Goal: Task Accomplishment & Management: Complete application form

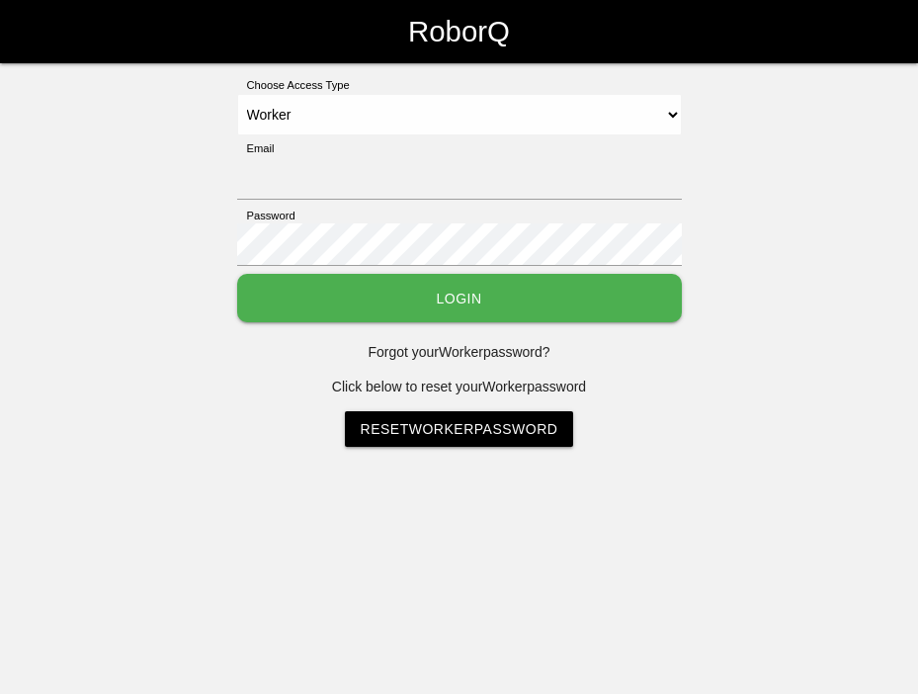
select select "Worker"
type input "[EMAIL_ADDRESS][DOMAIN_NAME]"
click at [384, 284] on button "Login" at bounding box center [459, 298] width 445 height 48
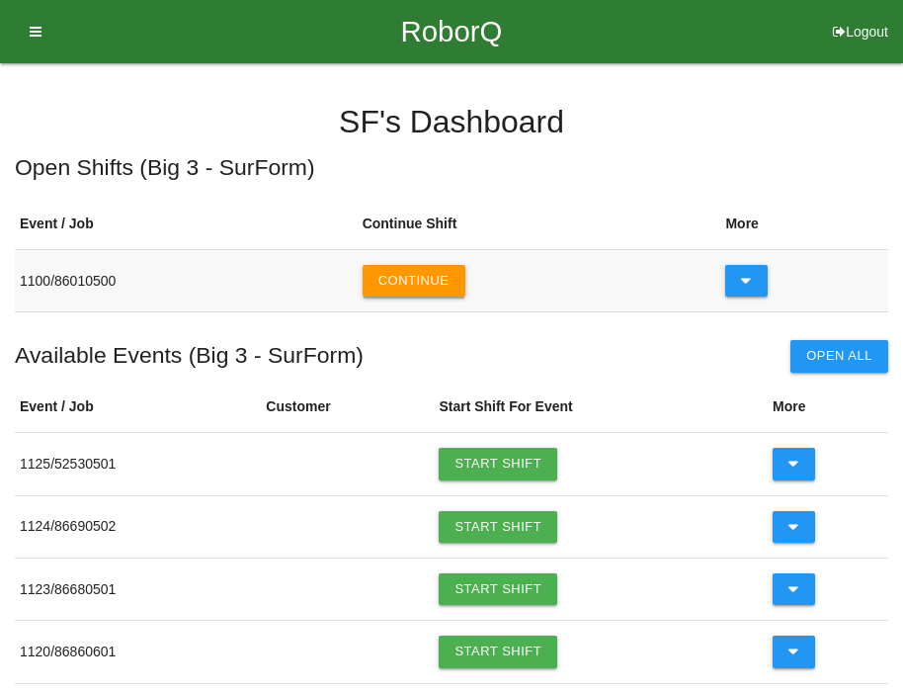
click at [416, 283] on button "Continue" at bounding box center [414, 281] width 103 height 32
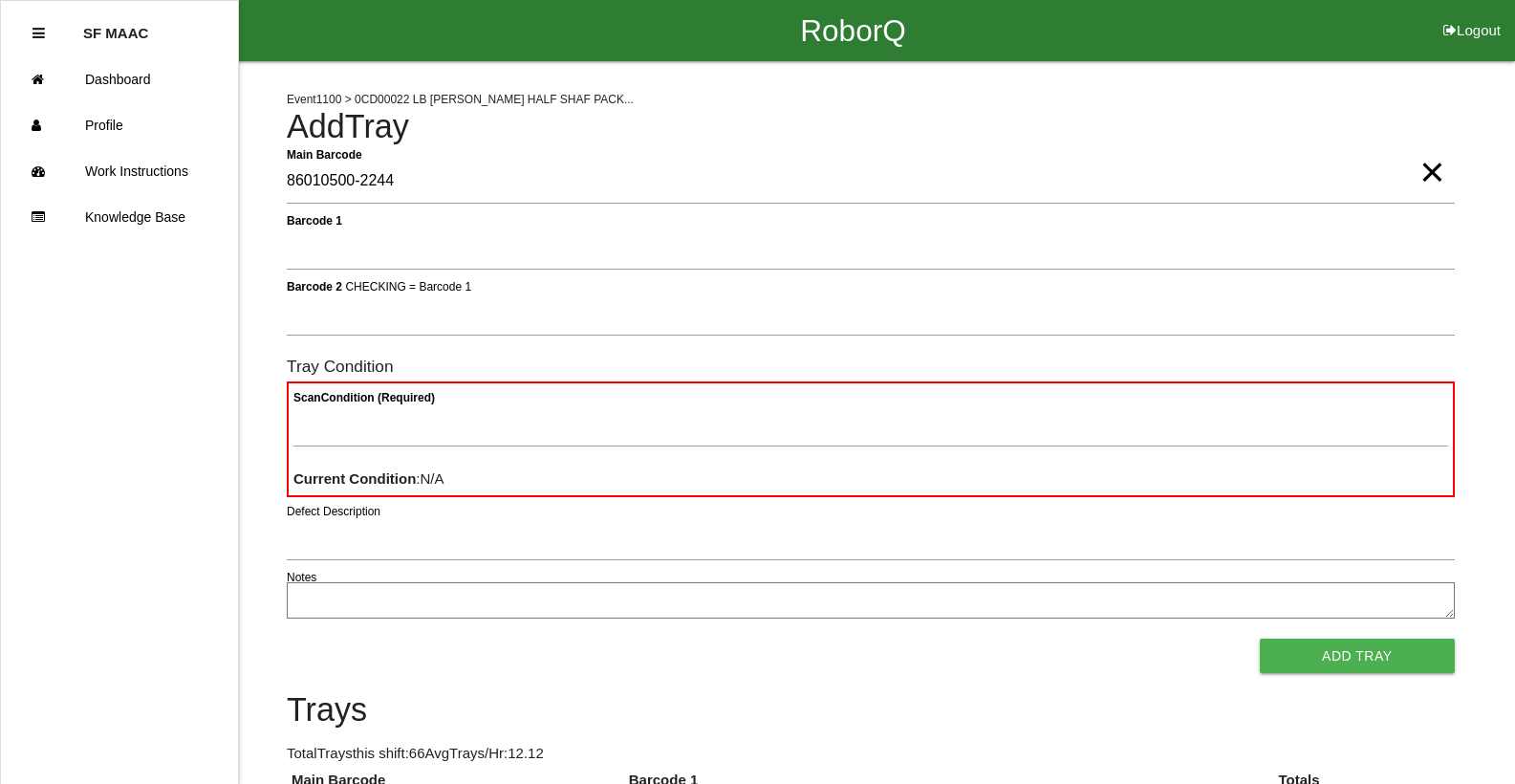
type Barcode "86010500-2244"
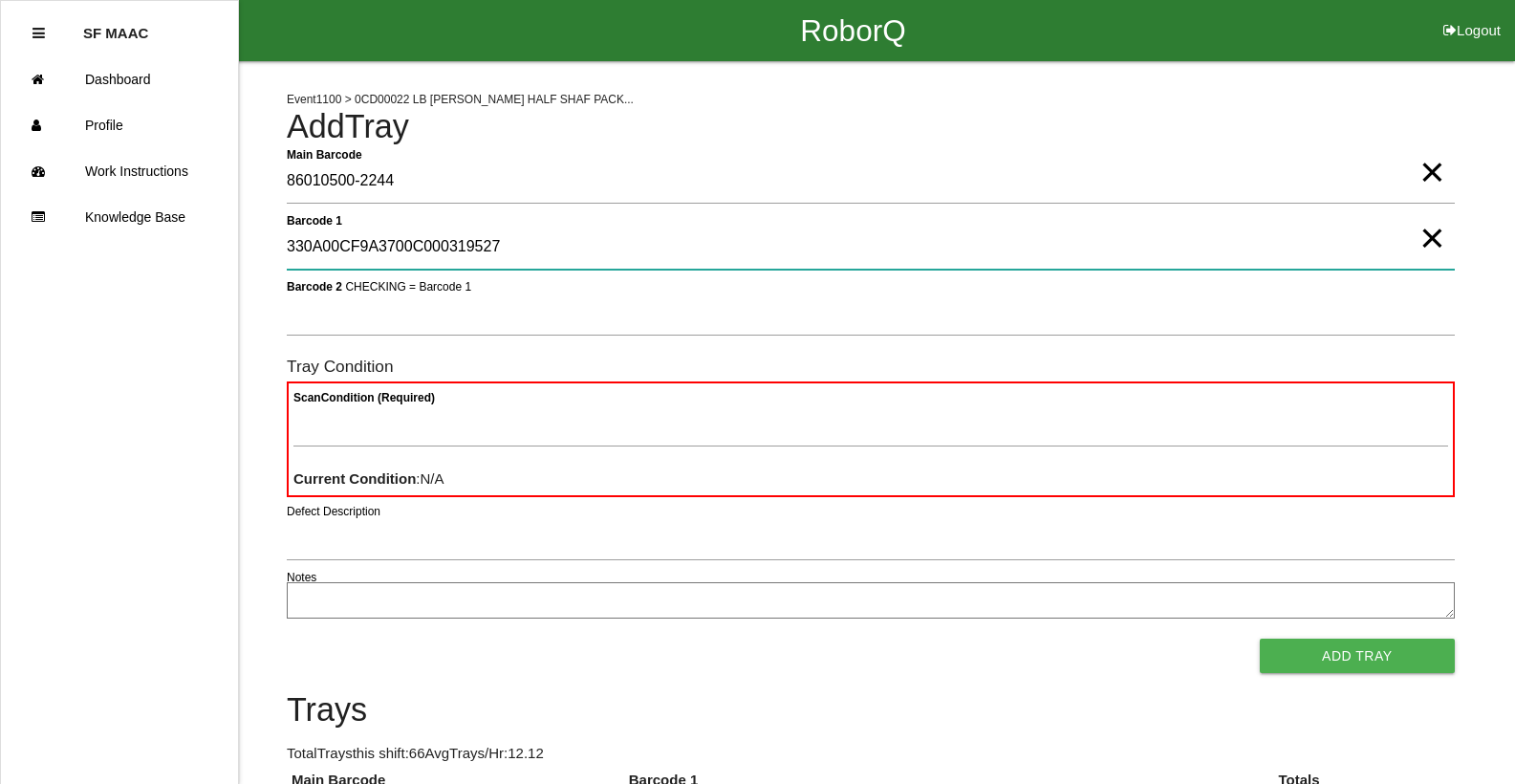
type 1 "330A00CF9A3700C000319527"
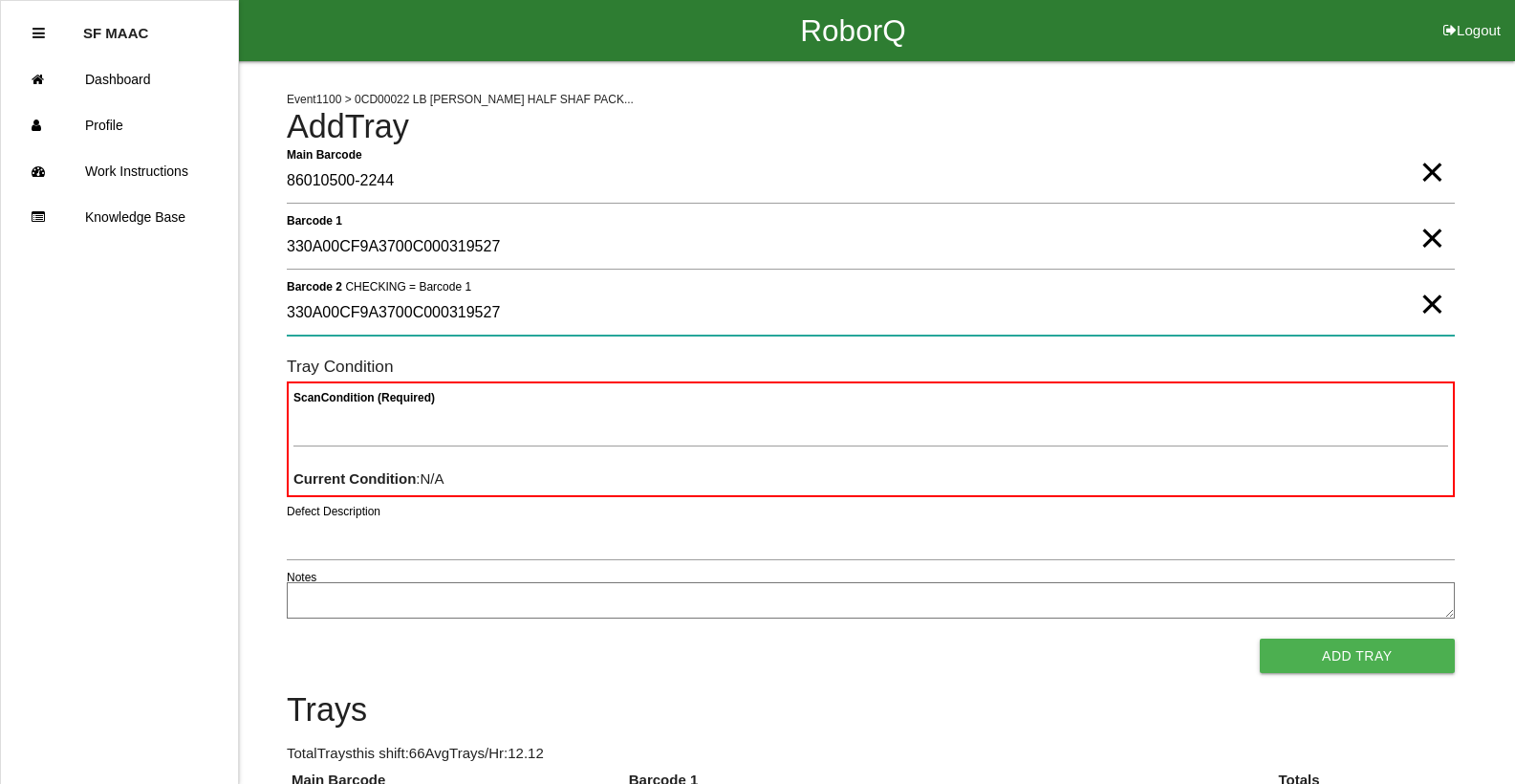
type 2 "330A00CF9A3700C000319527"
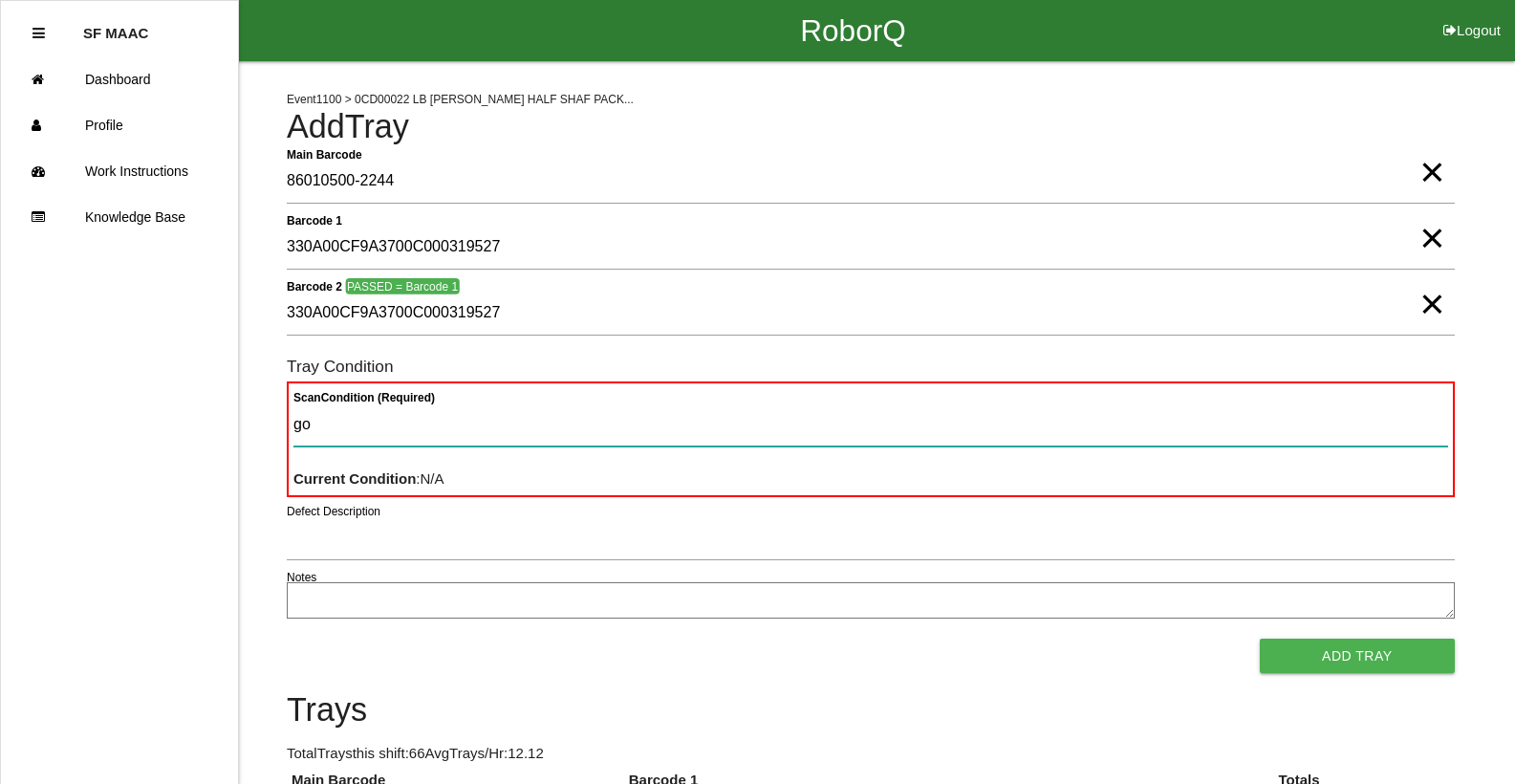
type Condition "goo"
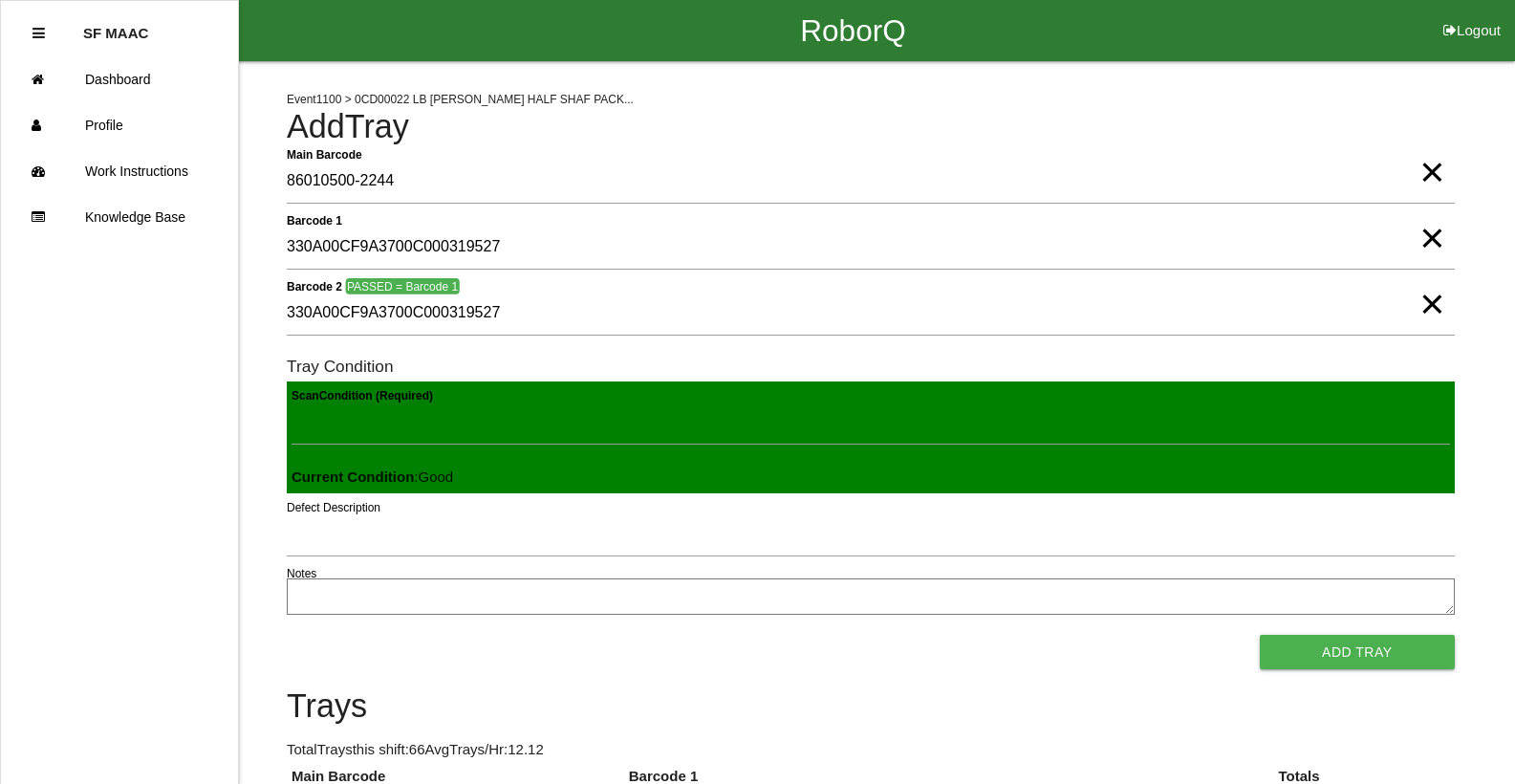
click at [887, 634] on button "Add Tray" at bounding box center [1357, 652] width 195 height 35
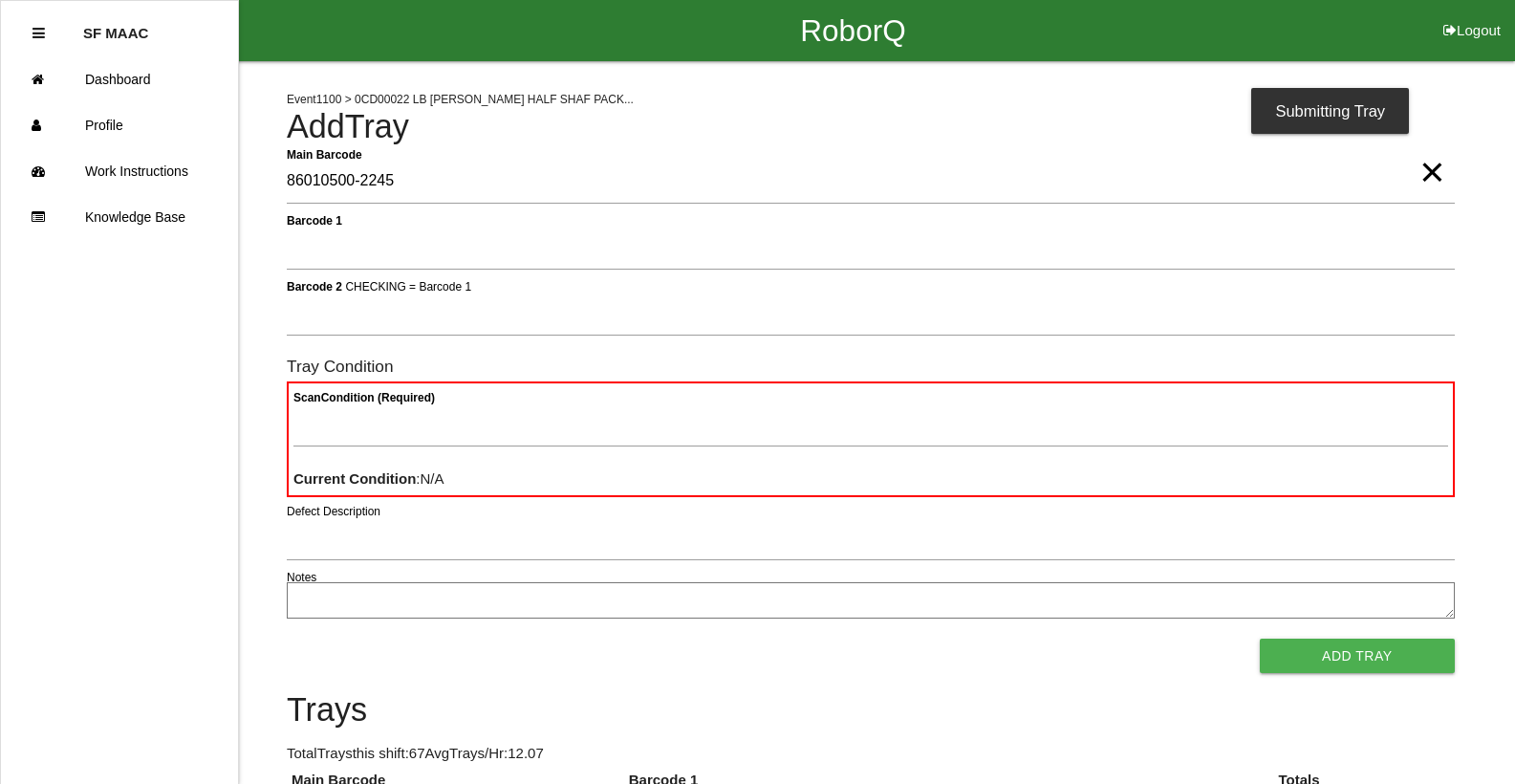
type Barcode "86010500-2245"
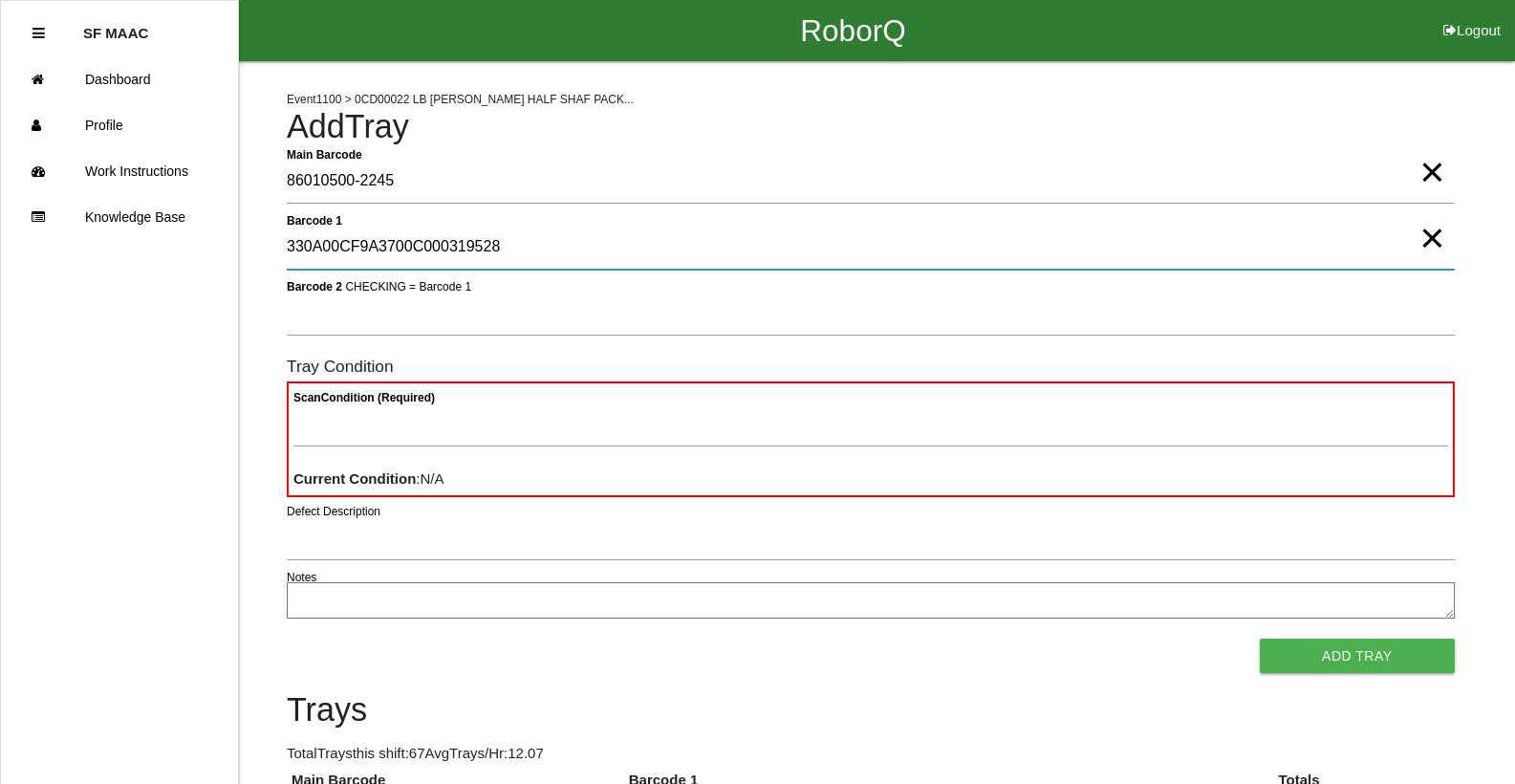
type 1 "330A00CF9A3700C000319528"
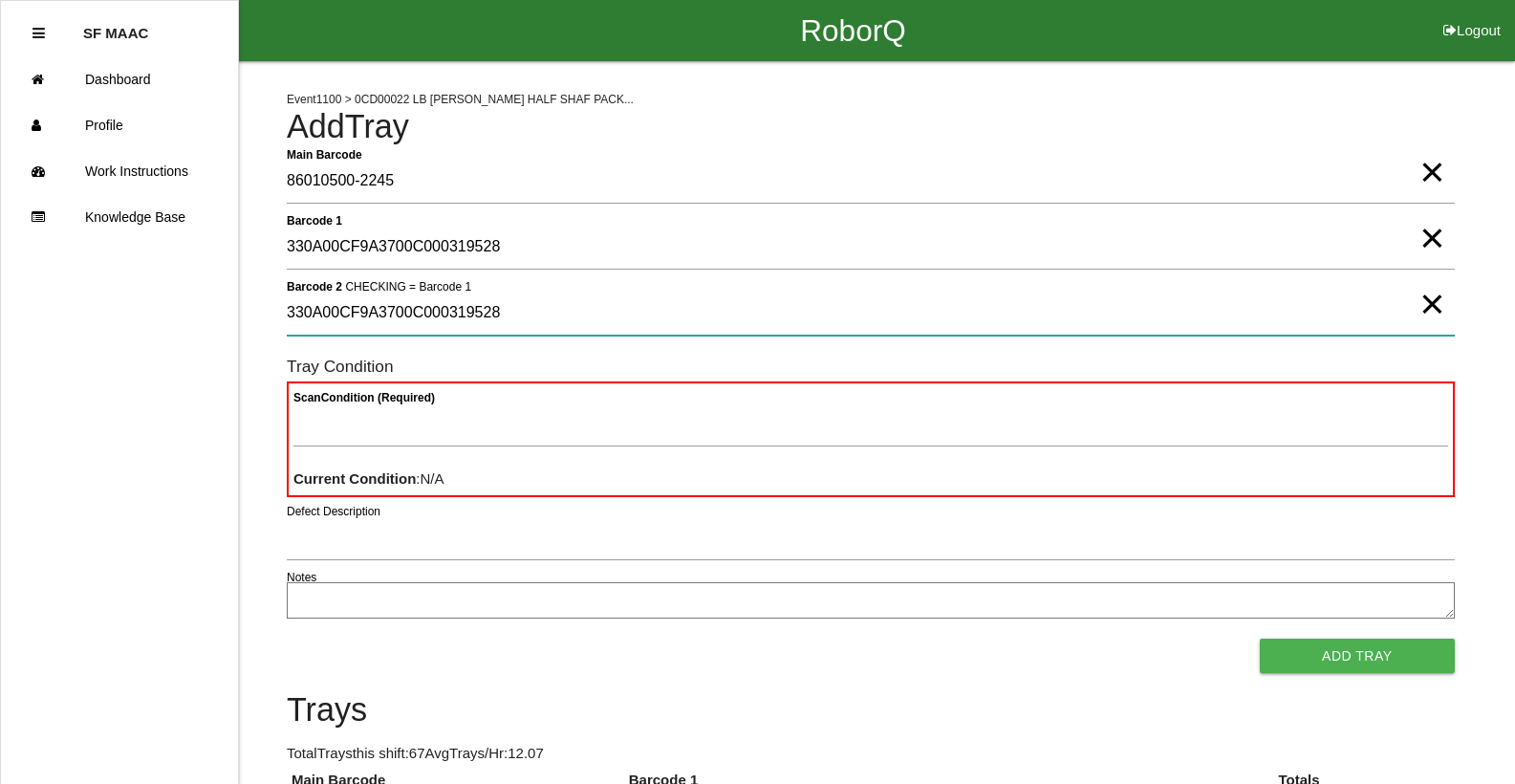
type 2 "330A00CF9A3700C000319528"
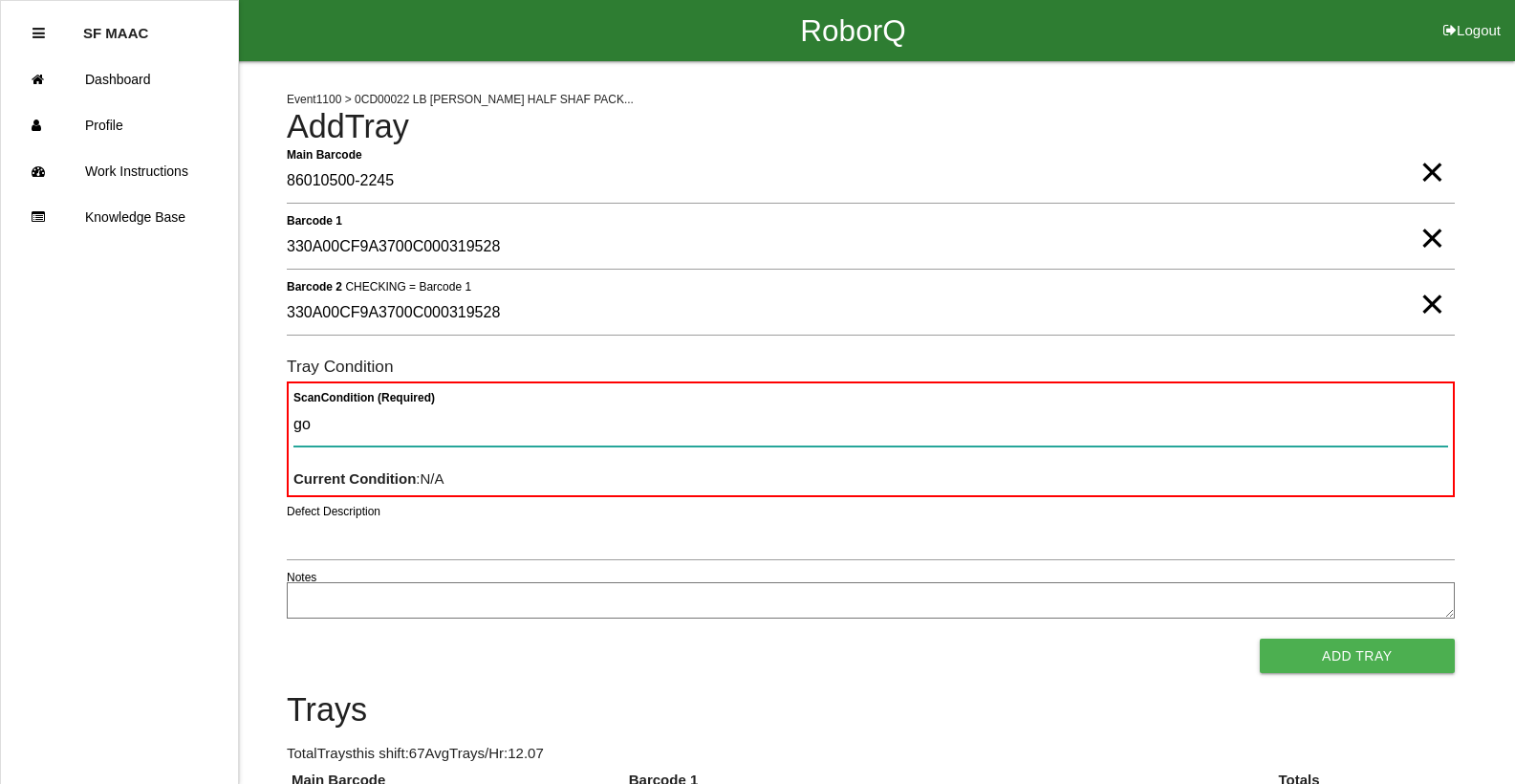
type Condition "goo"
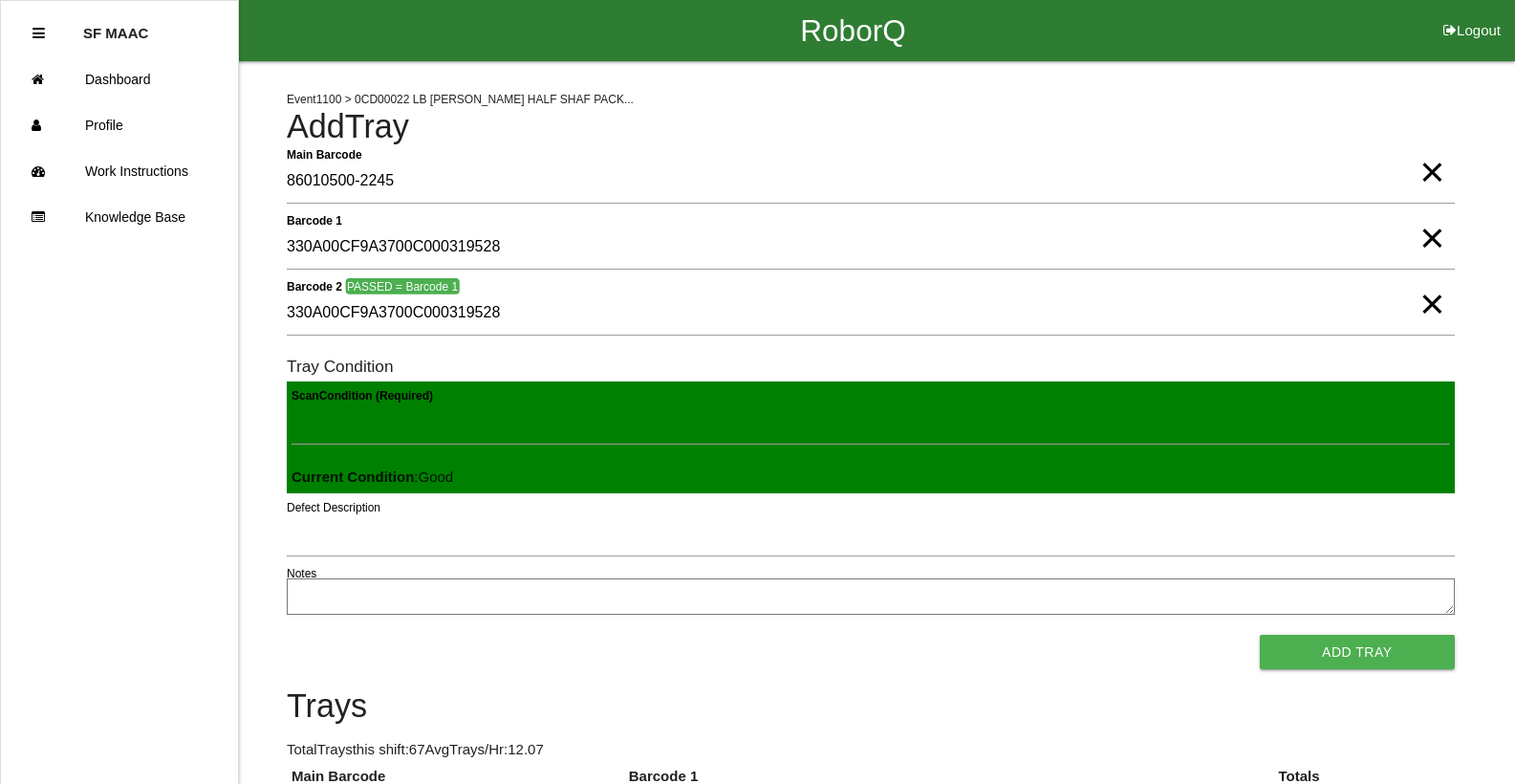
click at [887, 634] on button "Add Tray" at bounding box center [1357, 652] width 195 height 35
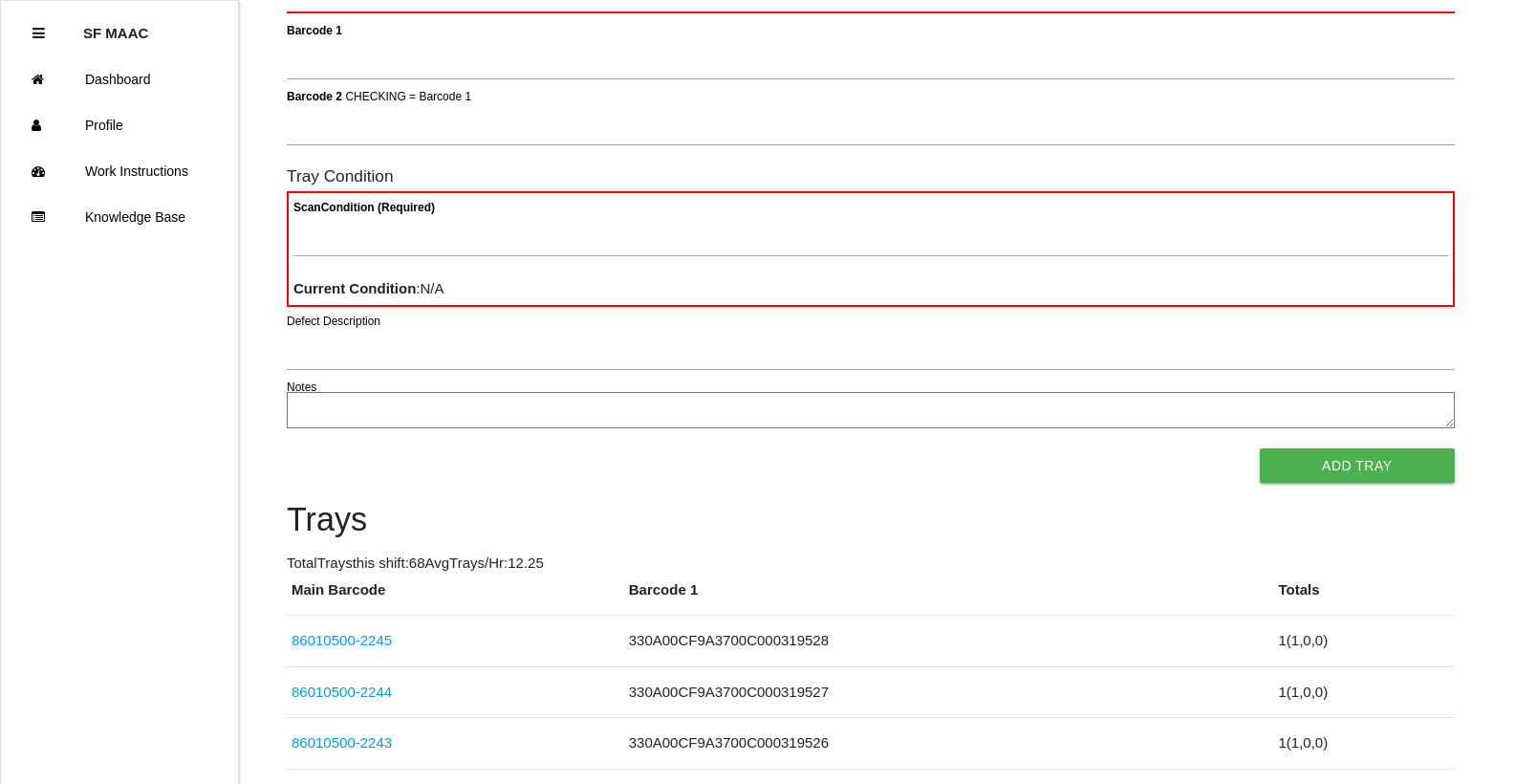
scroll to position [171, 0]
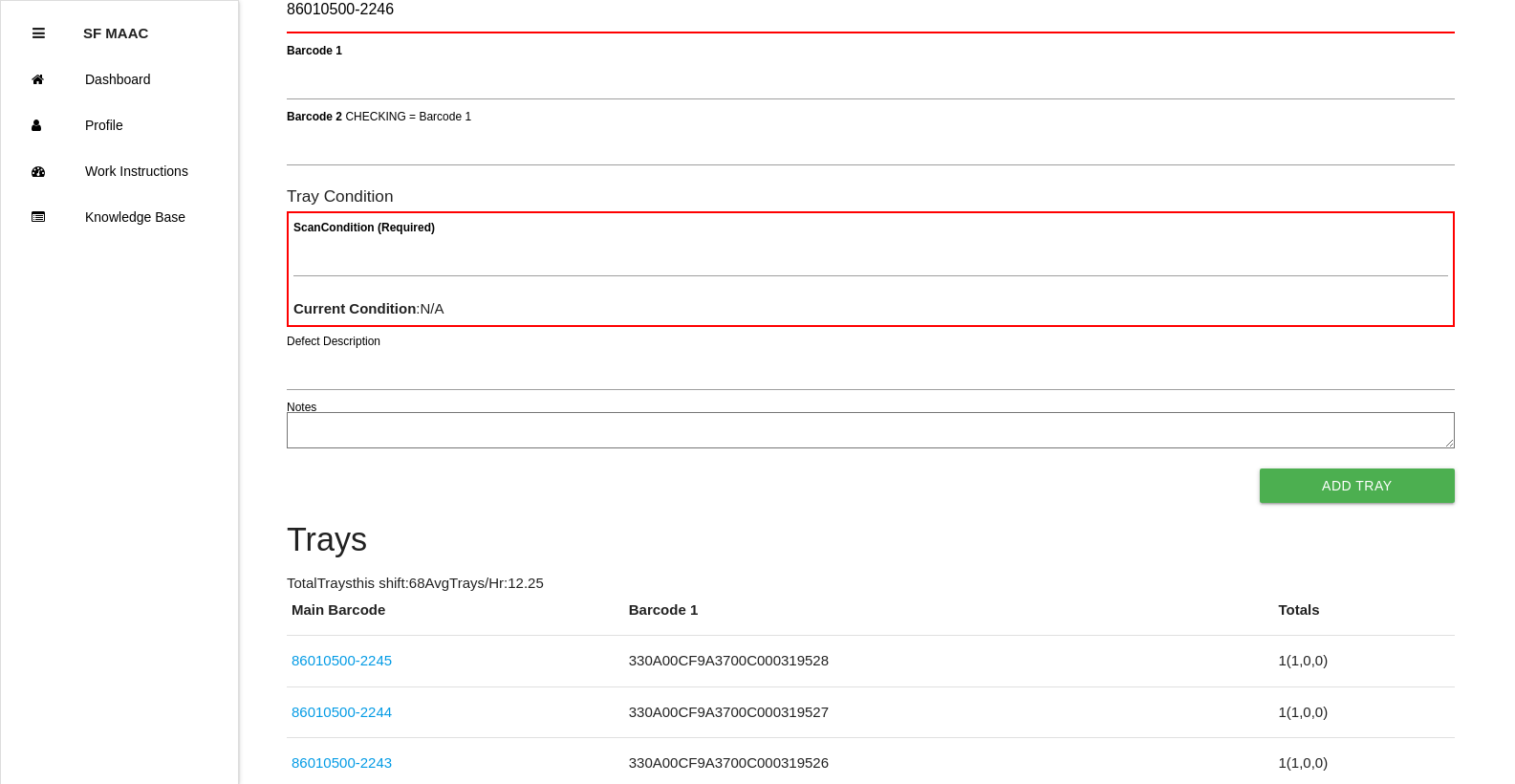
type Barcode "86010500-2246"
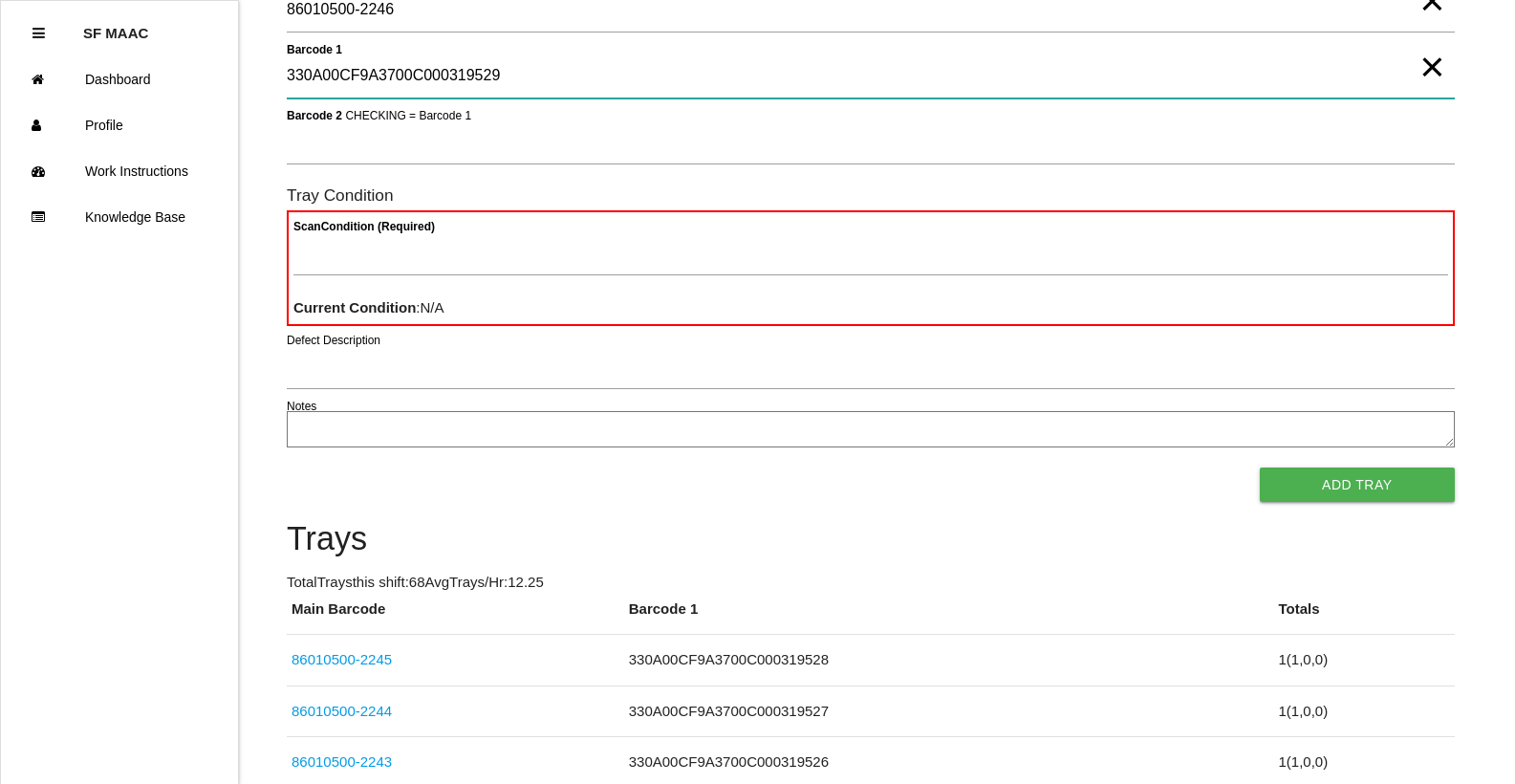
type 1 "330A00CF9A3700C000319529"
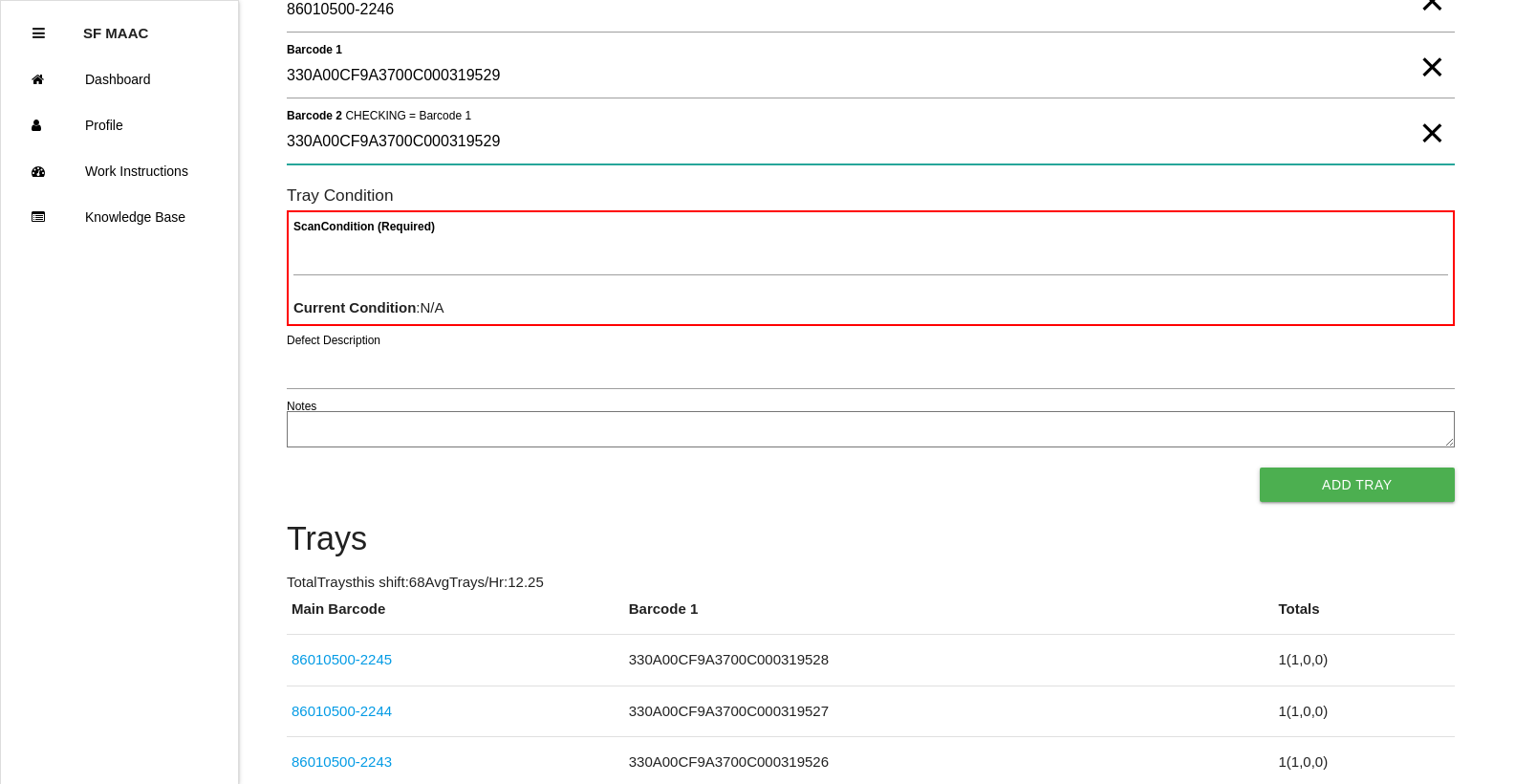
type 2 "330A00CF9A3700C000319529"
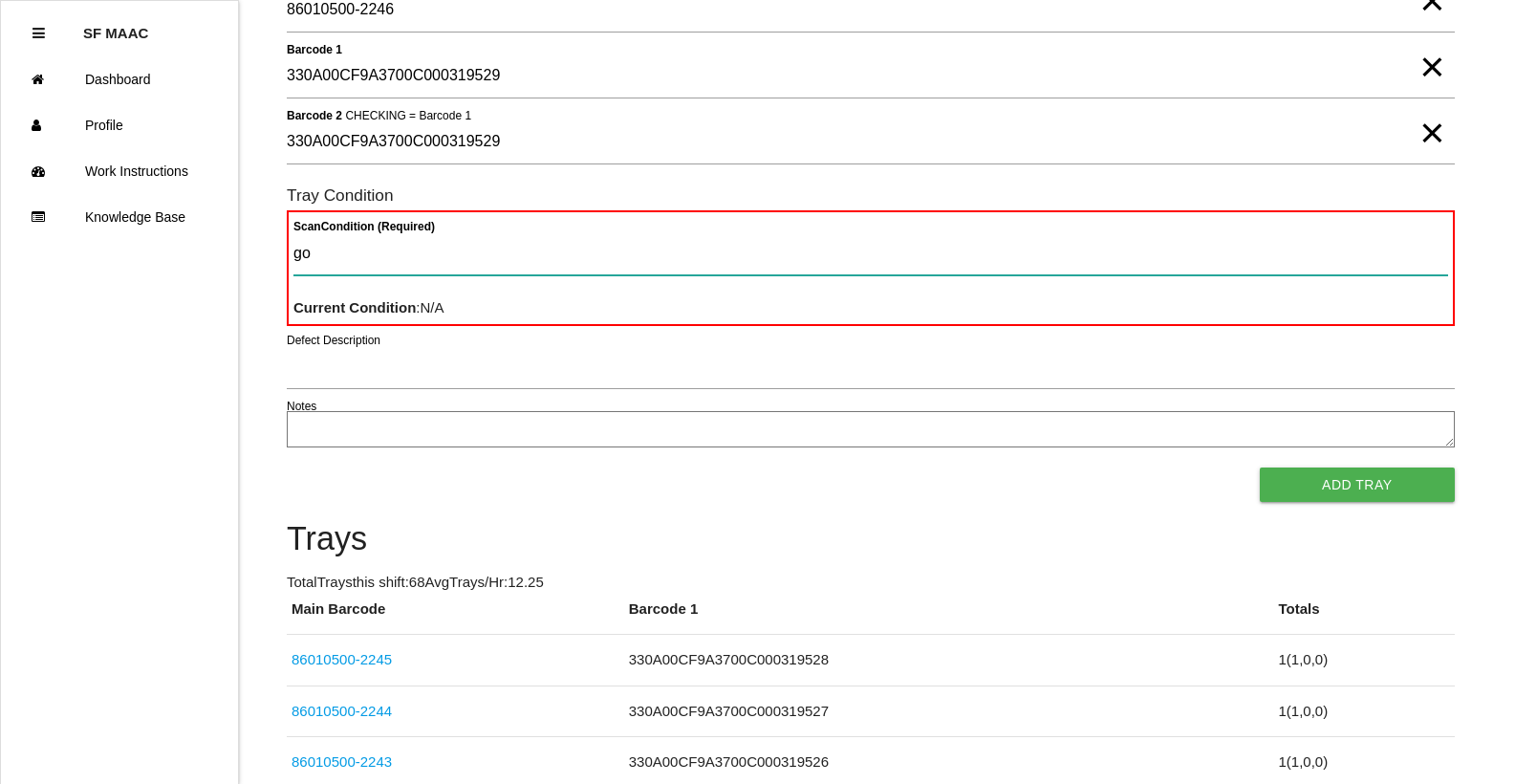
type Condition "goo"
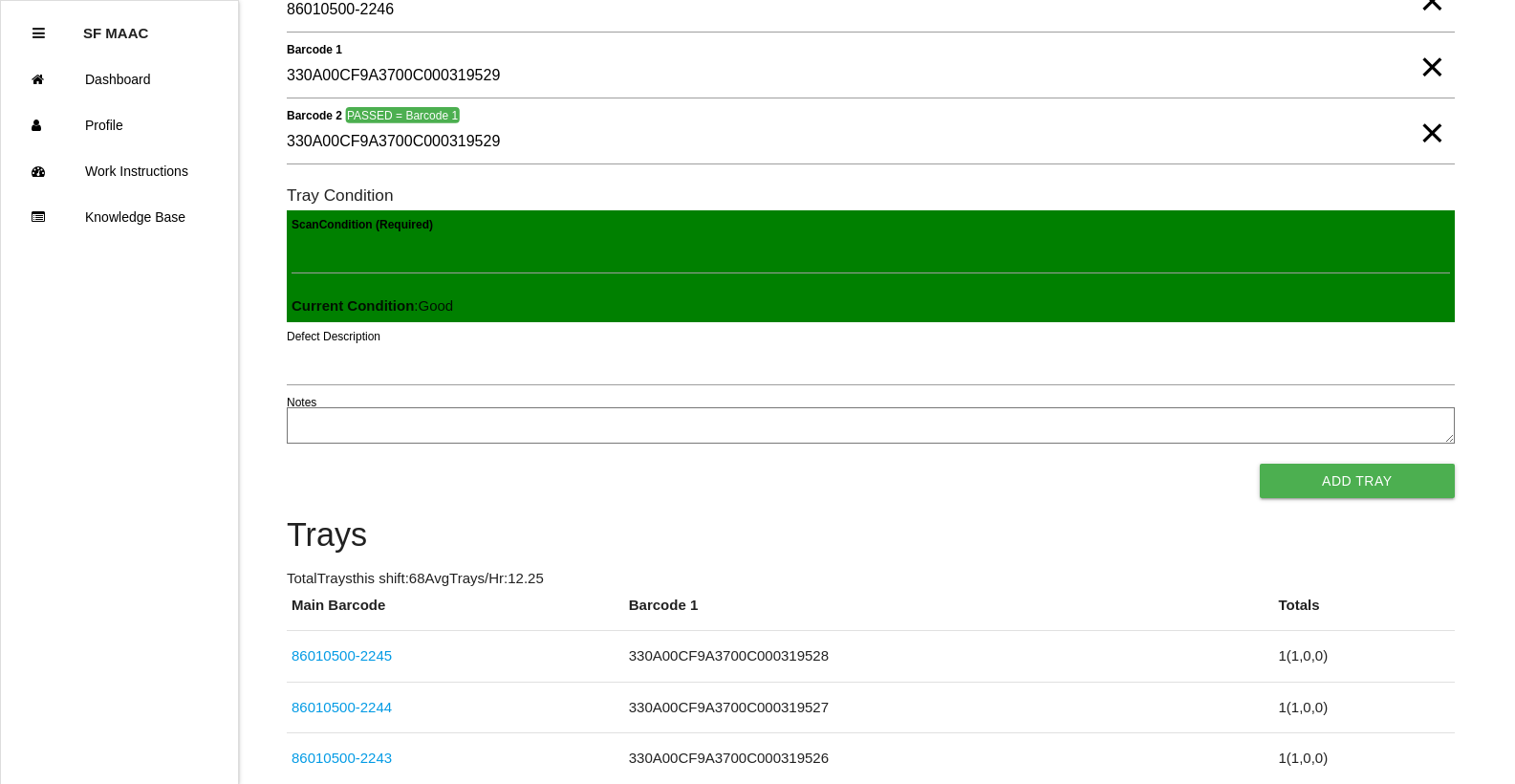
click at [887, 463] on button "Add Tray" at bounding box center [1357, 480] width 195 height 35
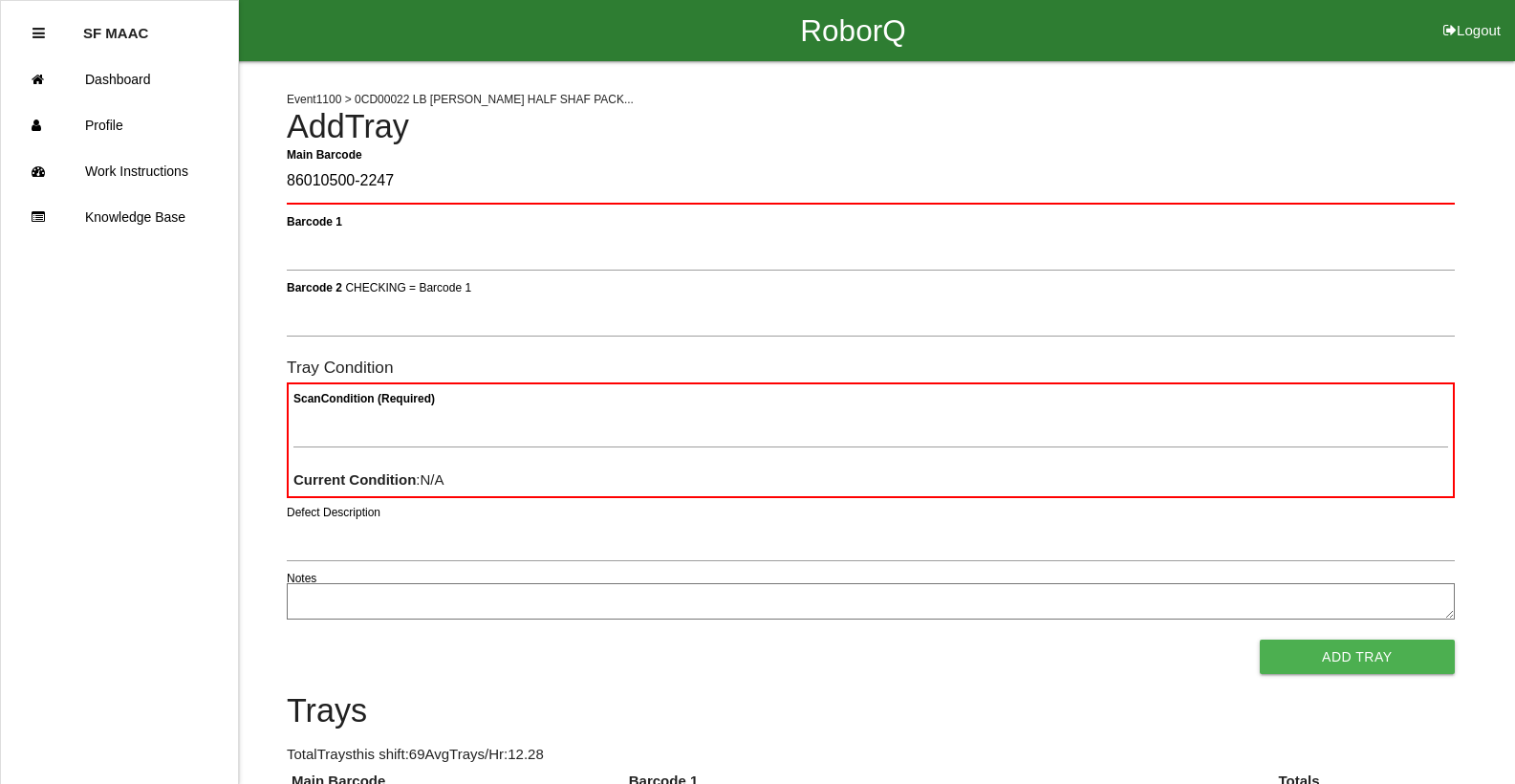
type Barcode "86010500-2247"
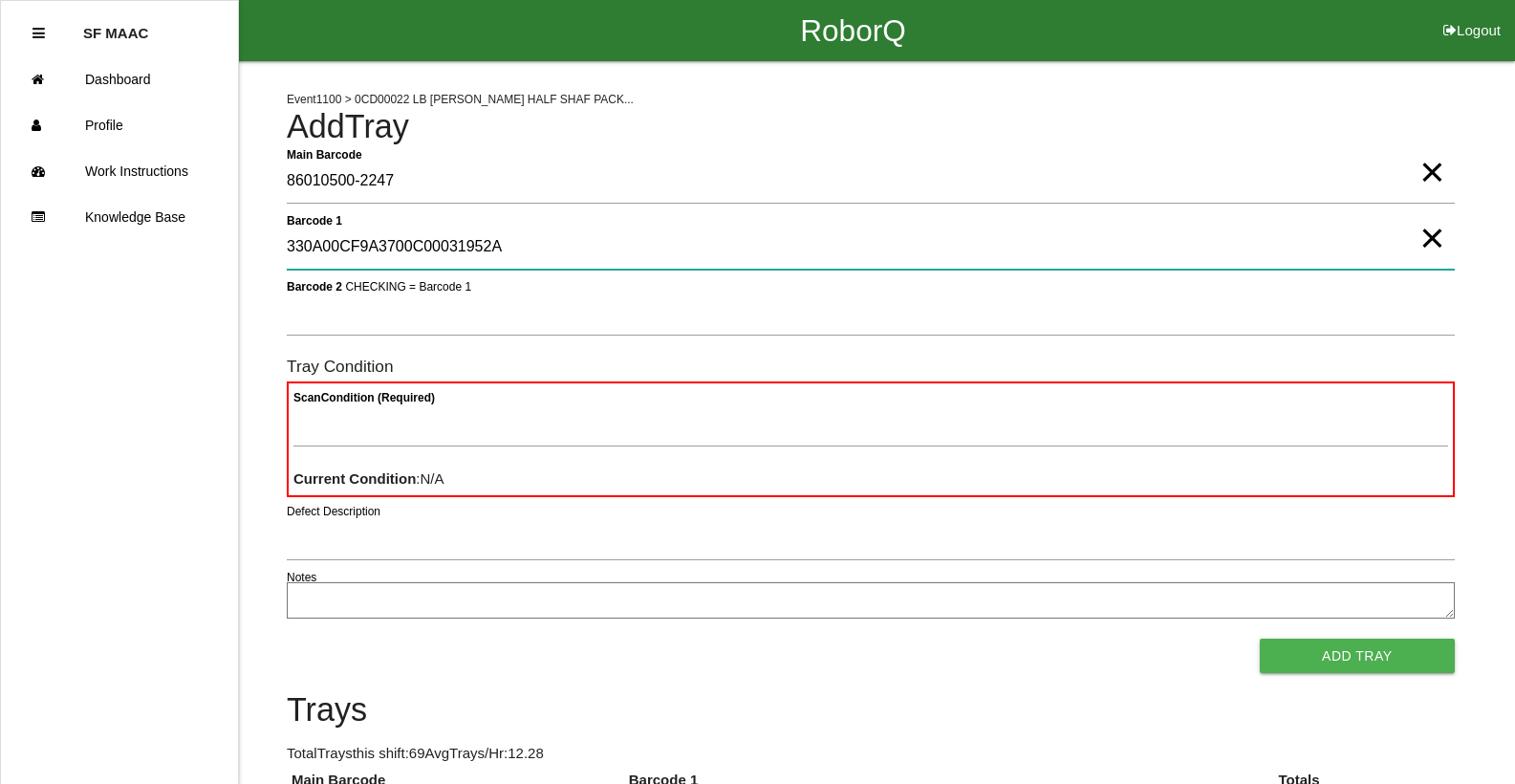
type 1 "330A00CF9A3700C00031952A"
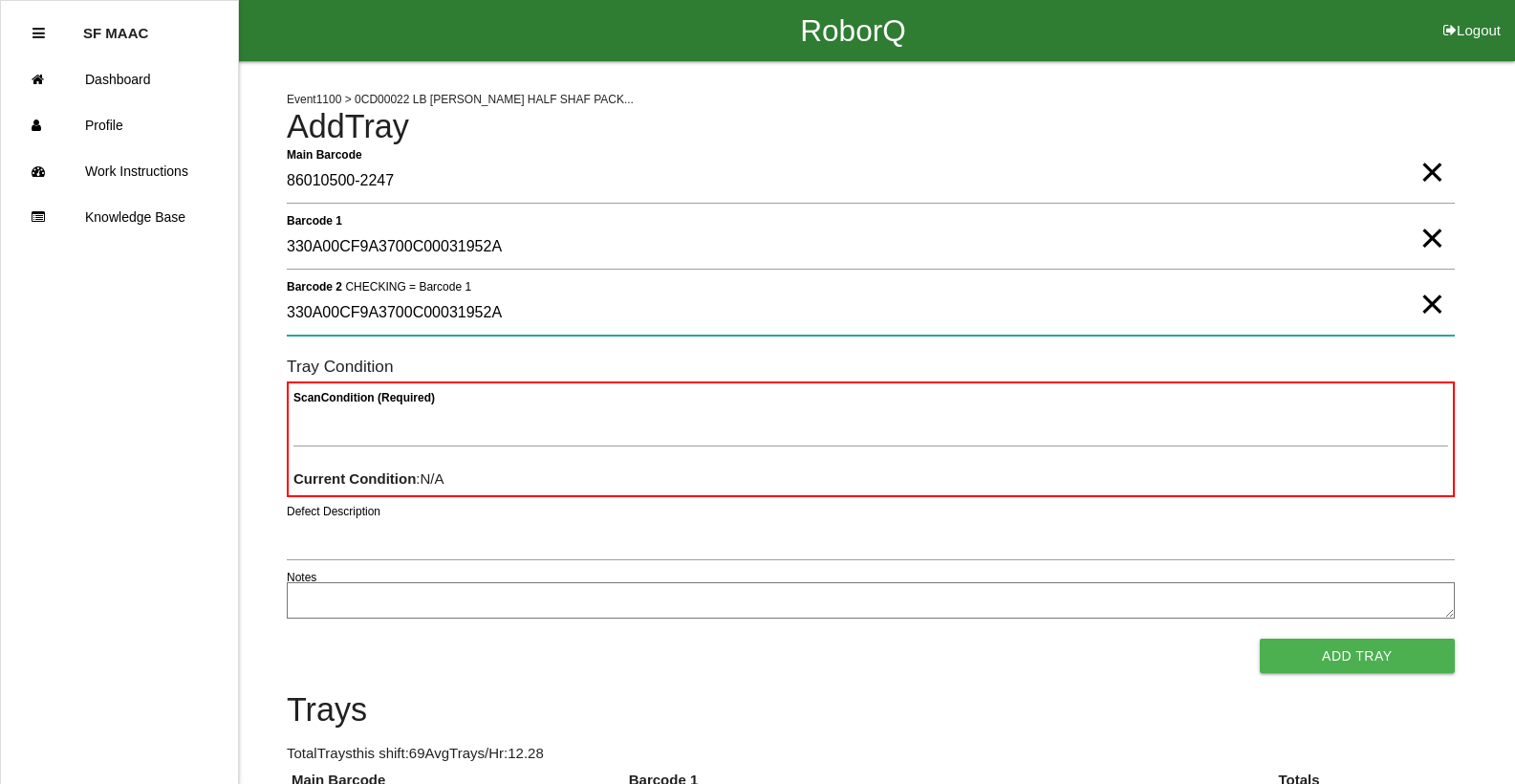
type 2 "330A00CF9A3700C00031952A"
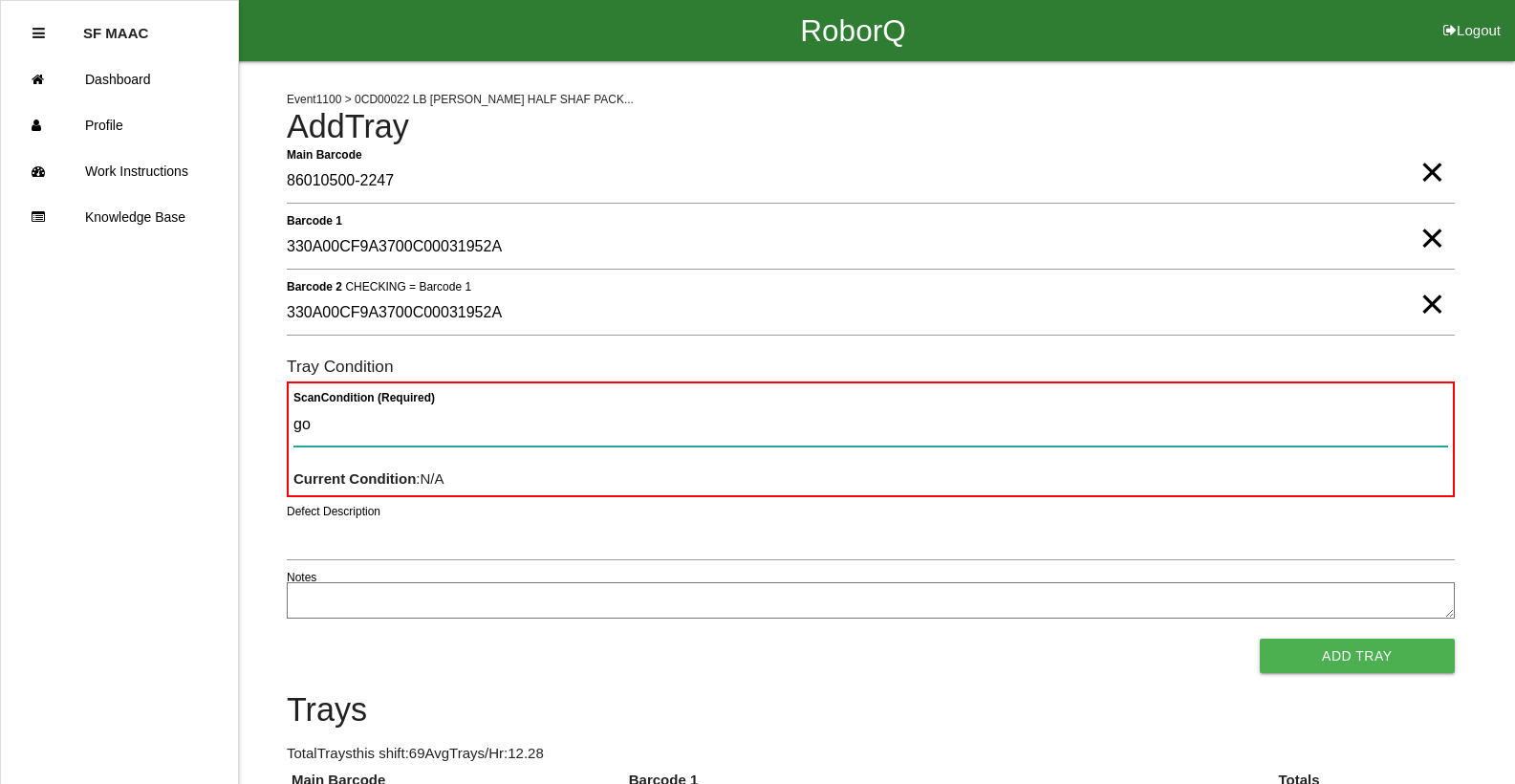
type Condition "goo"
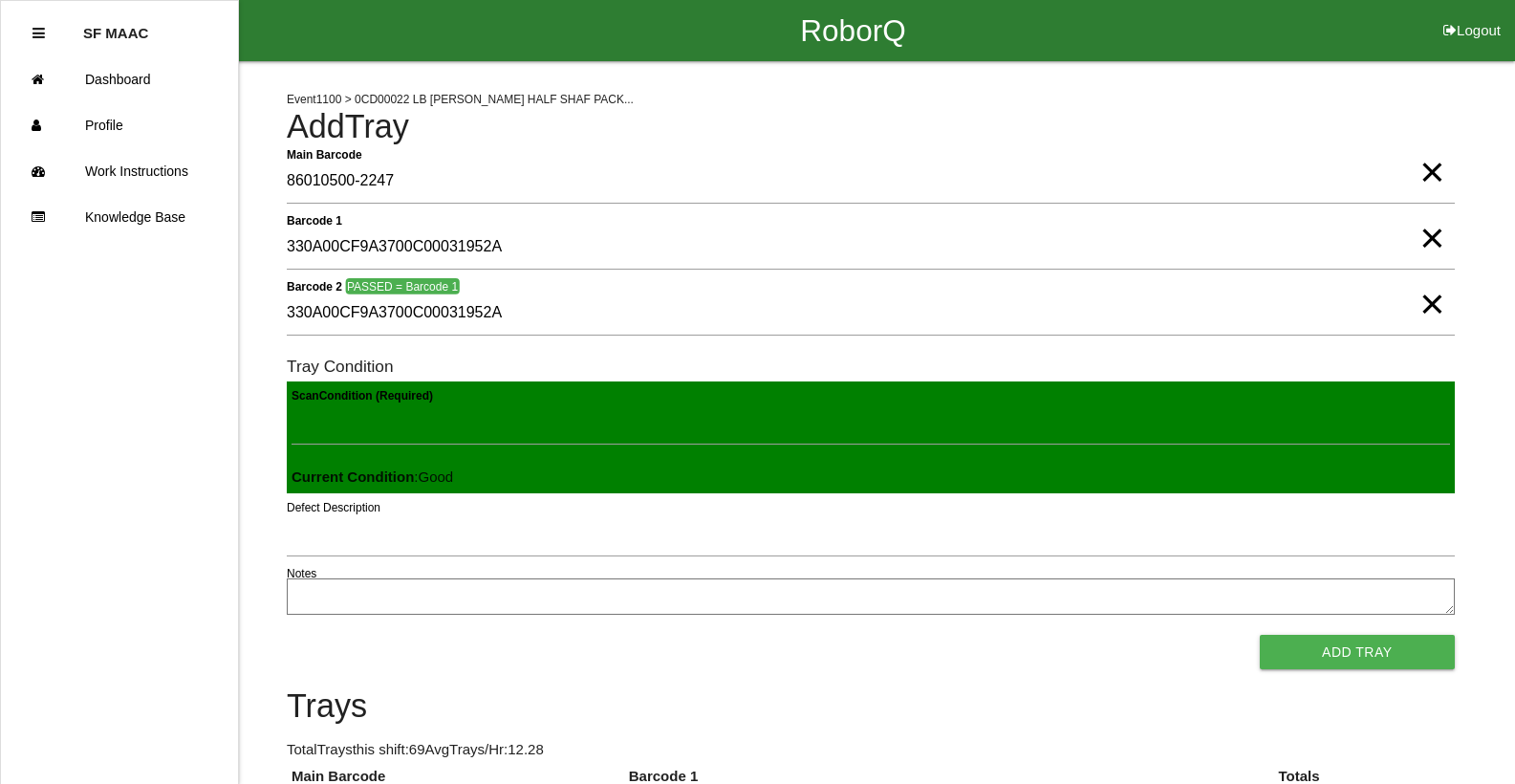
click button "Add Tray" at bounding box center [1357, 652] width 195 height 35
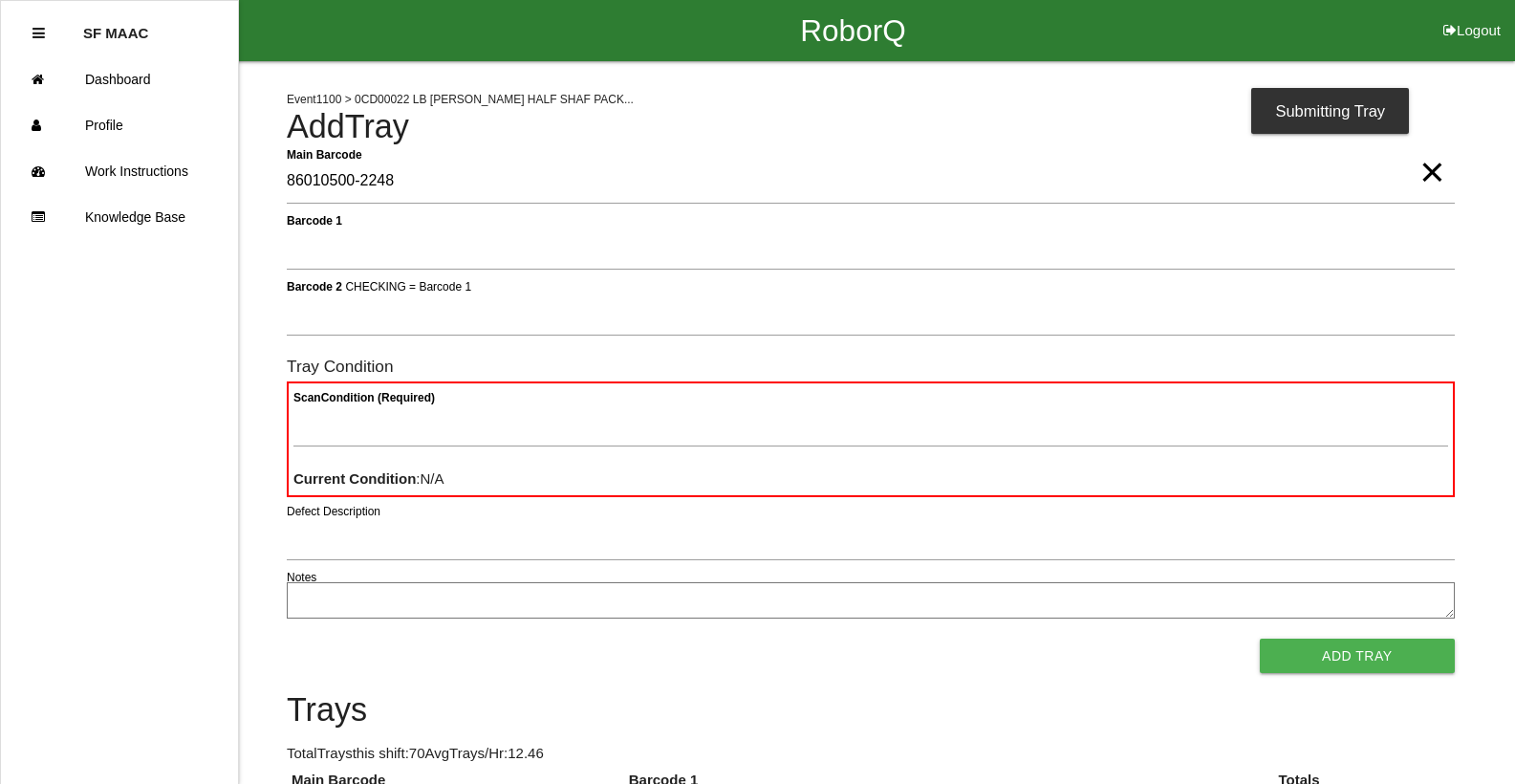
type Barcode "86010500-2248"
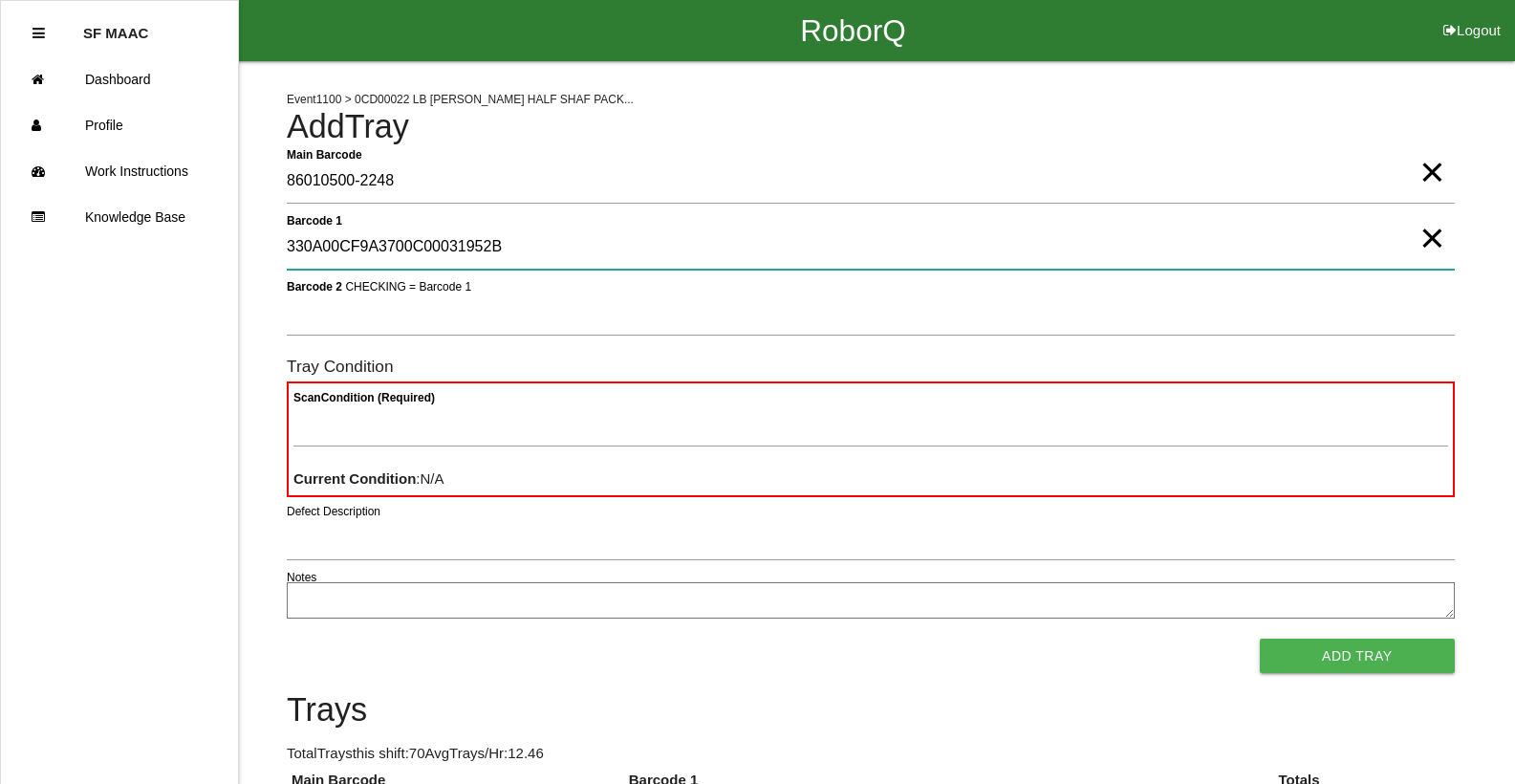
type 1 "330A00CF9A3700C00031952B"
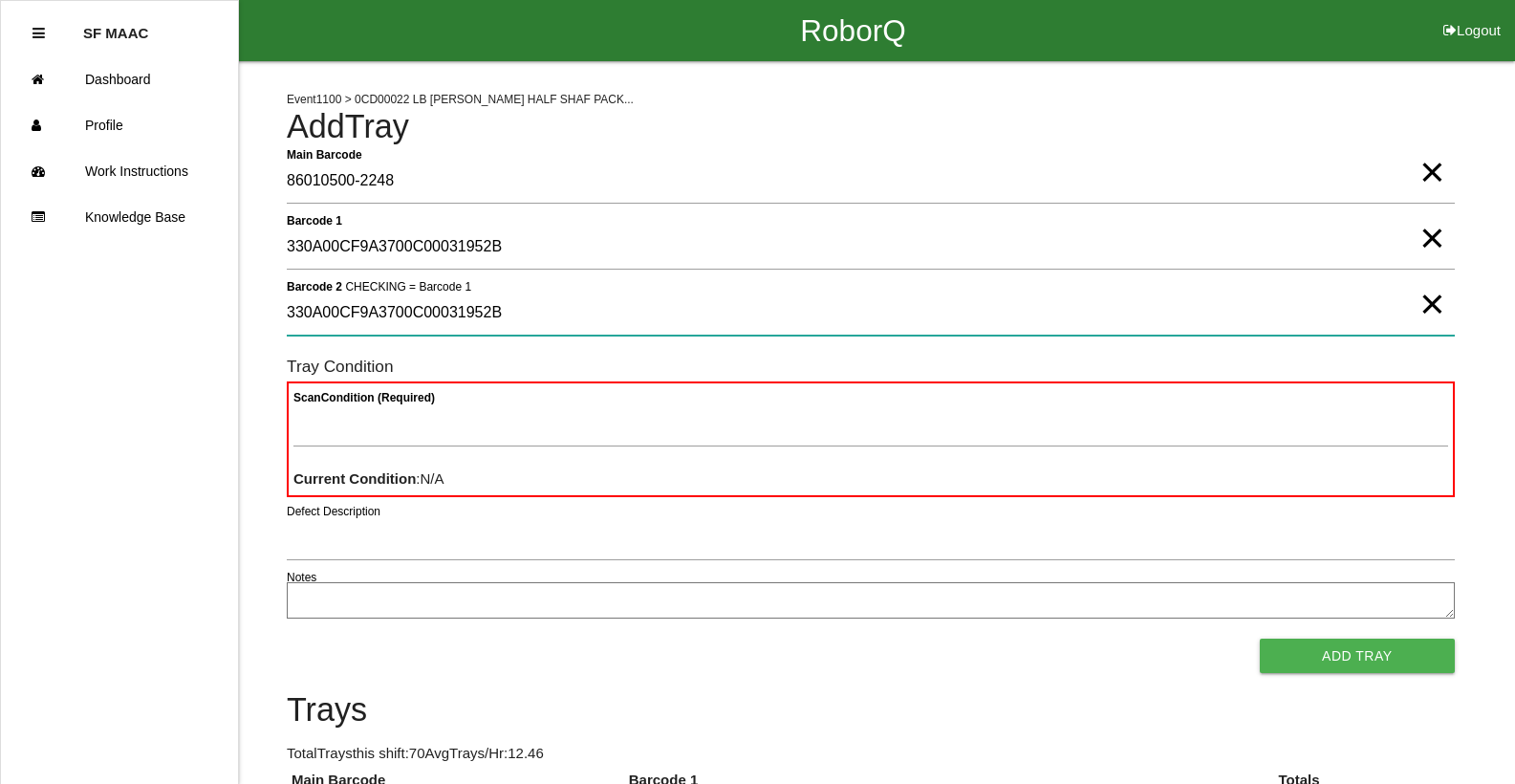
type 2 "330A00CF9A3700C00031952B"
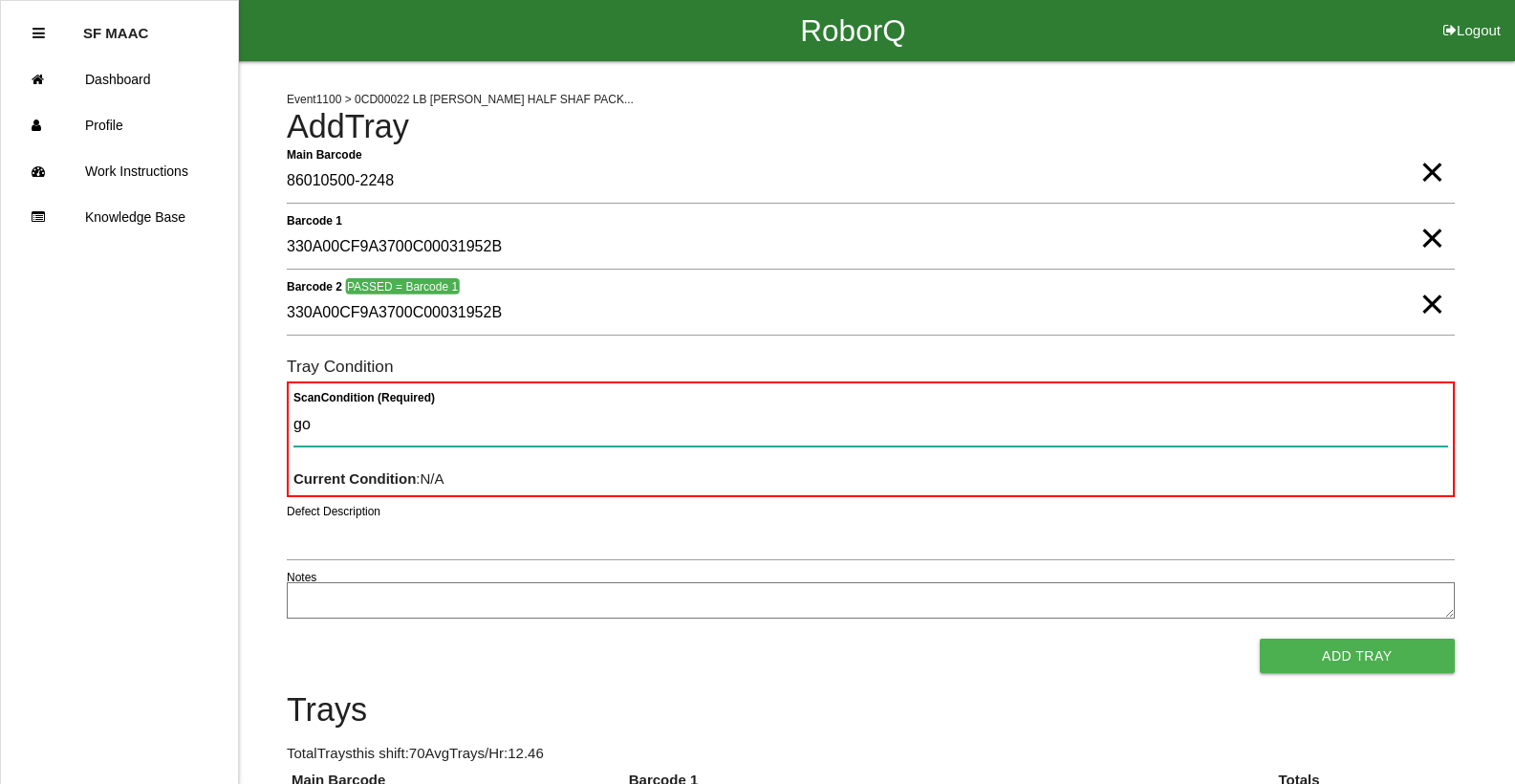
type Condition "goo"
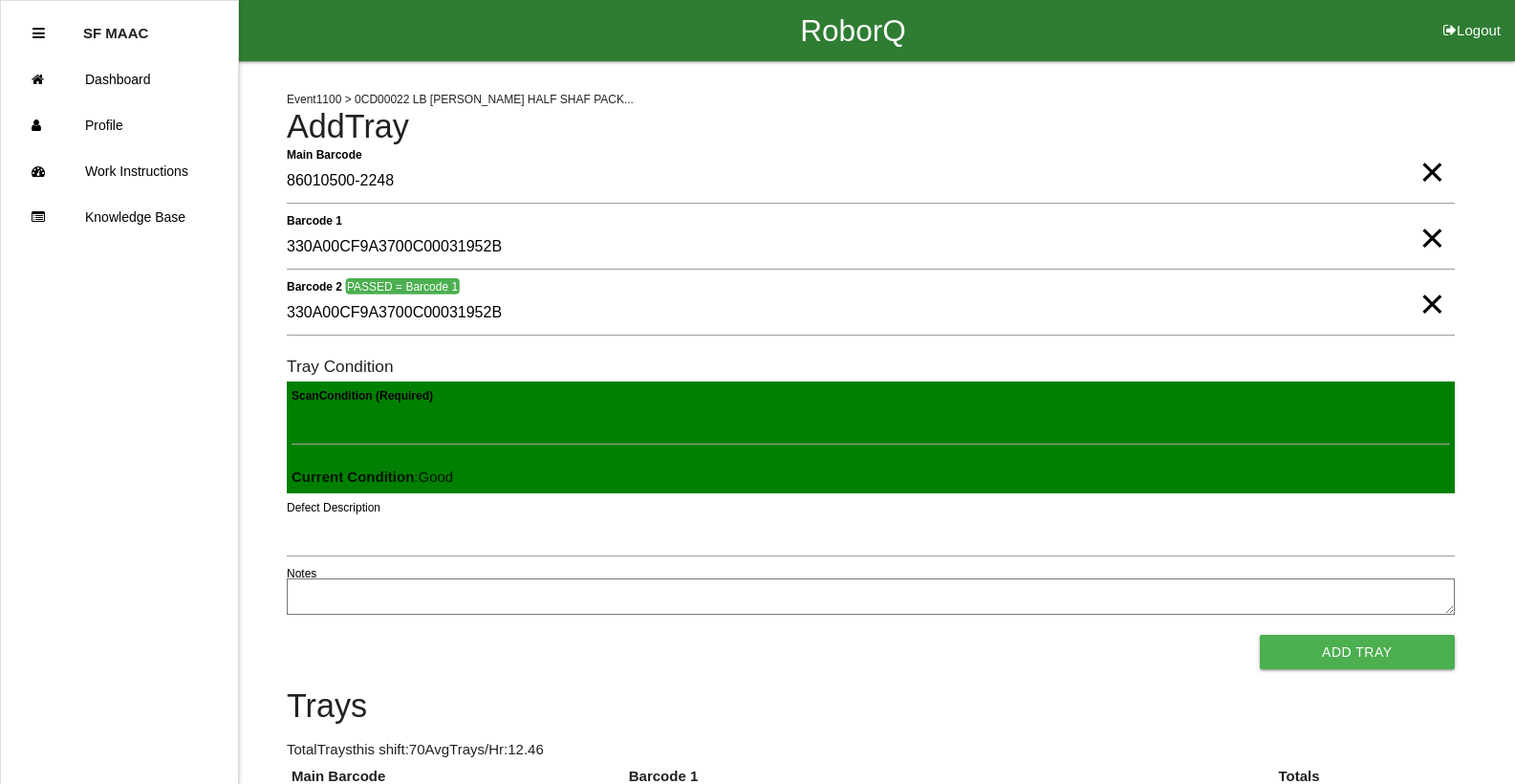
click at [887, 634] on button "Add Tray" at bounding box center [1357, 652] width 195 height 35
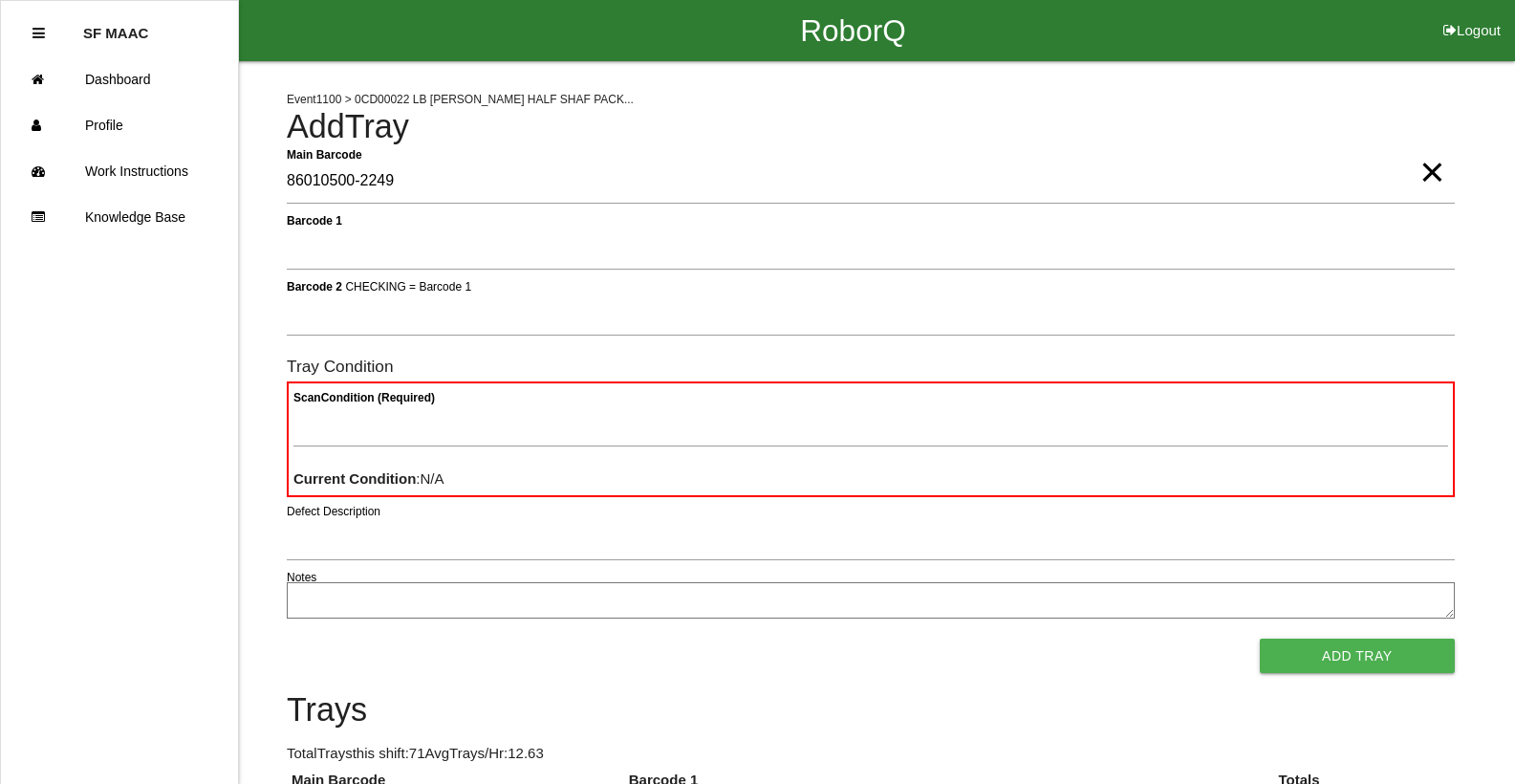
type Barcode "86010500-2249"
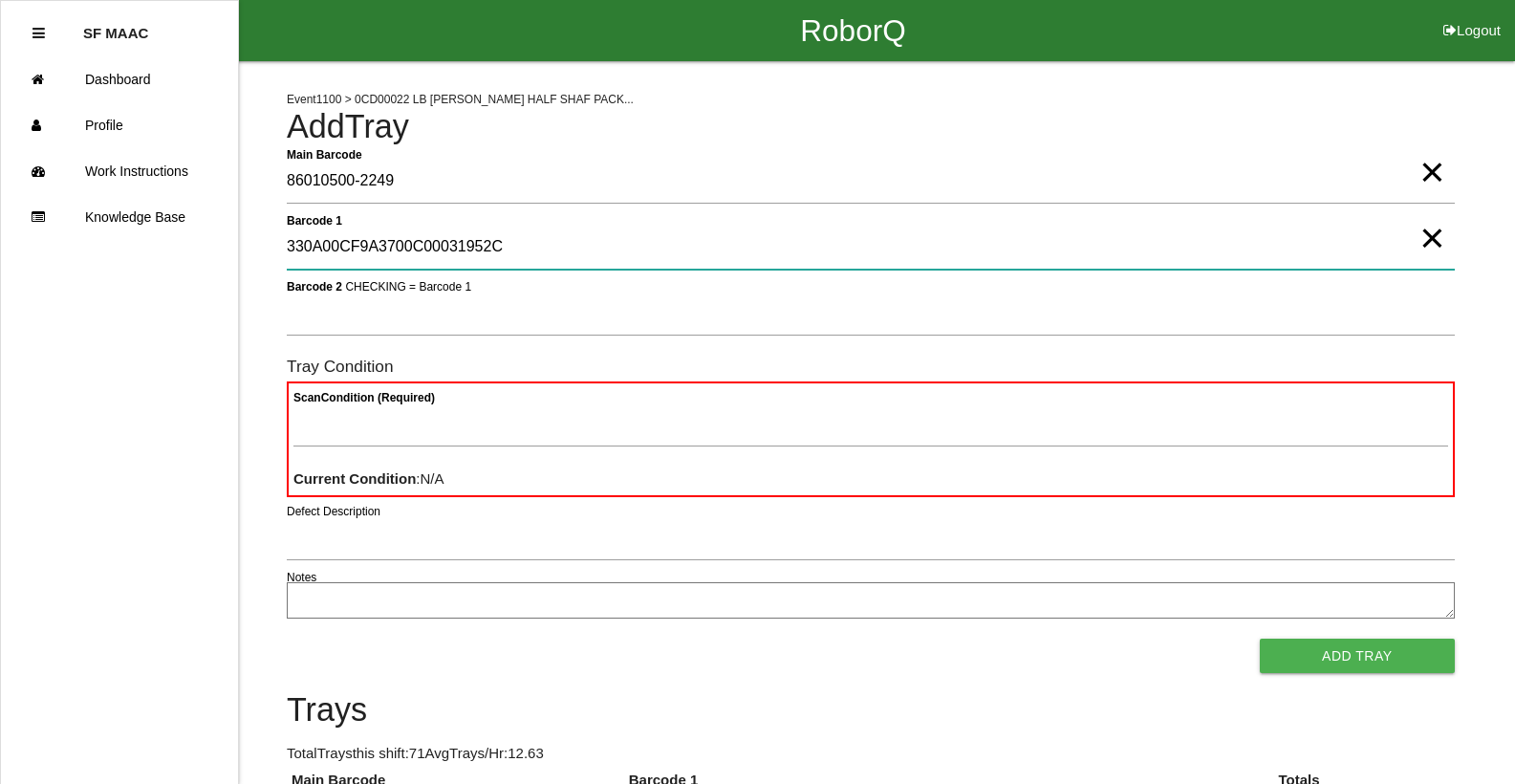
type 1 "330A00CF9A3700C00031952C"
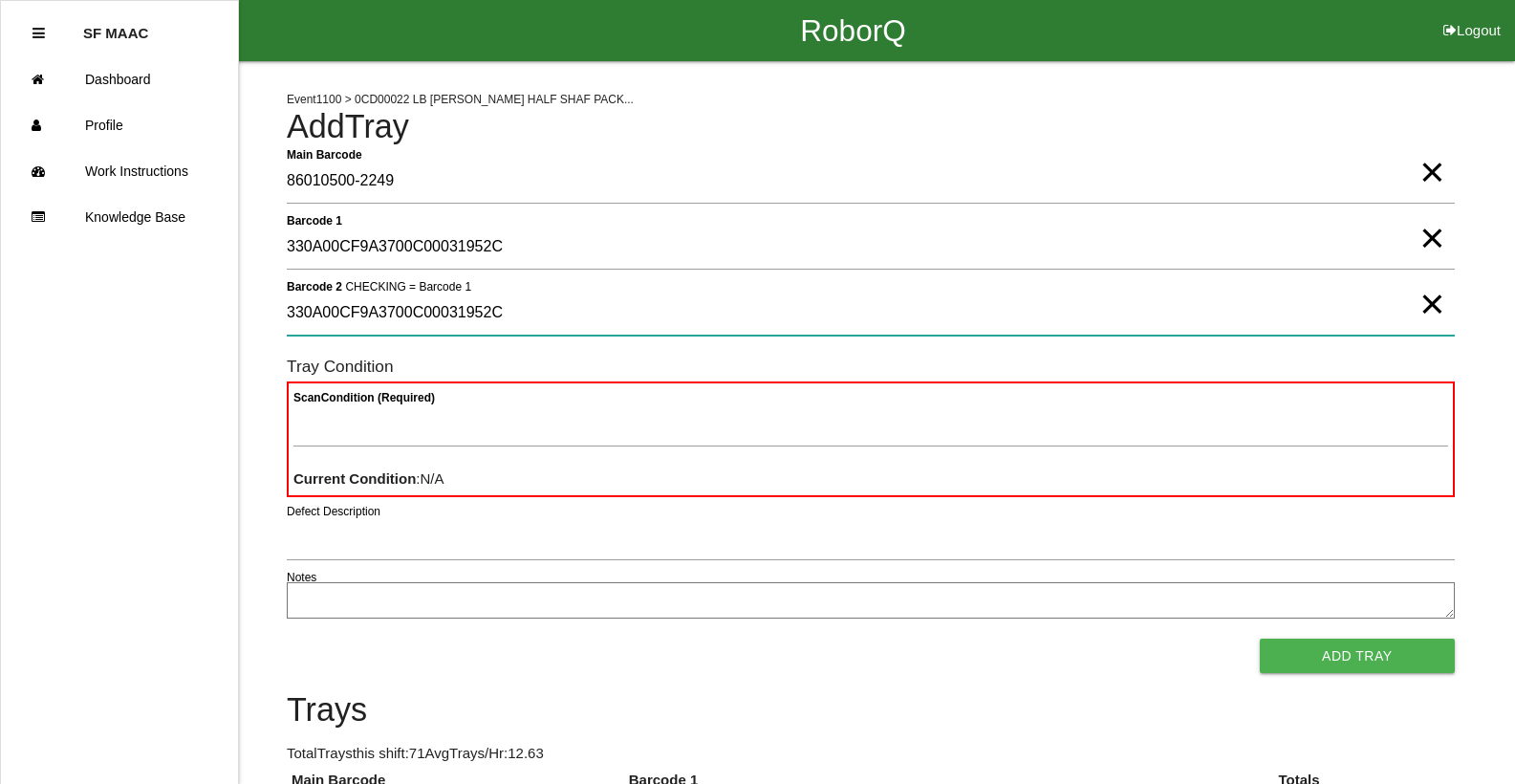
type 2 "330A00CF9A3700C00031952C"
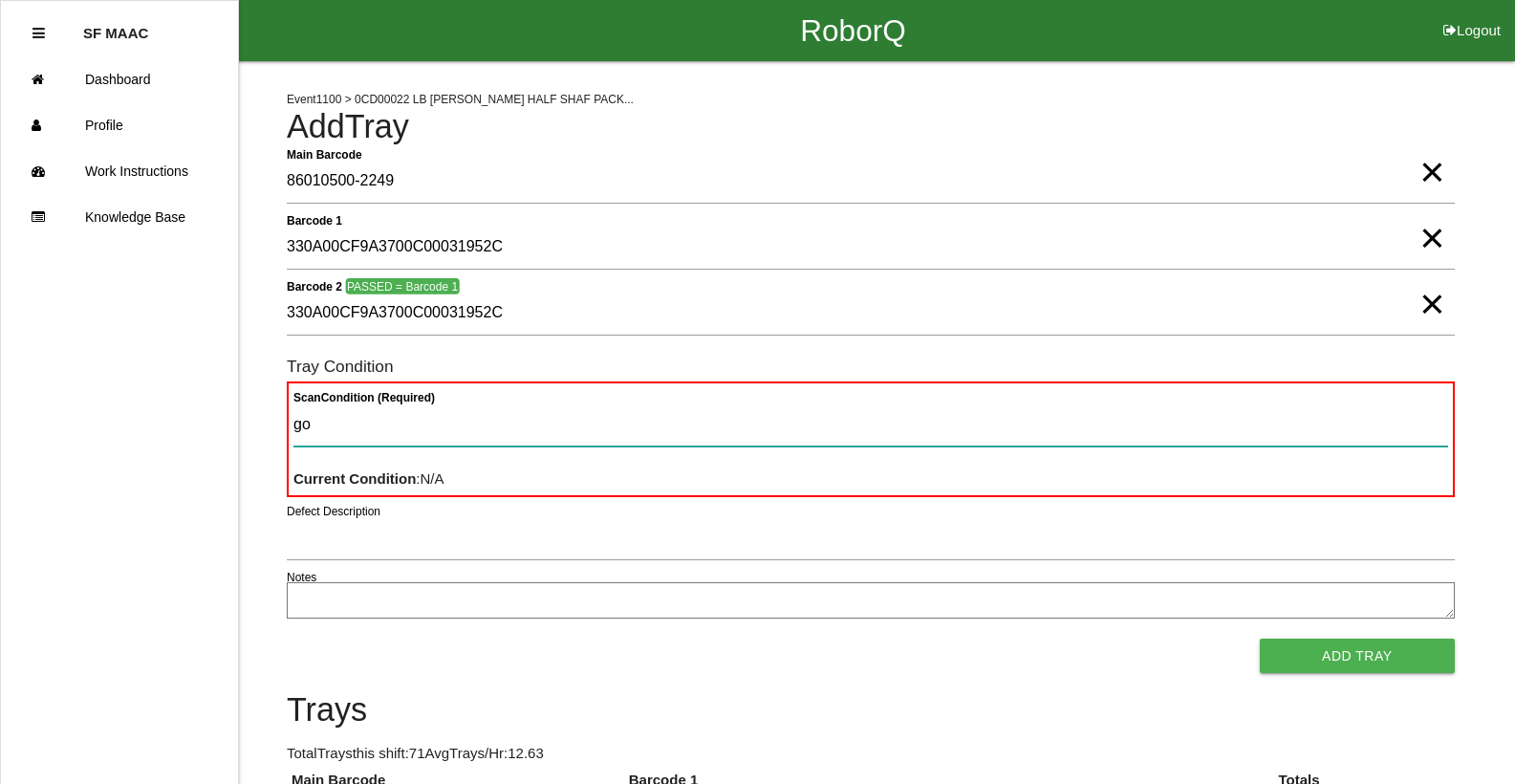
type Condition "goo"
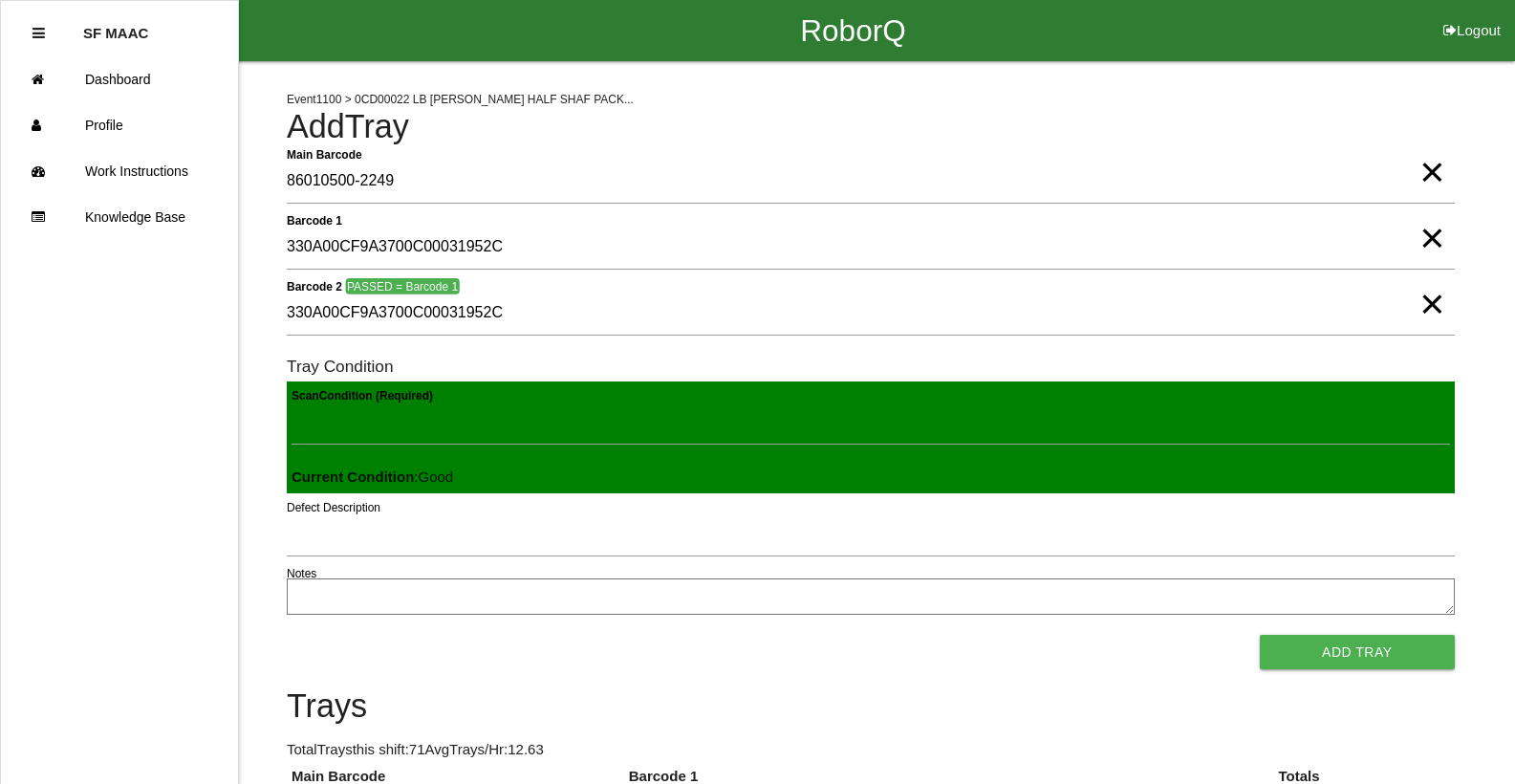
click at [887, 634] on button "Add Tray" at bounding box center [1357, 652] width 195 height 35
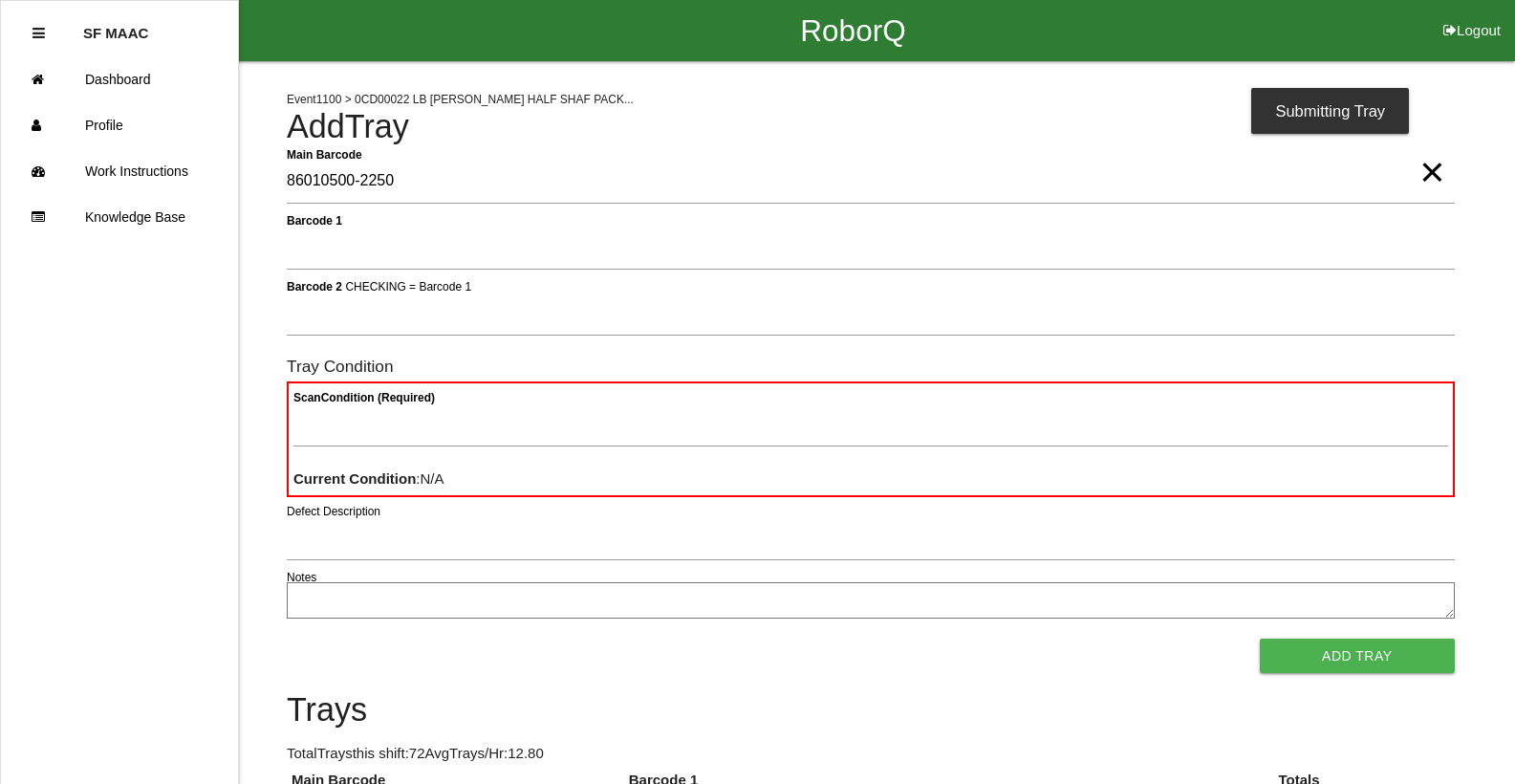
type Barcode "86010500-2250"
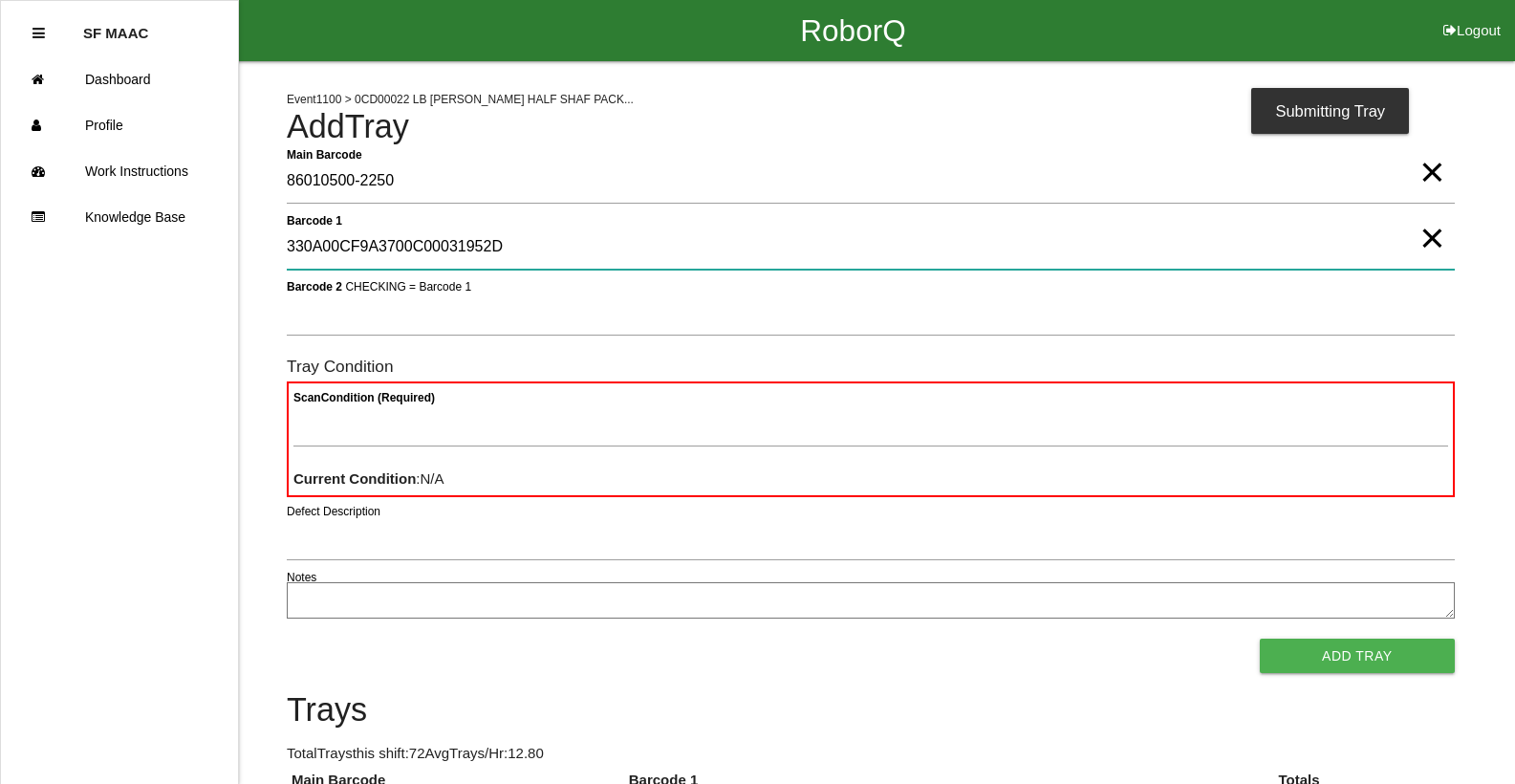
type 1 "330A00CF9A3700C00031952D"
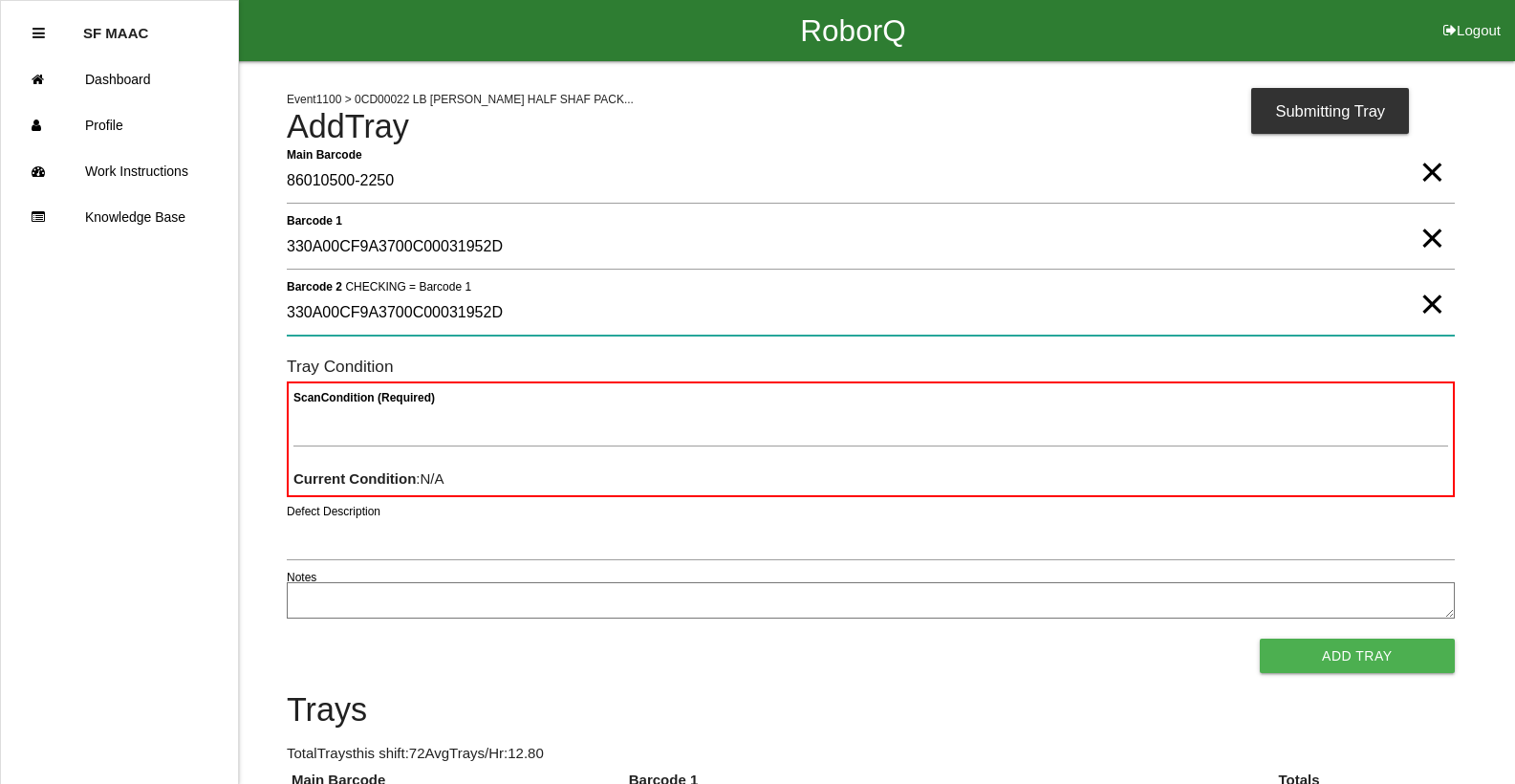
type 2 "330A00CF9A3700C00031952D"
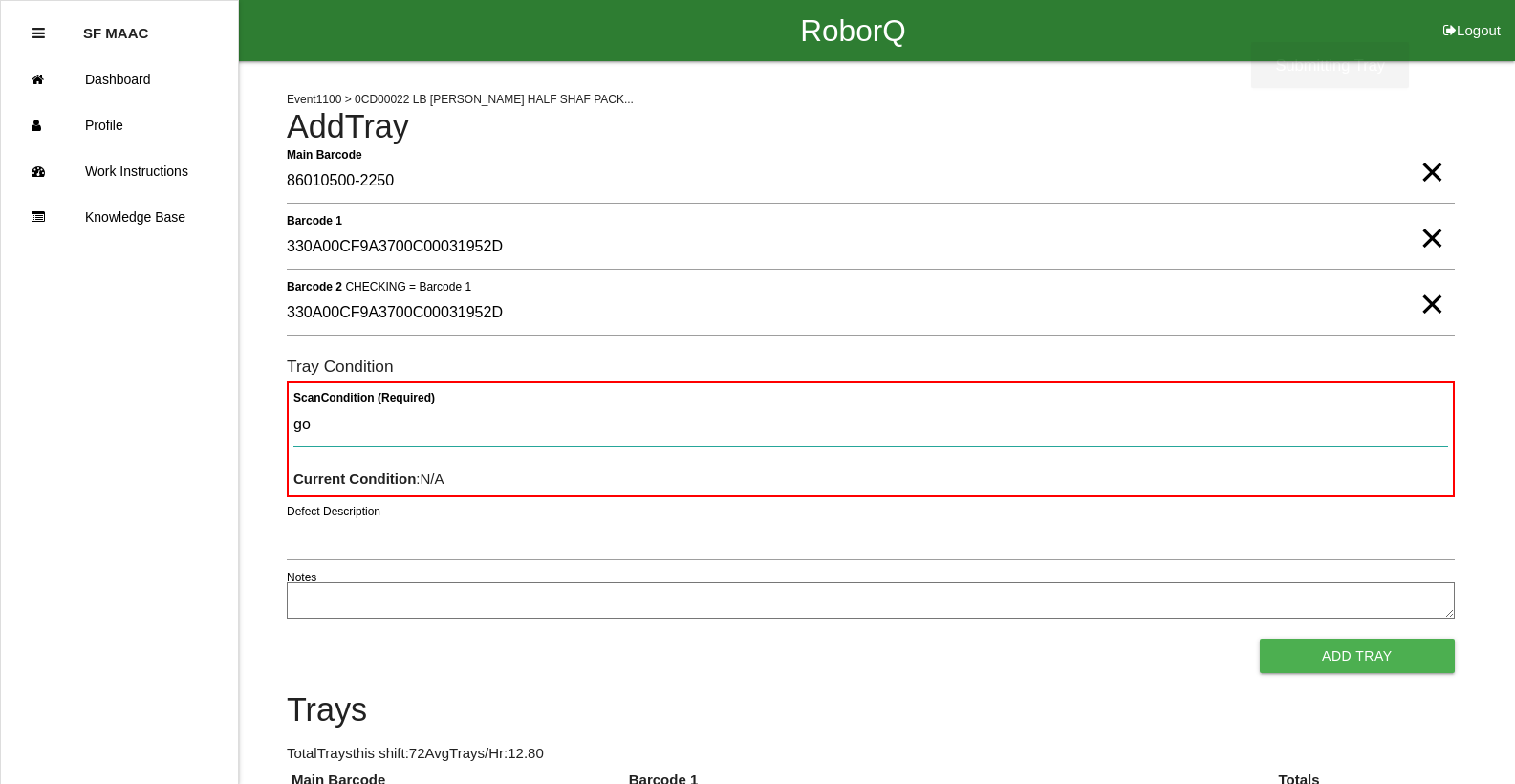
type Condition "goo"
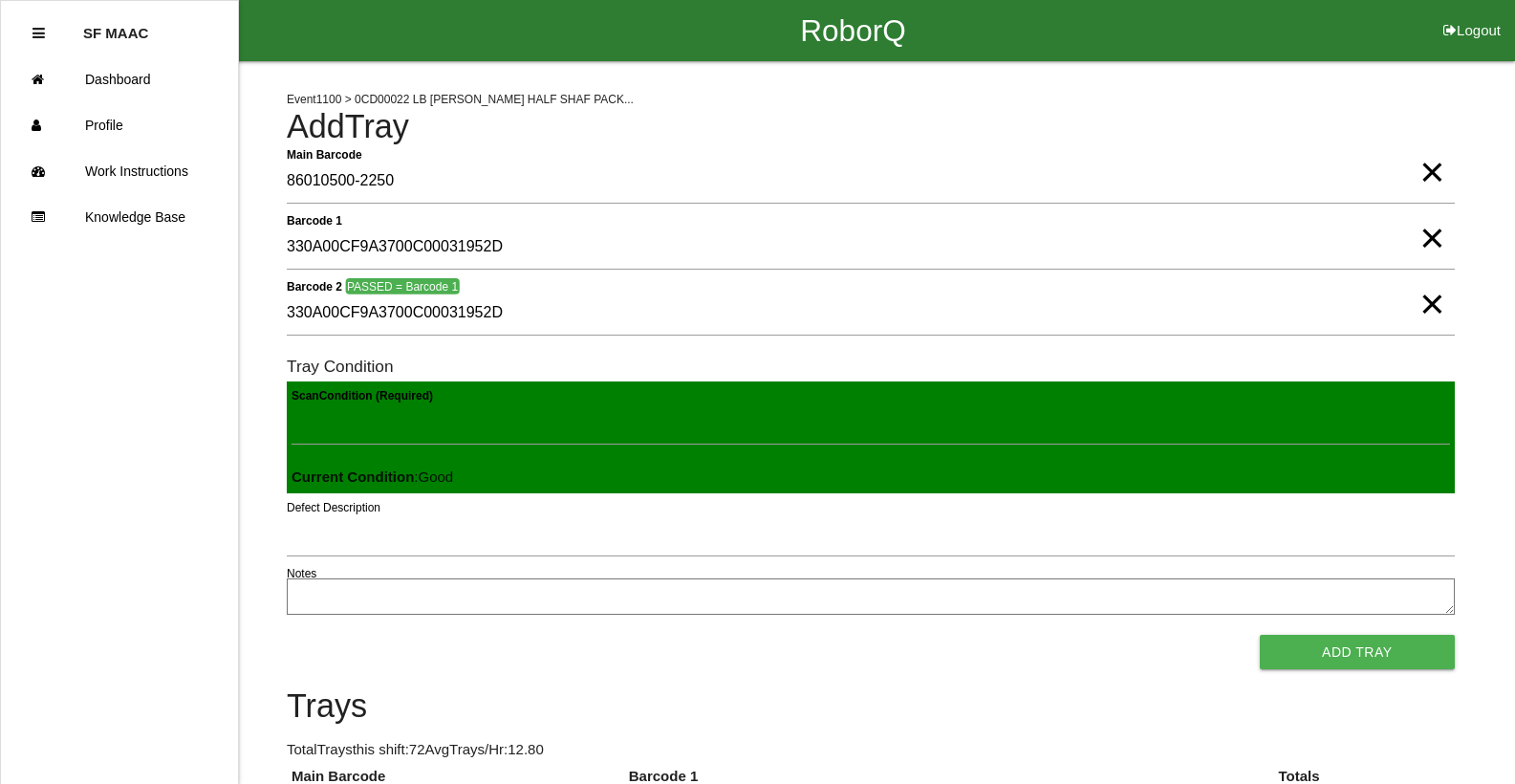
click at [887, 634] on button "Add Tray" at bounding box center [1357, 652] width 195 height 35
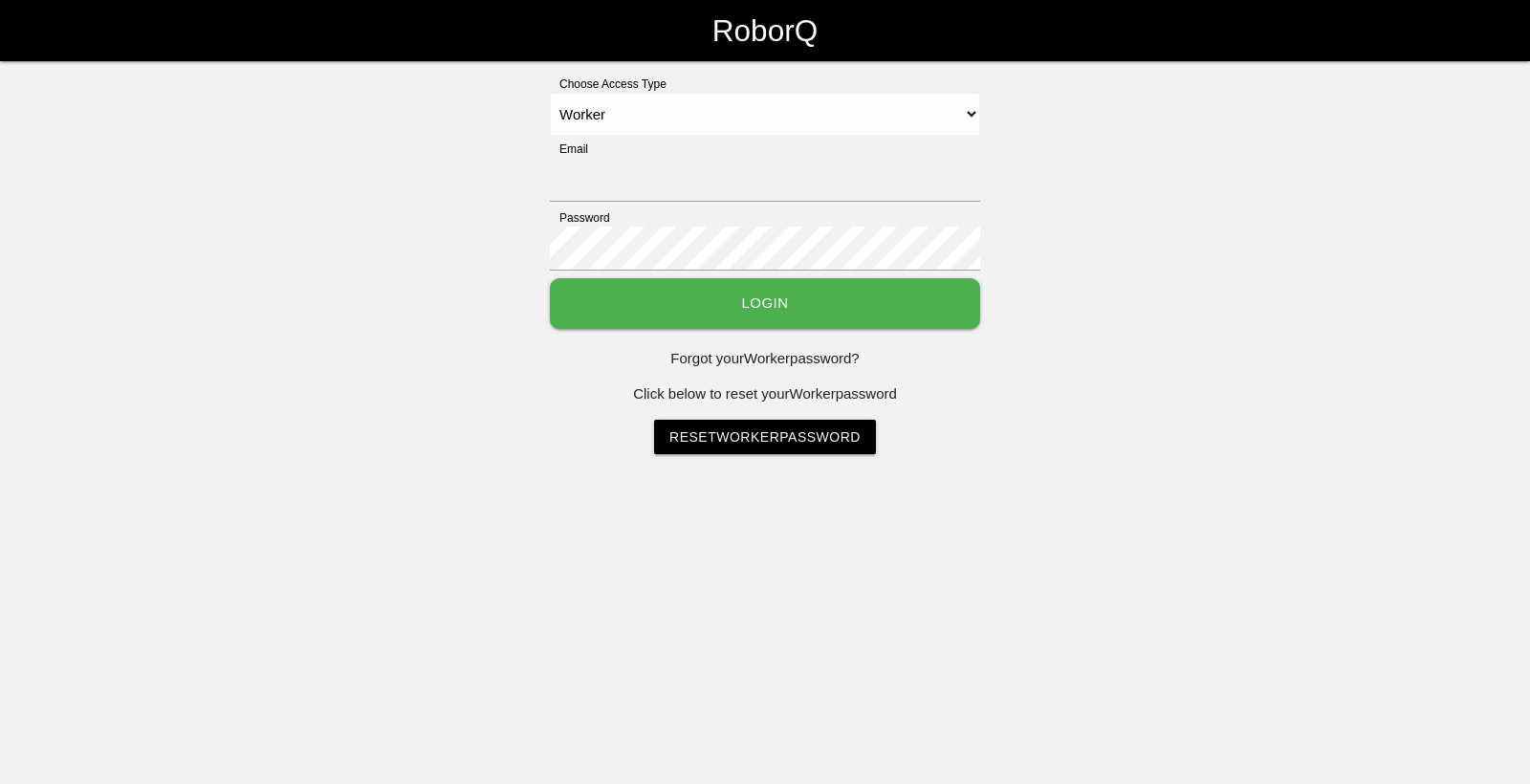
select select "Worker"
type input "[EMAIL_ADDRESS][DOMAIN_NAME]"
click at [643, 294] on button "Login" at bounding box center [764, 304] width 430 height 50
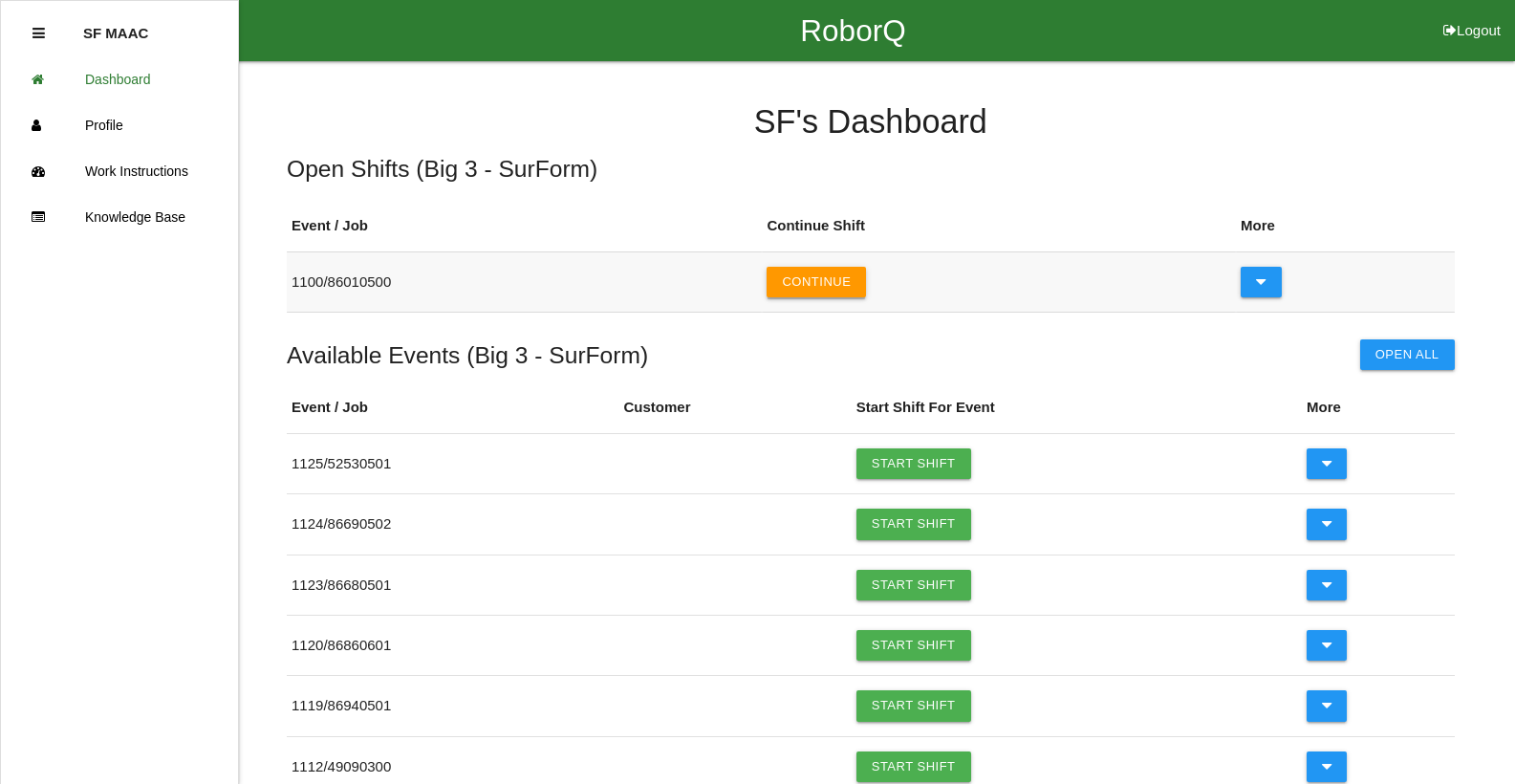
click at [805, 282] on button "Continue" at bounding box center [816, 282] width 100 height 31
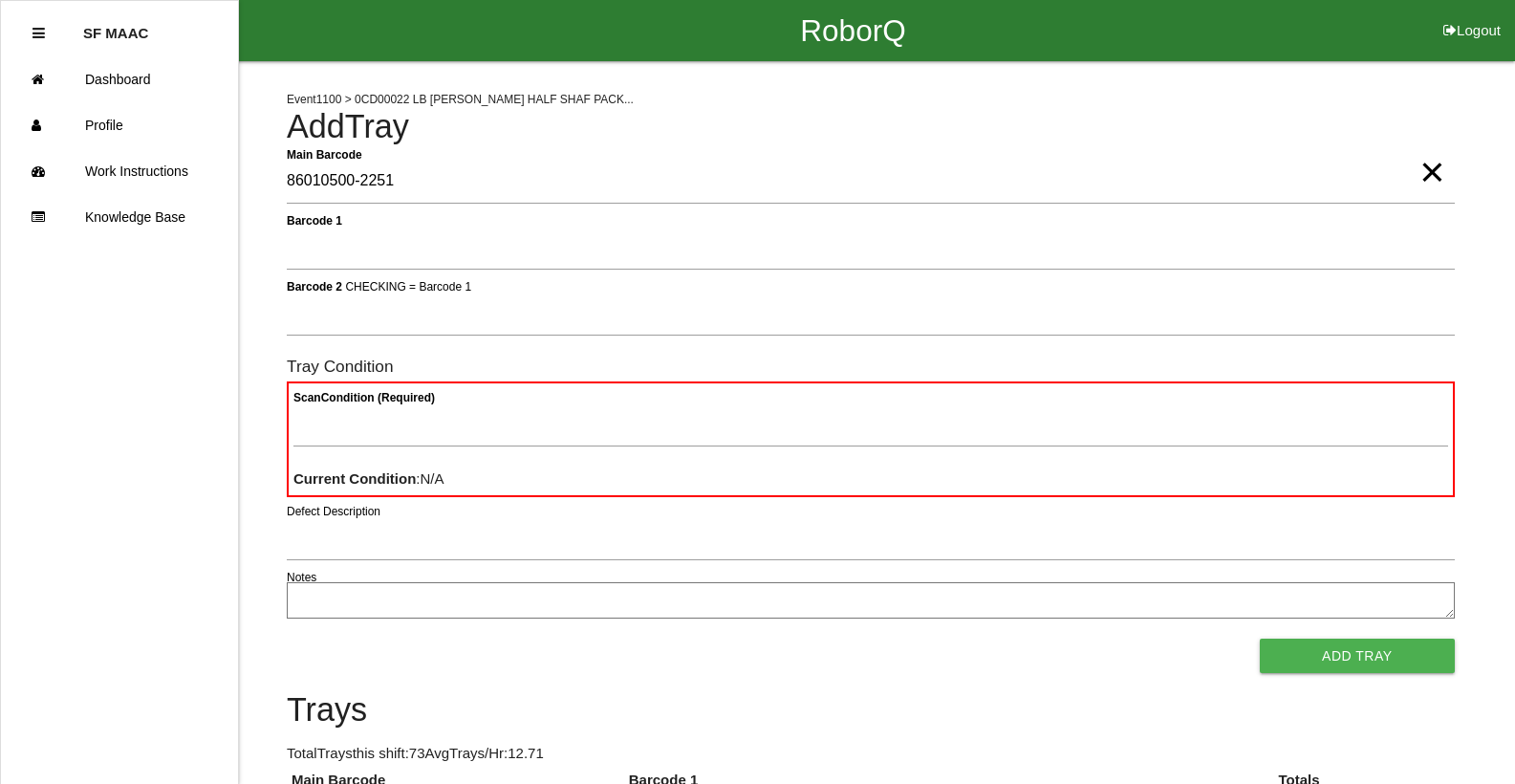
type Barcode "86010500-2251"
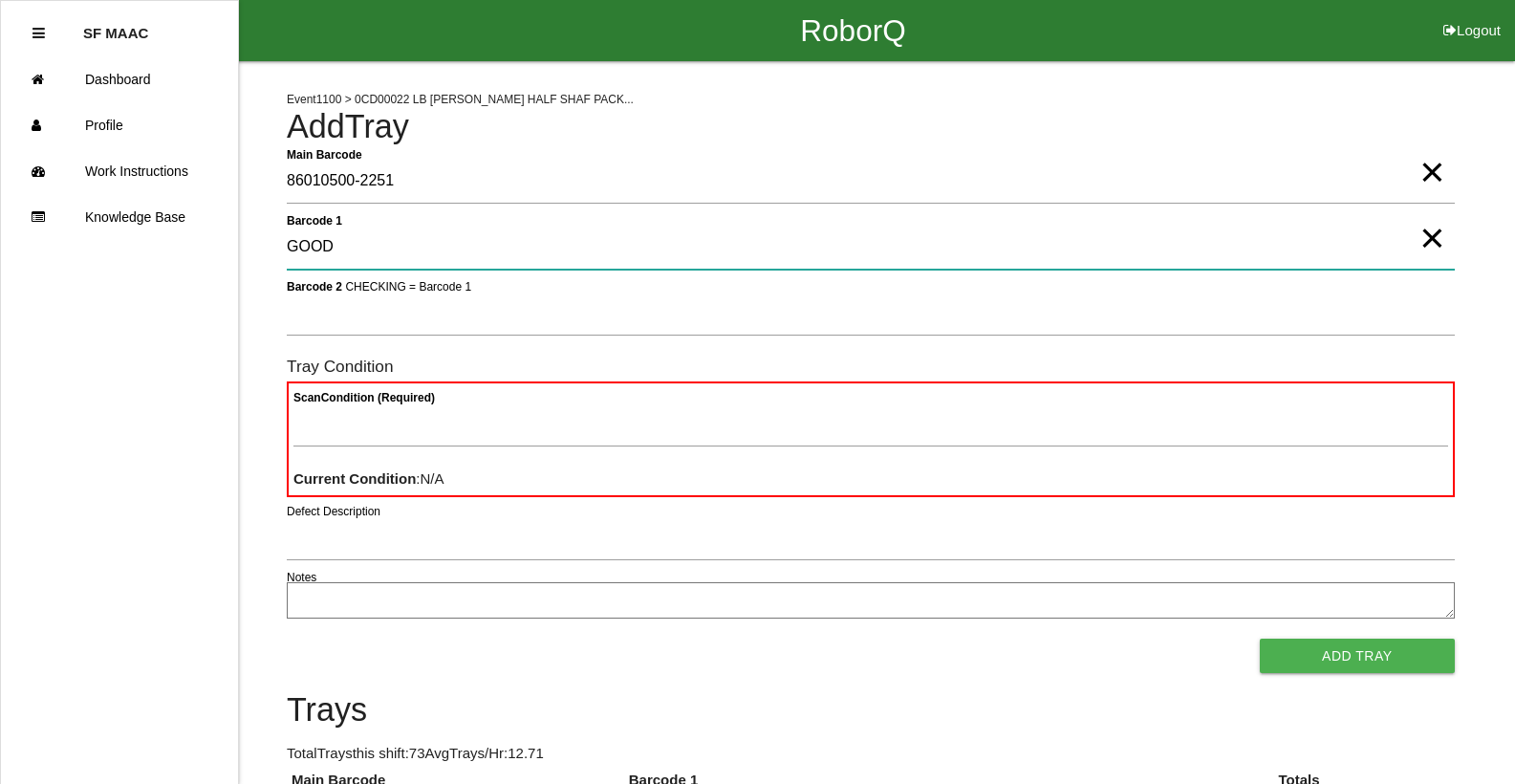
type 1 "GOOD"
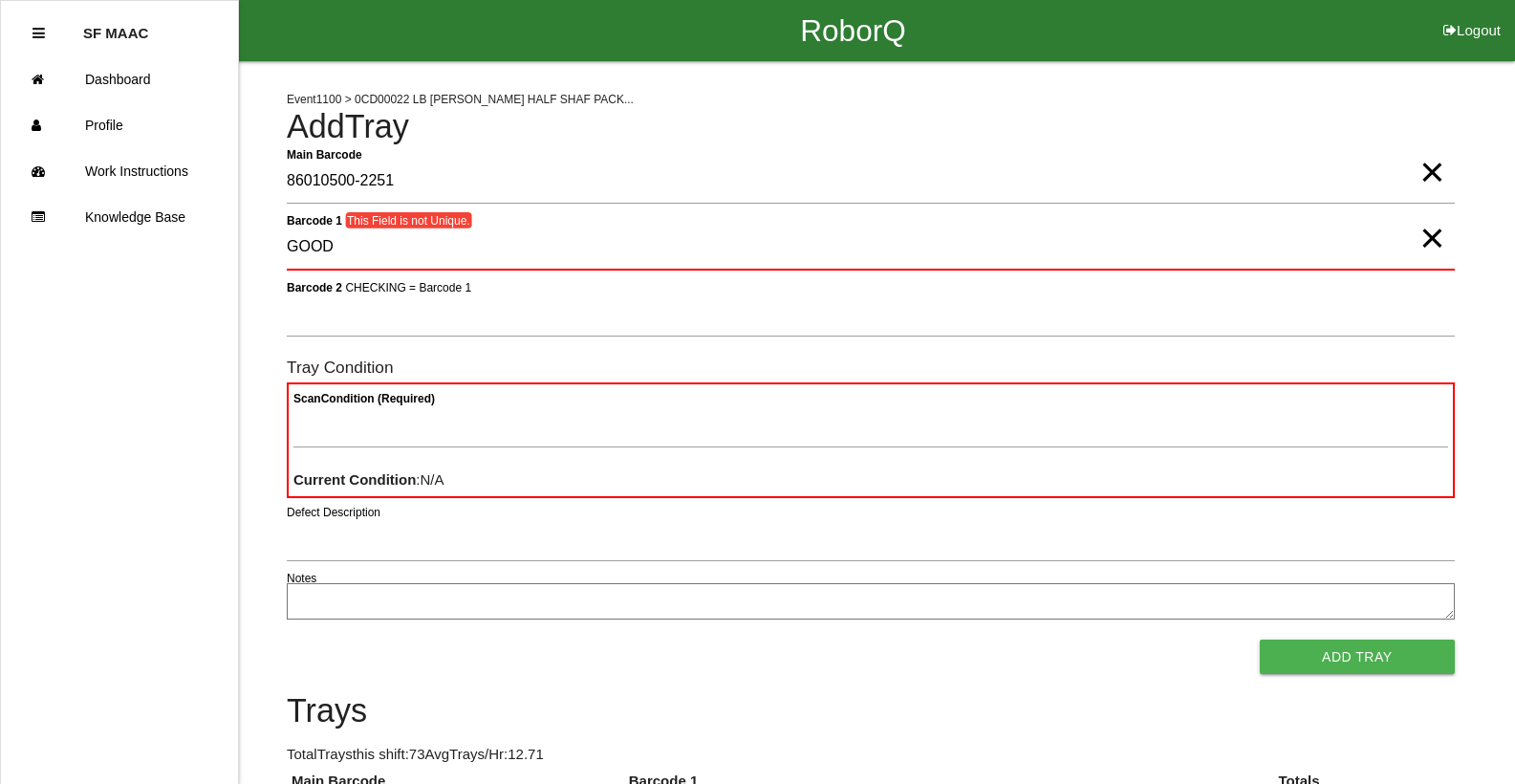
click at [1428, 238] on span "×" at bounding box center [1432, 219] width 25 height 39
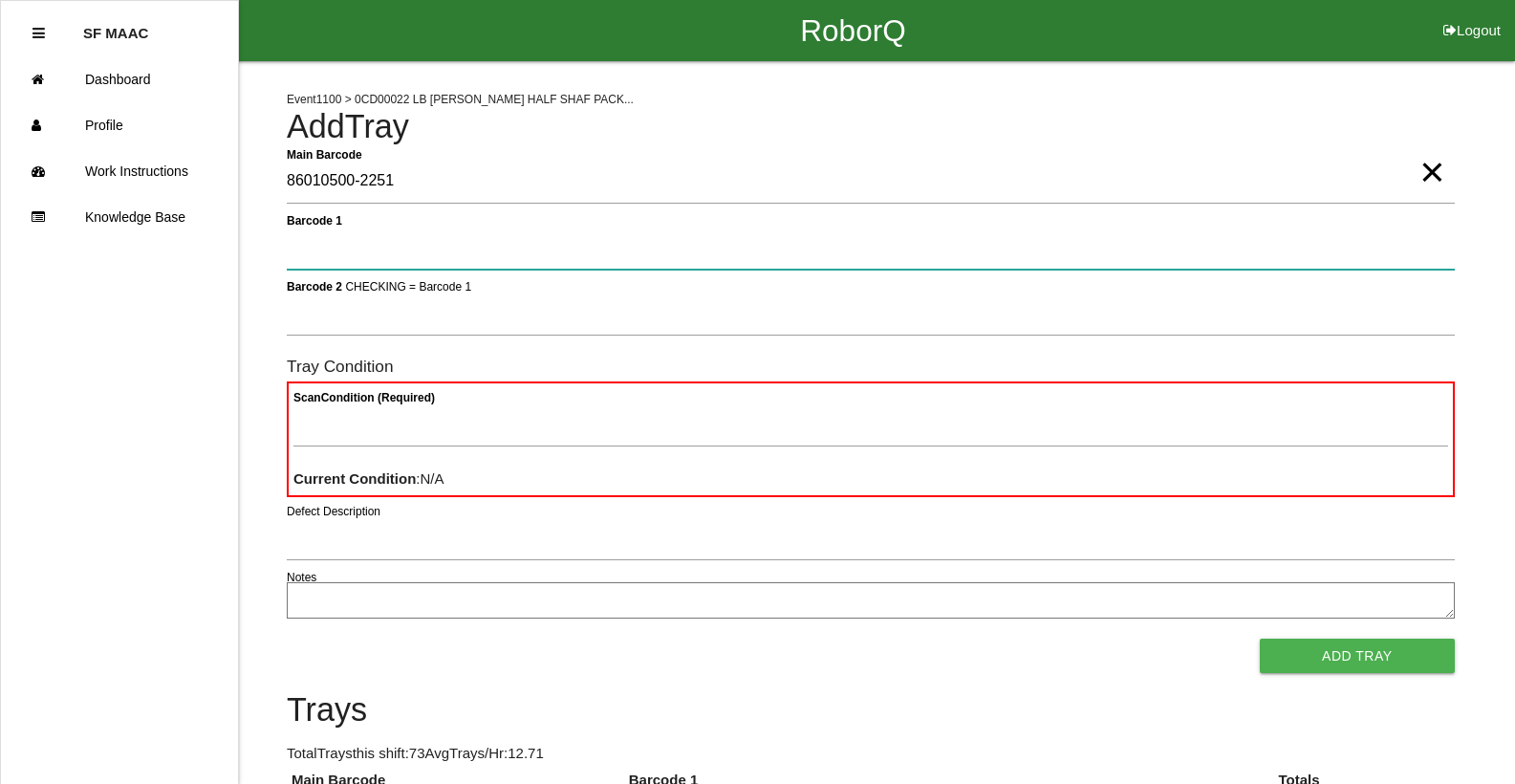
click at [763, 251] on 1 "Barcode 1" at bounding box center [871, 247] width 1168 height 44
type 1 "GOOD"
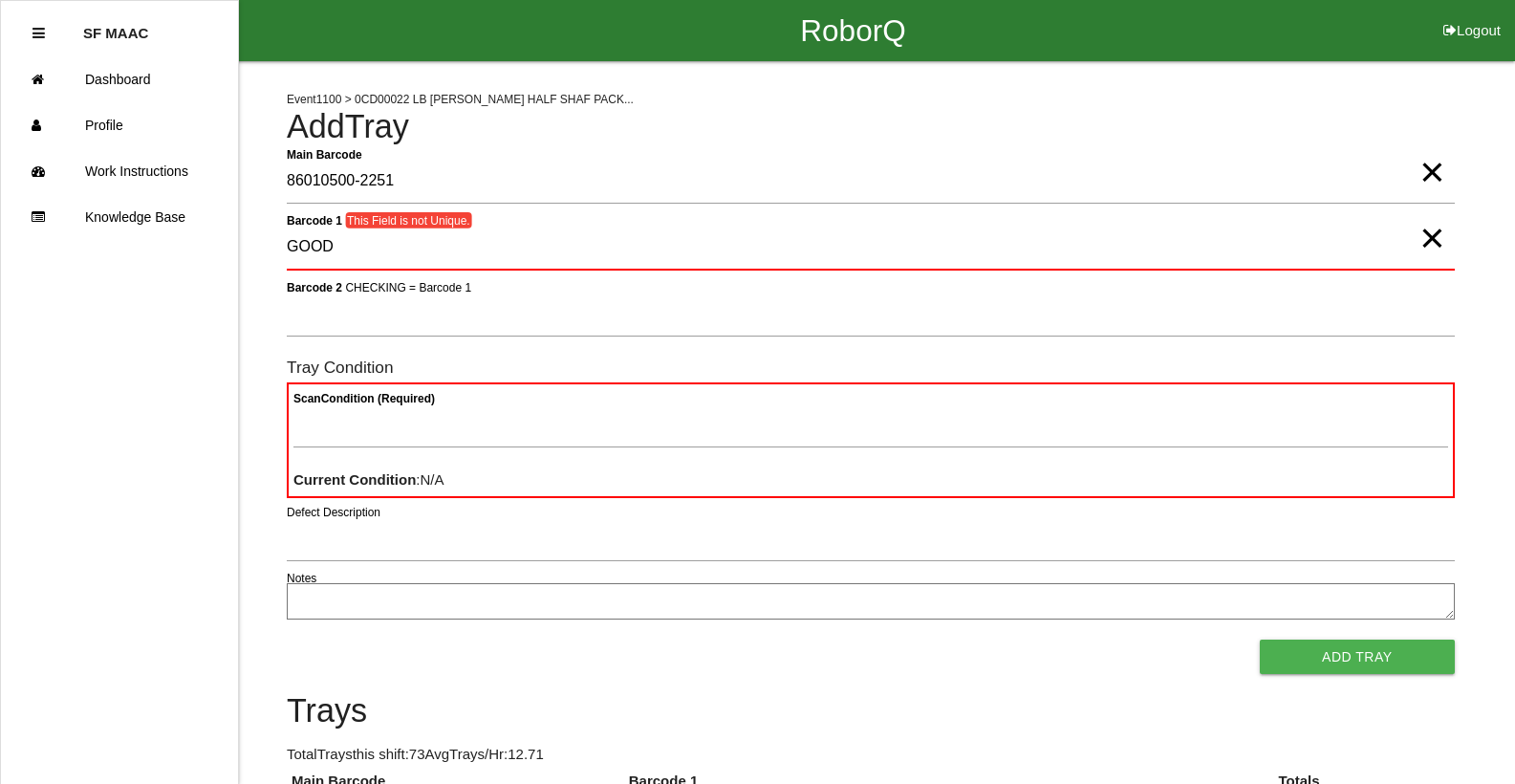
click at [1425, 238] on span "×" at bounding box center [1432, 219] width 25 height 39
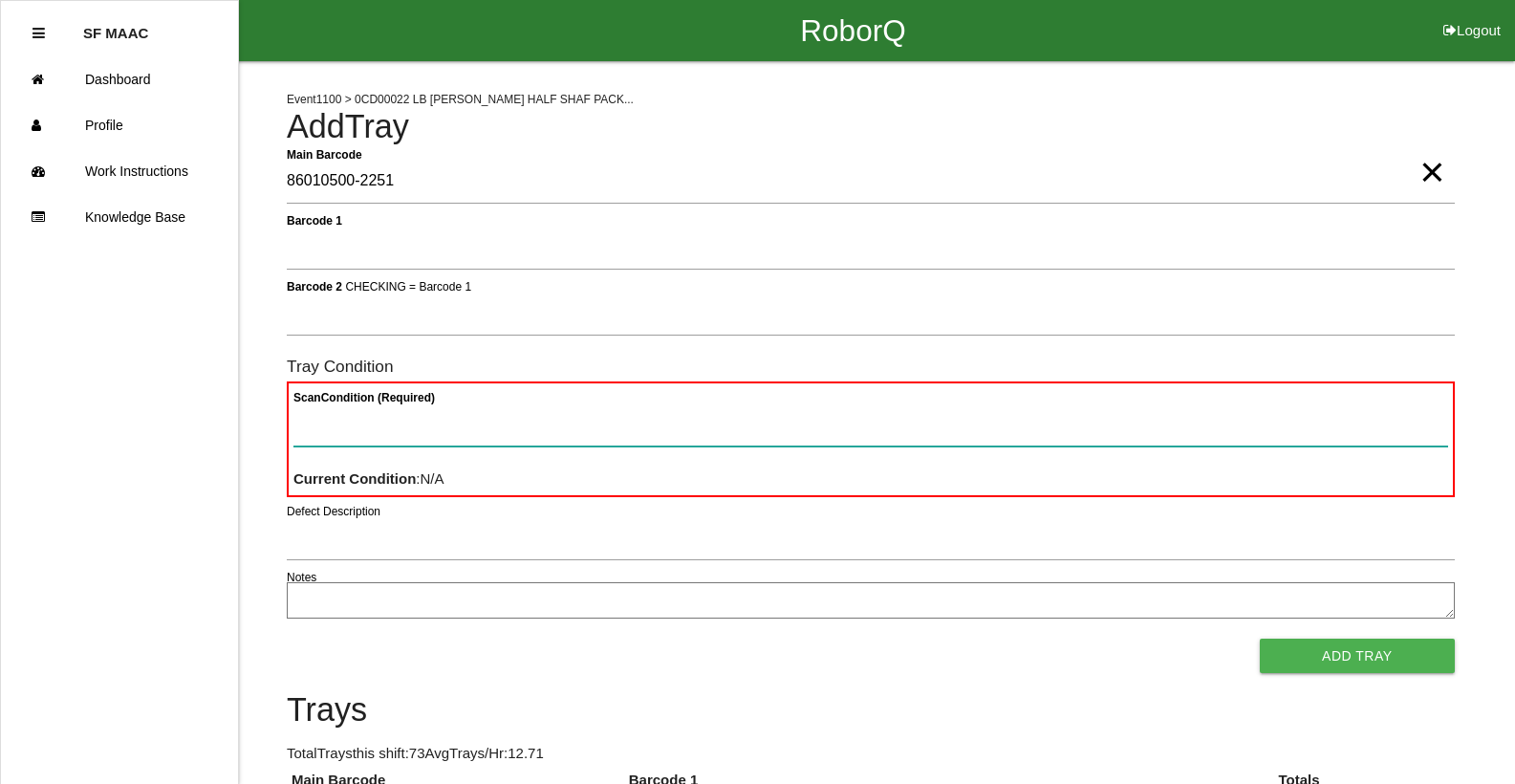
click at [1232, 419] on Condition "Scan Condition (Required)" at bounding box center [870, 423] width 1154 height 44
type Condition "goo"
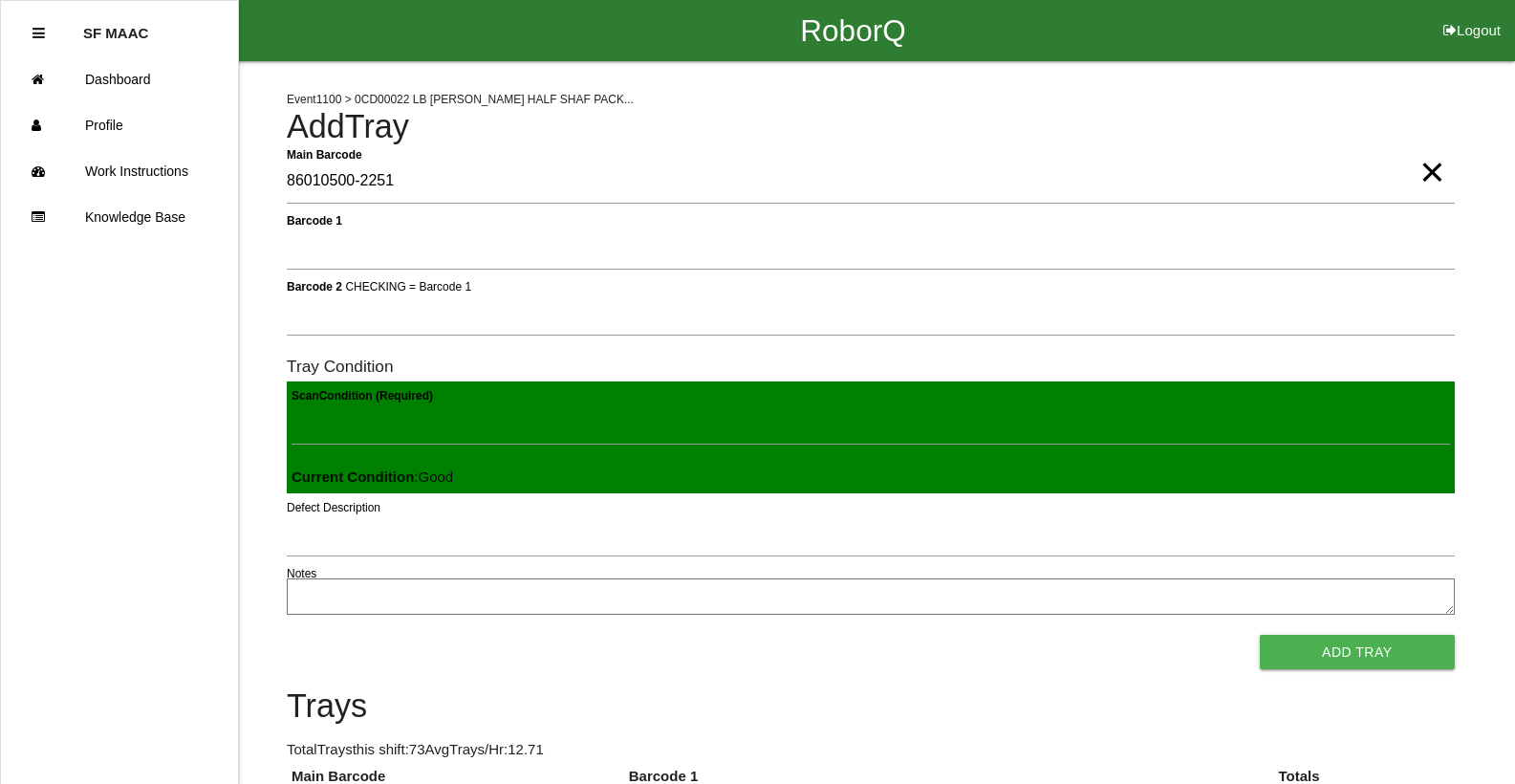
click at [1260, 634] on button "Add Tray" at bounding box center [1357, 652] width 195 height 35
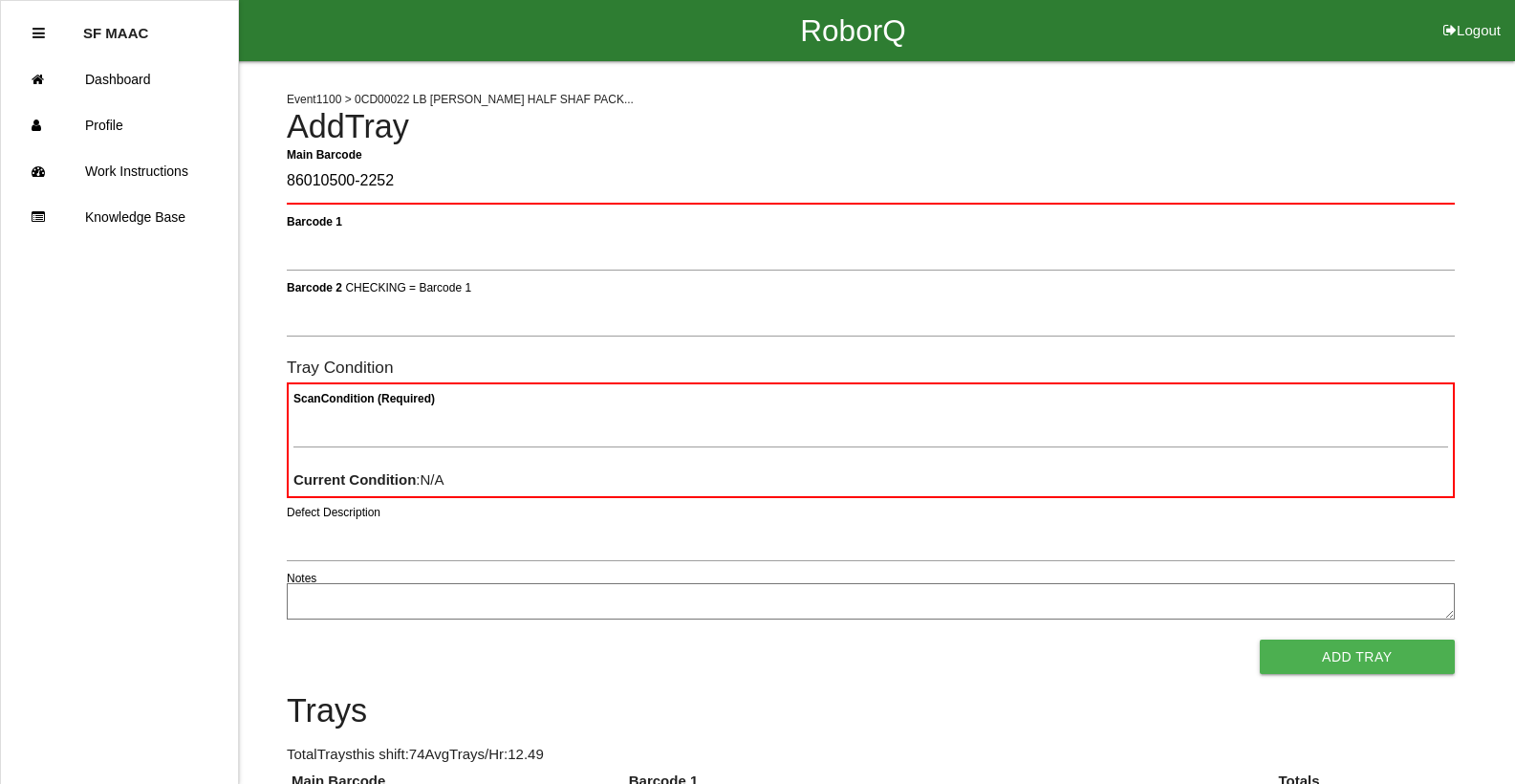
type Barcode "86010500-2252"
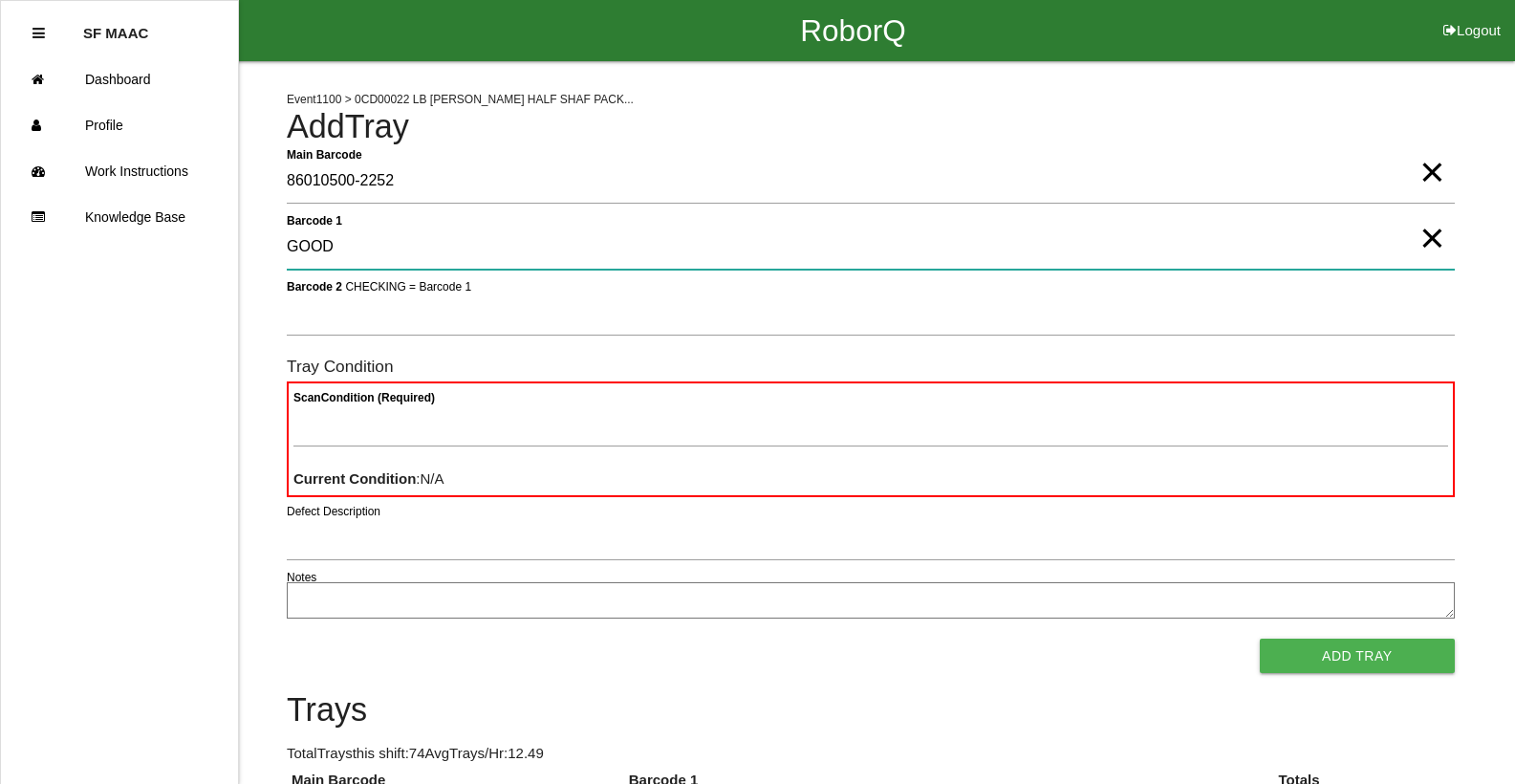
type 1 "GOOD"
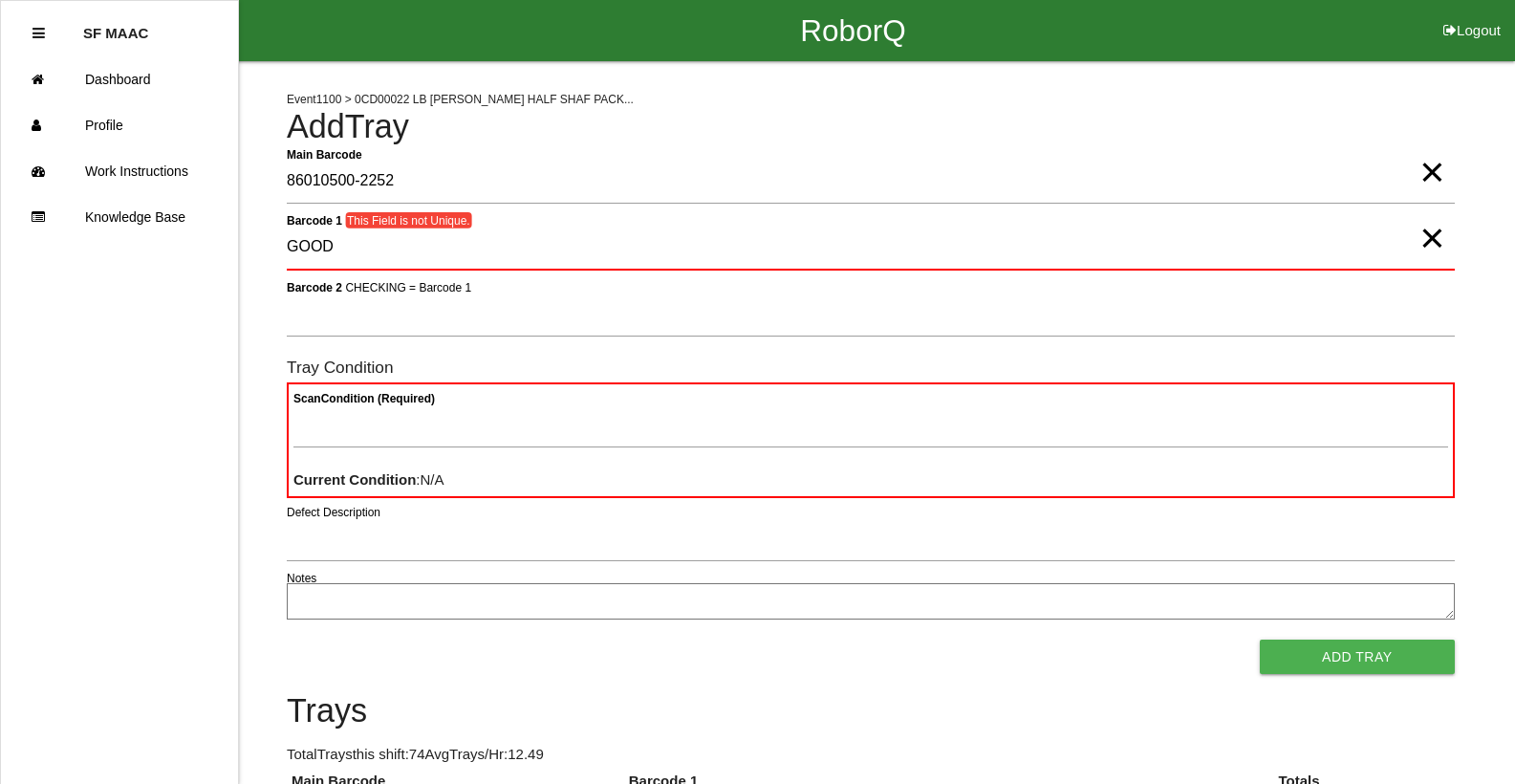
click at [1438, 238] on span "×" at bounding box center [1432, 219] width 25 height 39
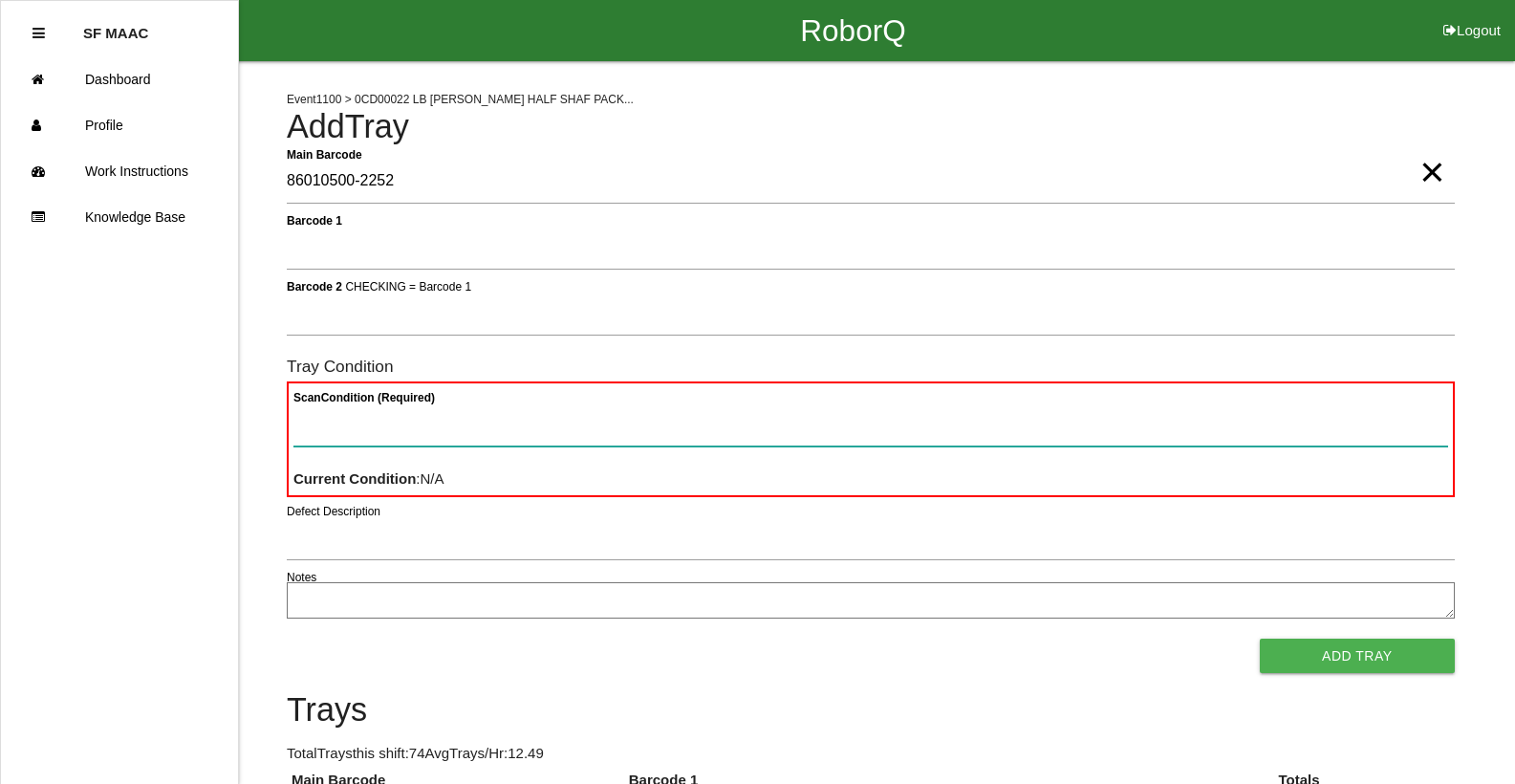
click at [1320, 412] on Condition "Scan Condition (Required)" at bounding box center [870, 423] width 1154 height 44
type Condition "goo"
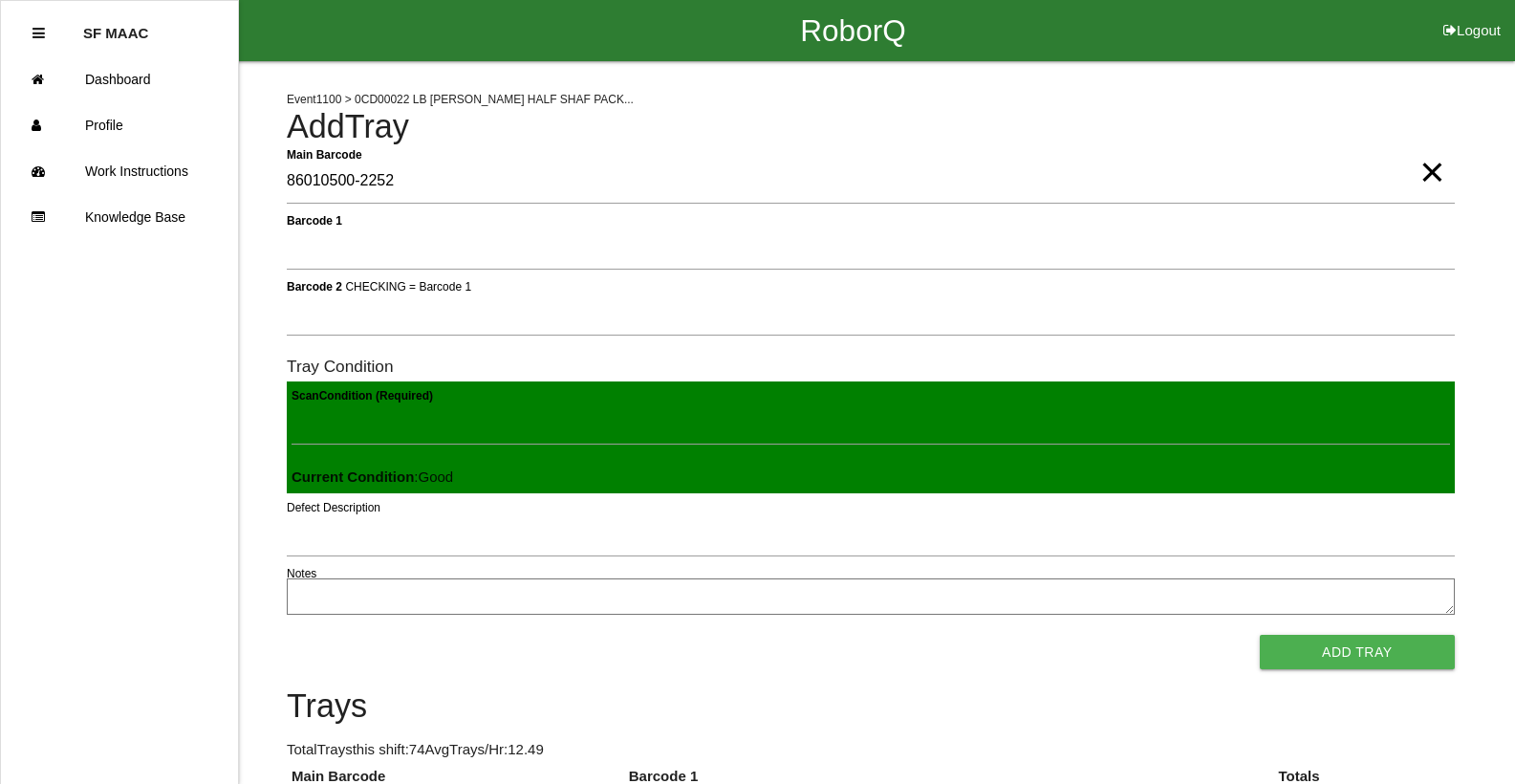
click at [1260, 634] on button "Add Tray" at bounding box center [1357, 652] width 195 height 35
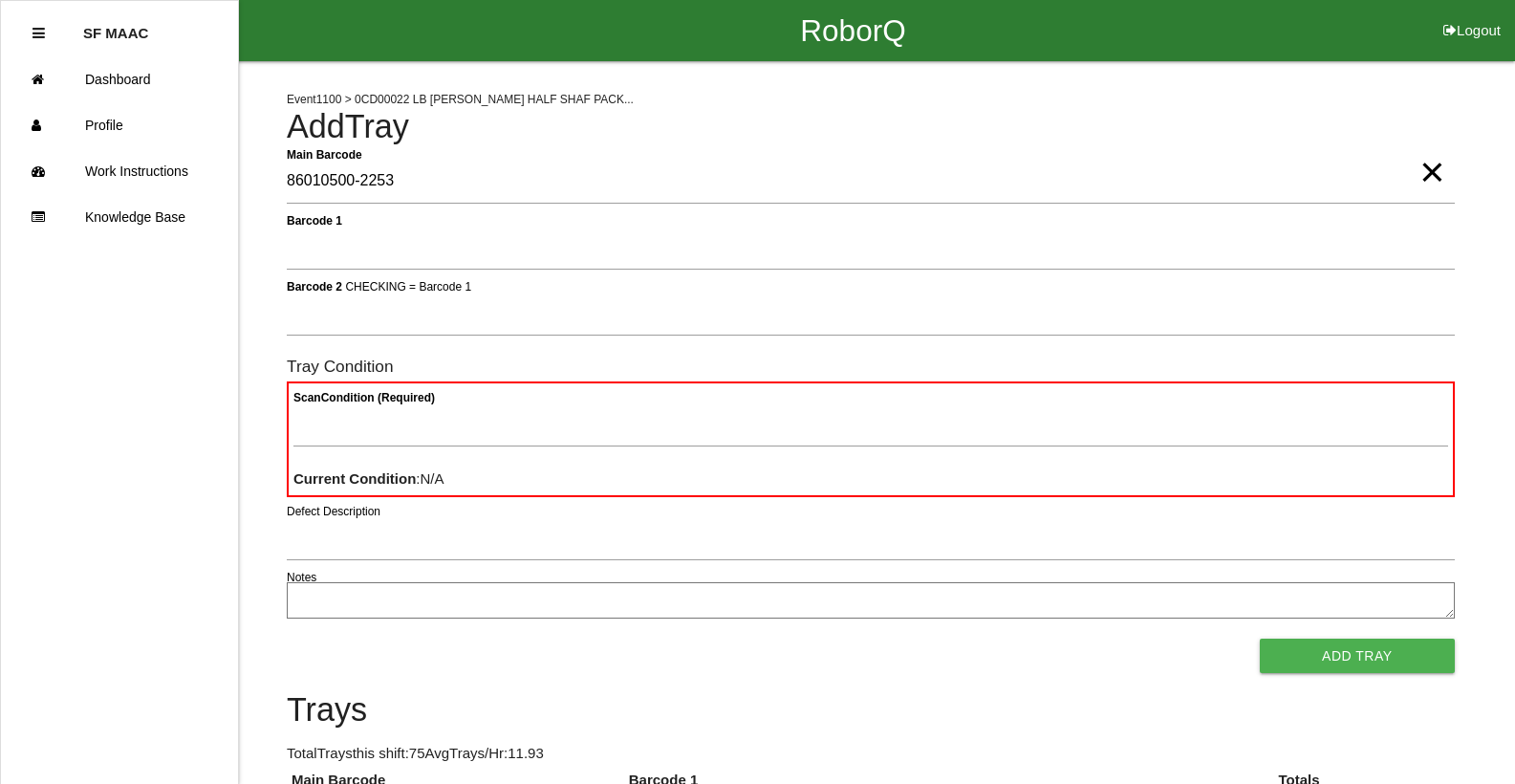
type Barcode "86010500-2253"
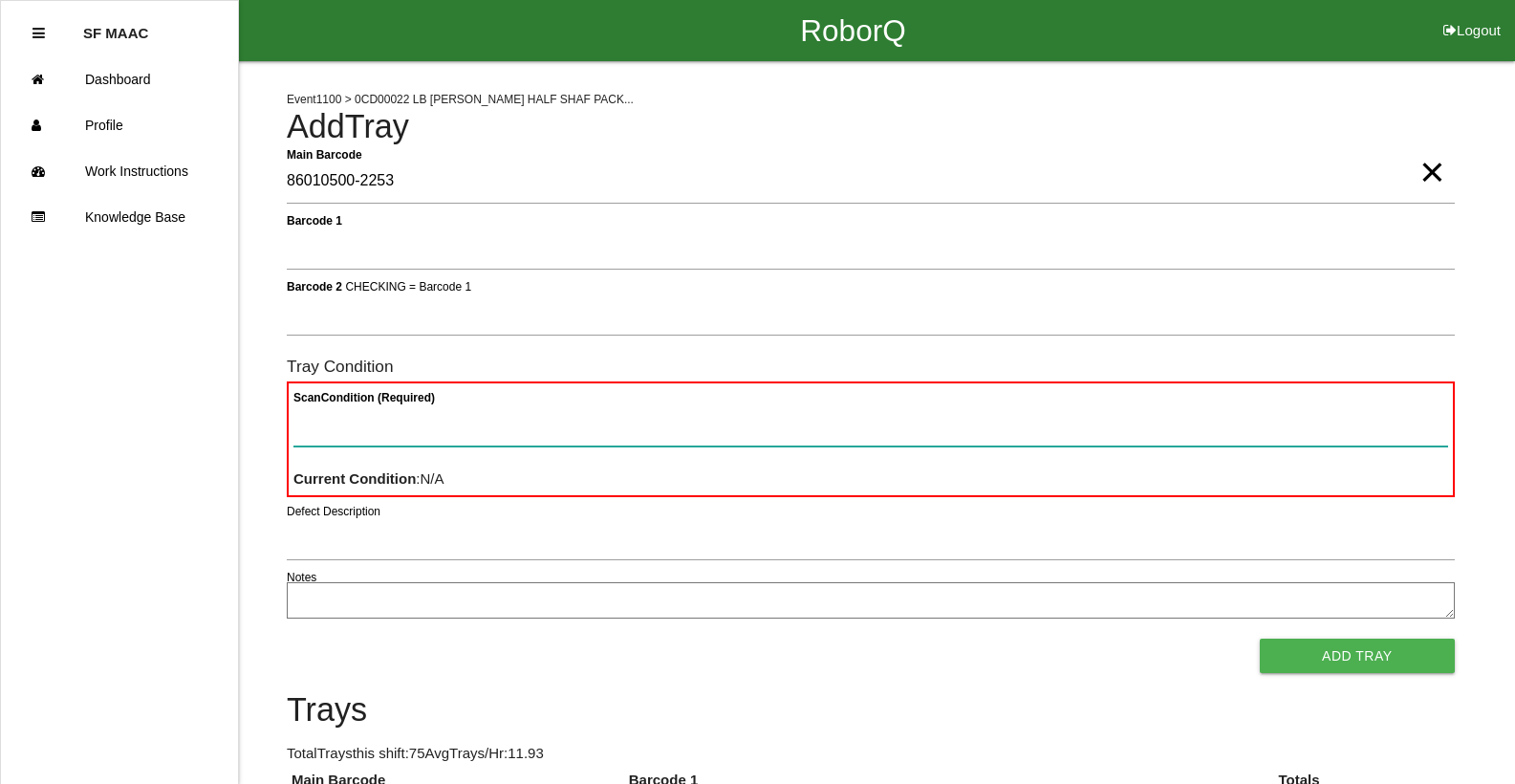
click at [1222, 423] on Condition "Scan Condition (Required)" at bounding box center [870, 423] width 1154 height 44
type Condition "goo"
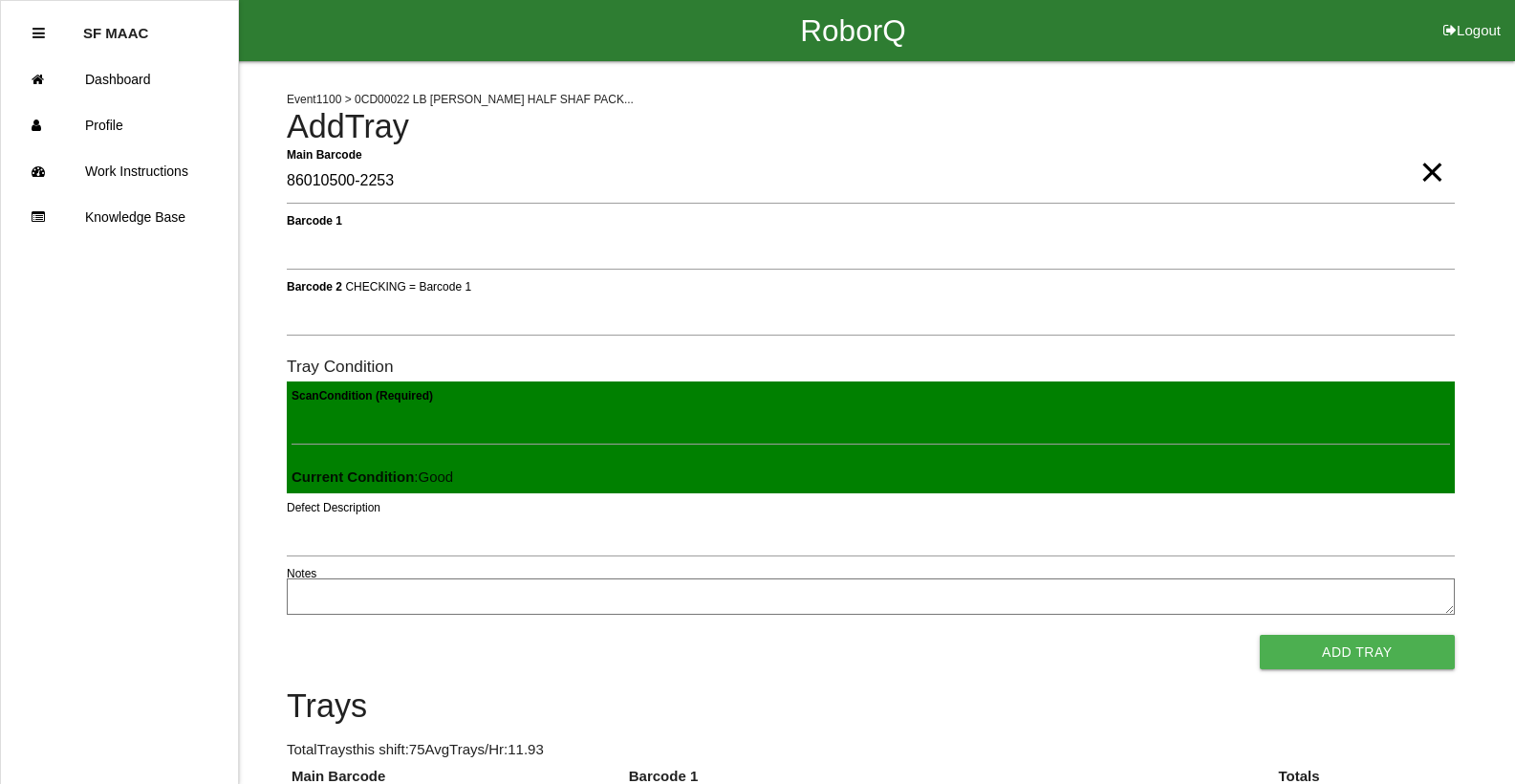
click at [1260, 634] on button "Add Tray" at bounding box center [1357, 652] width 195 height 35
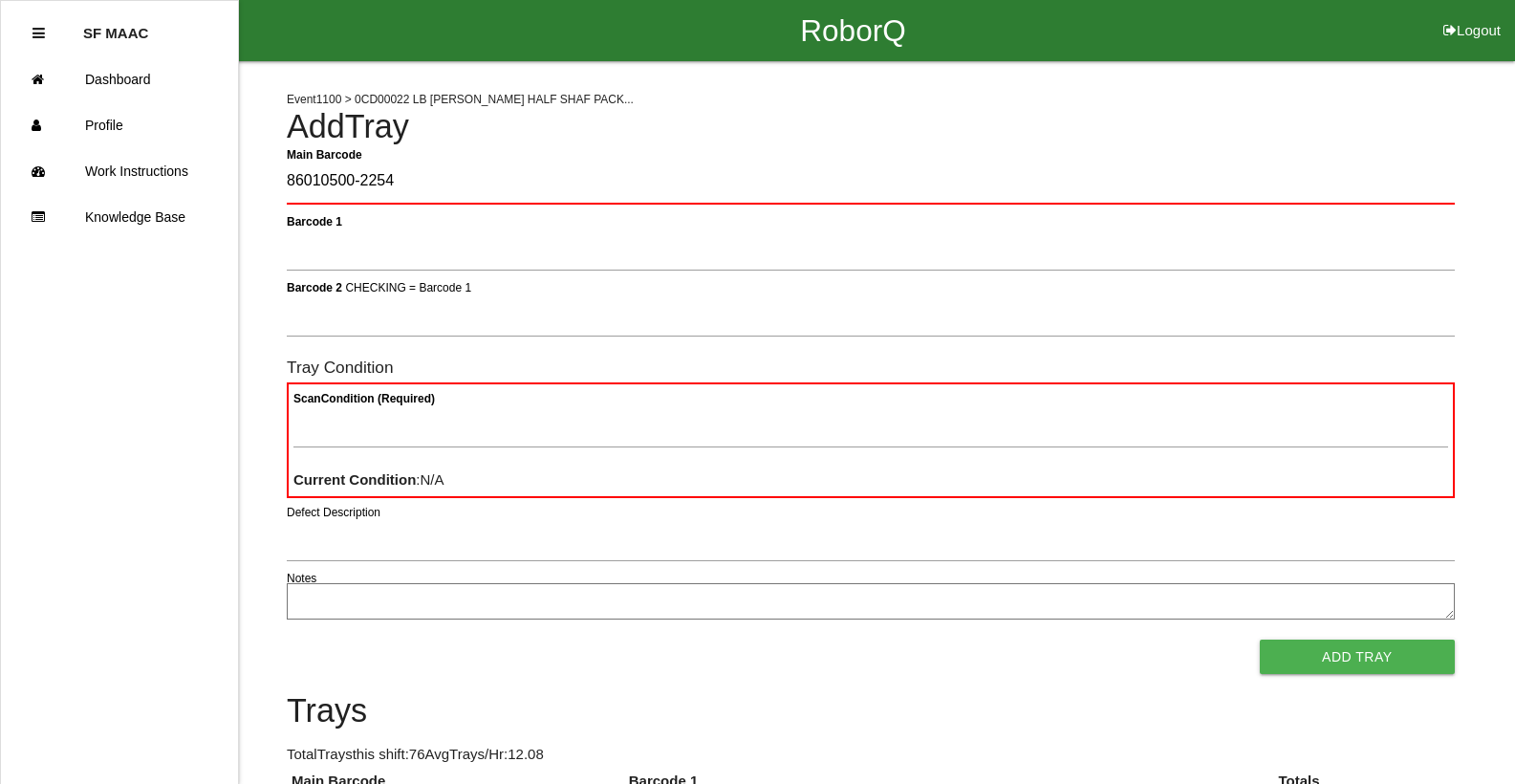
type Barcode "86010500-2254"
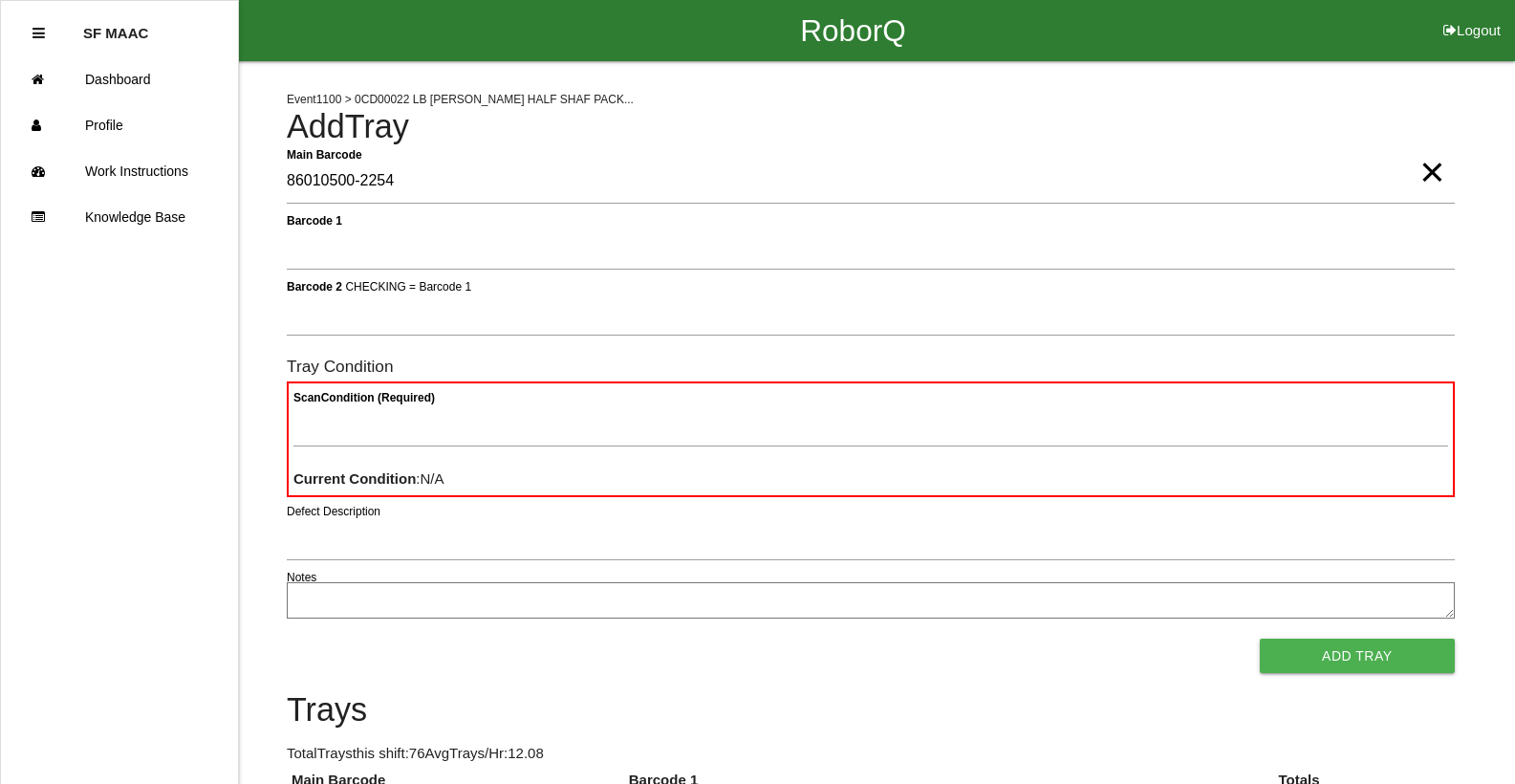
click at [1241, 393] on div "Scan Condition (Required) Current Condition : N/A" at bounding box center [871, 439] width 1168 height 116
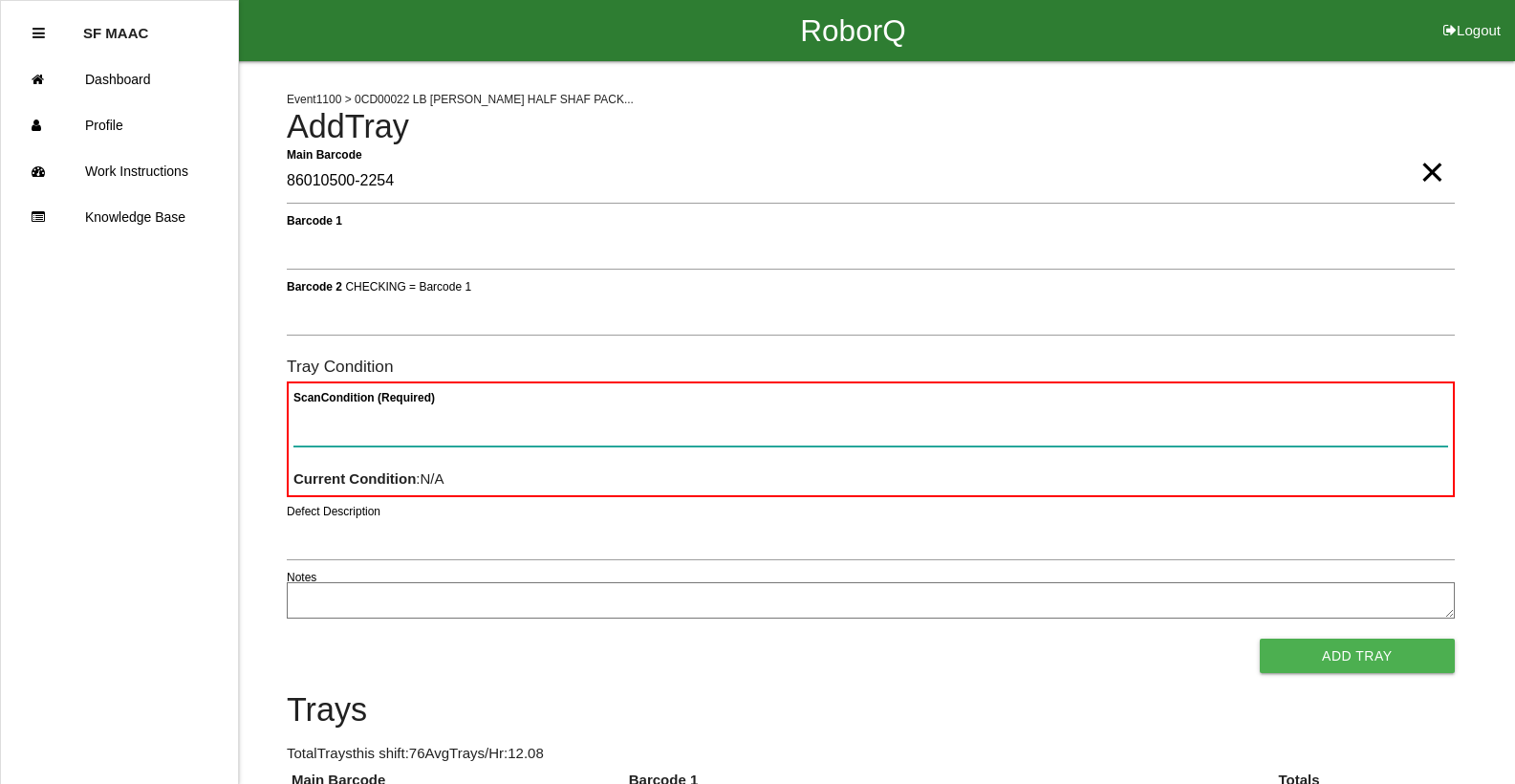
drag, startPoint x: 1206, startPoint y: 429, endPoint x: 1264, endPoint y: 466, distance: 68.8
click at [1264, 466] on div "Scan Condition (Required) Current Condition : N/A" at bounding box center [871, 439] width 1168 height 116
type Condition "goo"
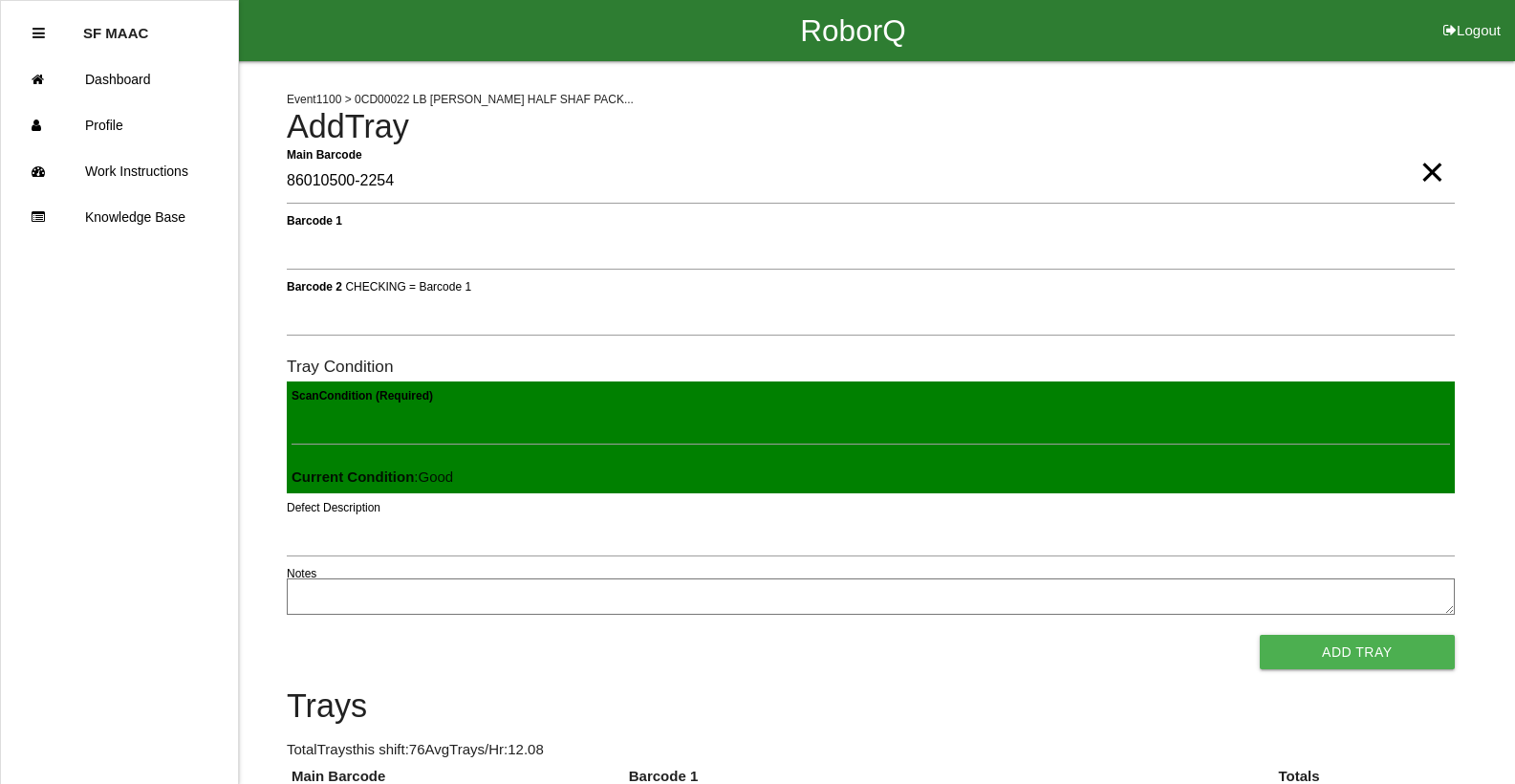
click at [1260, 634] on button "Add Tray" at bounding box center [1357, 652] width 195 height 35
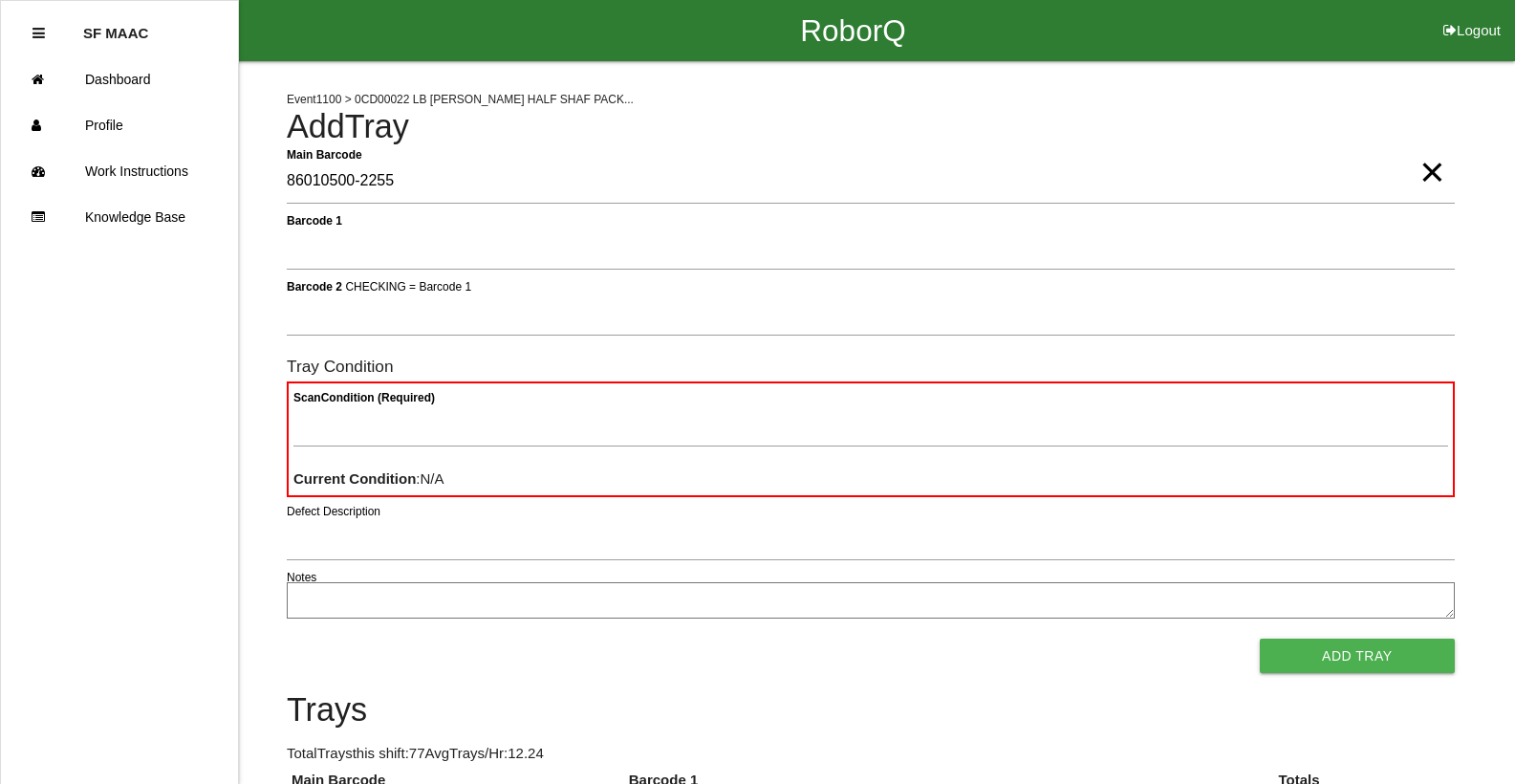
type Barcode "86010500-2255"
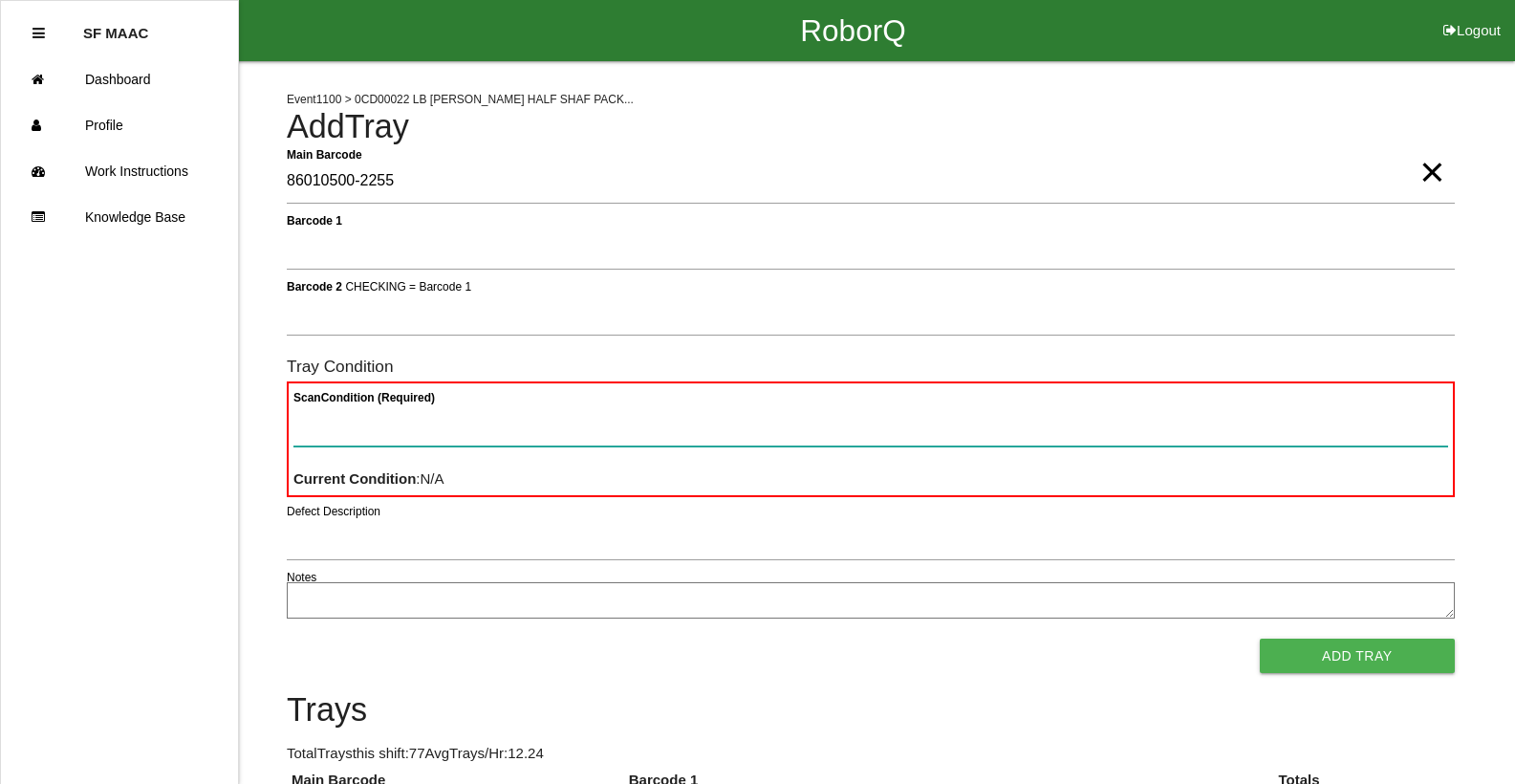
click at [1379, 437] on Condition "Scan Condition (Required)" at bounding box center [870, 423] width 1154 height 44
type Condition "goo"
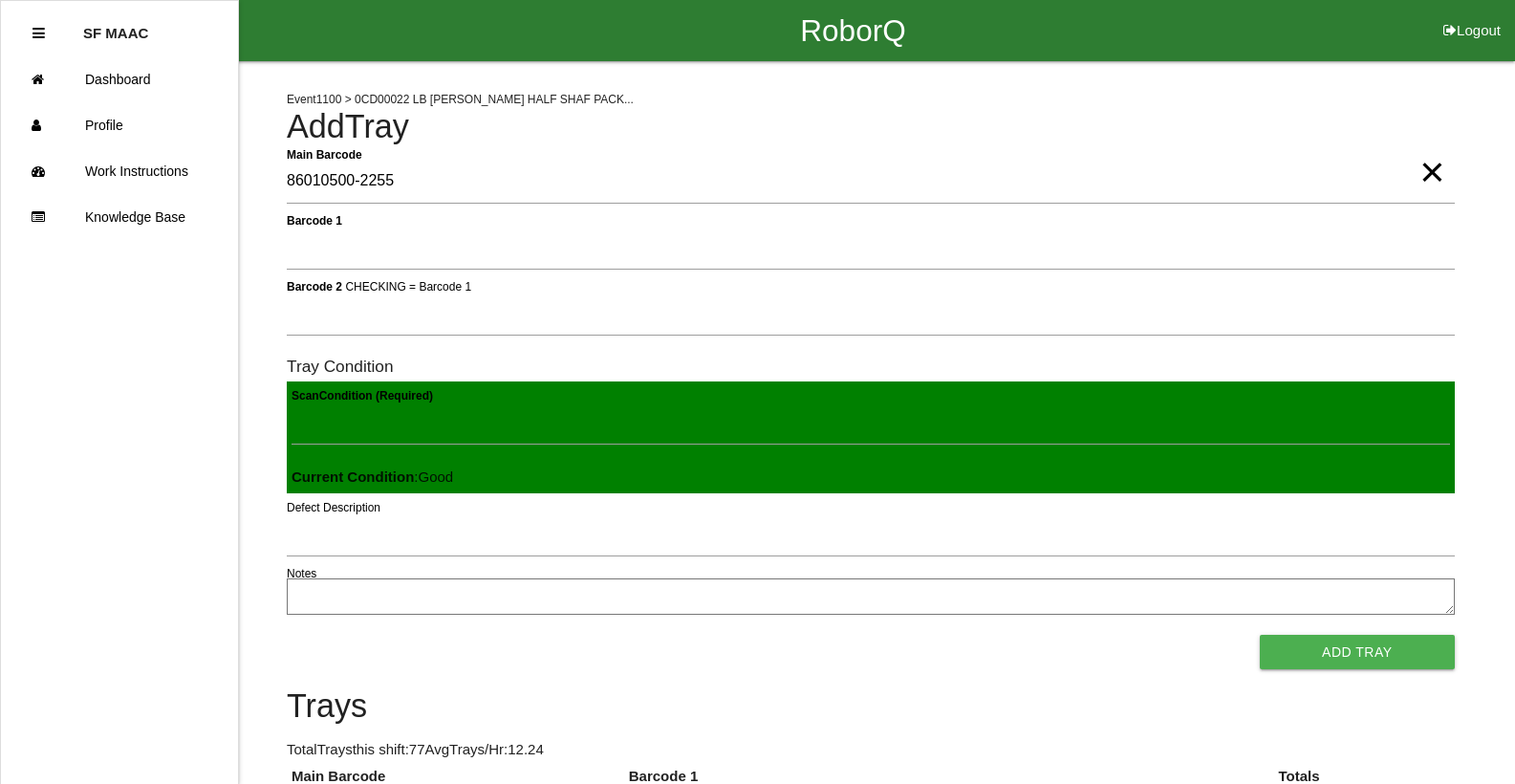
click button "Add Tray" at bounding box center [1357, 652] width 195 height 35
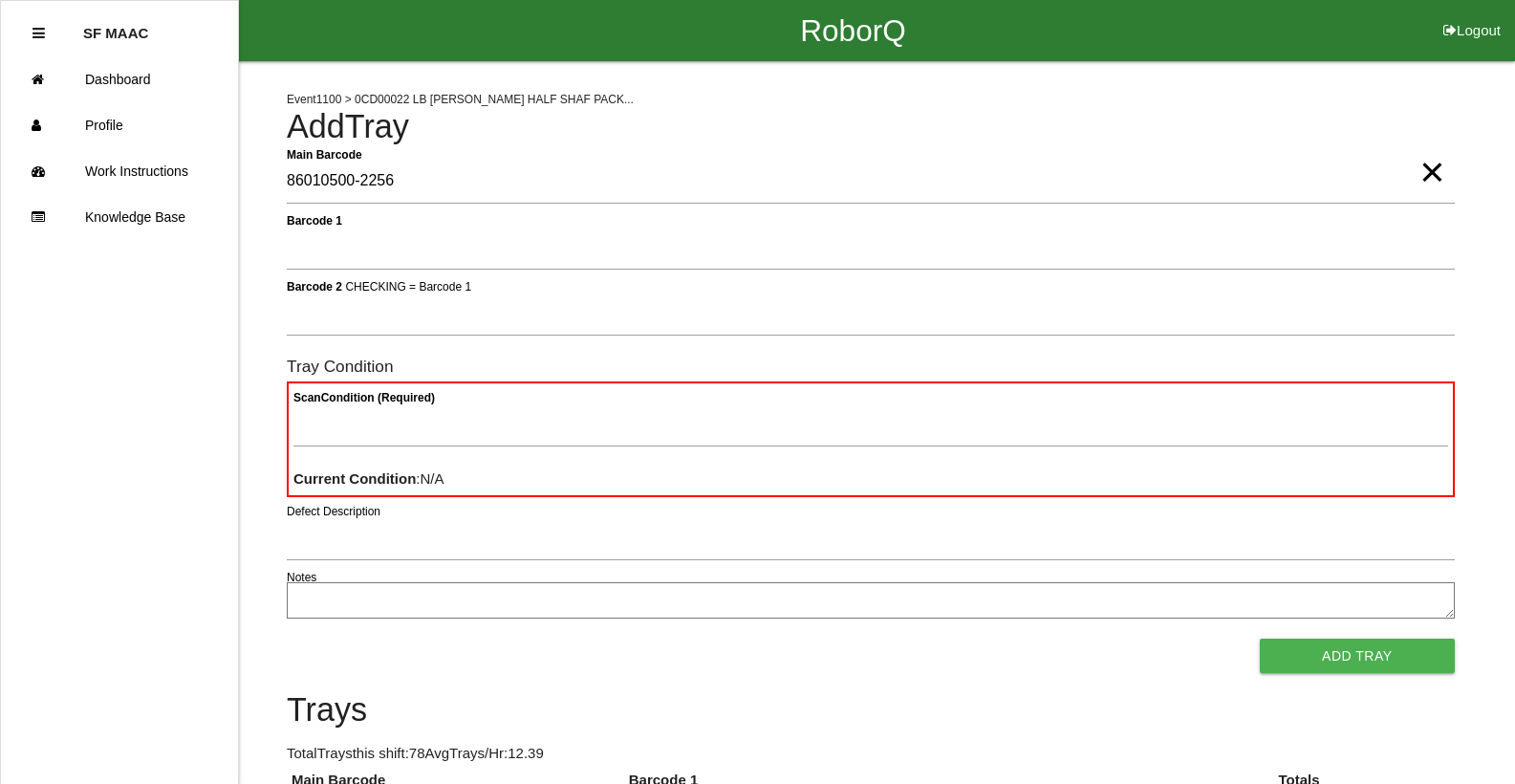
type Barcode "86010500-2256"
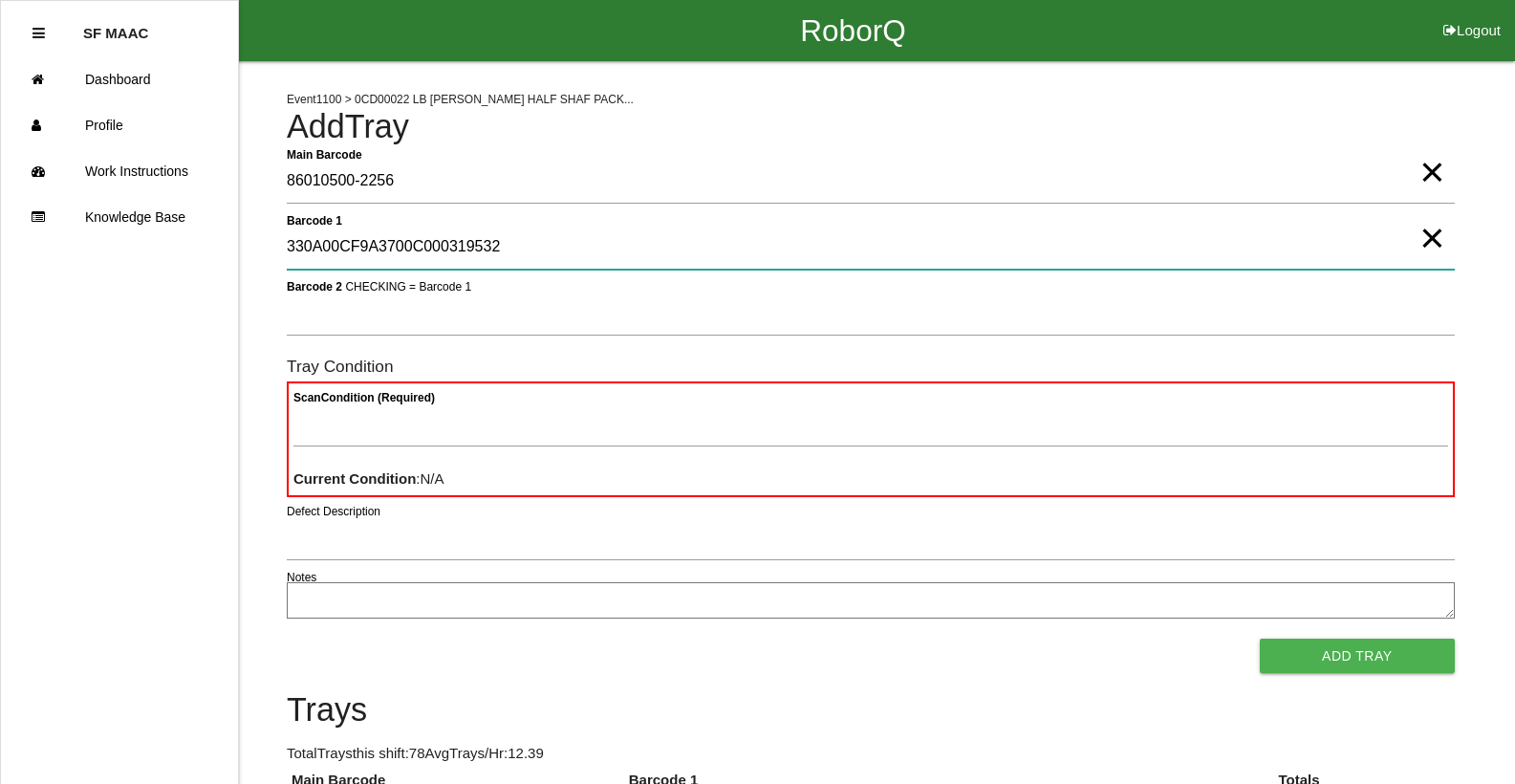
type 1 "330A00CF9A3700C000319532"
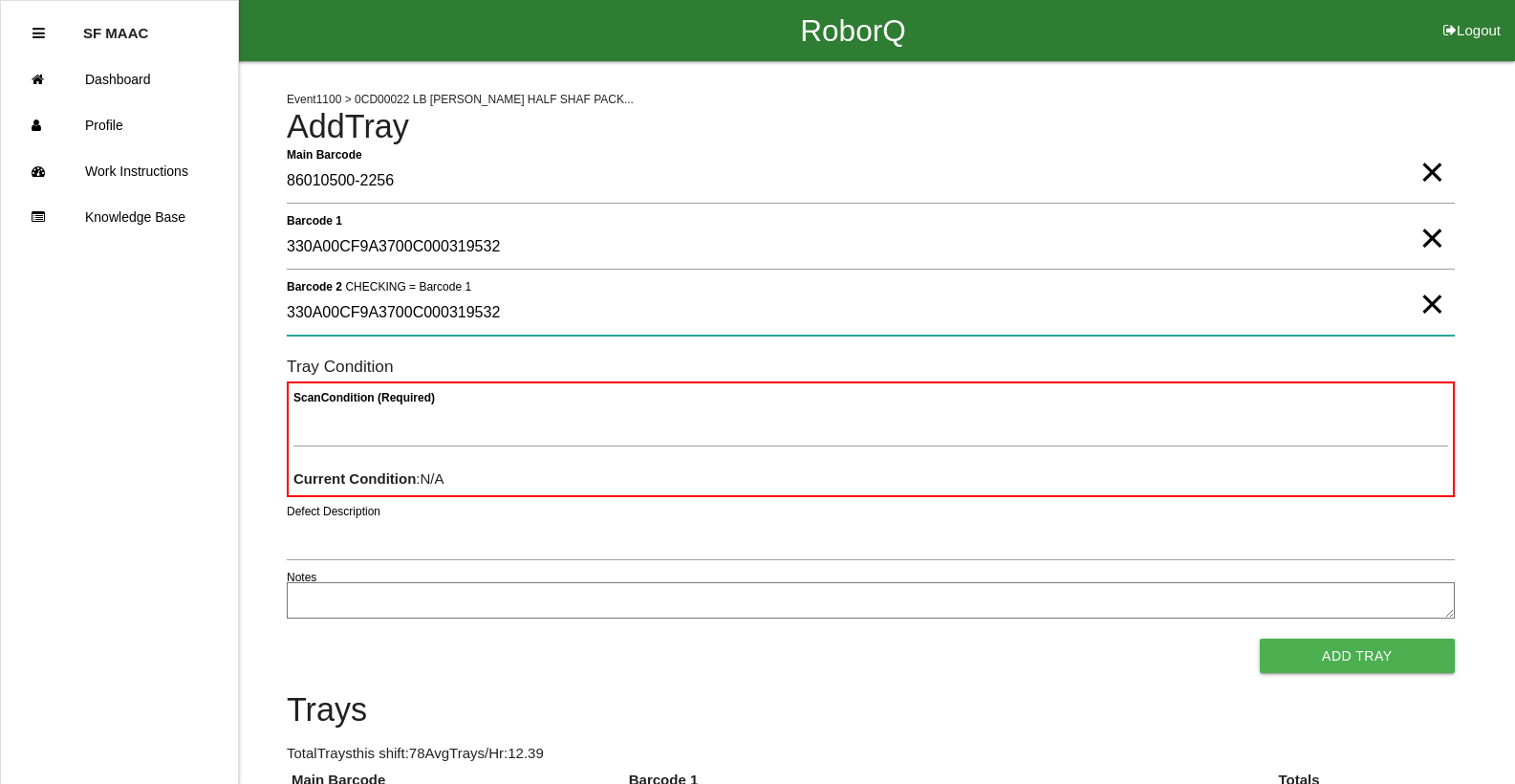
type 2 "330A00CF9A3700C000319532"
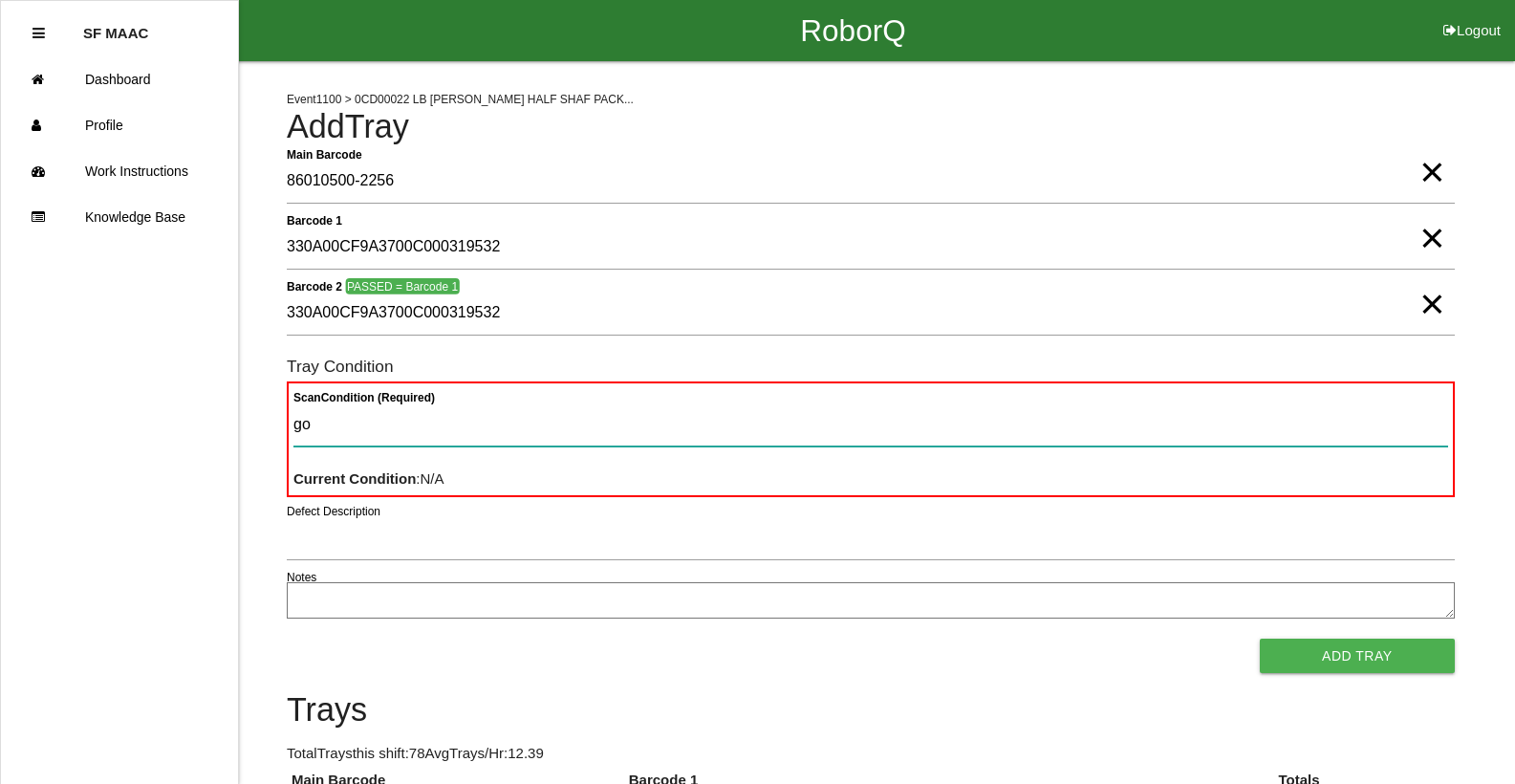
type Condition "goo"
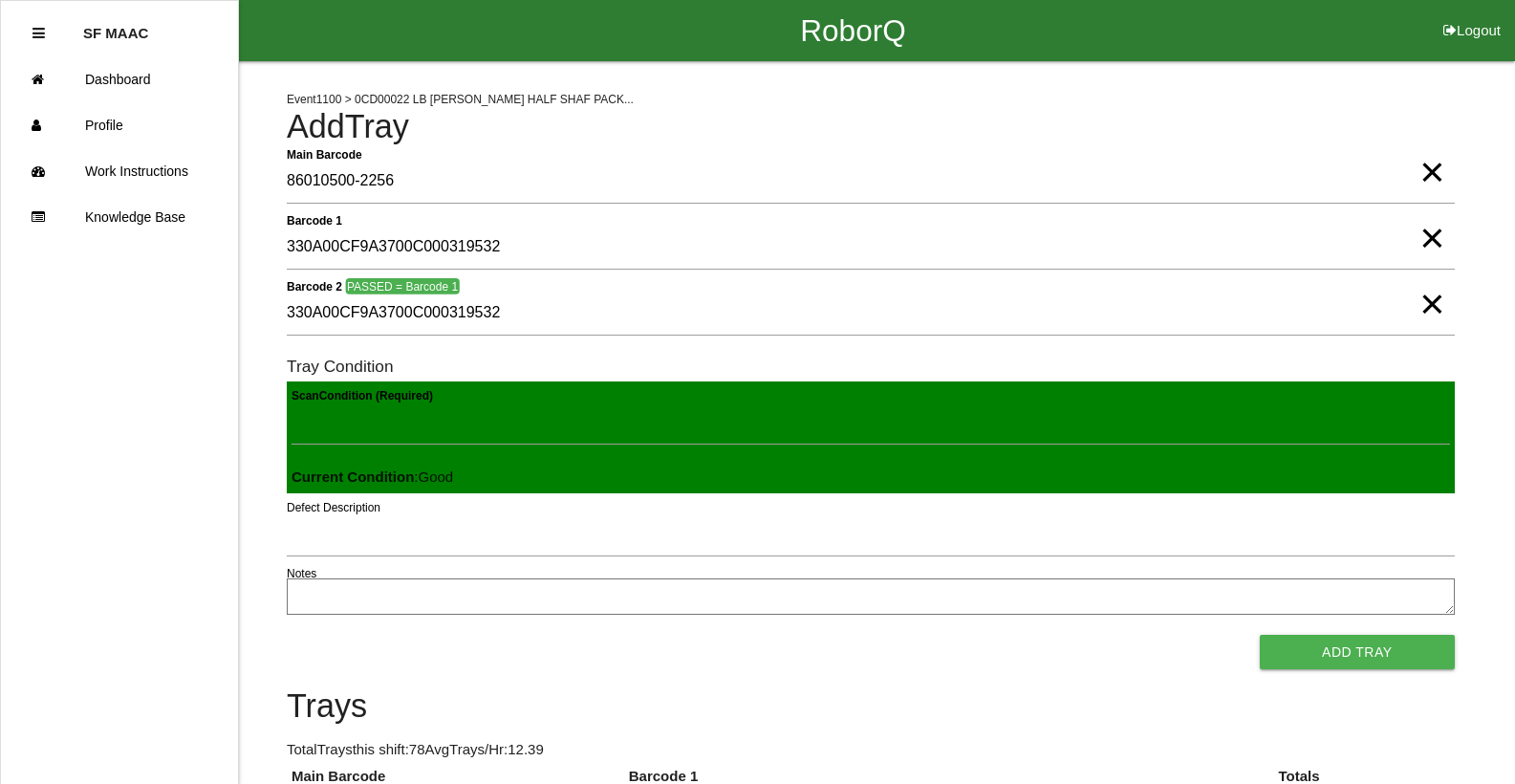
click at [1260, 634] on button "Add Tray" at bounding box center [1357, 652] width 195 height 35
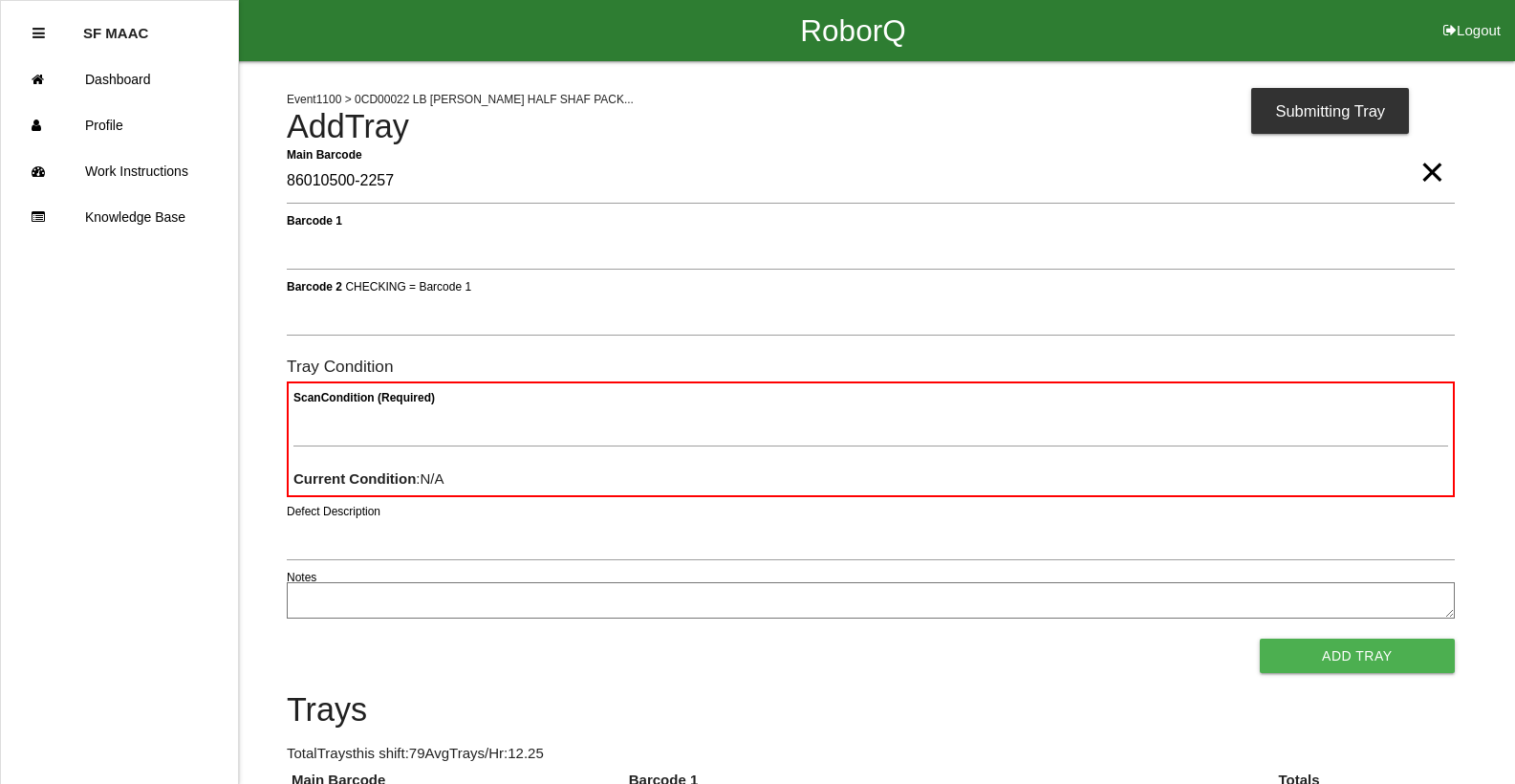
type Barcode "86010500-2257"
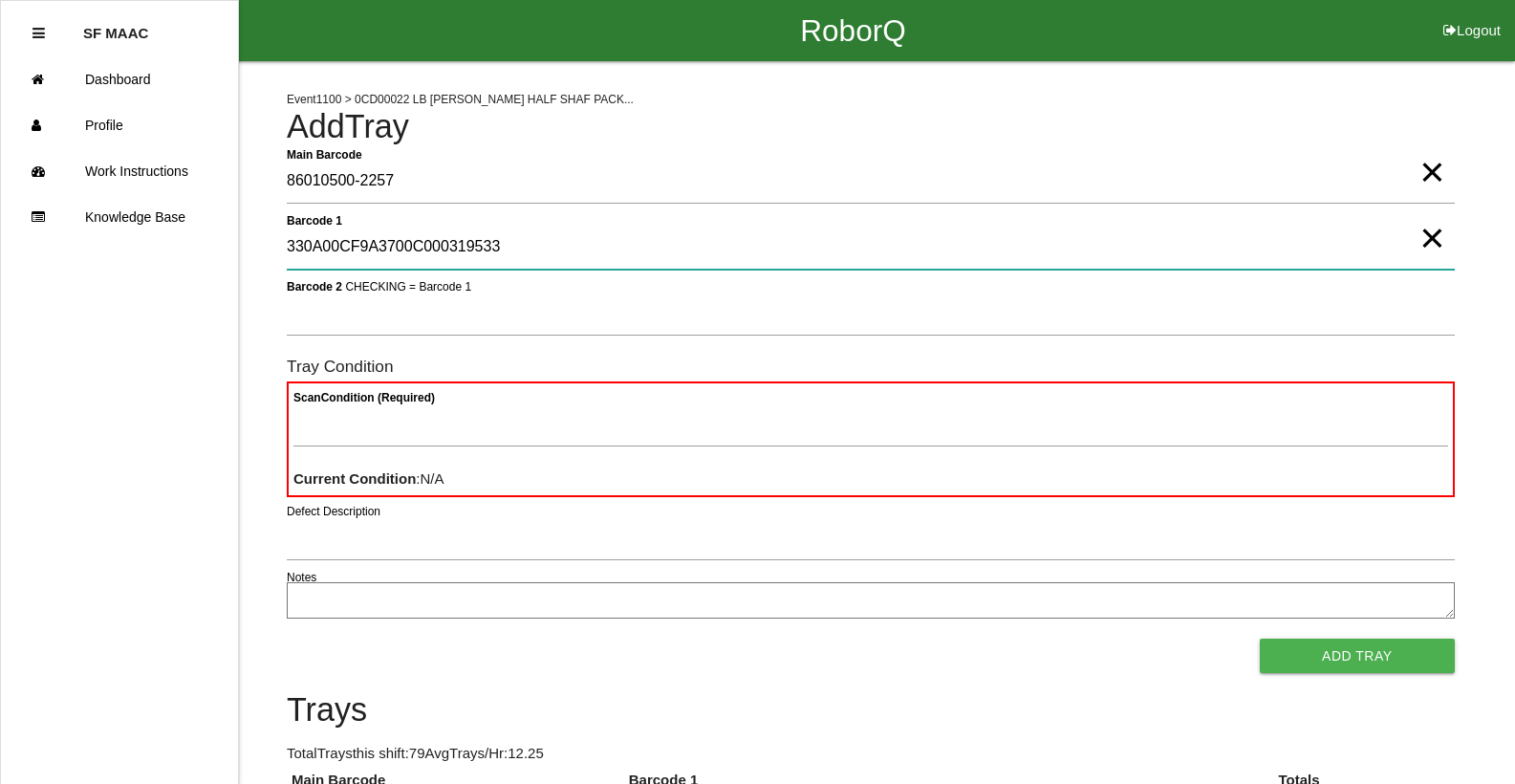
type 1 "330A00CF9A3700C000319533"
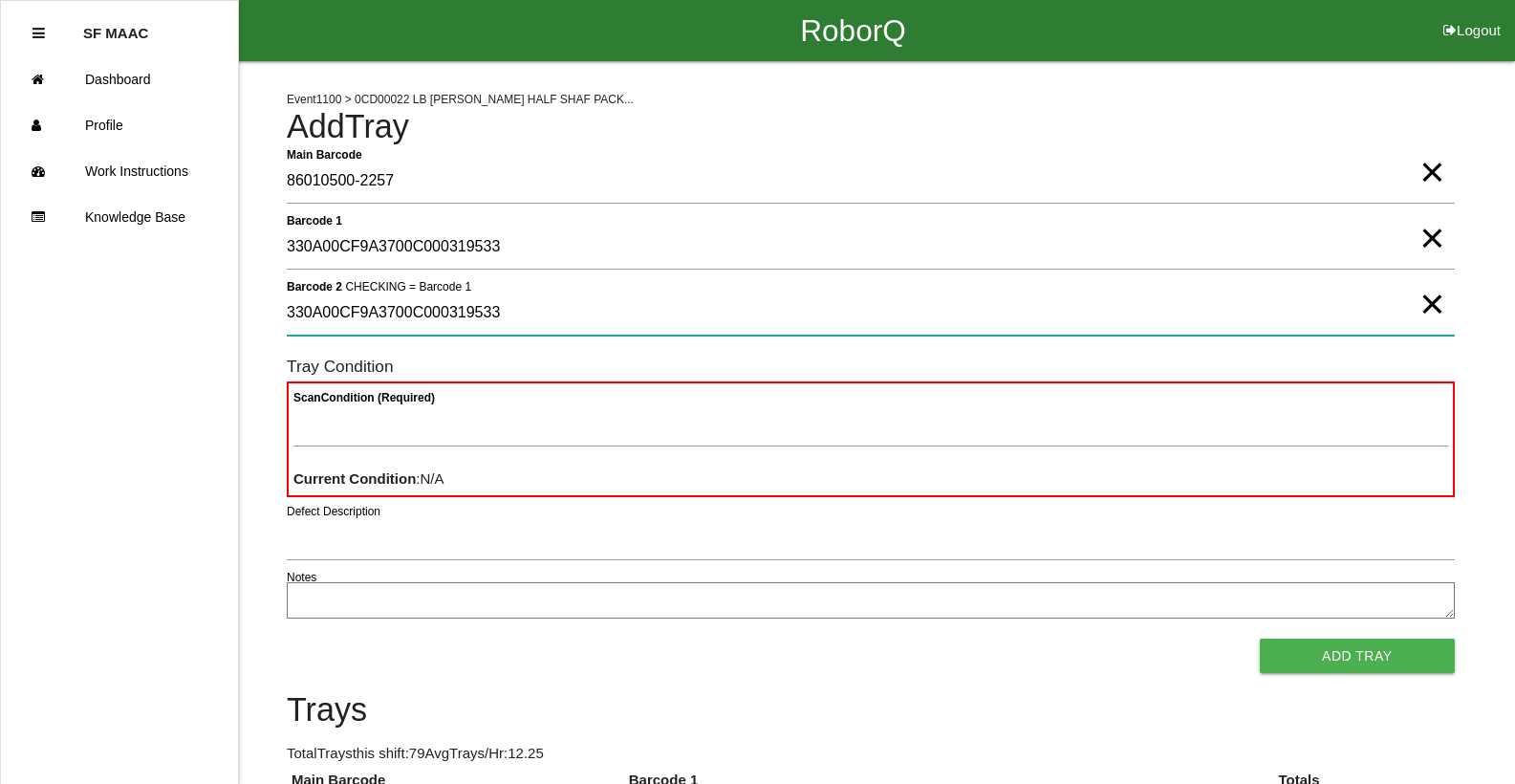
type 2 "330A00CF9A3700C000319533"
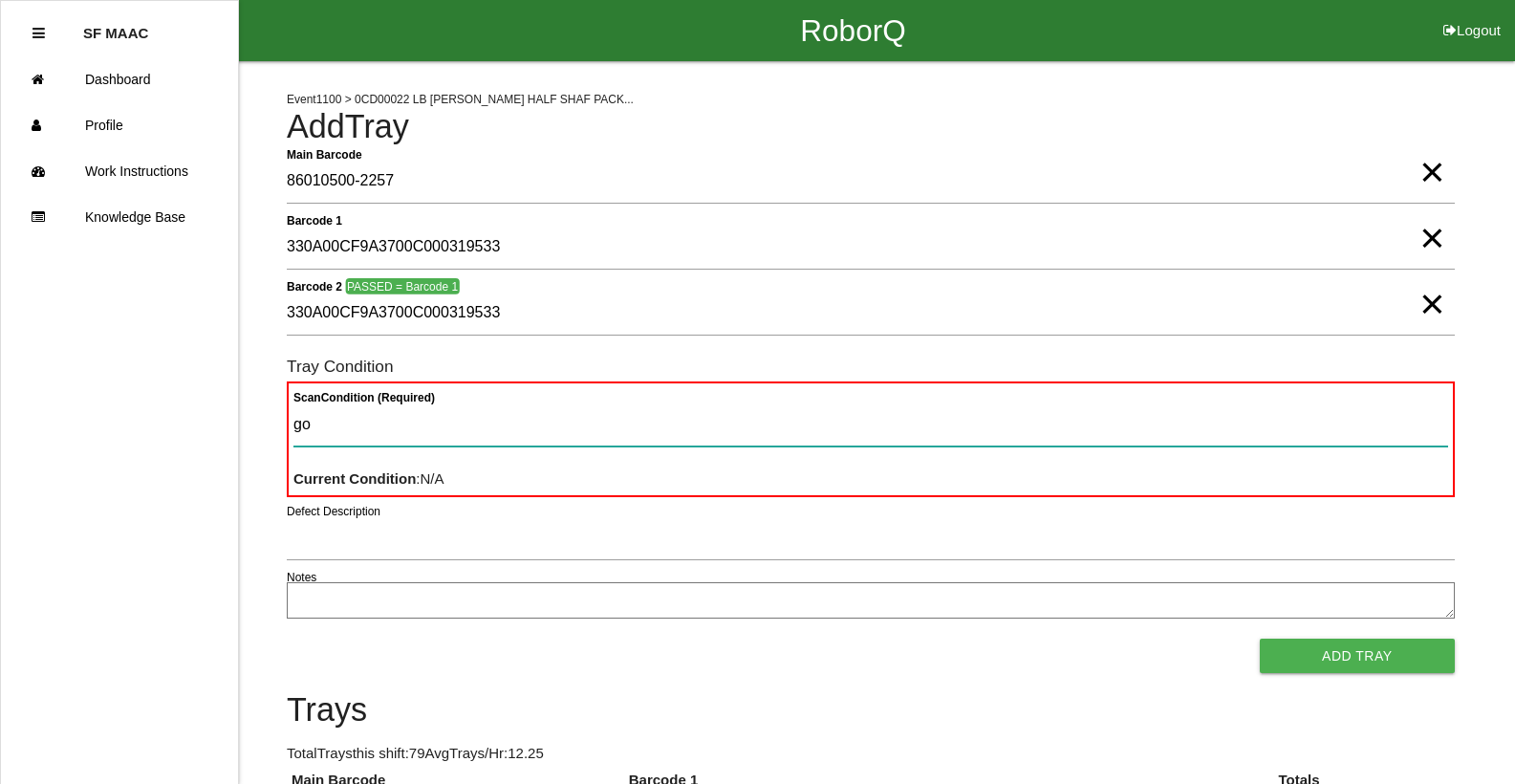
type Condition "goo"
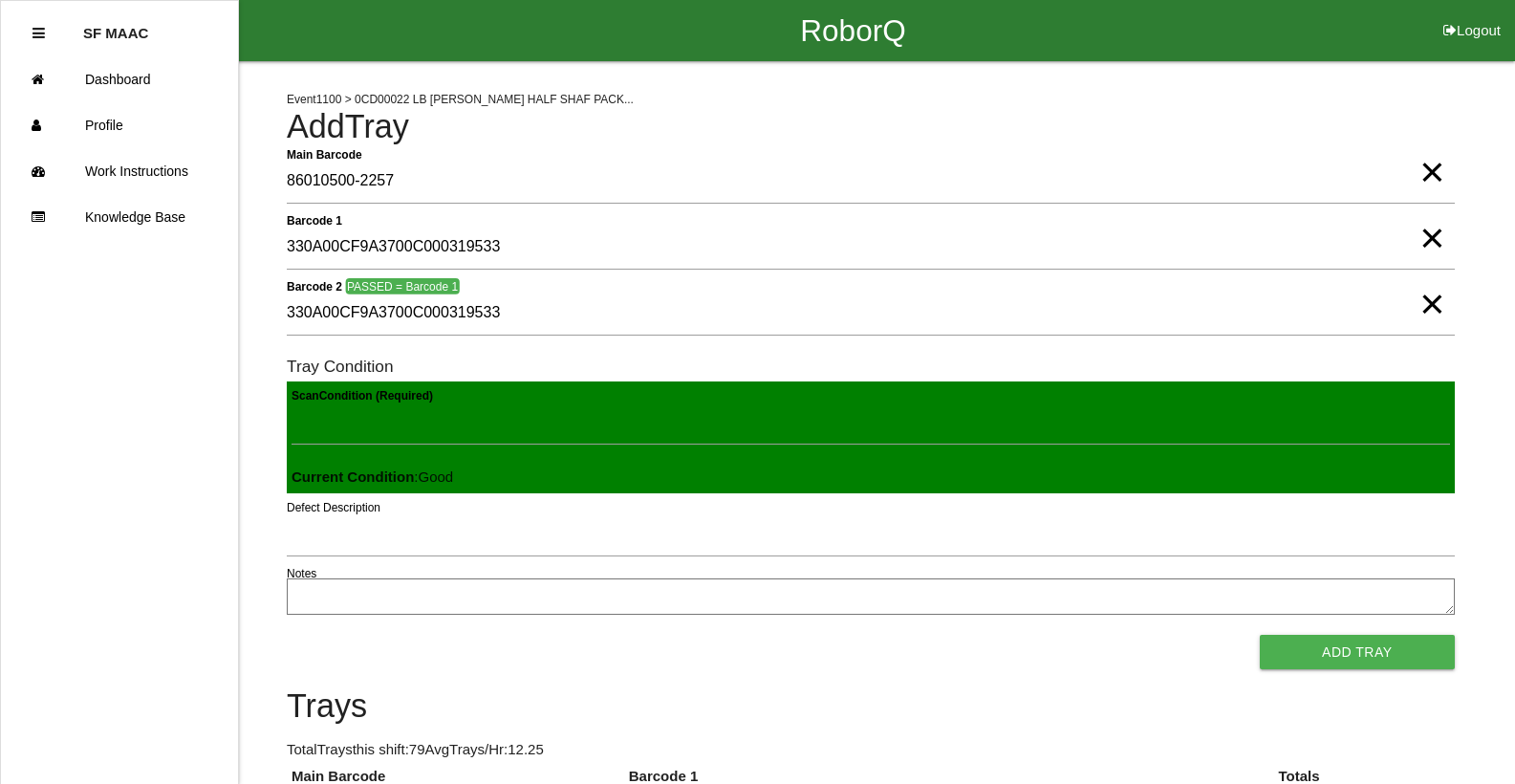
click at [1260, 634] on button "Add Tray" at bounding box center [1357, 652] width 195 height 35
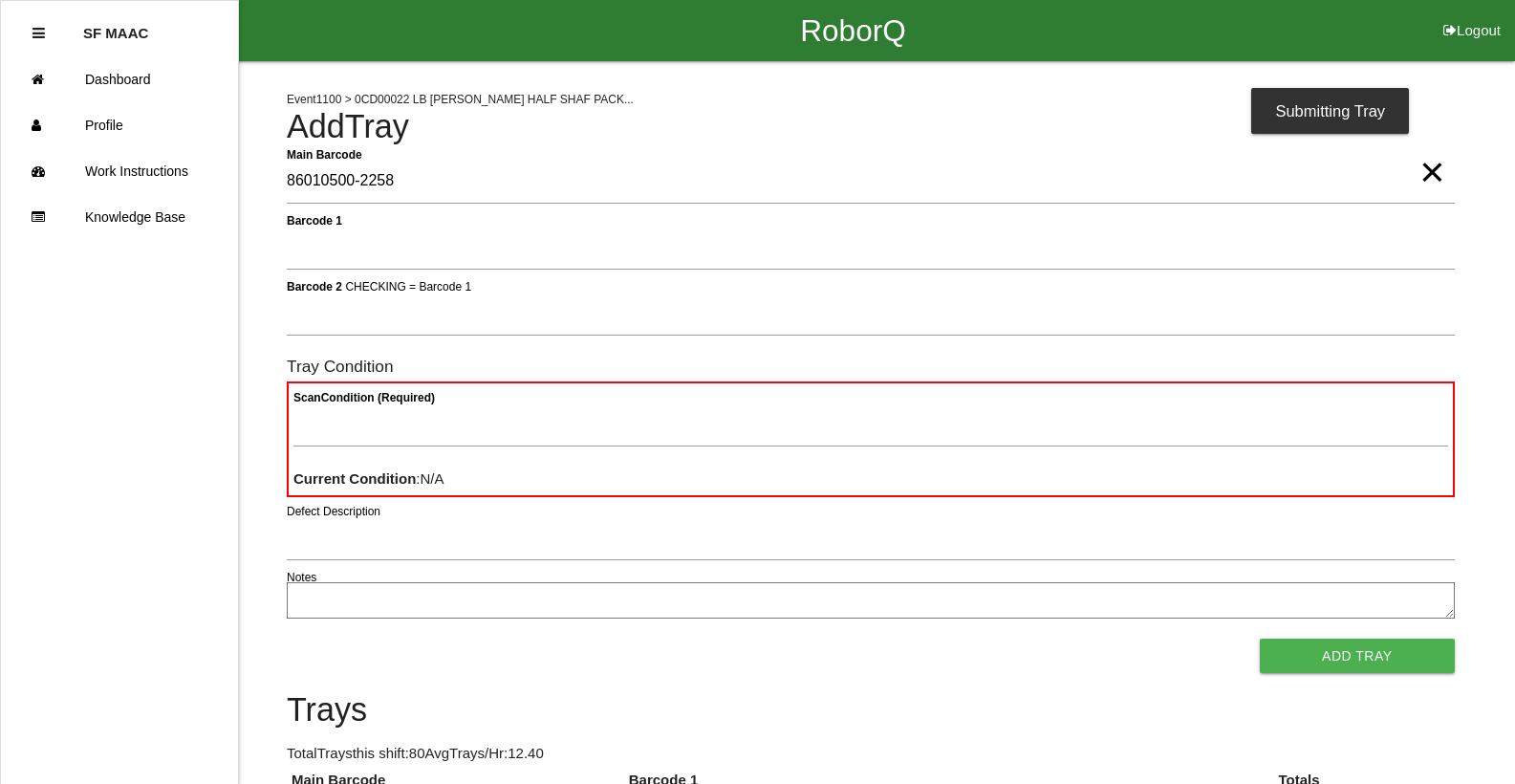
type Barcode "86010500-2258"
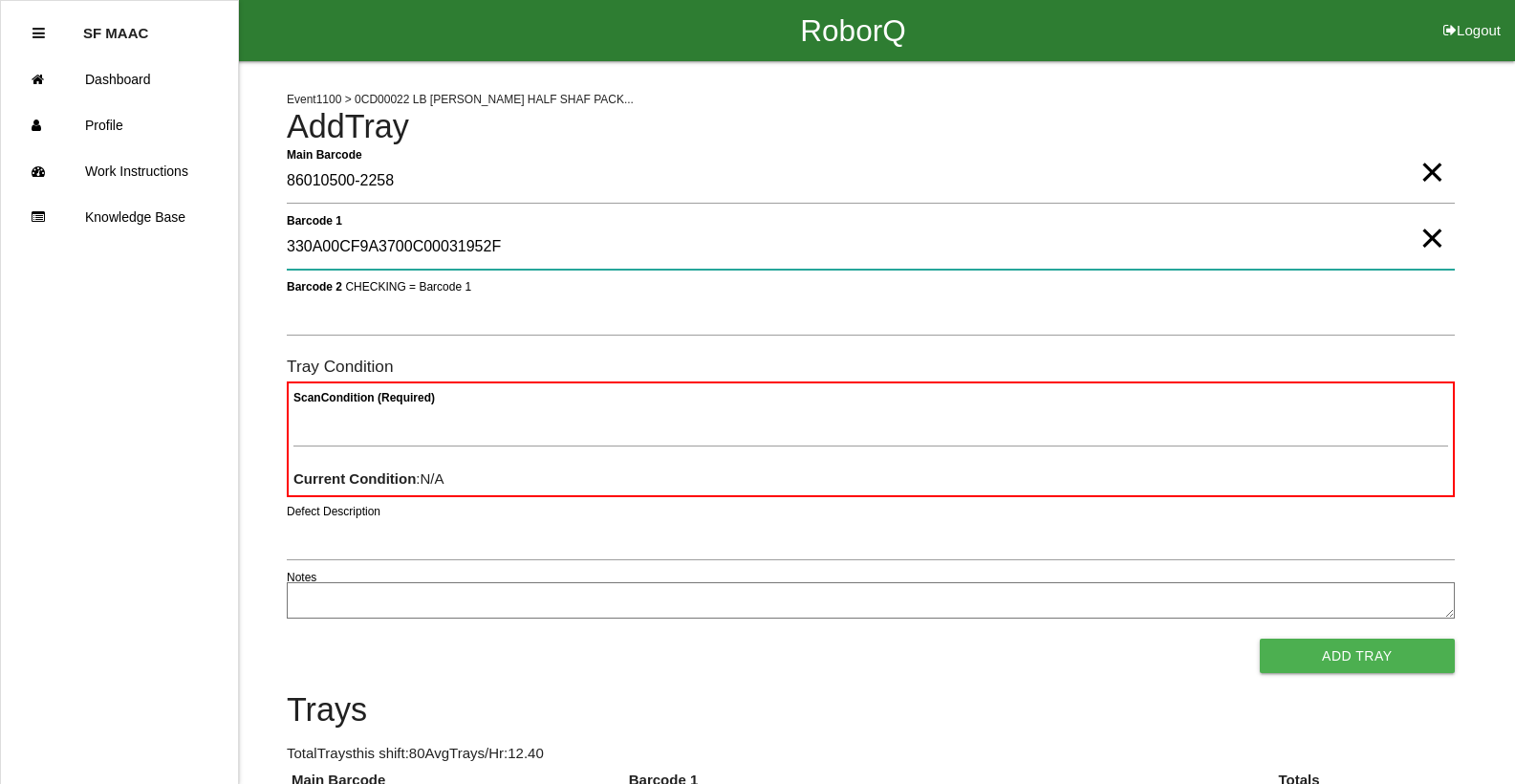
type 1 "330A00CF9A3700C00031952F"
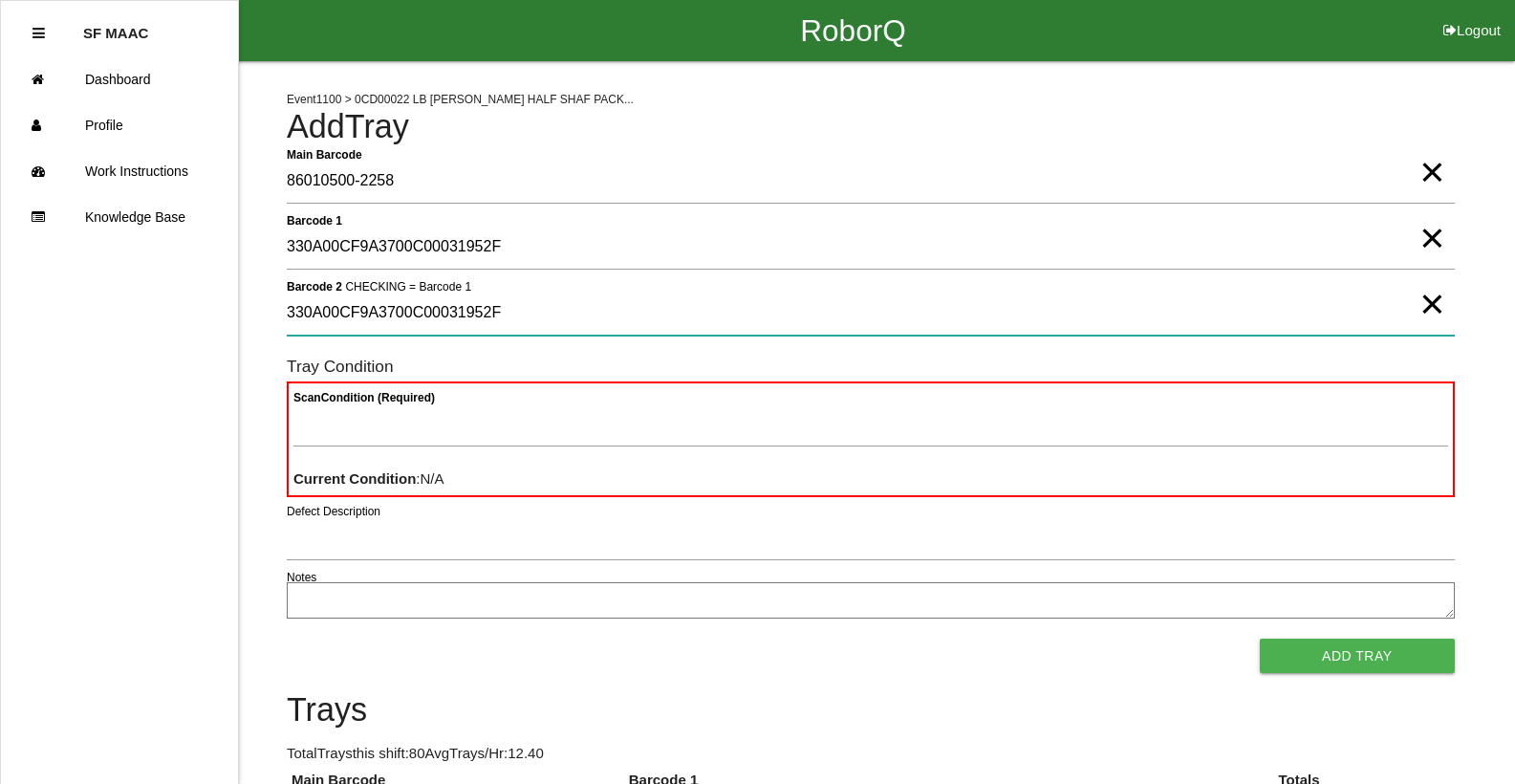
type 2 "330A00CF9A3700C00031952F"
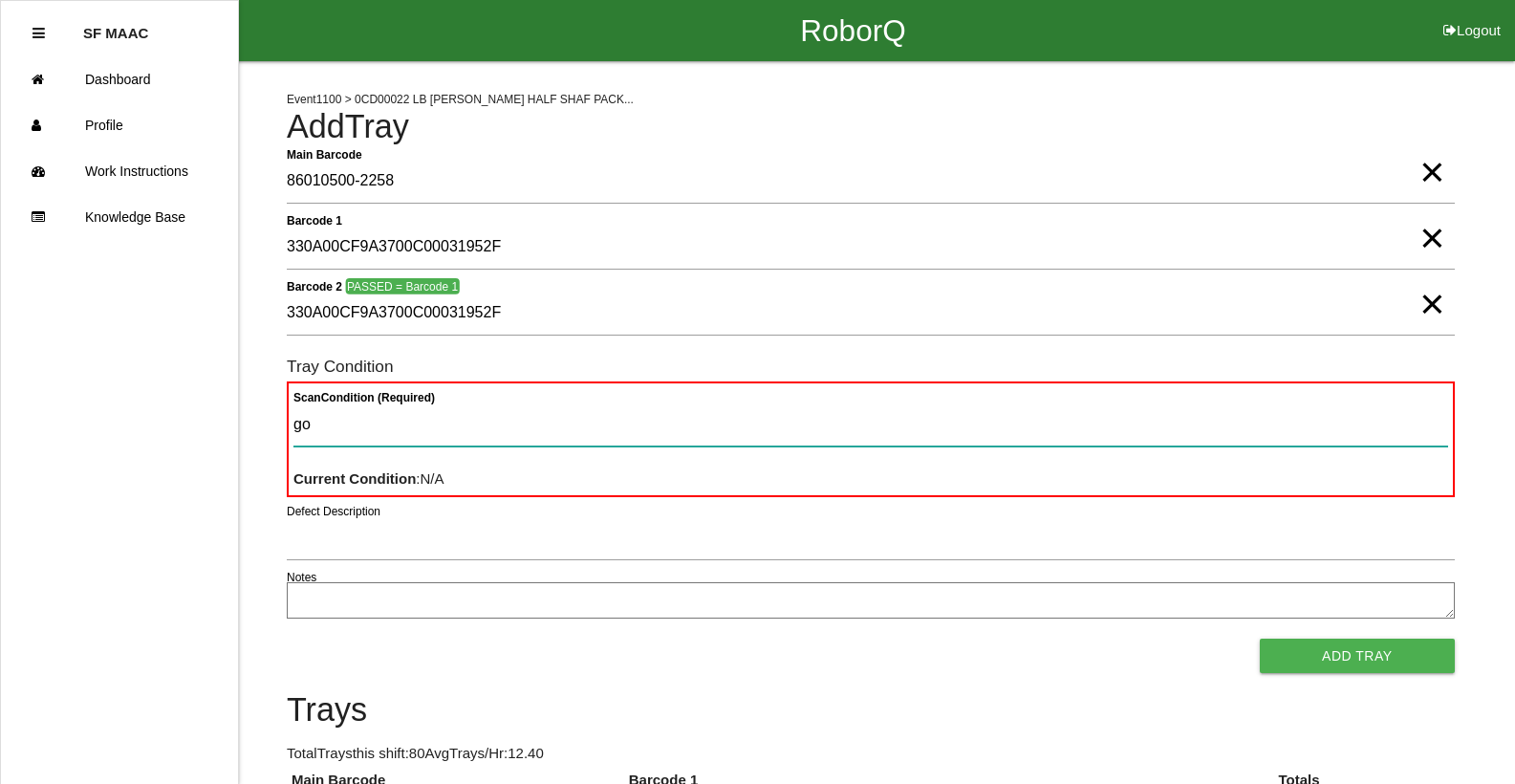
type Condition "goo"
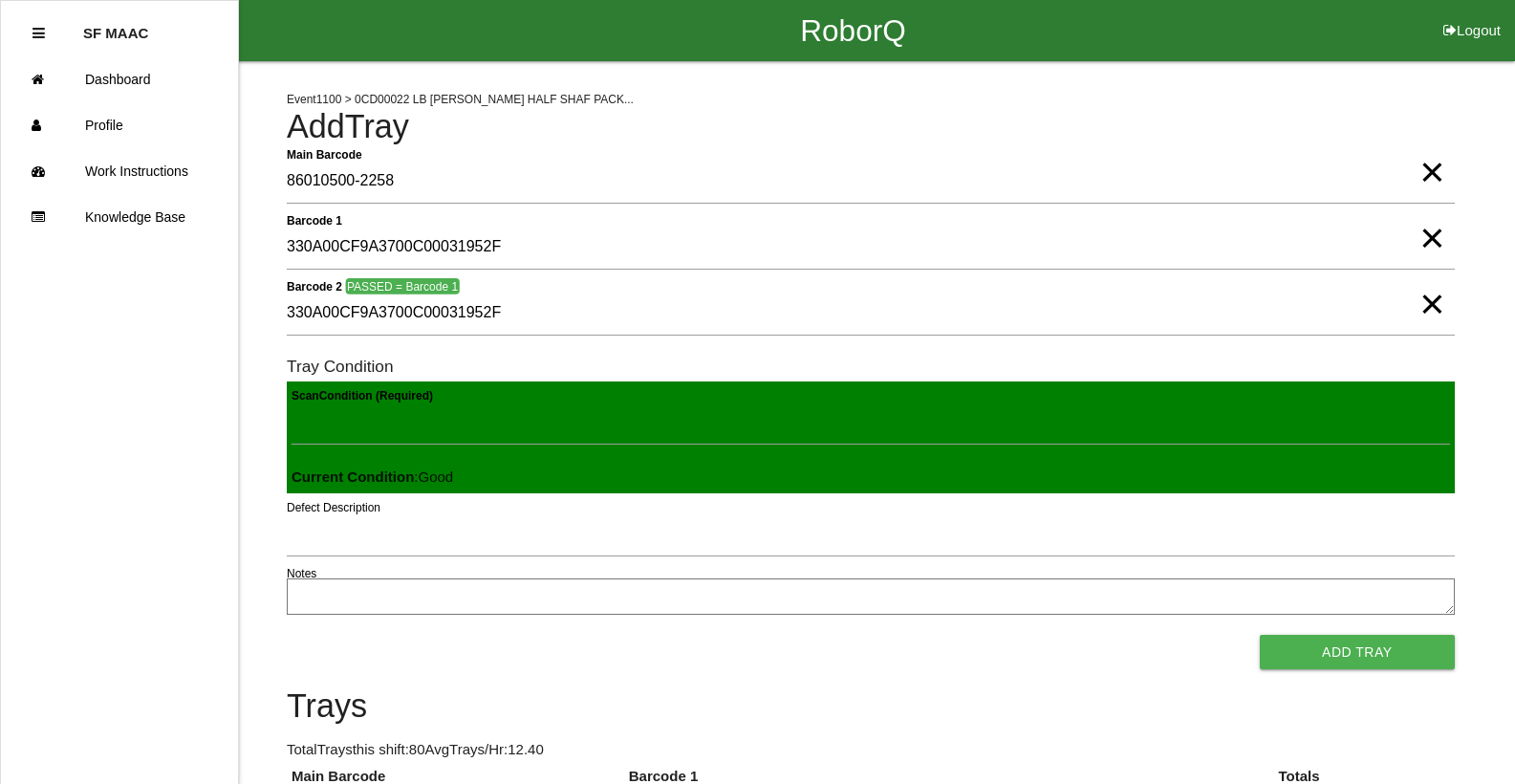
click at [1260, 634] on button "Add Tray" at bounding box center [1357, 652] width 195 height 35
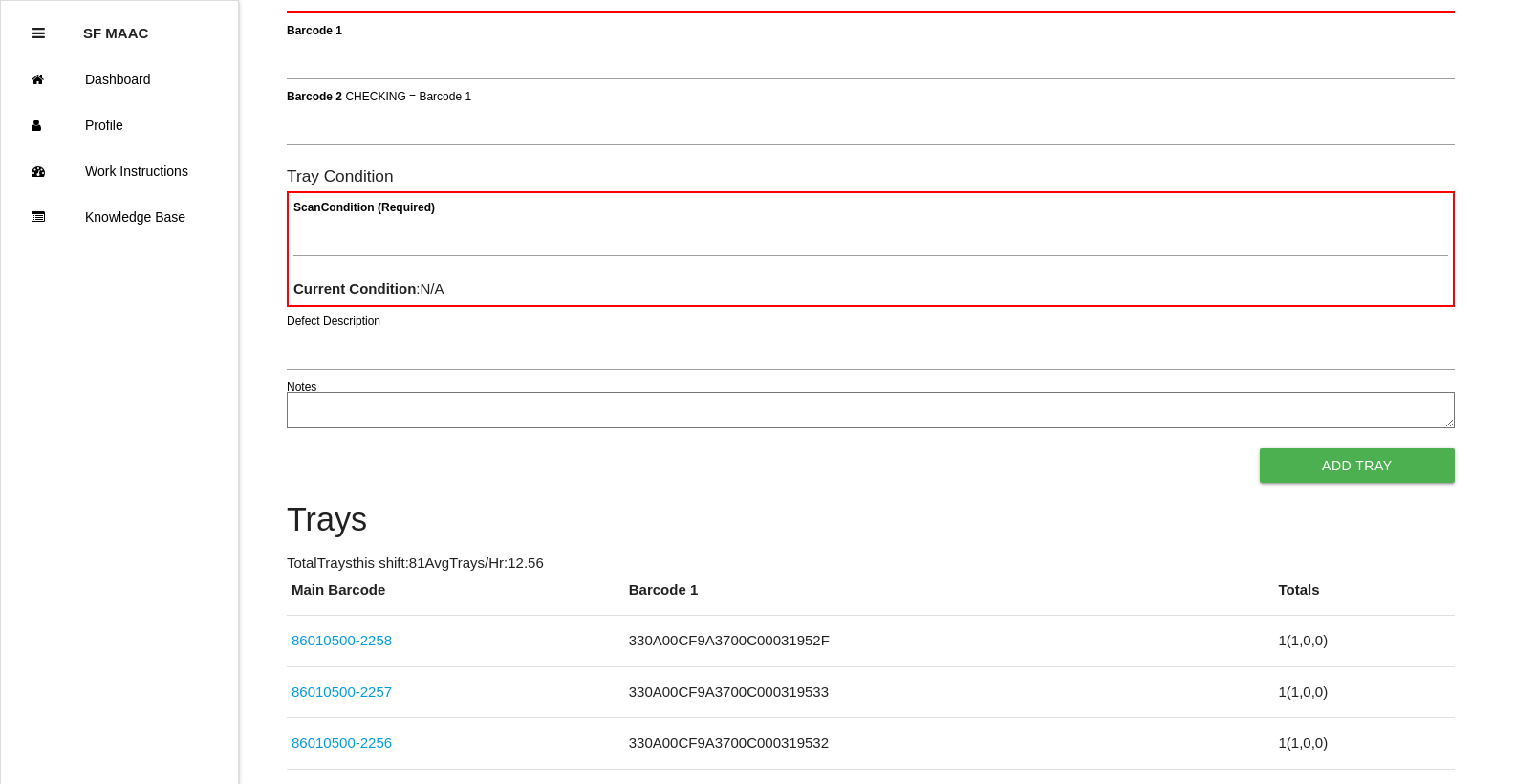
scroll to position [171, 0]
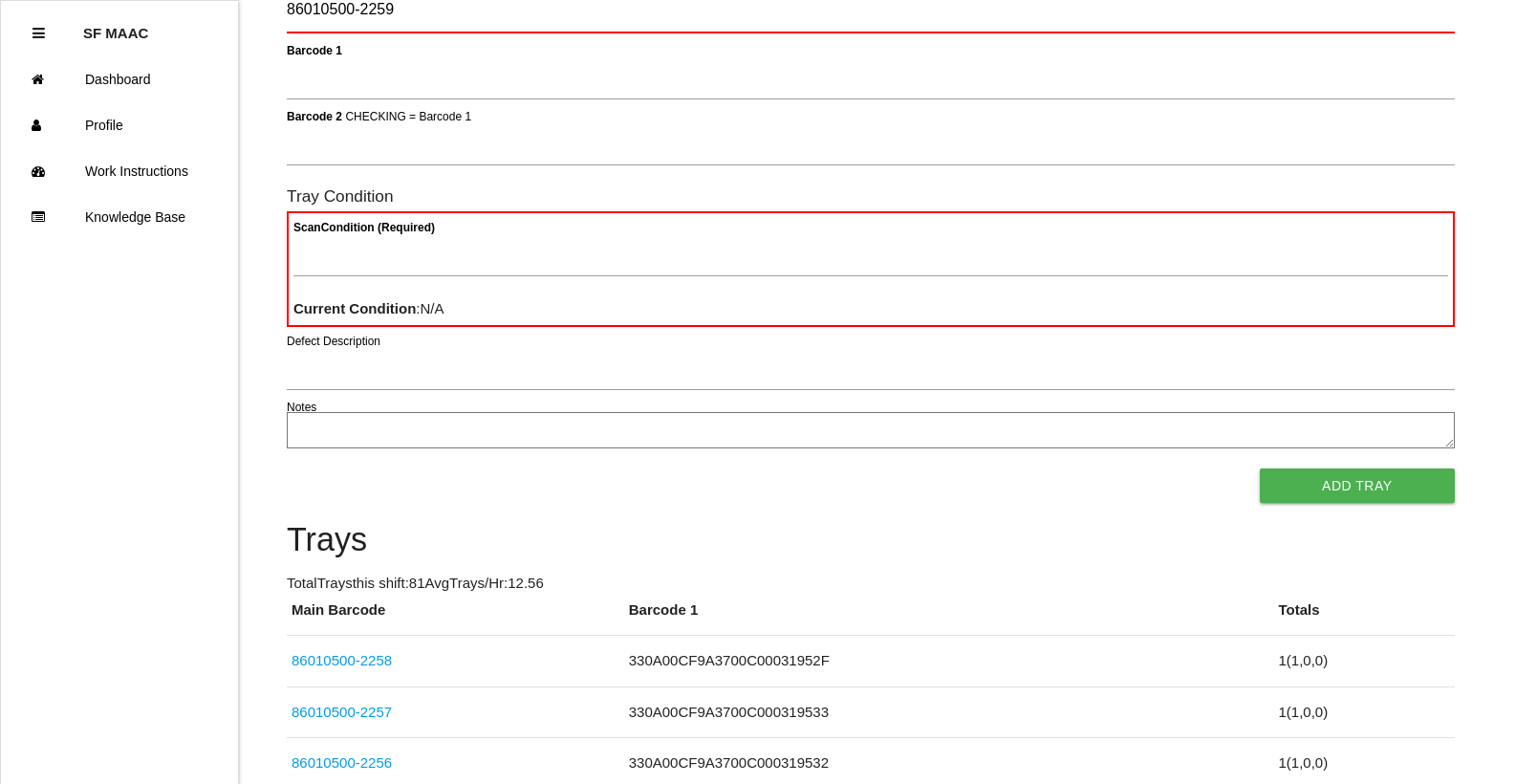
type Barcode "86010500-2259"
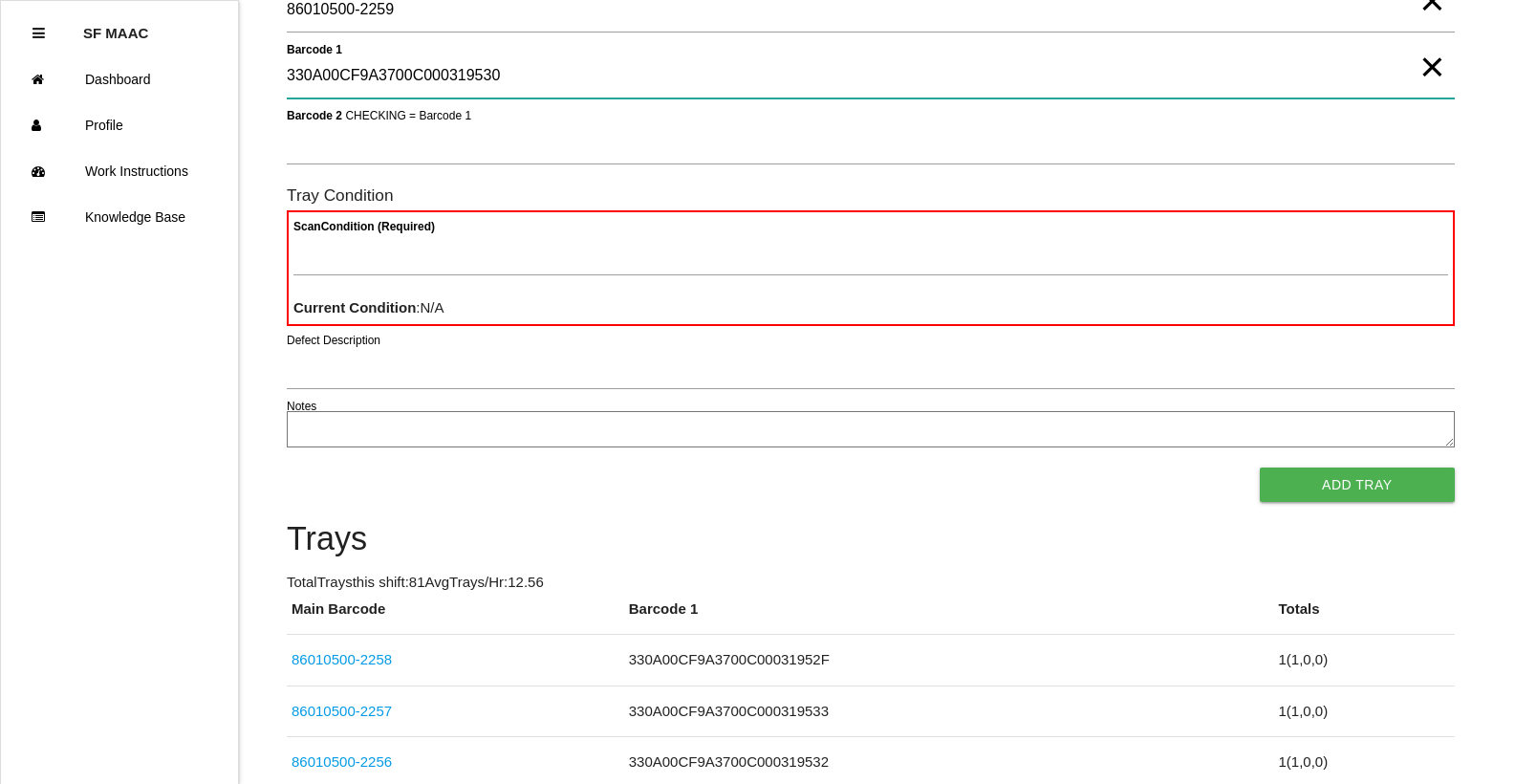
type 1 "330A00CF9A3700C000319530"
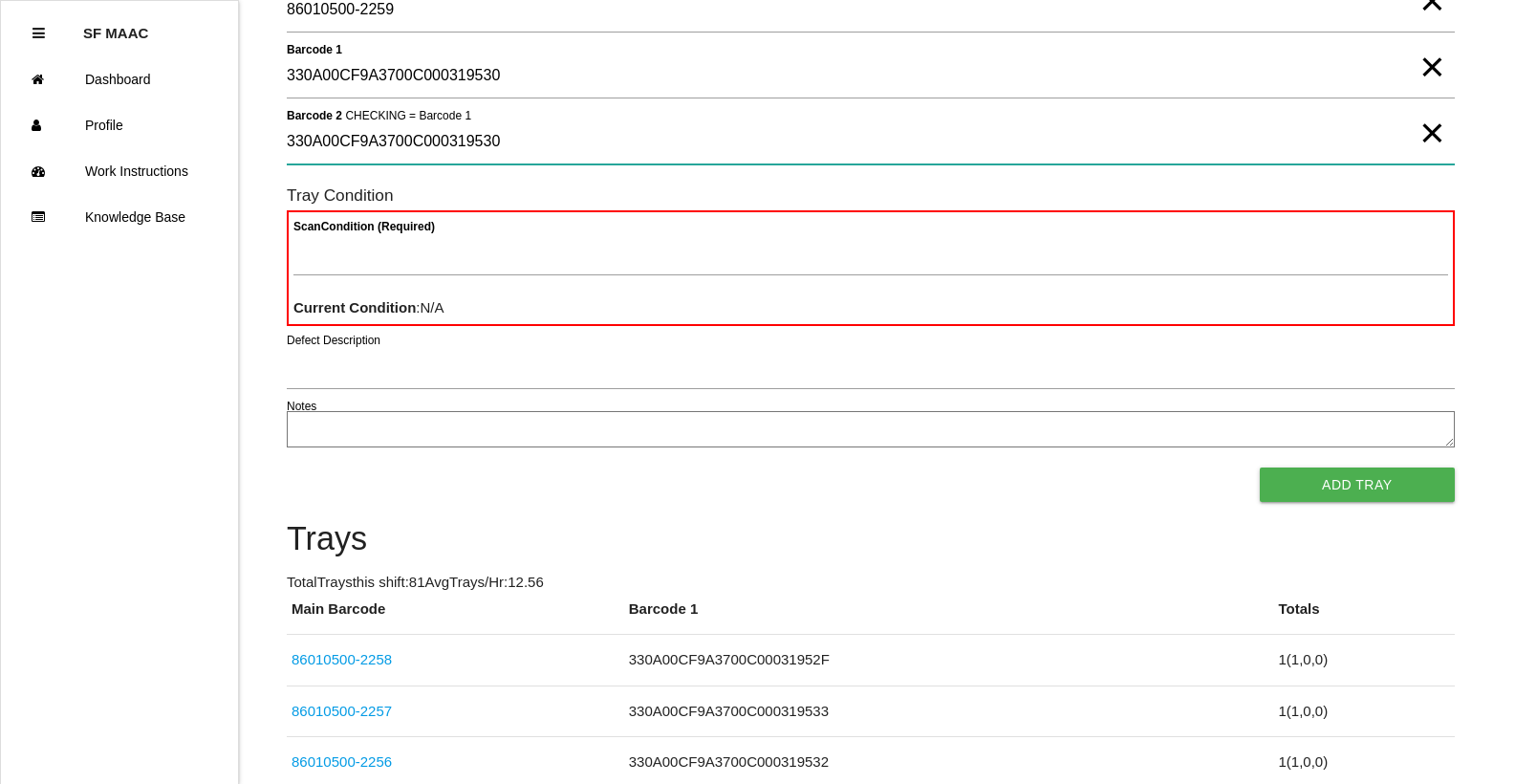
type 2 "330A00CF9A3700C000319530"
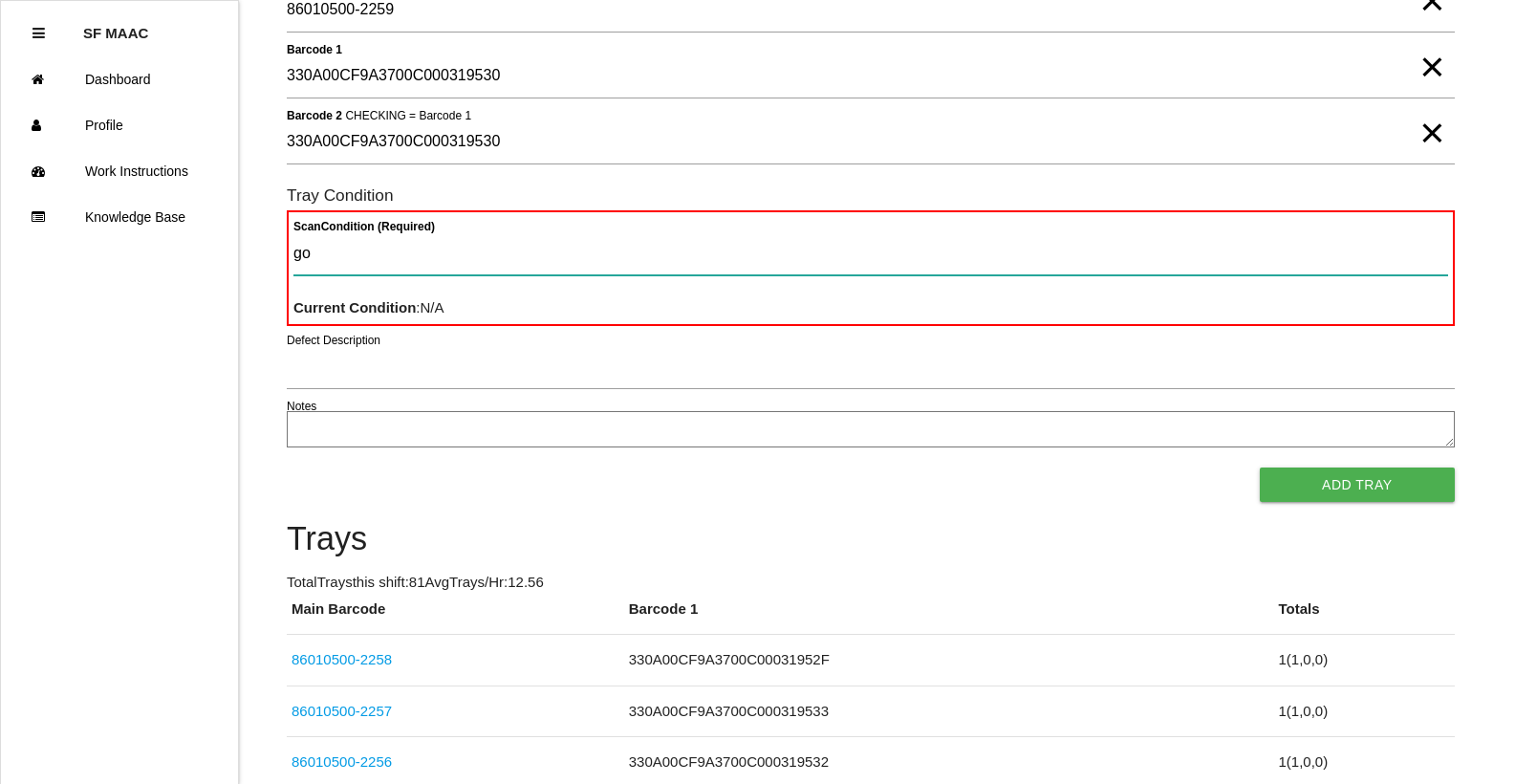
type Condition "goo"
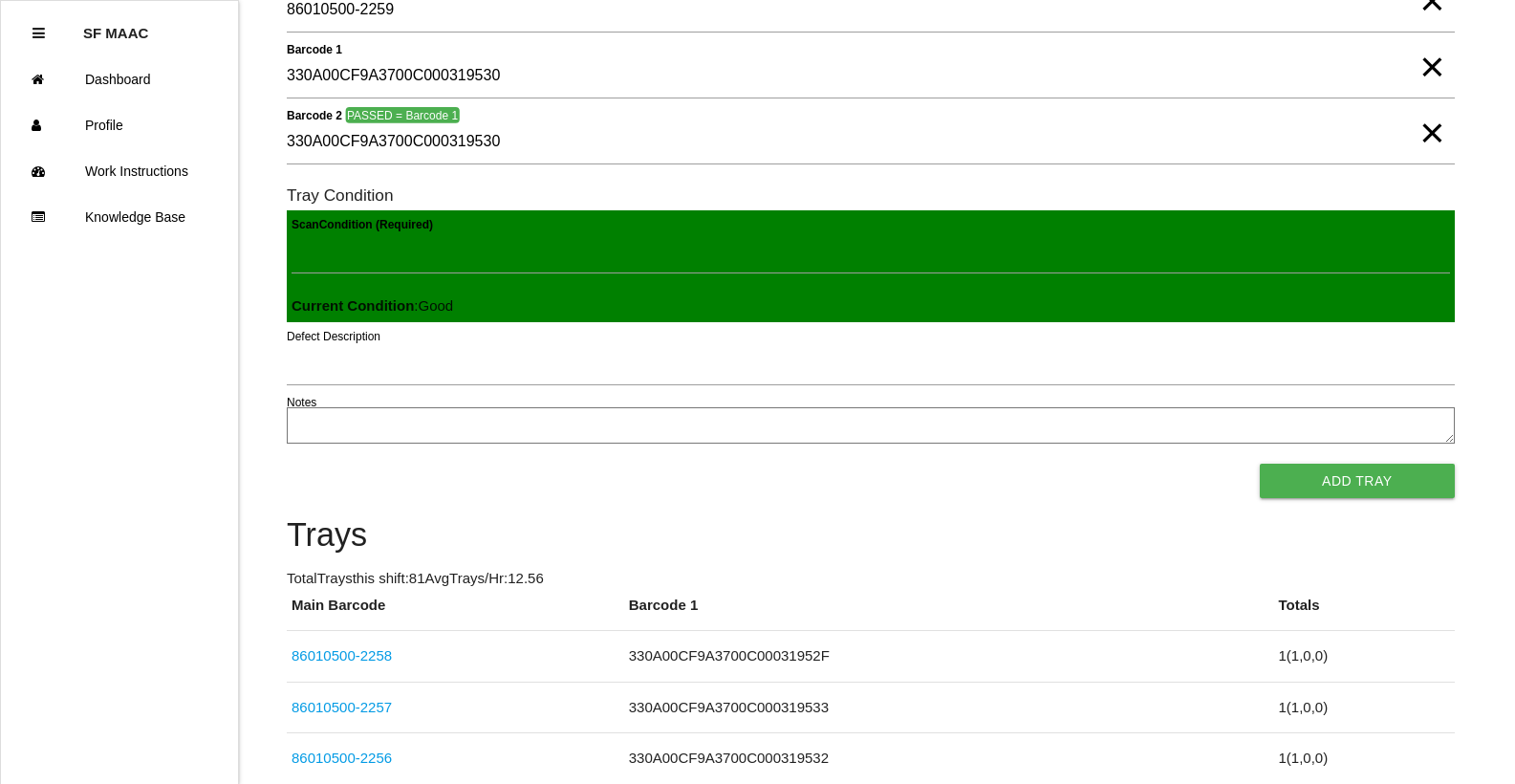
click at [1260, 463] on button "Add Tray" at bounding box center [1357, 480] width 195 height 35
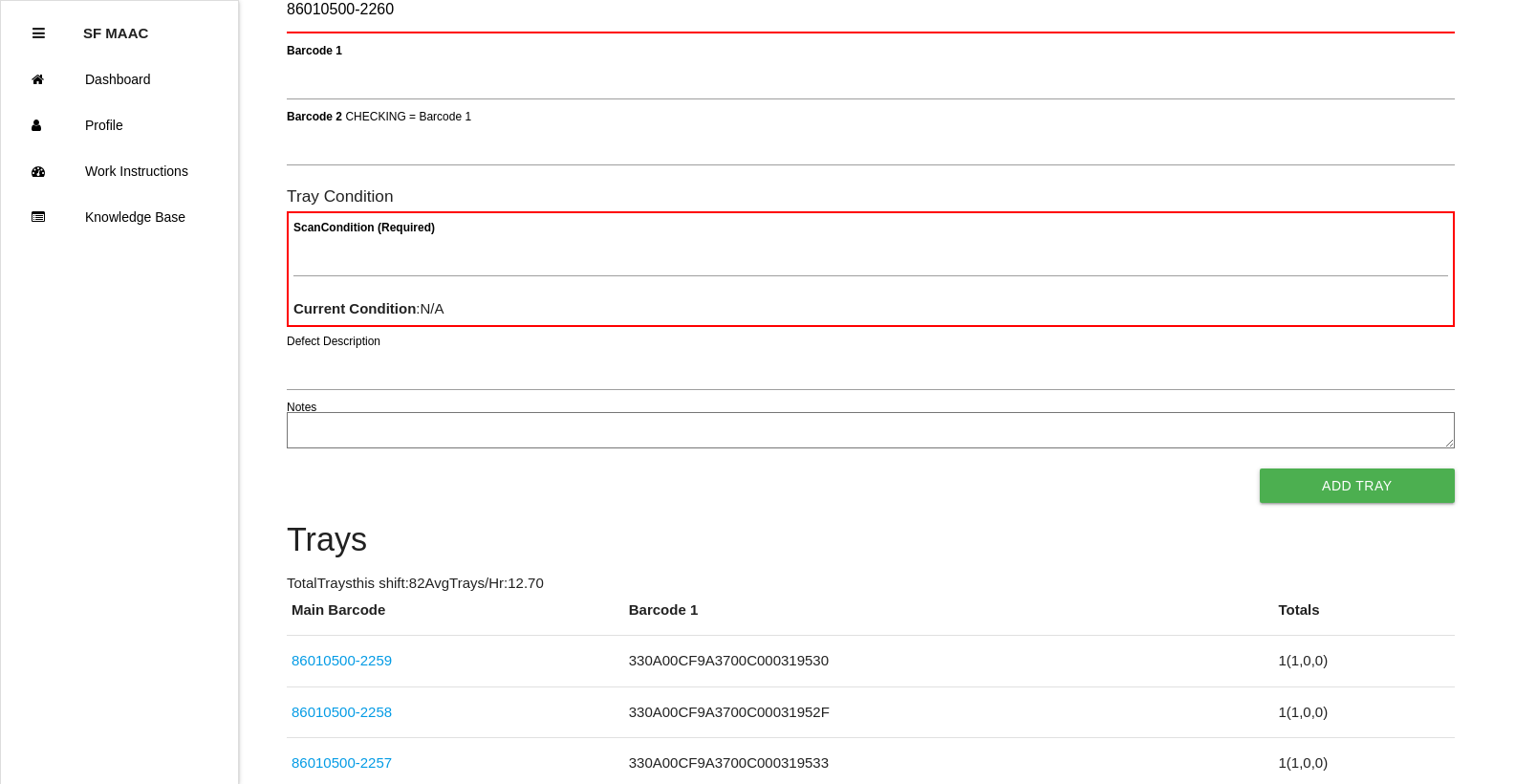
type Barcode "86010500-2260"
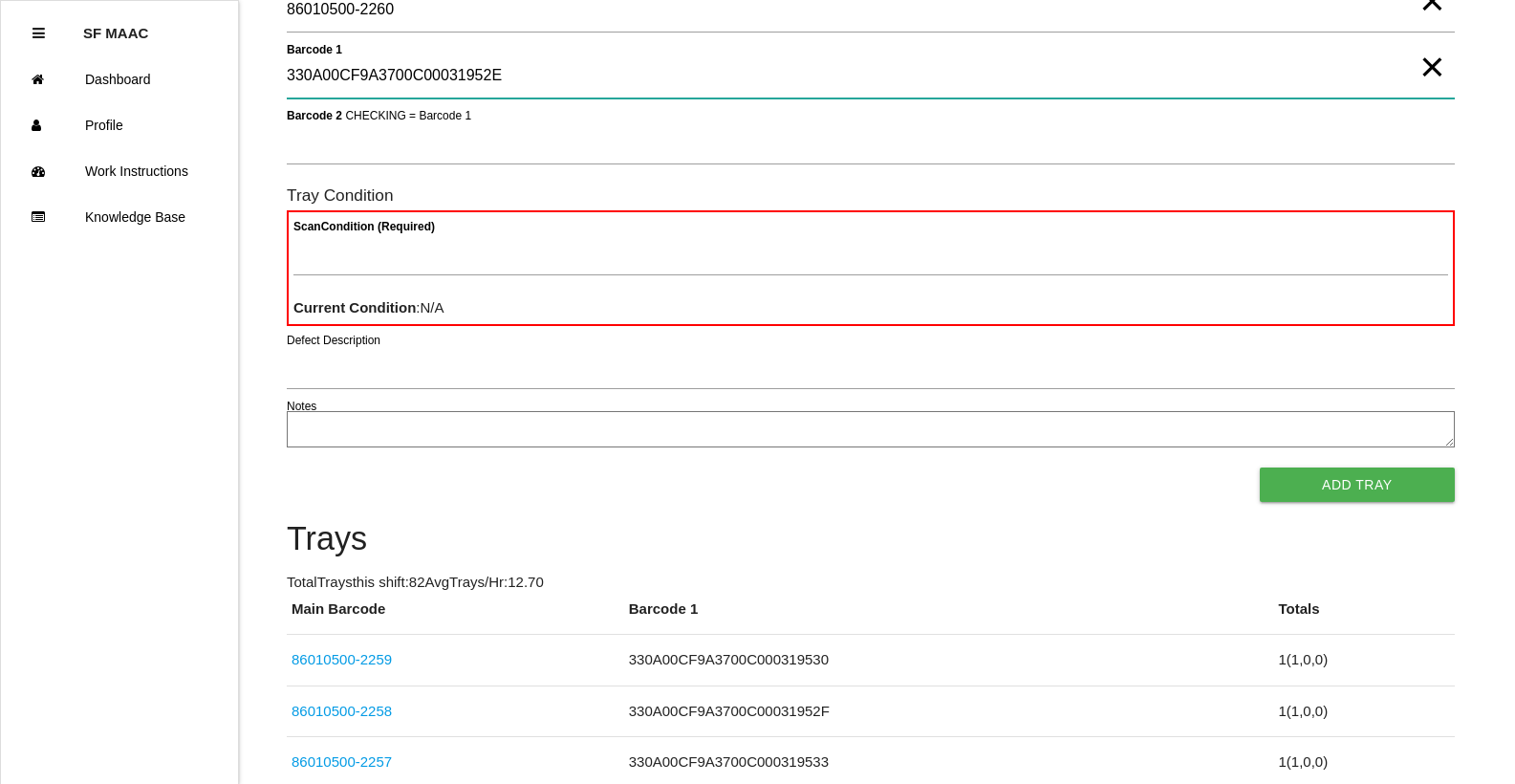
type 1 "330A00CF9A3700C00031952E"
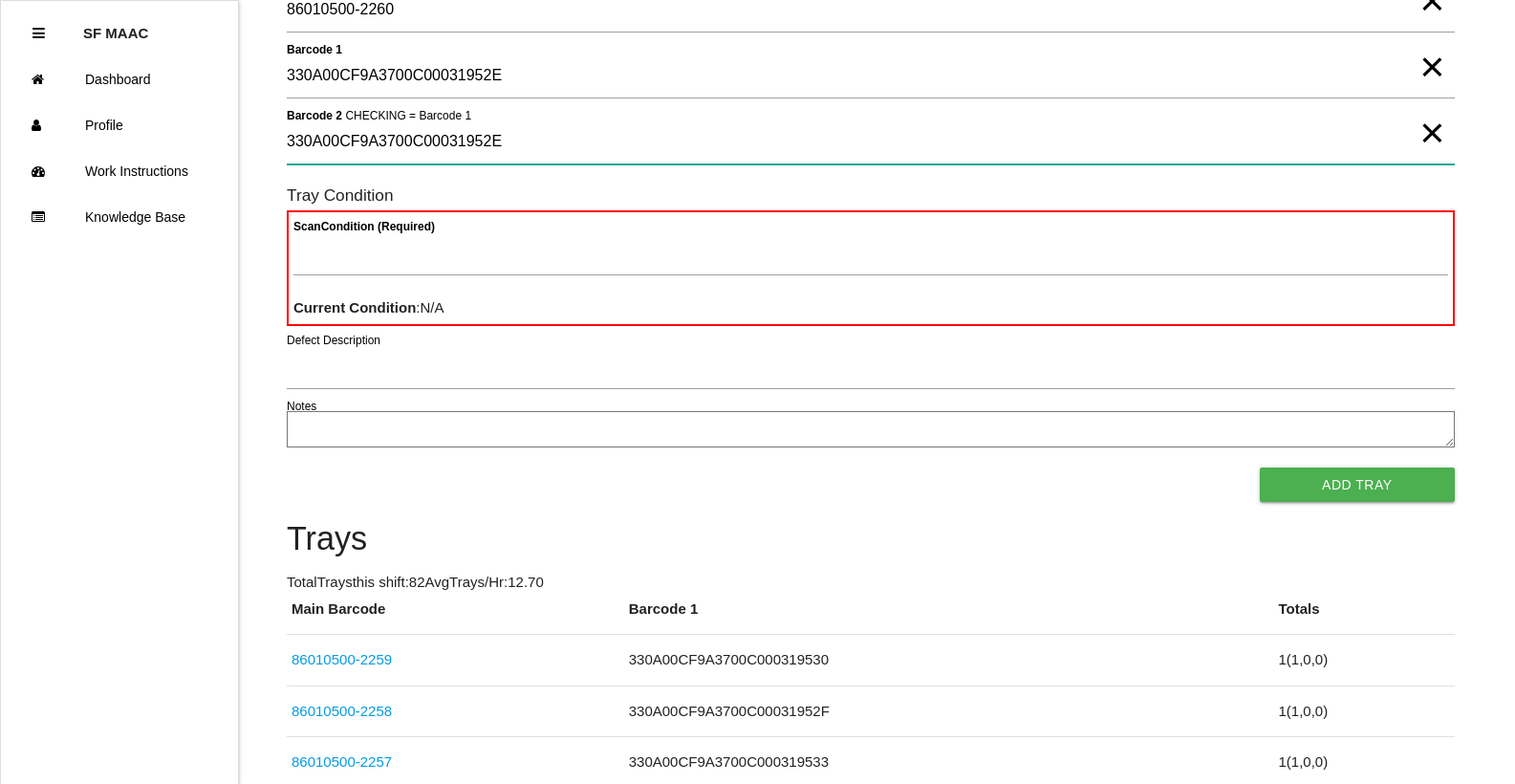
type 2 "330A00CF9A3700C00031952E"
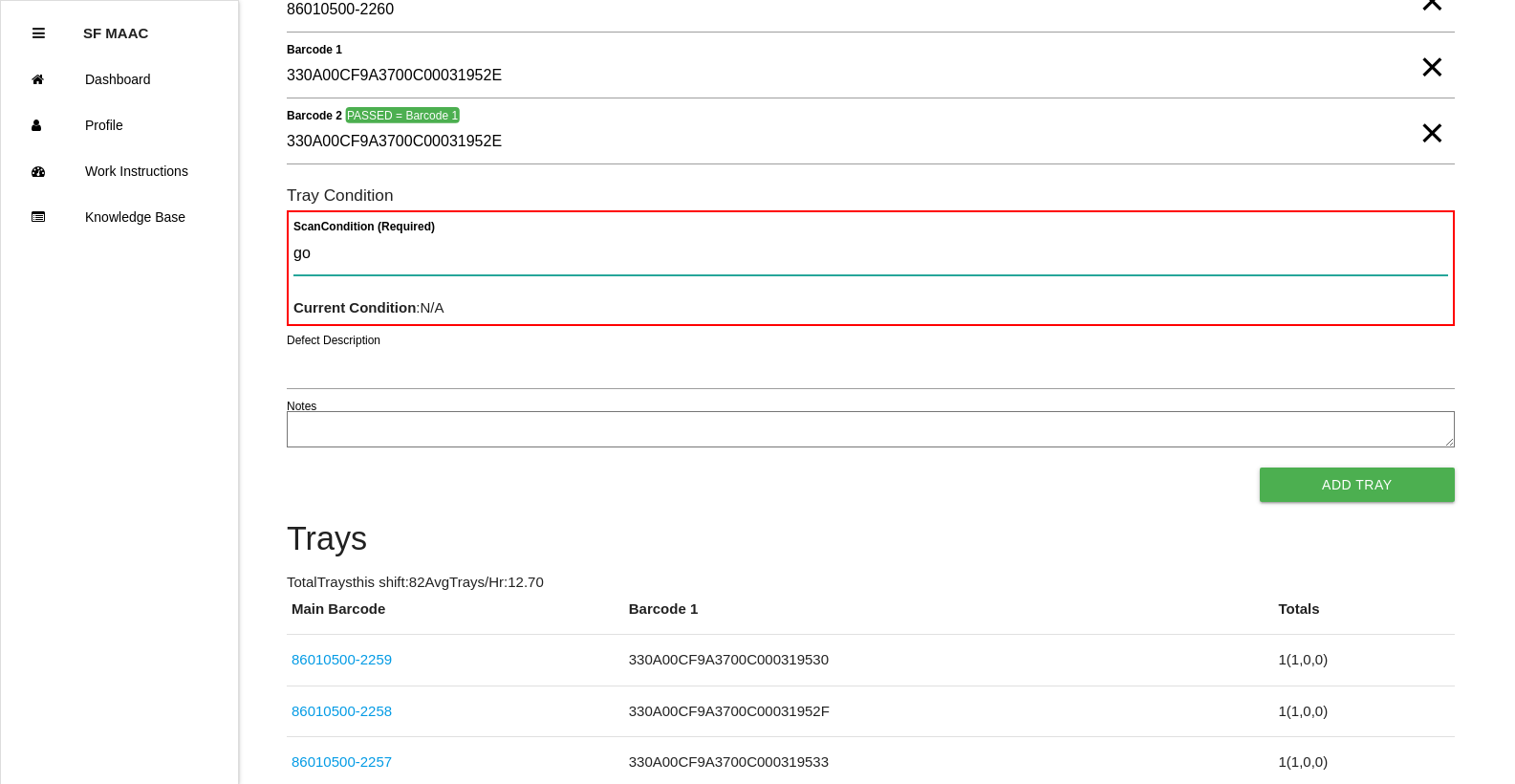
type Condition "goo"
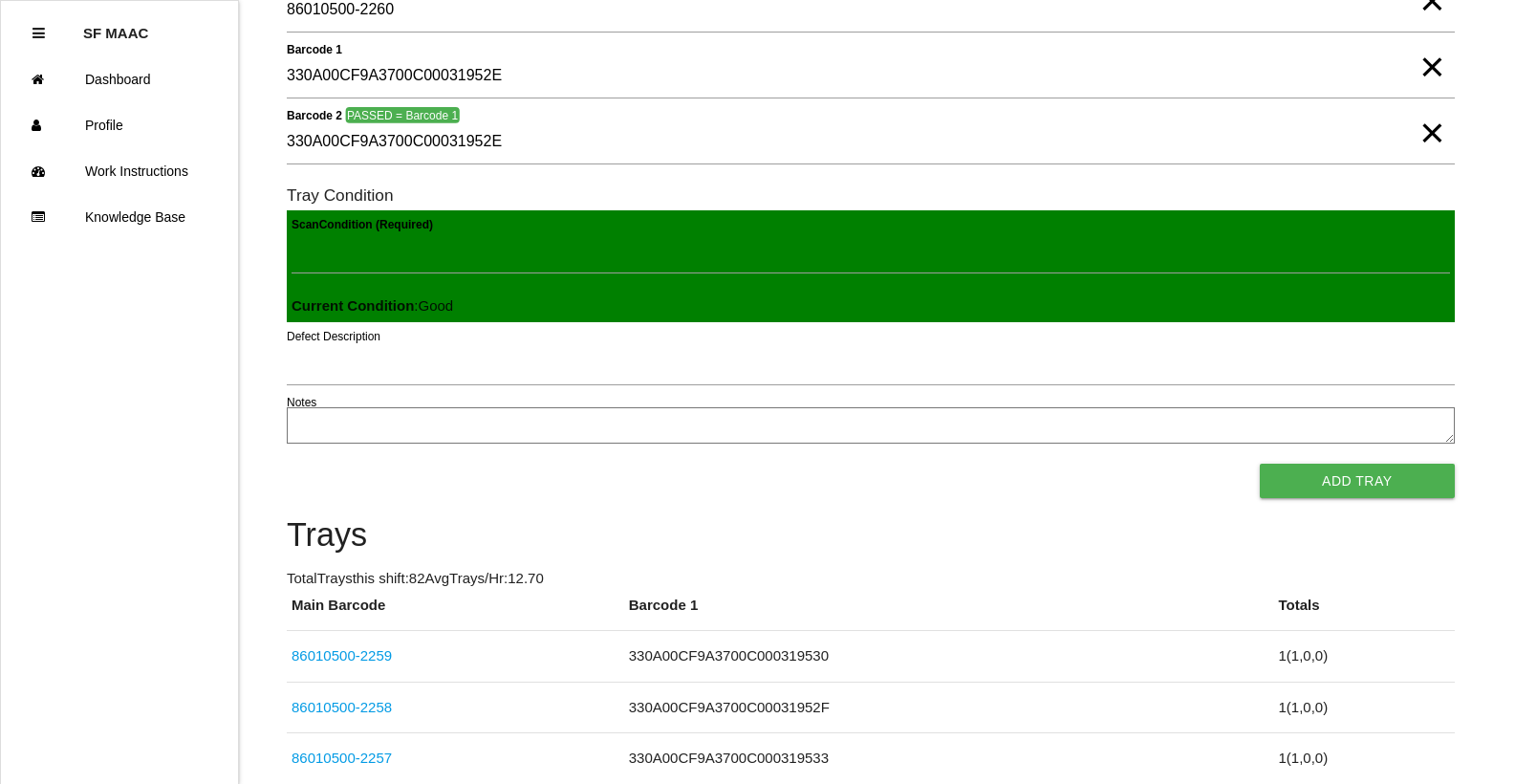
click at [1260, 463] on button "Add Tray" at bounding box center [1357, 480] width 195 height 35
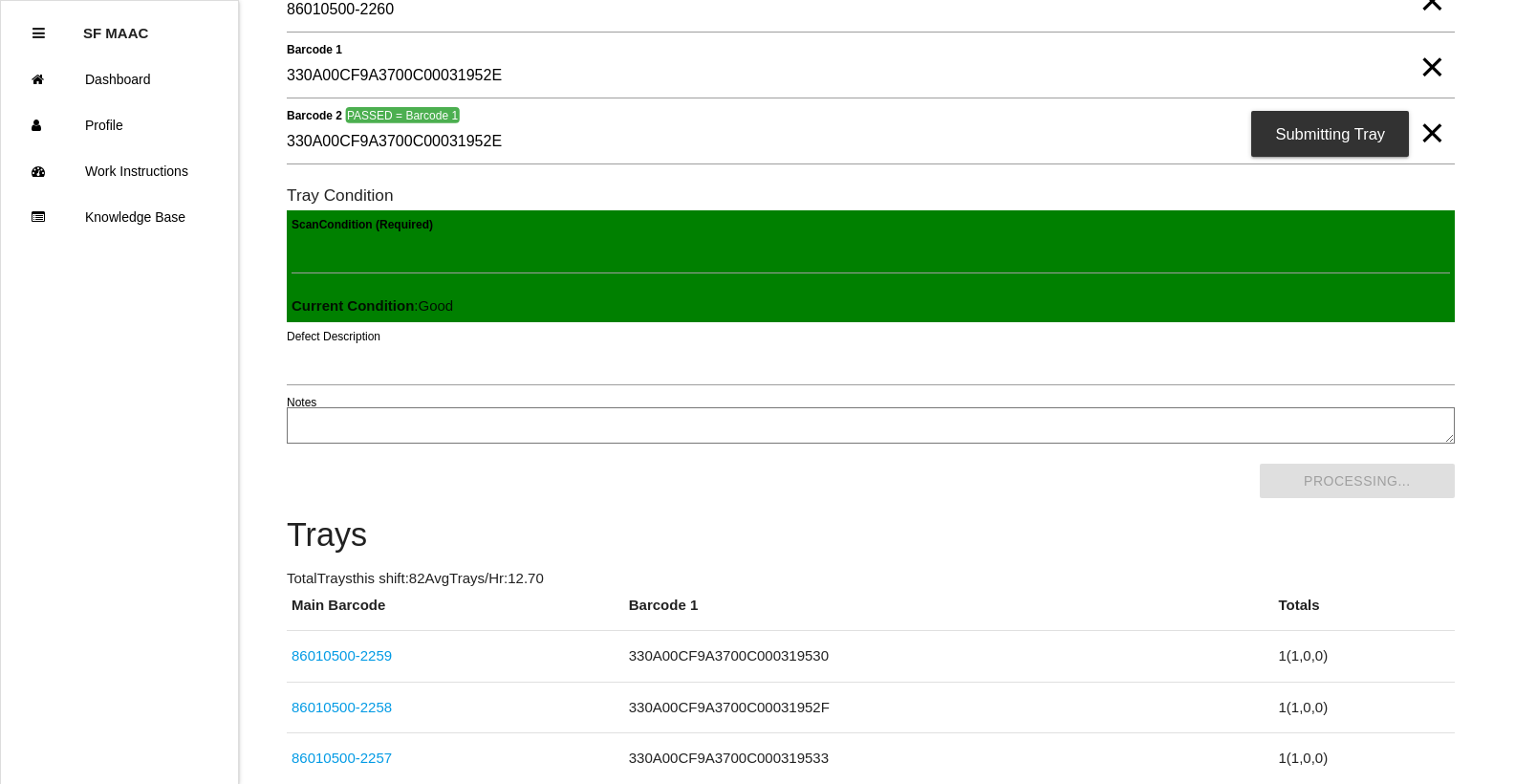
scroll to position [0, 0]
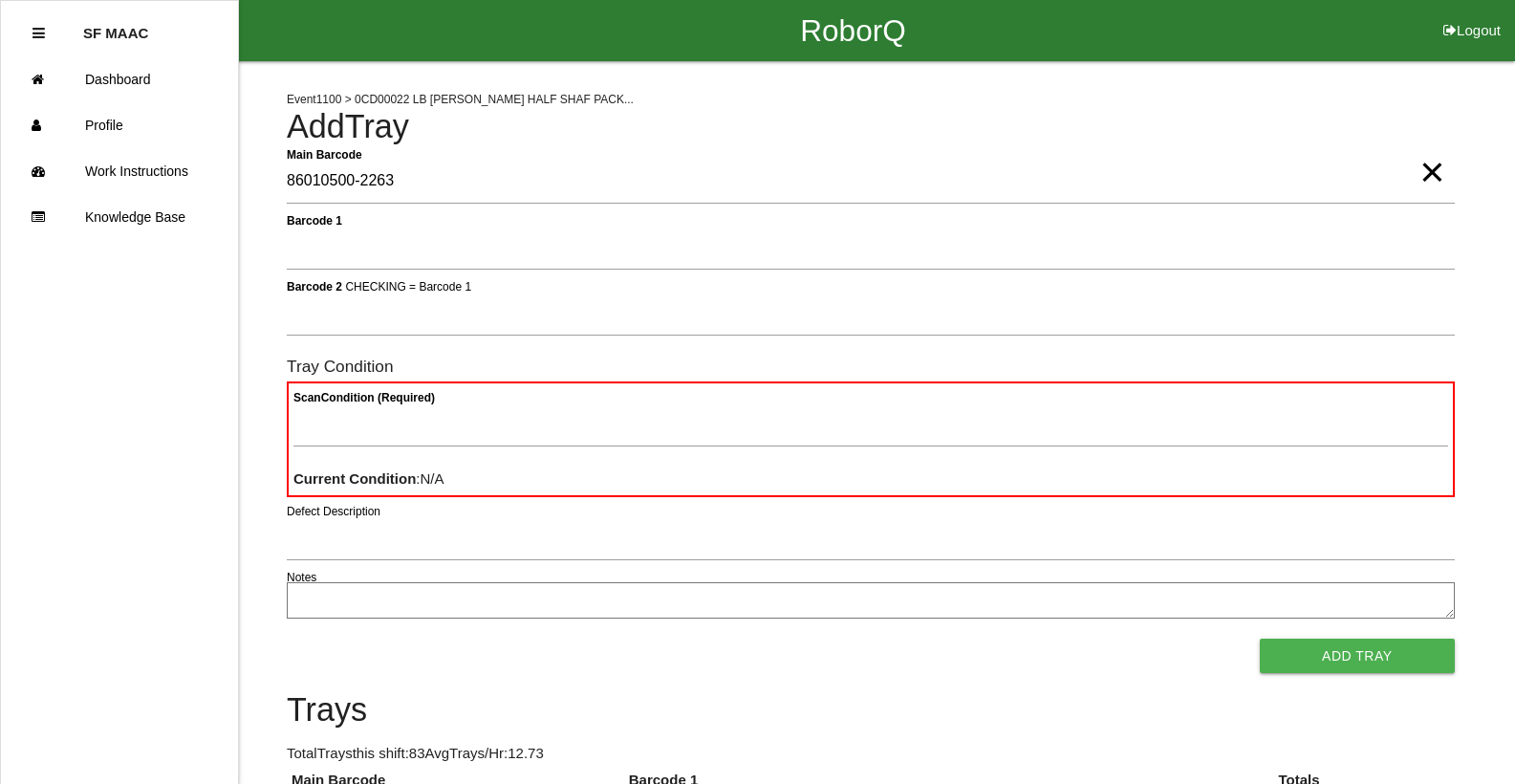
type Barcode "86010500-2263"
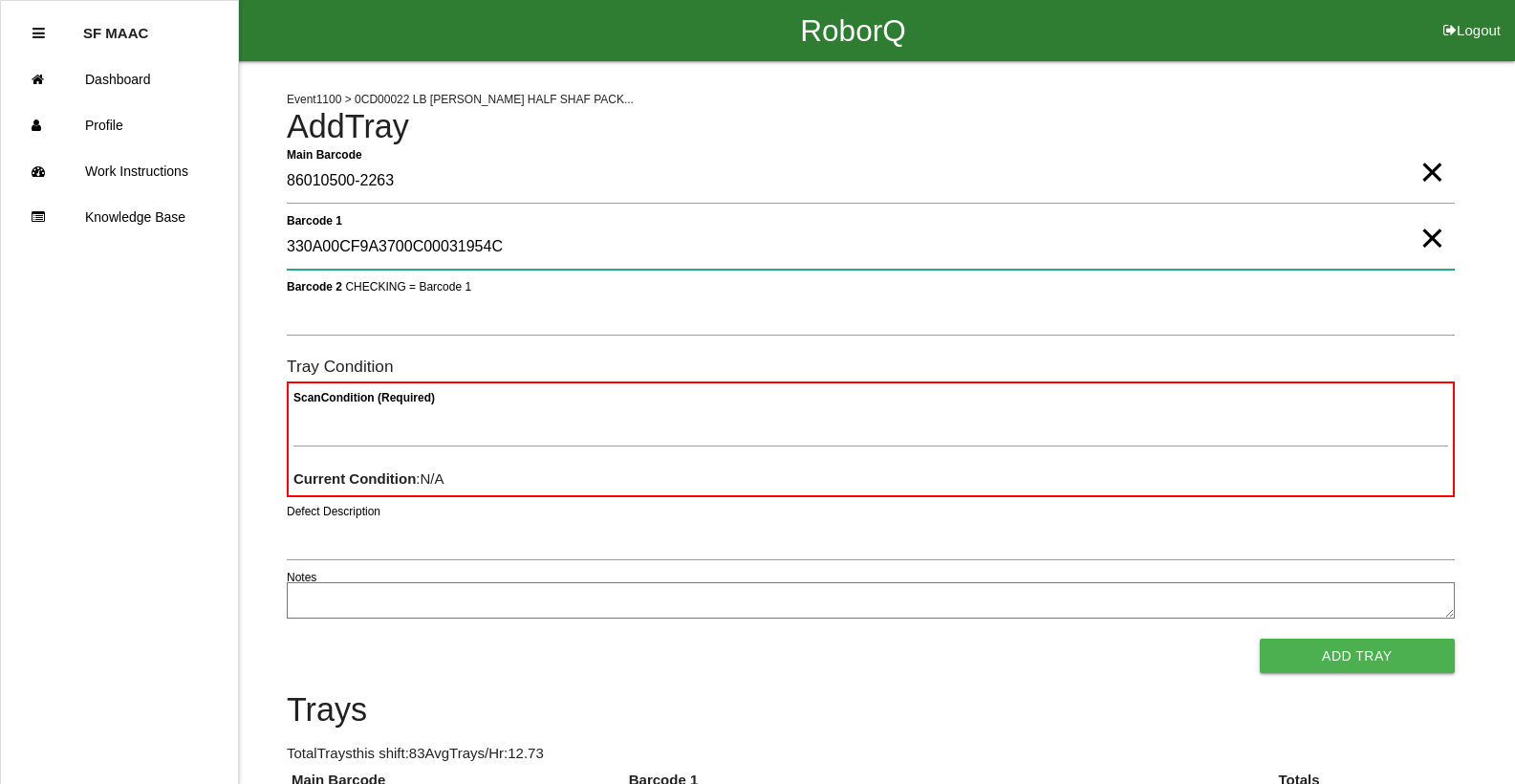
type 1 "330A00CF9A3700C00031954C"
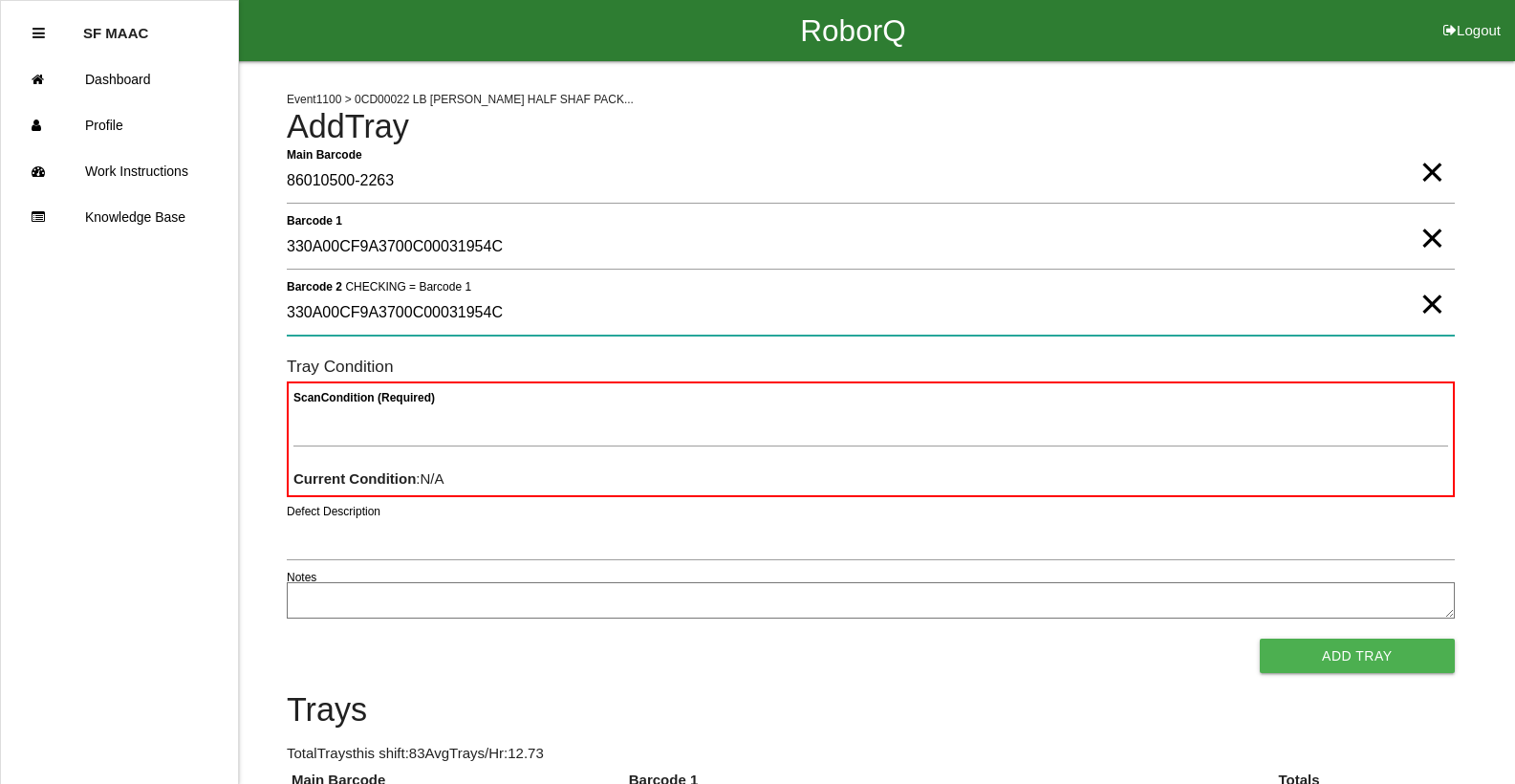
type 2 "330A00CF9A3700C00031954C"
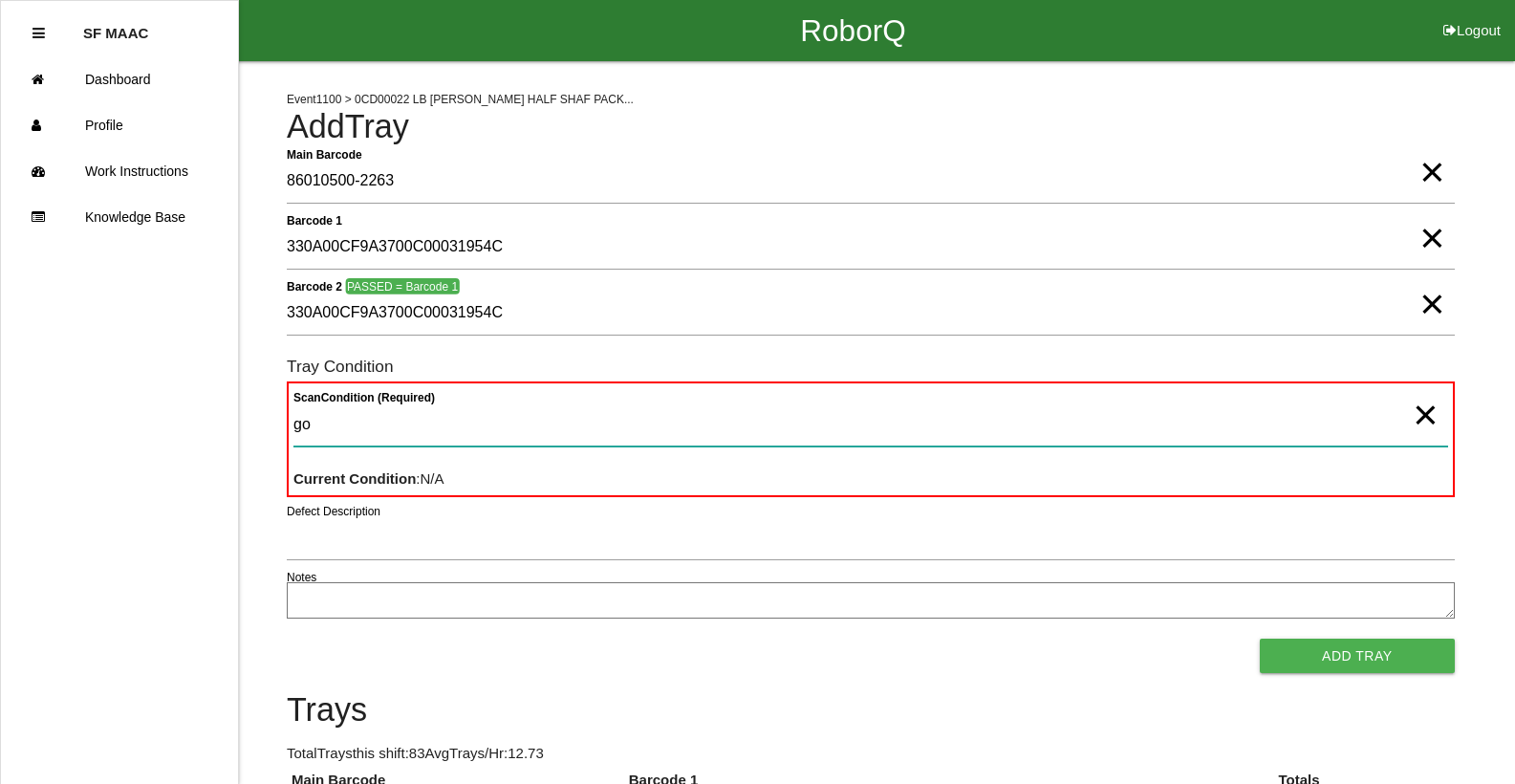
type Condition "goo"
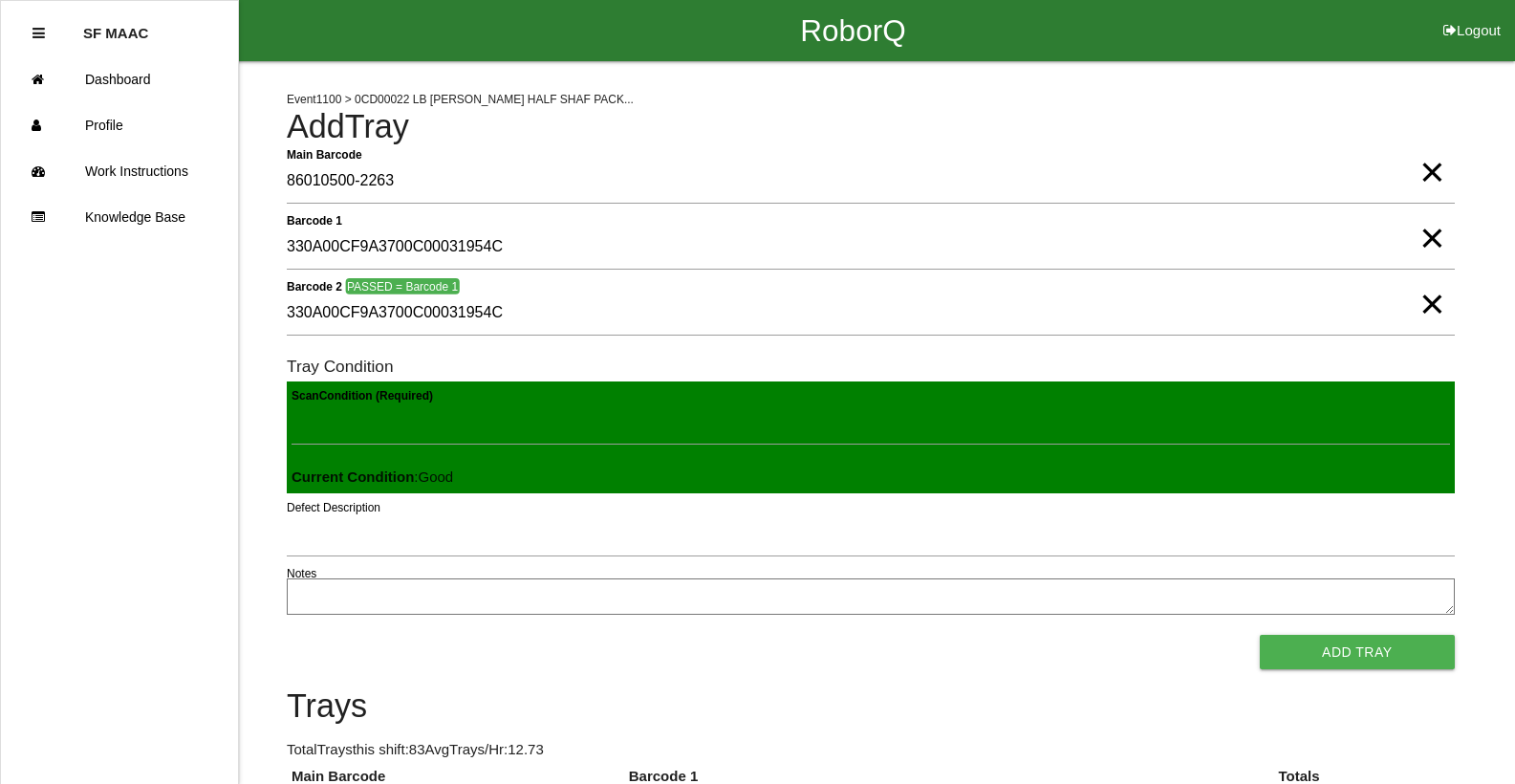
click at [1260, 634] on button "Add Tray" at bounding box center [1357, 652] width 195 height 35
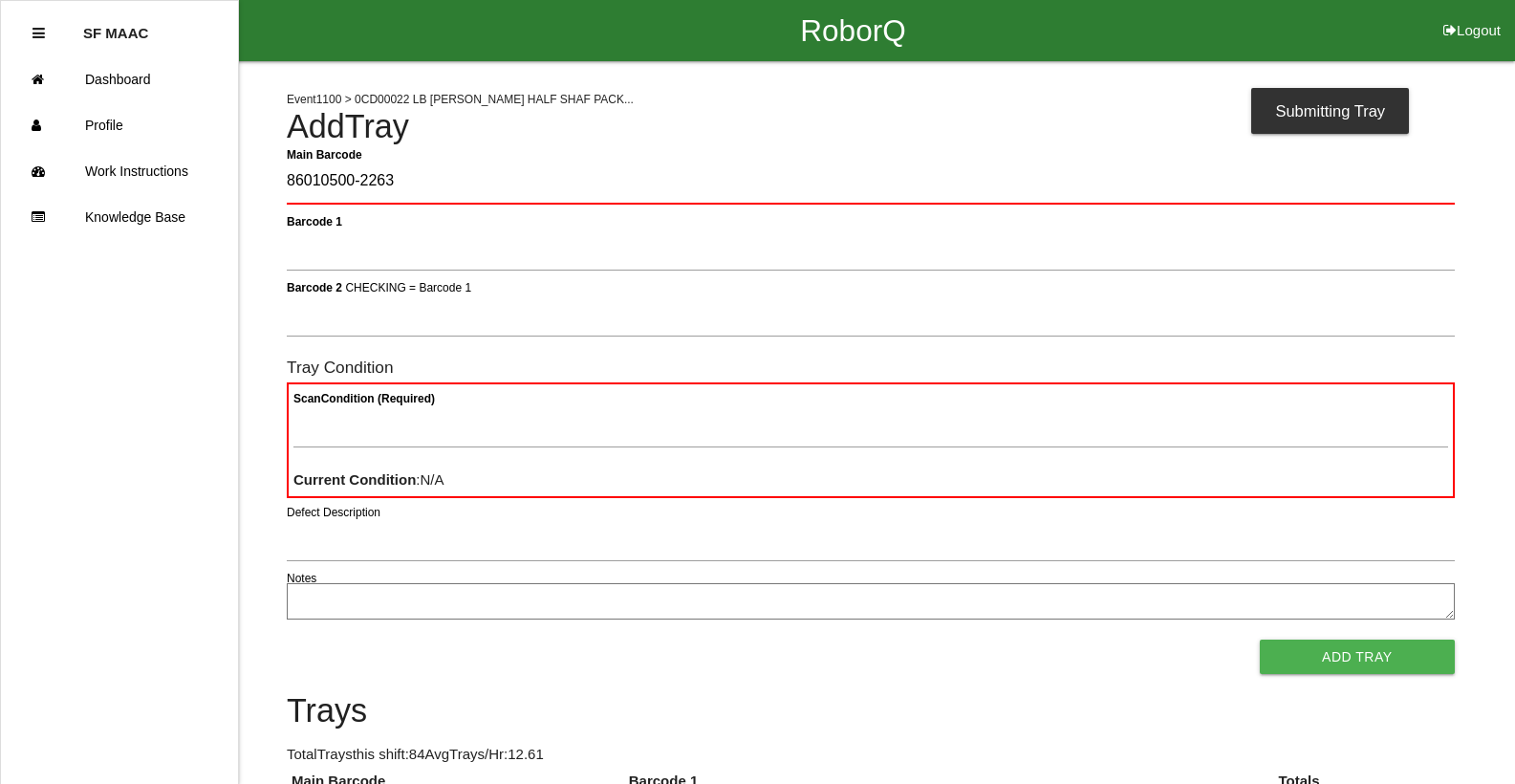
type Barcode "86010500-2263"
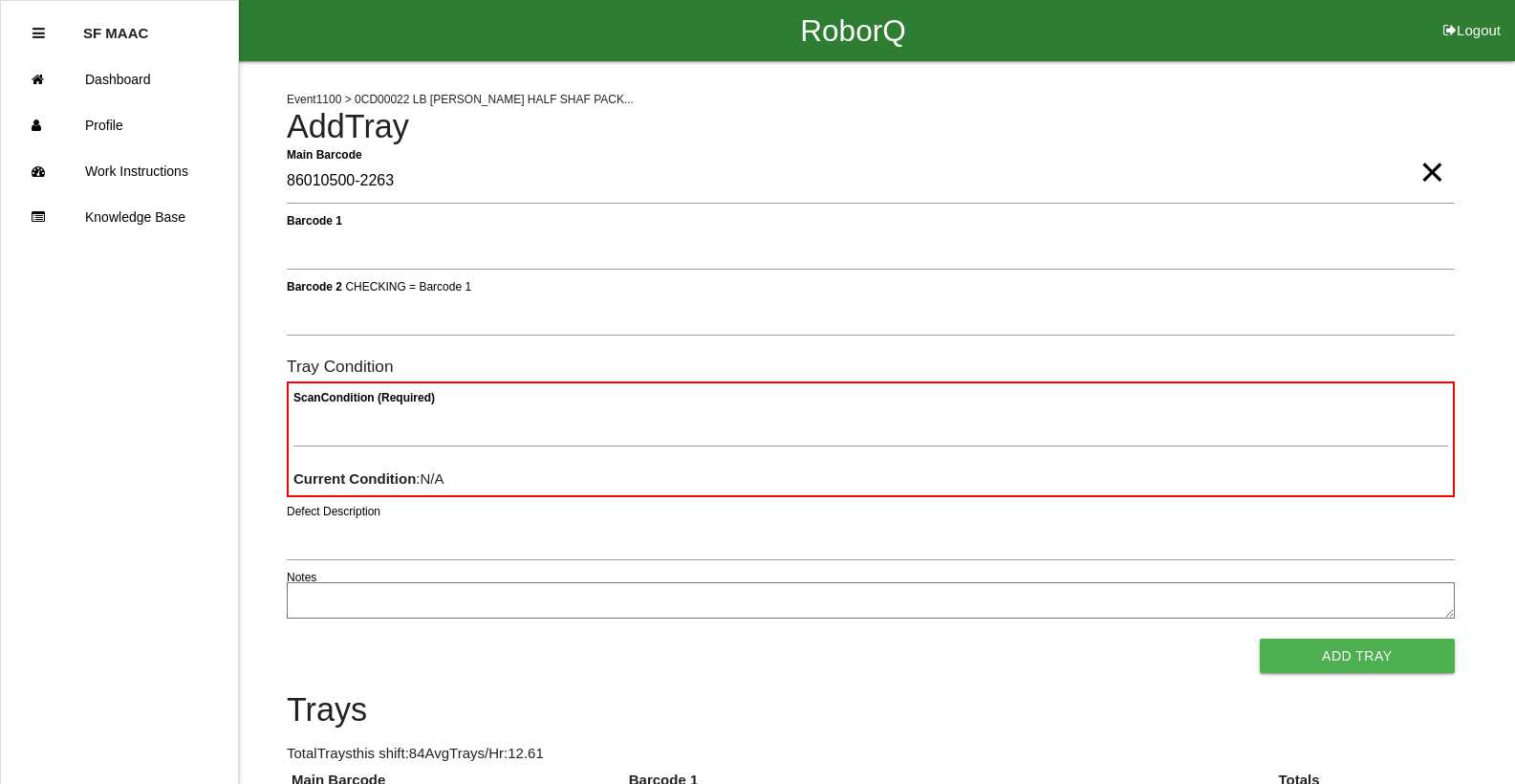
click at [1425, 172] on span "×" at bounding box center [1432, 153] width 25 height 39
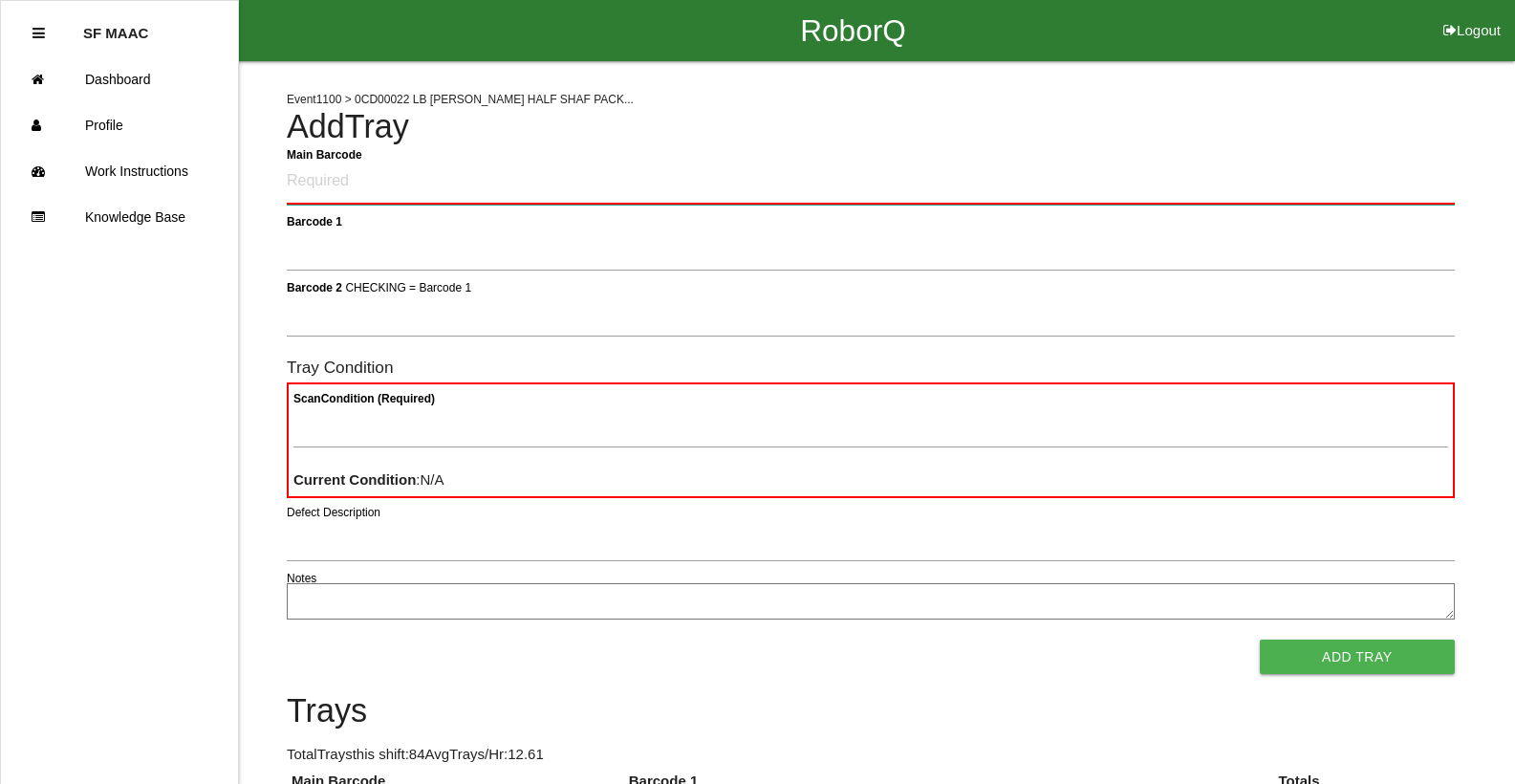
drag, startPoint x: 1355, startPoint y: 200, endPoint x: 1337, endPoint y: 210, distance: 20.6
click at [1352, 201] on Barcode "Main Barcode" at bounding box center [871, 182] width 1168 height 44
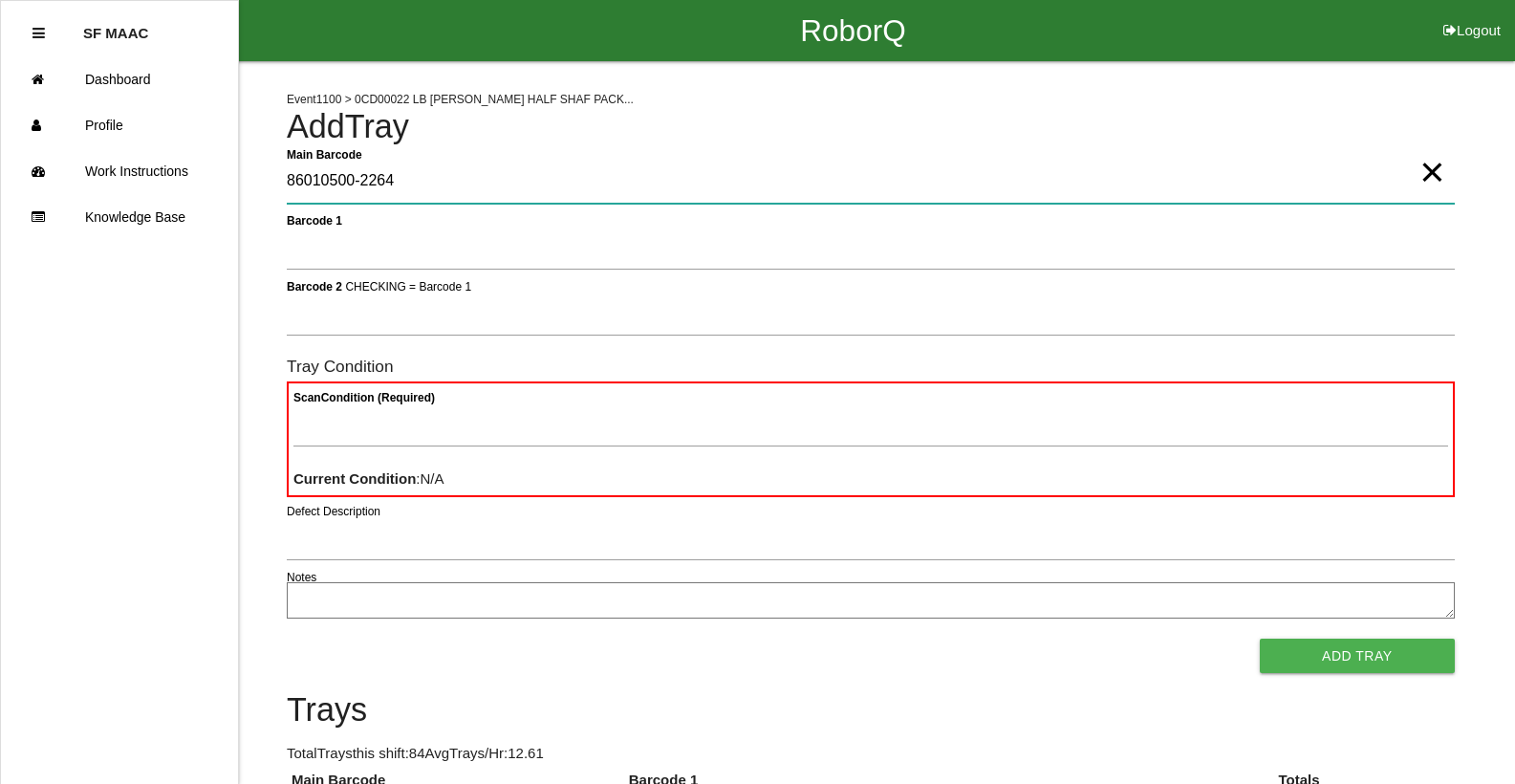
type Barcode "86010500-2264"
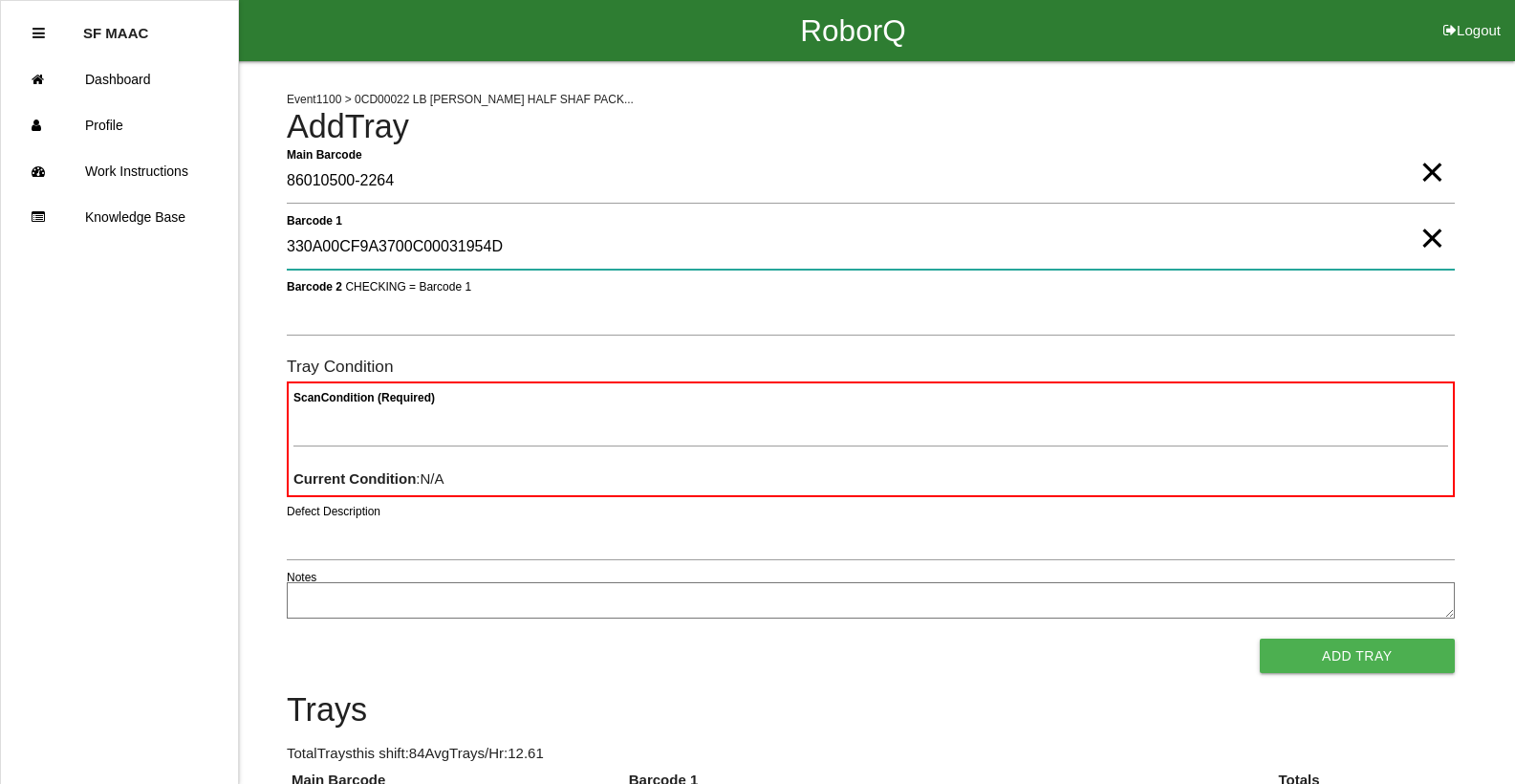
type 1 "330A00CF9A3700C00031954D"
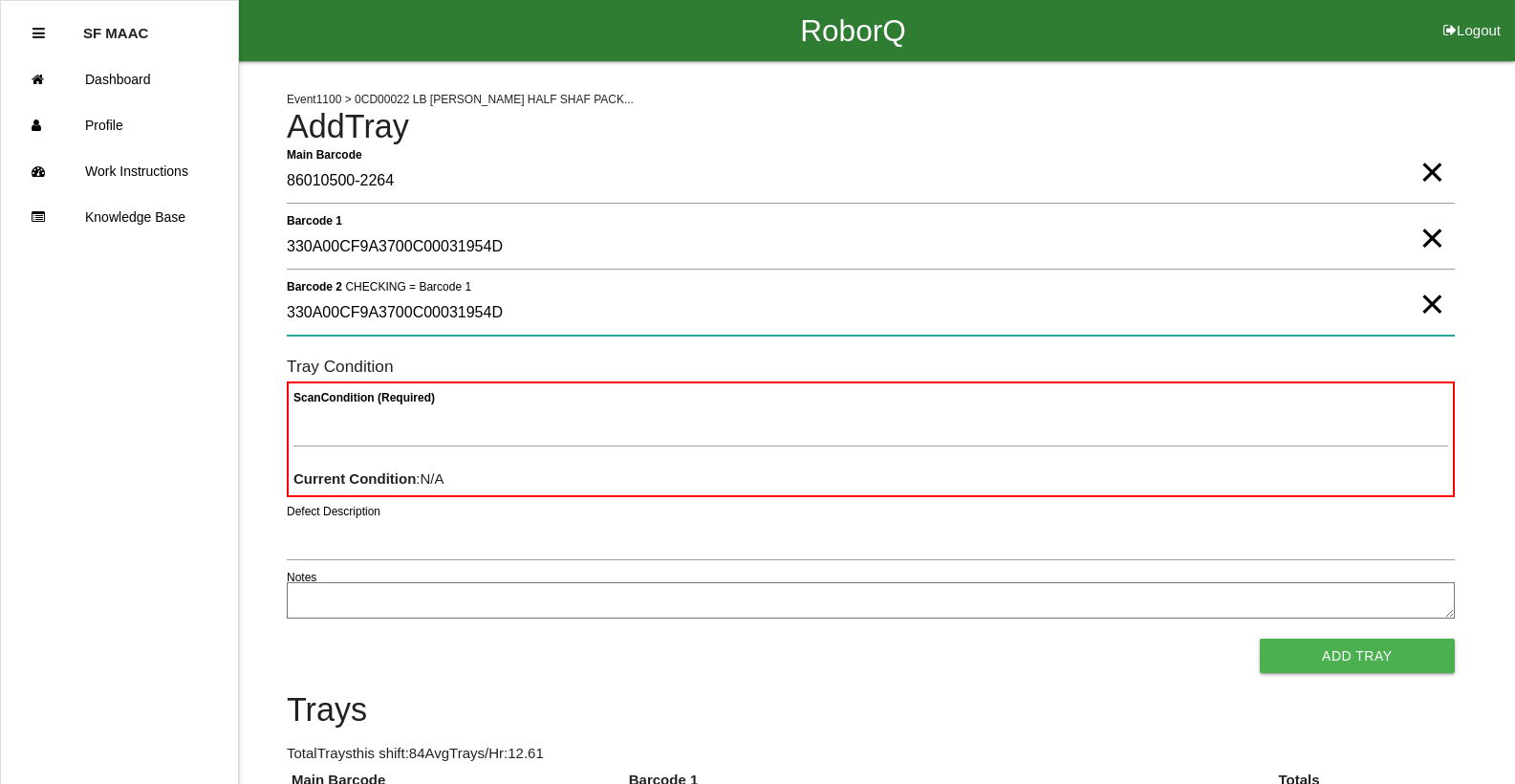
type 2 "330A00CF9A3700C00031954D"
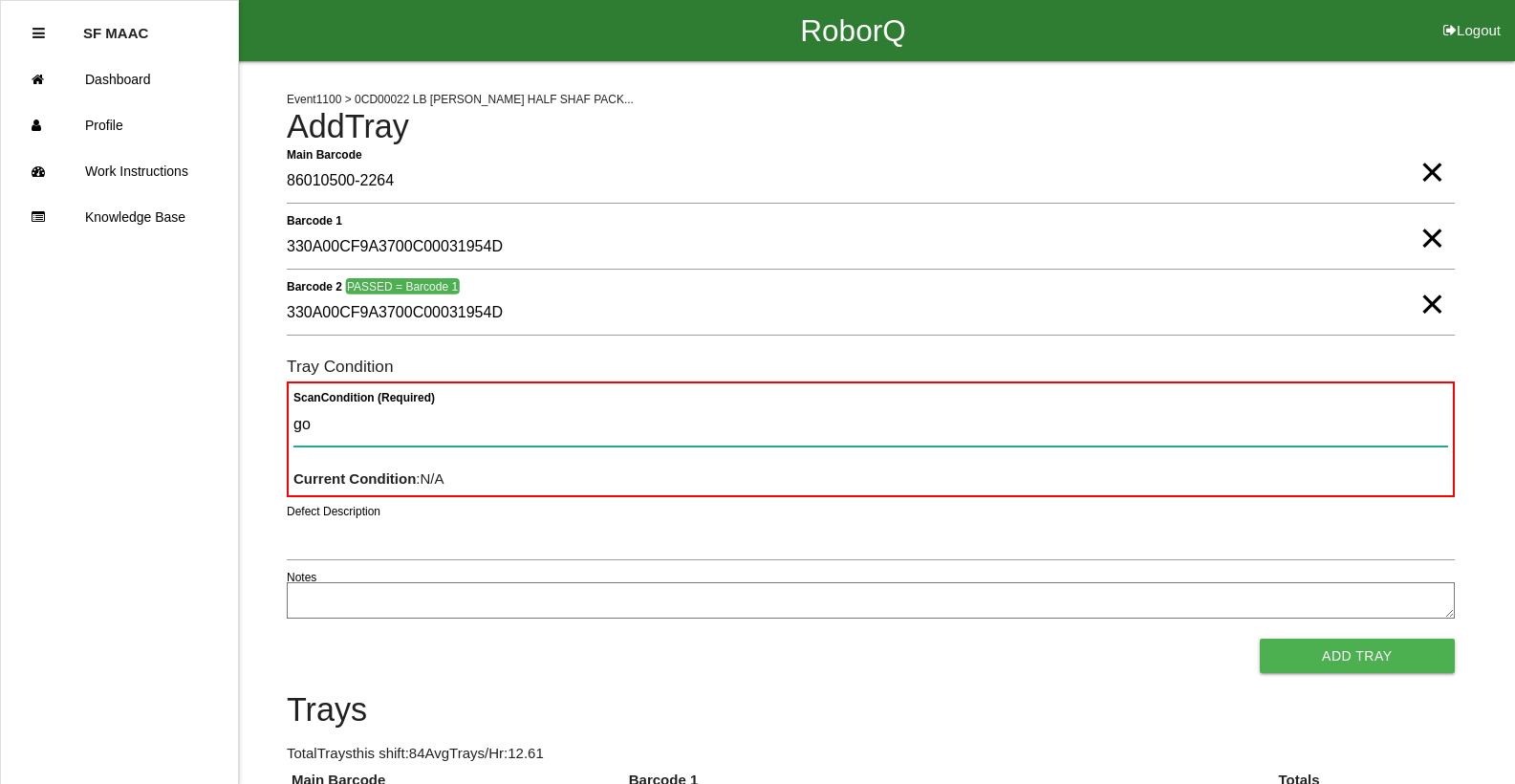
type Condition "goo"
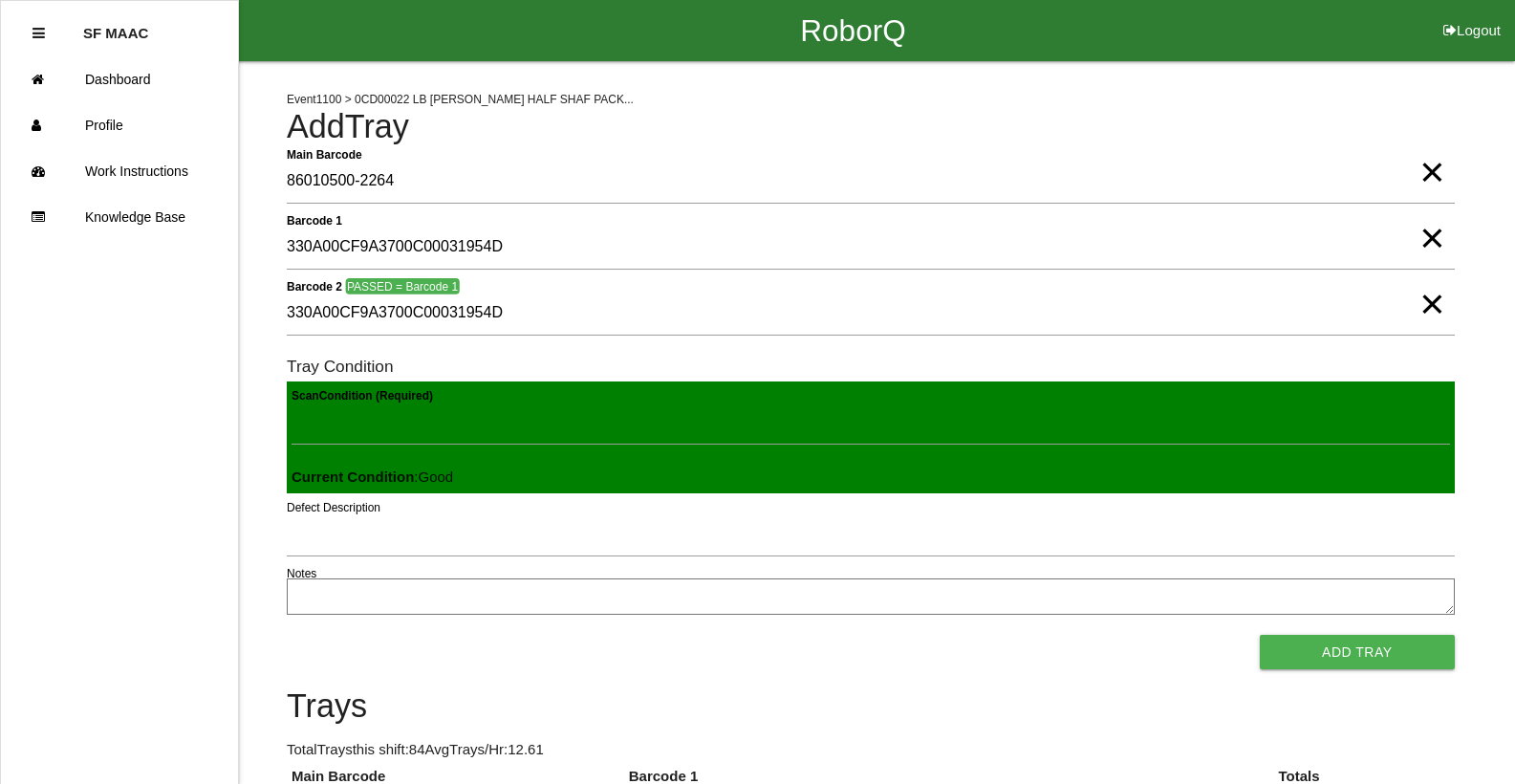
click button "Add Tray" at bounding box center [1357, 652] width 195 height 35
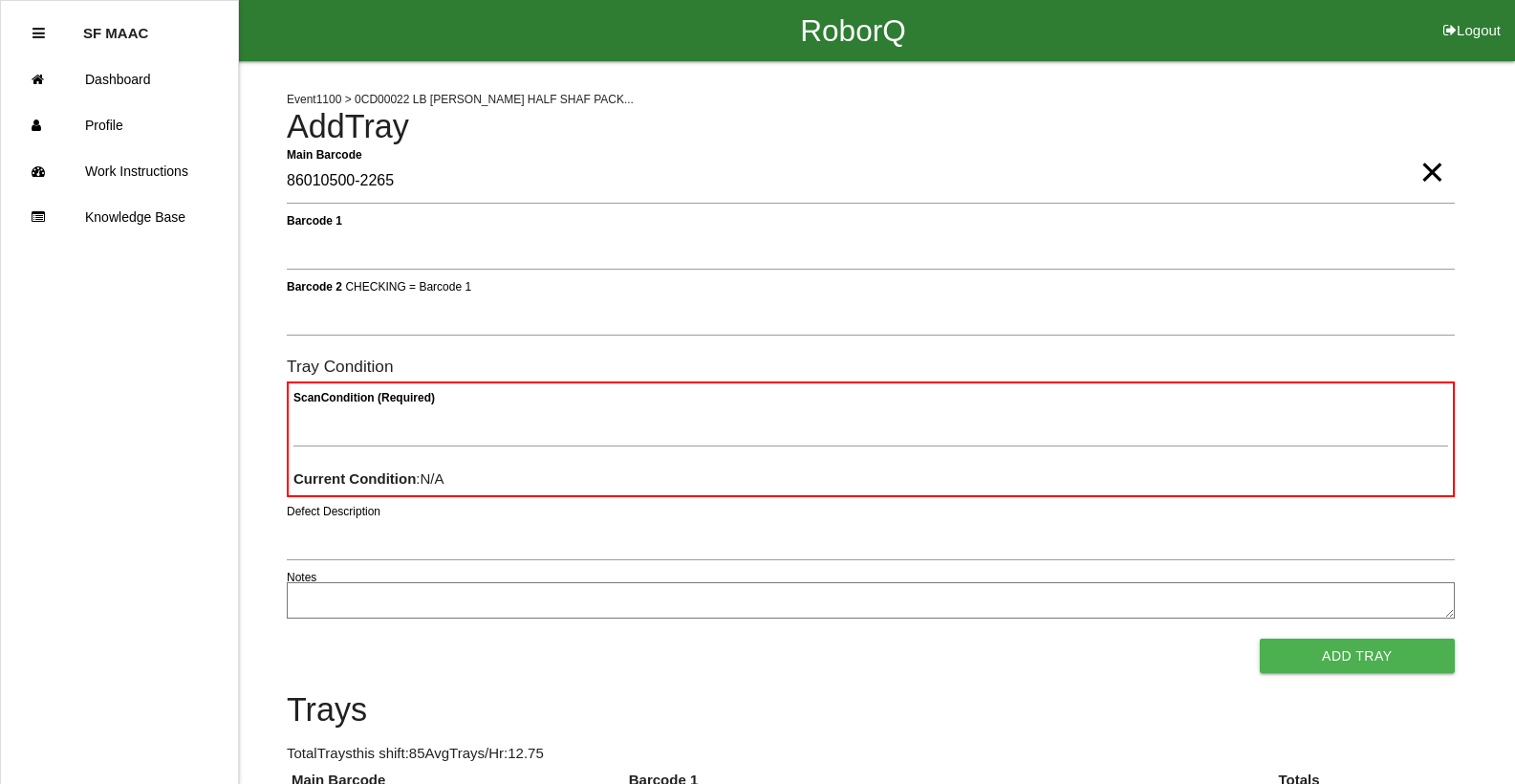
type Barcode "86010500-2265"
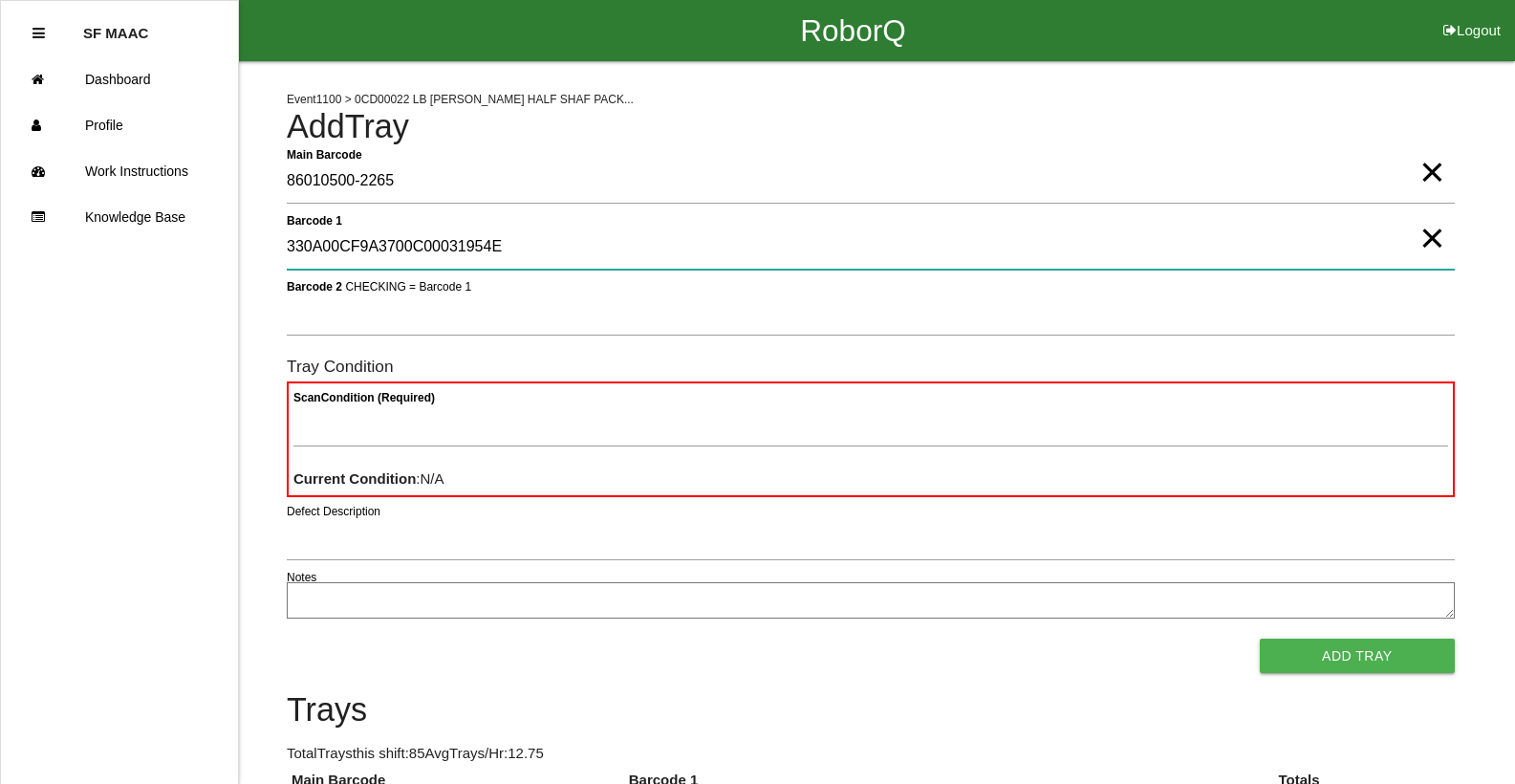
type 1 "330A00CF9A3700C00031954E"
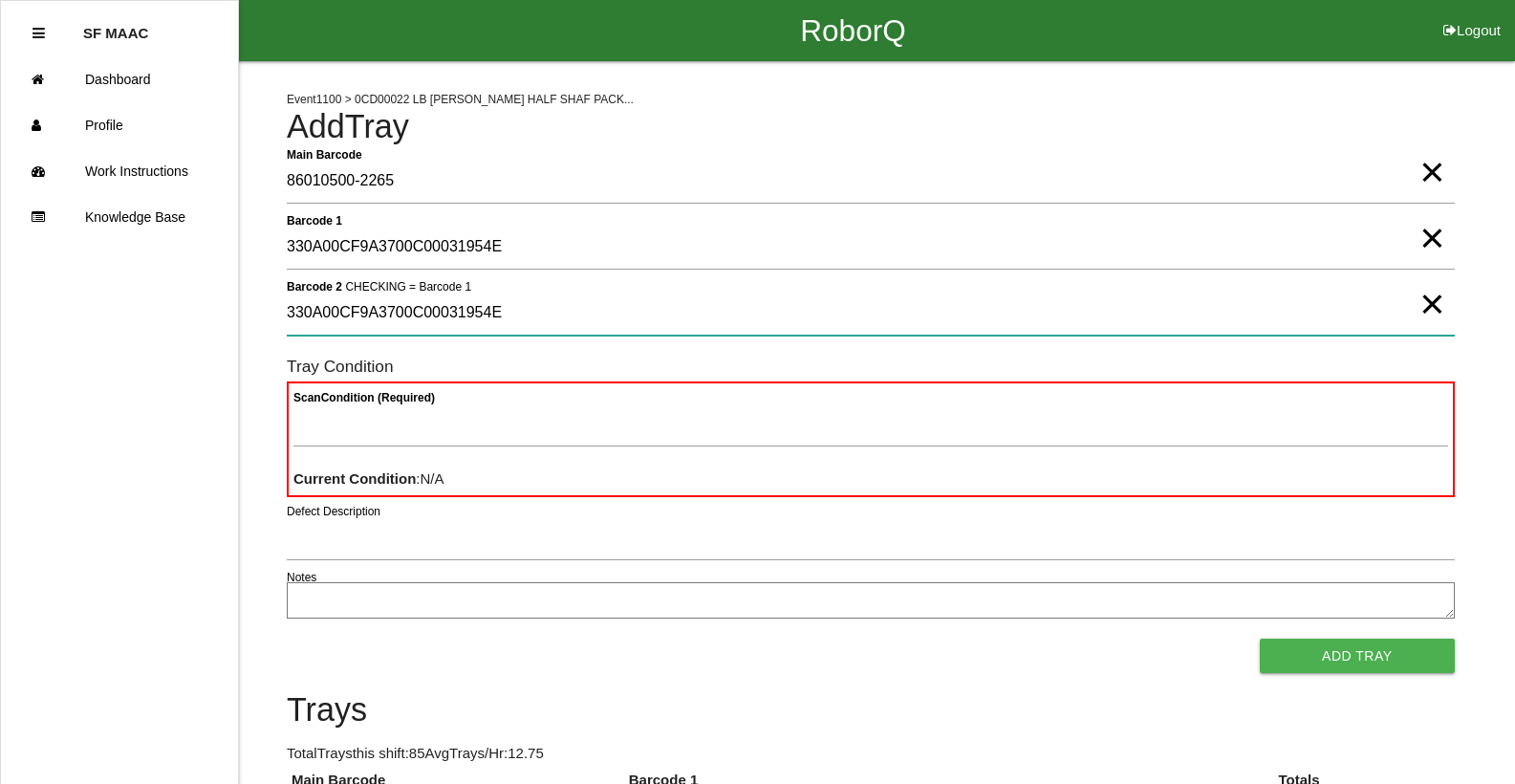
type 2 "330A00CF9A3700C00031954E"
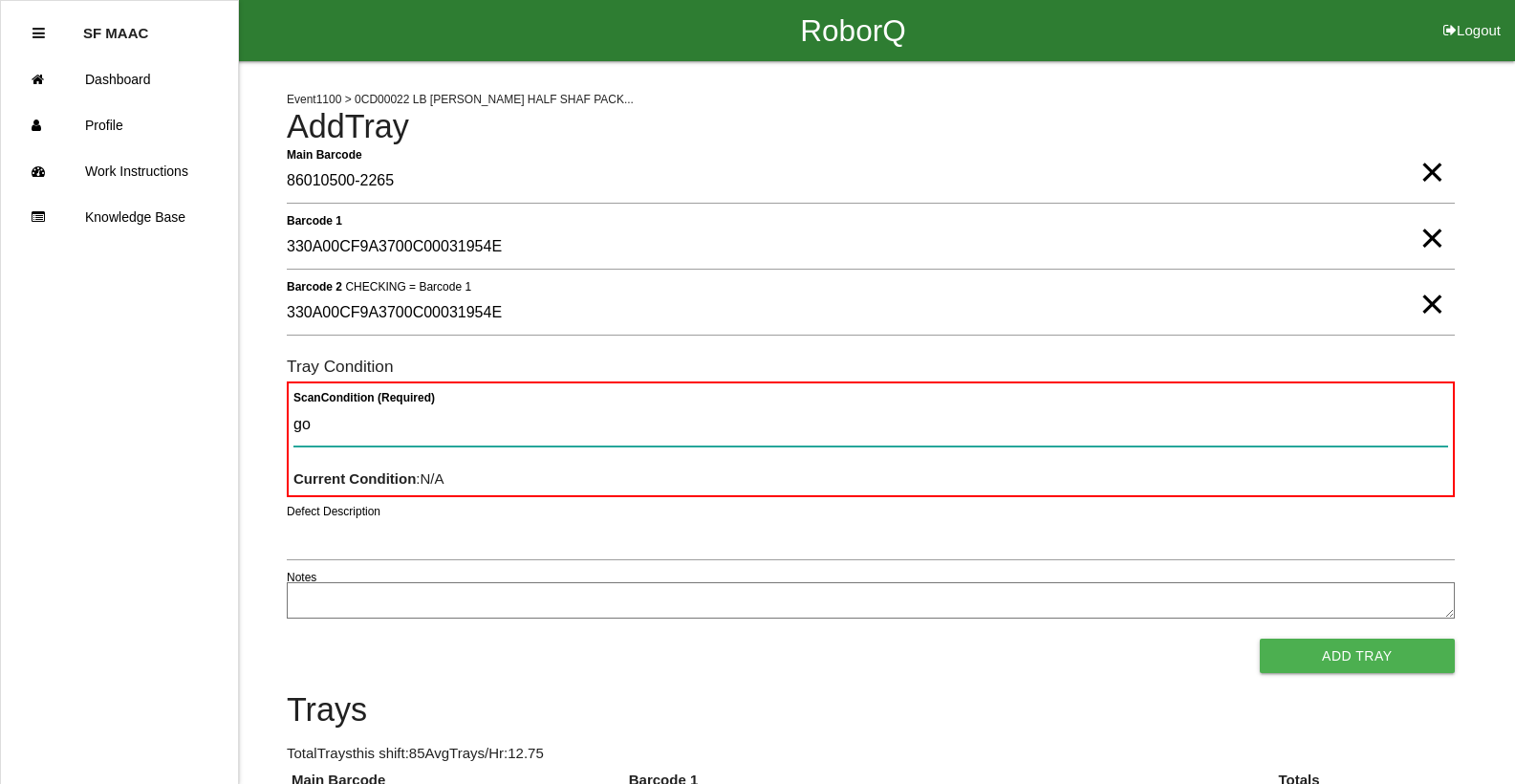
type Condition "goo"
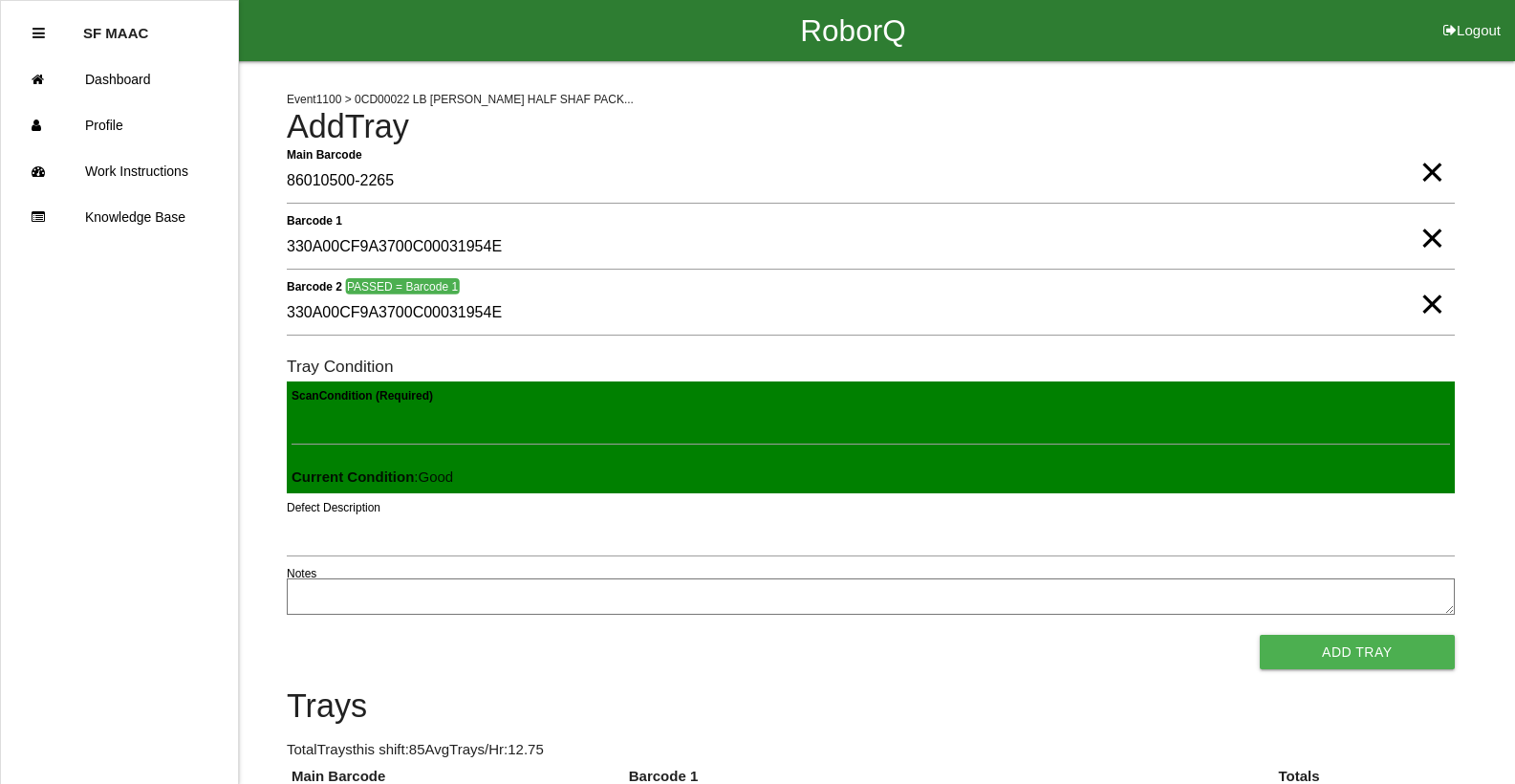
click at [1260, 634] on button "Add Tray" at bounding box center [1357, 652] width 195 height 35
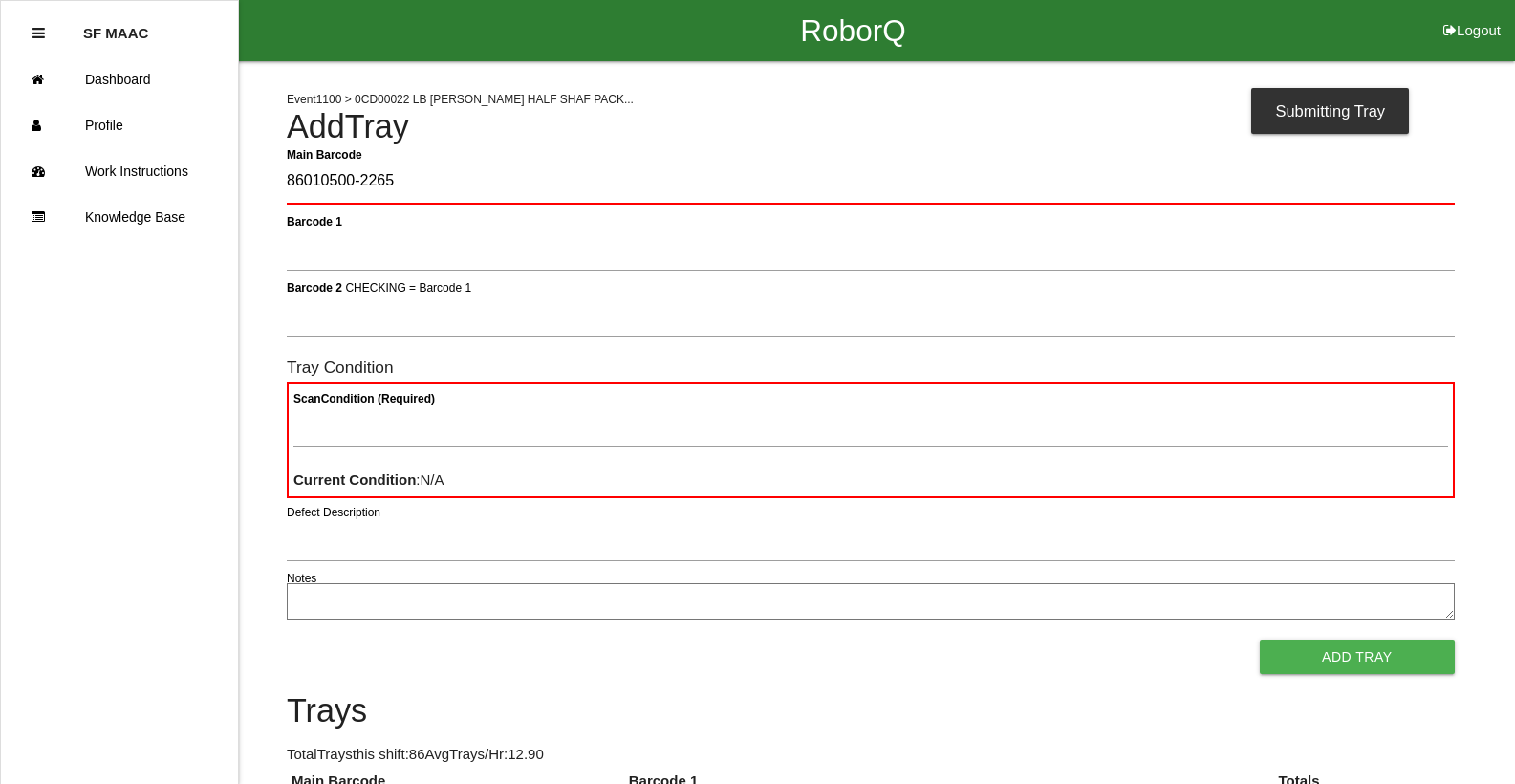
type Barcode "86010500-2265"
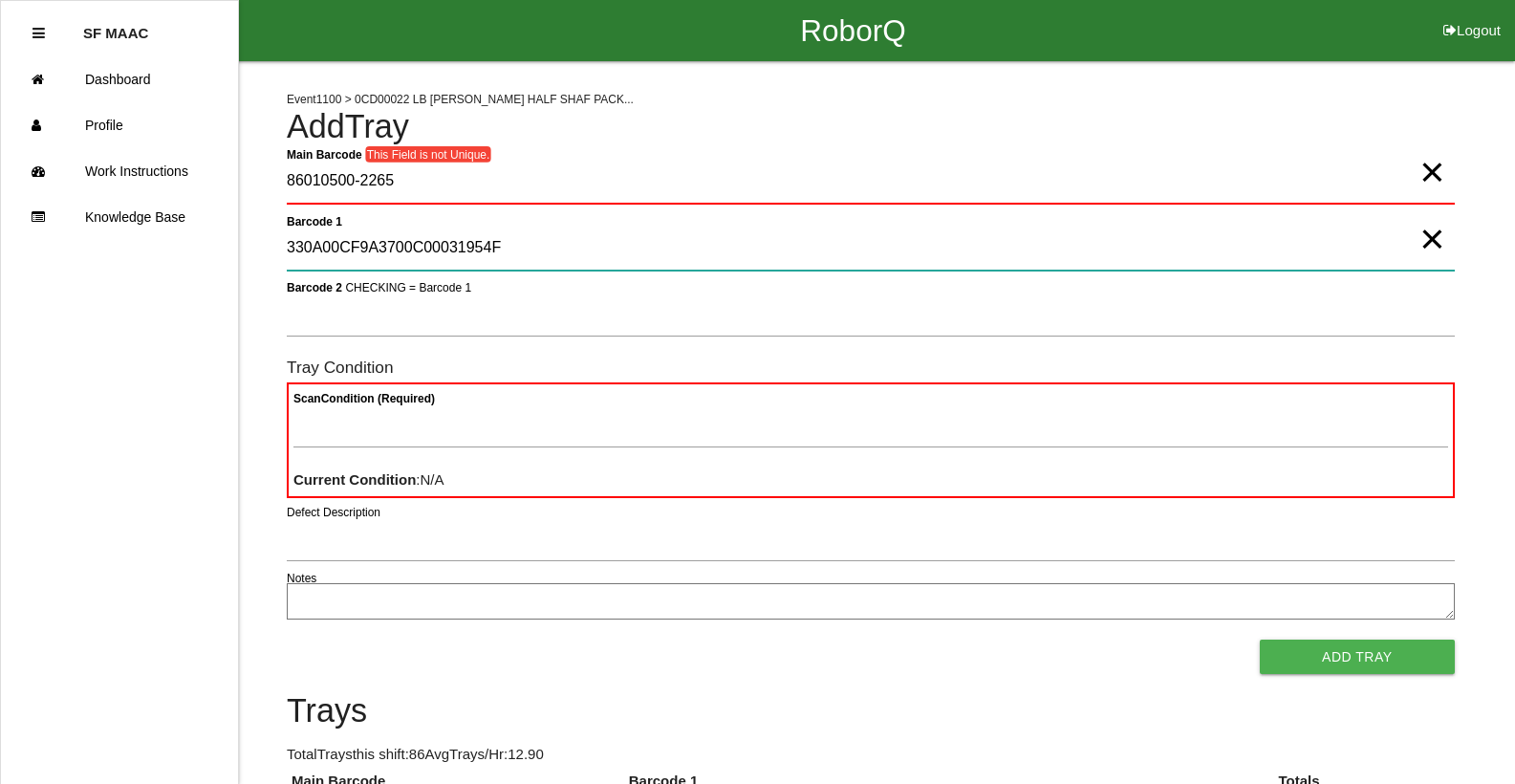
type 1 "330A00CF9A3700C00031954F"
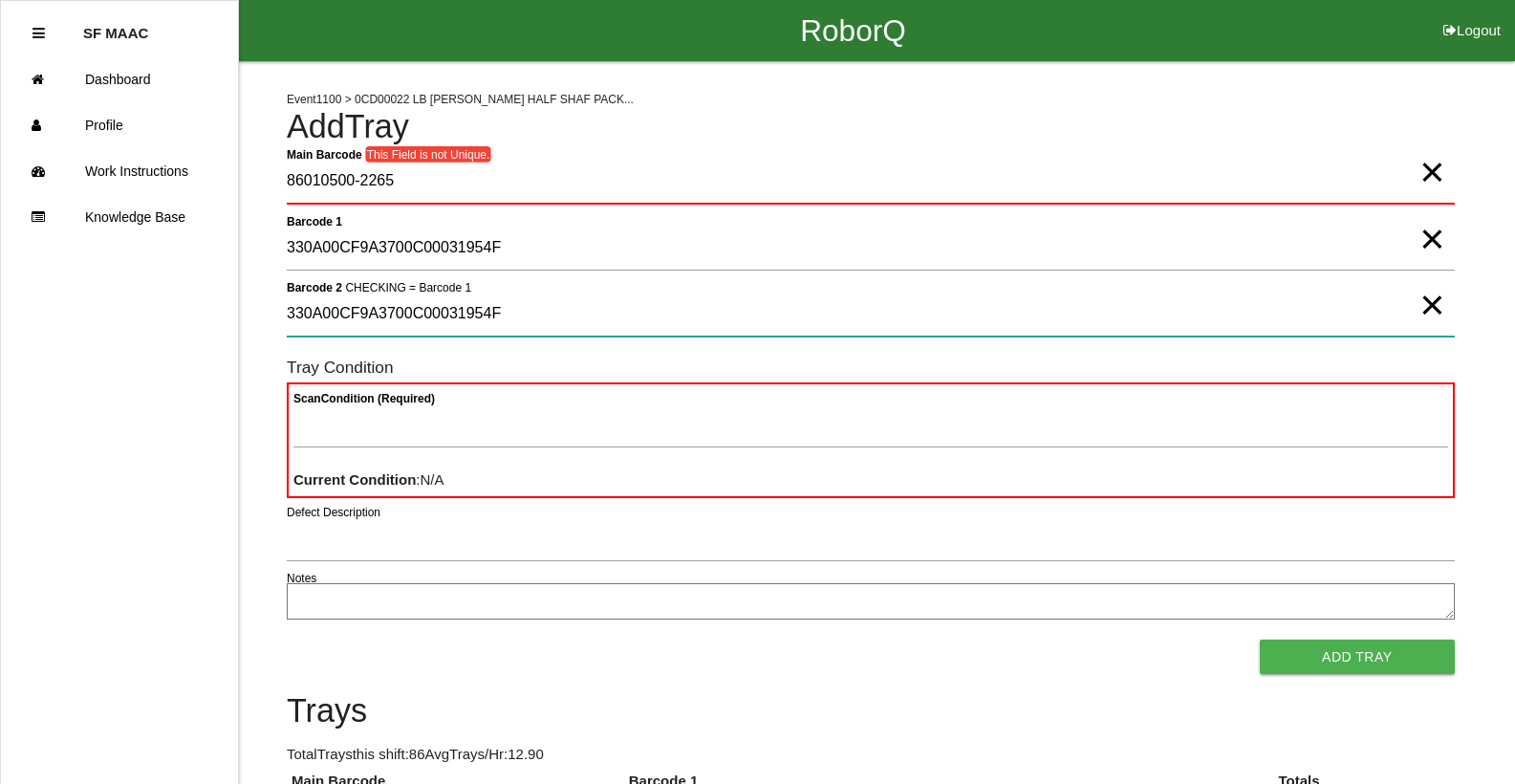
type 2 "330A00CF9A3700C00031954F"
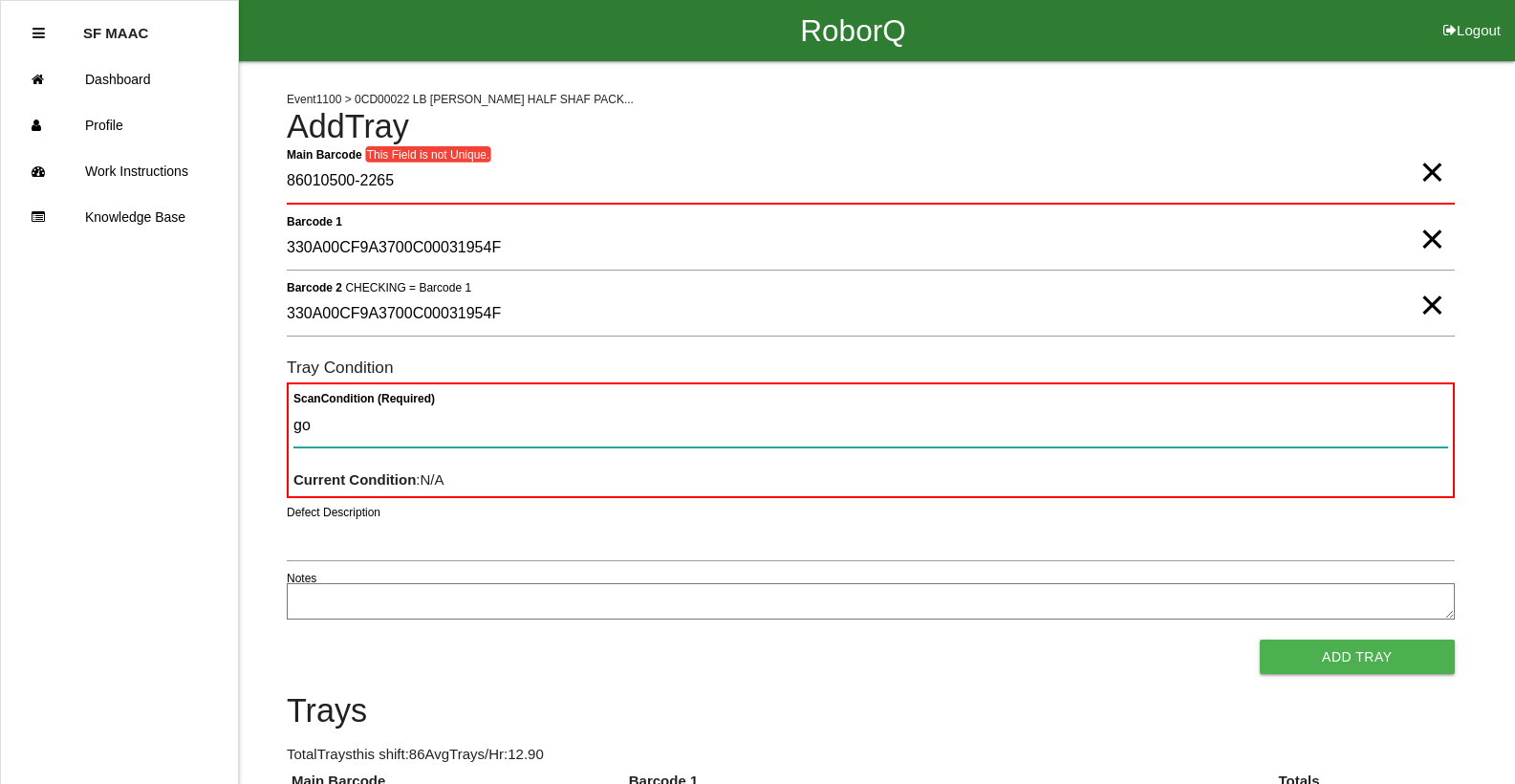
type Condition "goo"
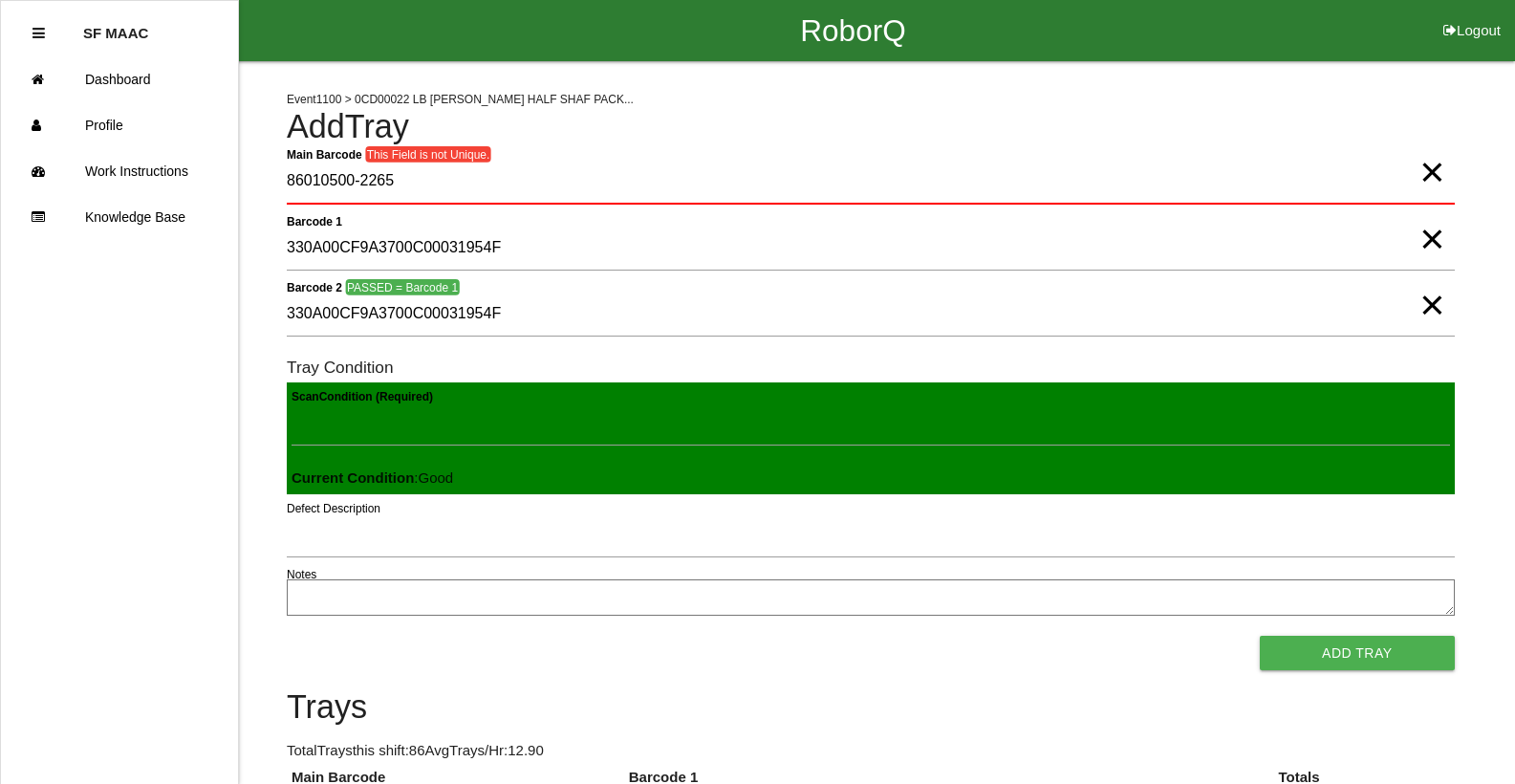
click at [1260, 635] on button "Add Tray" at bounding box center [1357, 653] width 195 height 35
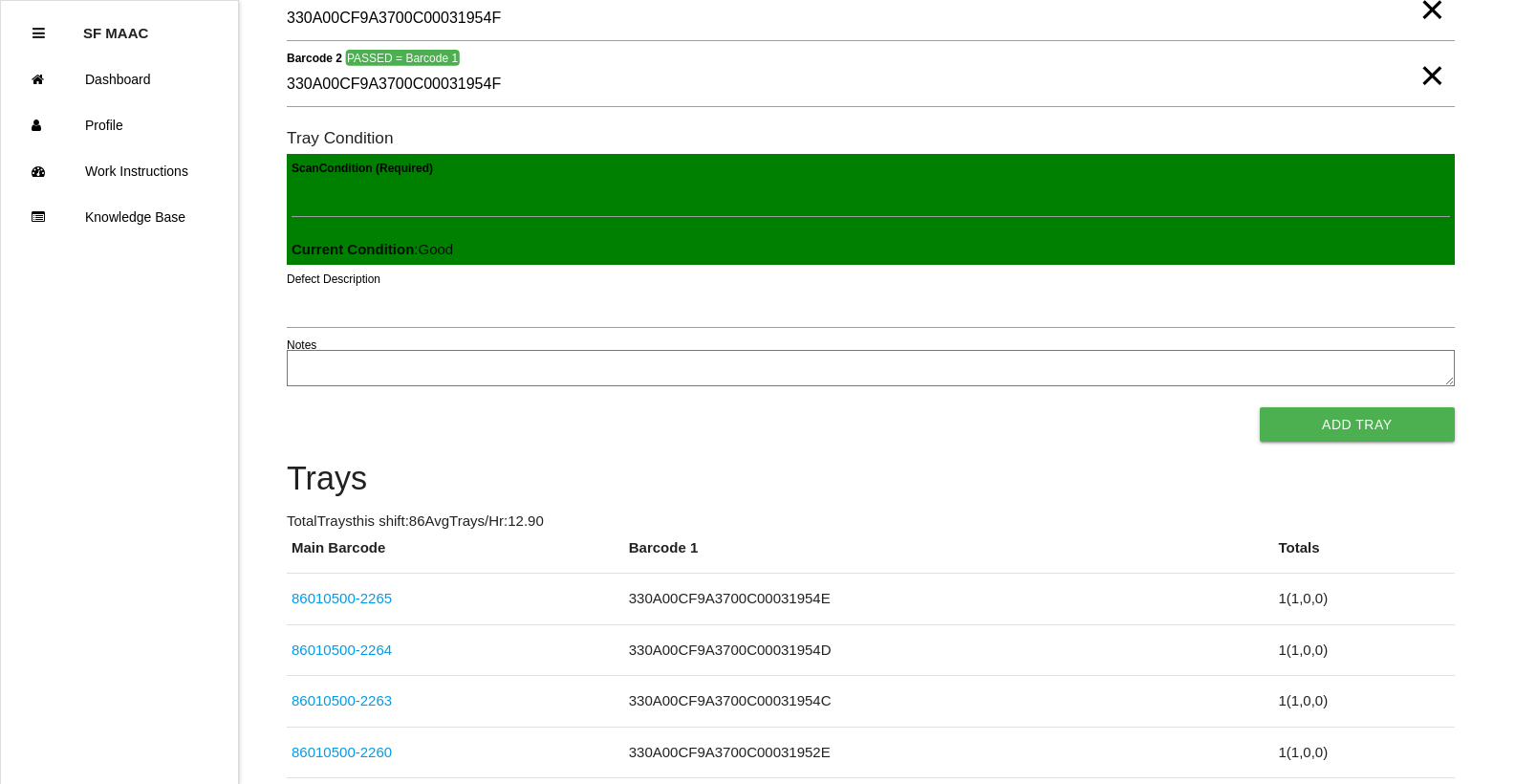
scroll to position [239, 0]
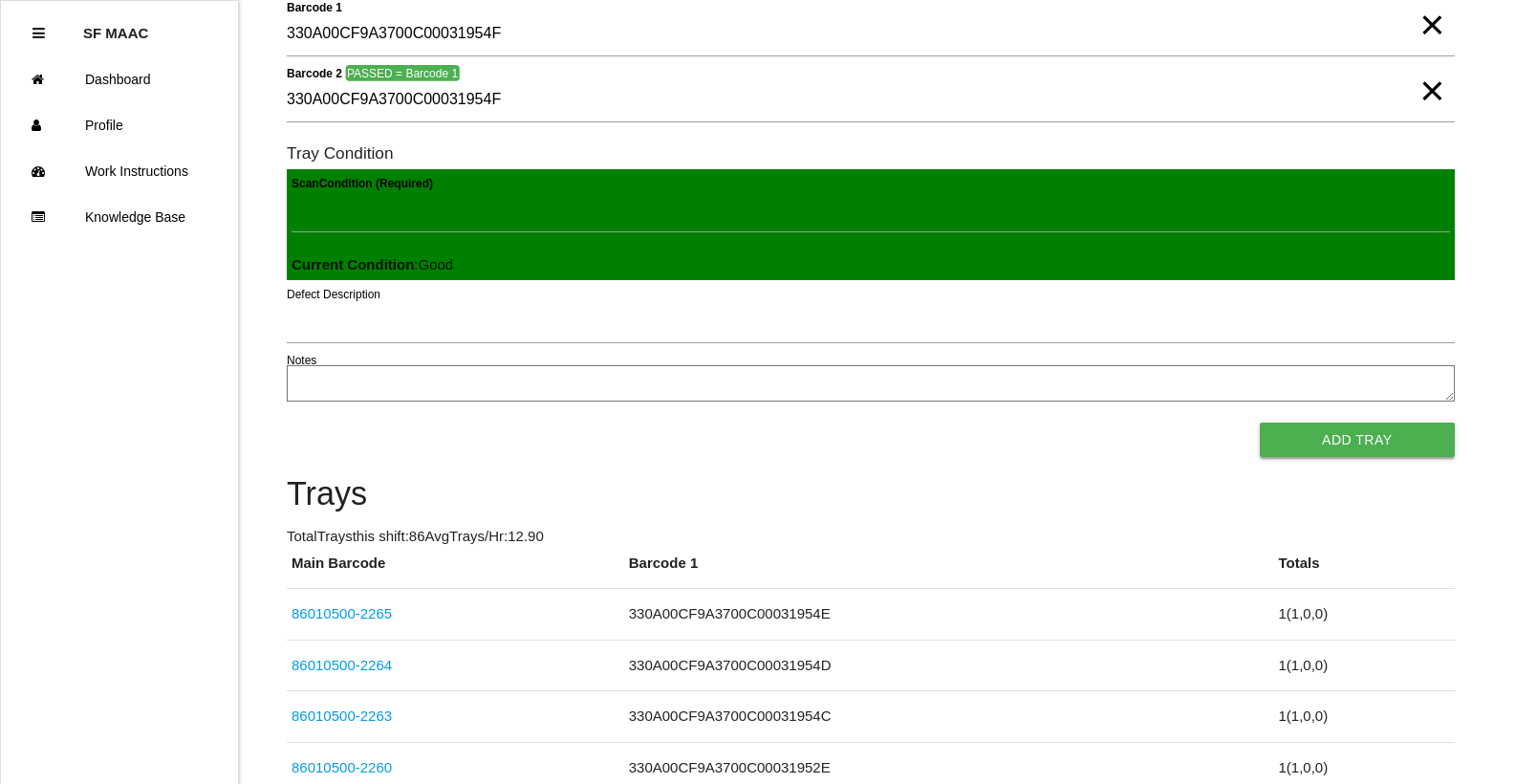
click at [1367, 444] on button "Add Tray" at bounding box center [1357, 440] width 195 height 35
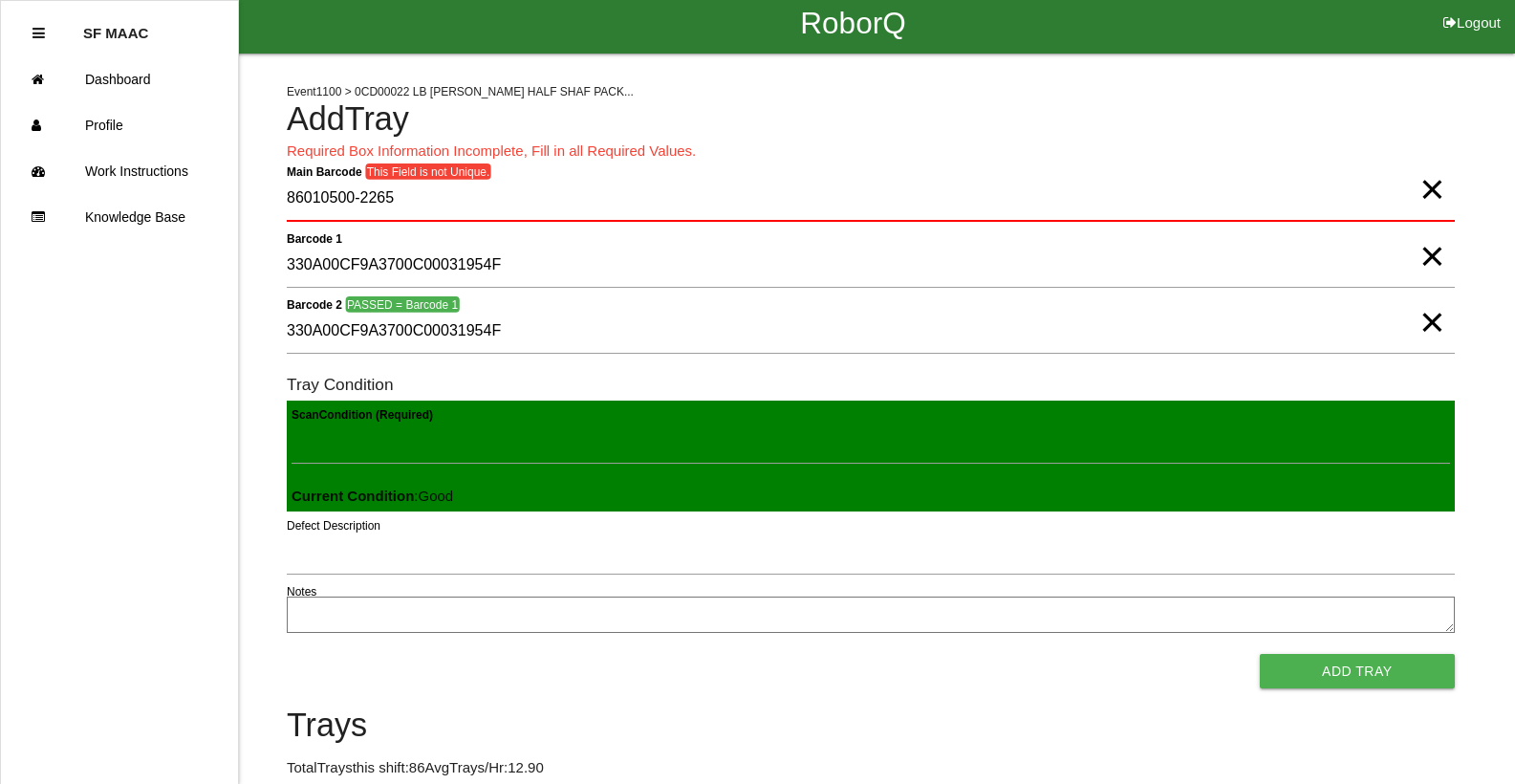
scroll to position [0, 0]
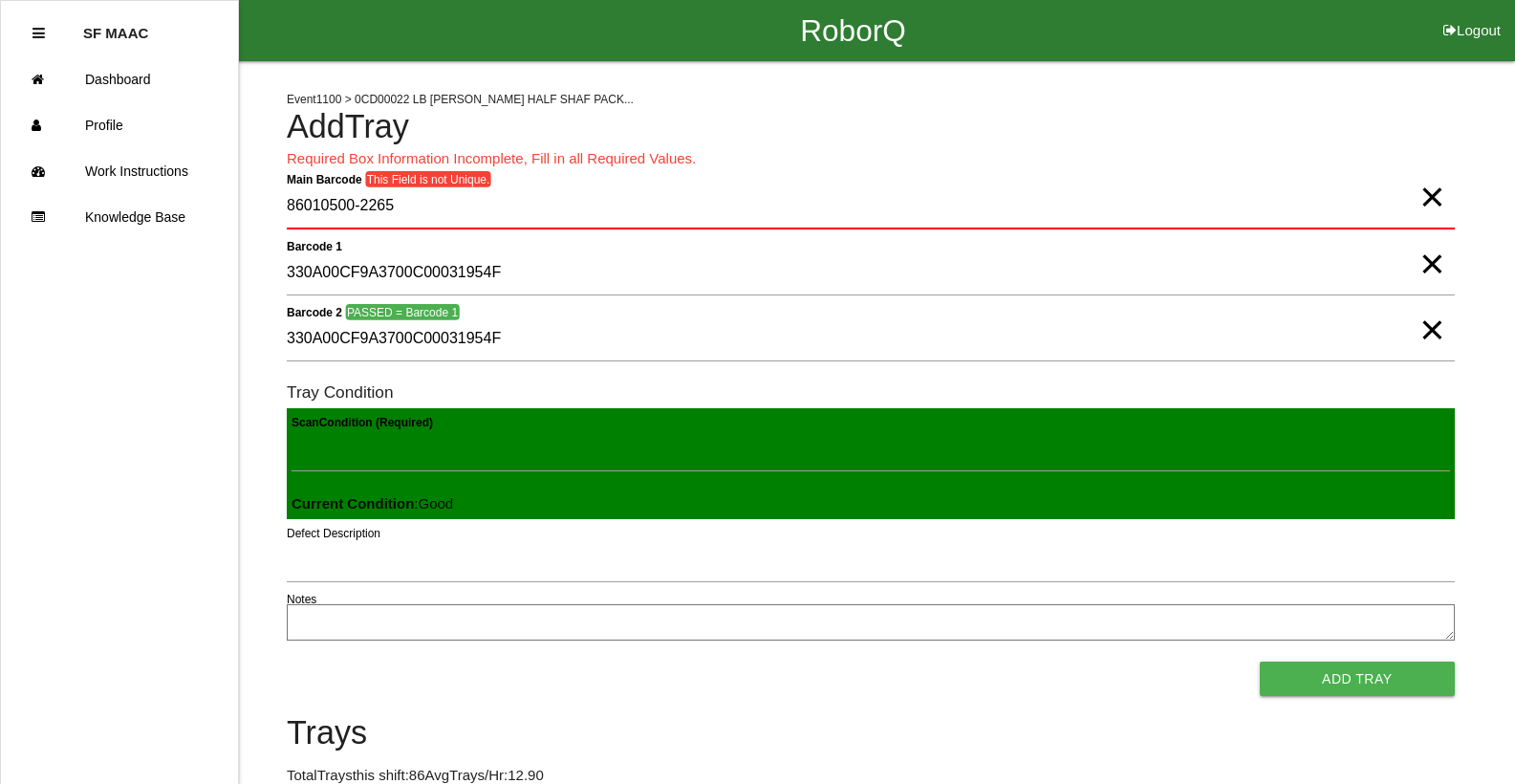
drag, startPoint x: 1440, startPoint y: 193, endPoint x: 1423, endPoint y: 218, distance: 30.2
click at [1440, 197] on span "×" at bounding box center [1432, 178] width 25 height 39
click at [1410, 219] on Barcode "Main Barcode" at bounding box center [871, 207] width 1168 height 44
type Barcode "86010500-2266"
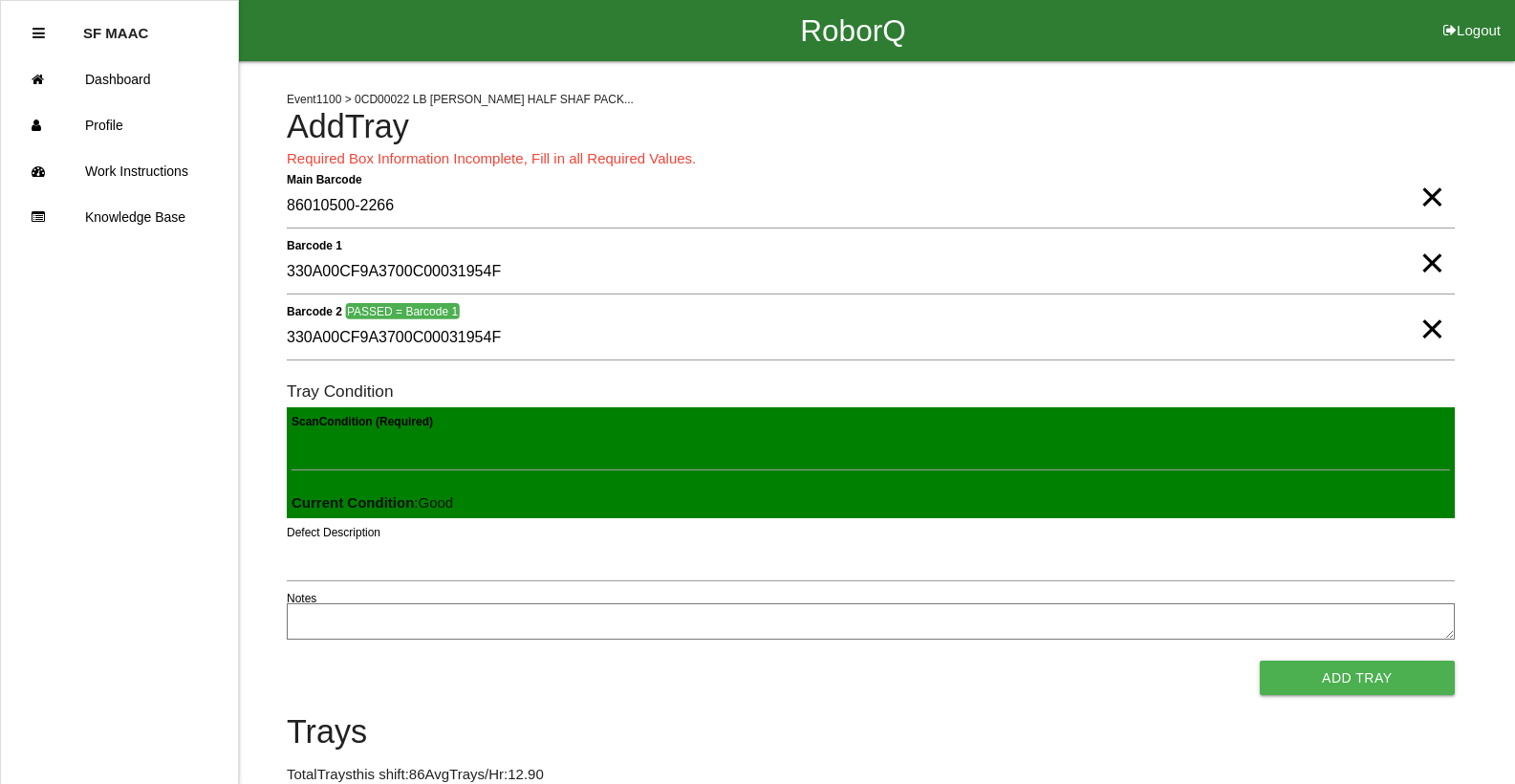
click at [1416, 684] on button "Add Tray" at bounding box center [1357, 678] width 195 height 35
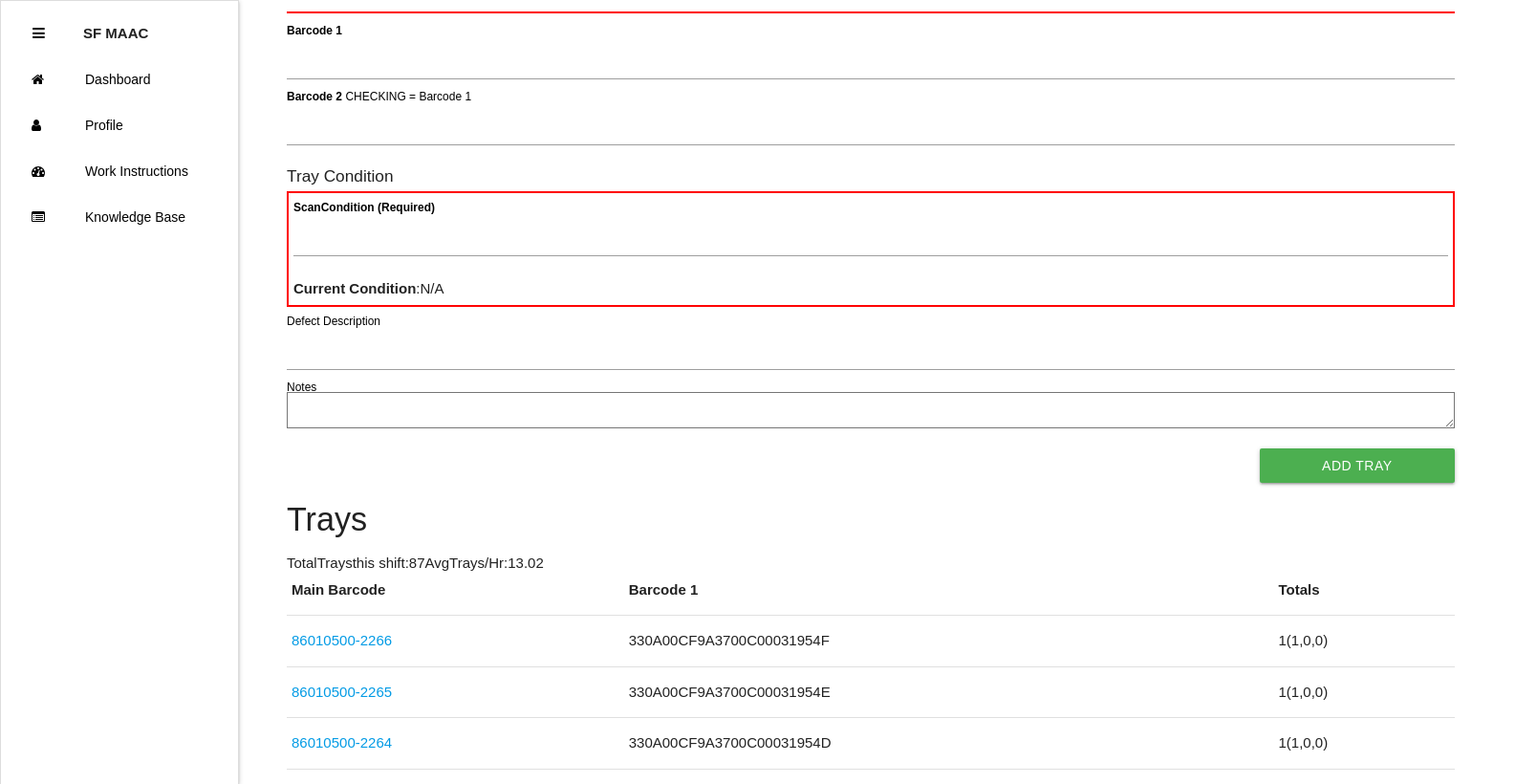
scroll to position [171, 0]
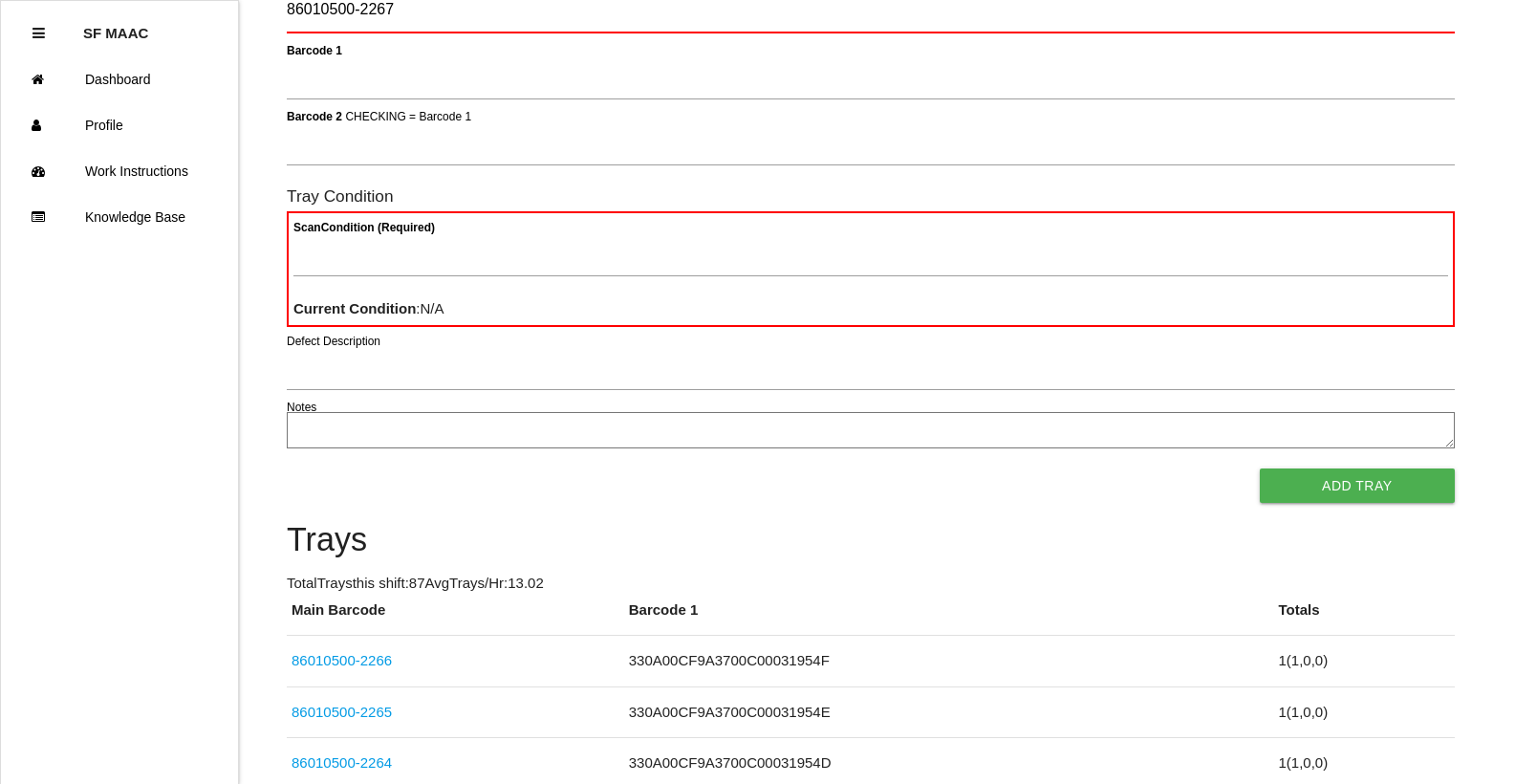
type Barcode "86010500-2267"
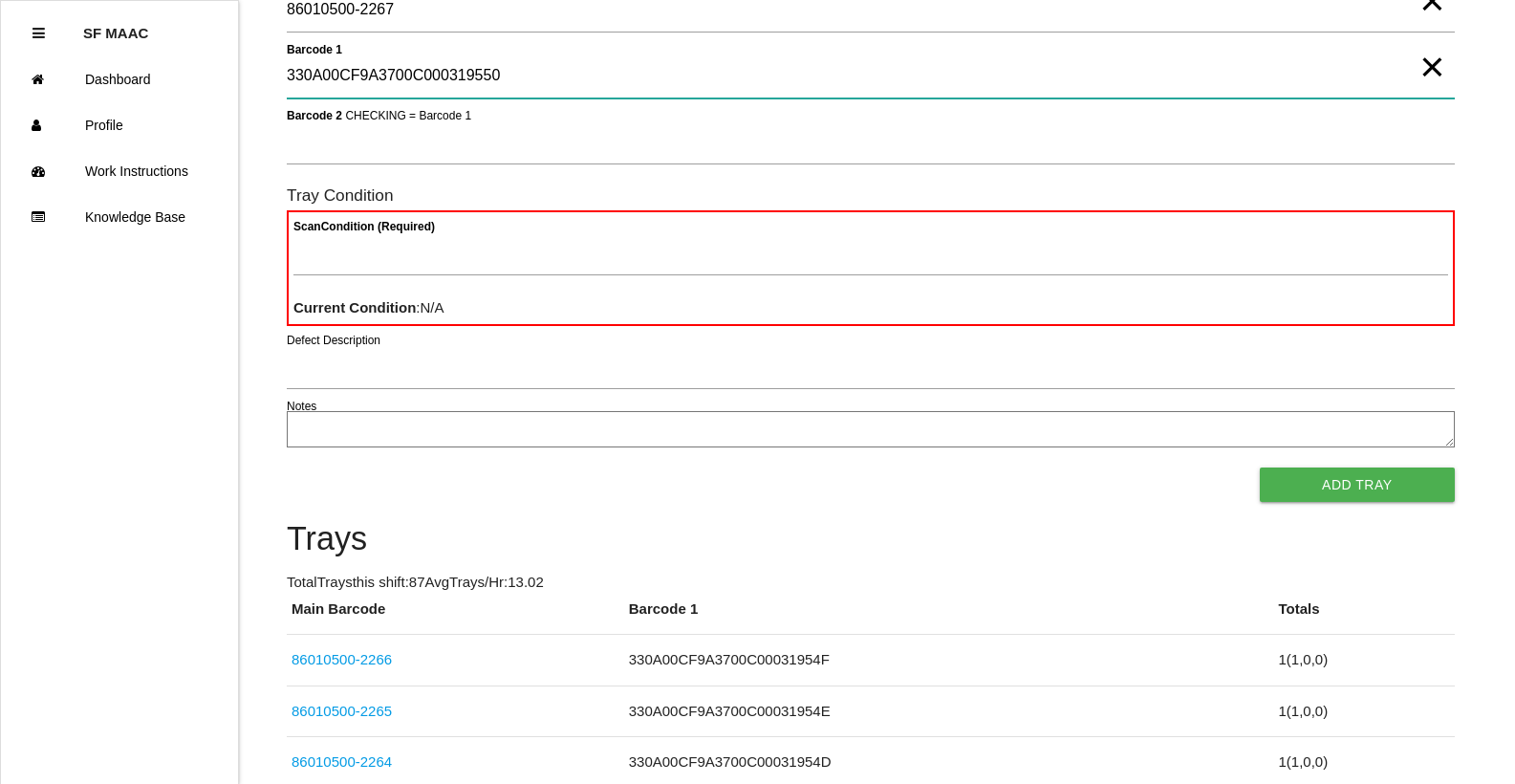
type 1 "330A00CF9A3700C000319550"
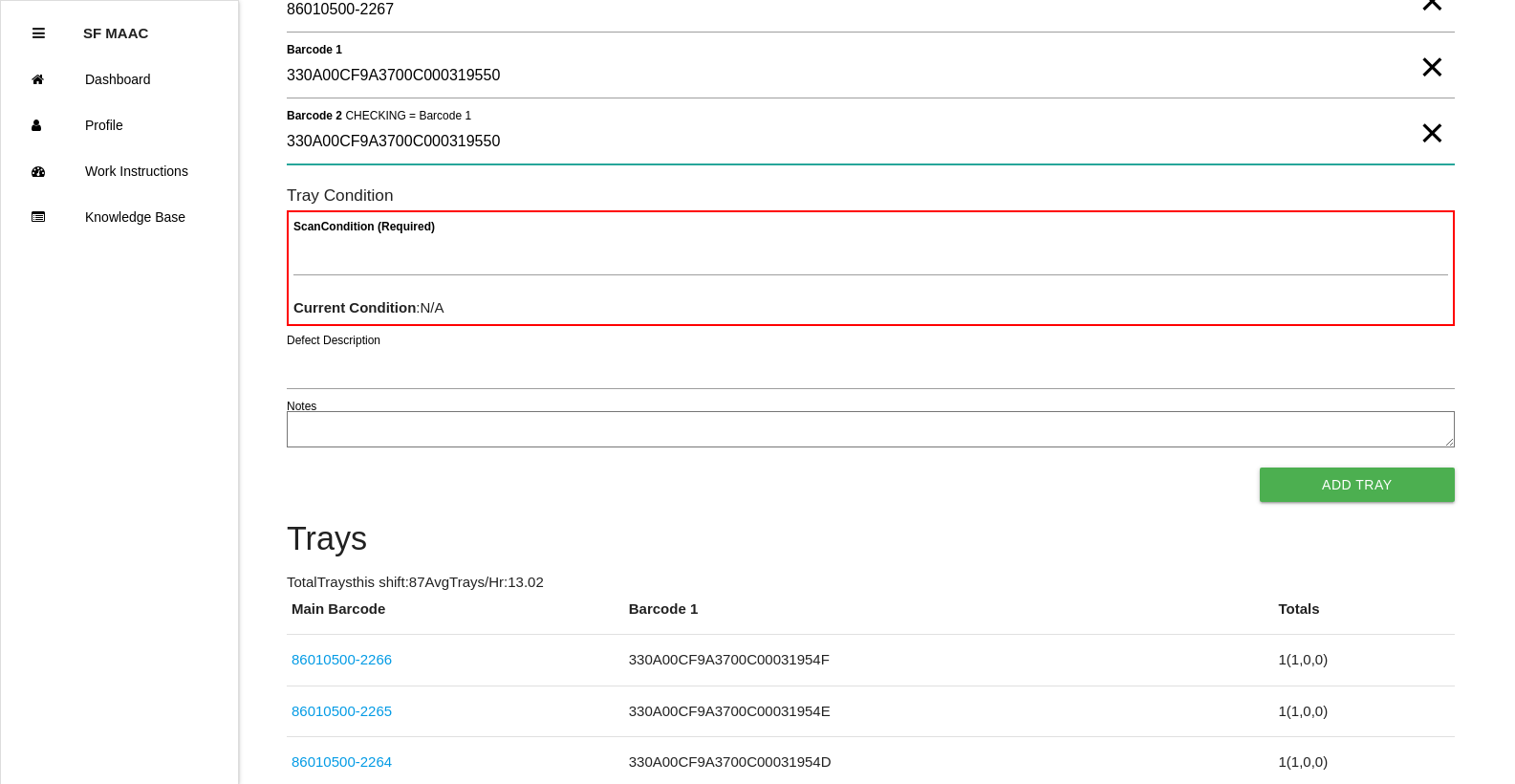
type 2 "330A00CF9A3700C000319550"
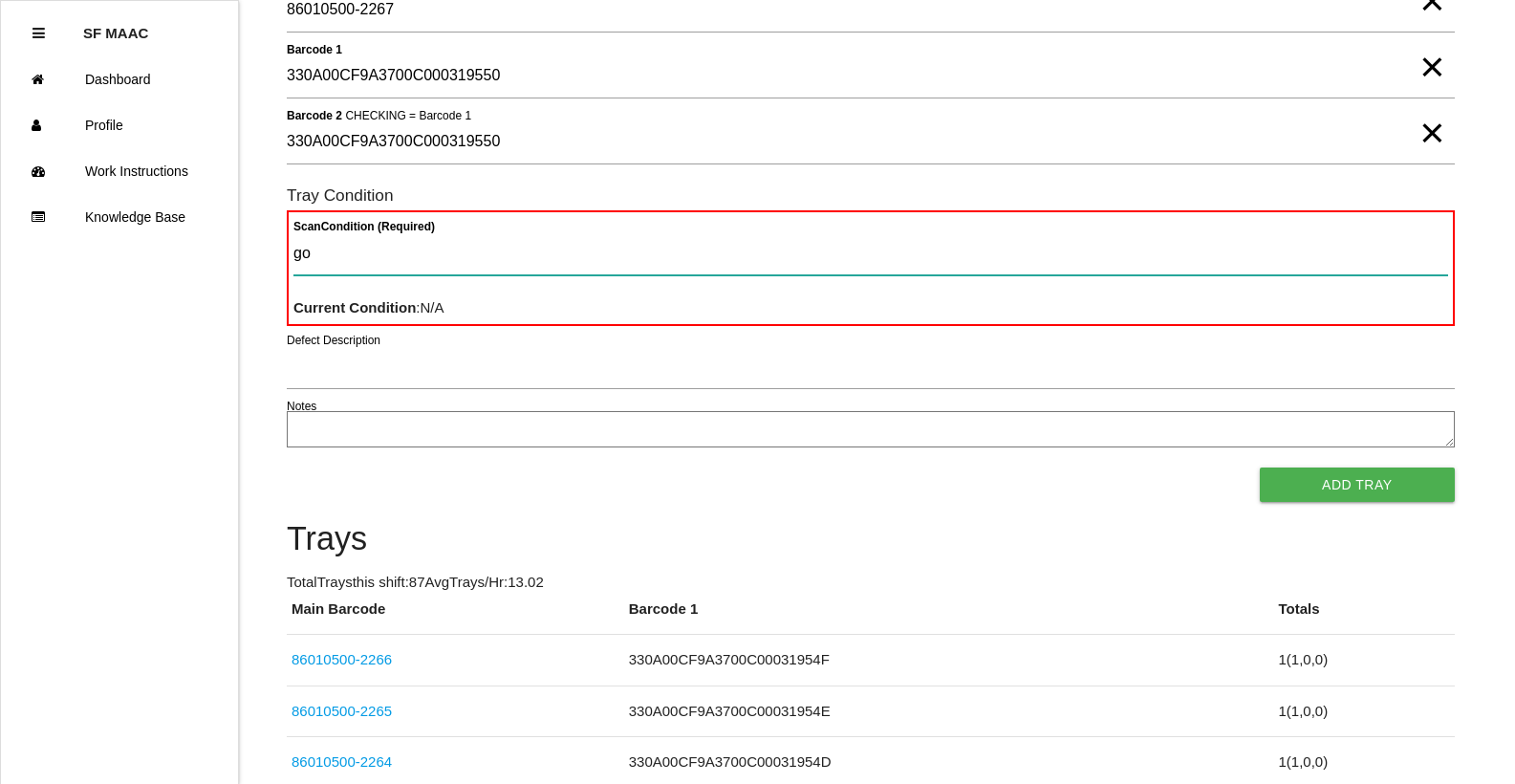
type Condition "goo"
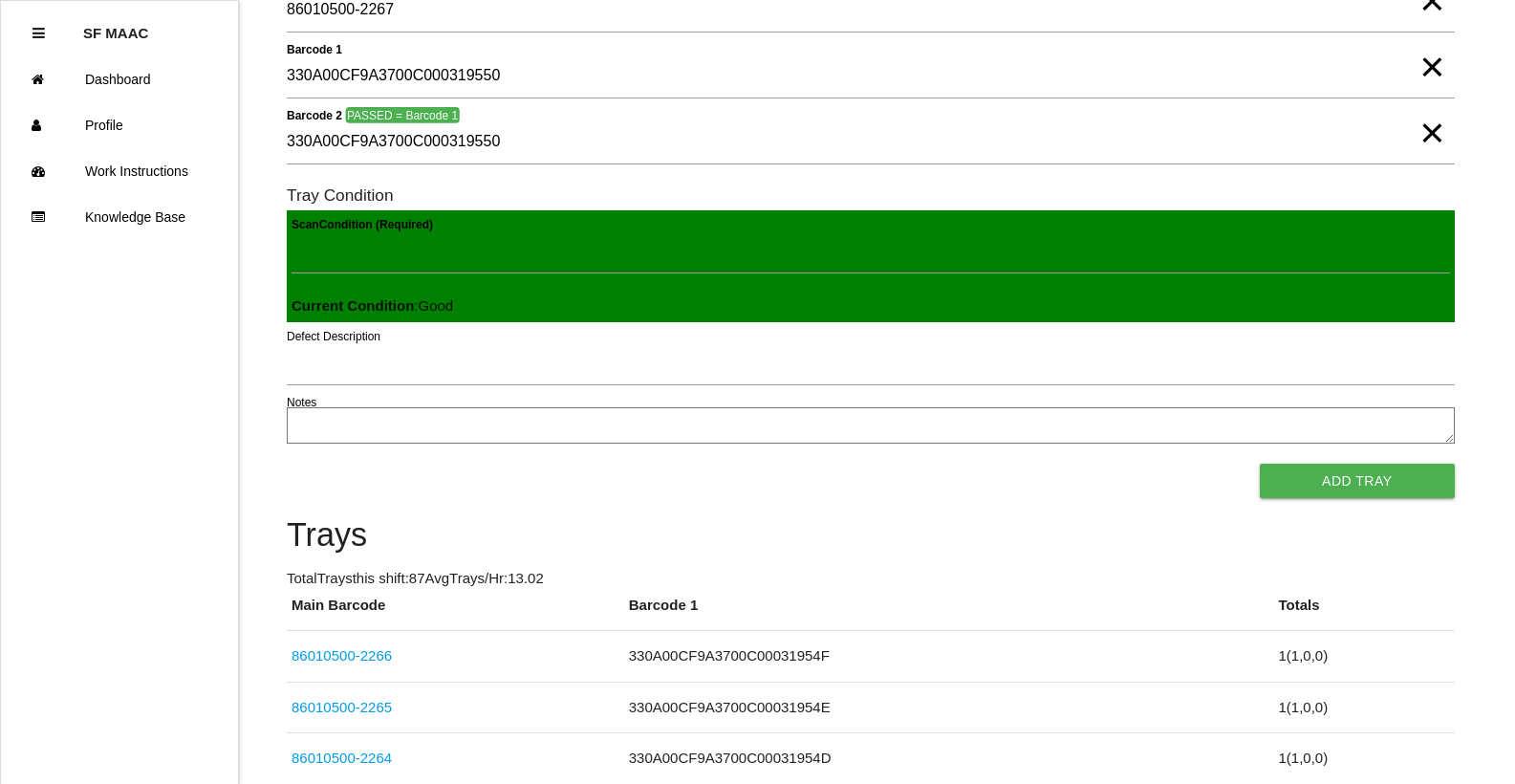
click at [1260, 463] on button "Add Tray" at bounding box center [1357, 480] width 195 height 35
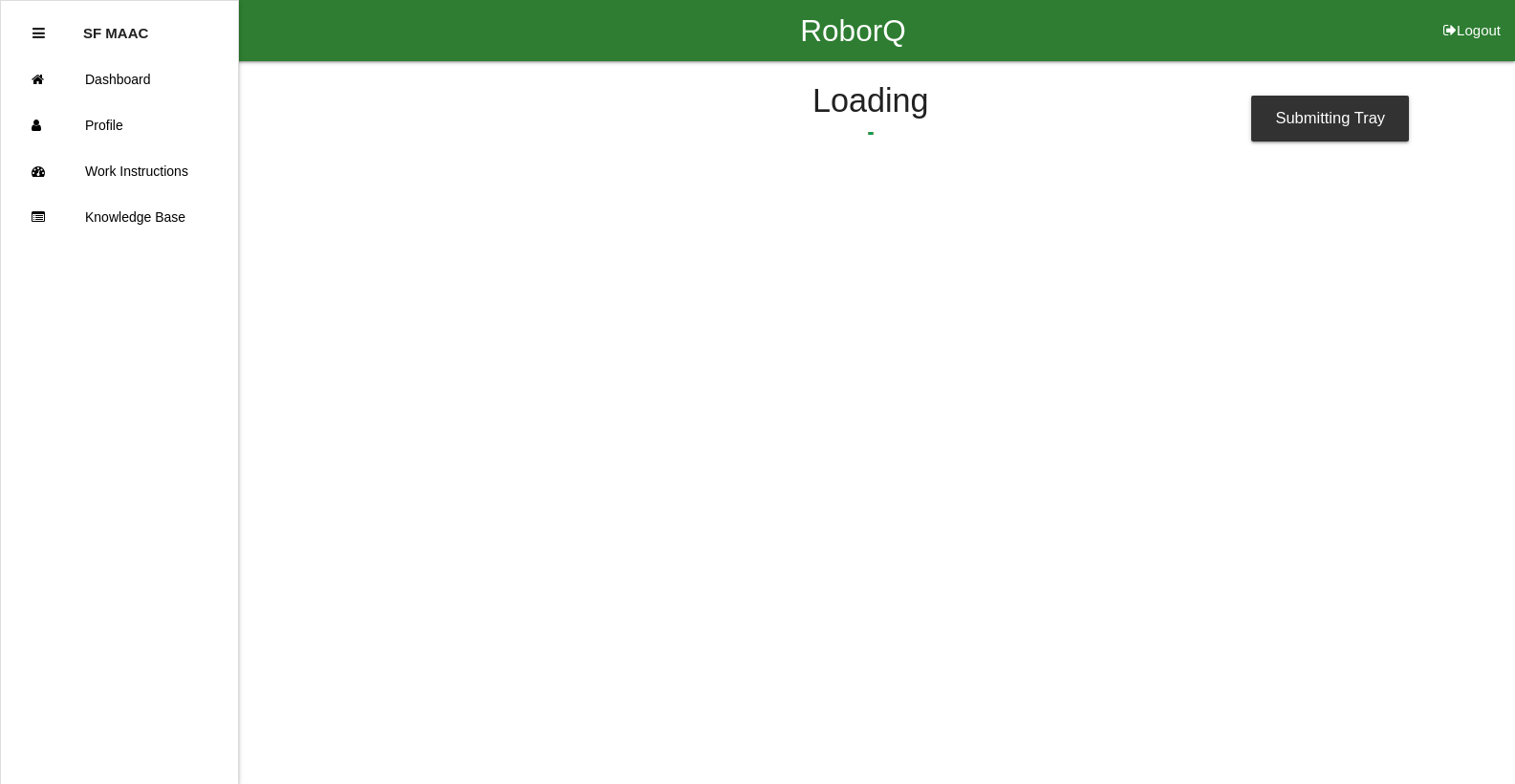
scroll to position [0, 0]
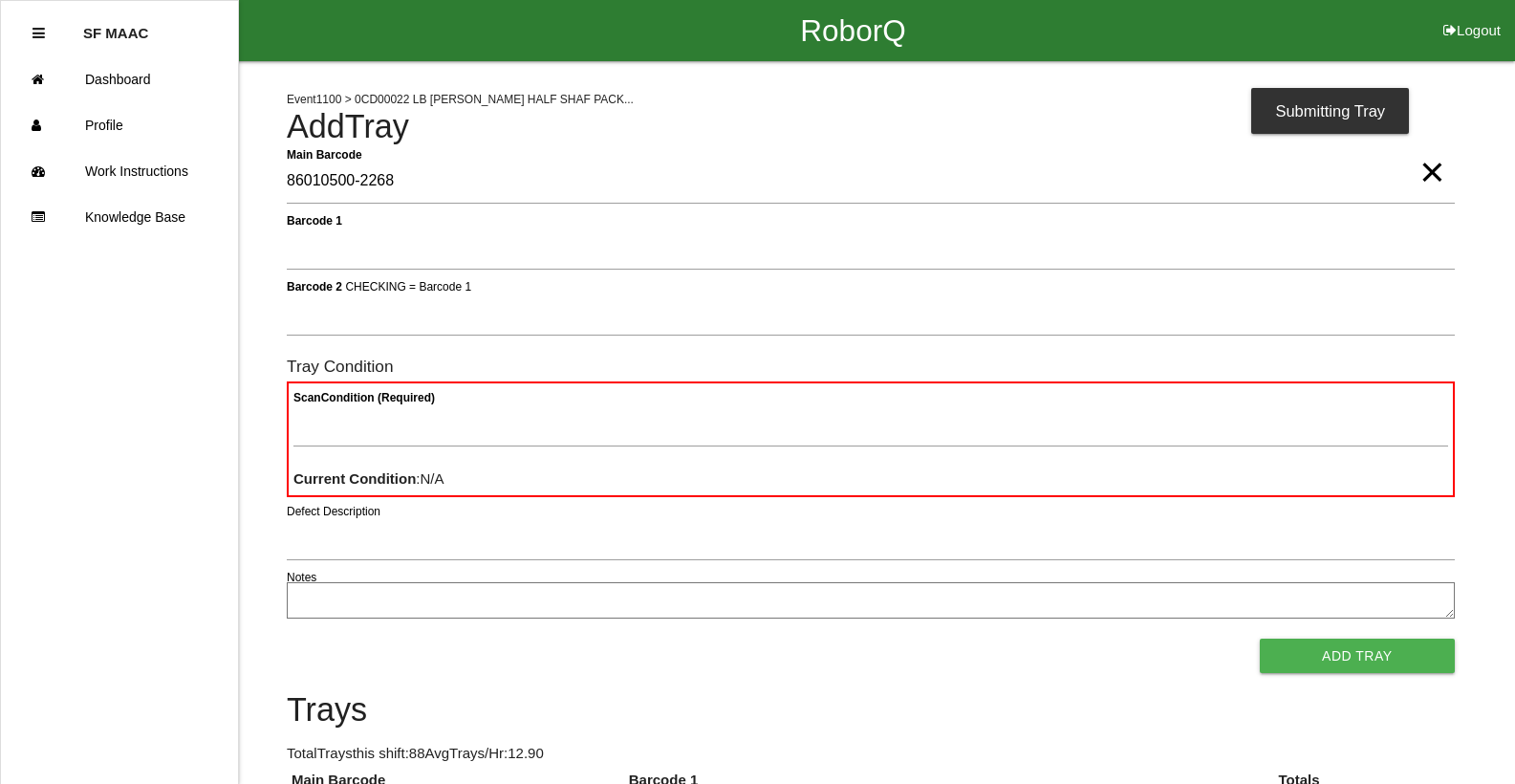
type Barcode "86010500-2268"
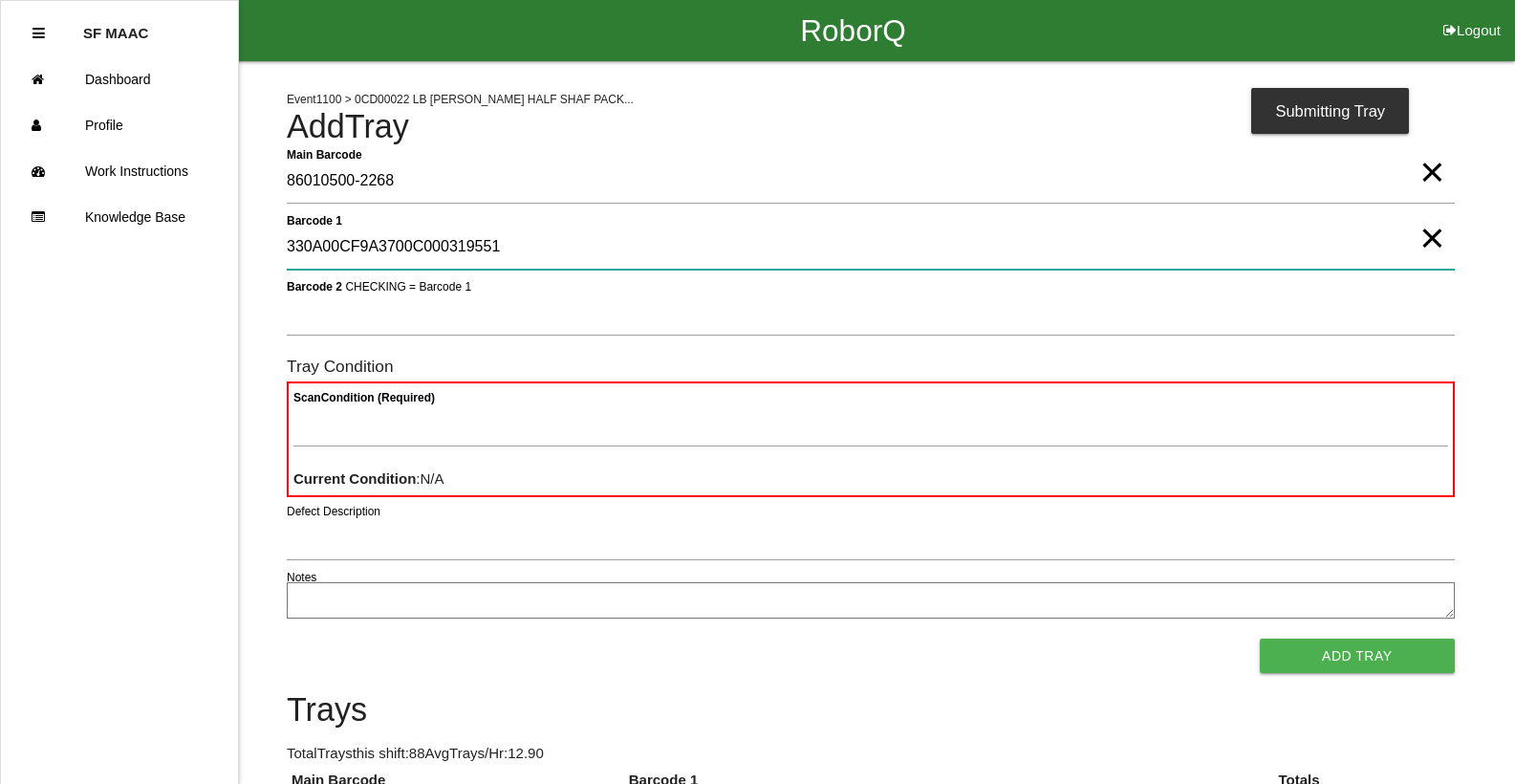
type 1 "330A00CF9A3700C000319551"
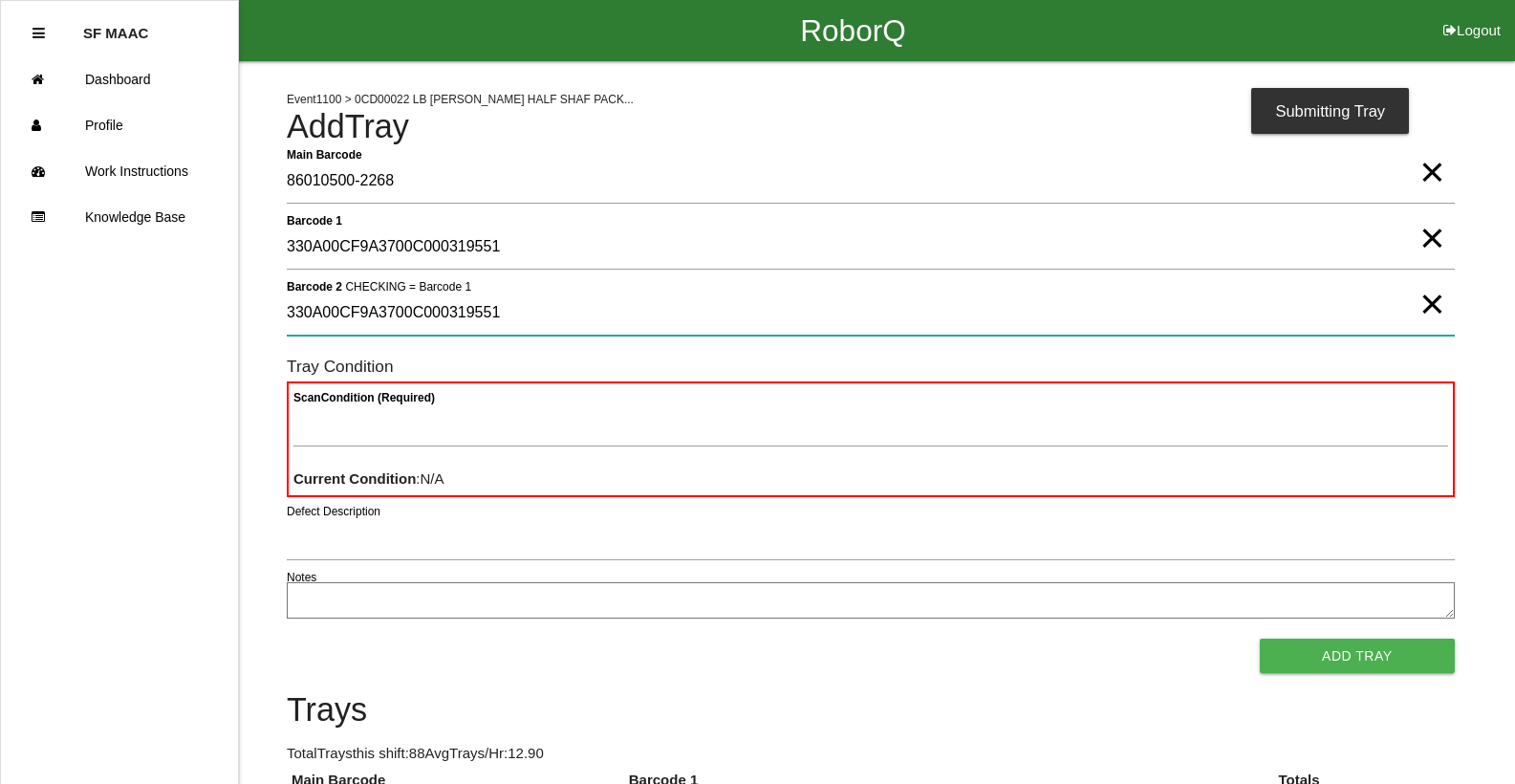
type 2 "330A00CF9A3700C000319551"
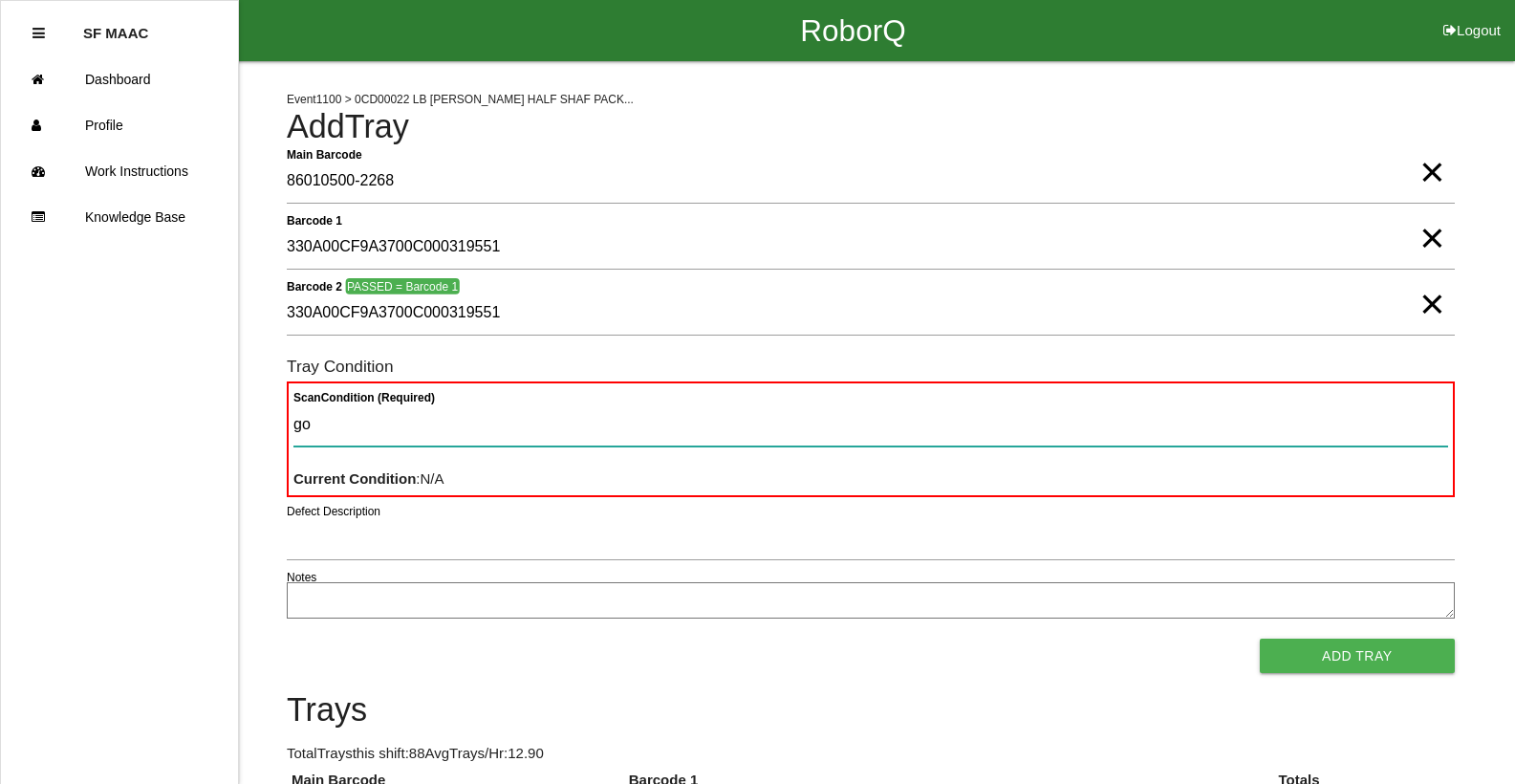
type Condition "goo"
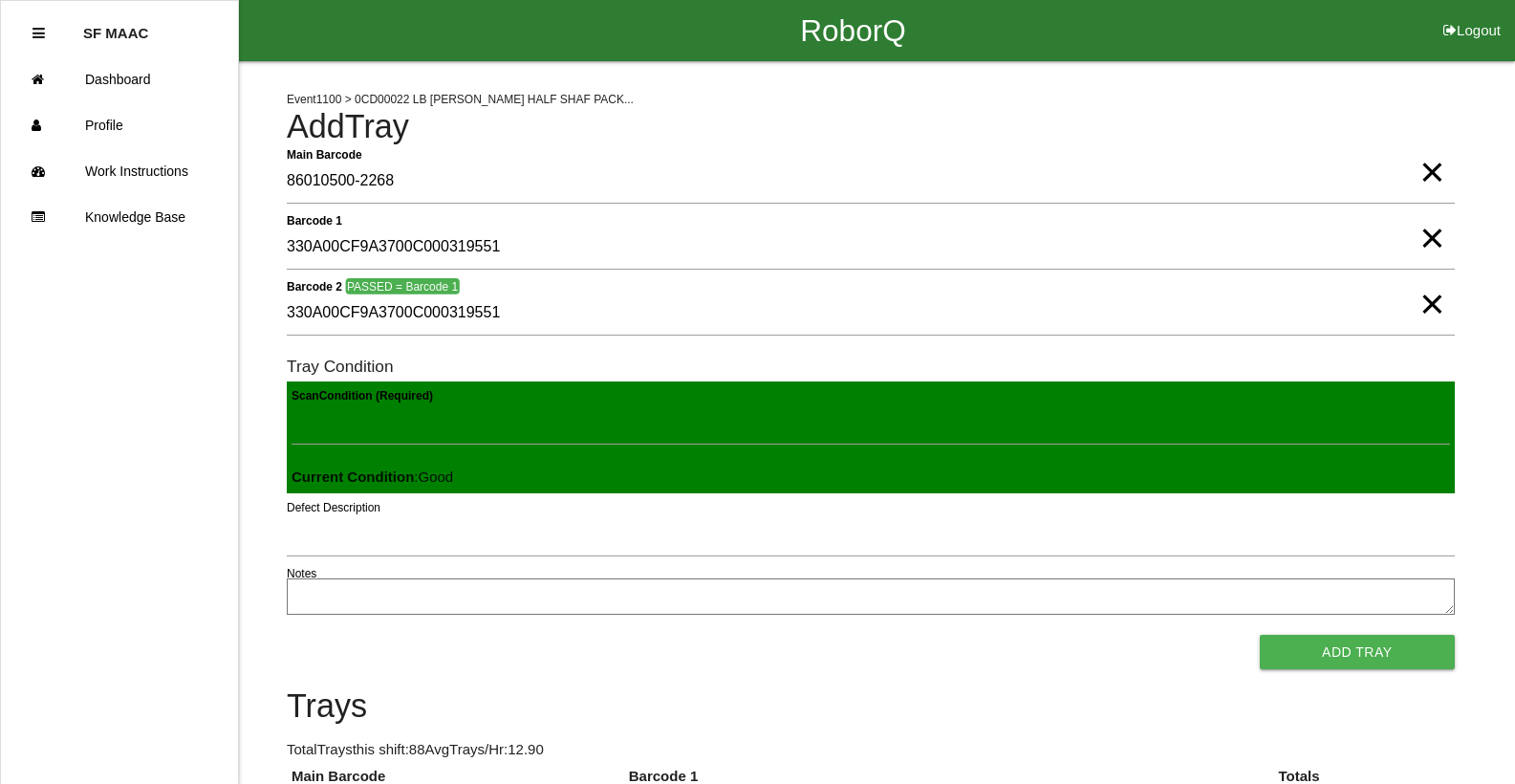
click at [1260, 634] on button "Add Tray" at bounding box center [1357, 652] width 195 height 35
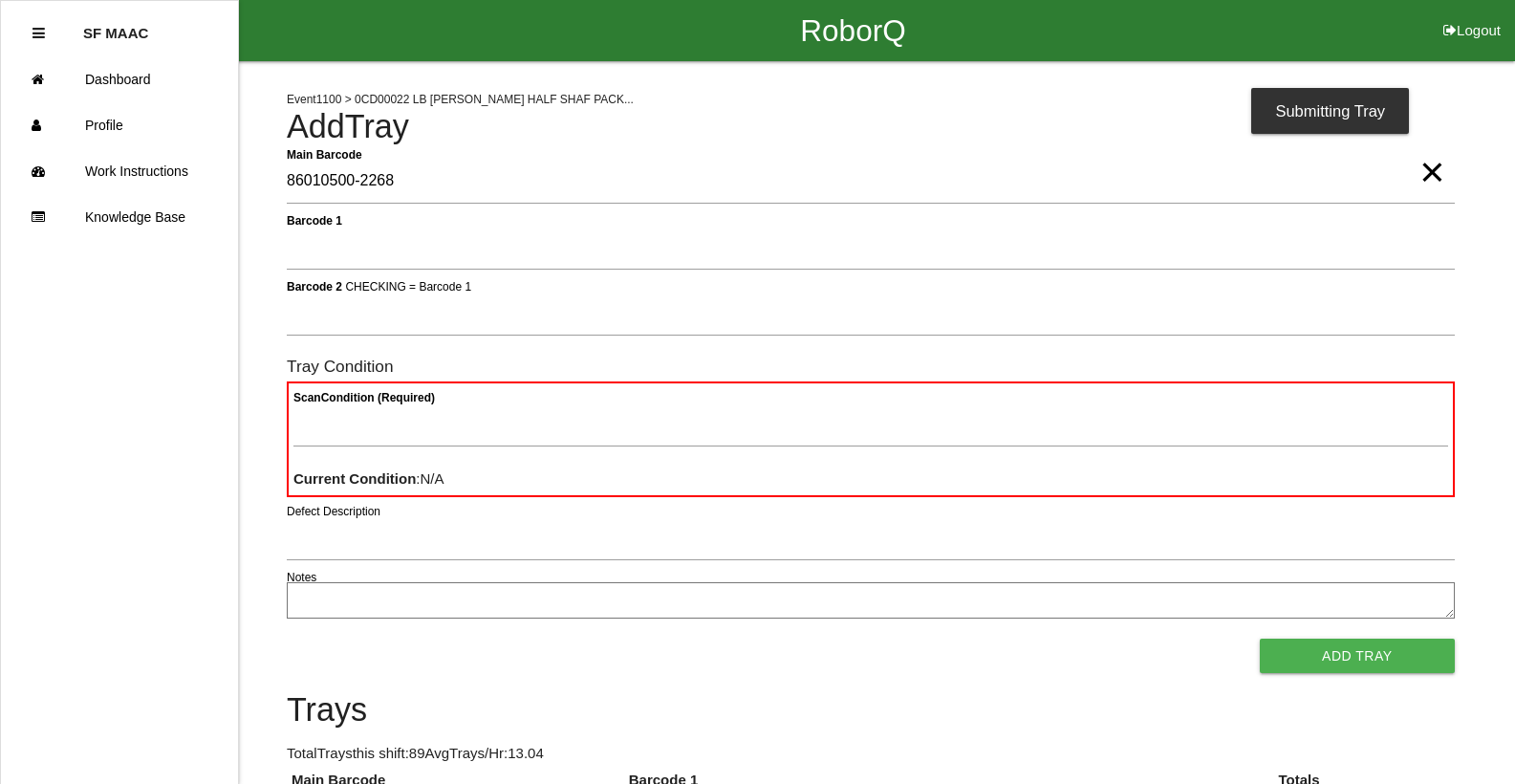
type Barcode "86010500-2268"
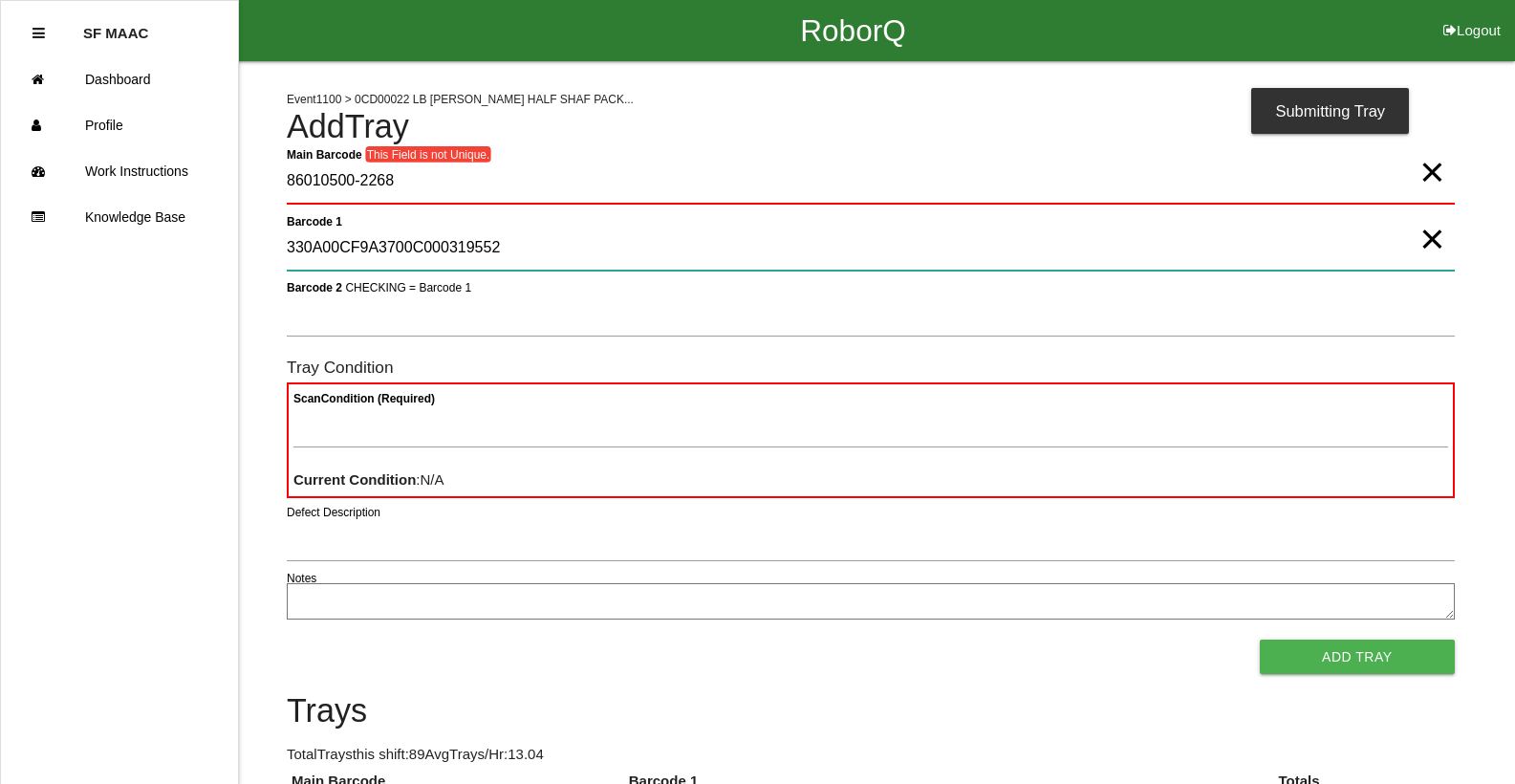
type 1 "330A00CF9A3700C000319552"
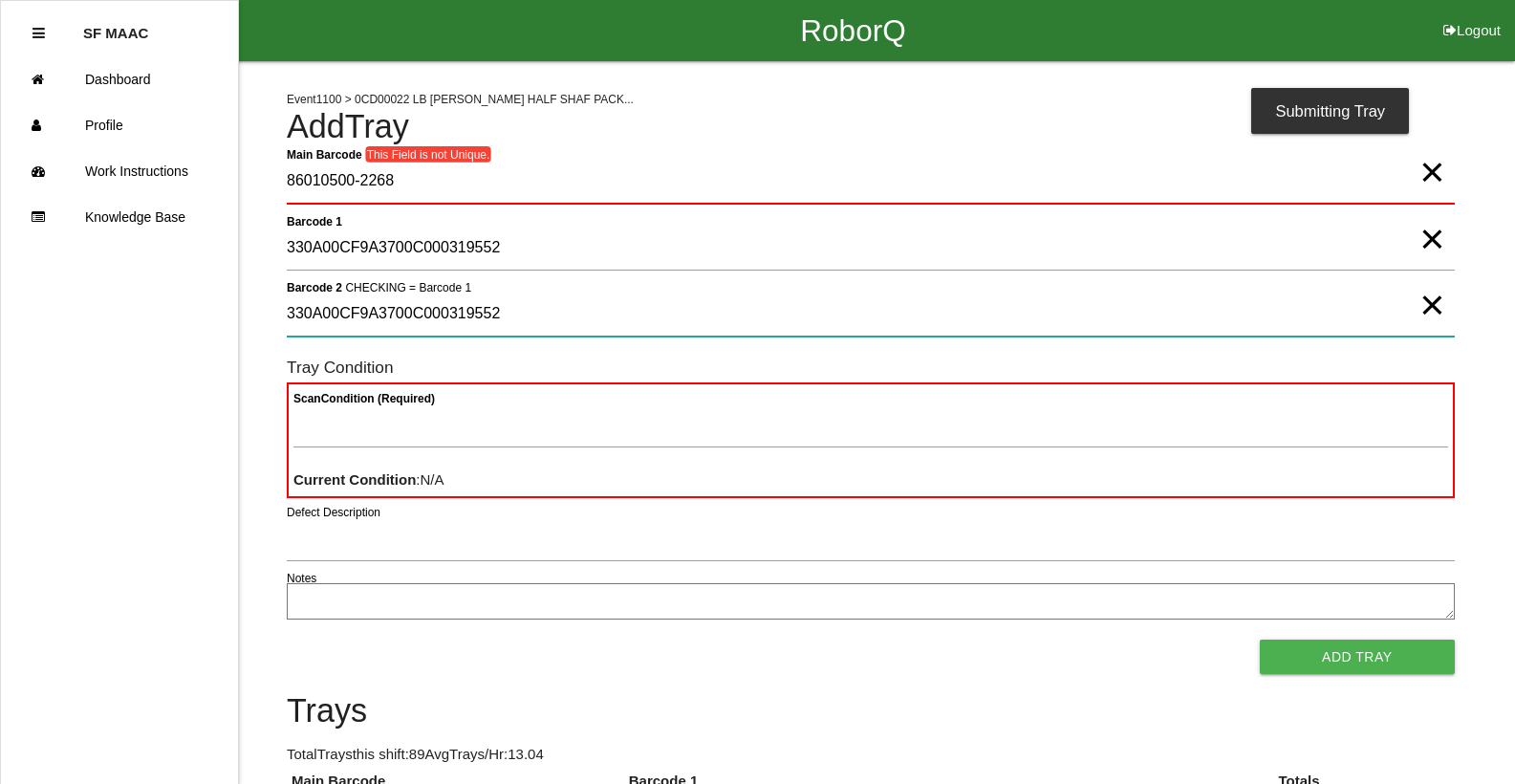
type 2 "330A00CF9A3700C000319552"
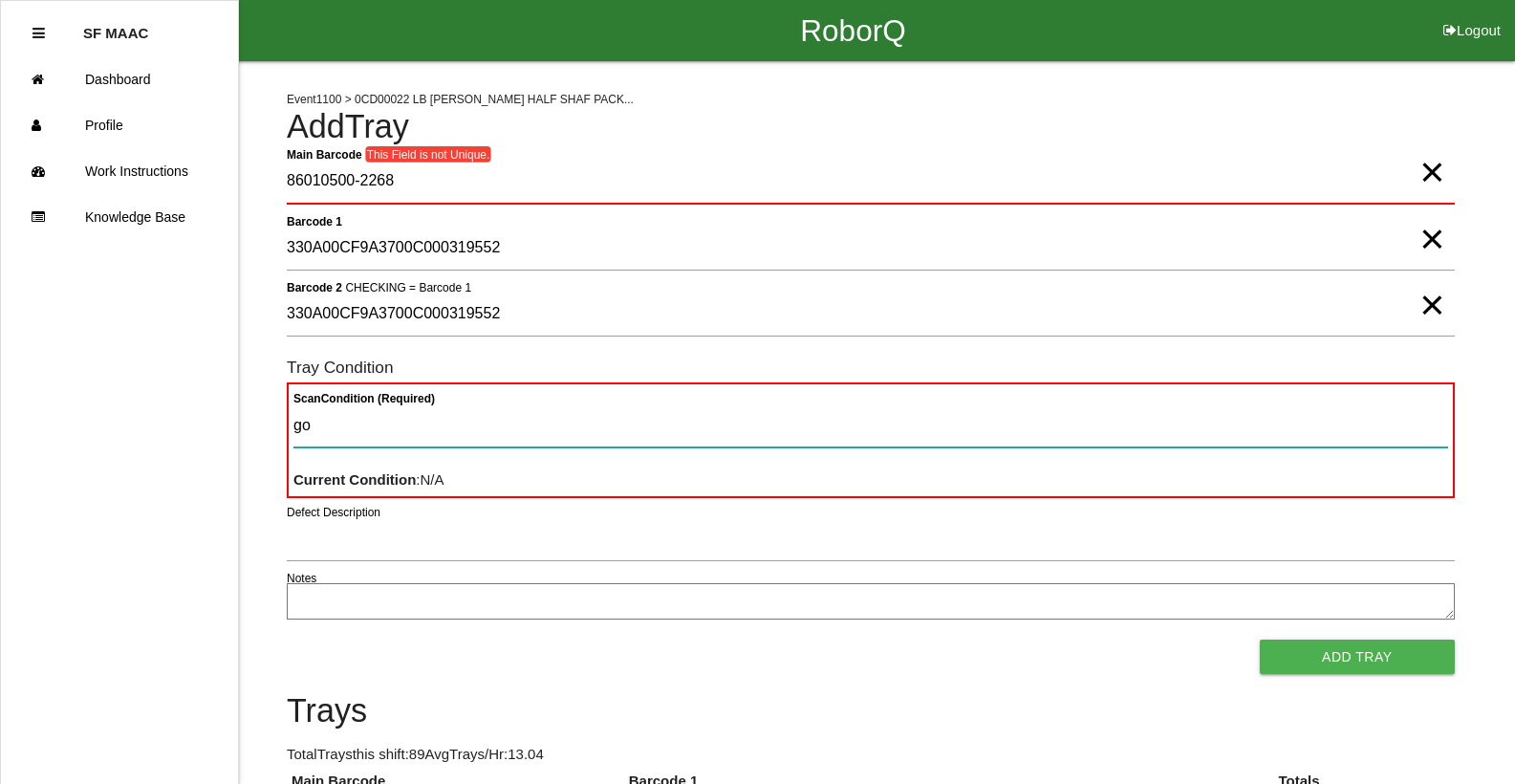
type Condition "goo"
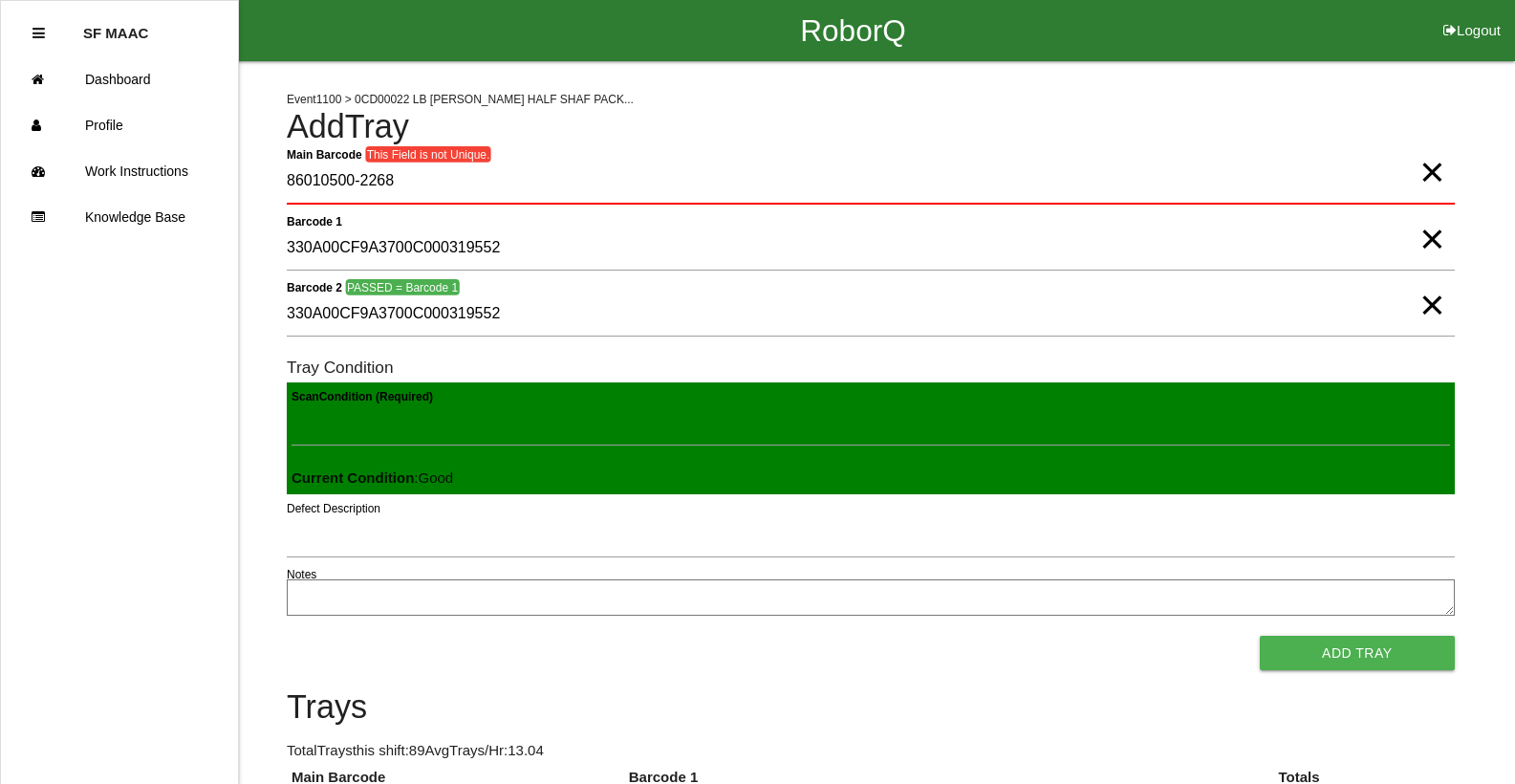
click at [1260, 635] on button "Add Tray" at bounding box center [1357, 653] width 195 height 35
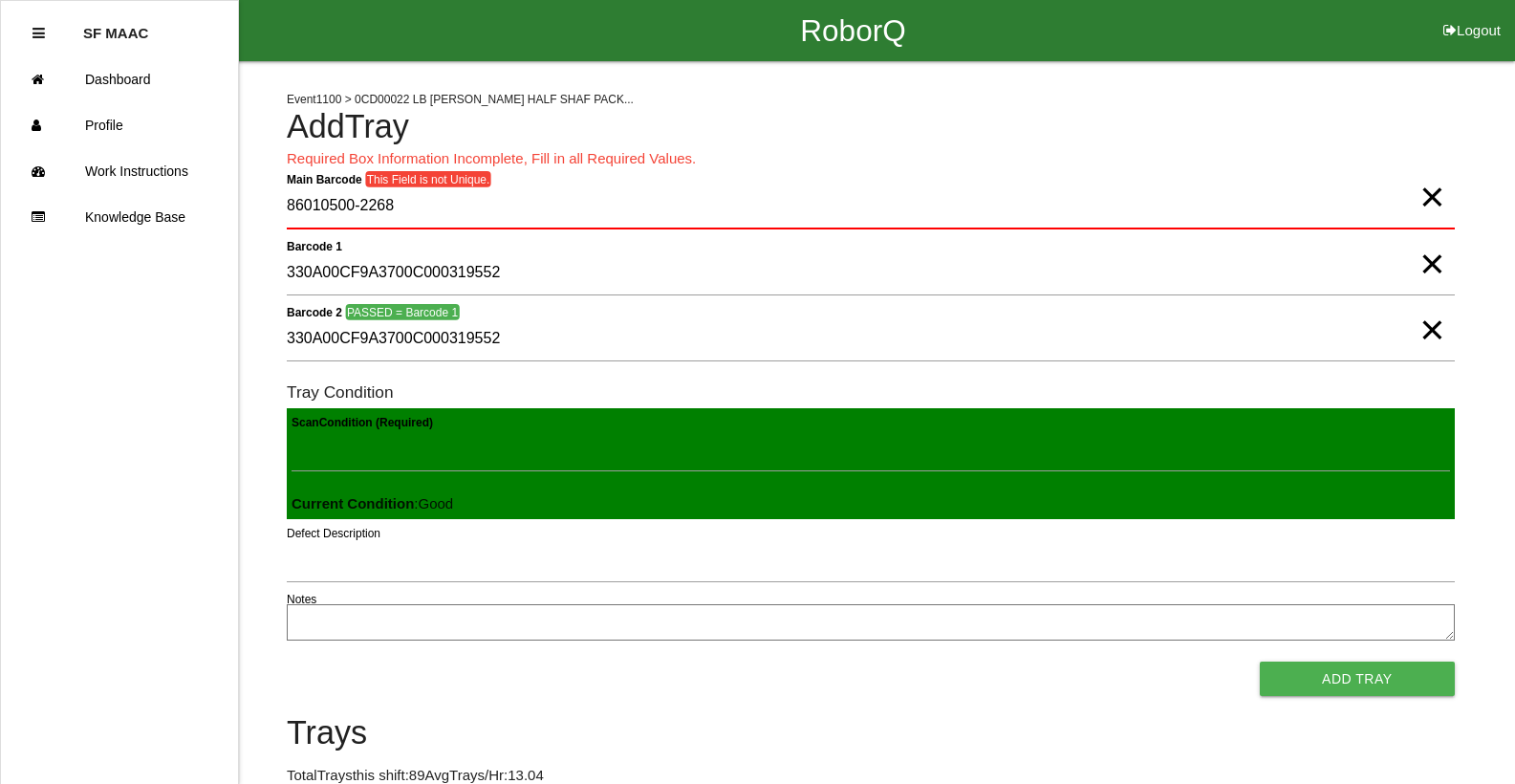
drag, startPoint x: 1426, startPoint y: 211, endPoint x: 1414, endPoint y: 211, distance: 12.0
click at [1430, 197] on span "×" at bounding box center [1432, 178] width 25 height 39
click at [1363, 189] on Barcode "Main Barcode" at bounding box center [871, 207] width 1168 height 44
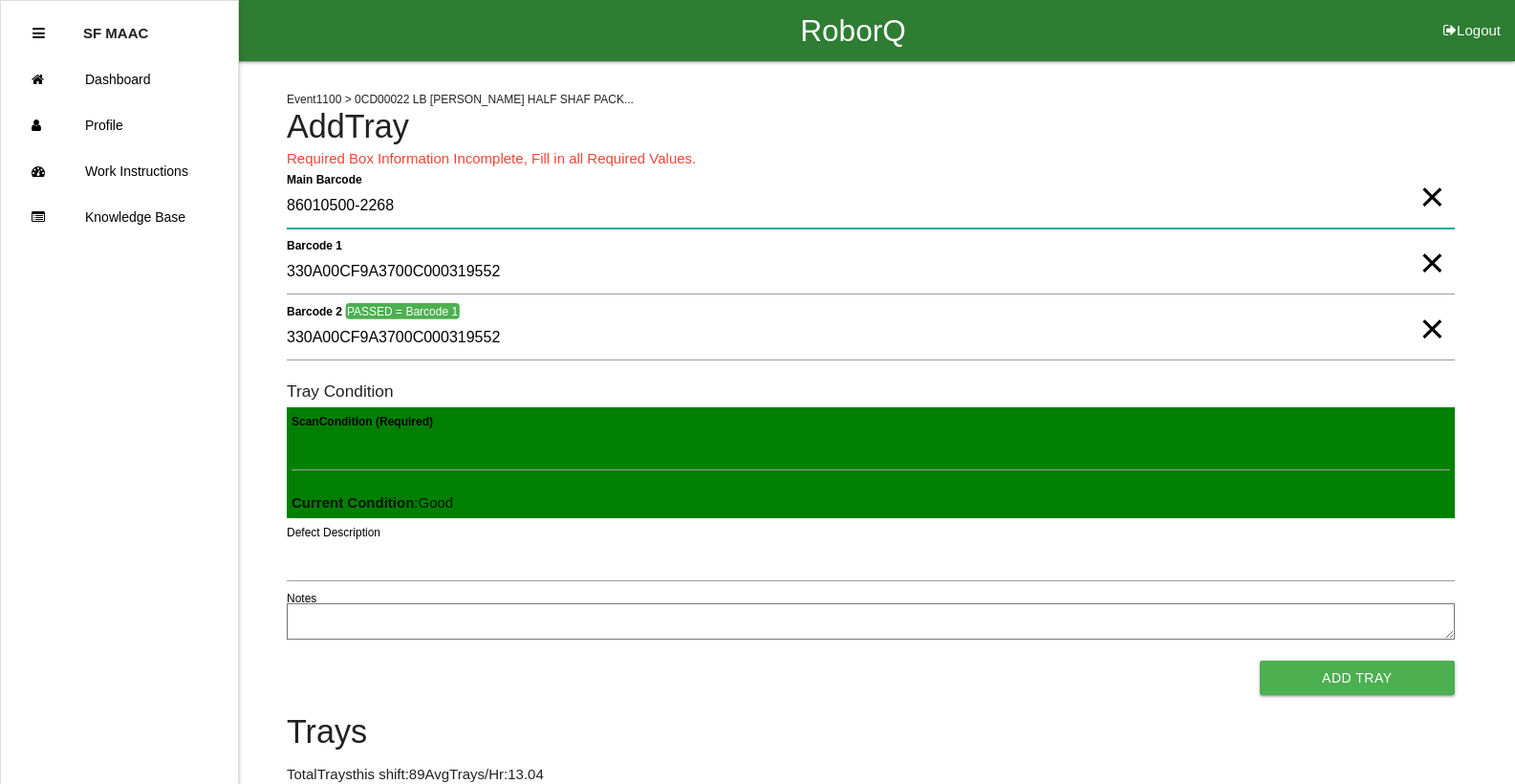
type Barcode "86010500-2268"
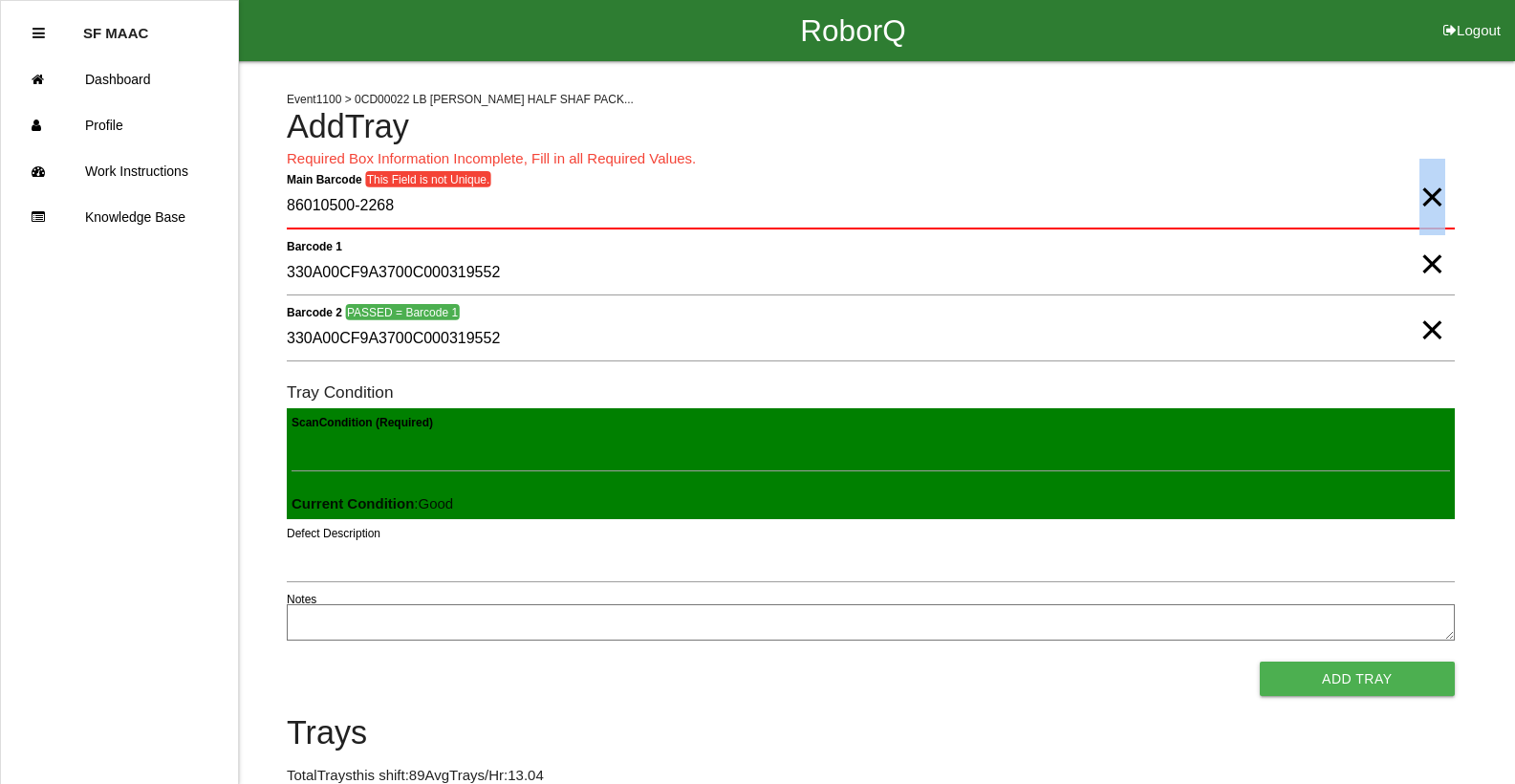
drag, startPoint x: 1428, startPoint y: 202, endPoint x: 1439, endPoint y: 204, distance: 11.2
click at [1439, 197] on span "×" at bounding box center [1432, 178] width 25 height 39
click at [1390, 206] on Barcode "Main Barcode" at bounding box center [871, 207] width 1168 height 44
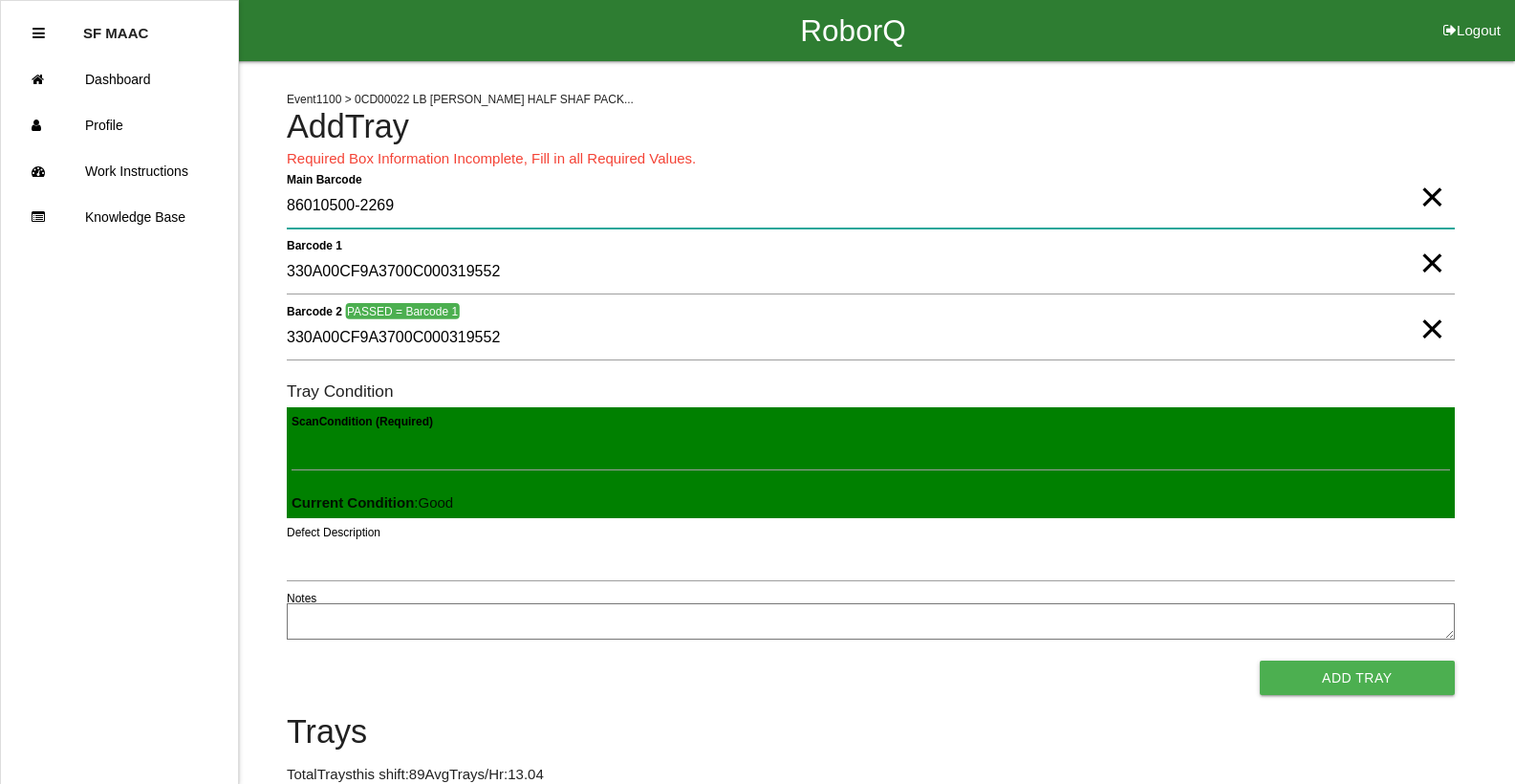
type Barcode "86010500-2269"
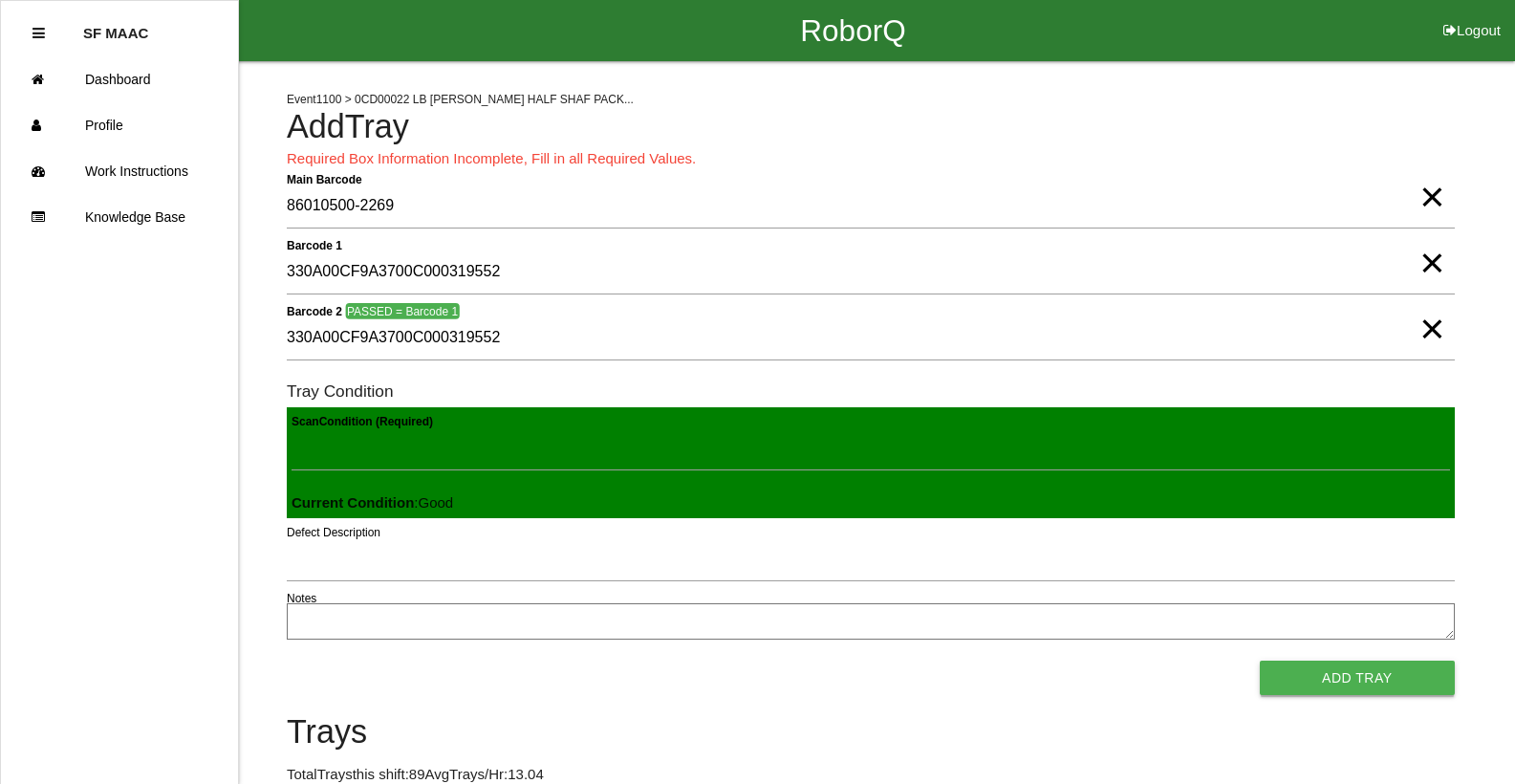
click at [1296, 673] on button "Add Tray" at bounding box center [1357, 678] width 195 height 35
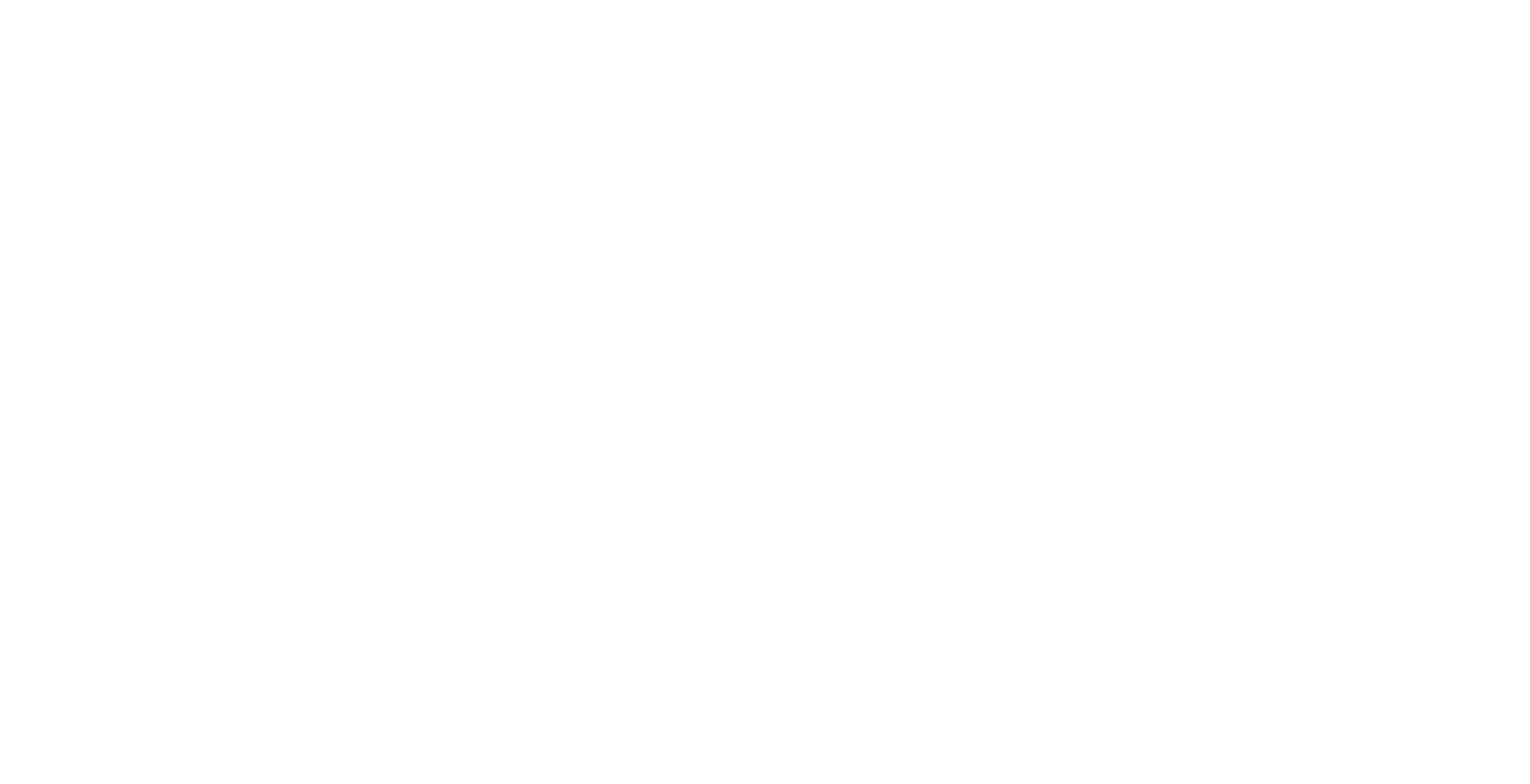
select select "Worker"
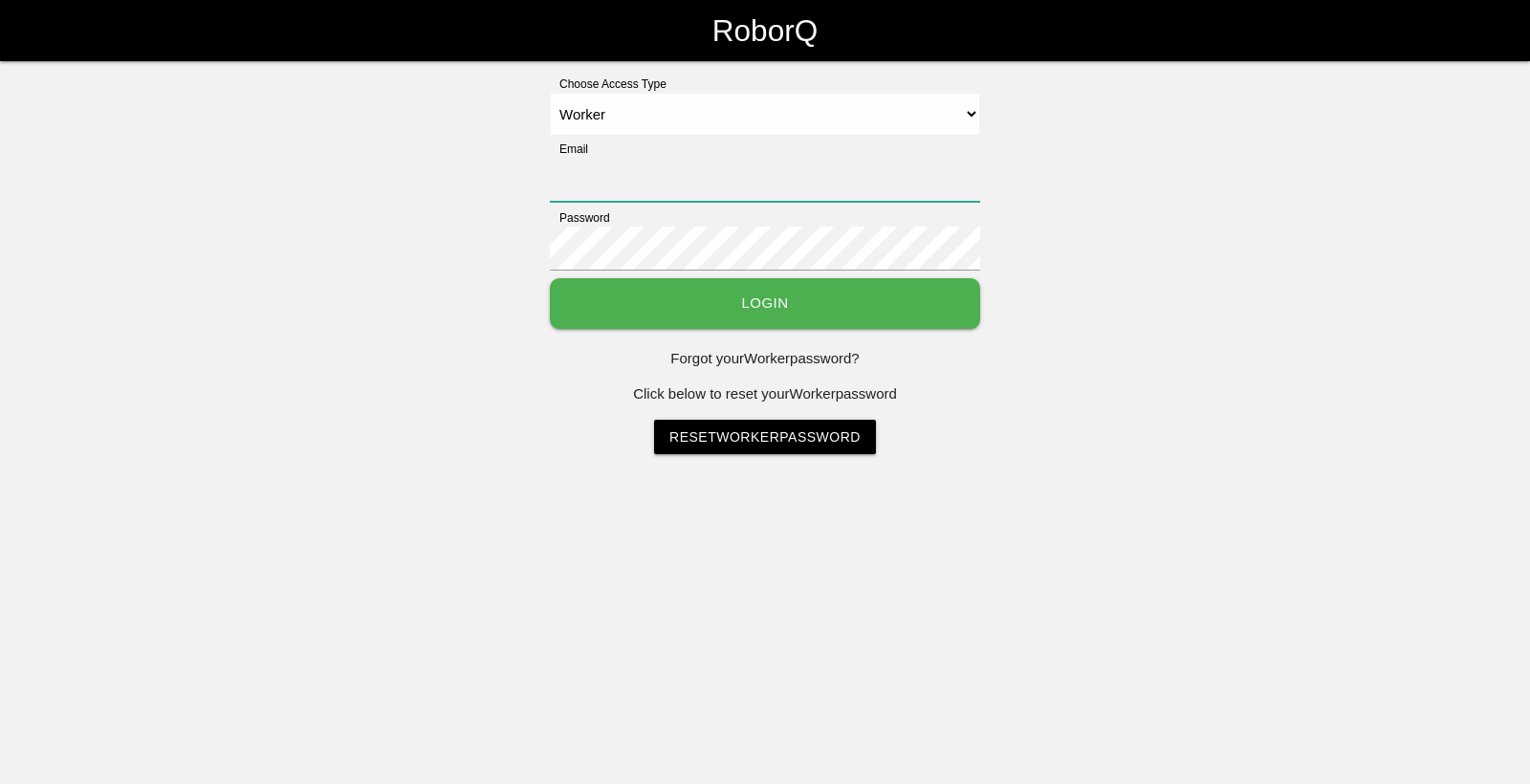
type input "[EMAIL_ADDRESS][DOMAIN_NAME]"
click at [636, 300] on button "Login" at bounding box center [764, 304] width 430 height 50
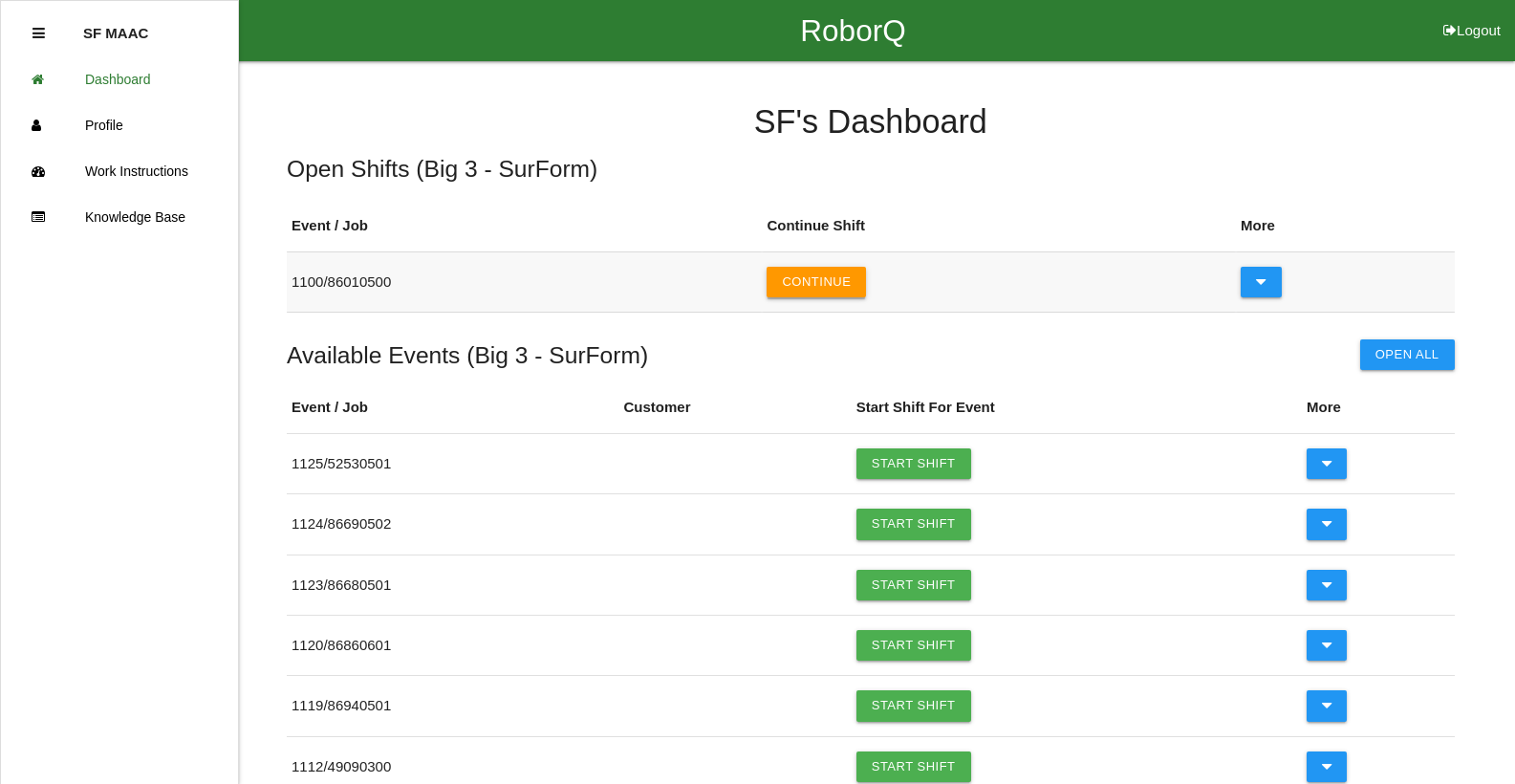
click at [810, 286] on button "Continue" at bounding box center [816, 282] width 100 height 31
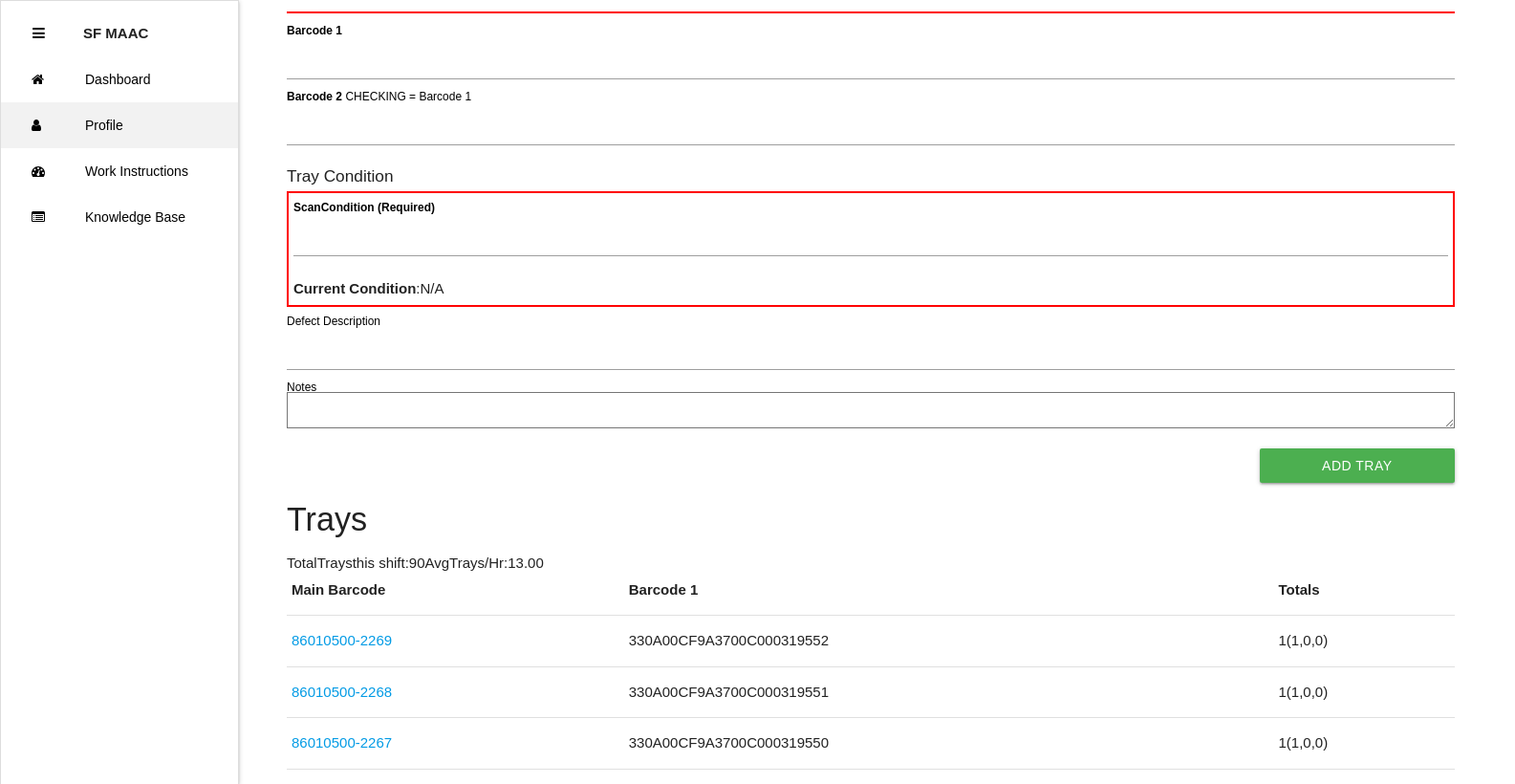
scroll to position [171, 0]
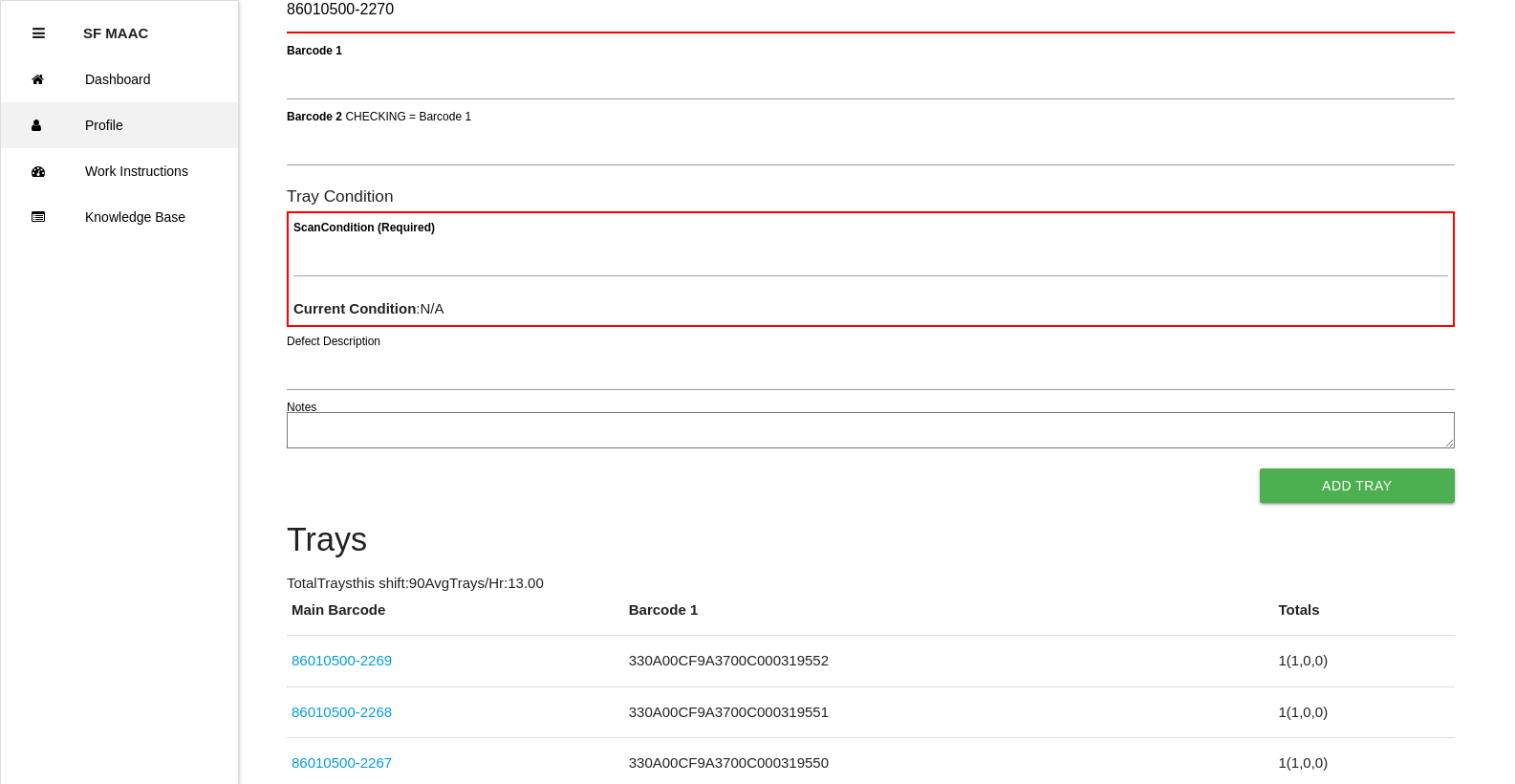
type Barcode "86010500-2270"
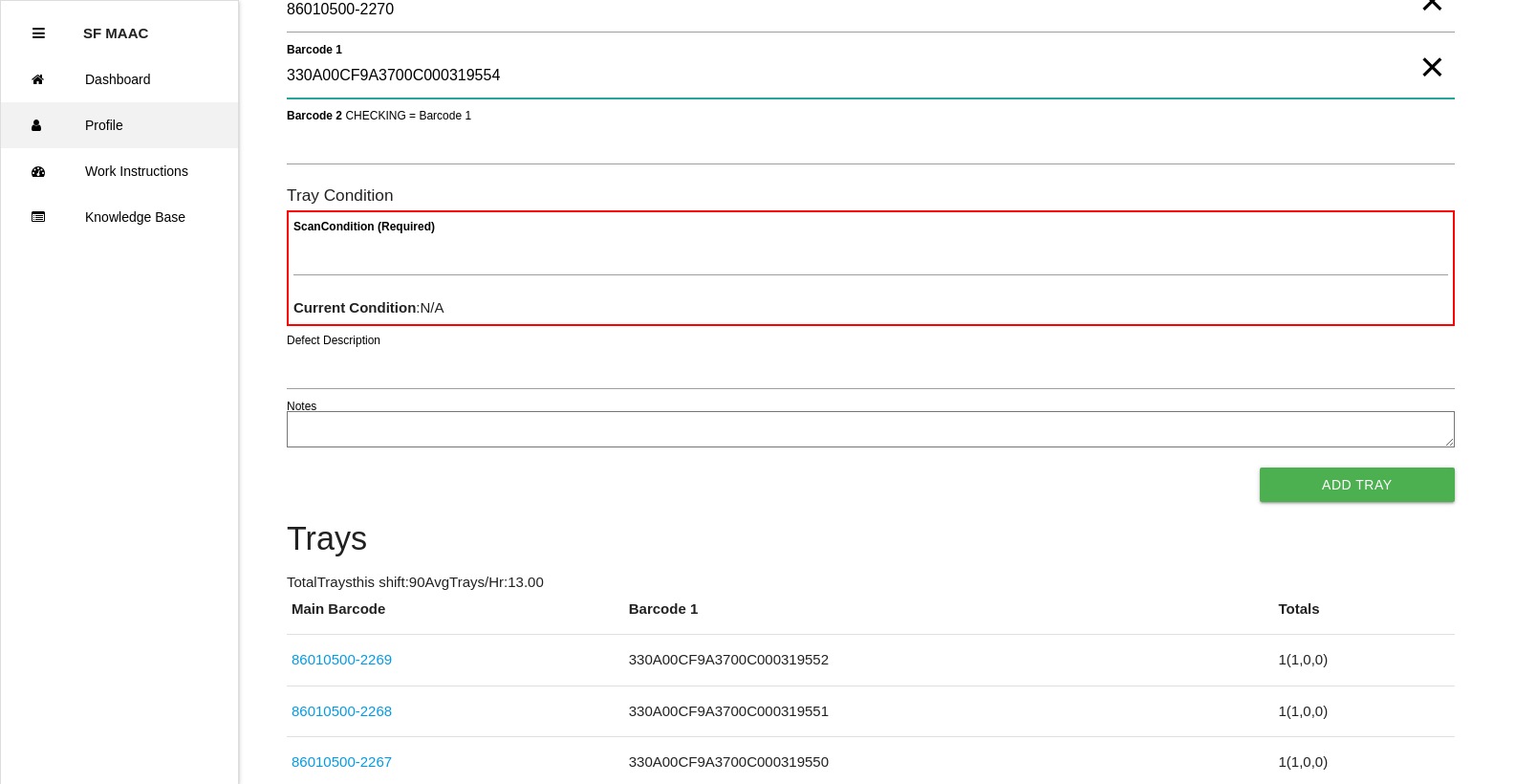
type 1 "330A00CF9A3700C000319554"
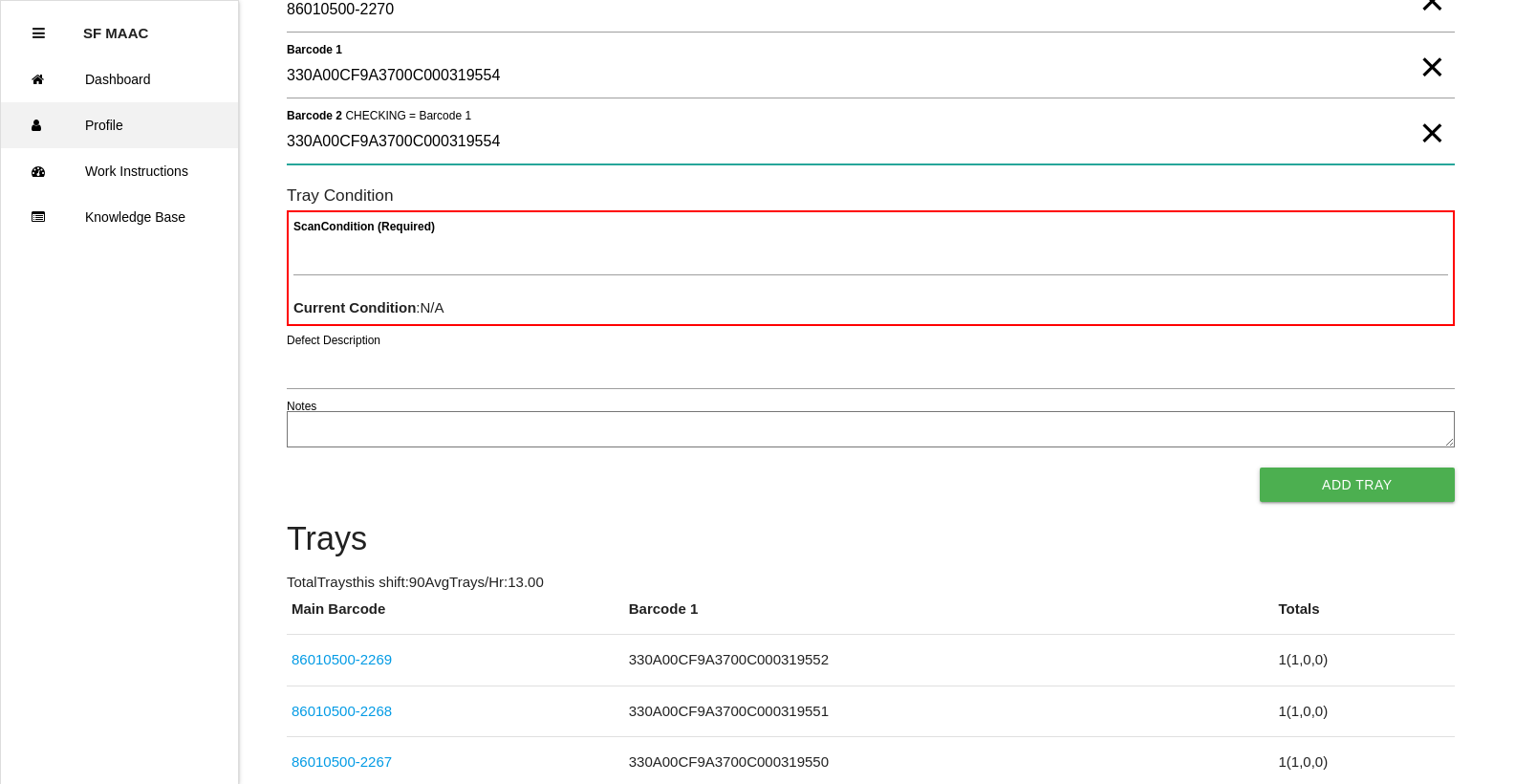
type 2 "330A00CF9A3700C000319554"
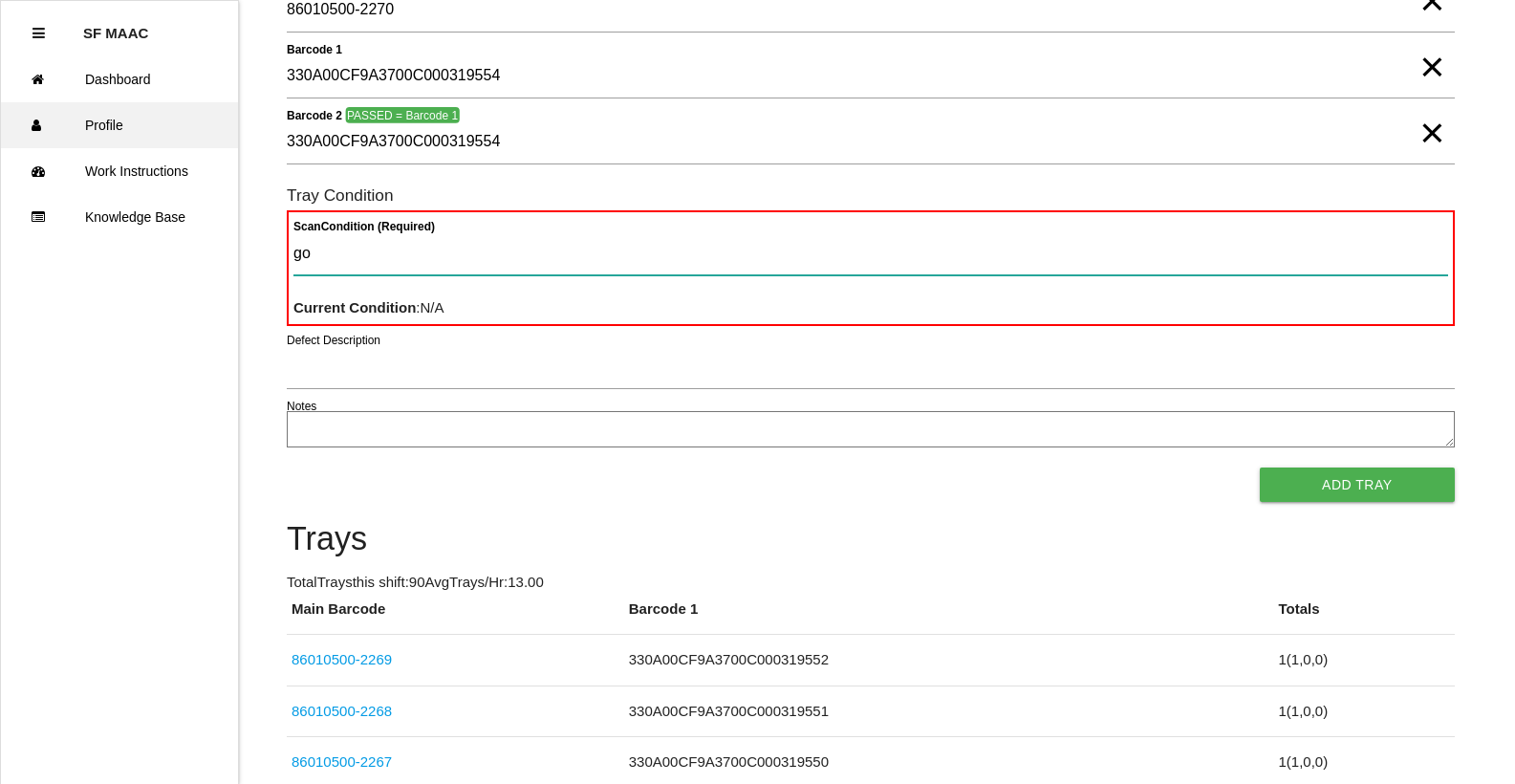
type Condition "goo"
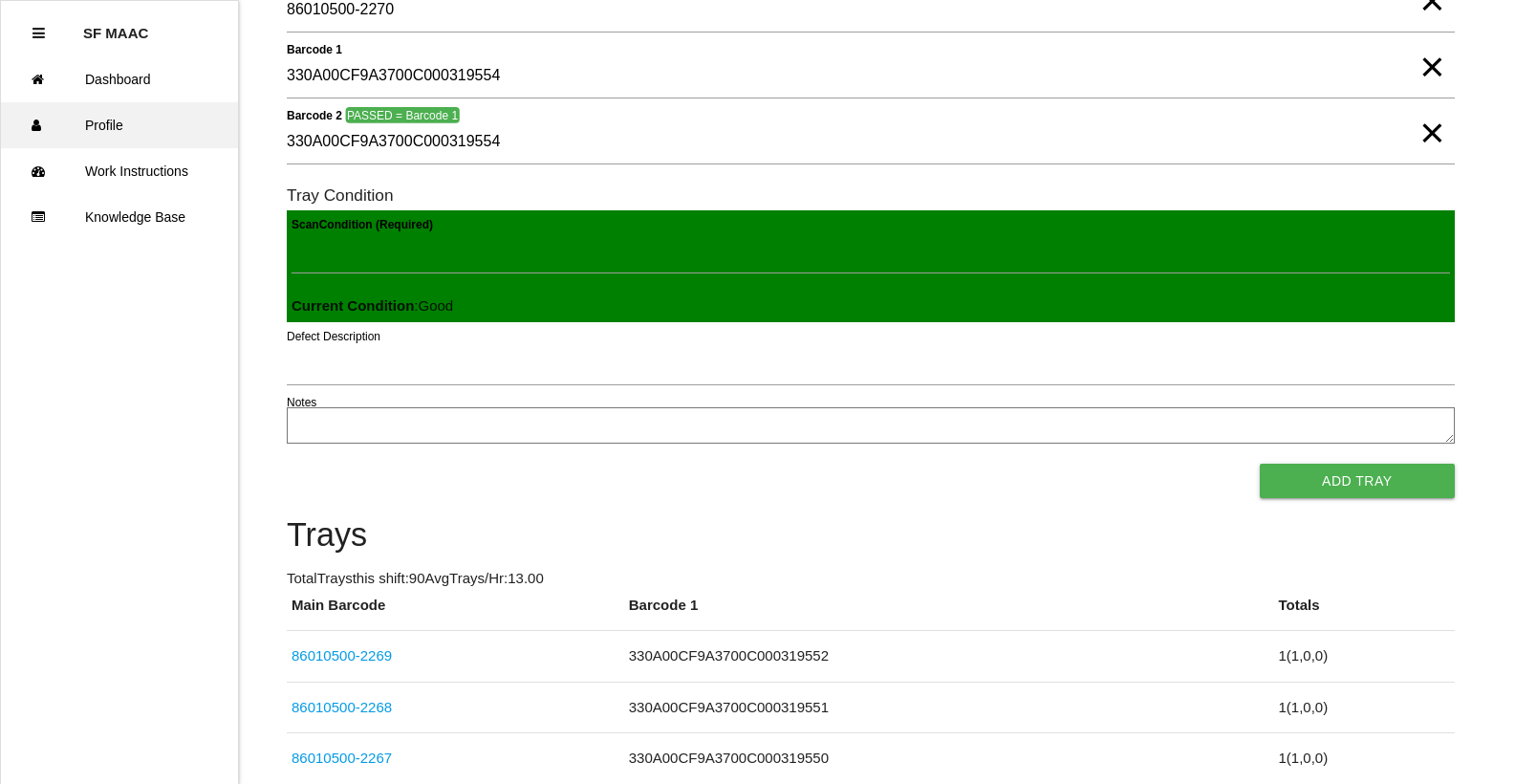
click at [1260, 463] on button "Add Tray" at bounding box center [1357, 480] width 195 height 35
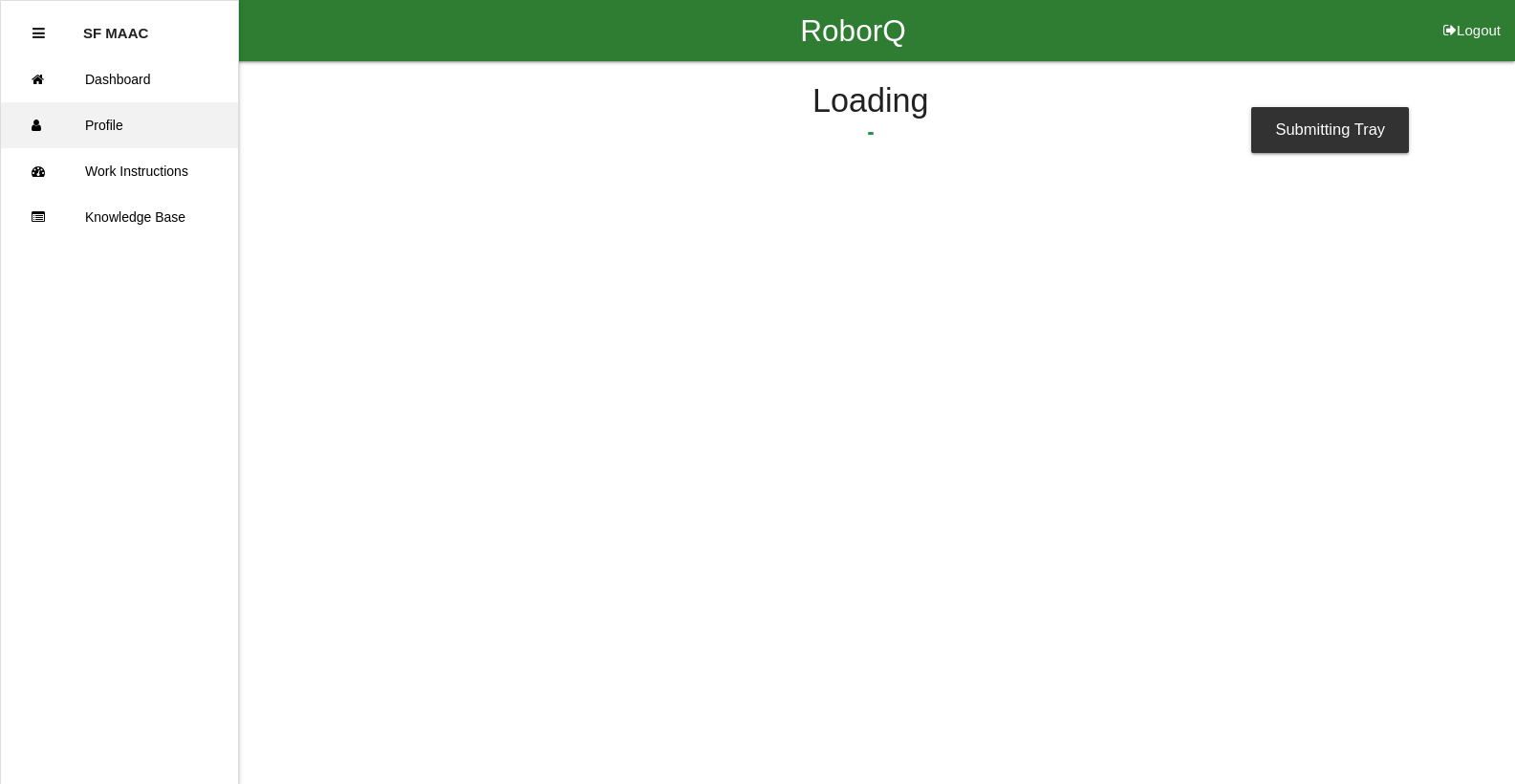
scroll to position [0, 0]
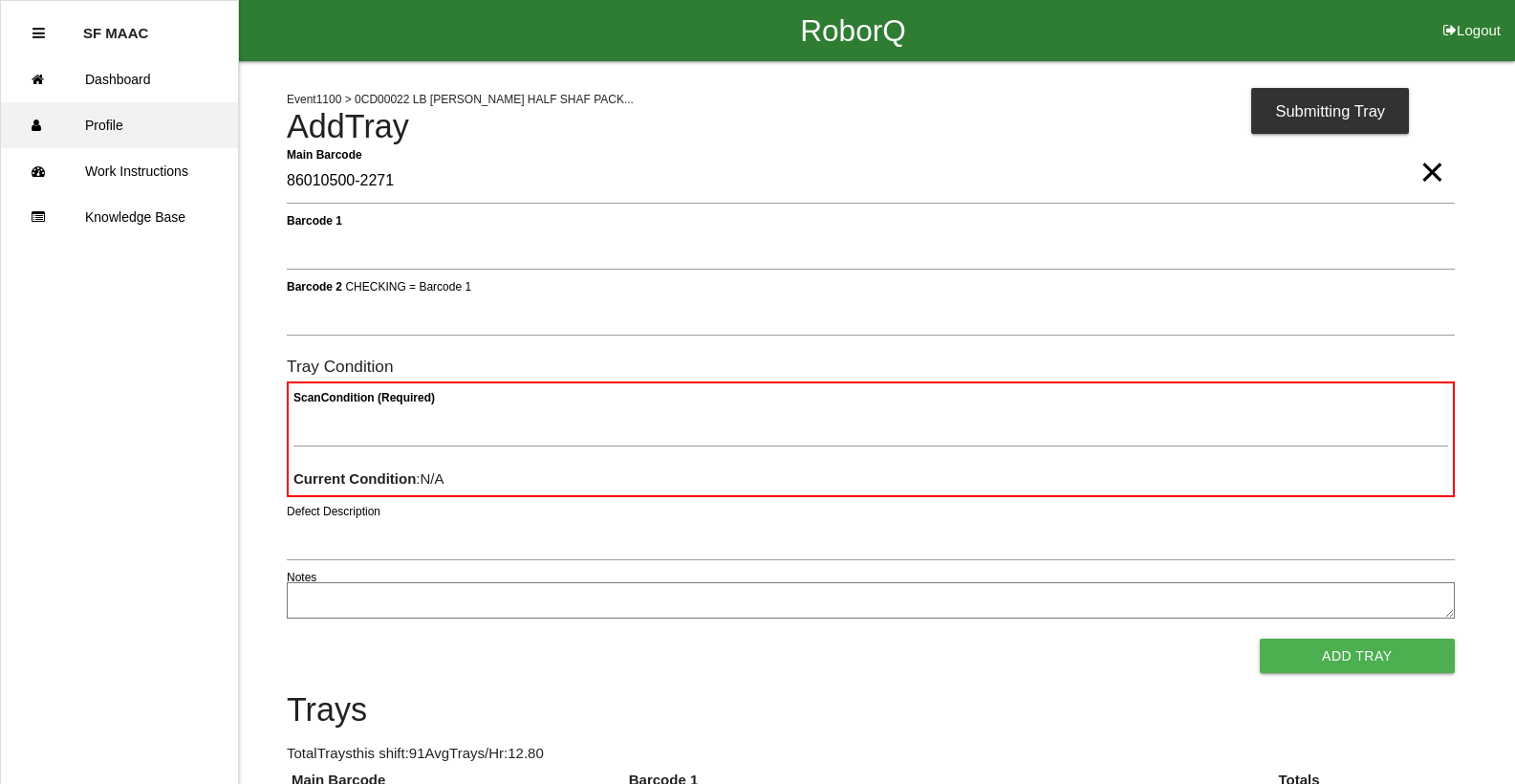
type Barcode "86010500-2271"
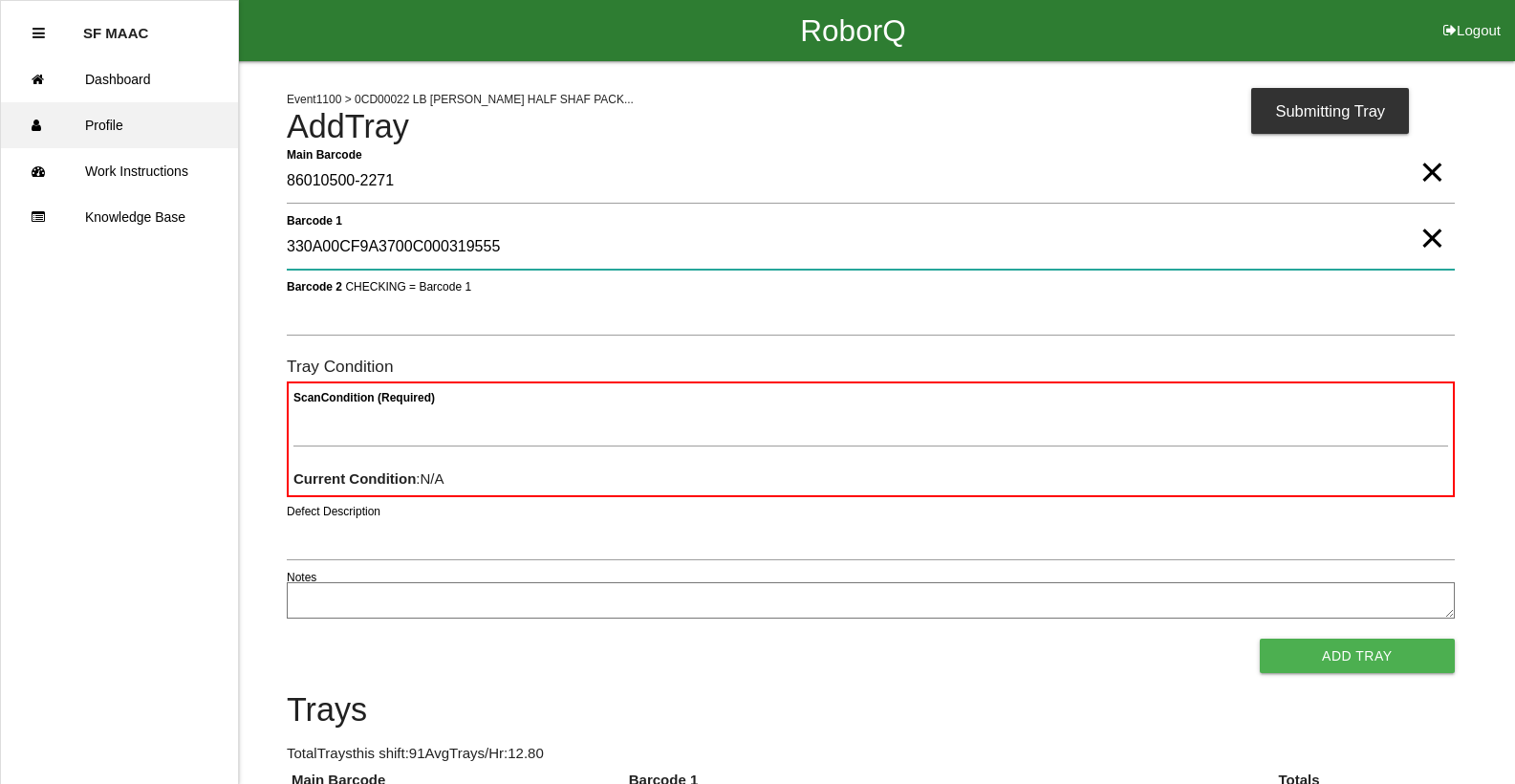
type 1 "330A00CF9A3700C000319555"
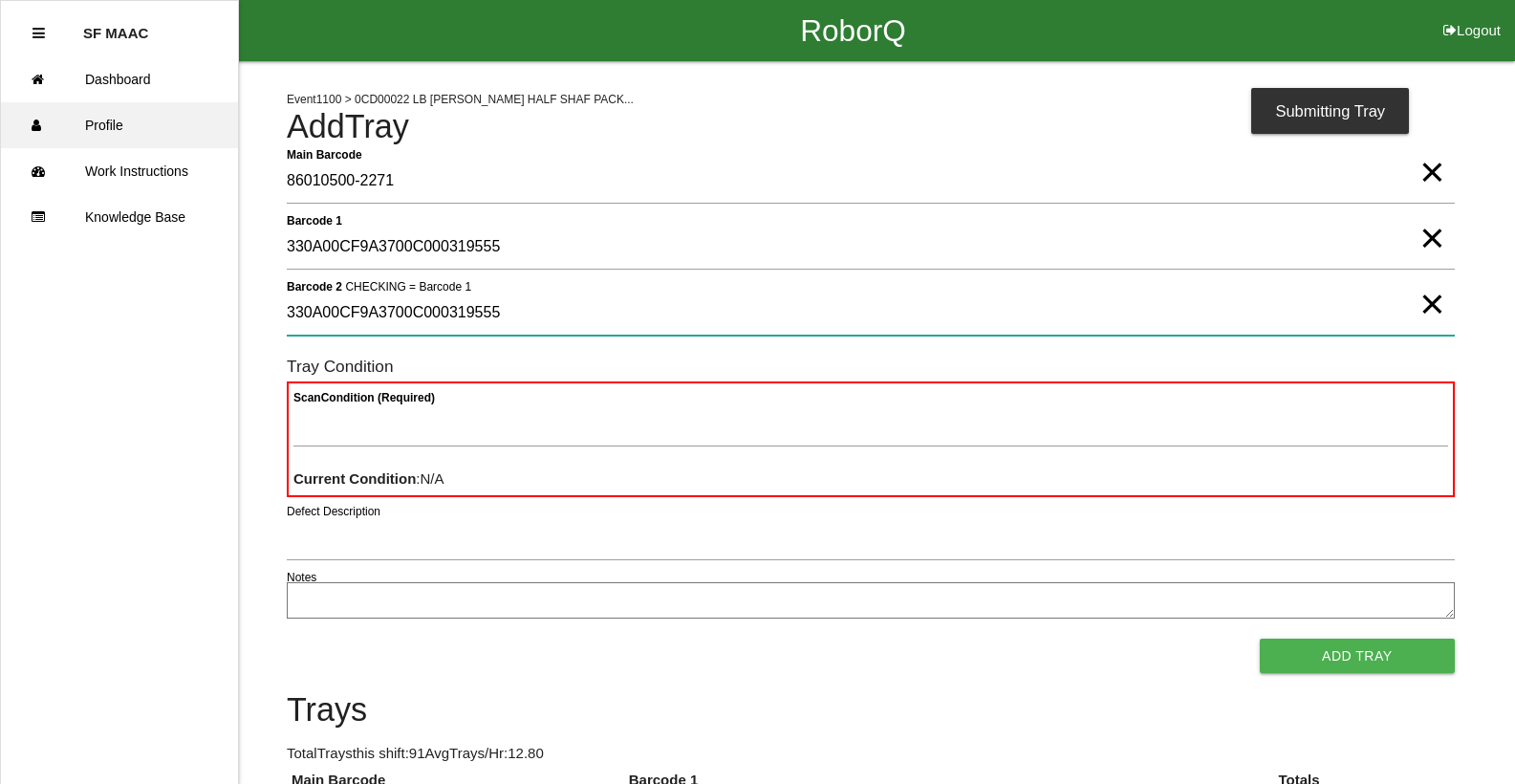
type 2 "330A00CF9A3700C000319555"
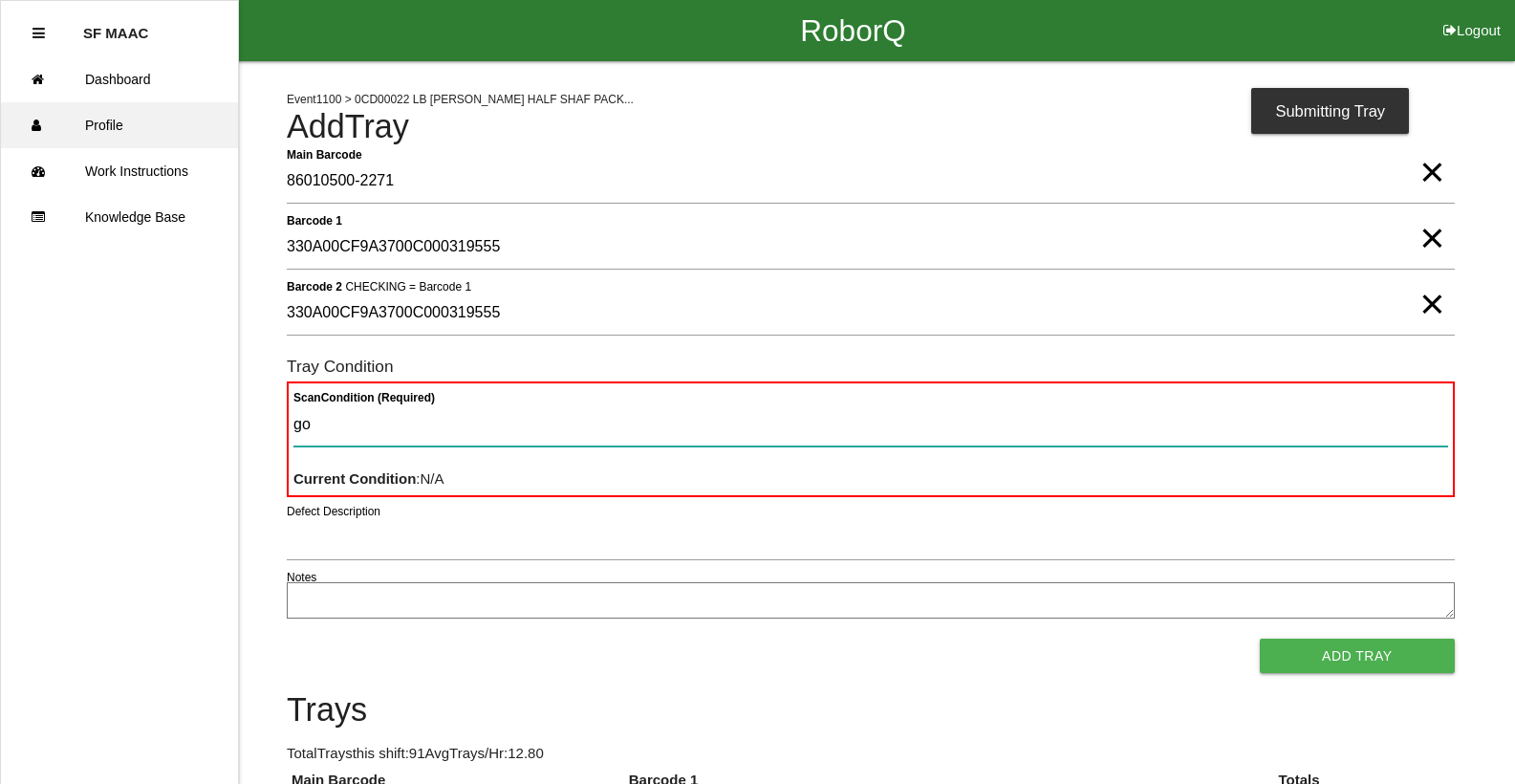
type Condition "goo"
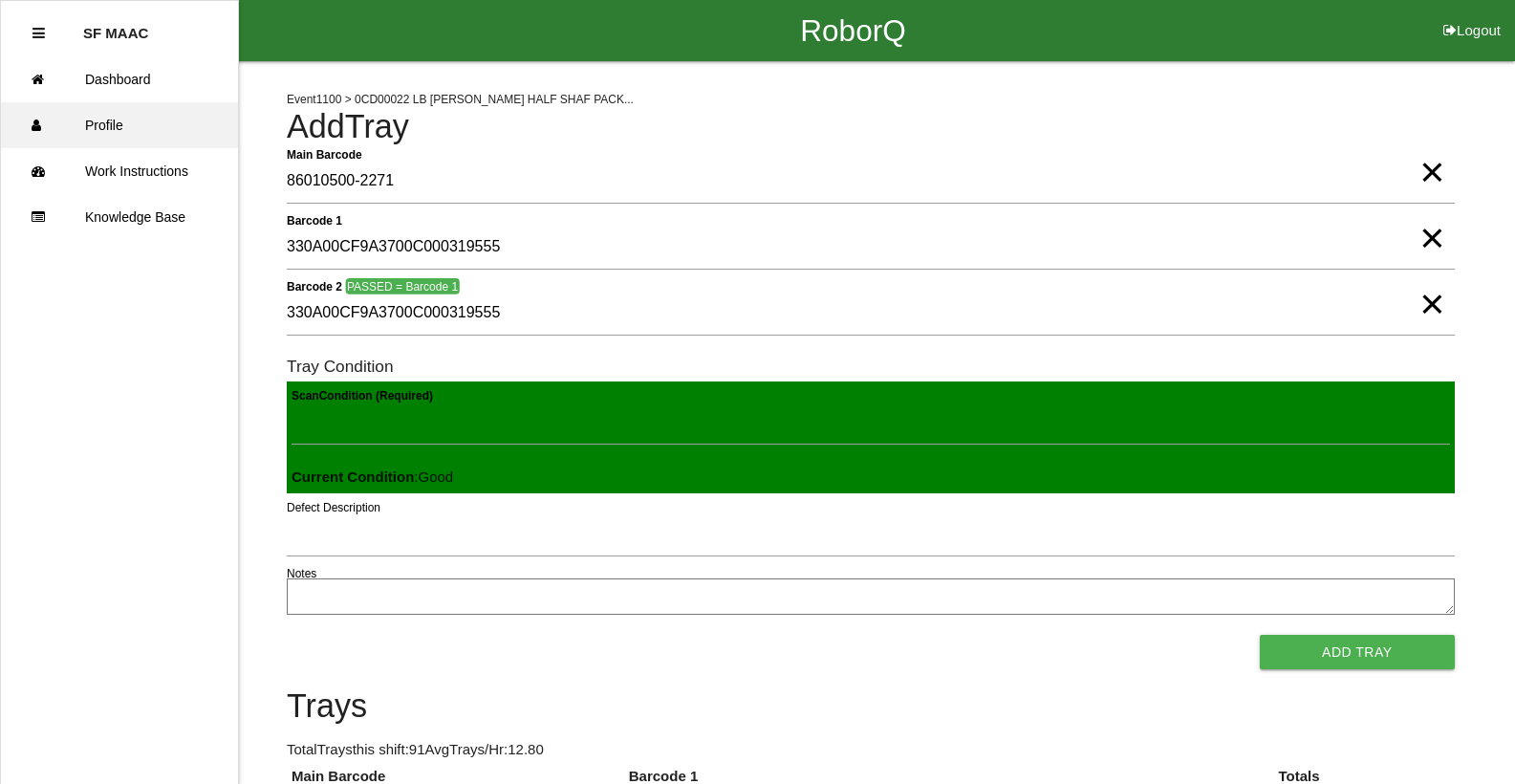
click at [1260, 634] on button "Add Tray" at bounding box center [1357, 652] width 195 height 35
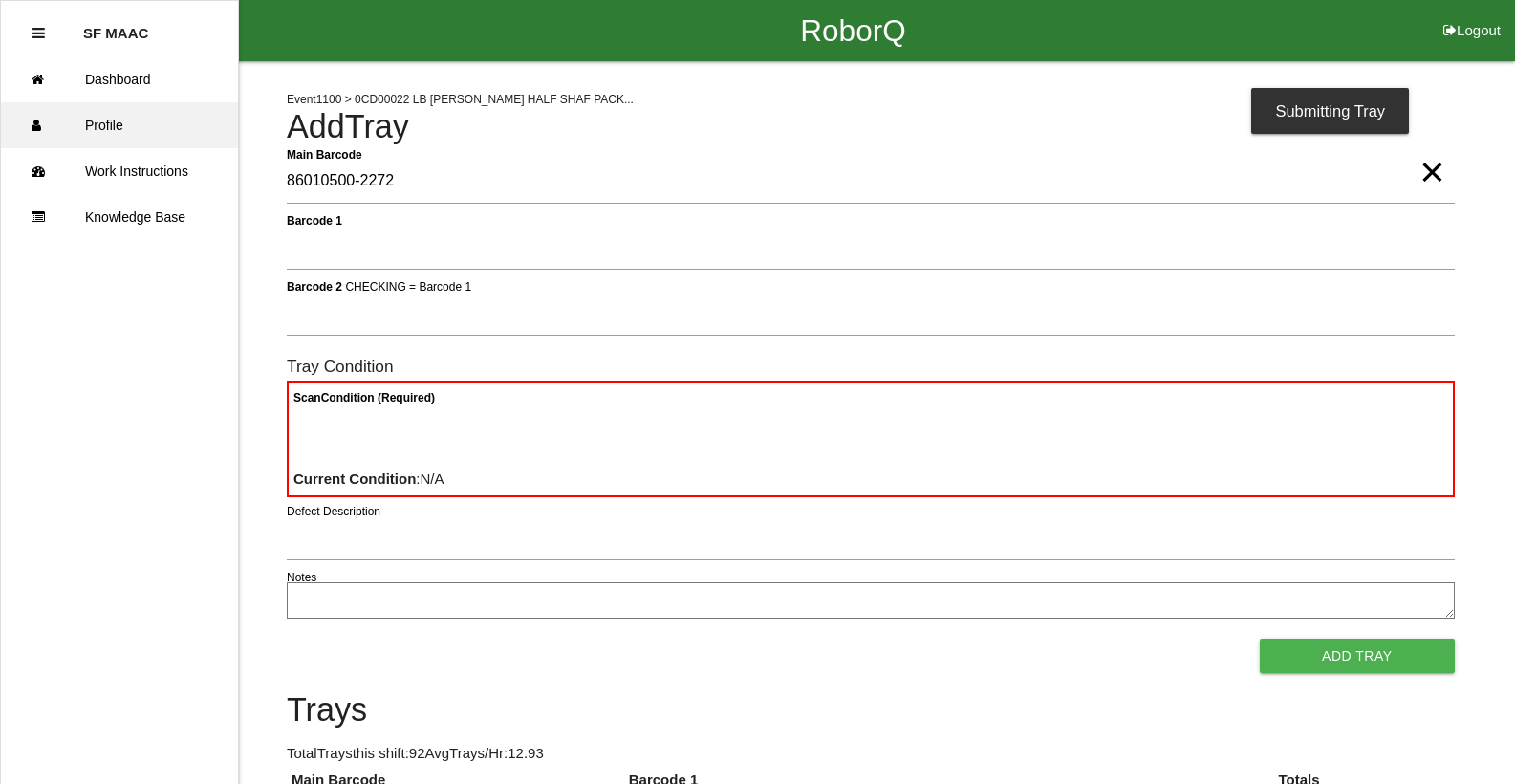
type Barcode "86010500-2272"
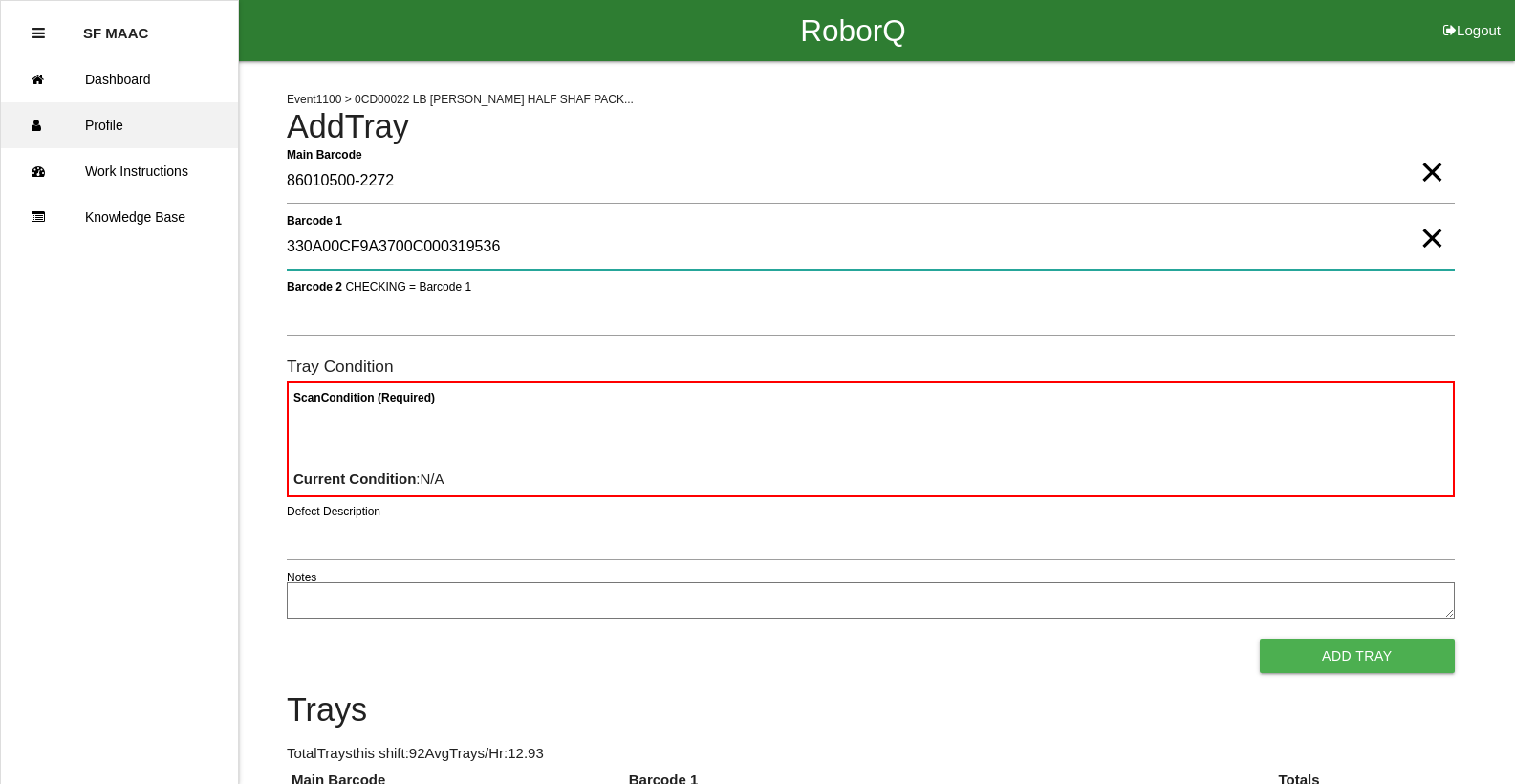
type 1 "330A00CF9A3700C000319536"
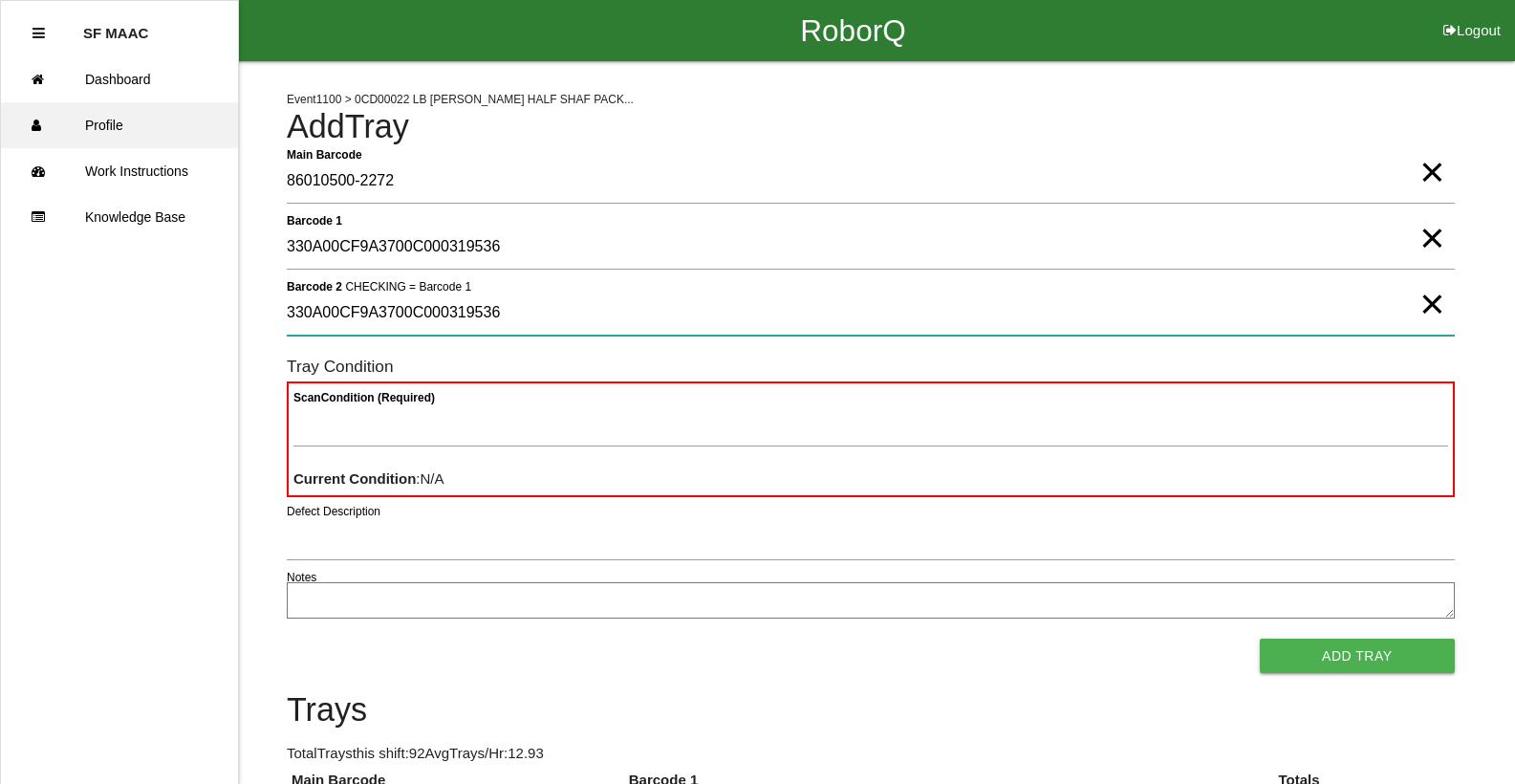
type 2 "330A00CF9A3700C000319536"
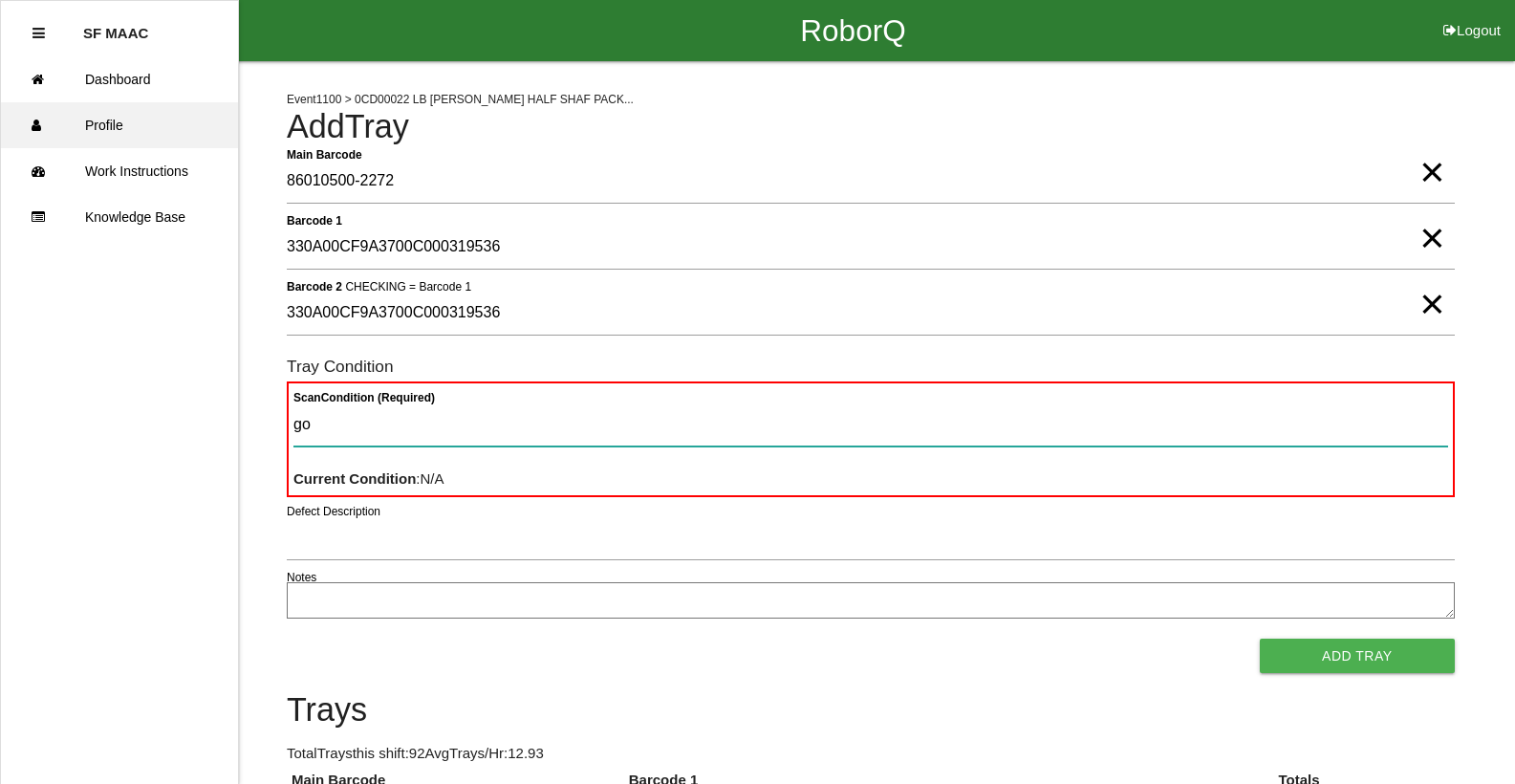
type Condition "goo"
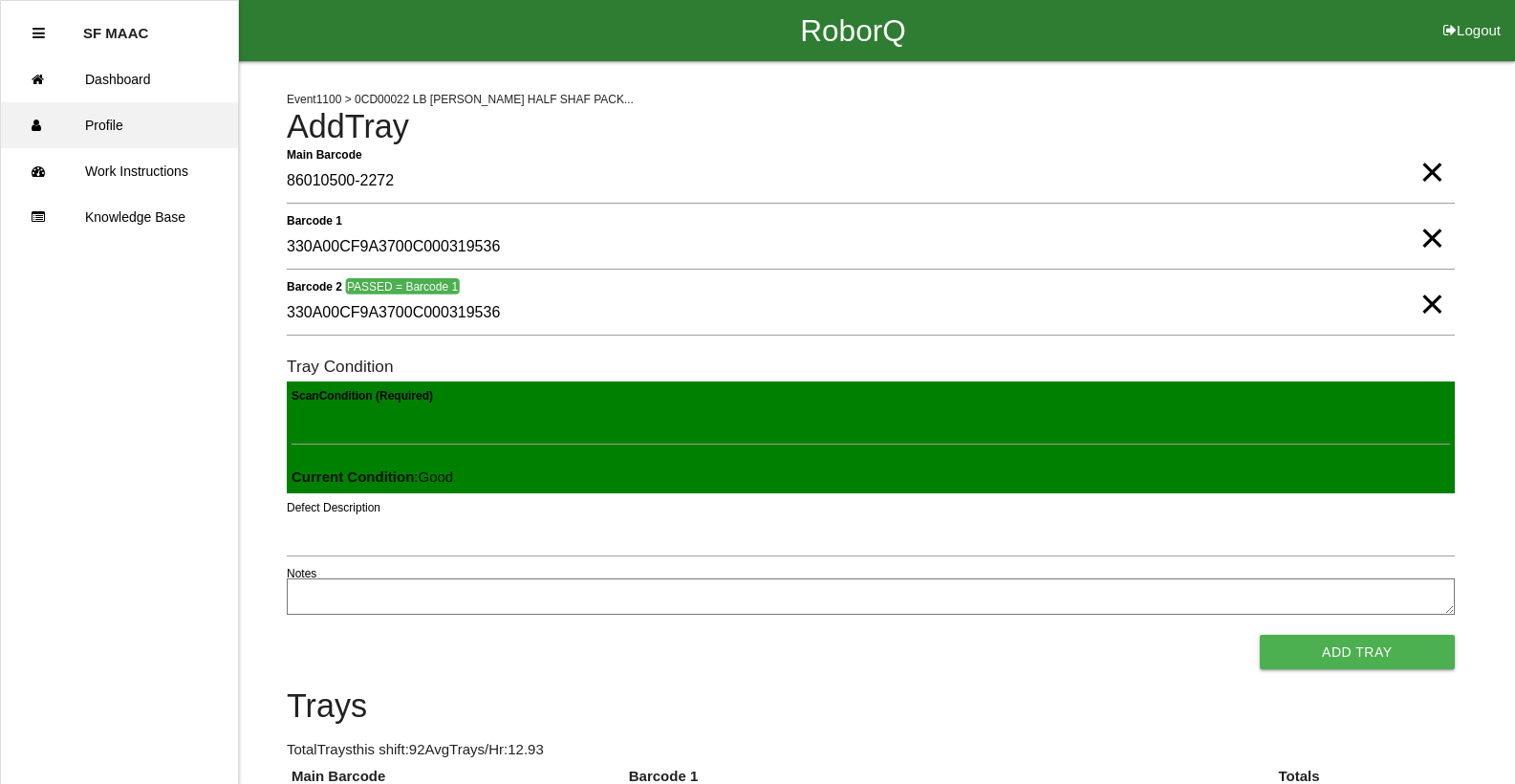
click button "Add Tray" at bounding box center [1357, 652] width 195 height 35
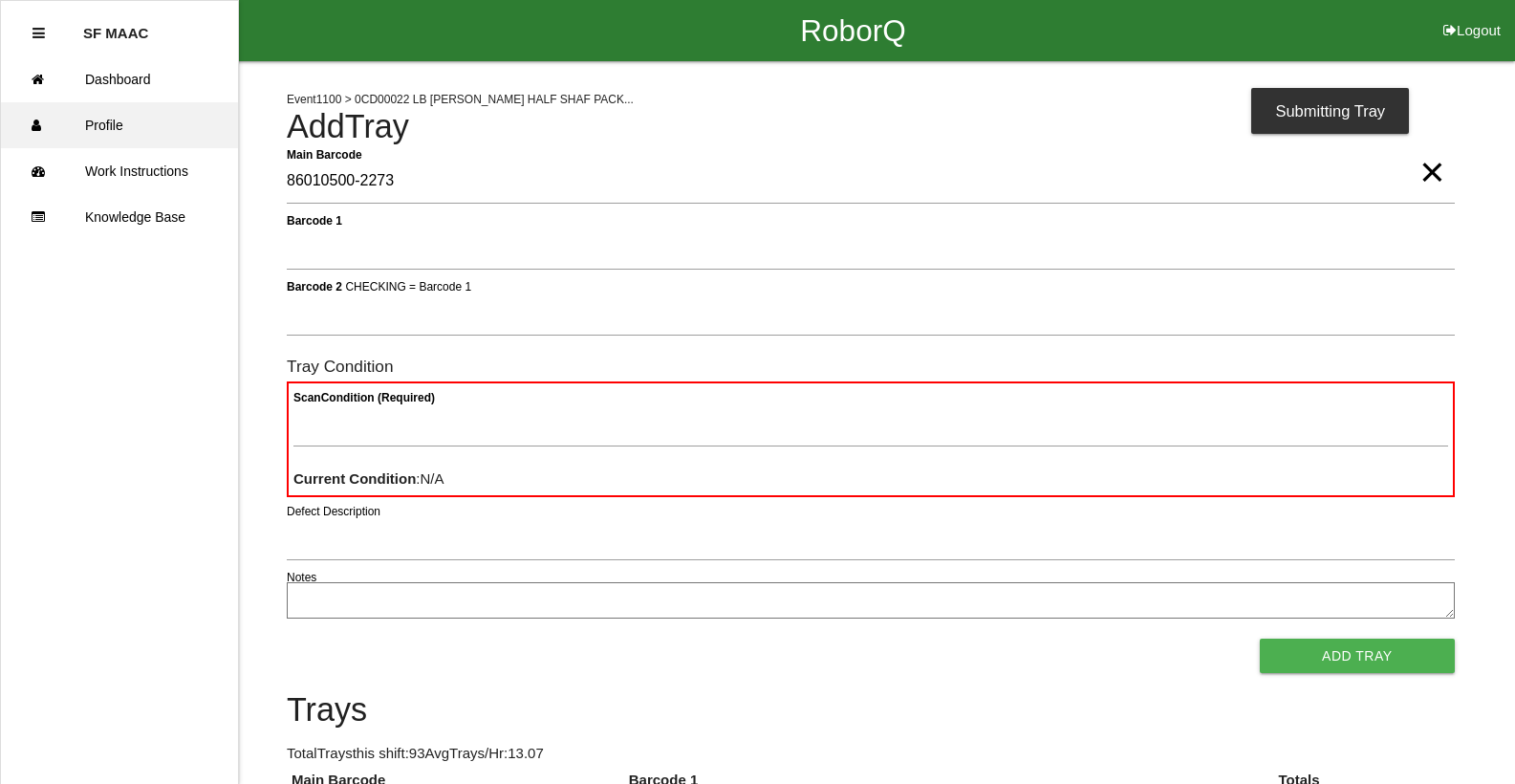
type Barcode "86010500-2273"
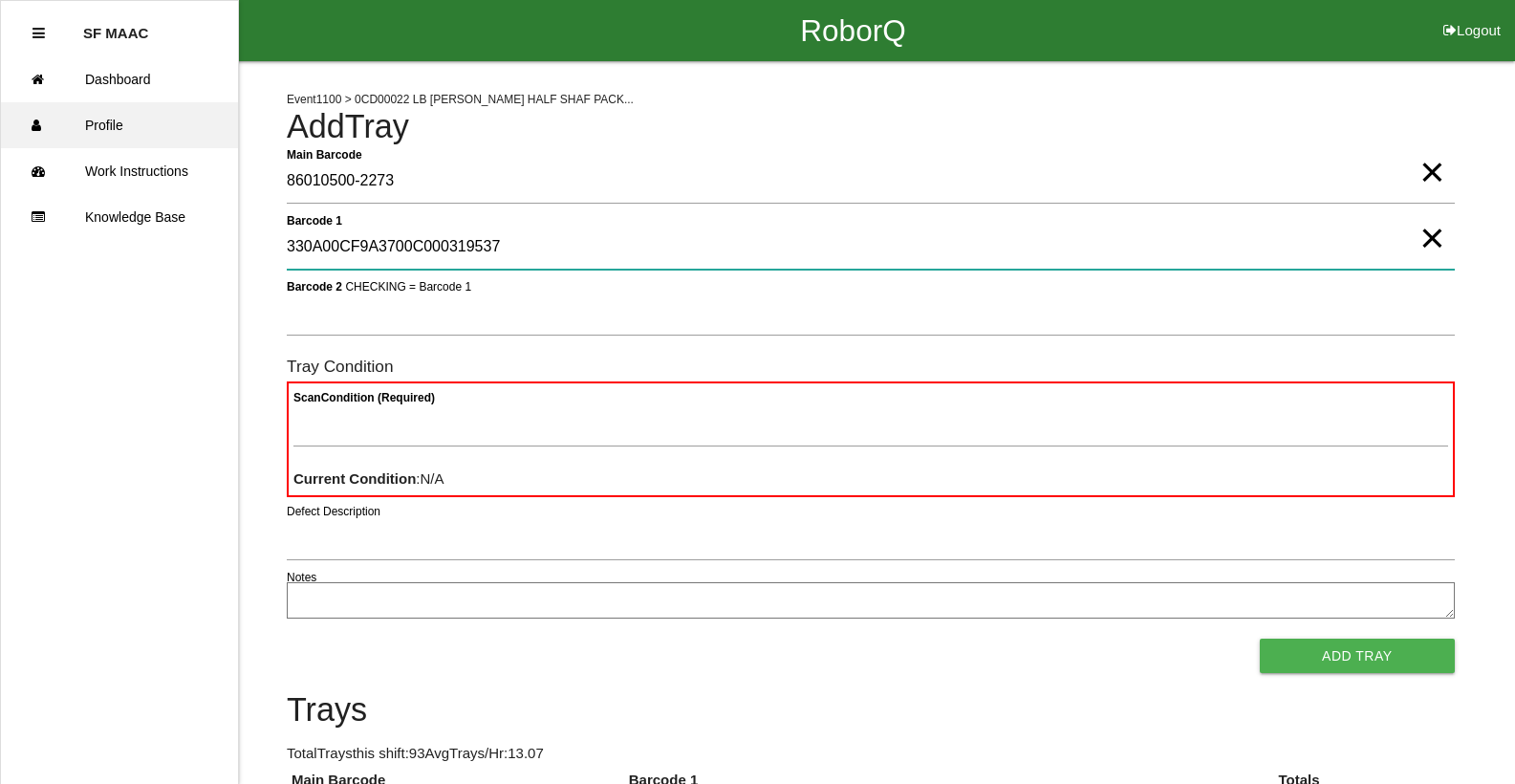
type 1 "330A00CF9A3700C000319537"
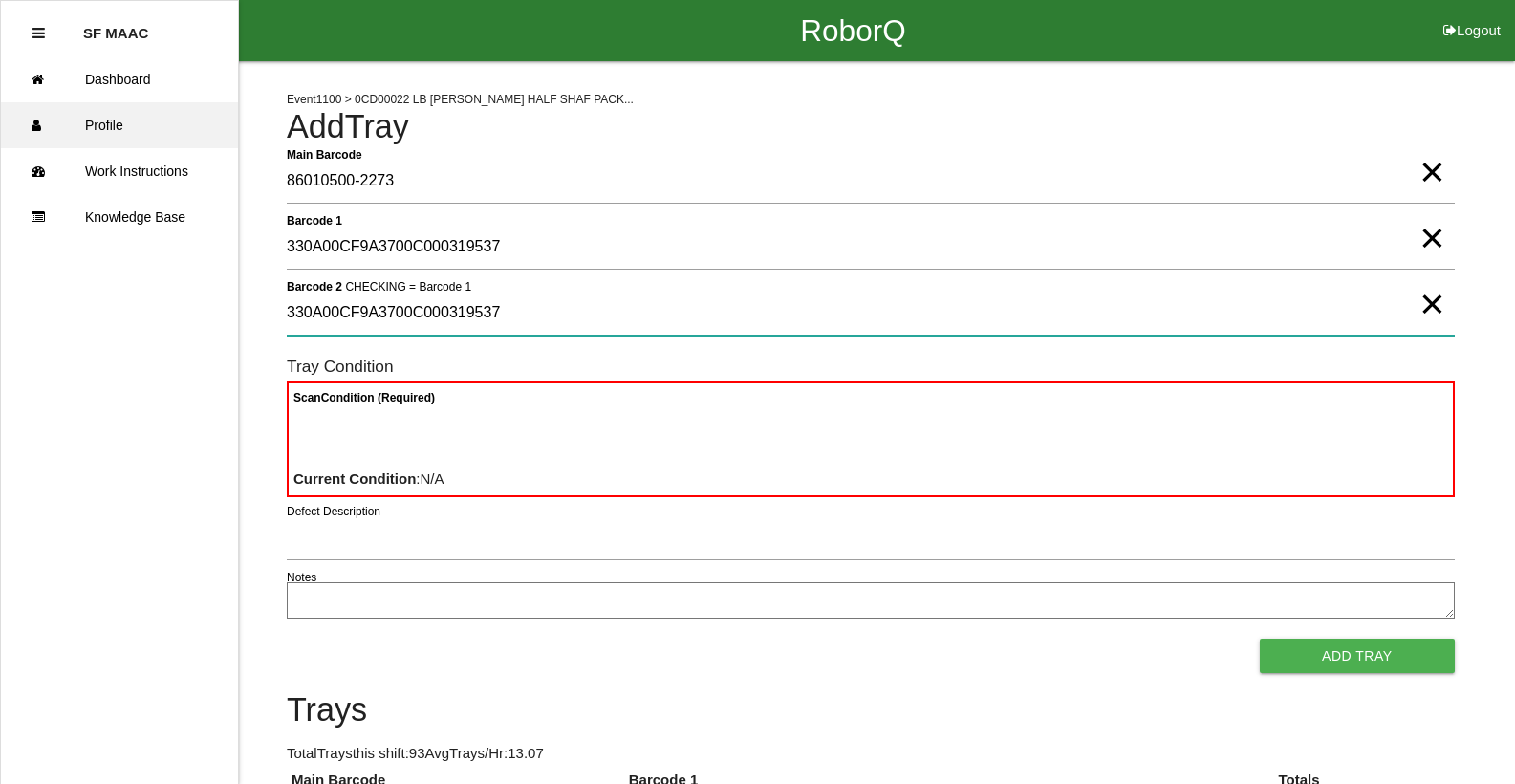
type 2 "330A00CF9A3700C000319537"
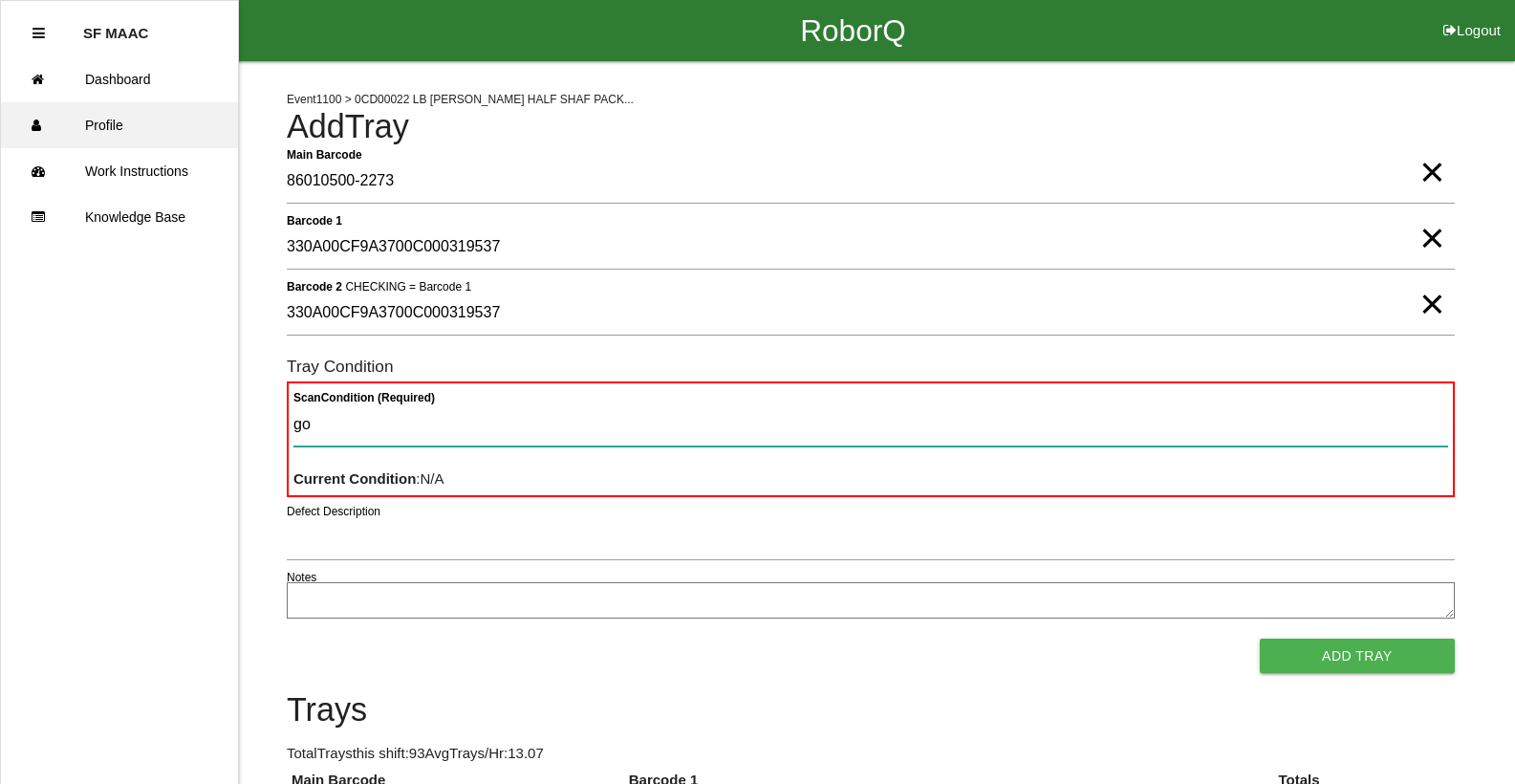
type Condition "goo"
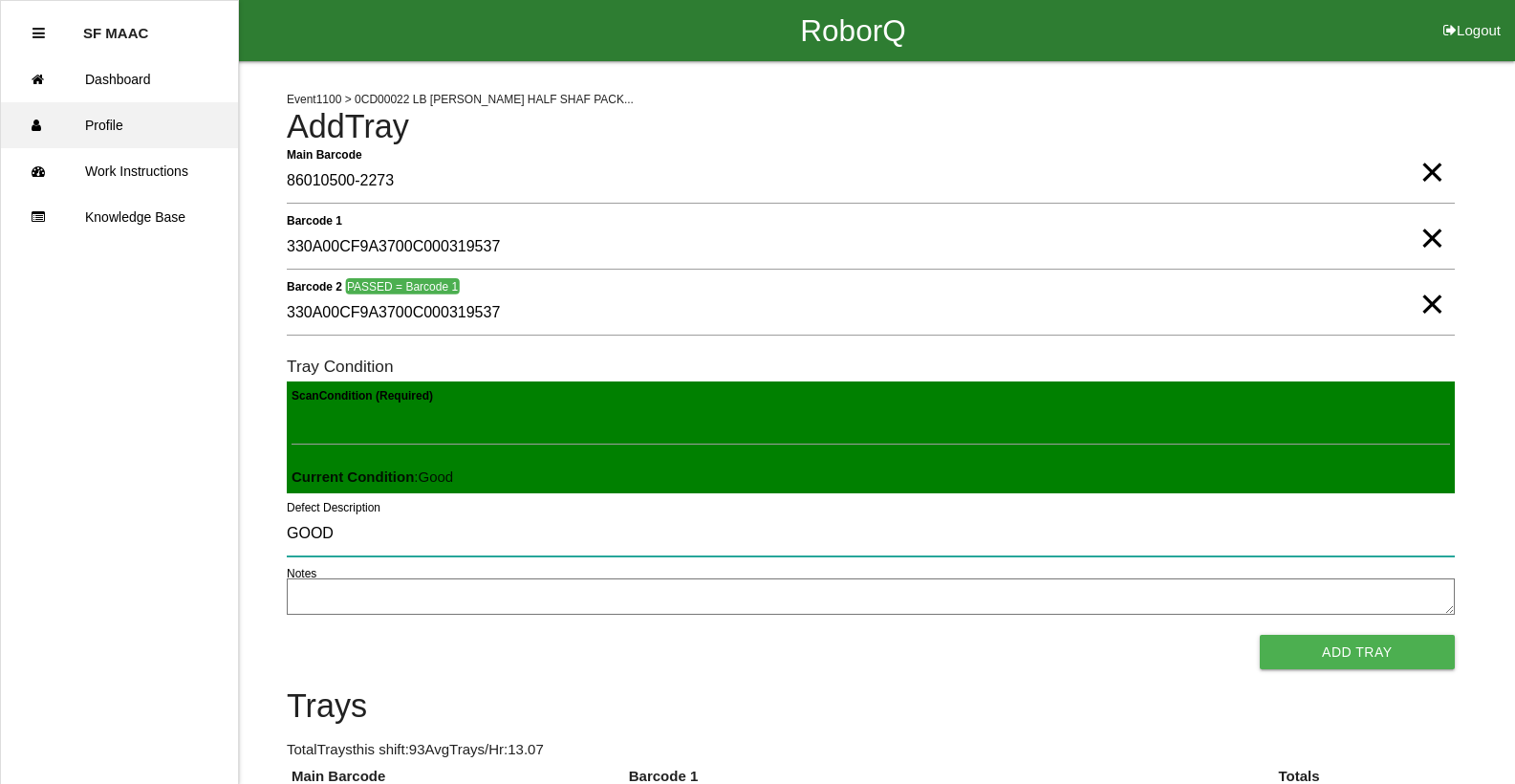
type input "GOOD"
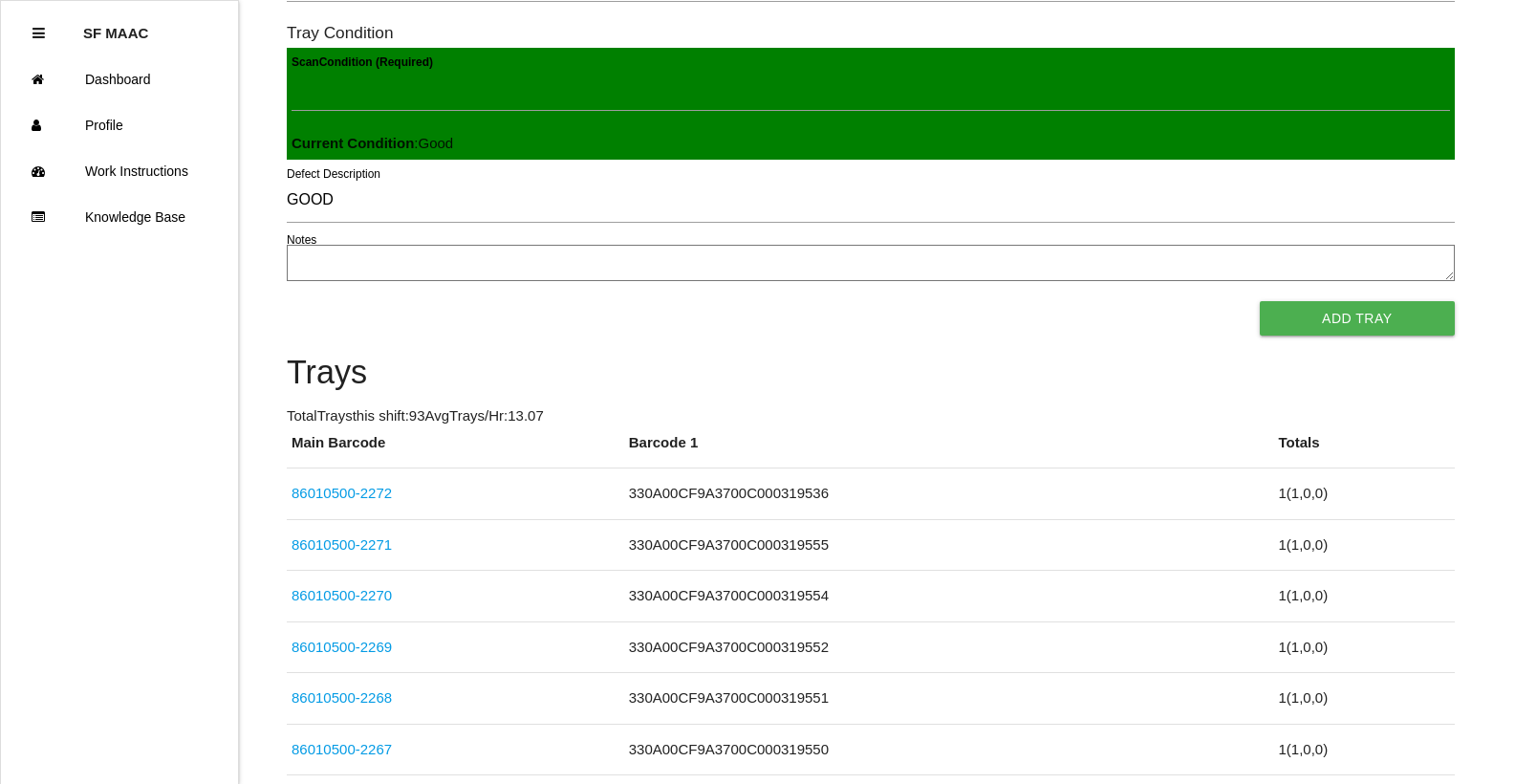
scroll to position [382, 0]
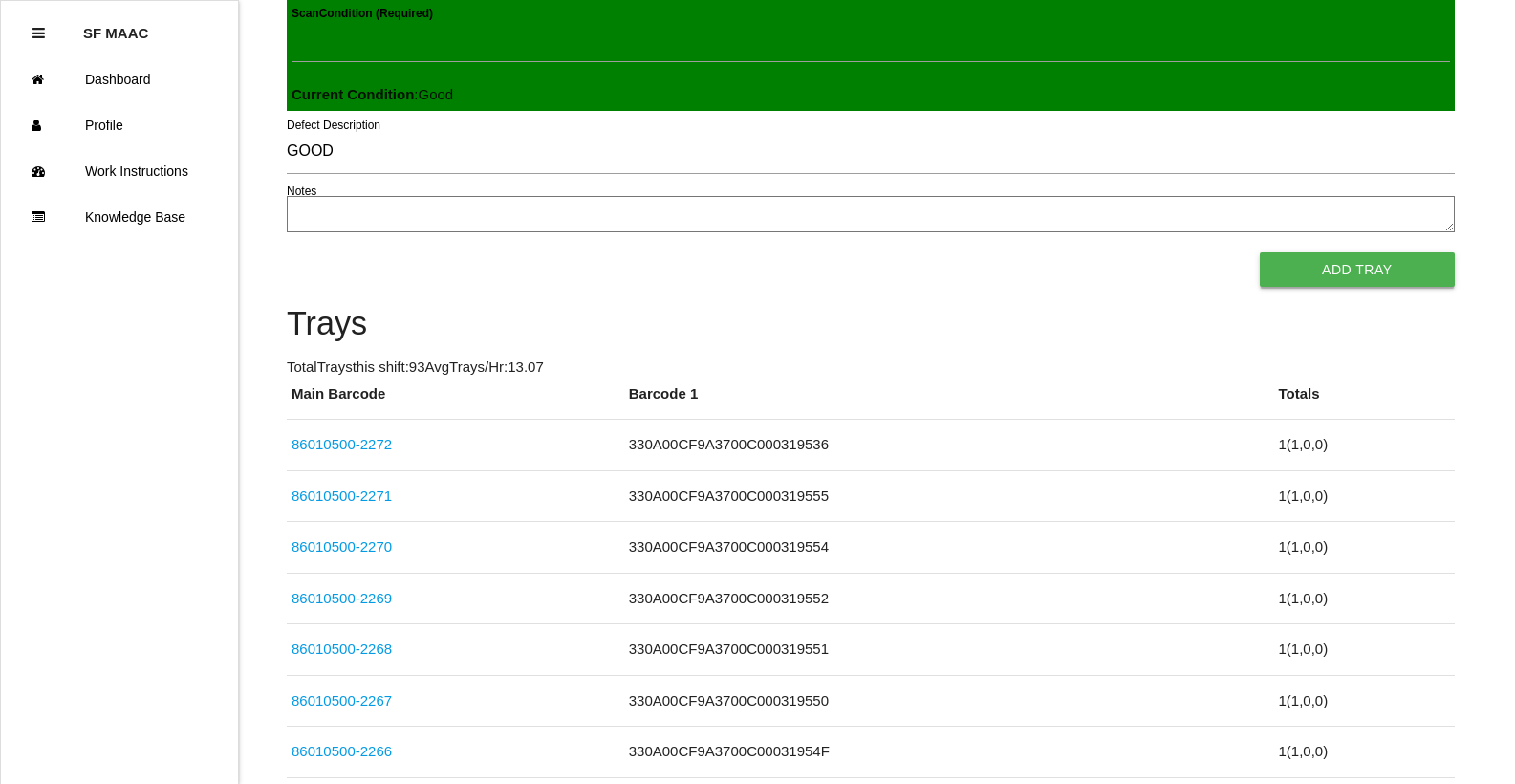
click at [1327, 269] on button "Add Tray" at bounding box center [1357, 270] width 195 height 35
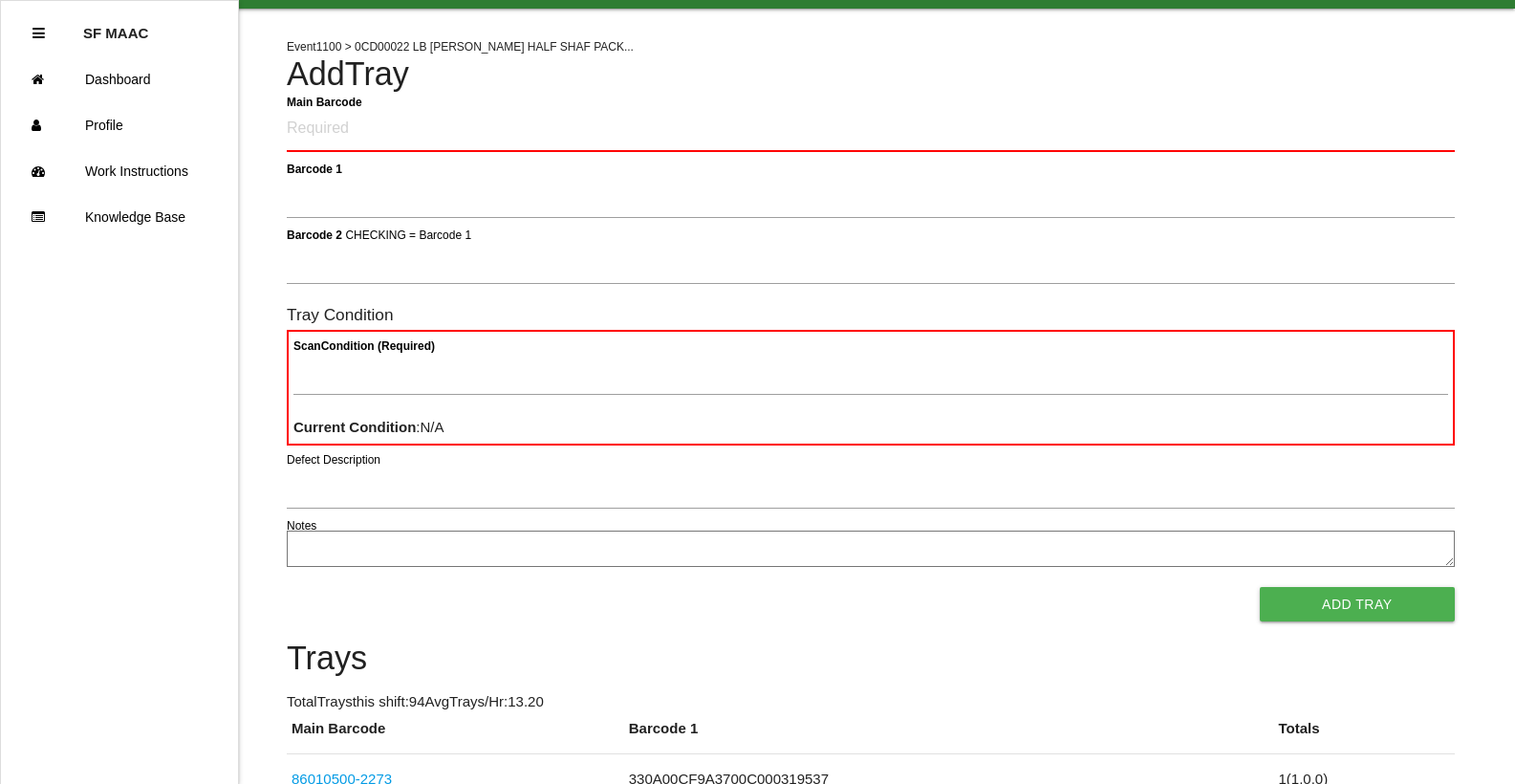
scroll to position [96, 0]
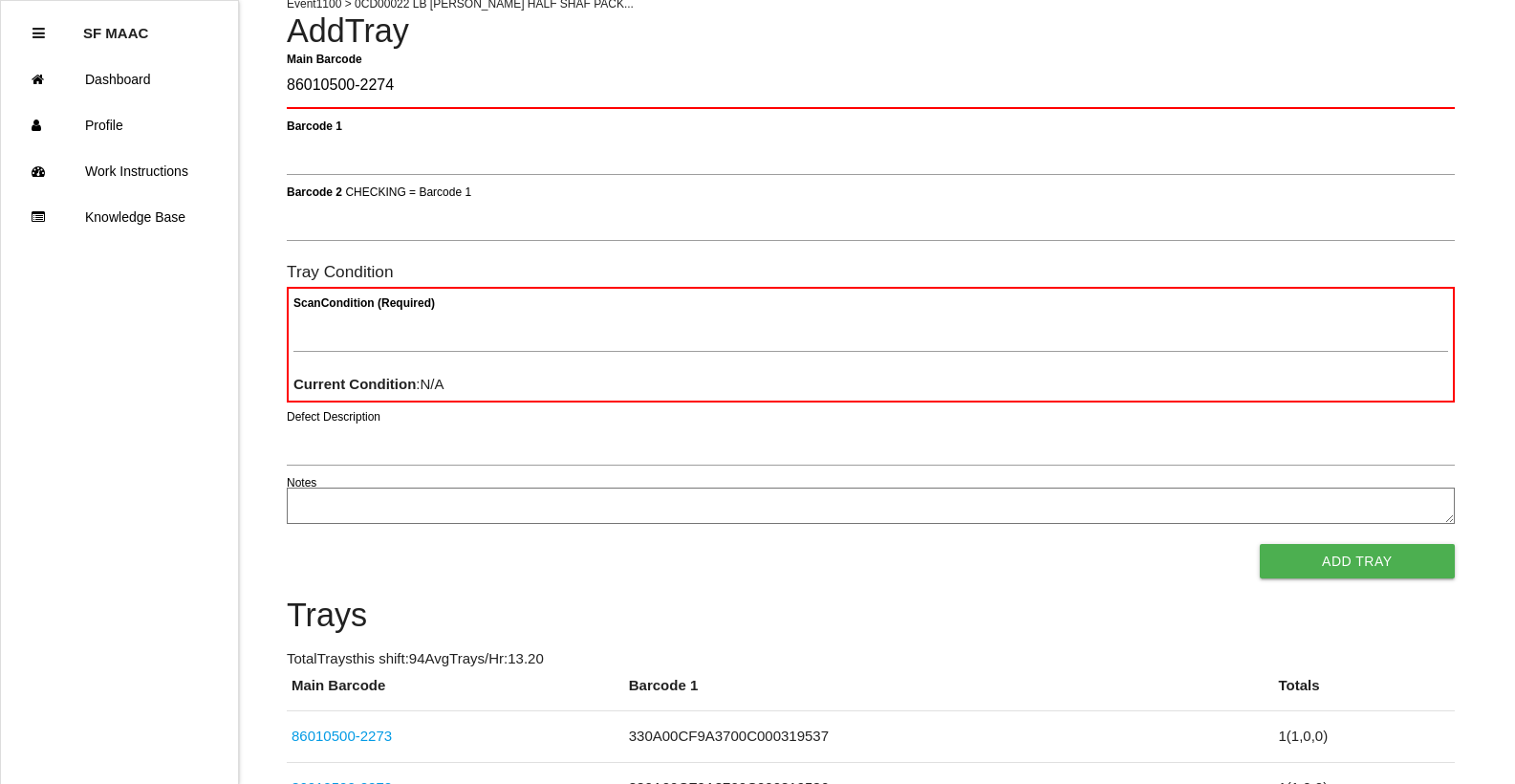
type Barcode "86010500-2274"
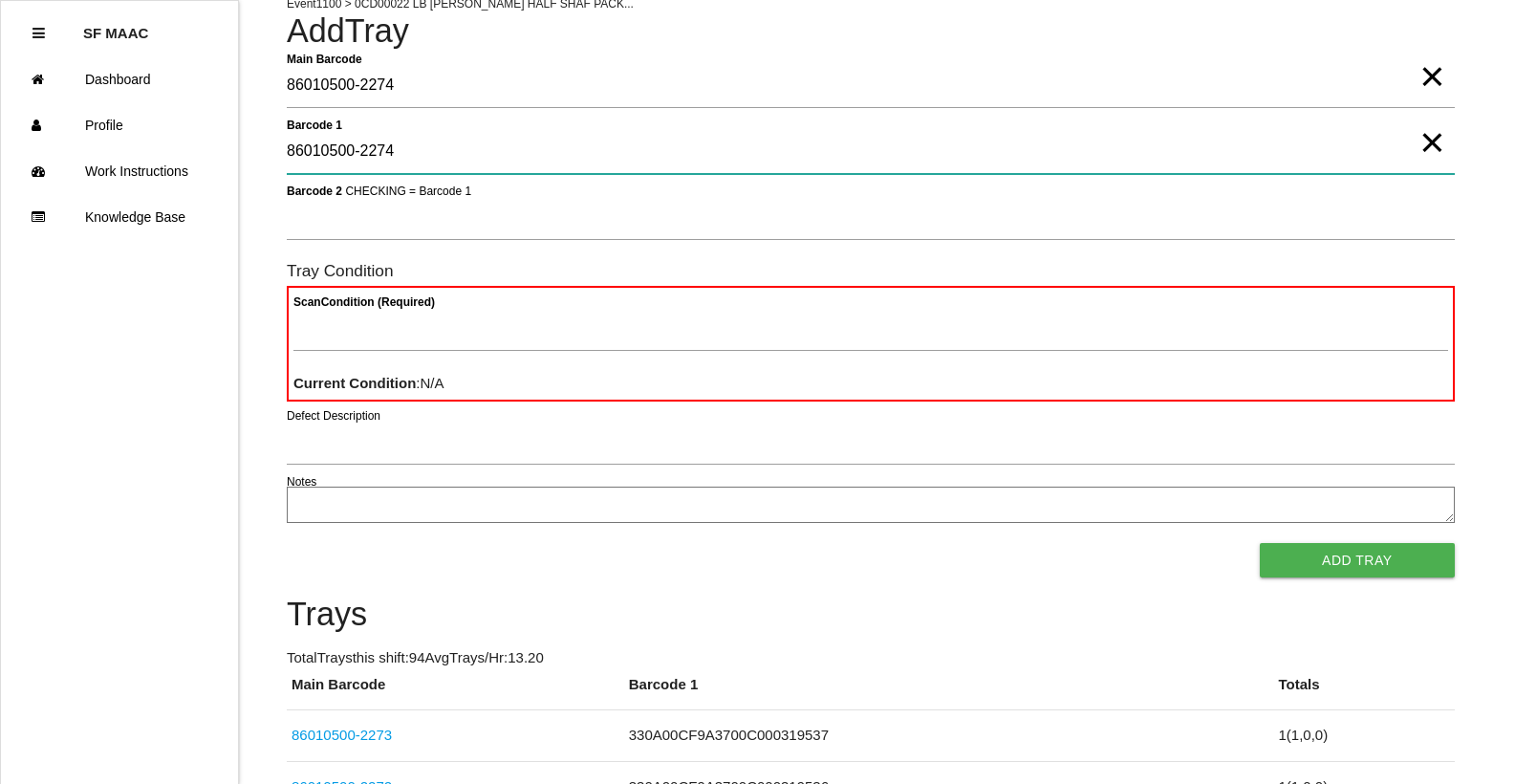
type 1 "86010500-2274"
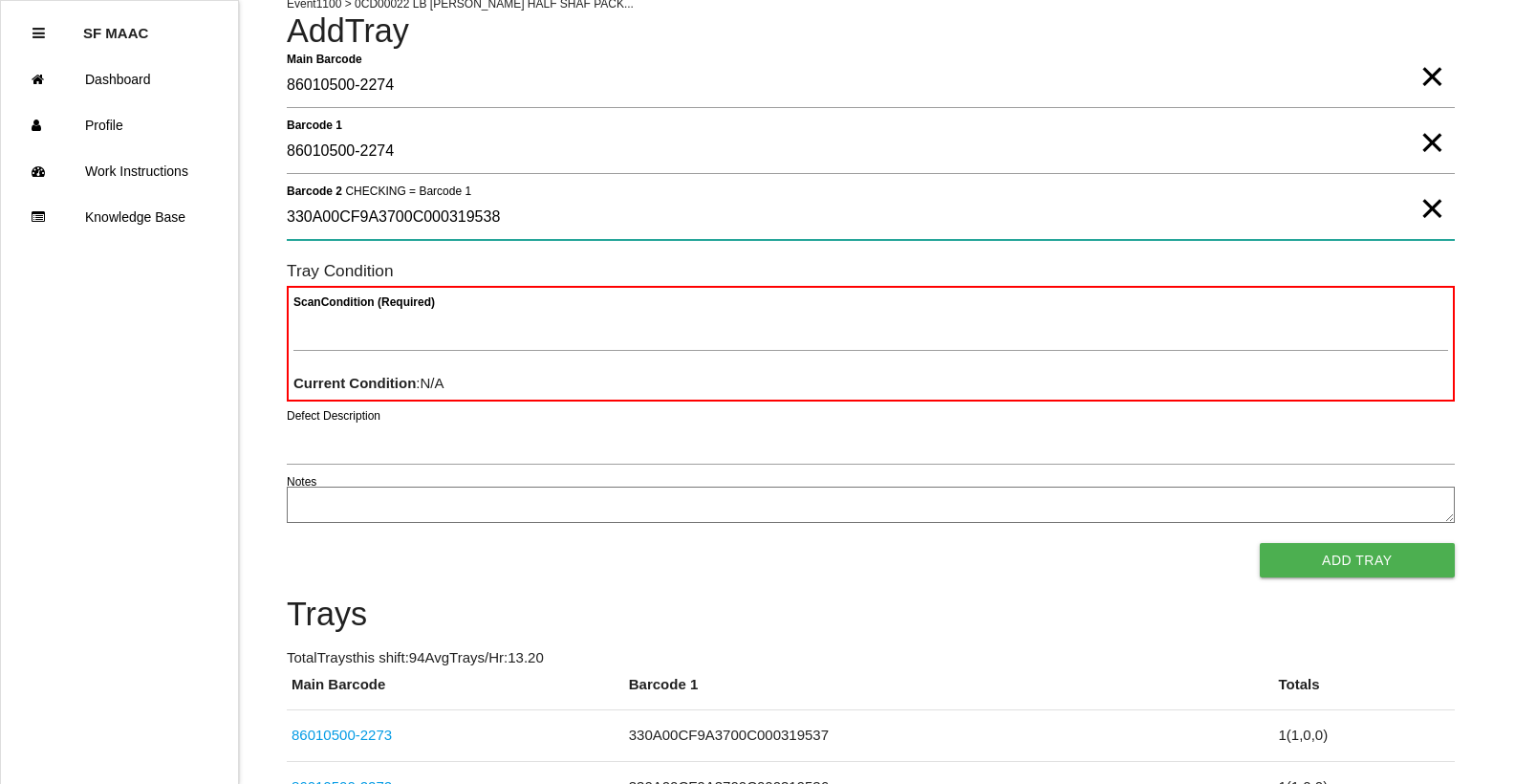
type 2 "330A00CF9A3700C000319538"
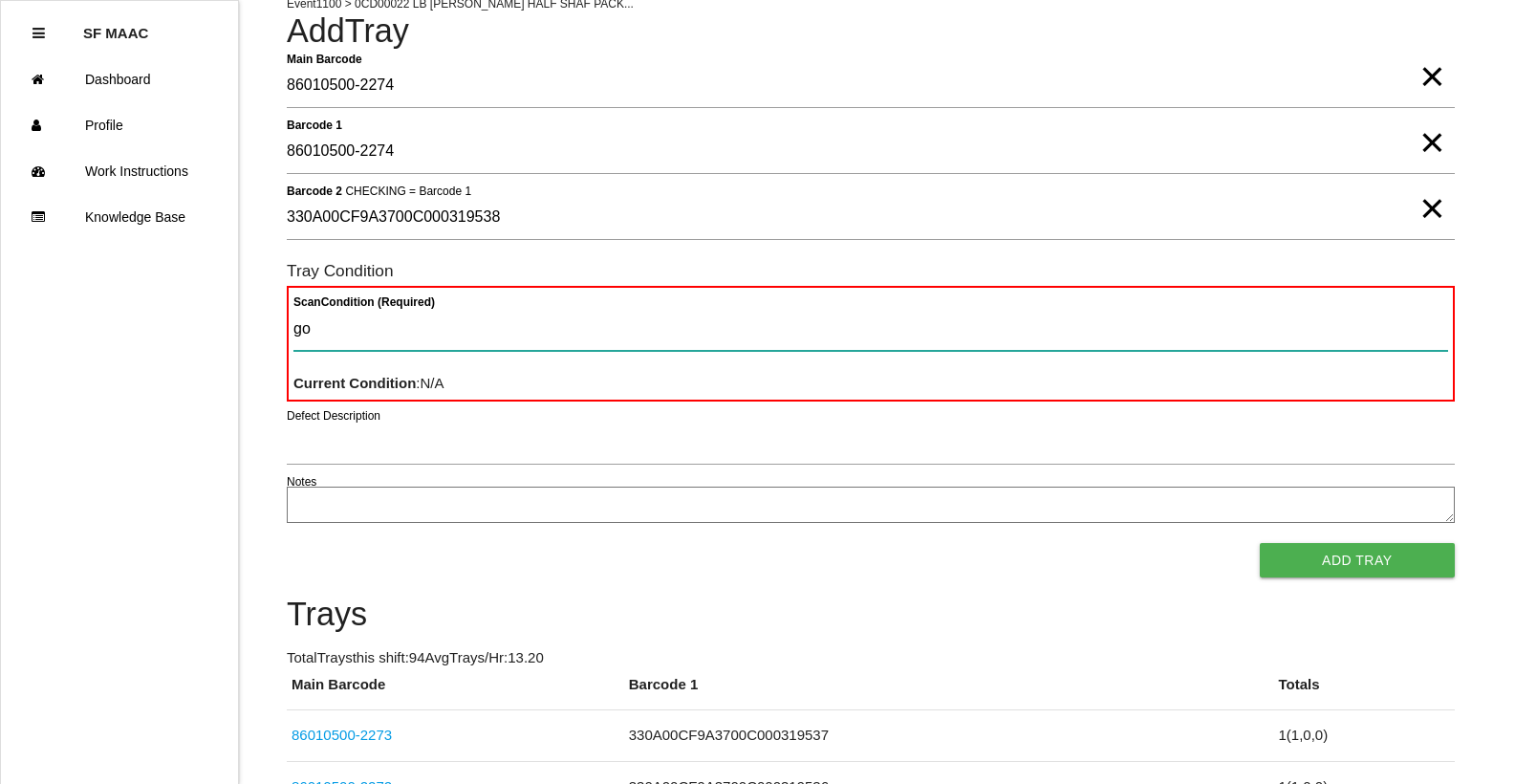
type Condition "goo"
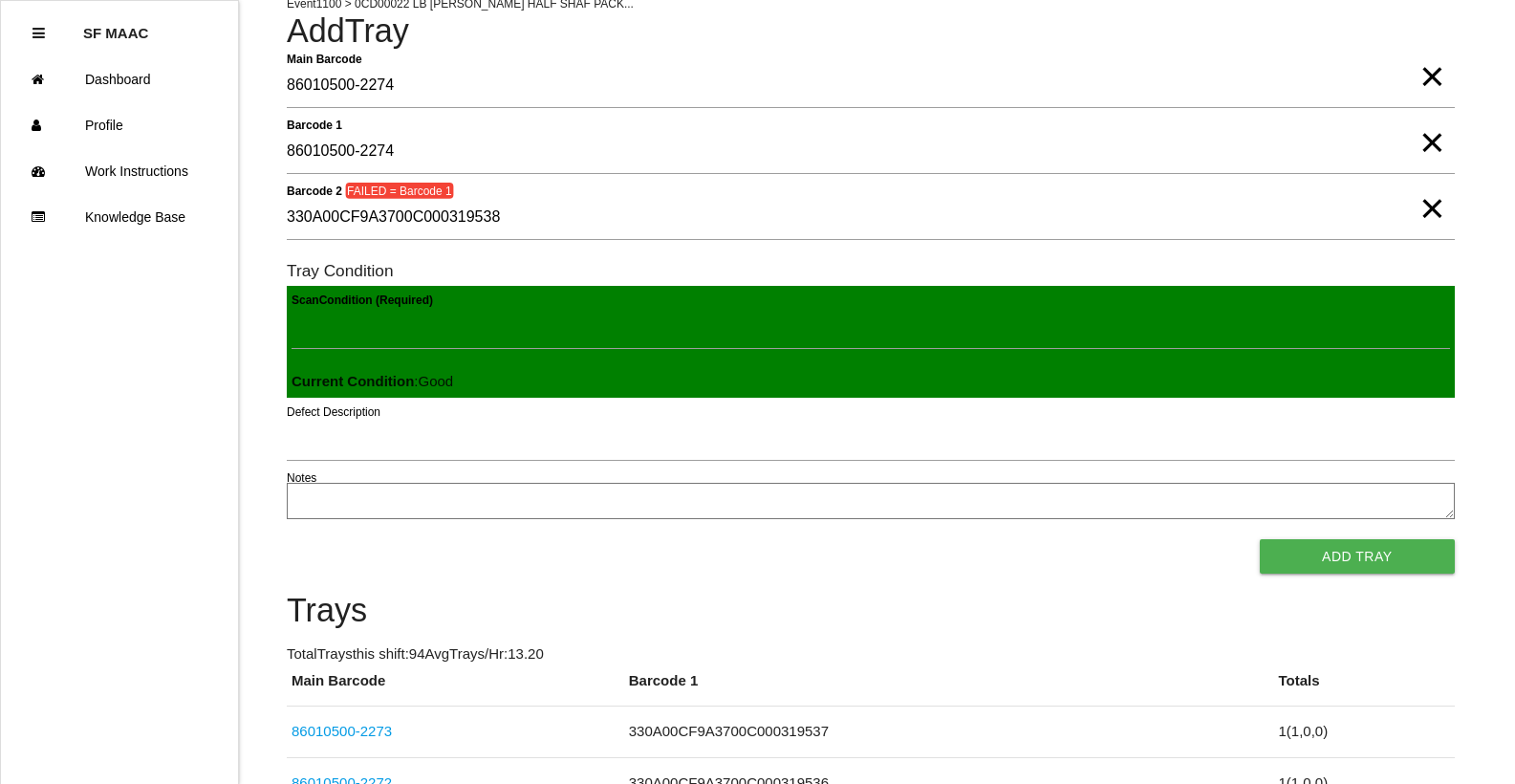
click at [1260, 539] on button "Add Tray" at bounding box center [1357, 557] width 195 height 35
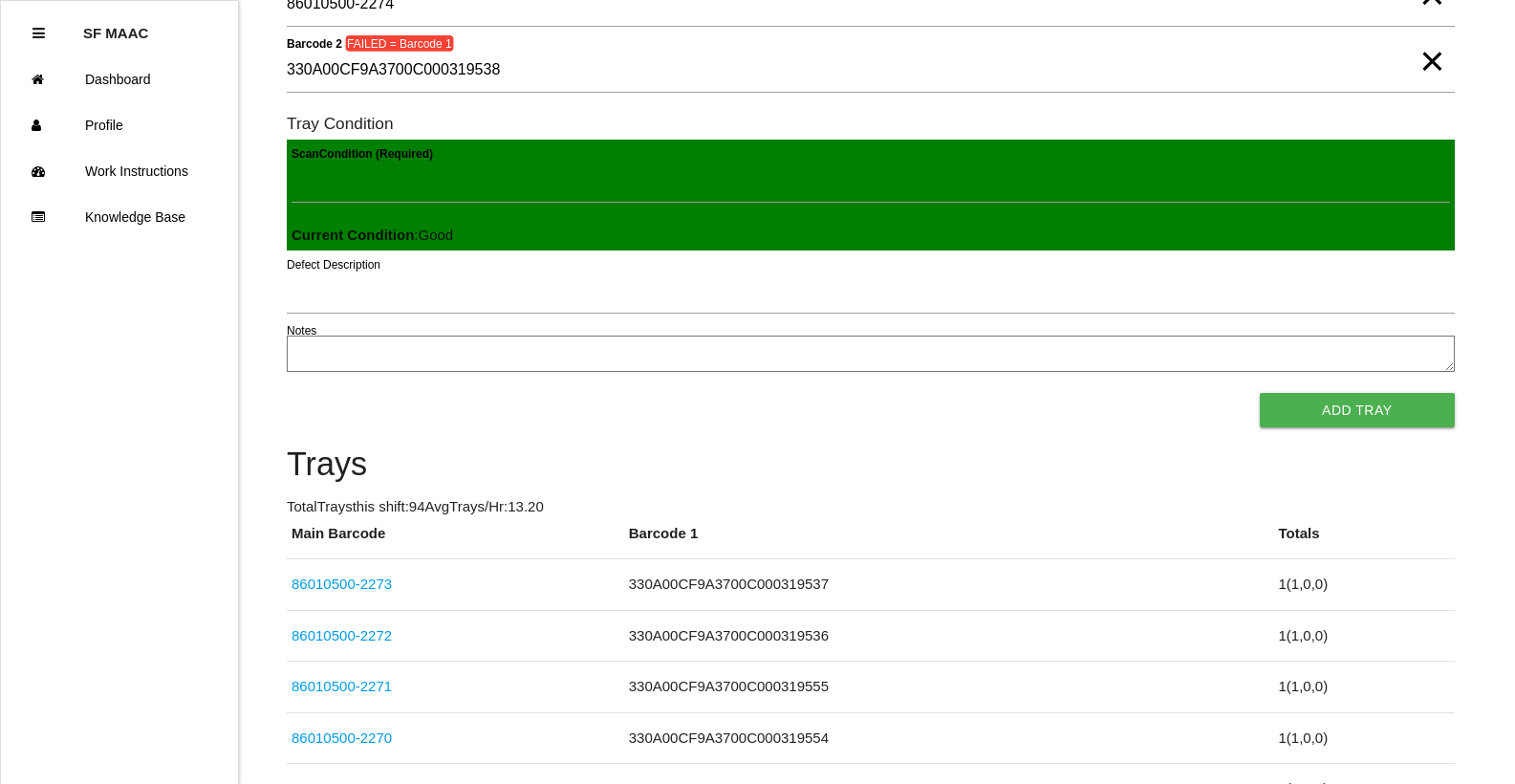
scroll to position [172, 0]
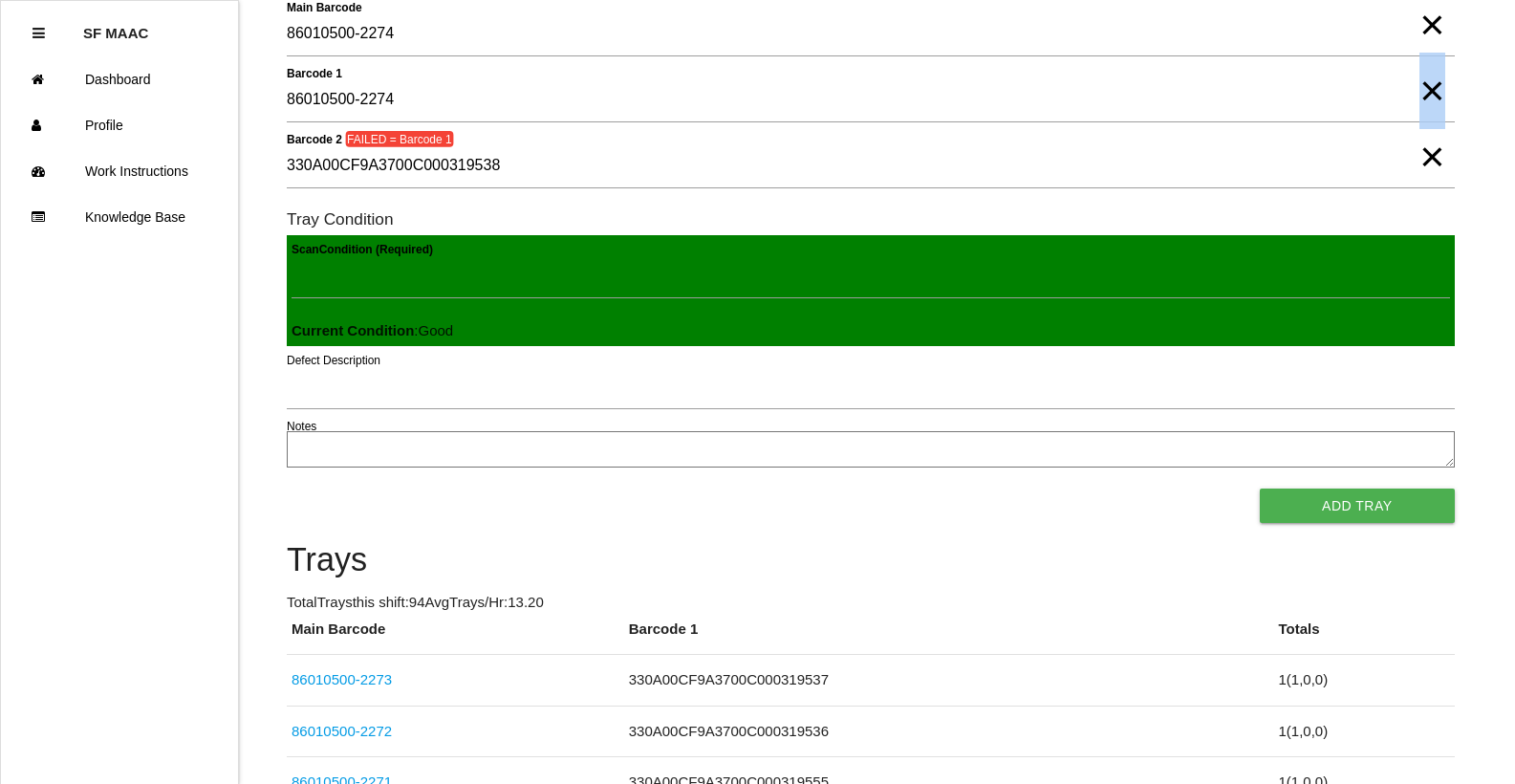
click at [1435, 91] on span "×" at bounding box center [1432, 72] width 25 height 39
click at [1289, 73] on form "Main Barcode 86010500-2274 × Barcode 1 Barcode 2 FAILED = Barcode 1 330A00CF9A3…" at bounding box center [871, 268] width 1168 height 510
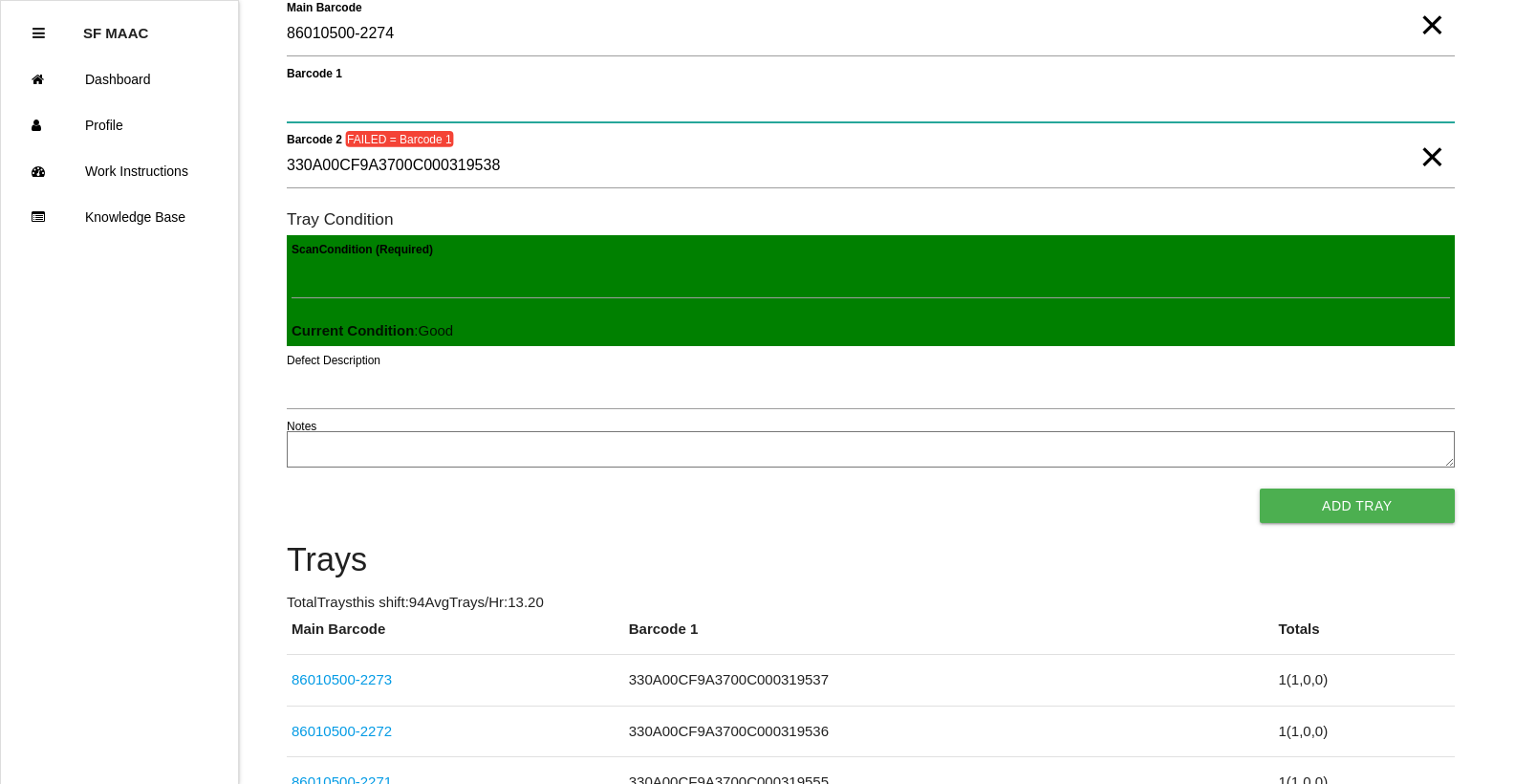
click at [1151, 89] on 1 "Barcode 1" at bounding box center [871, 100] width 1168 height 44
type 1 "86010500-2272"
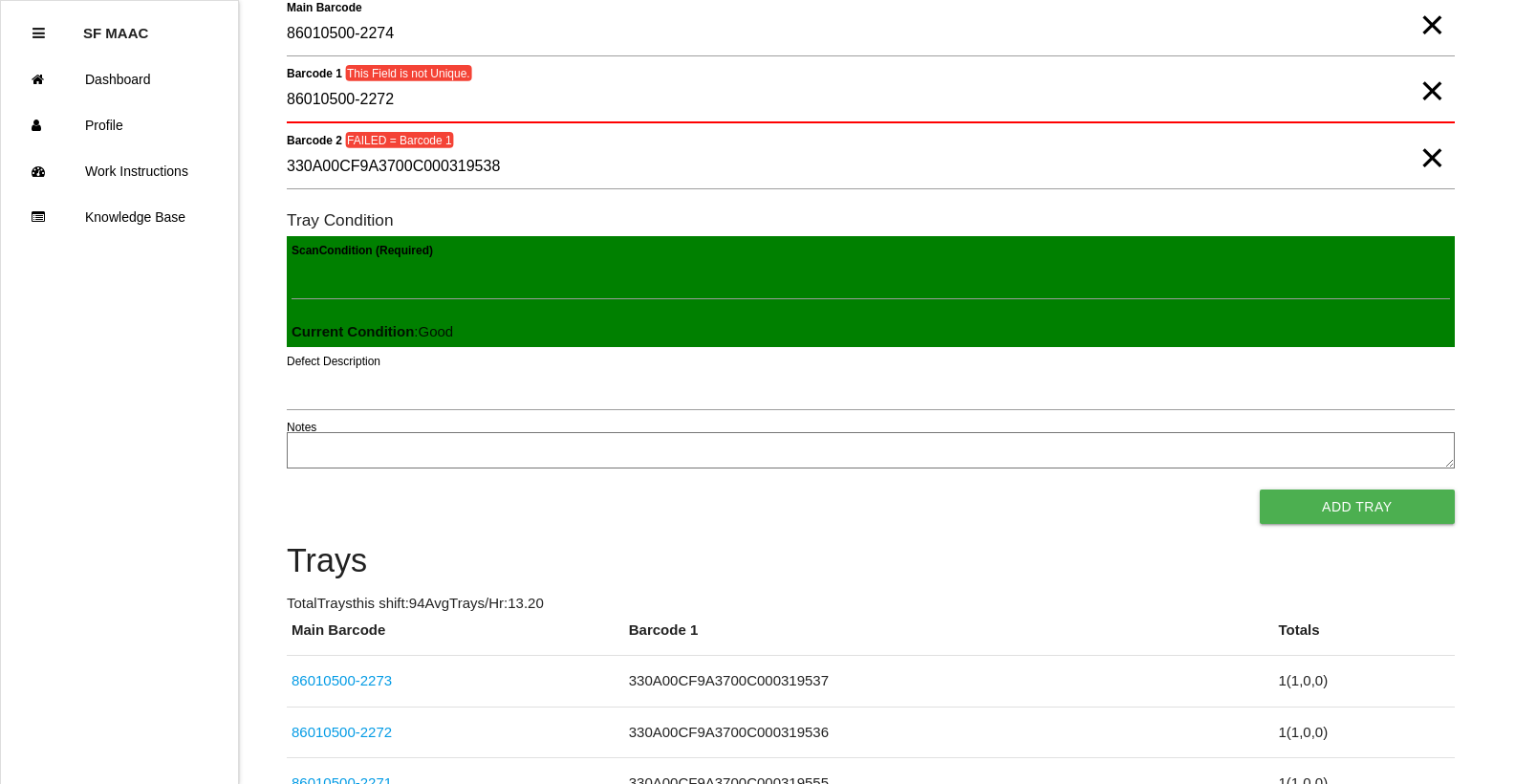
drag, startPoint x: 1419, startPoint y: 114, endPoint x: 1420, endPoint y: 102, distance: 12.0
click at [1421, 91] on span "×" at bounding box center [1432, 72] width 25 height 39
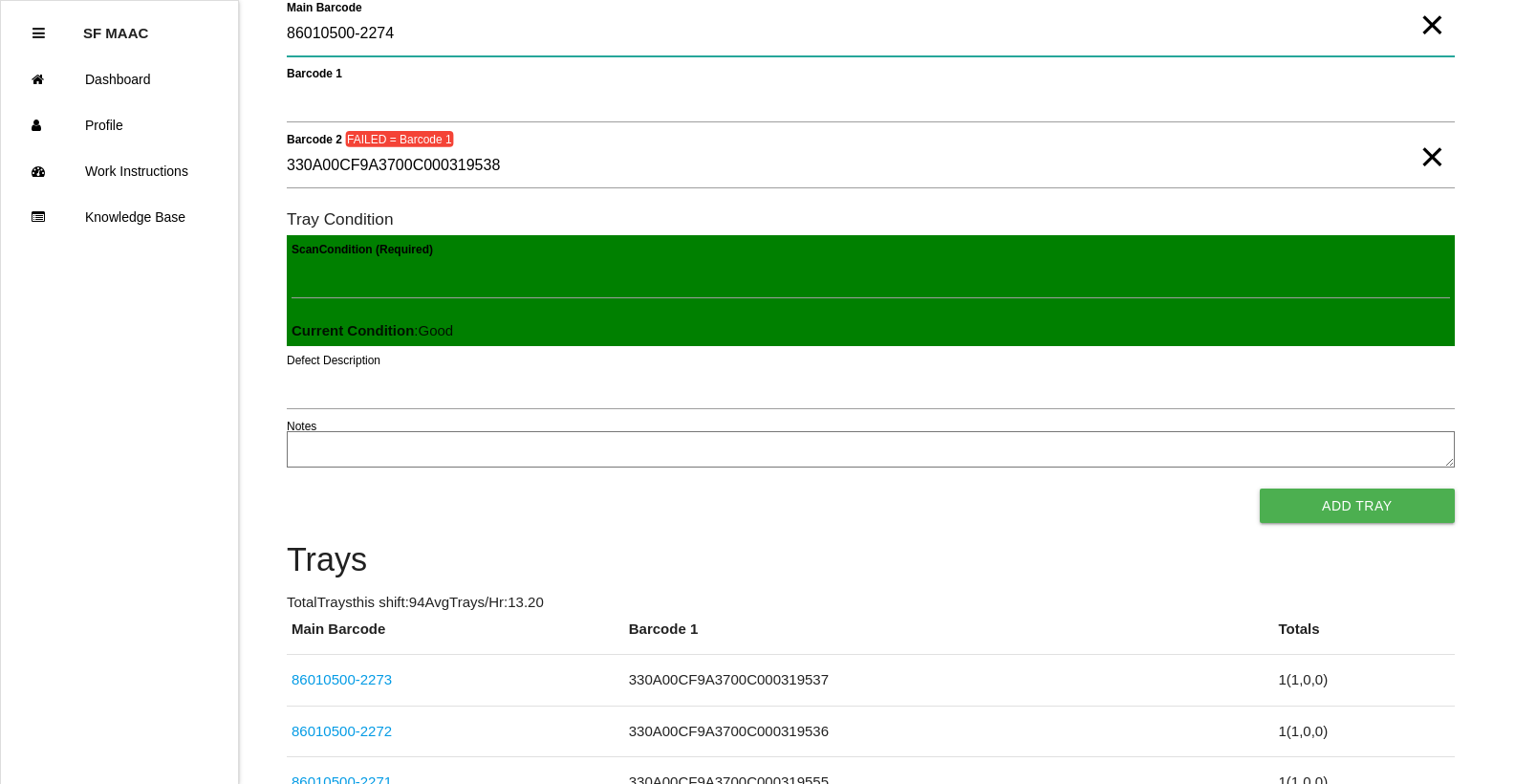
click at [1306, 53] on Barcode "86010500-2274" at bounding box center [871, 34] width 1168 height 44
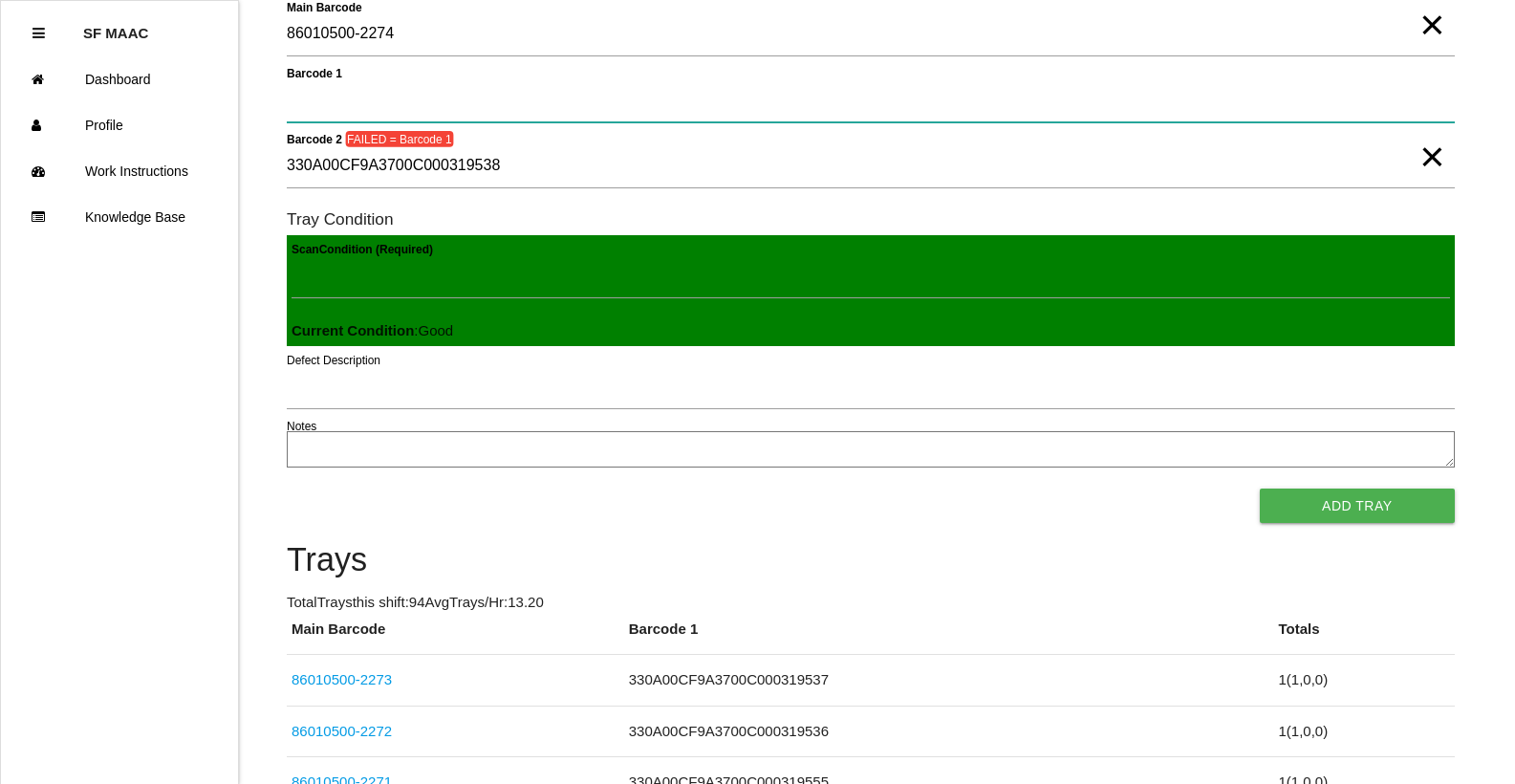
click at [1123, 92] on 1 "Barcode 1" at bounding box center [871, 100] width 1168 height 44
type 1 "330A00CF9A3700C000319538"
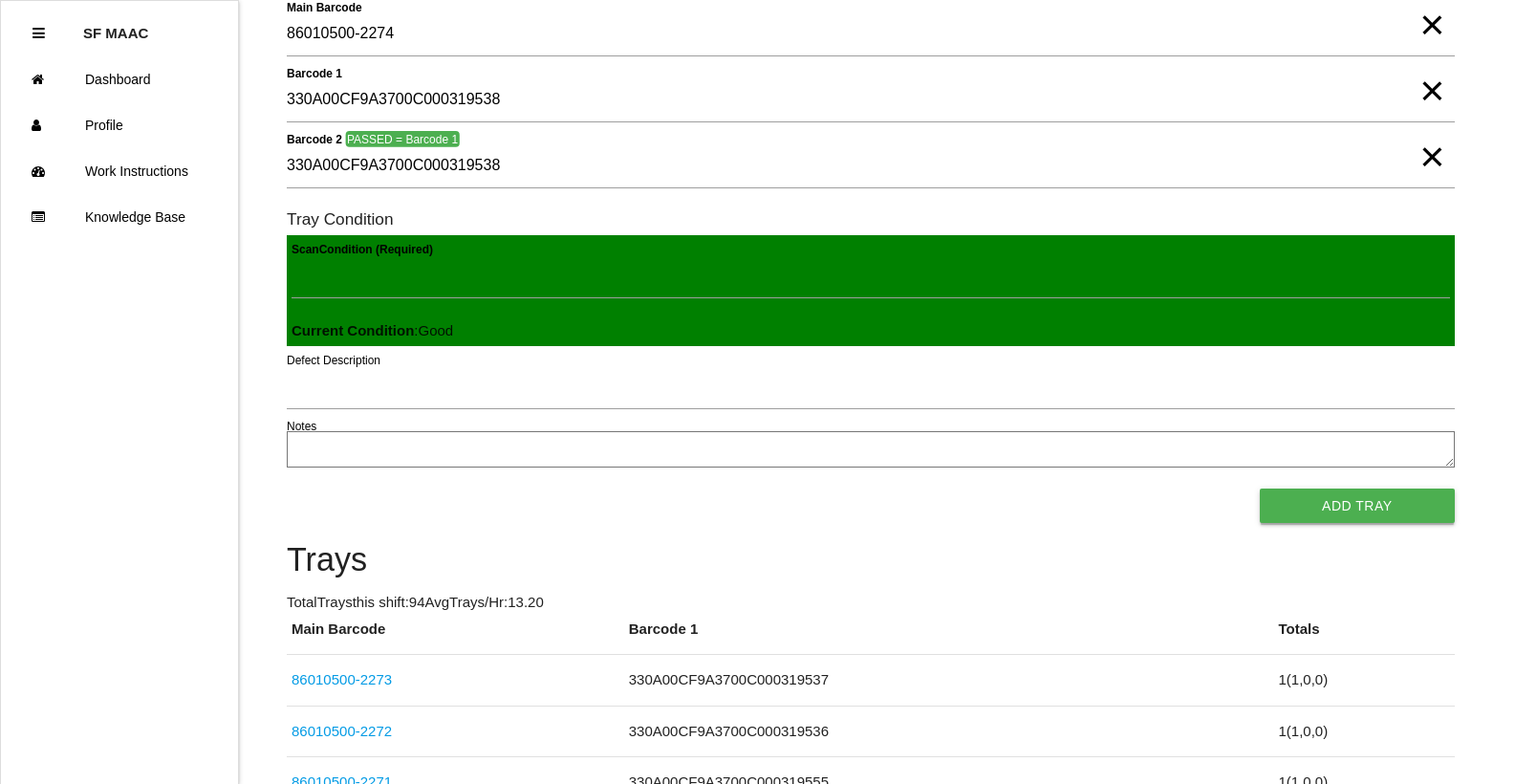
click at [1393, 514] on button "Add Tray" at bounding box center [1357, 506] width 195 height 35
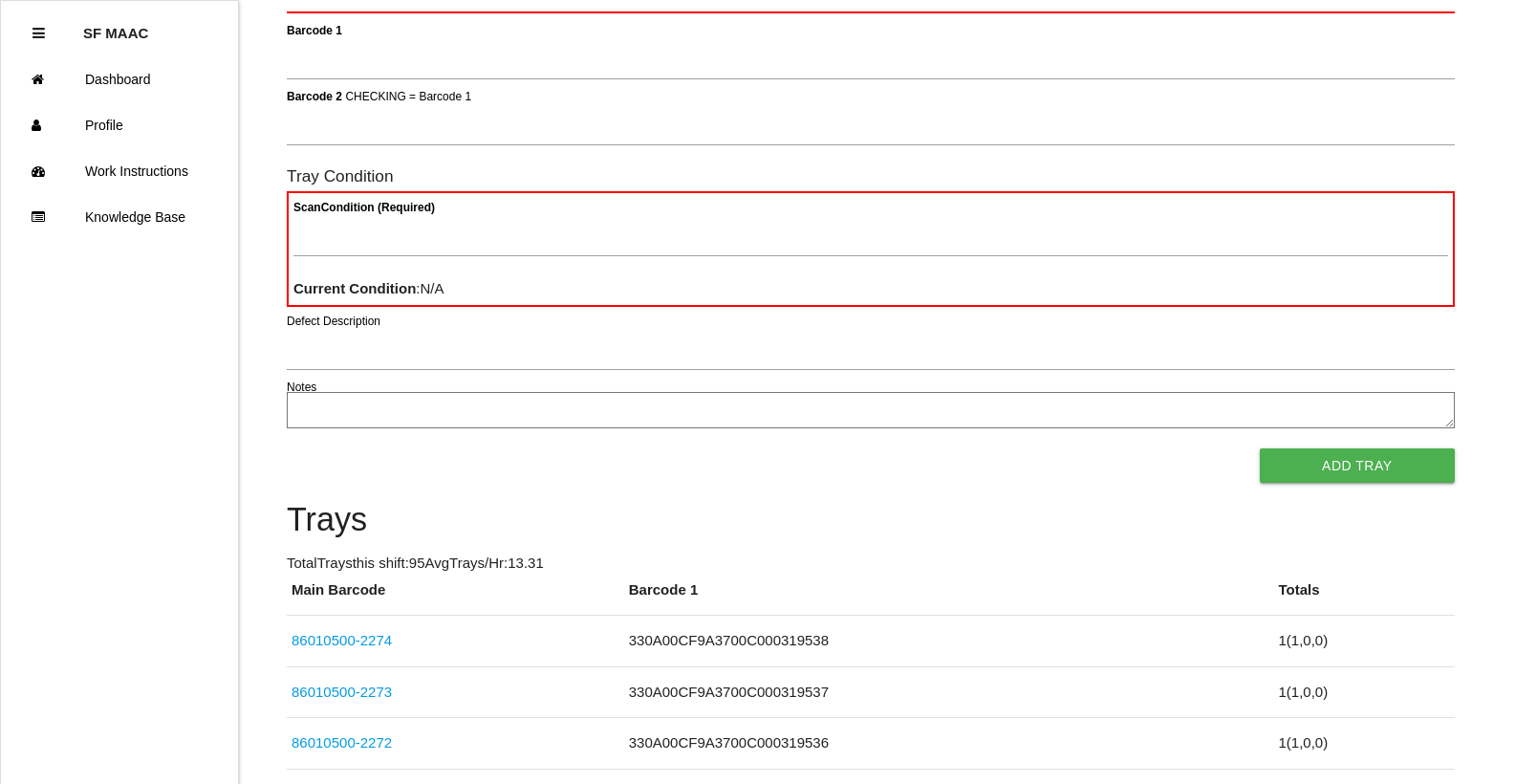
scroll to position [171, 0]
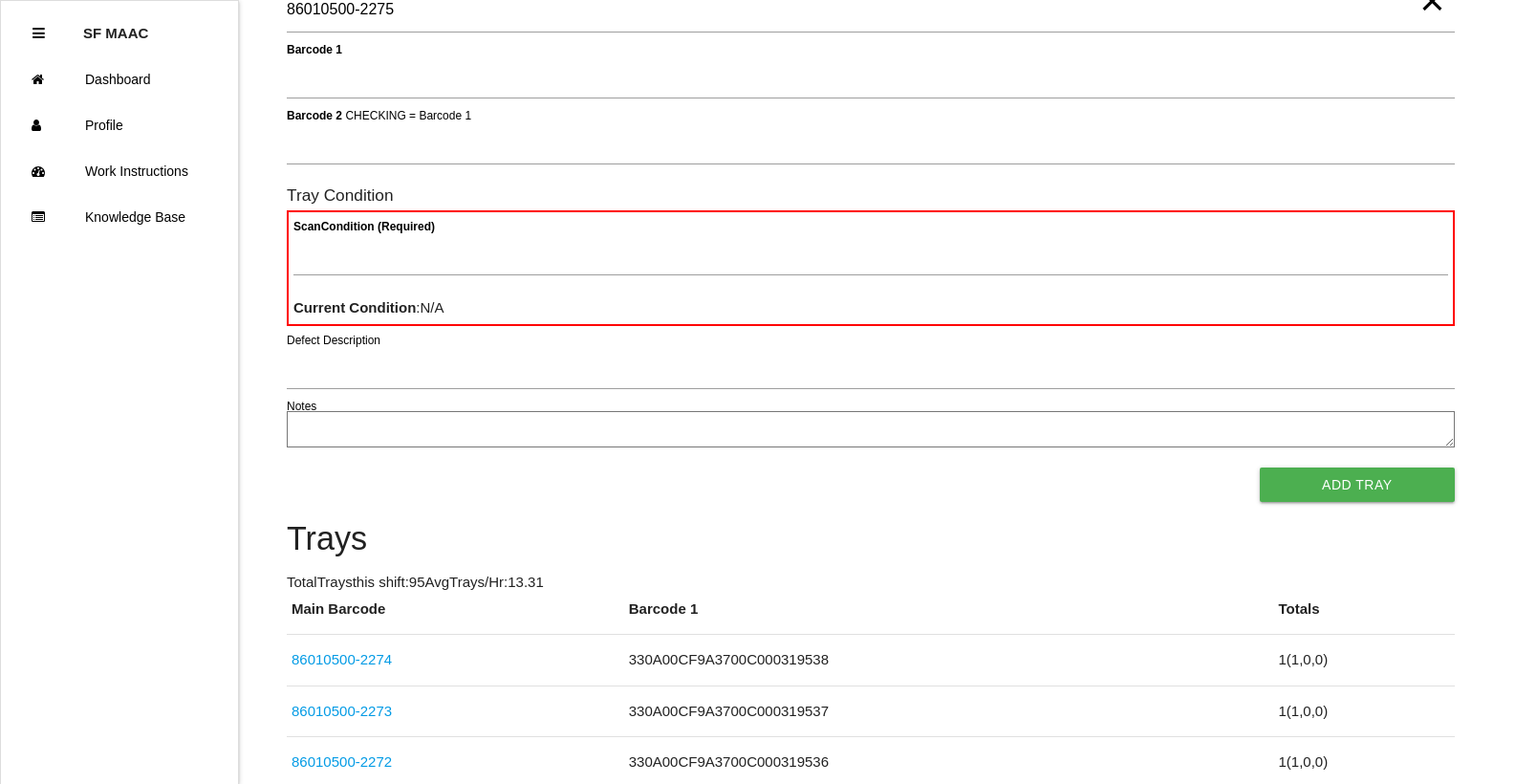
type Barcode "86010500-2275"
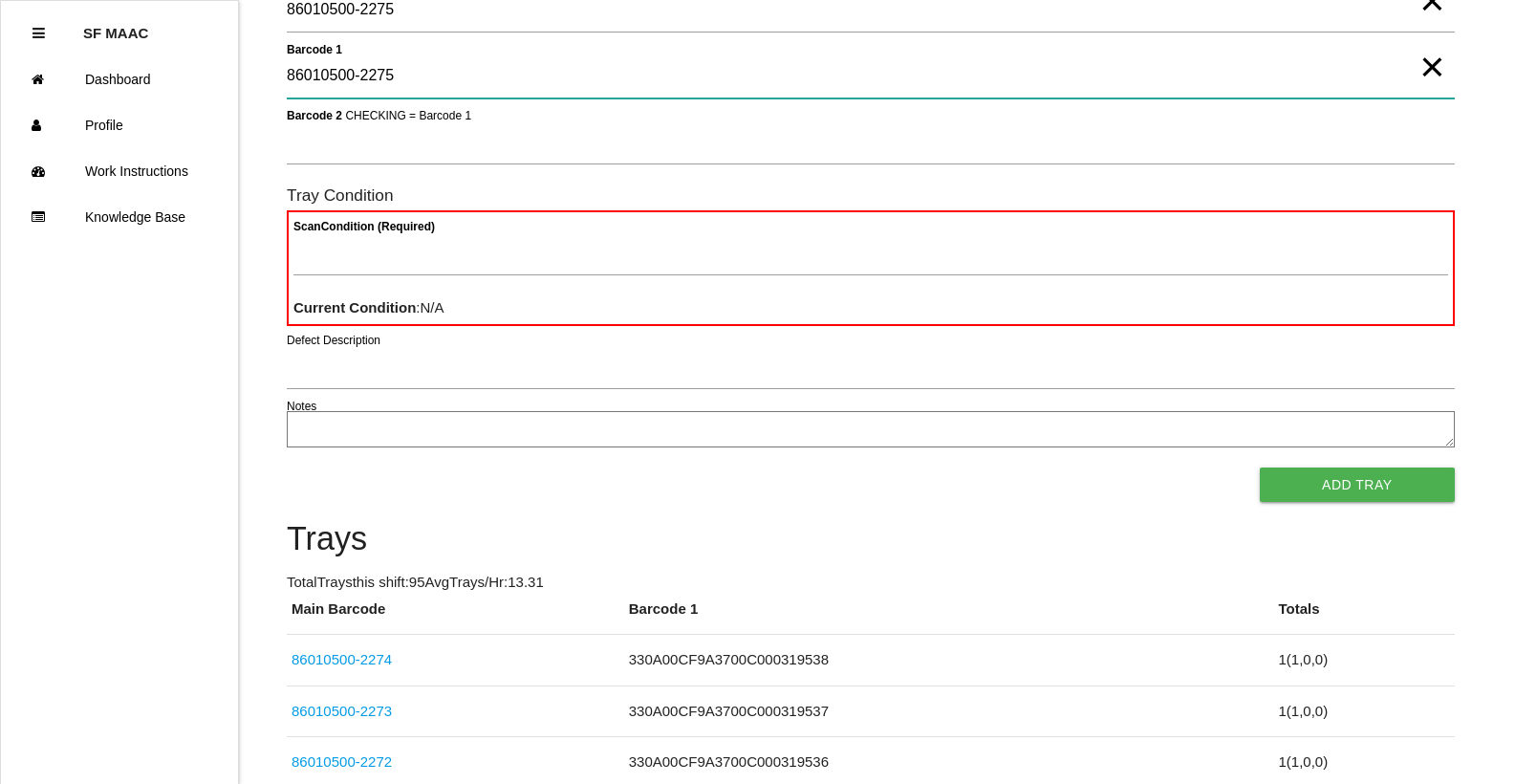
type 1 "86010500-2275"
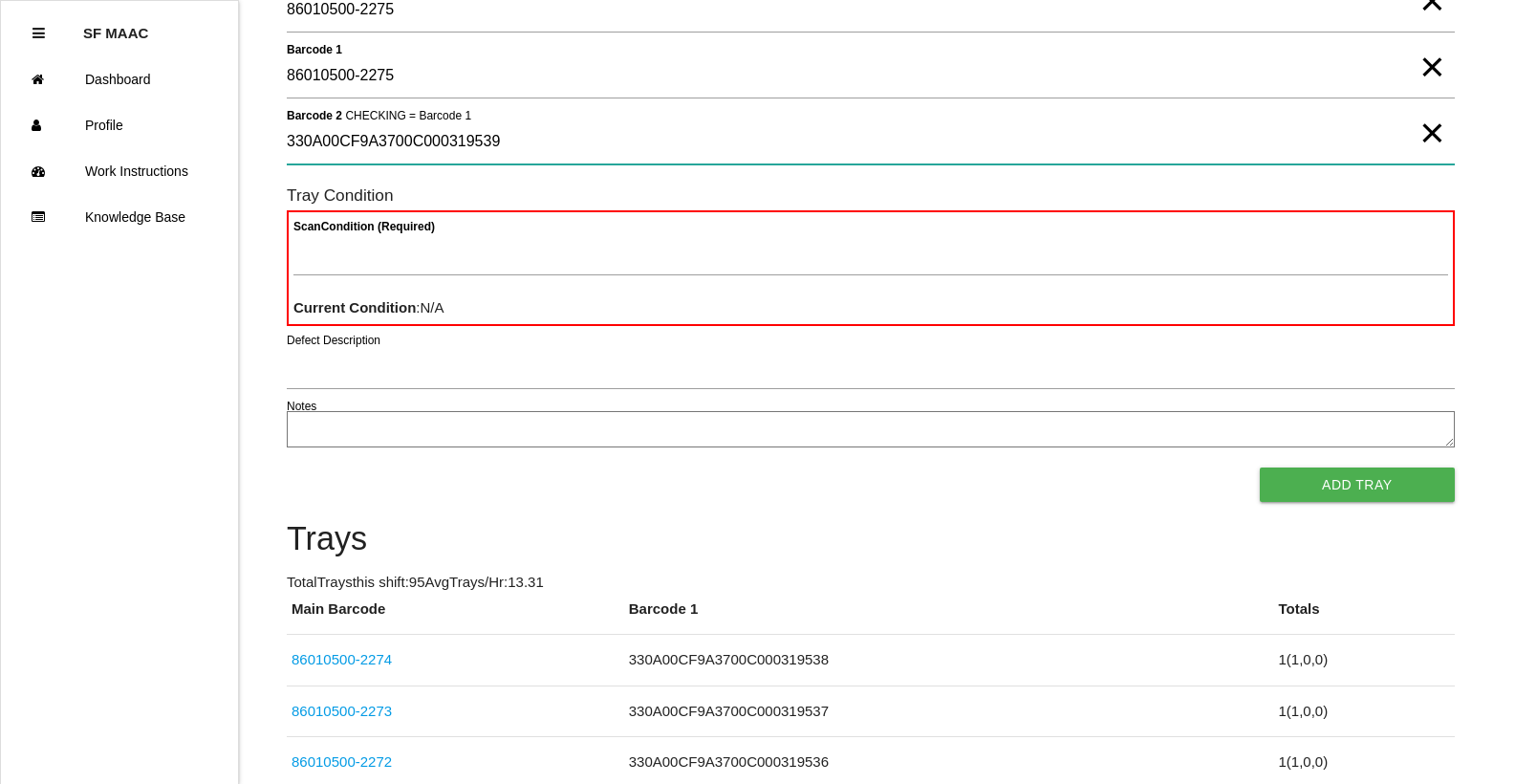
type 2 "330A00CF9A3700C000319539"
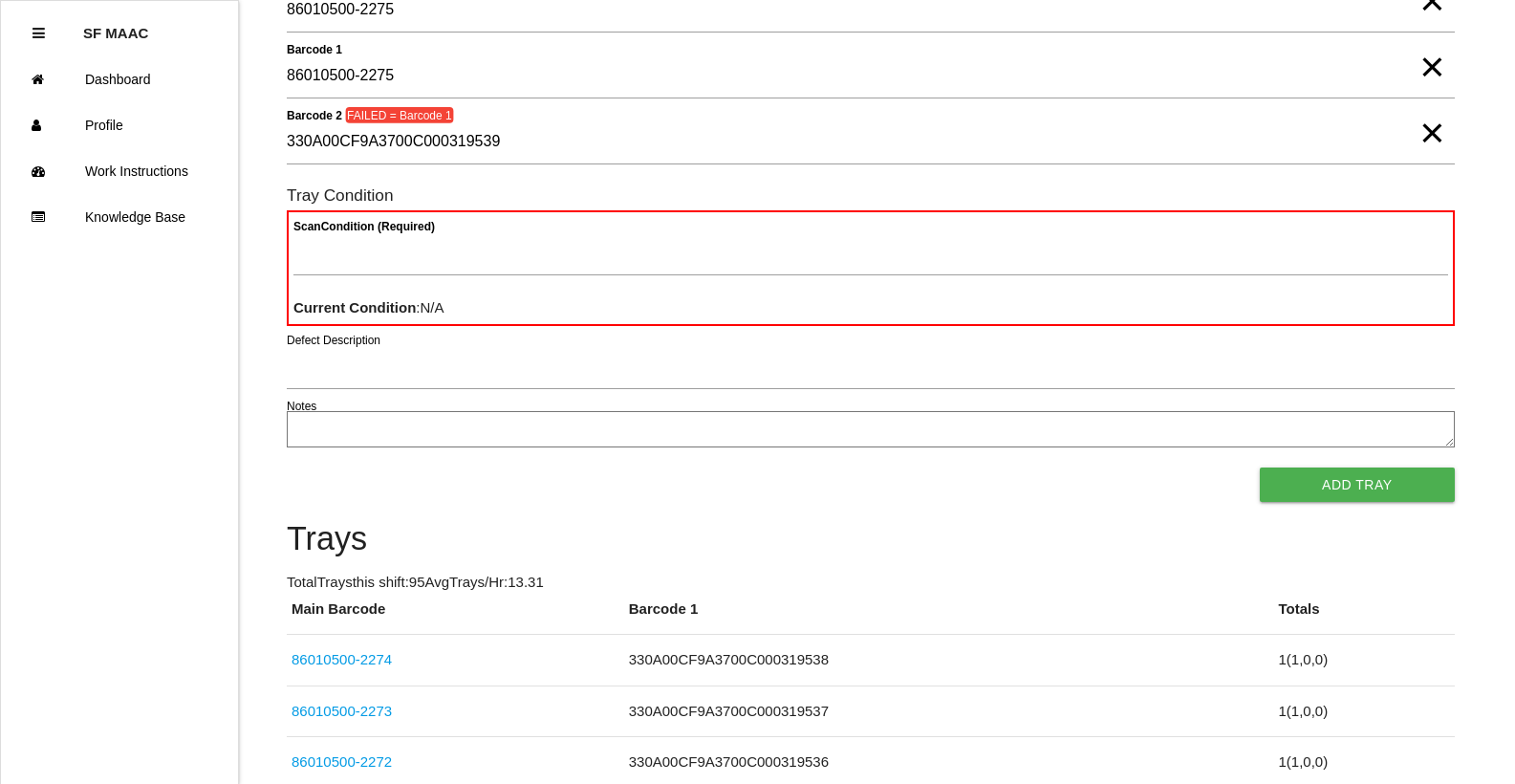
click at [1431, 67] on span "×" at bounding box center [1432, 48] width 25 height 39
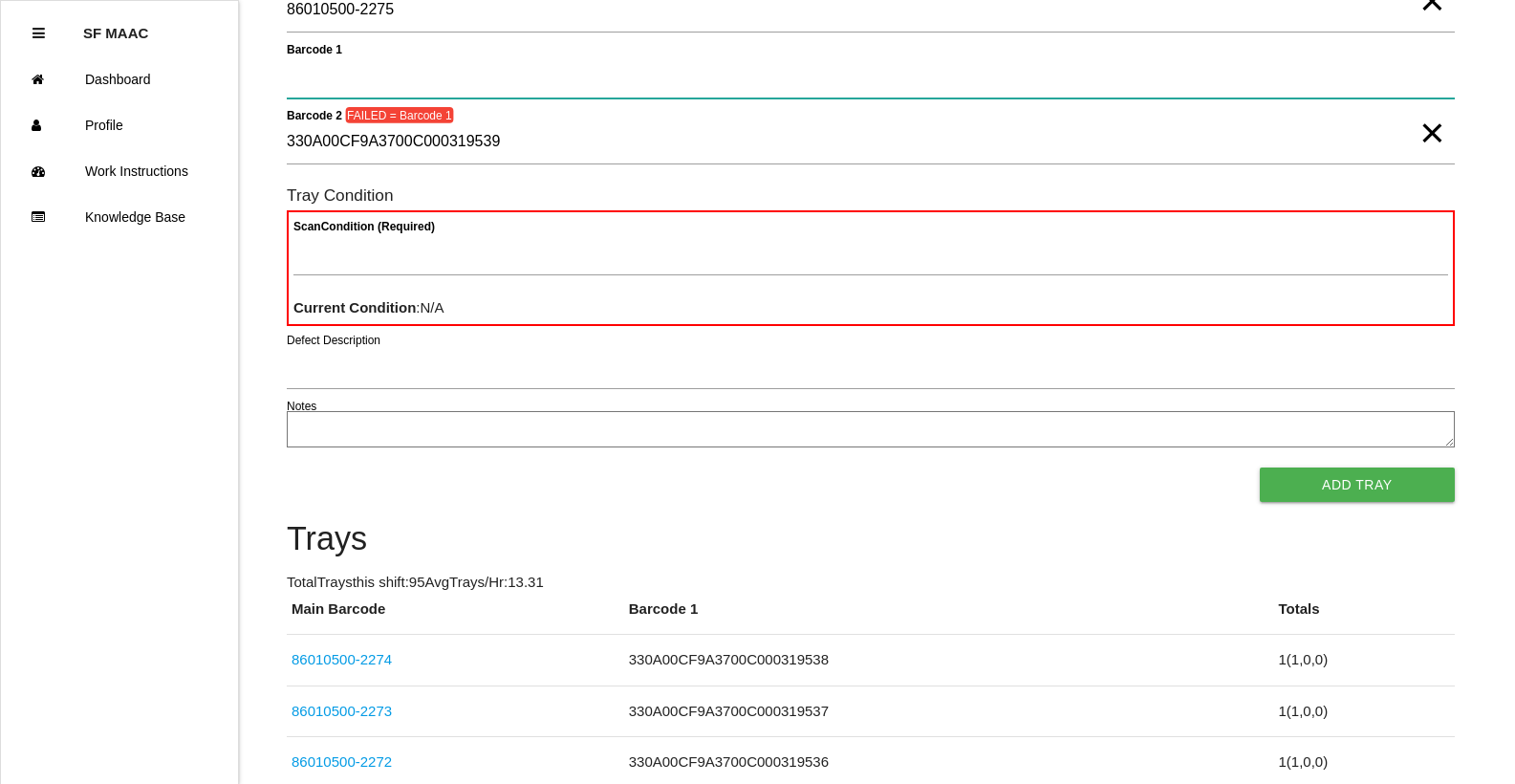
click at [1385, 60] on 1 "Barcode 1" at bounding box center [871, 75] width 1168 height 44
type 1 "330A00CF9A3700C000319539"
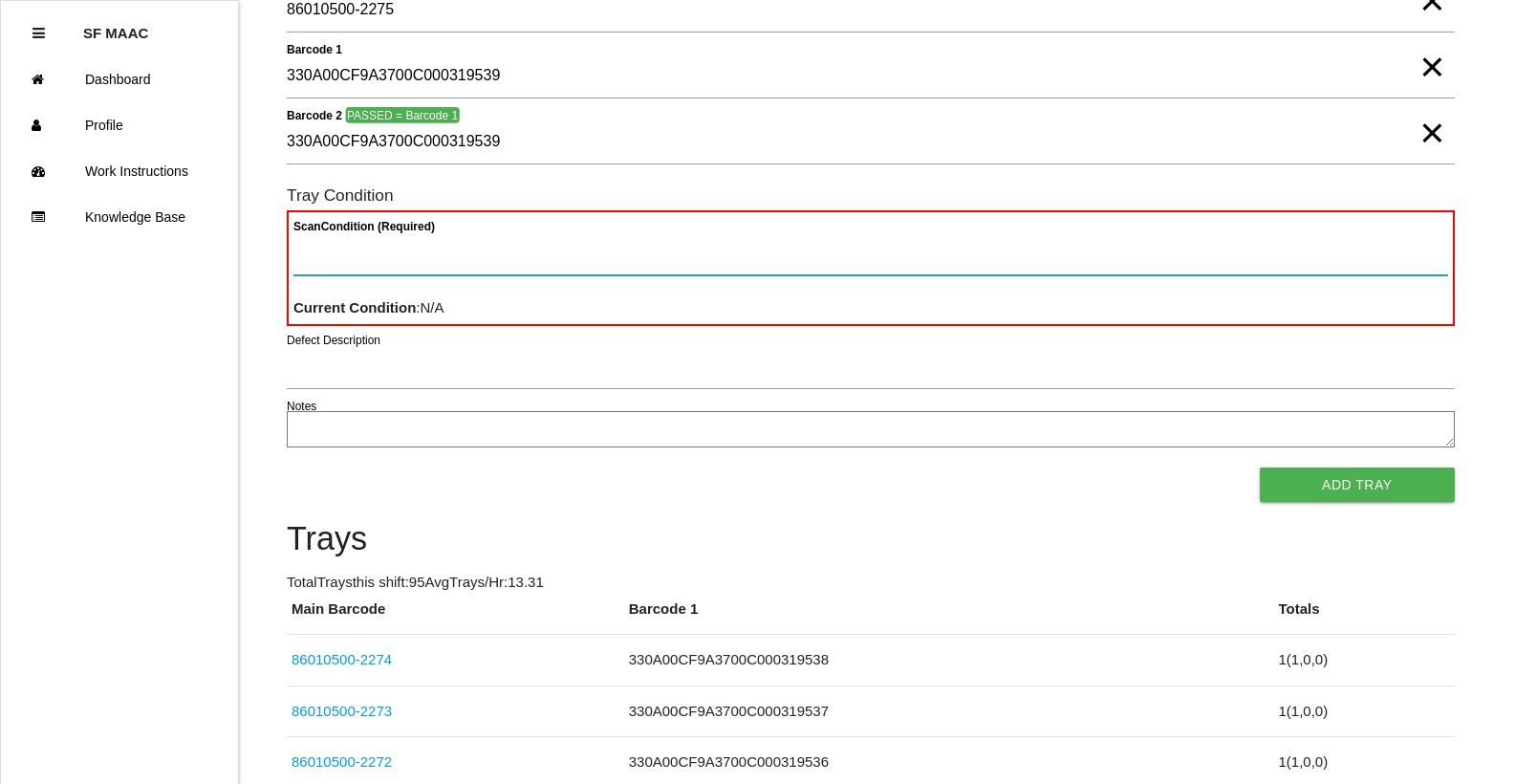
click at [1228, 257] on Condition "Scan Condition (Required)" at bounding box center [870, 252] width 1154 height 44
type Condition "goo"
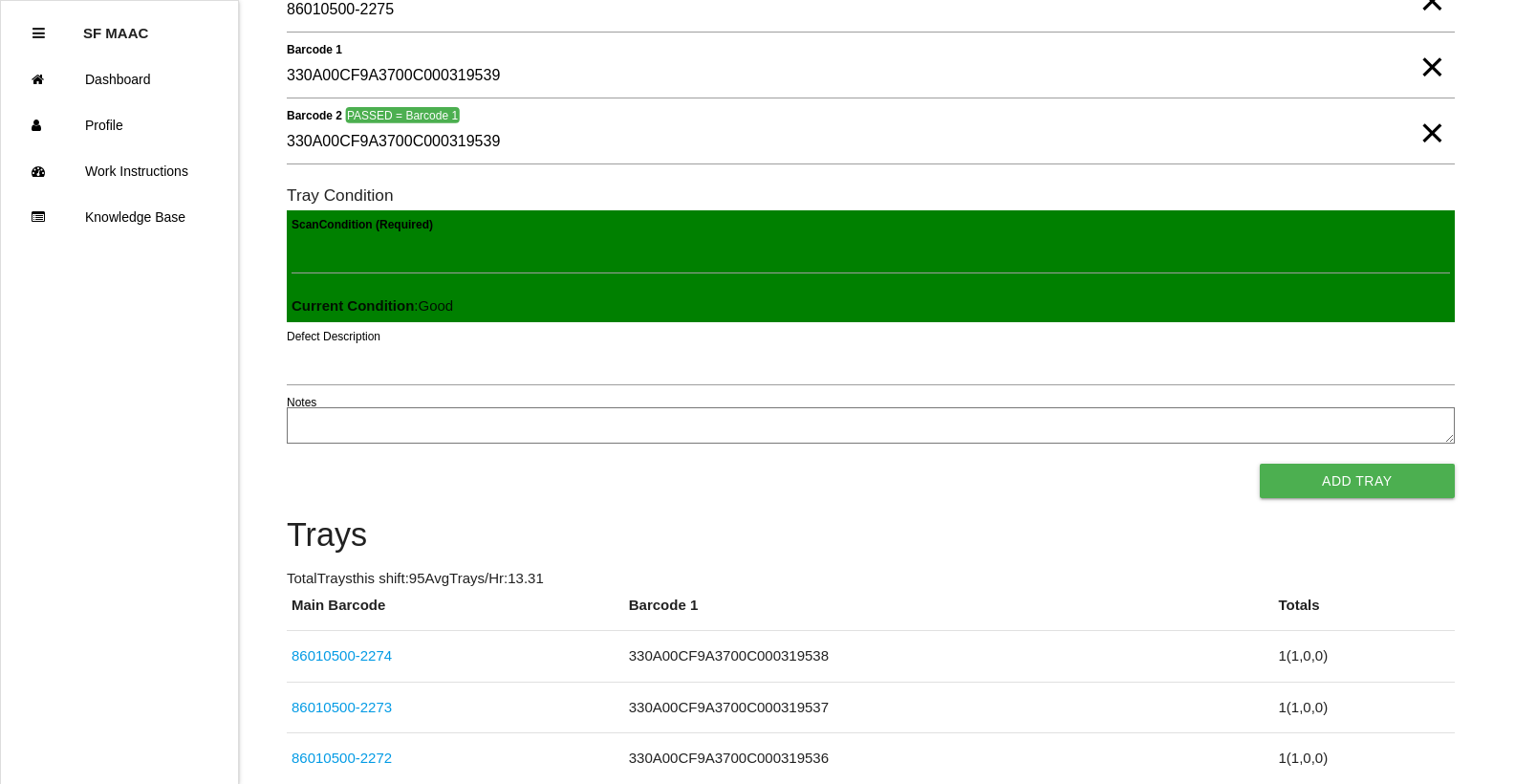
click at [1260, 463] on button "Add Tray" at bounding box center [1357, 480] width 195 height 35
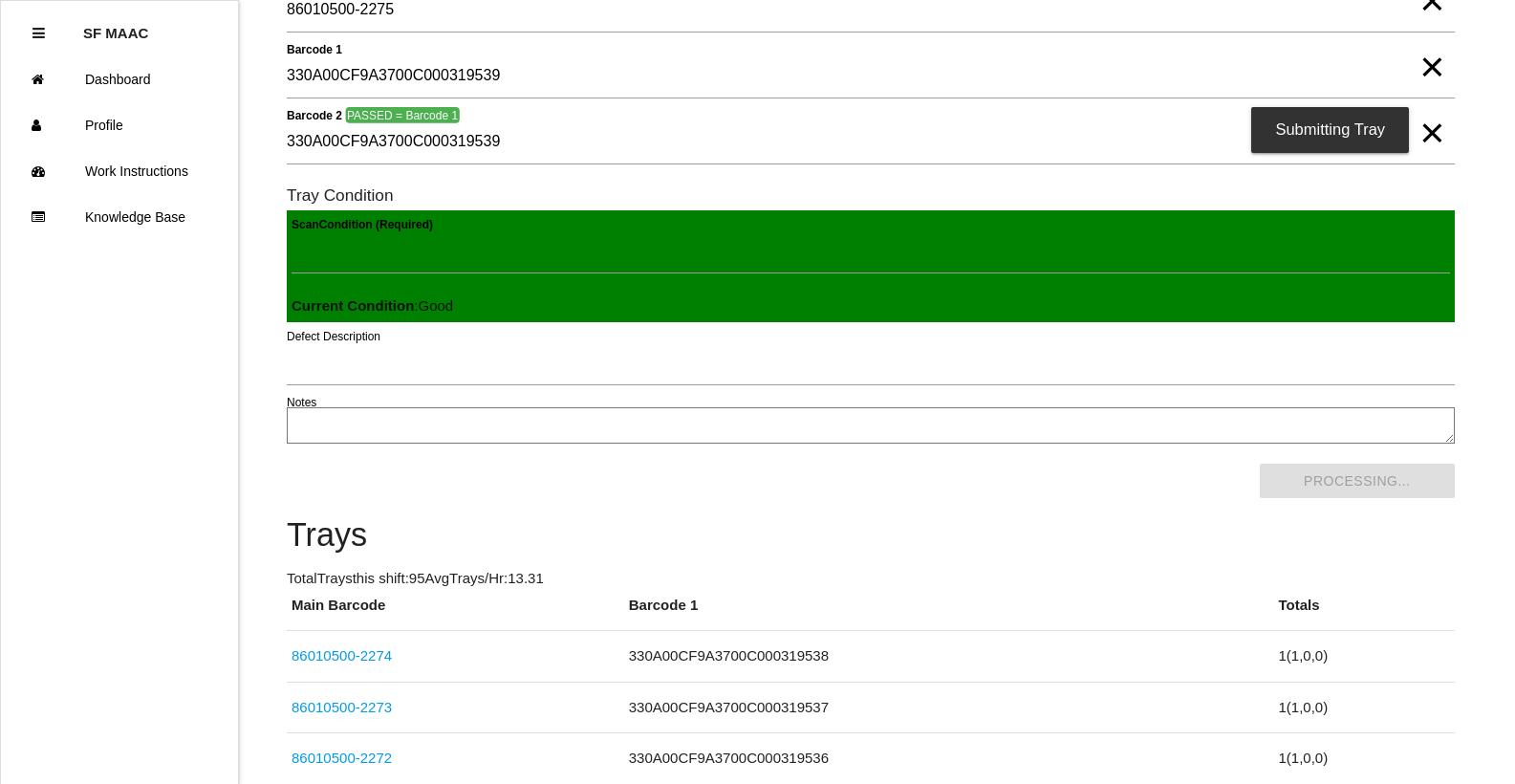
scroll to position [0, 0]
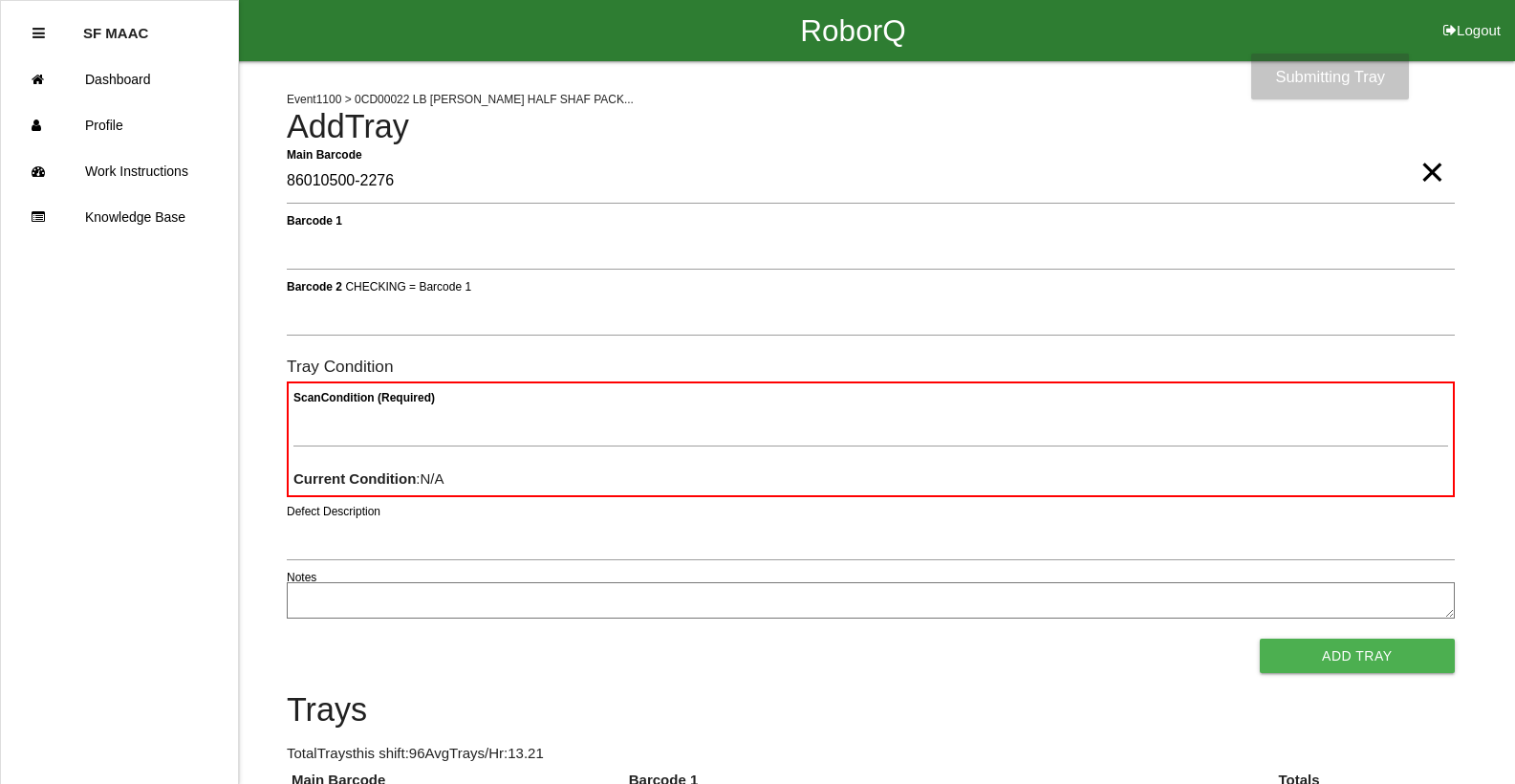
type Barcode "86010500-2276"
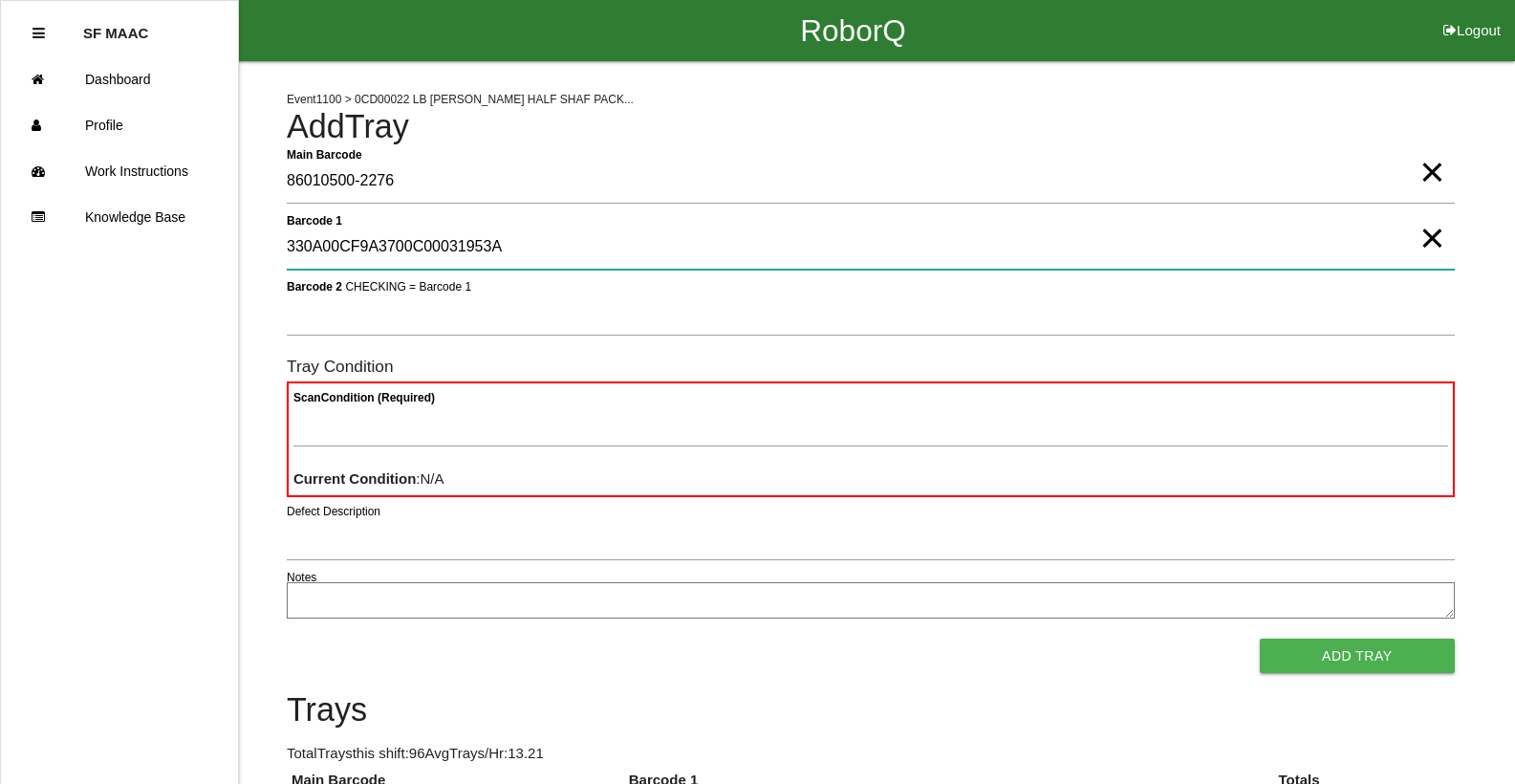
type 1 "330A00CF9A3700C00031953A"
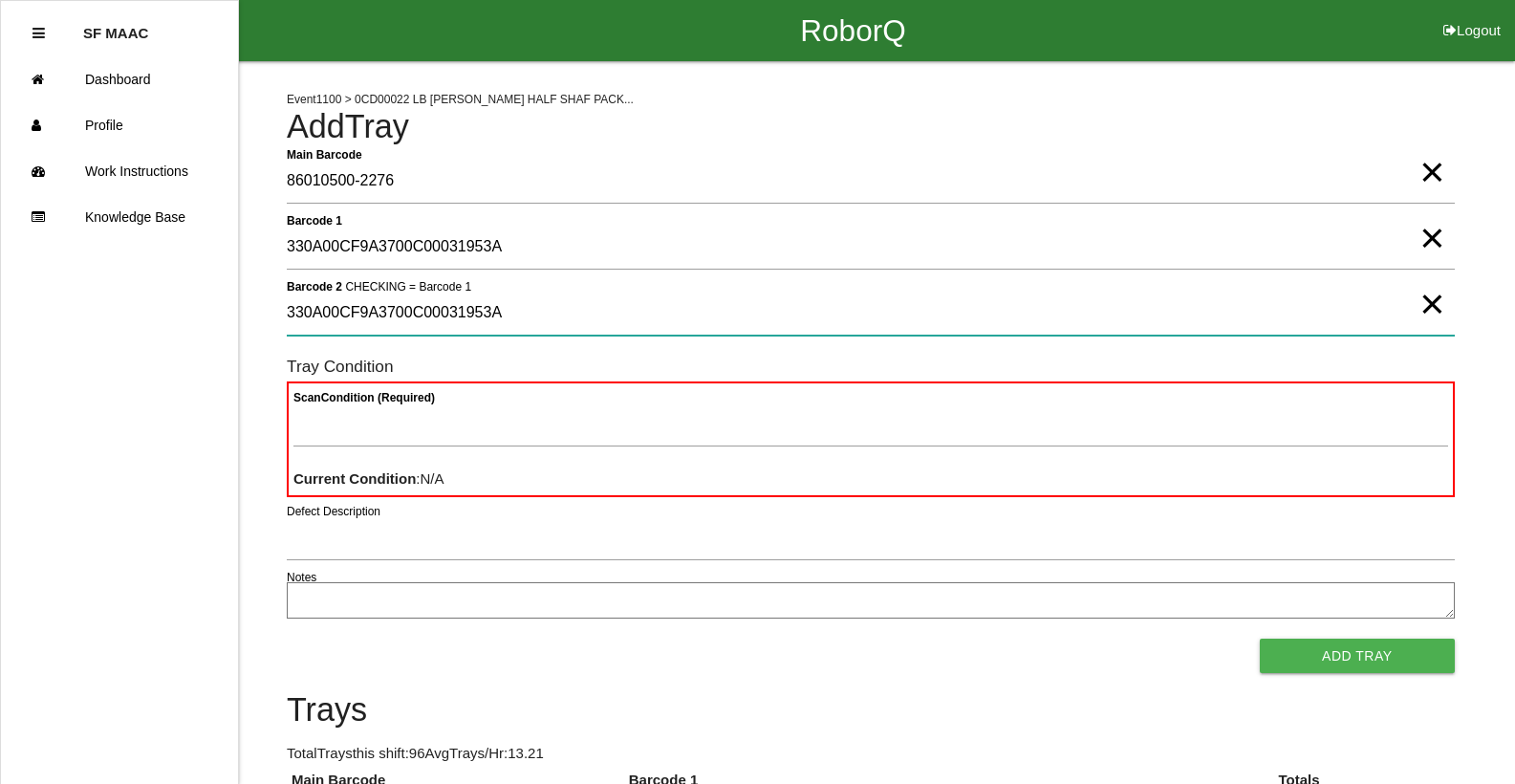
type 2 "330A00CF9A3700C00031953A"
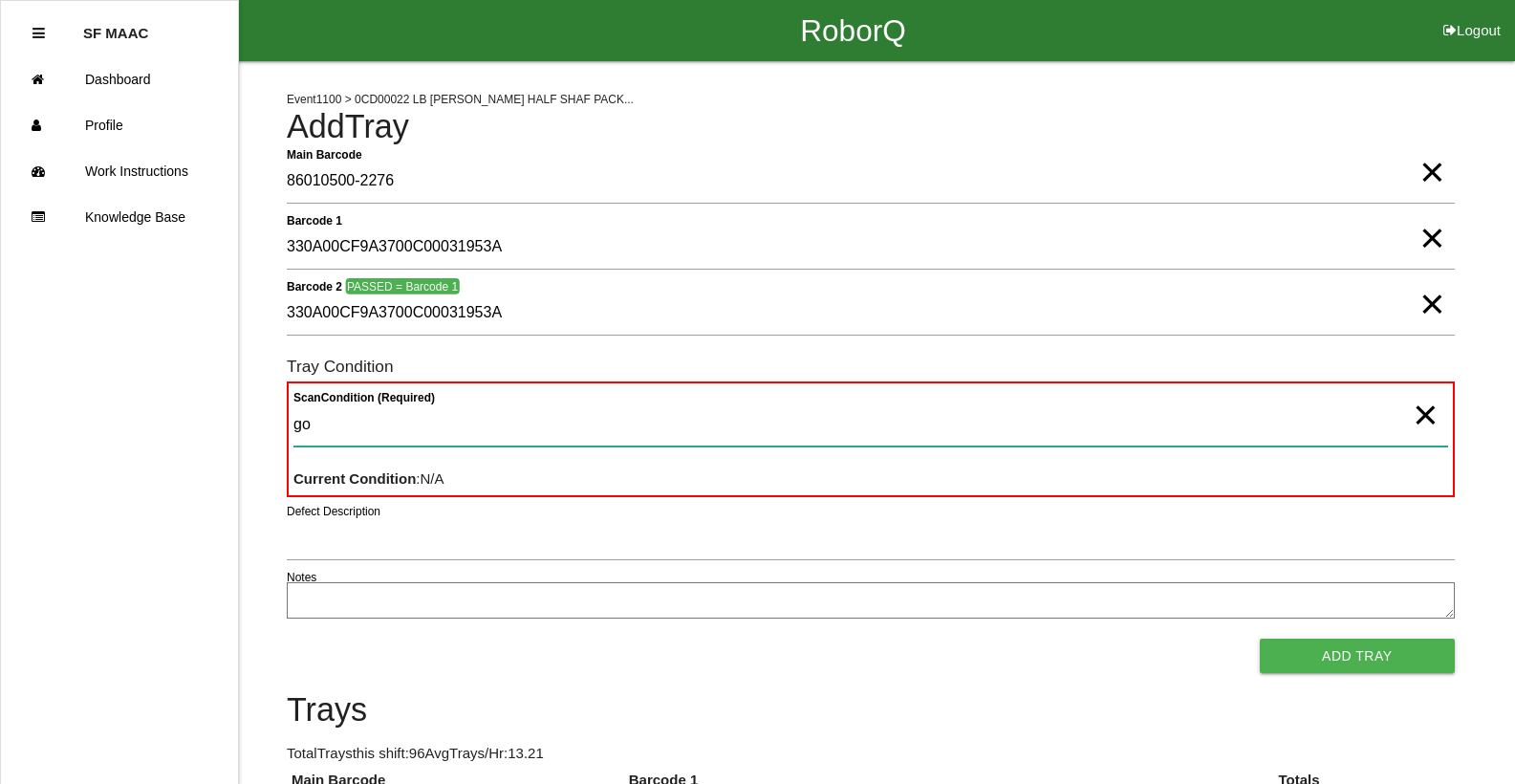
type Condition "goo"
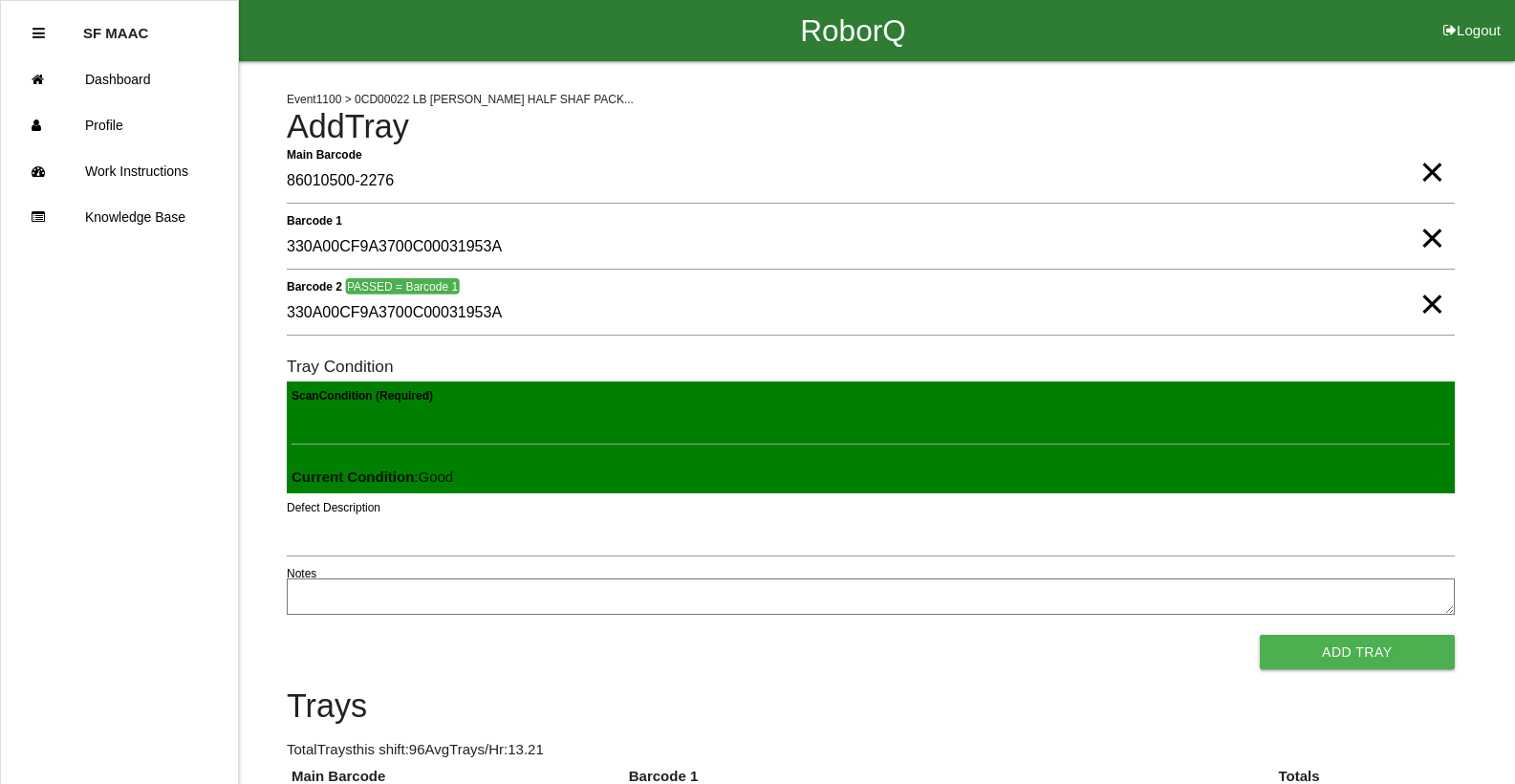
click at [1260, 634] on button "Add Tray" at bounding box center [1357, 652] width 195 height 35
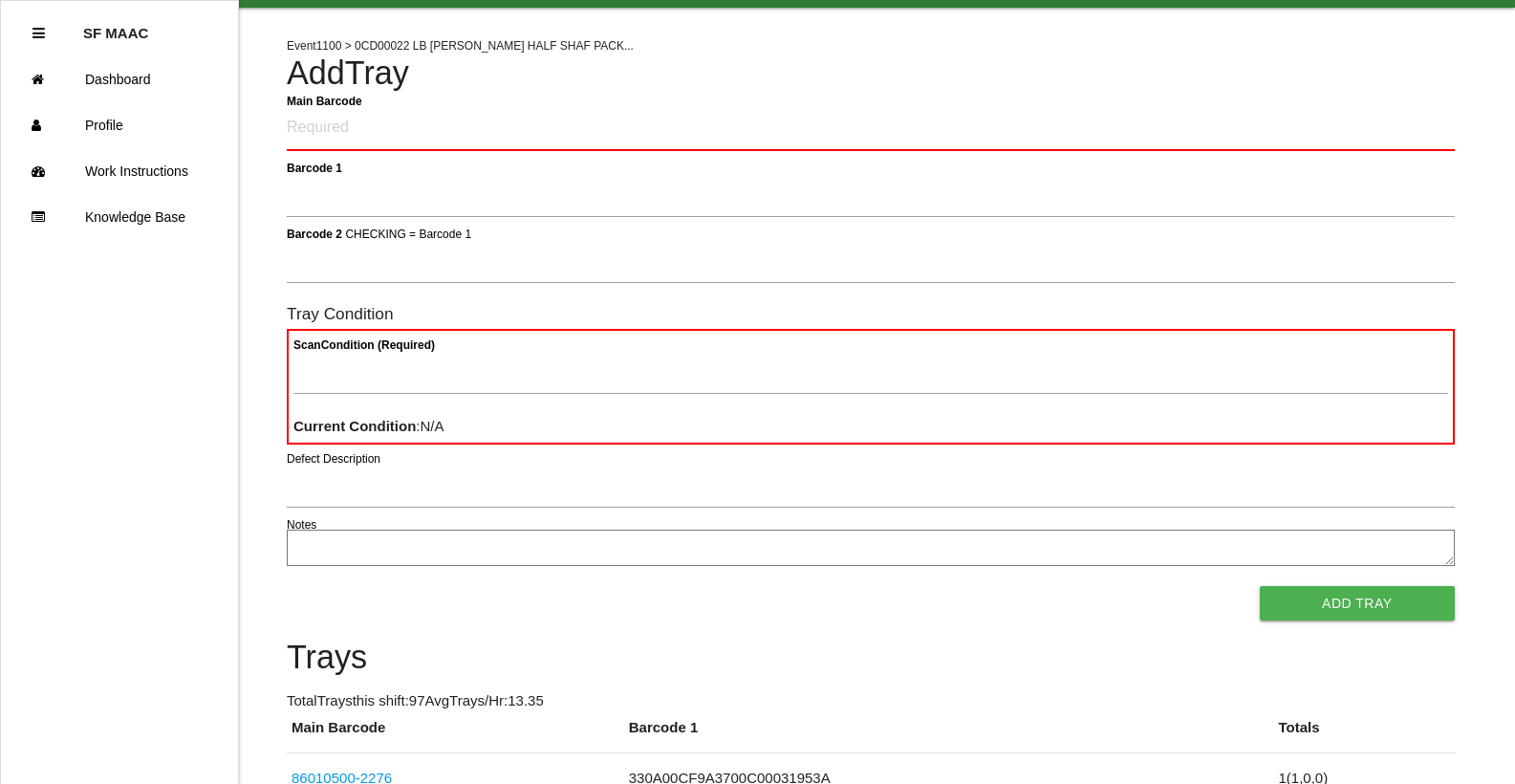
scroll to position [96, 0]
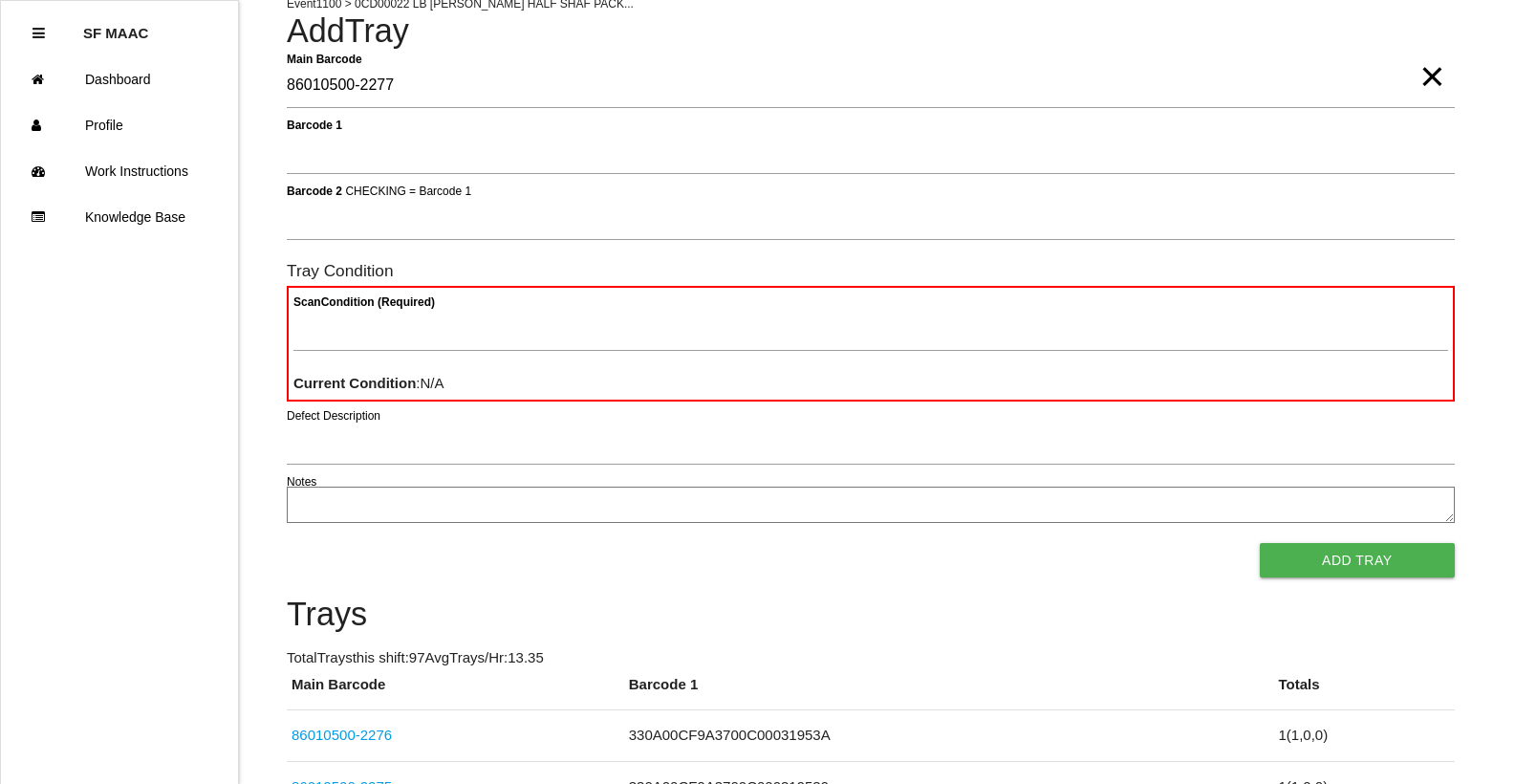
type Barcode "86010500-2277"
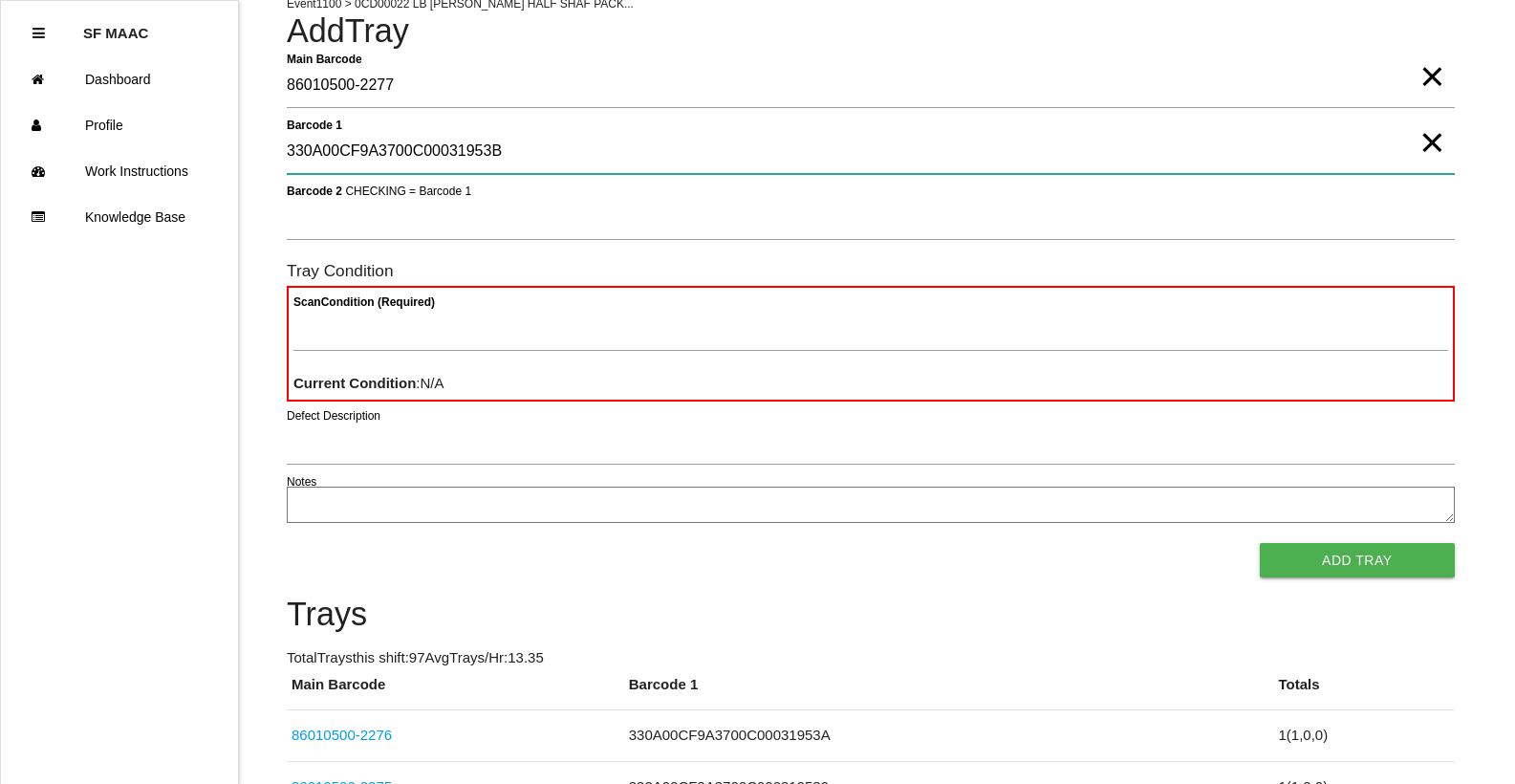
type 1 "330A00CF9A3700C00031953B"
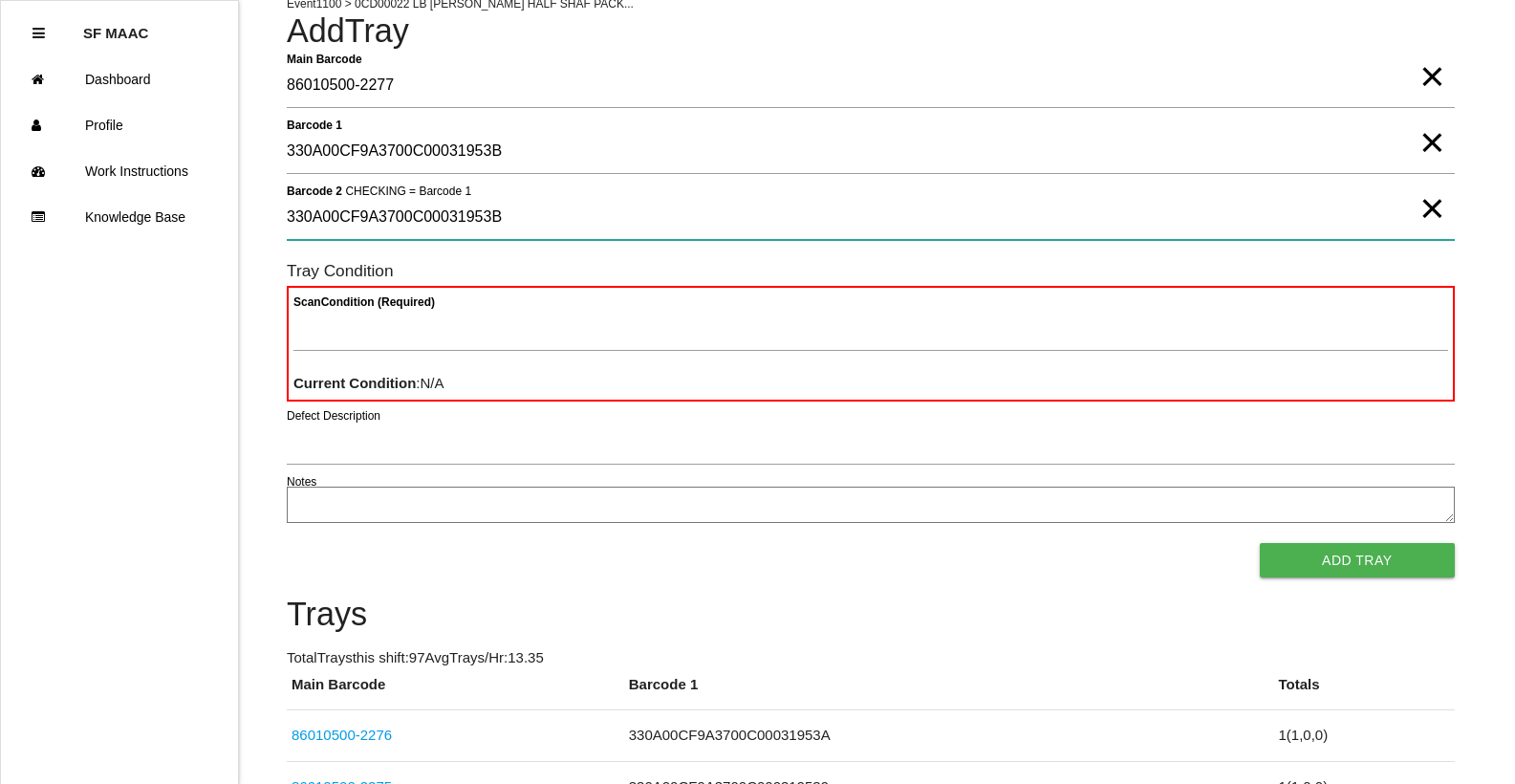
type 2 "330A00CF9A3700C00031953B"
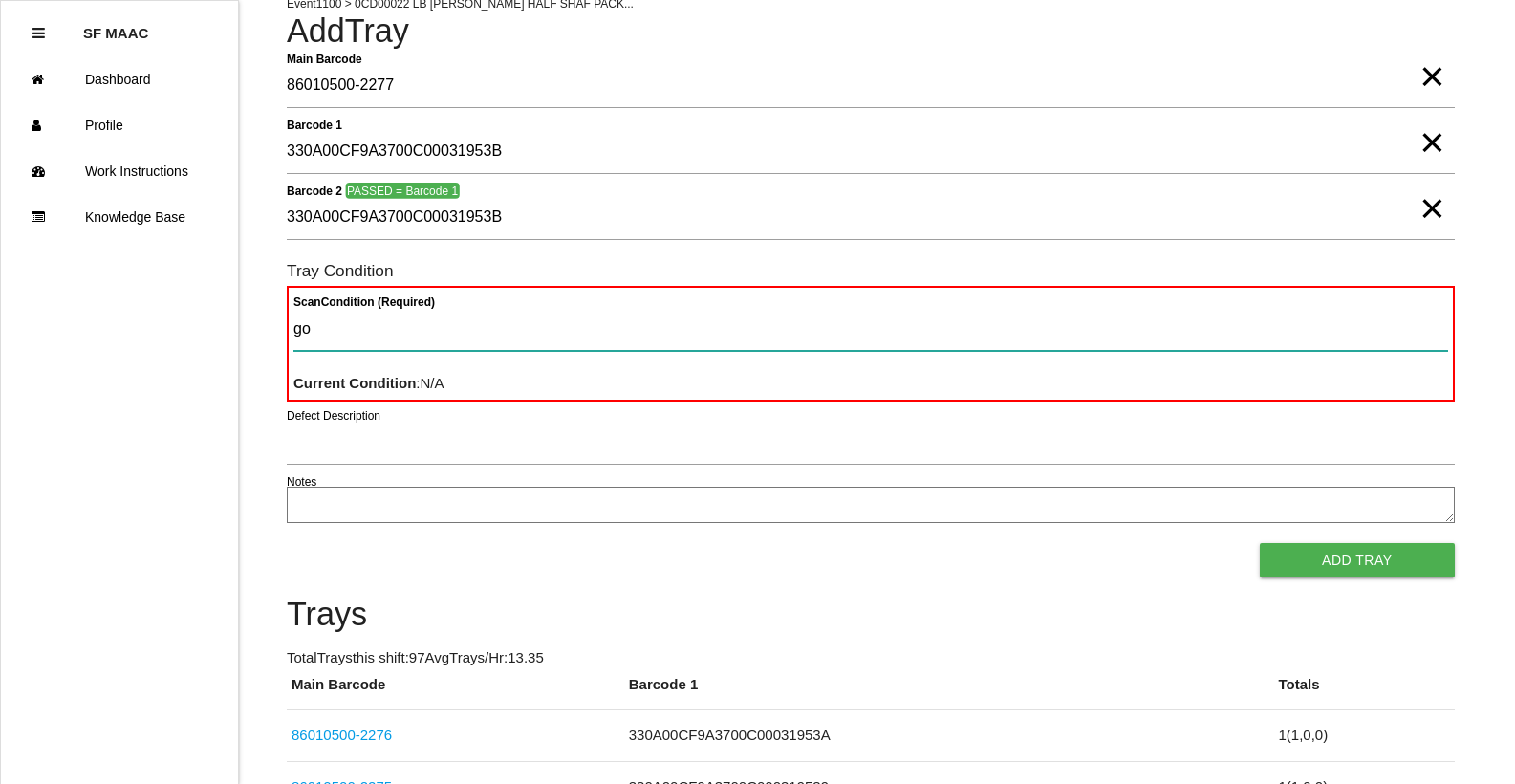
type Condition "goo"
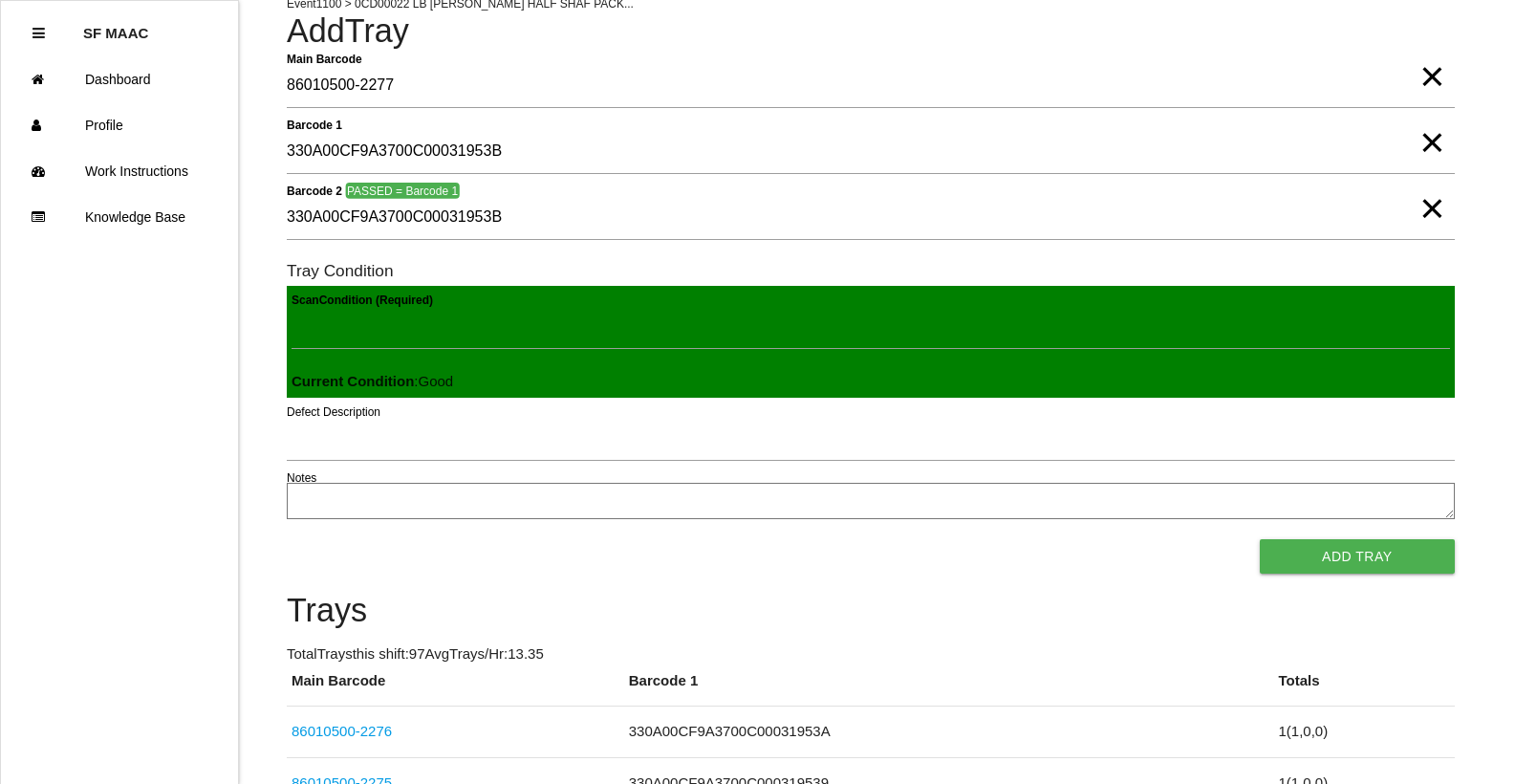
click at [1260, 539] on button "Add Tray" at bounding box center [1357, 557] width 195 height 35
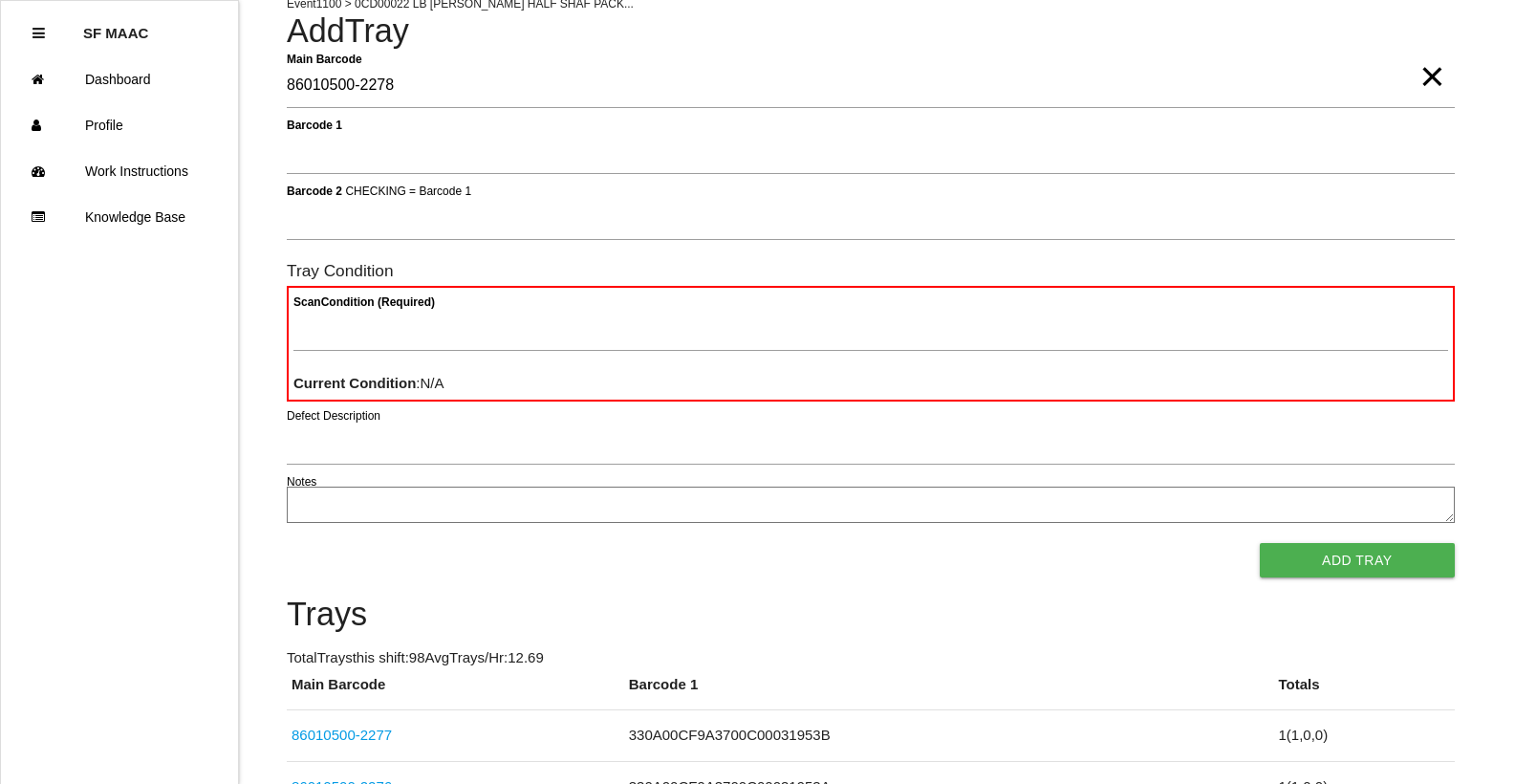
type Barcode "86010500-2278"
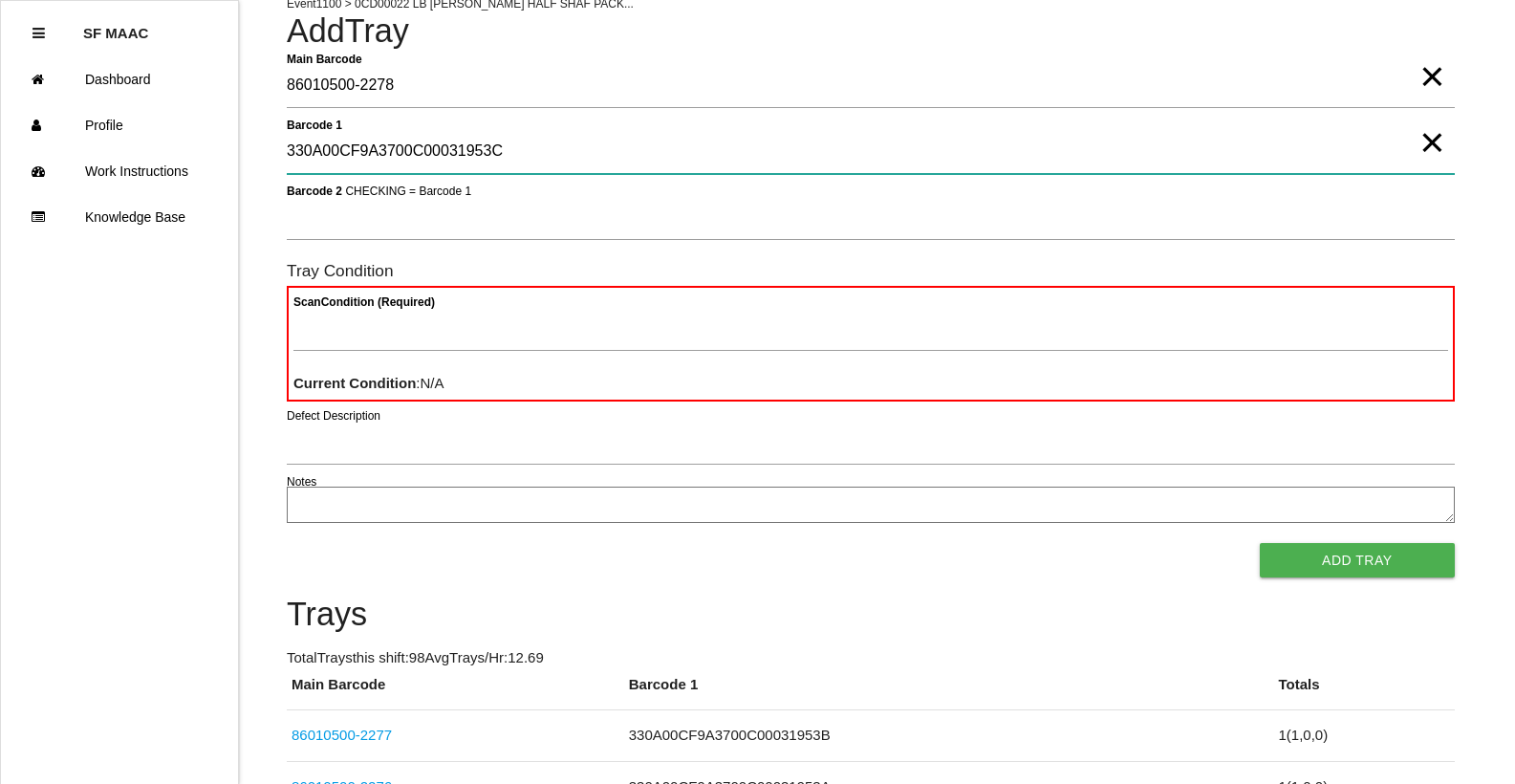
type 1 "330A00CF9A3700C00031953C"
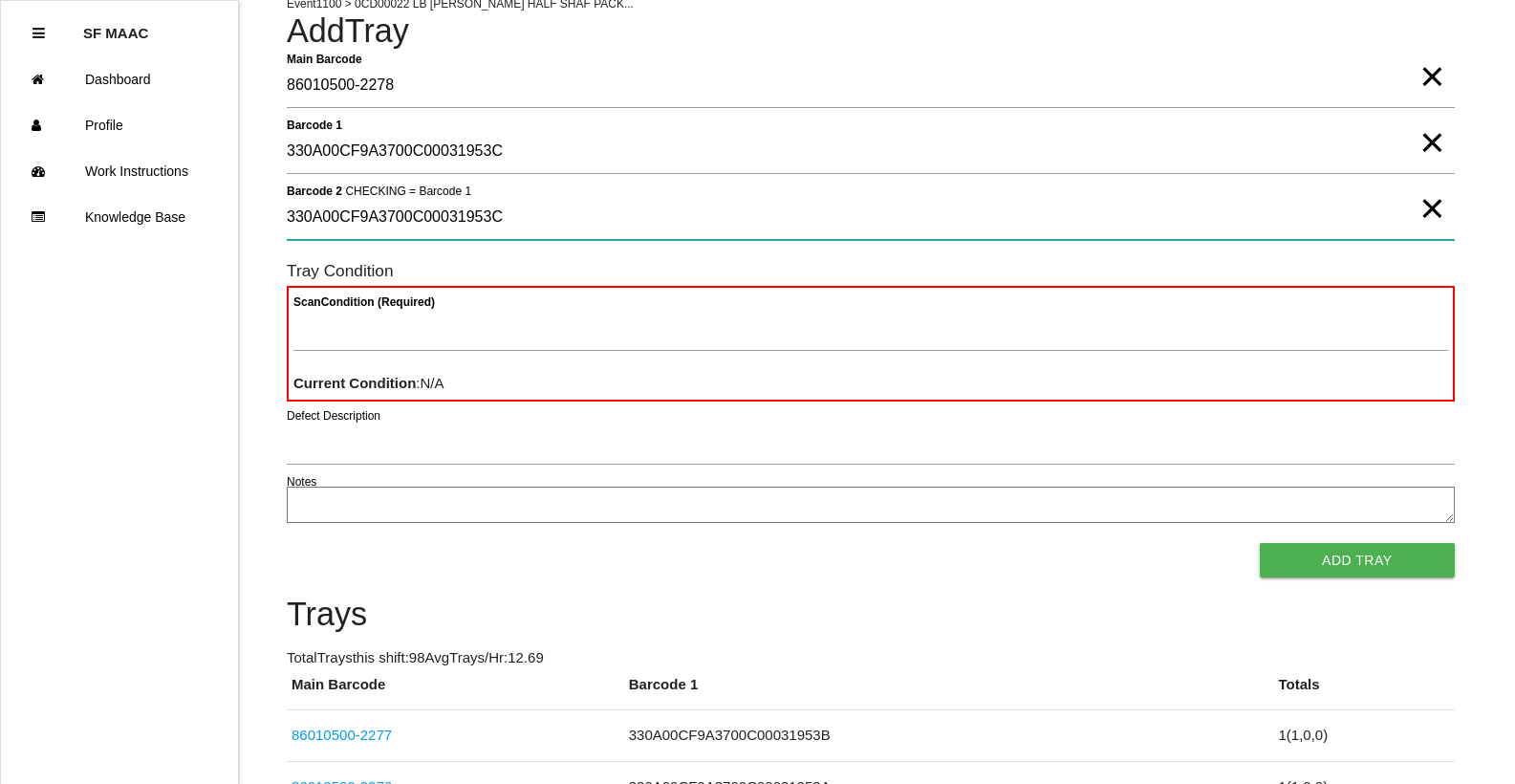
type 2 "330A00CF9A3700C00031953C"
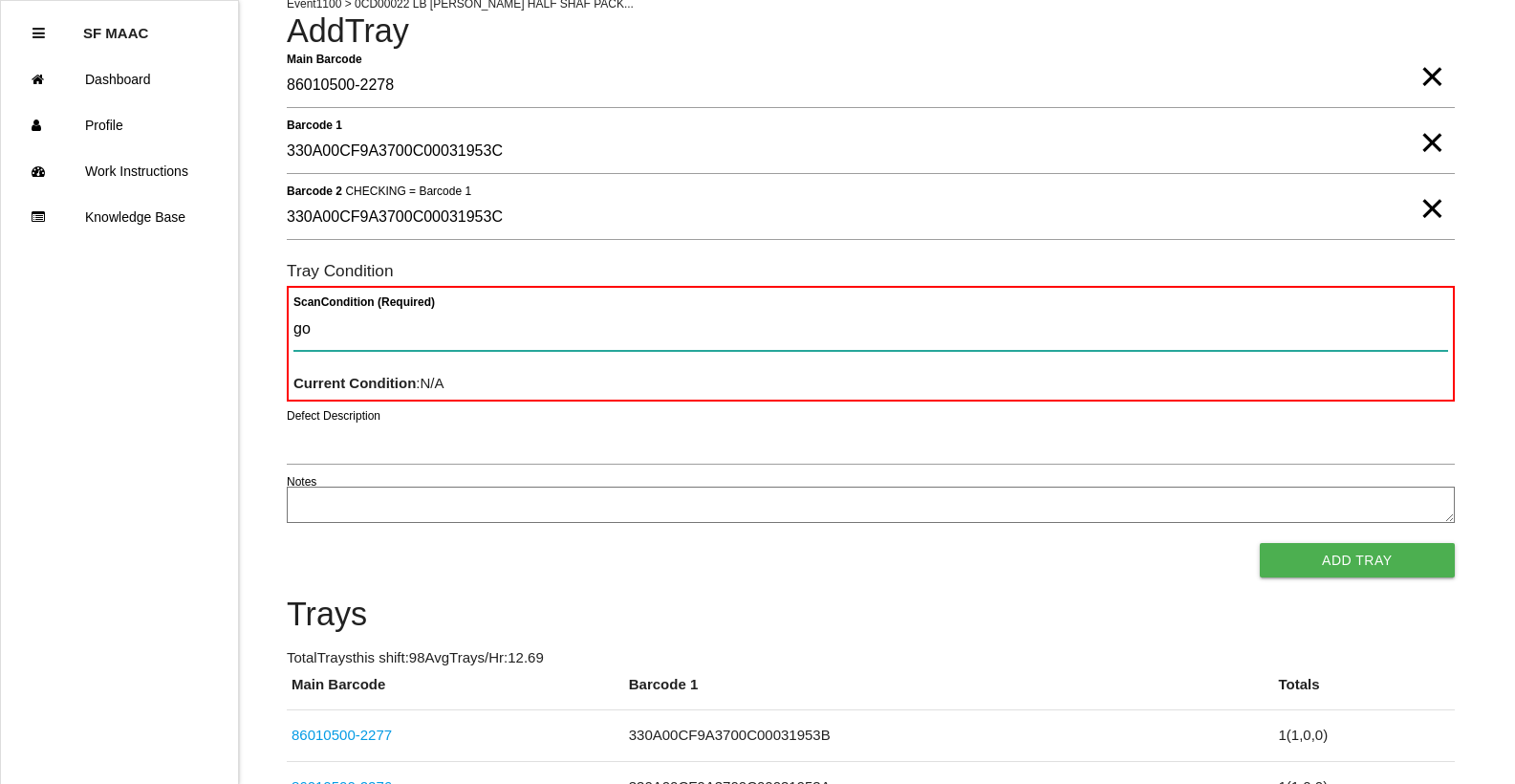
type Condition "goo"
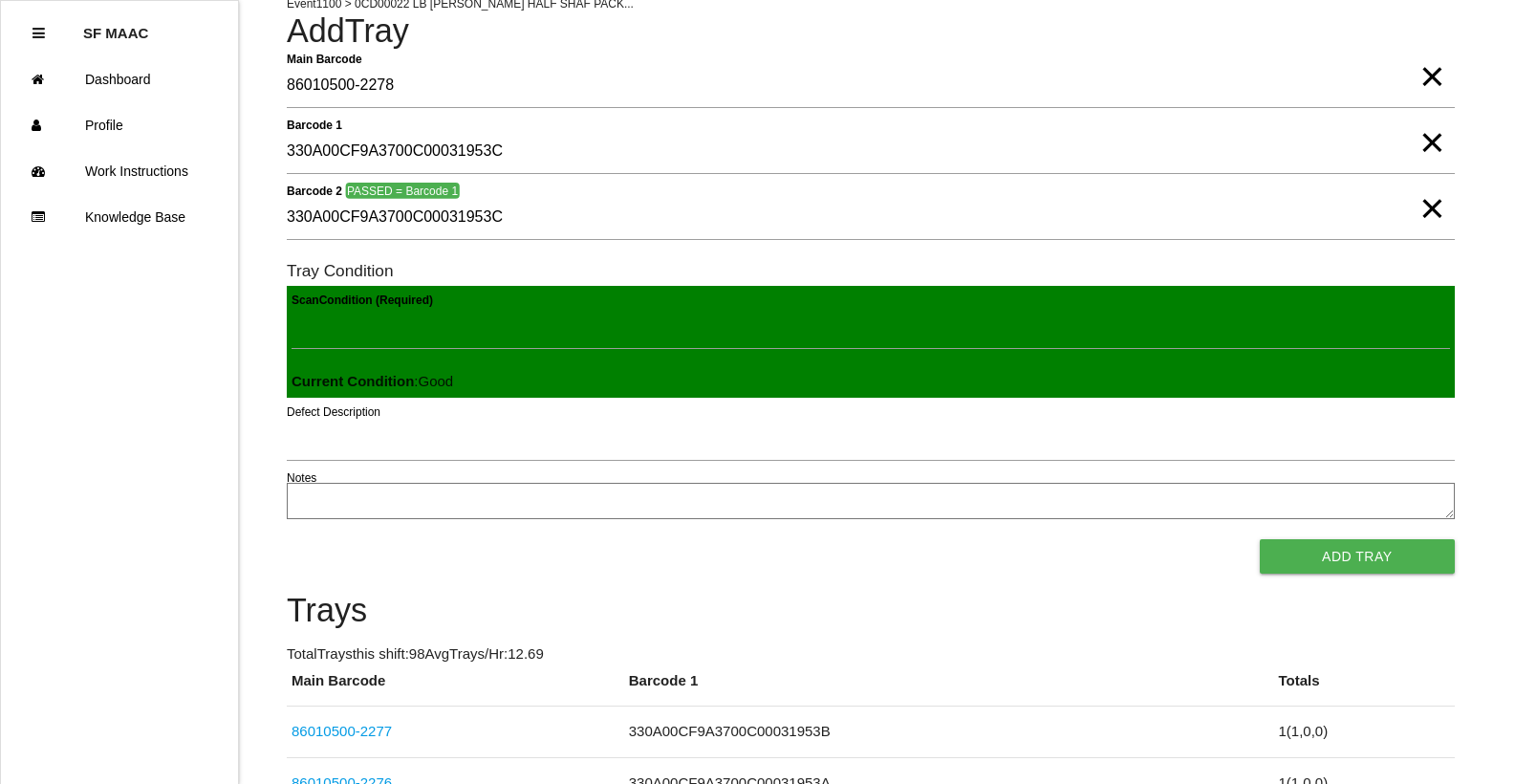
click at [1260, 539] on button "Add Tray" at bounding box center [1357, 557] width 195 height 35
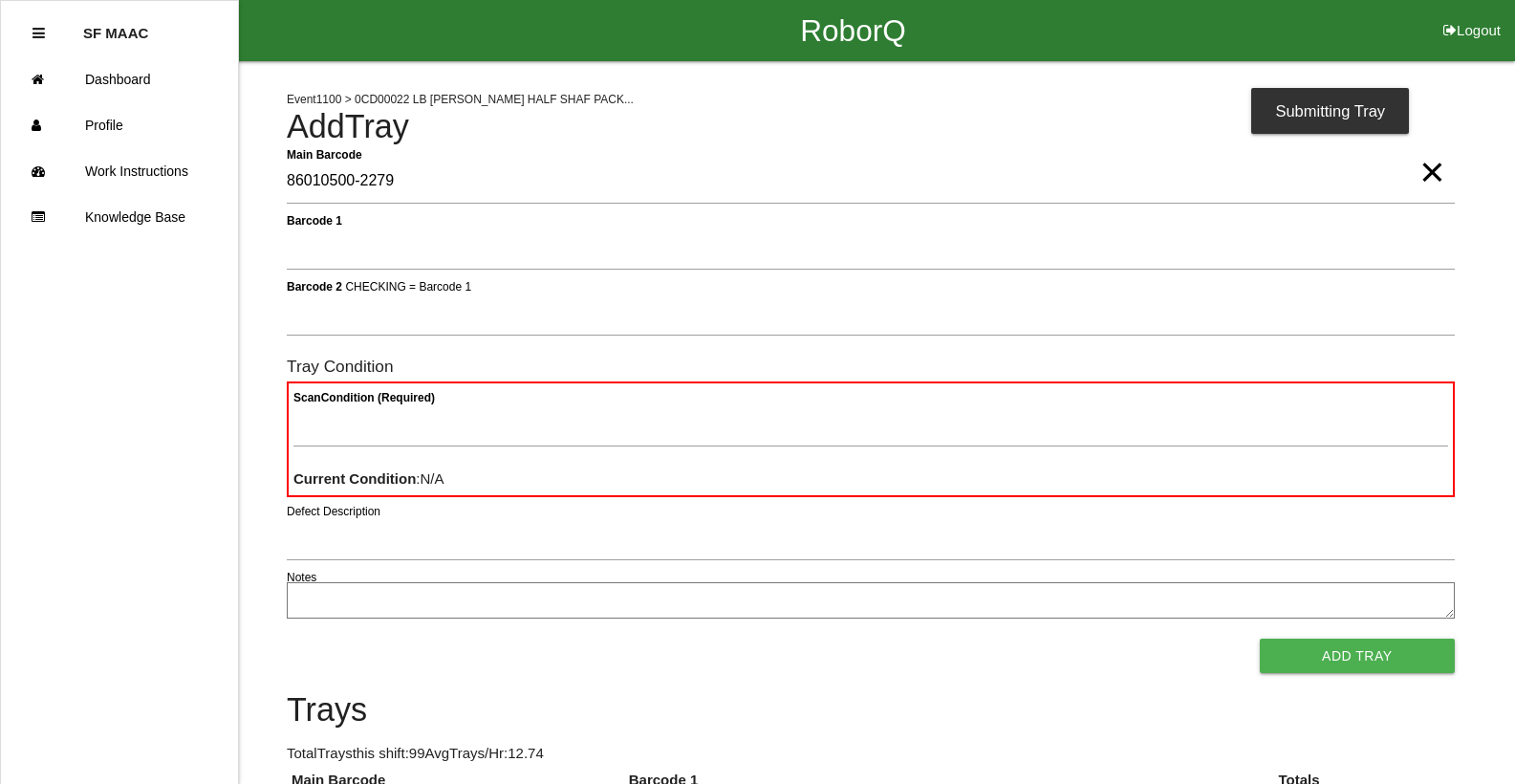
type Barcode "86010500-2279"
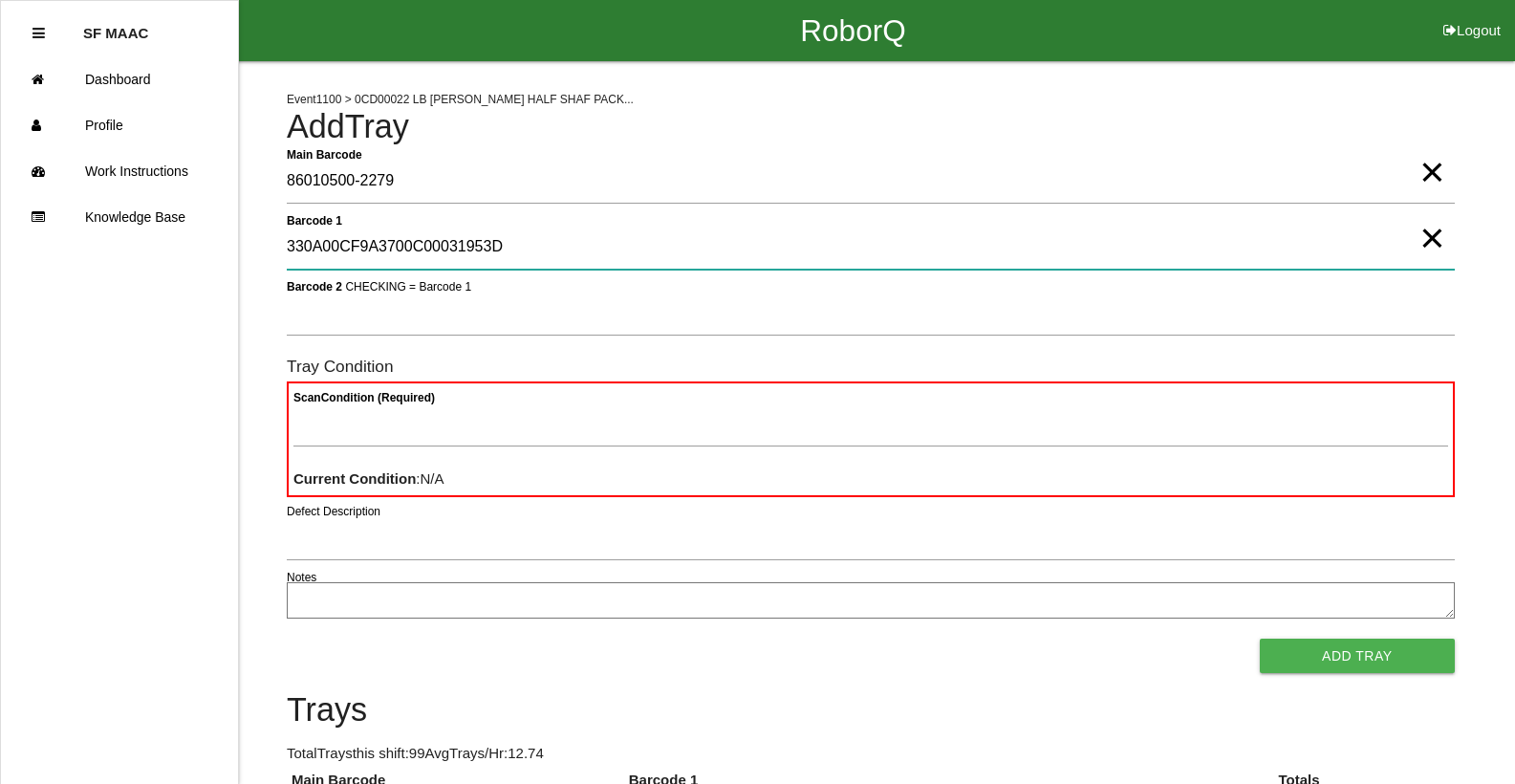
type 1 "330A00CF9A3700C00031953D"
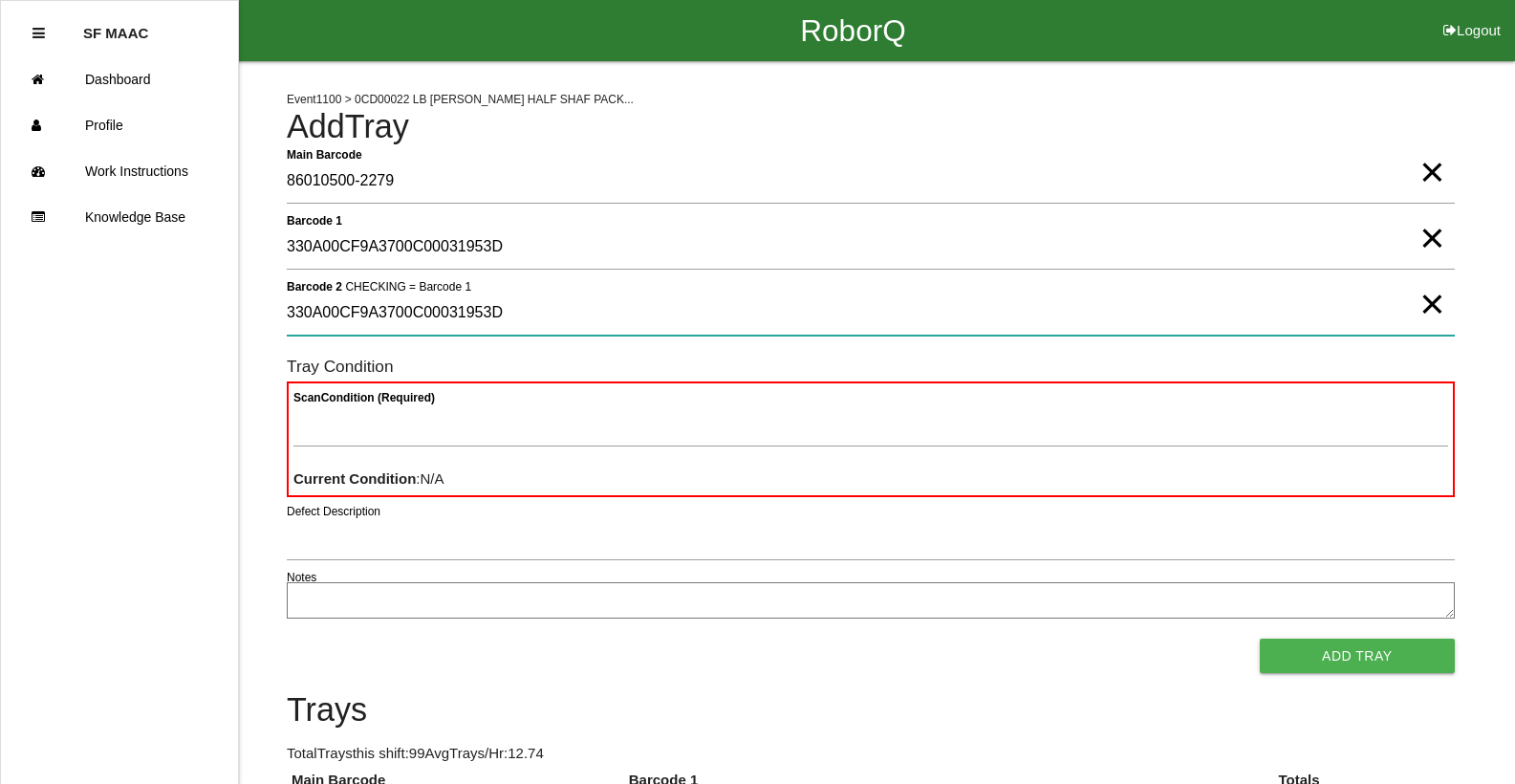
type 2 "330A00CF9A3700C00031953D"
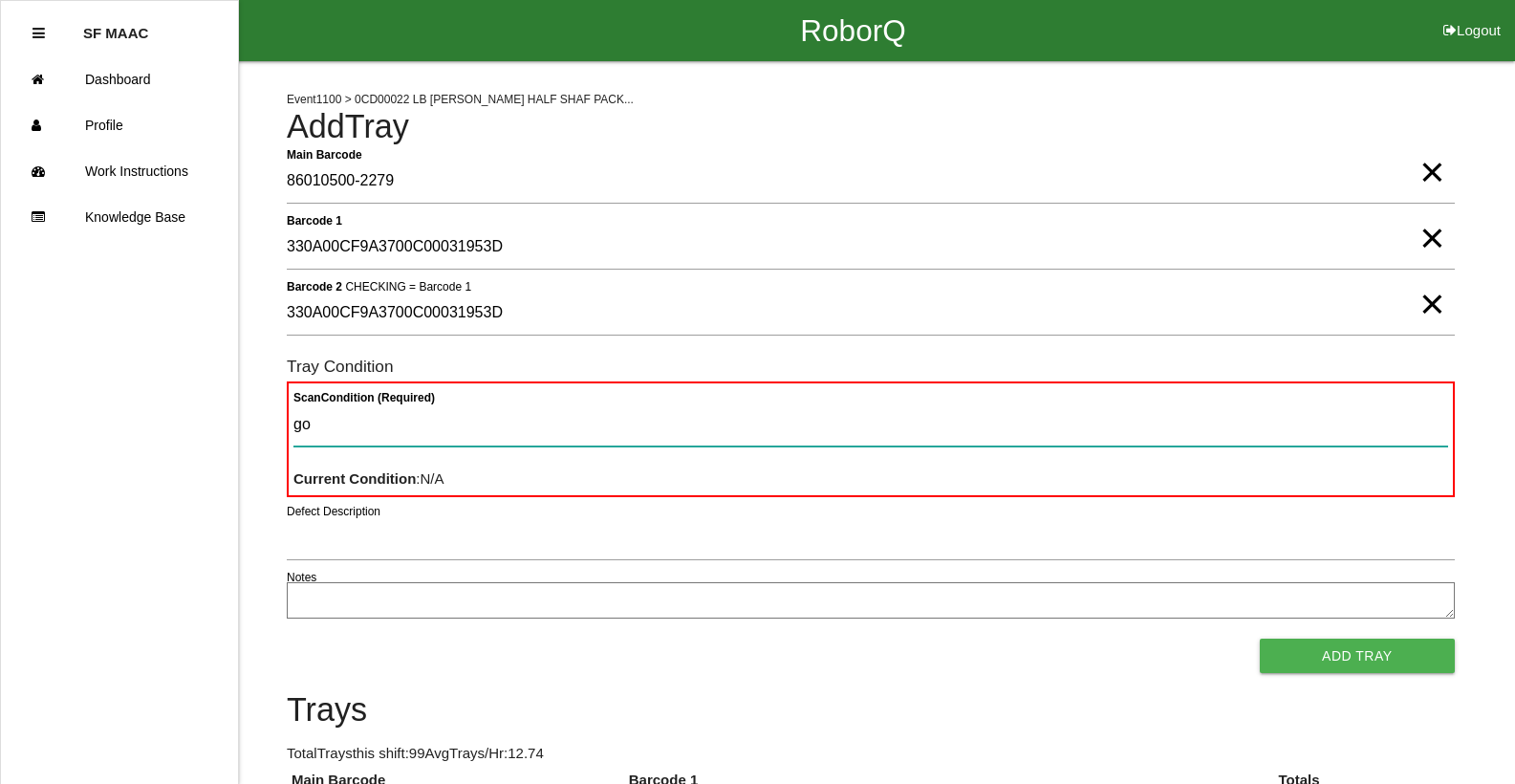
type Condition "goo"
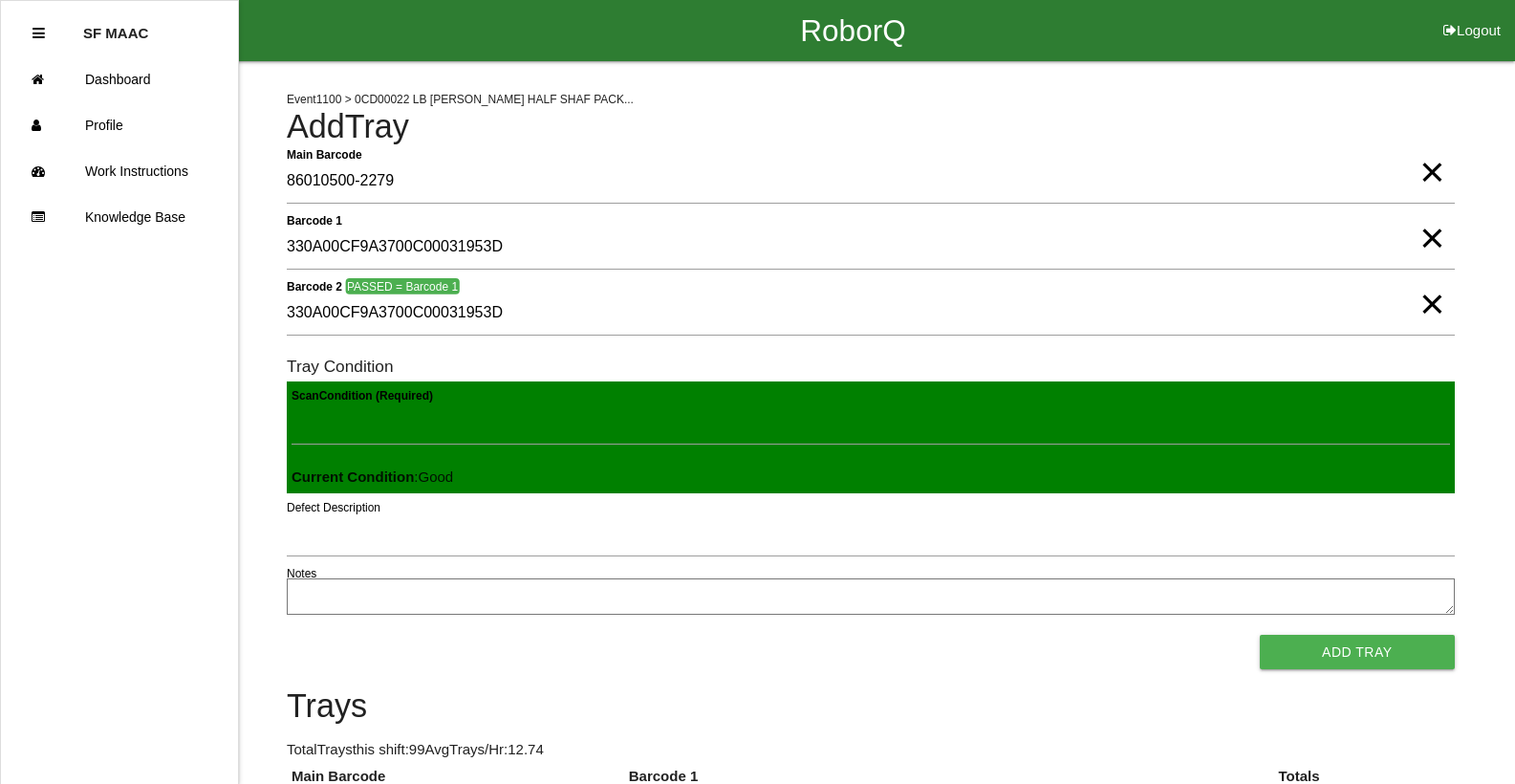
click at [1260, 634] on button "Add Tray" at bounding box center [1357, 652] width 195 height 35
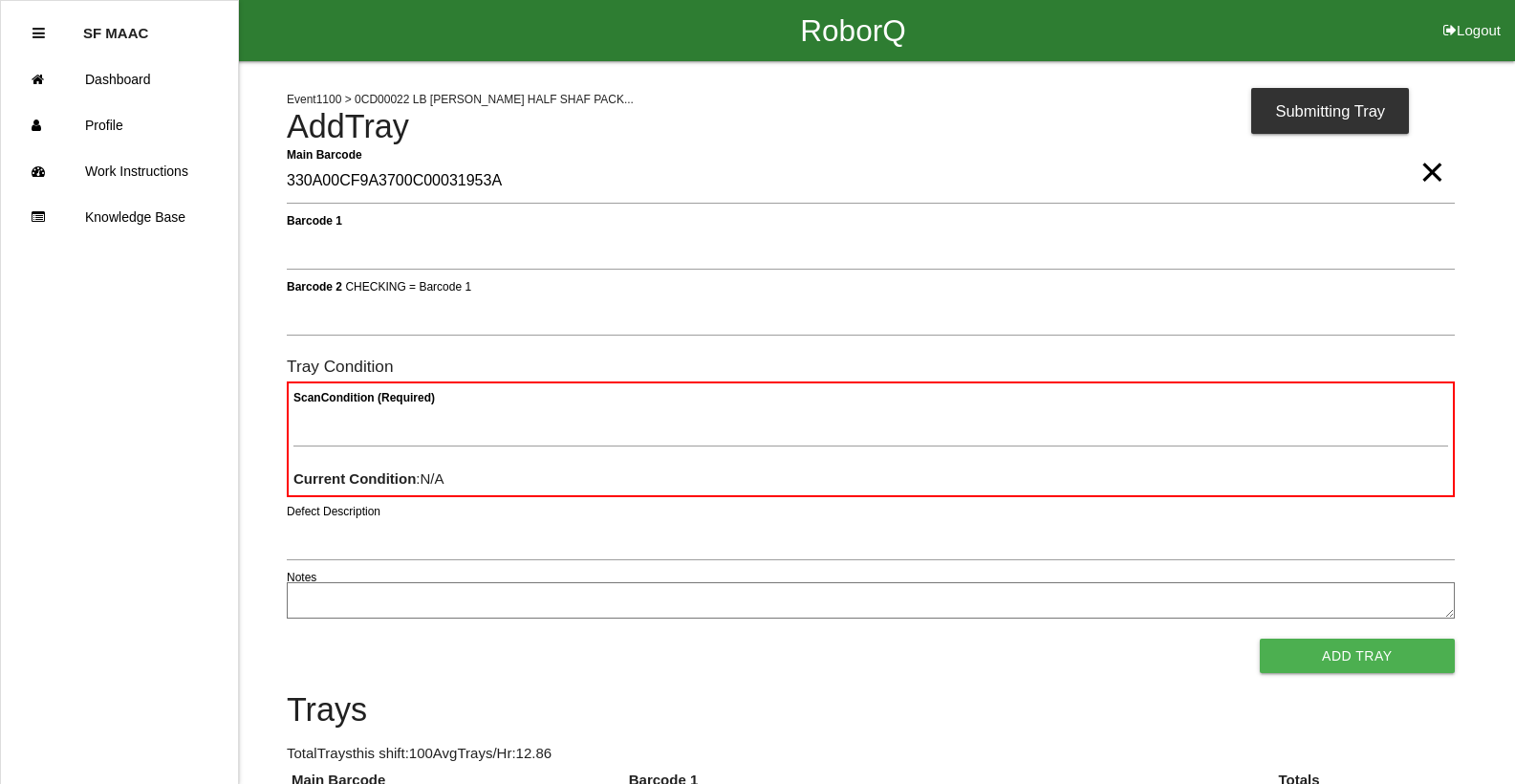
type Barcode "330A00CF9A3700C00031953A"
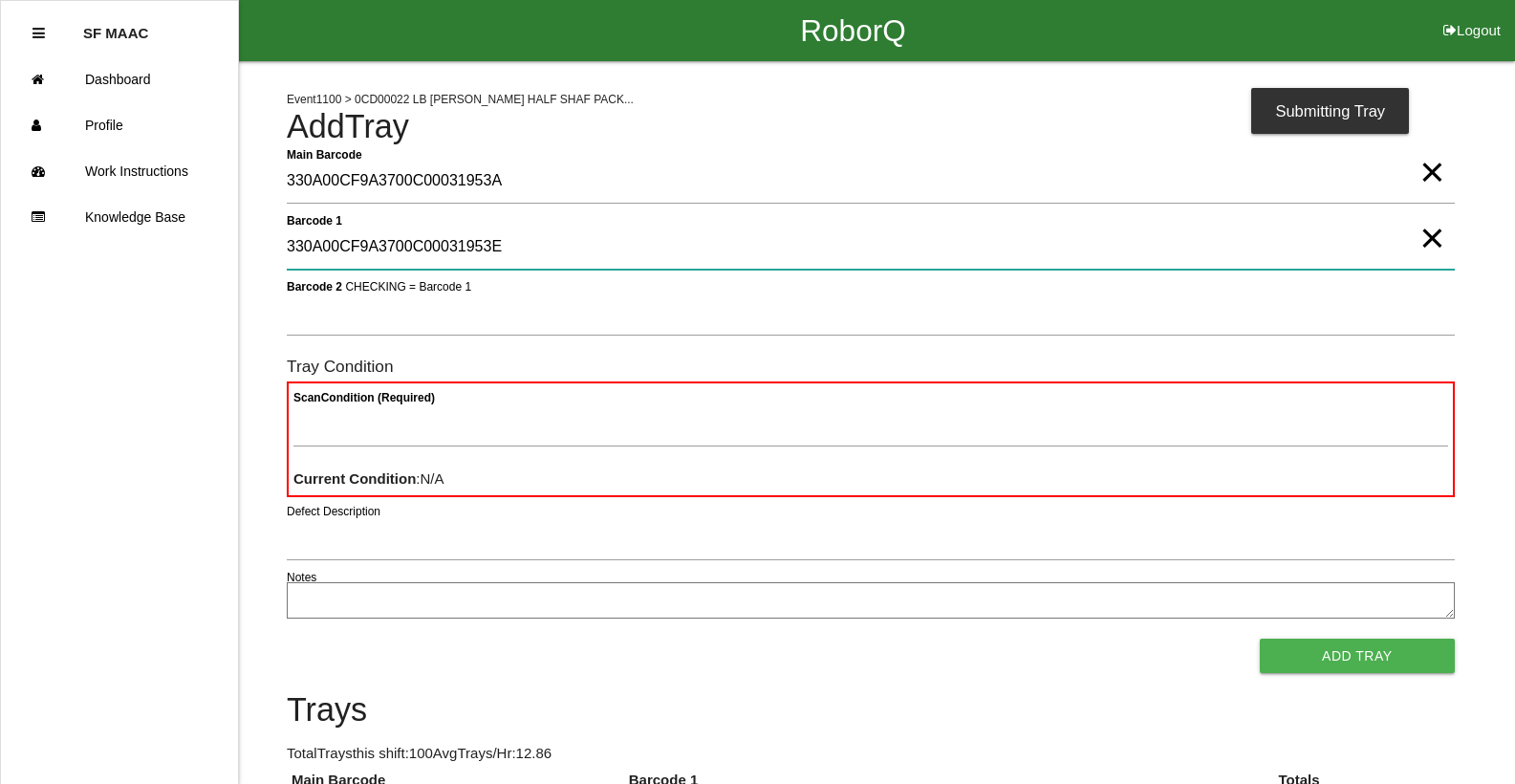
type 1 "330A00CF9A3700C00031953E"
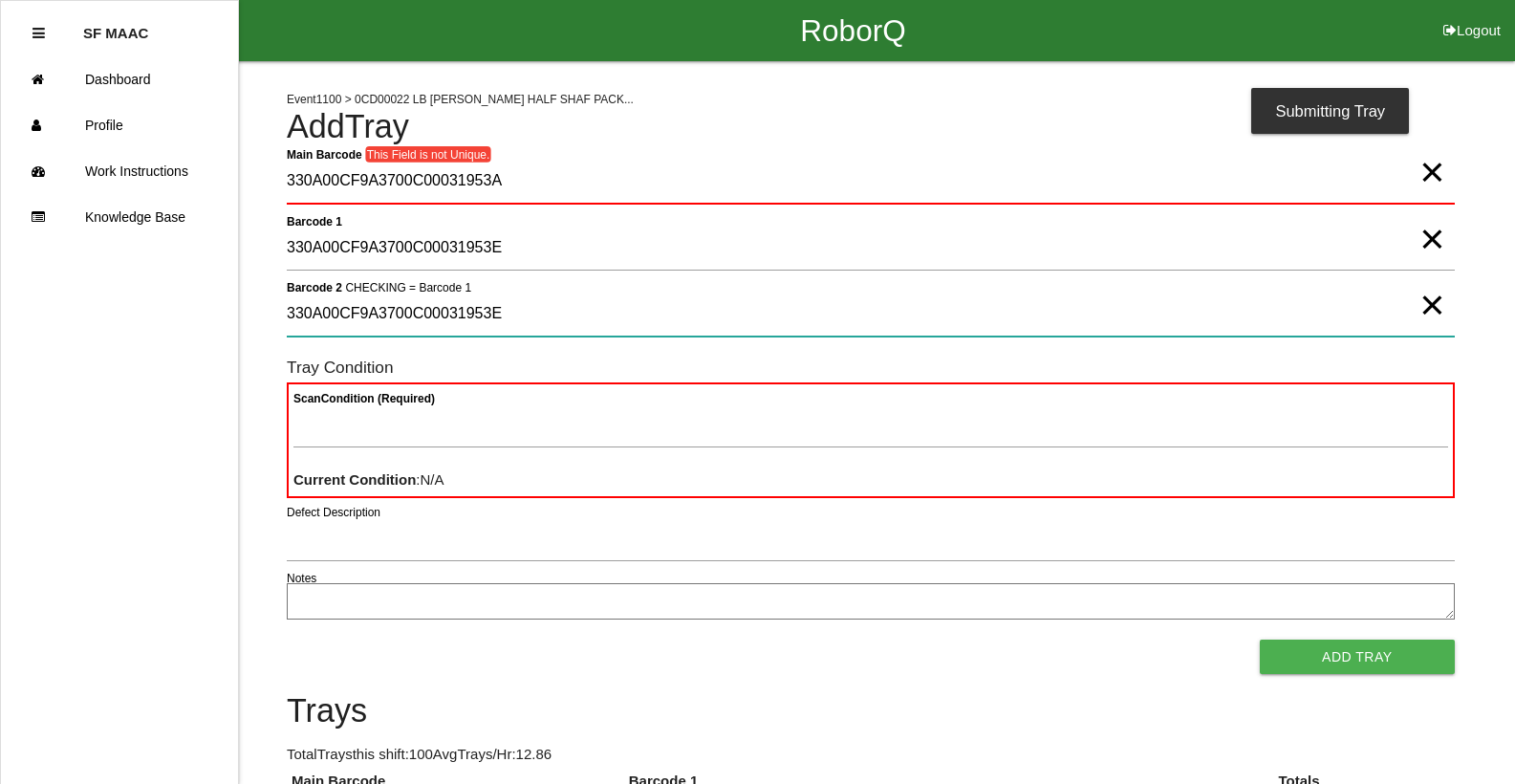
type 2 "330A00CF9A3700C00031953E"
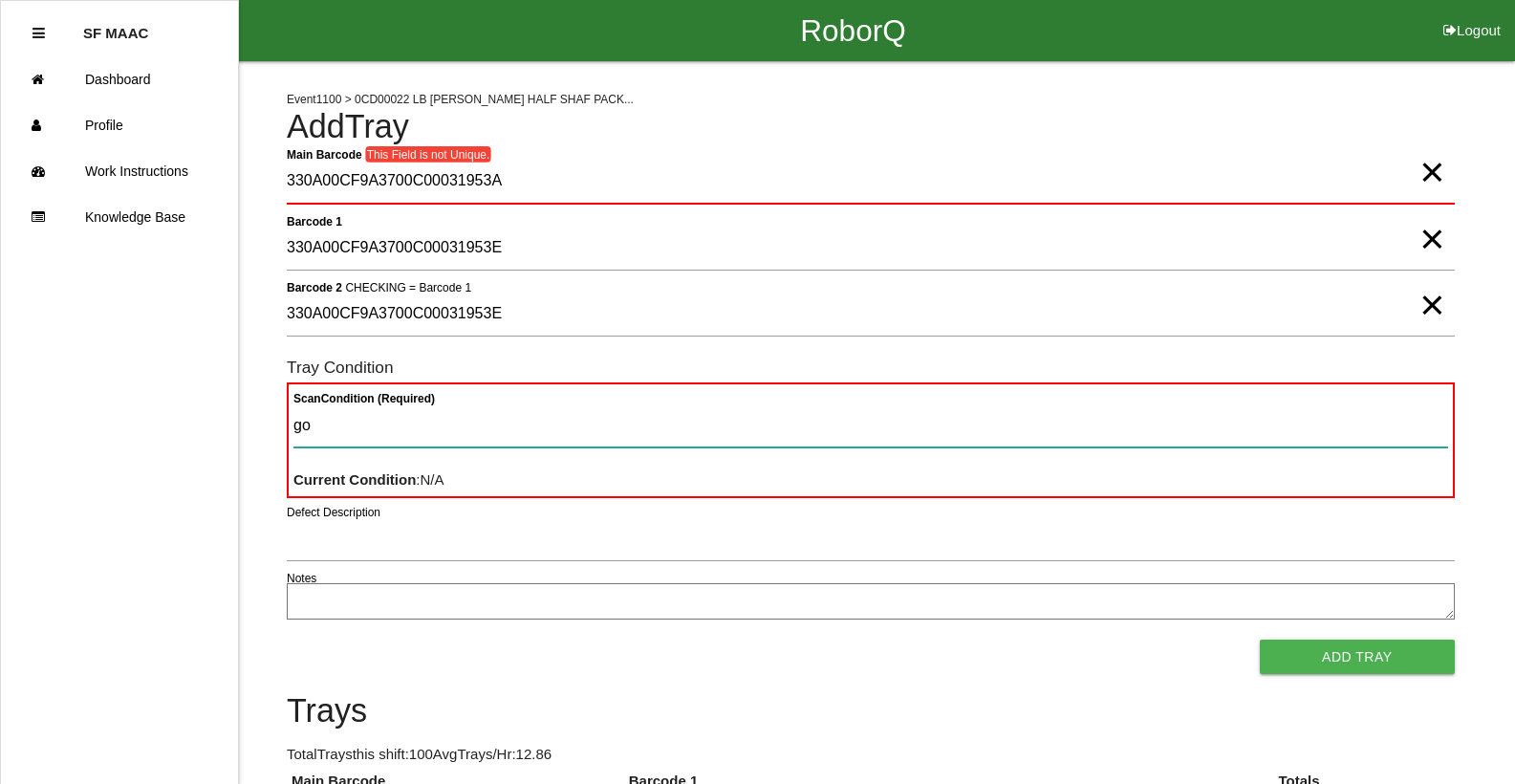
type Condition "goo"
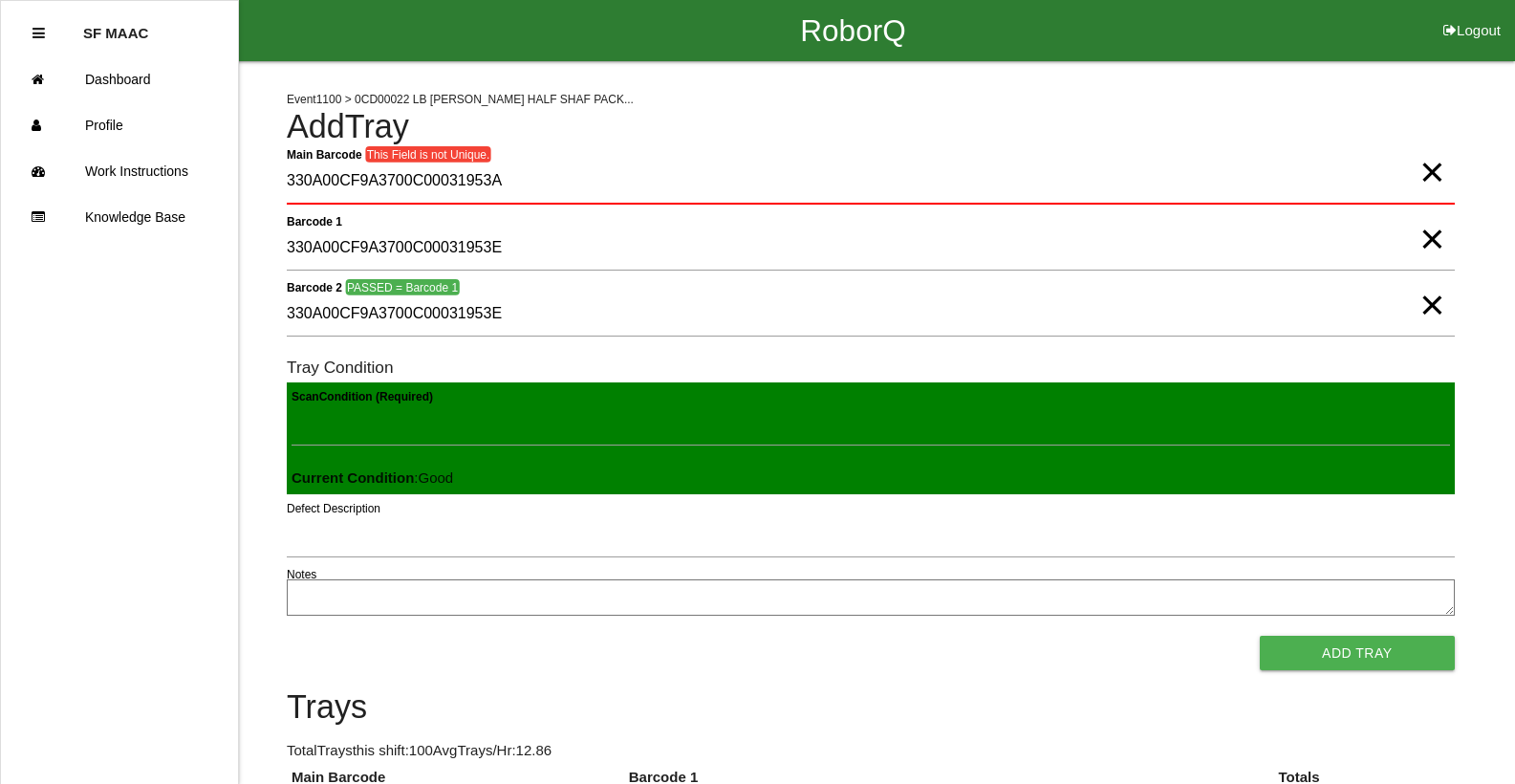
click at [1260, 635] on button "Add Tray" at bounding box center [1357, 653] width 195 height 35
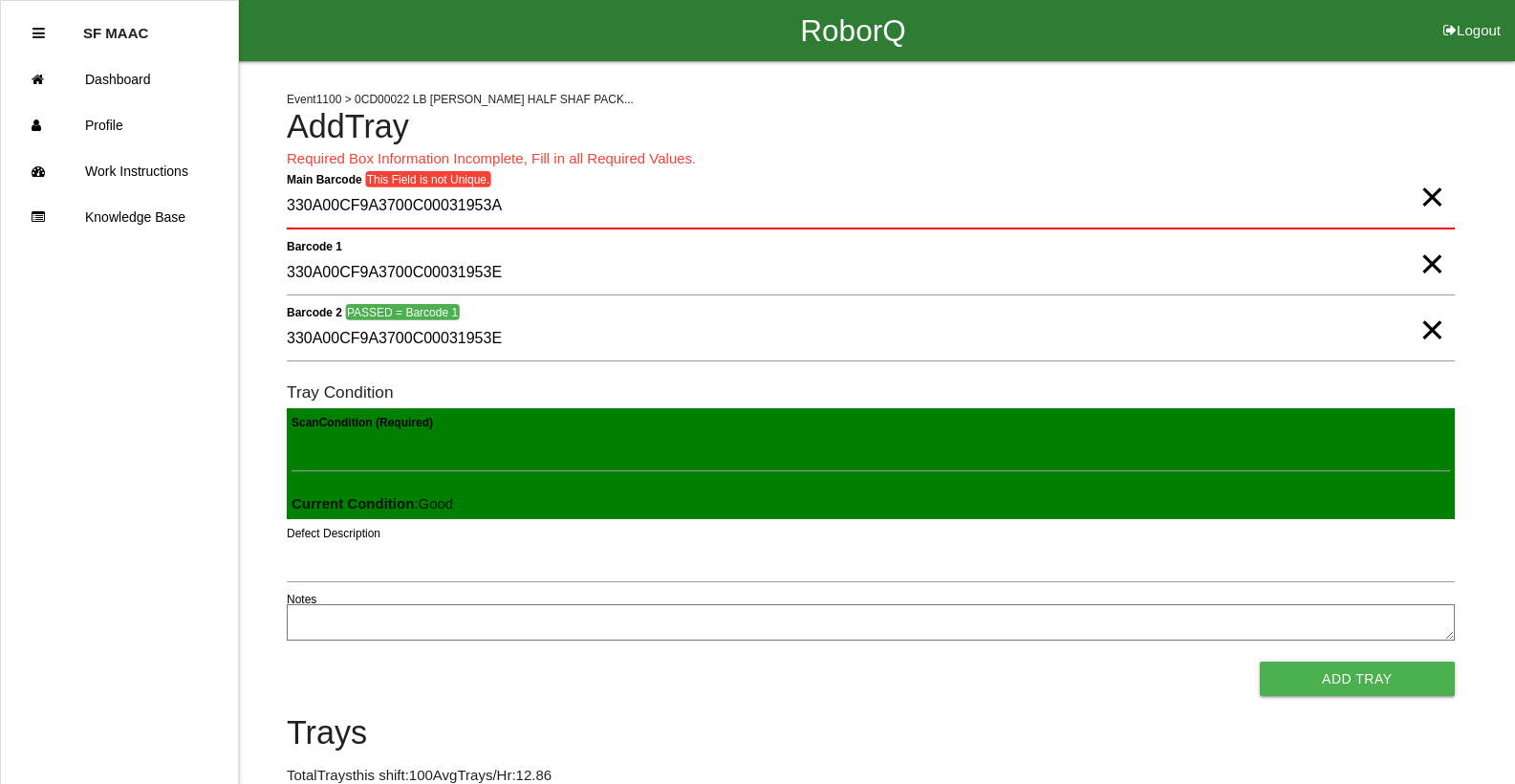
click at [1419, 197] on span "×" at bounding box center [1432, 178] width 25 height 39
click at [1419, 208] on Barcode "Main Barcode" at bounding box center [871, 207] width 1168 height 44
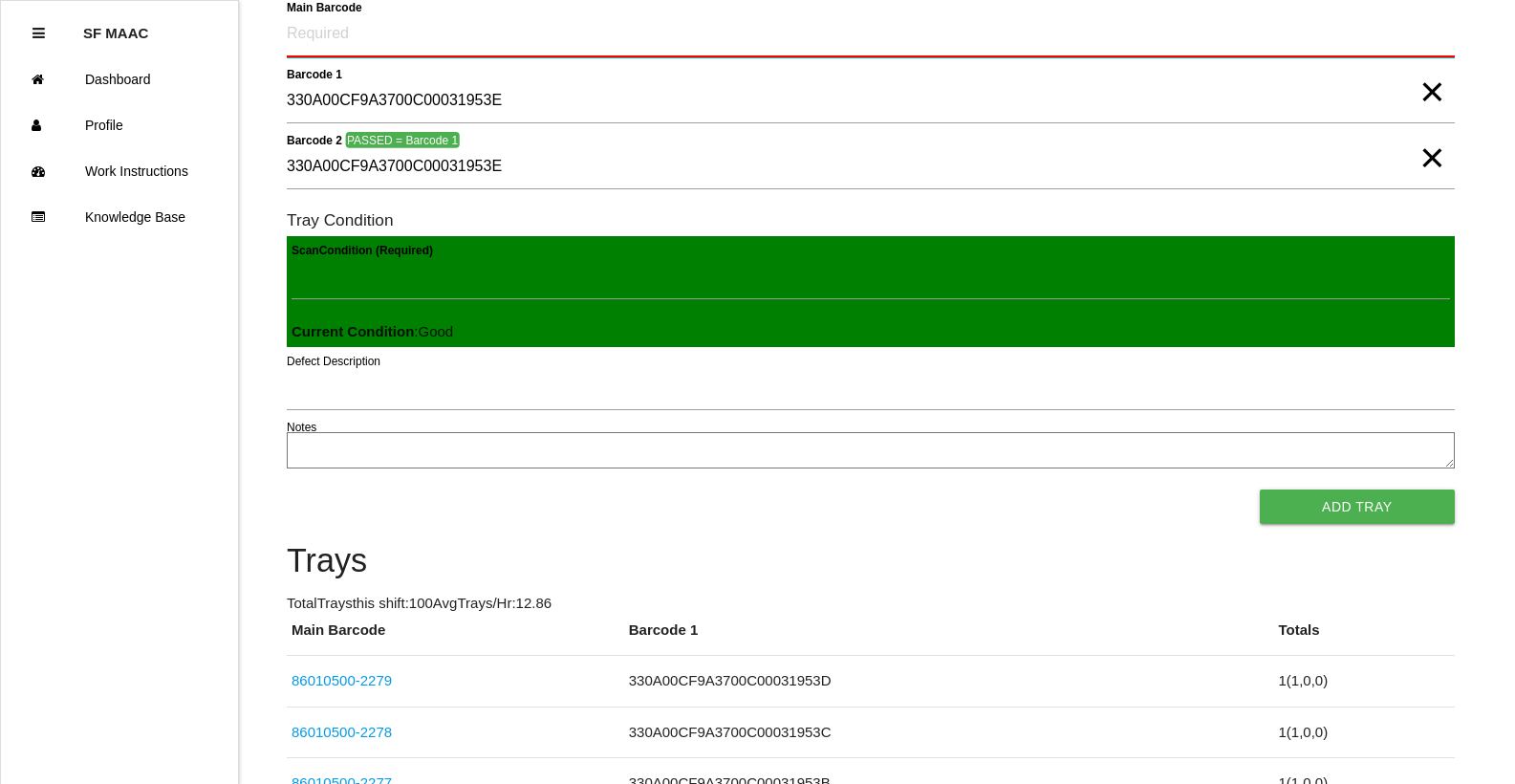
scroll to position [191, 0]
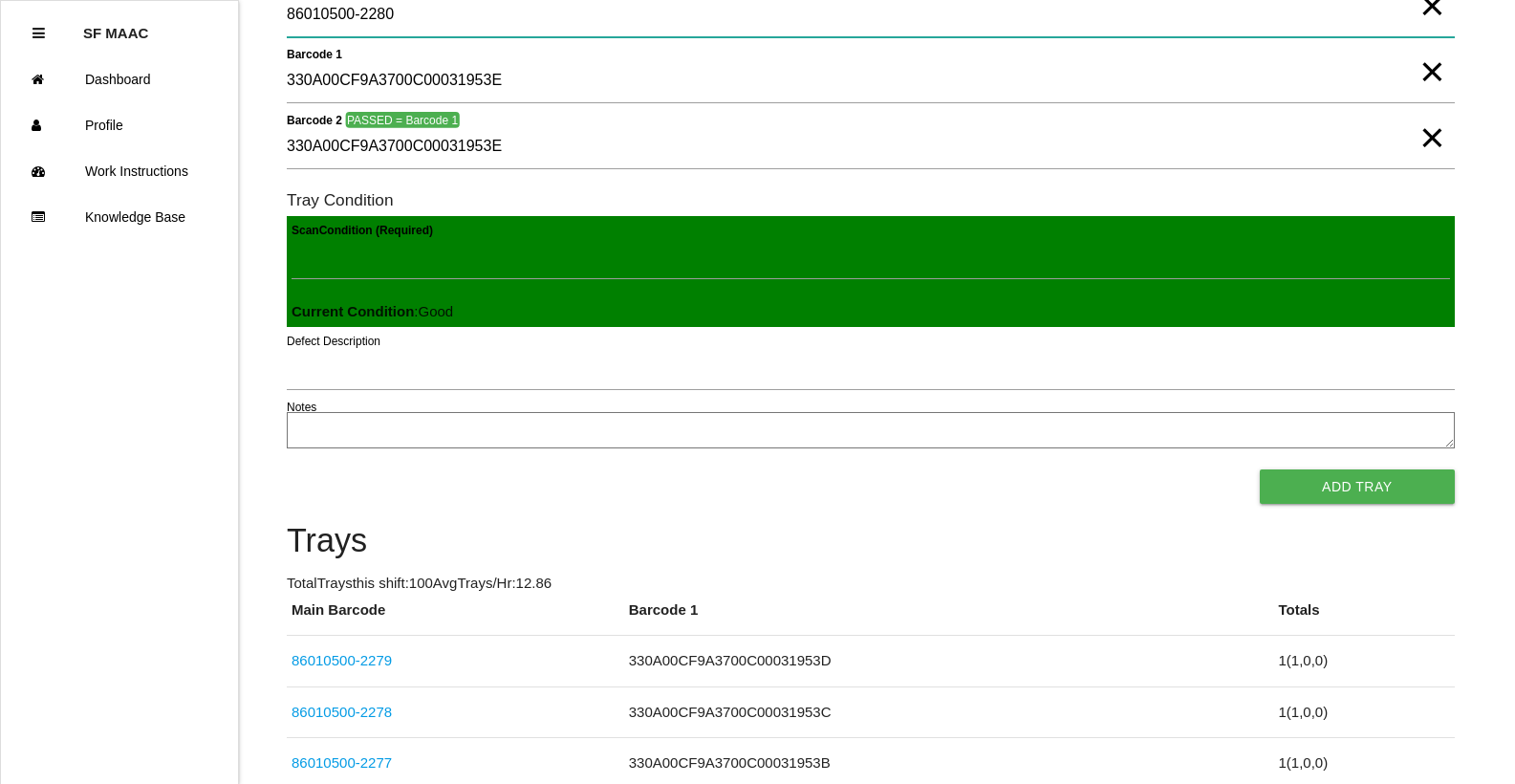
type Barcode "86010500-2280"
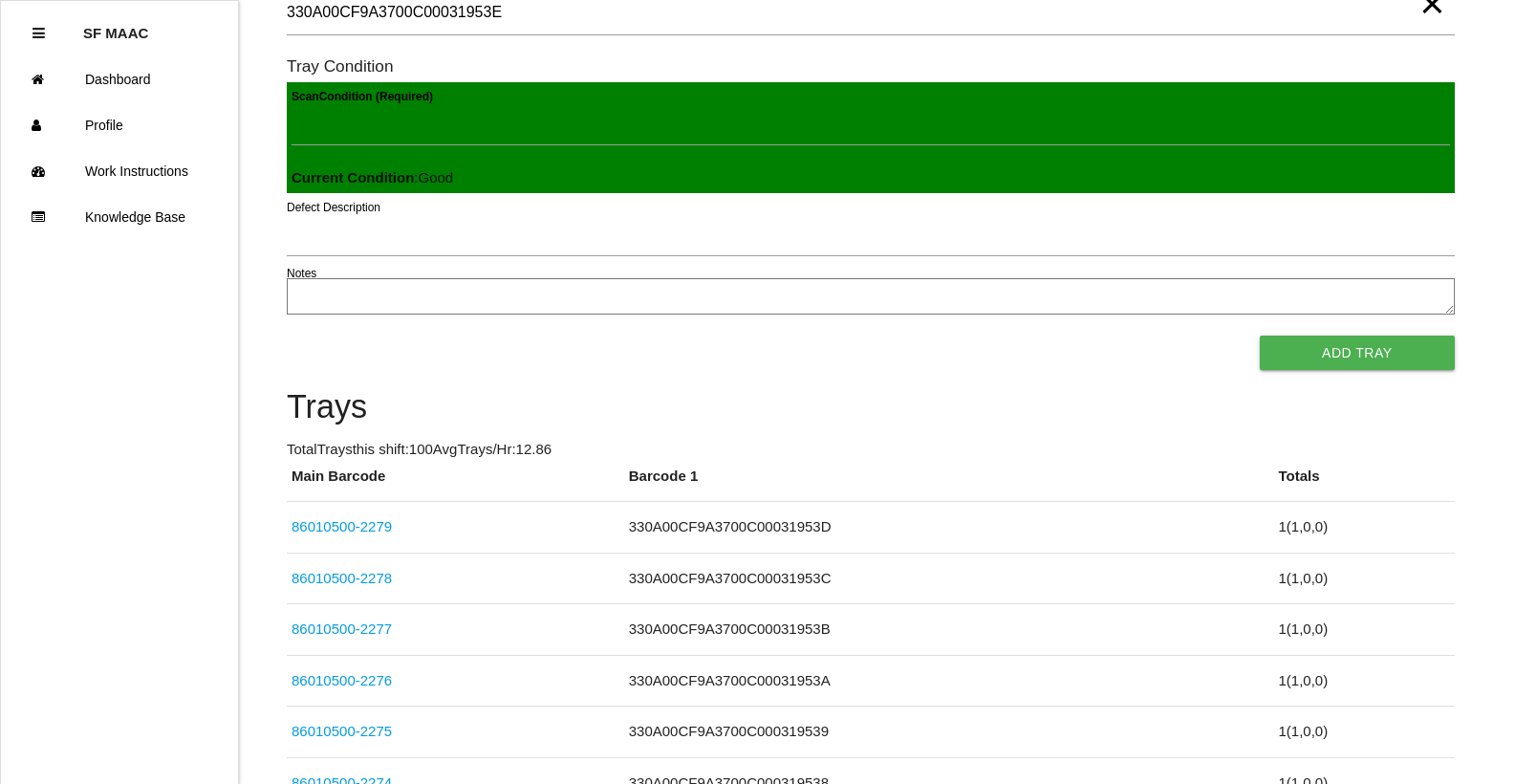
scroll to position [382, 0]
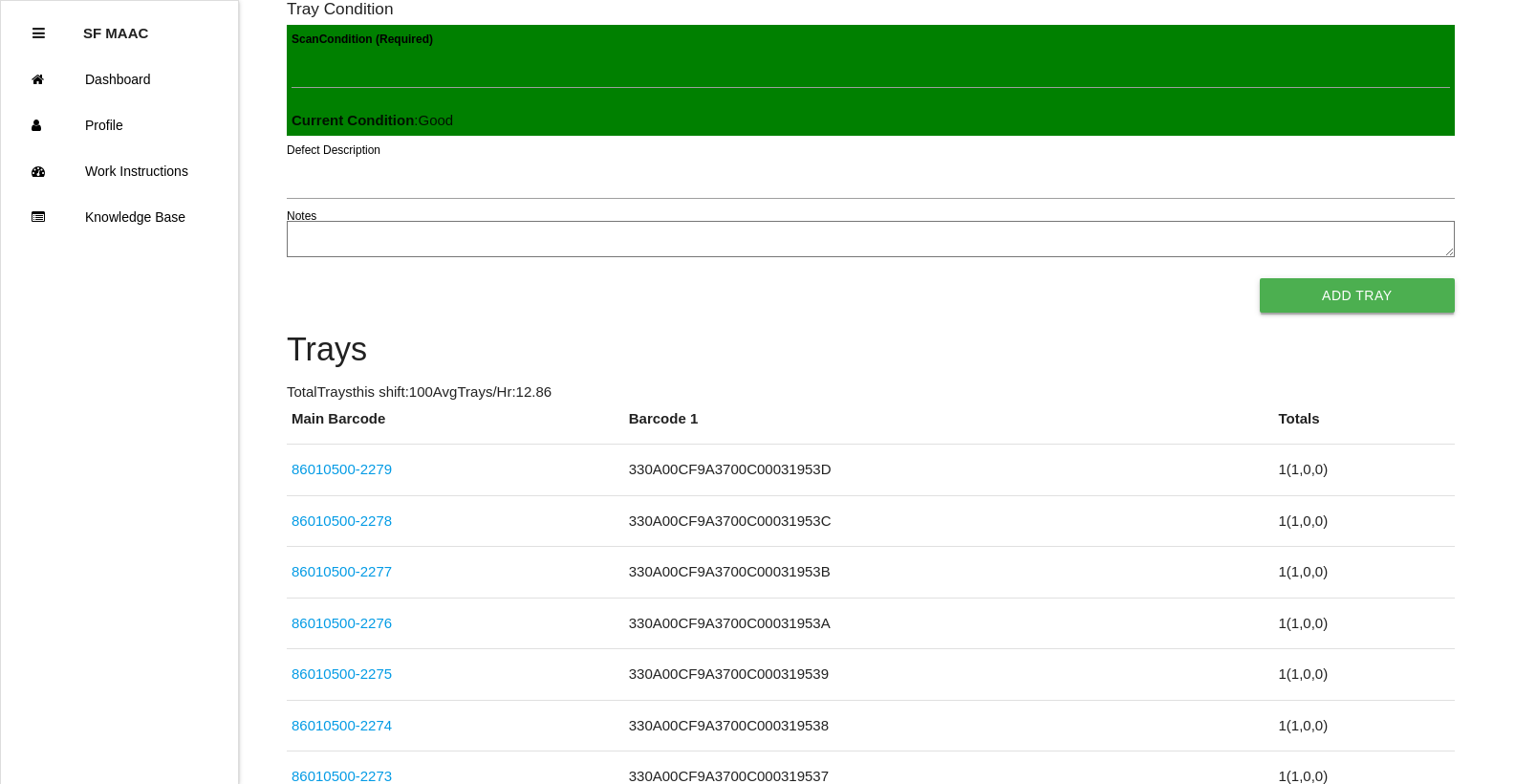
click at [1399, 285] on button "Add Tray" at bounding box center [1357, 296] width 195 height 35
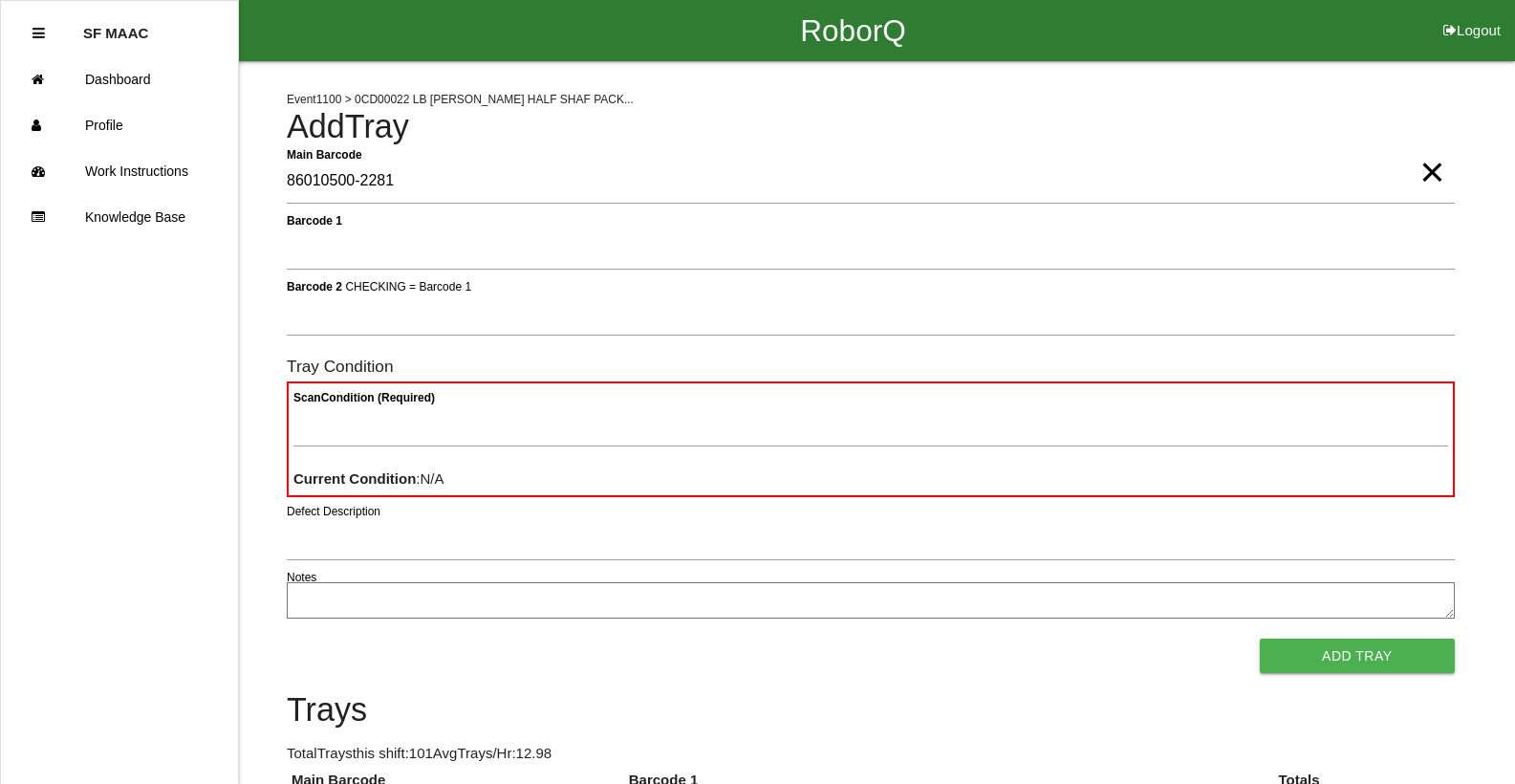
type Barcode "86010500-2281"
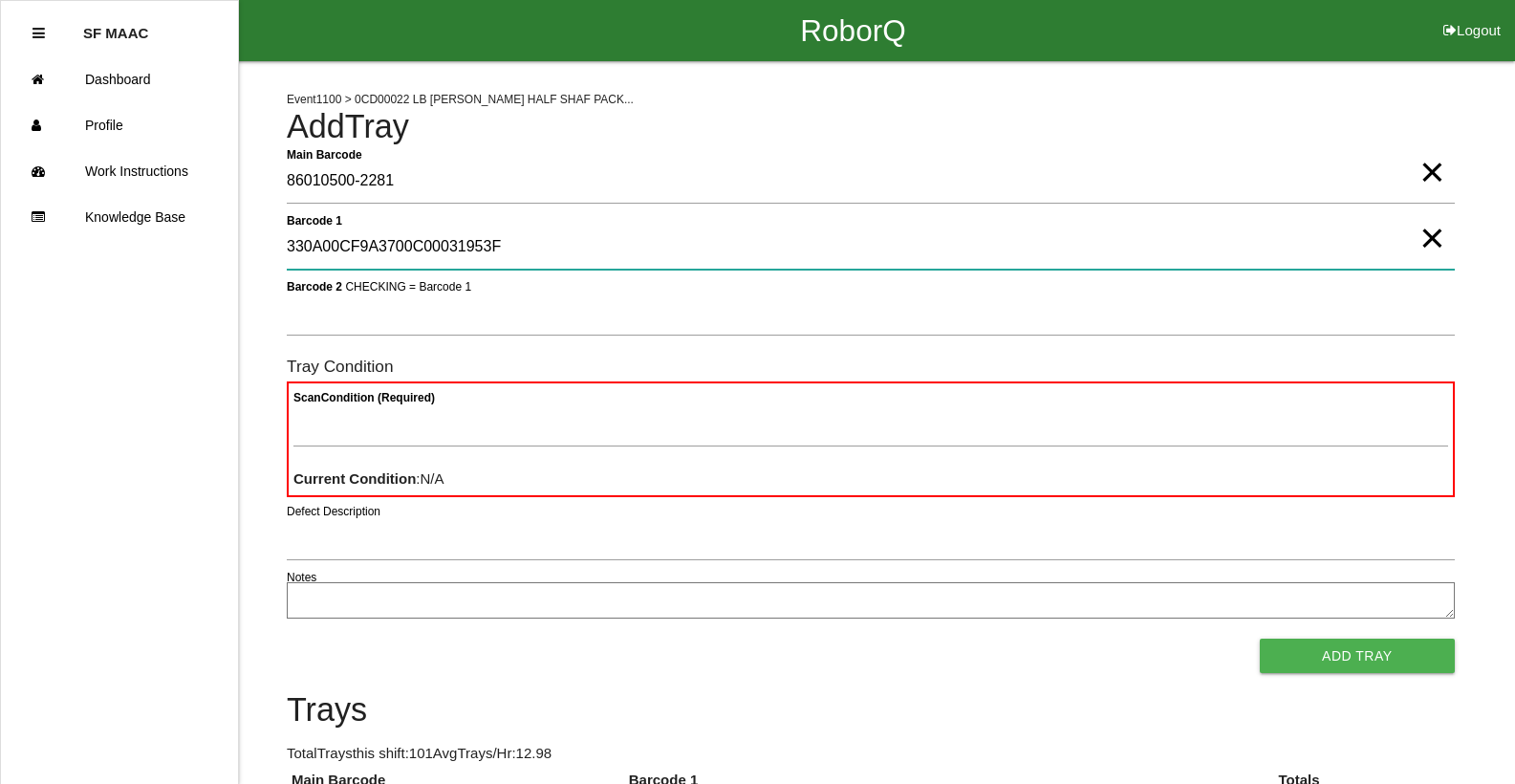
type 1 "330A00CF9A3700C00031953F"
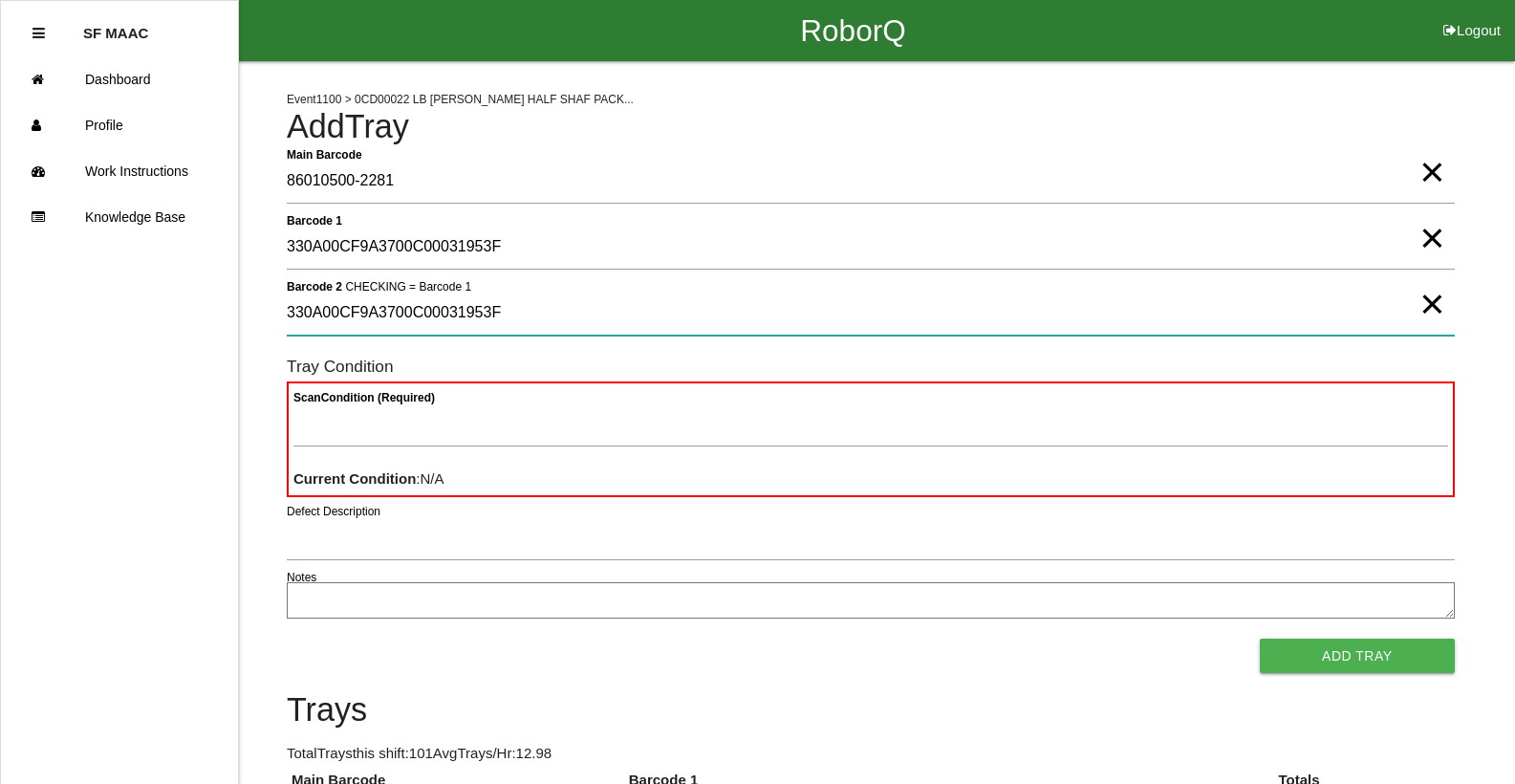
type 2 "330A00CF9A3700C00031953F"
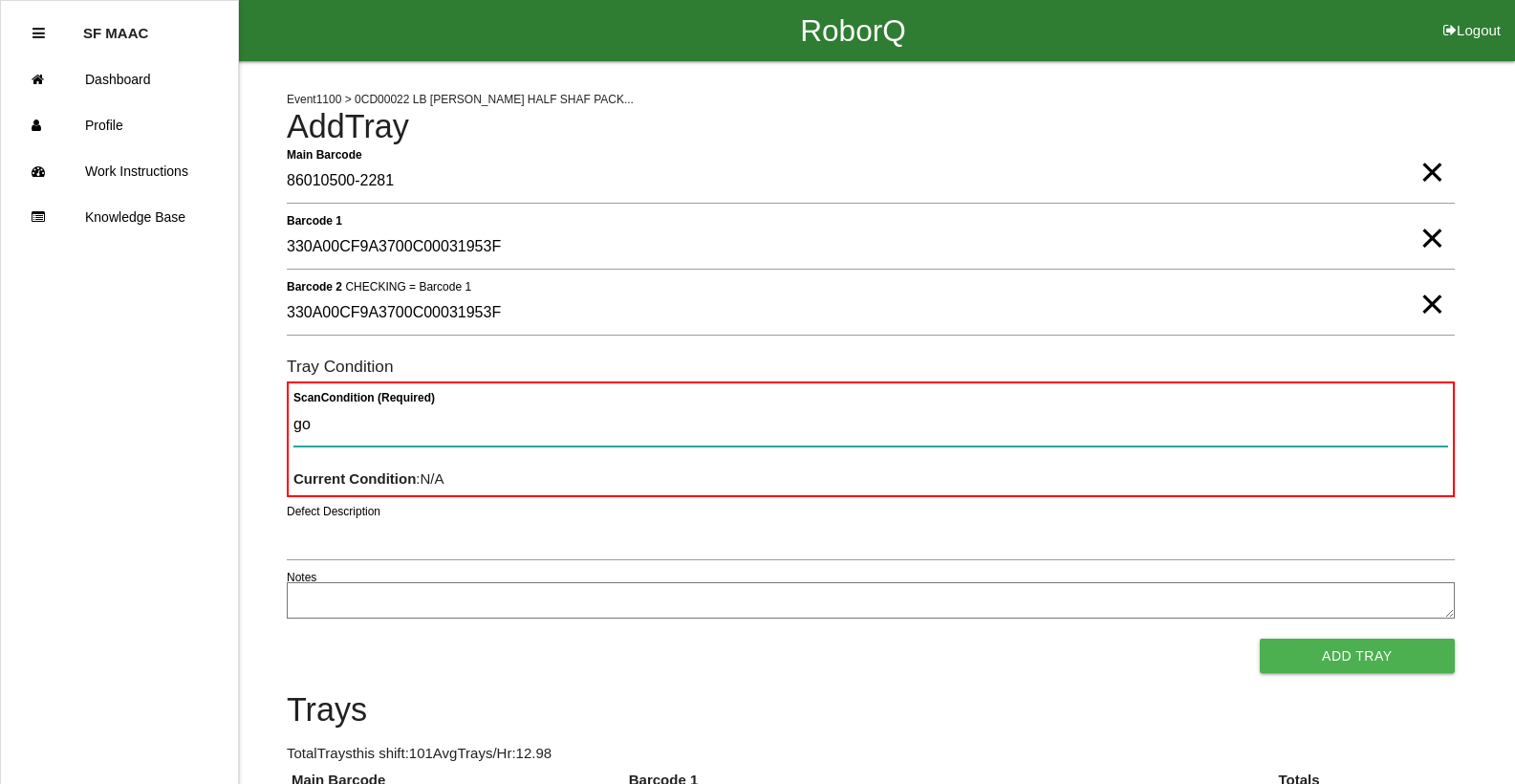
type Condition "goo"
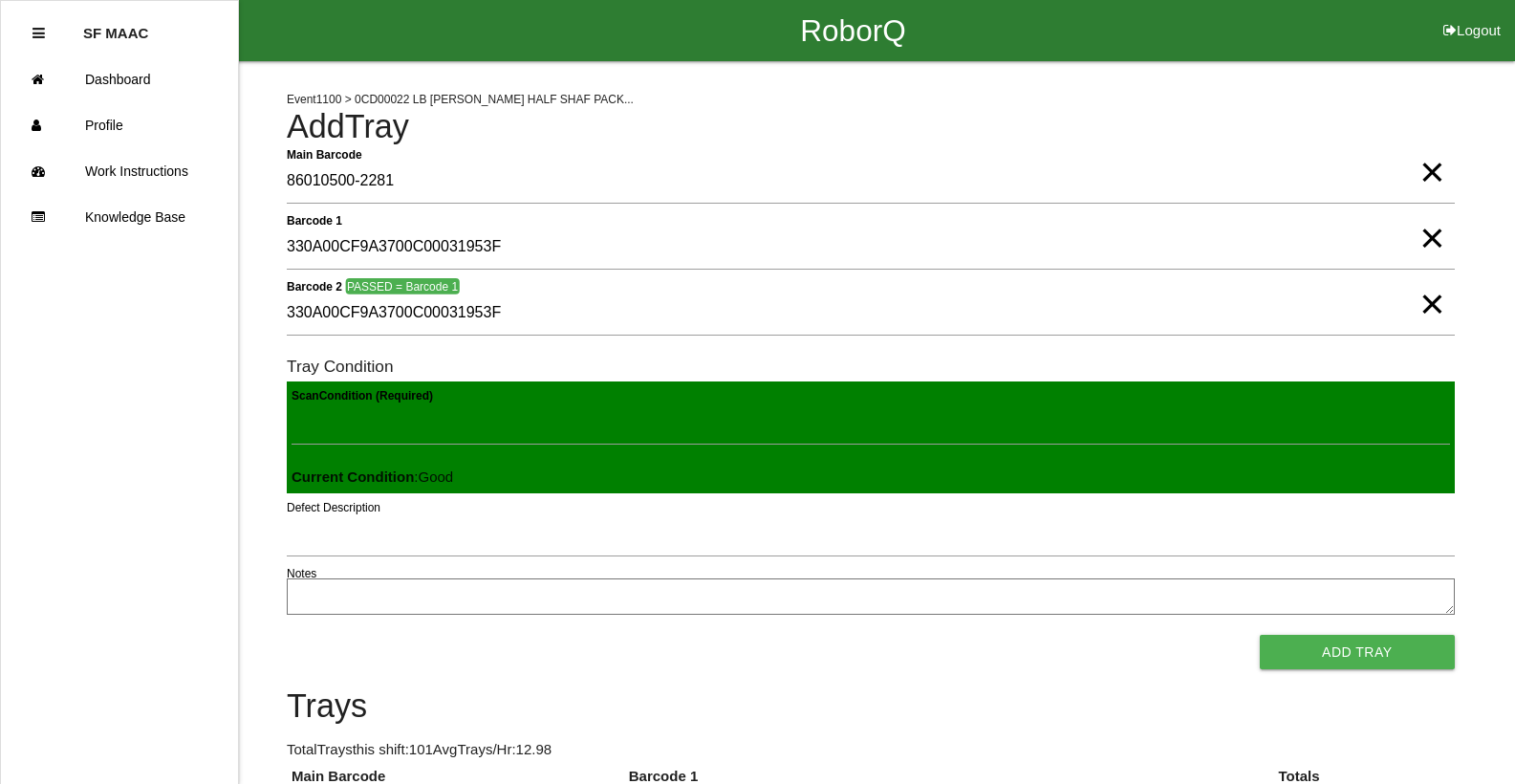
click at [1260, 634] on button "Add Tray" at bounding box center [1357, 652] width 195 height 35
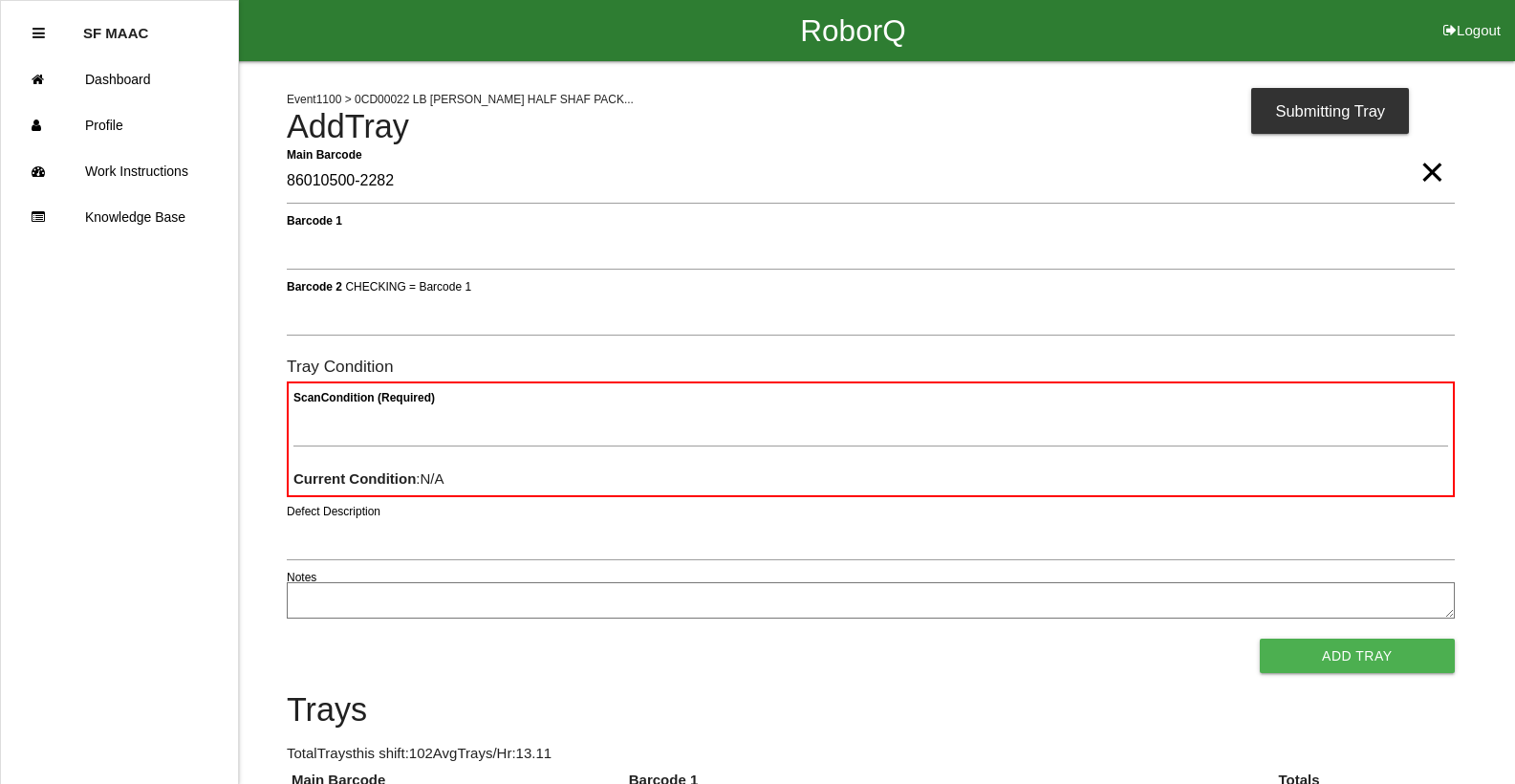
type Barcode "86010500-2282"
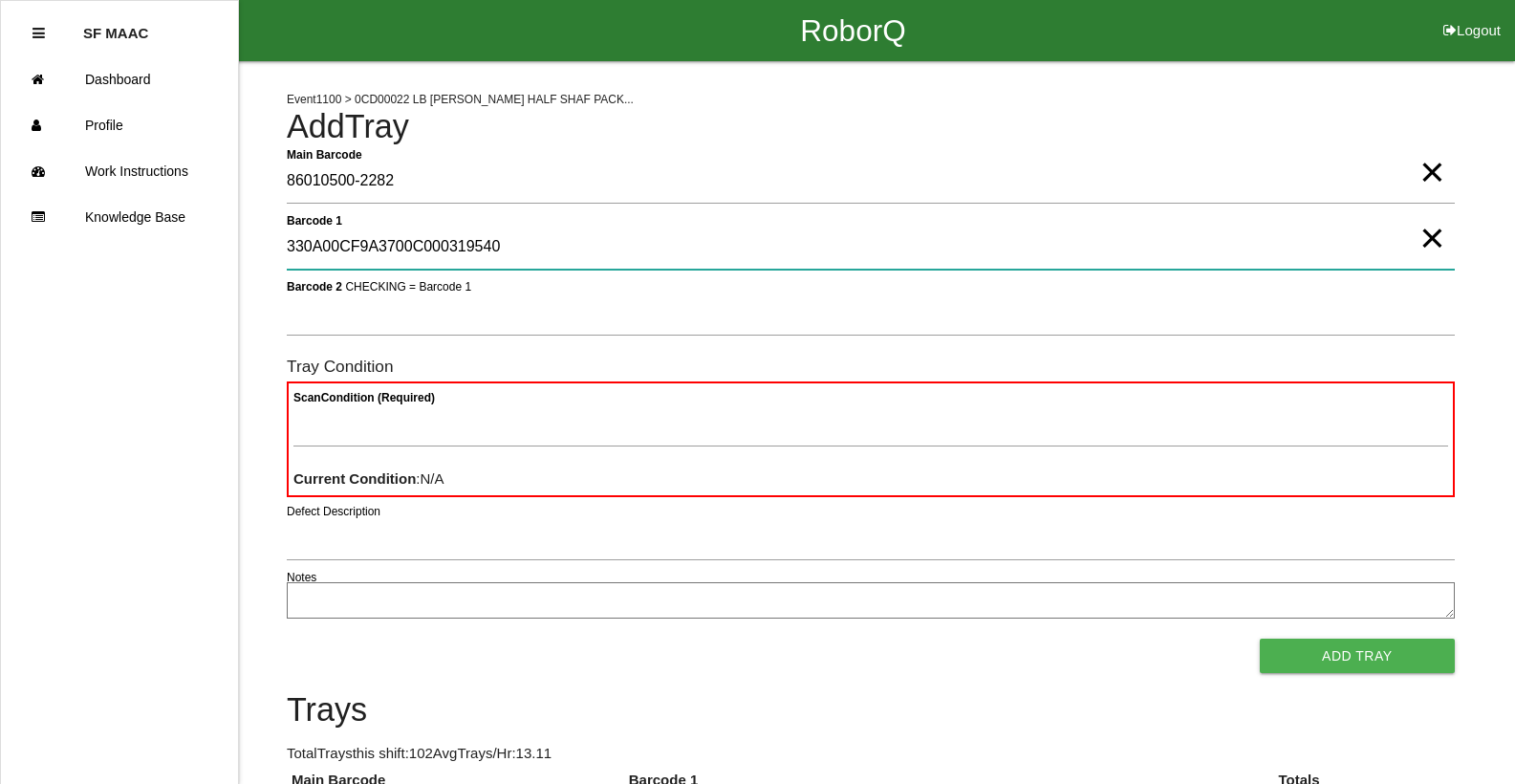
type 1 "330A00CF9A3700C000319540"
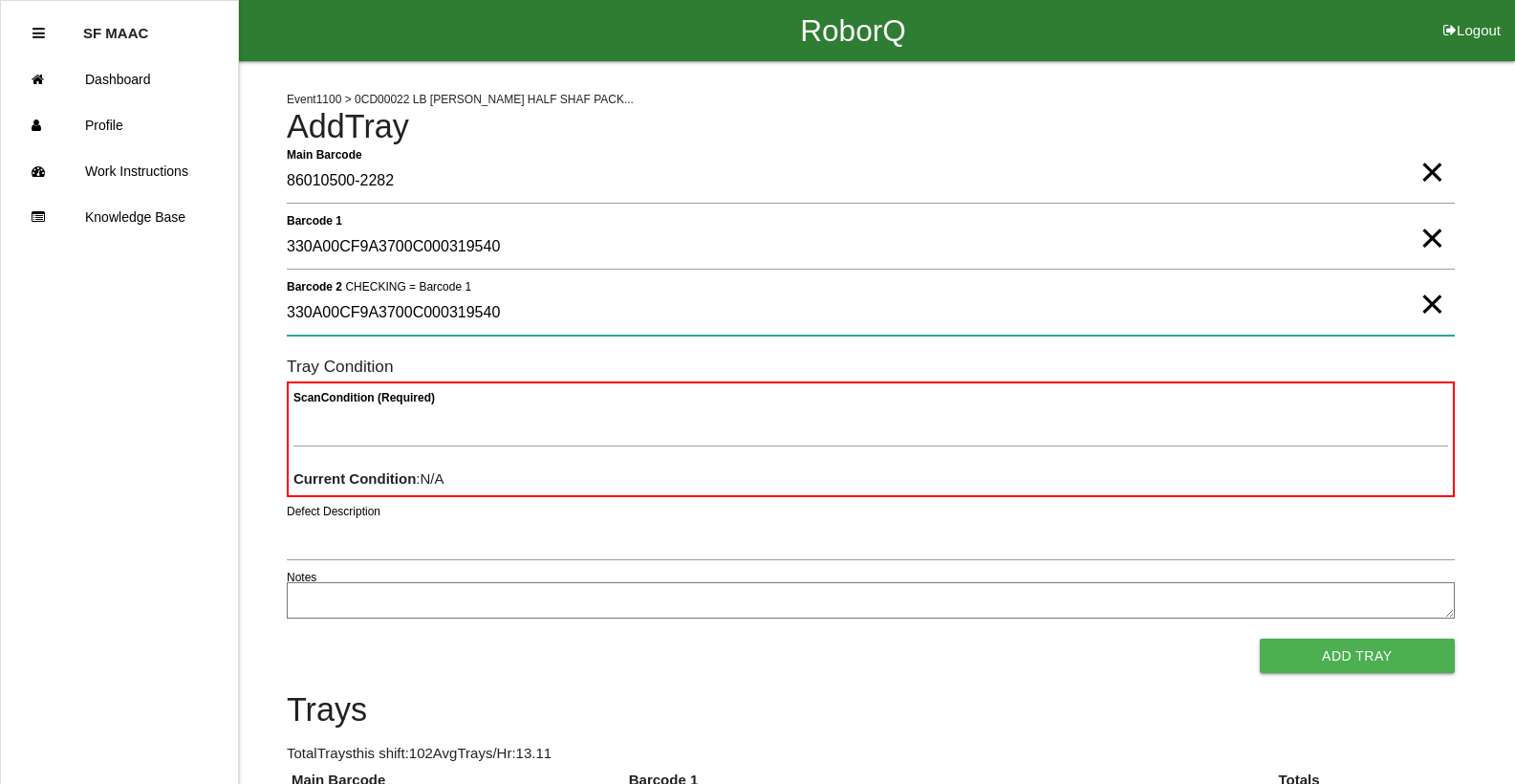
type 2 "330A00CF9A3700C000319540"
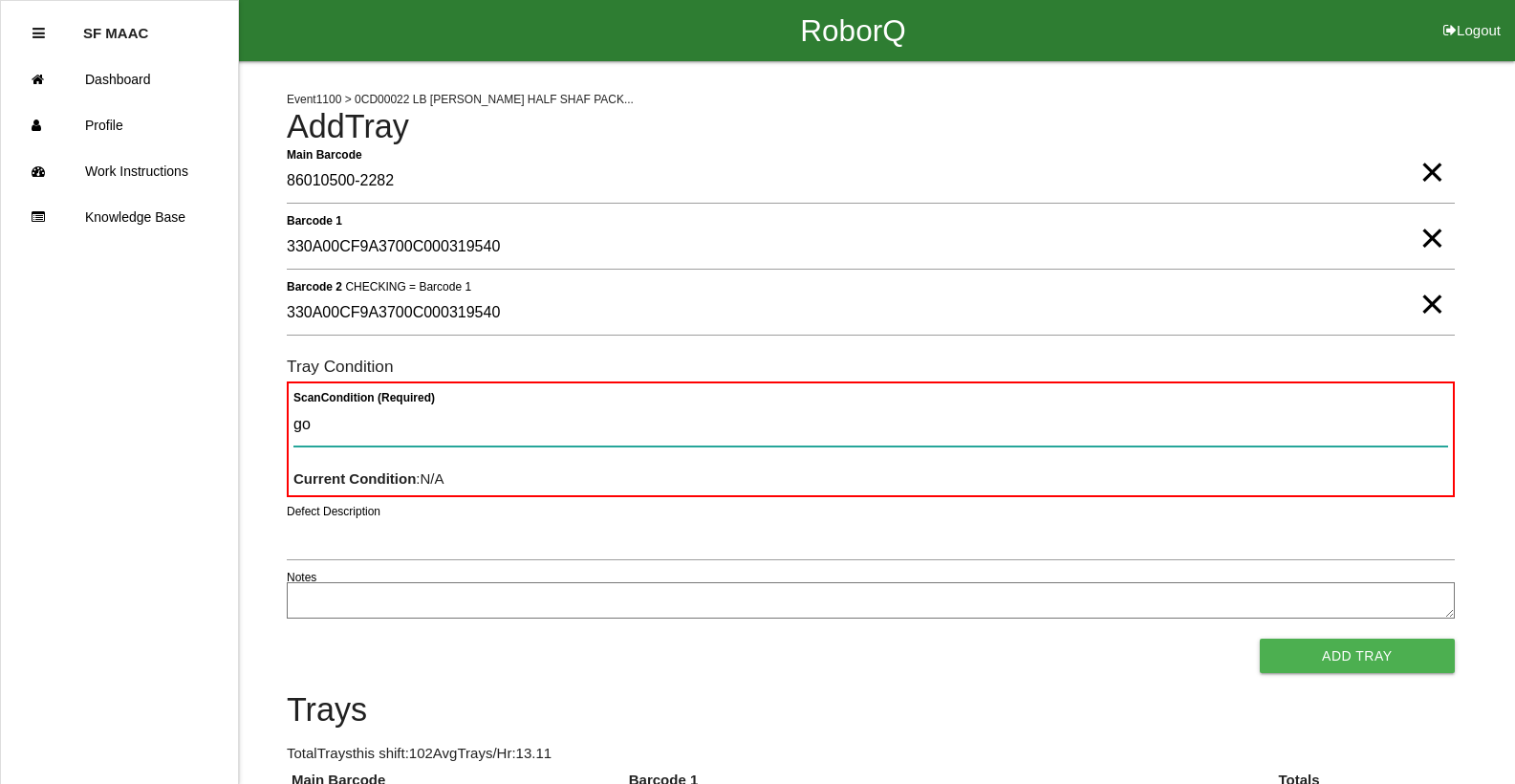
type Condition "goo"
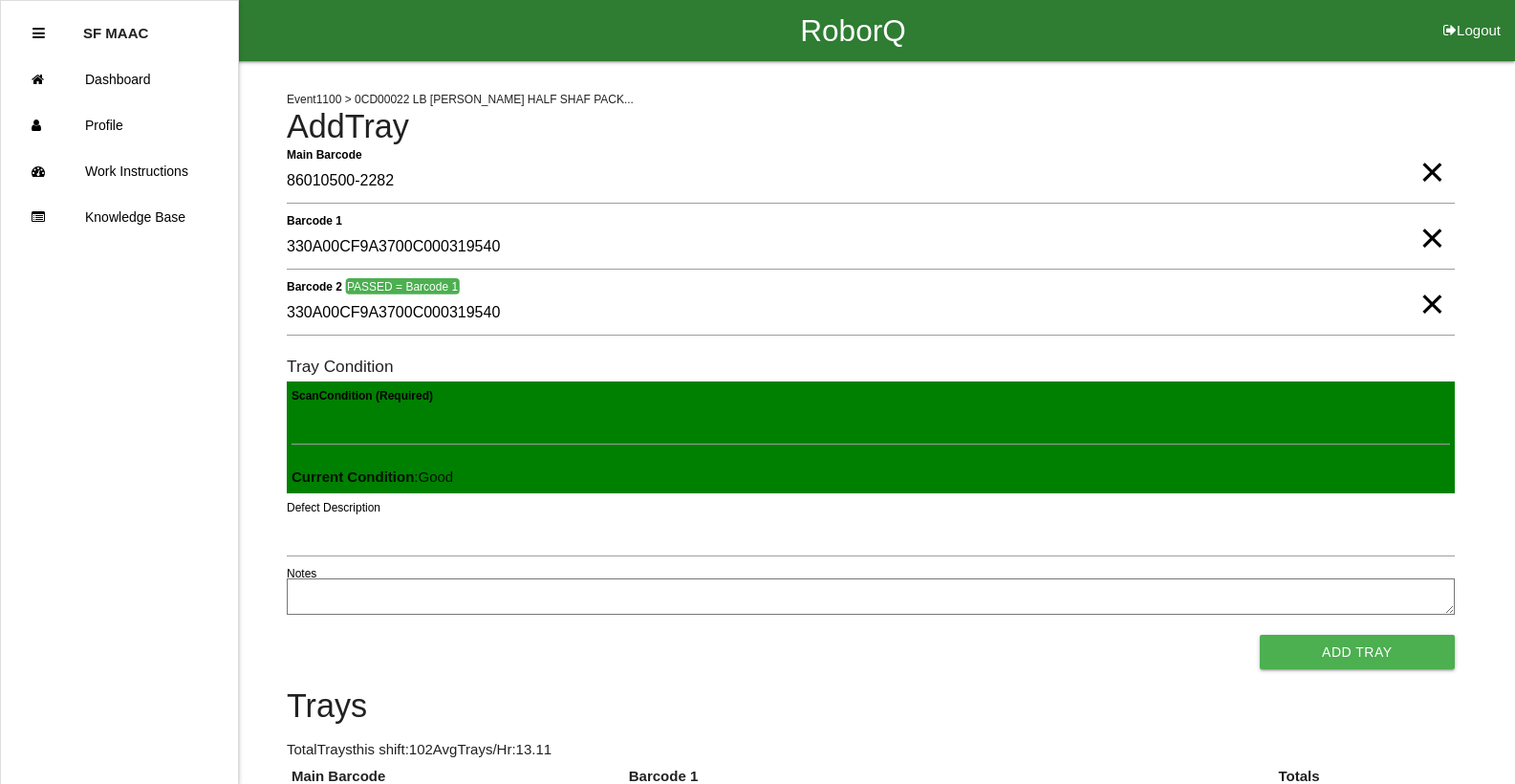
click at [1260, 634] on button "Add Tray" at bounding box center [1357, 652] width 195 height 35
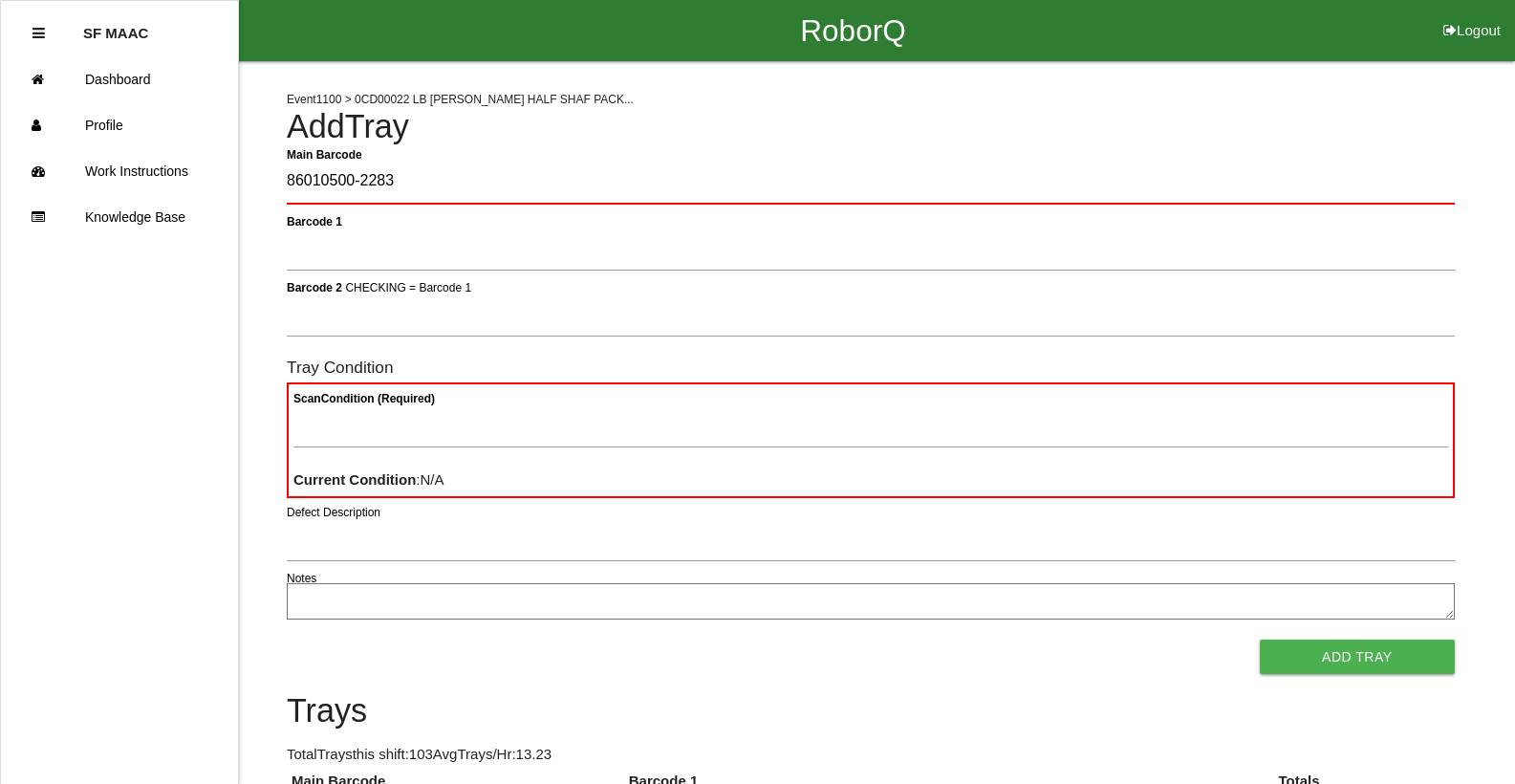
type Barcode "86010500-2283"
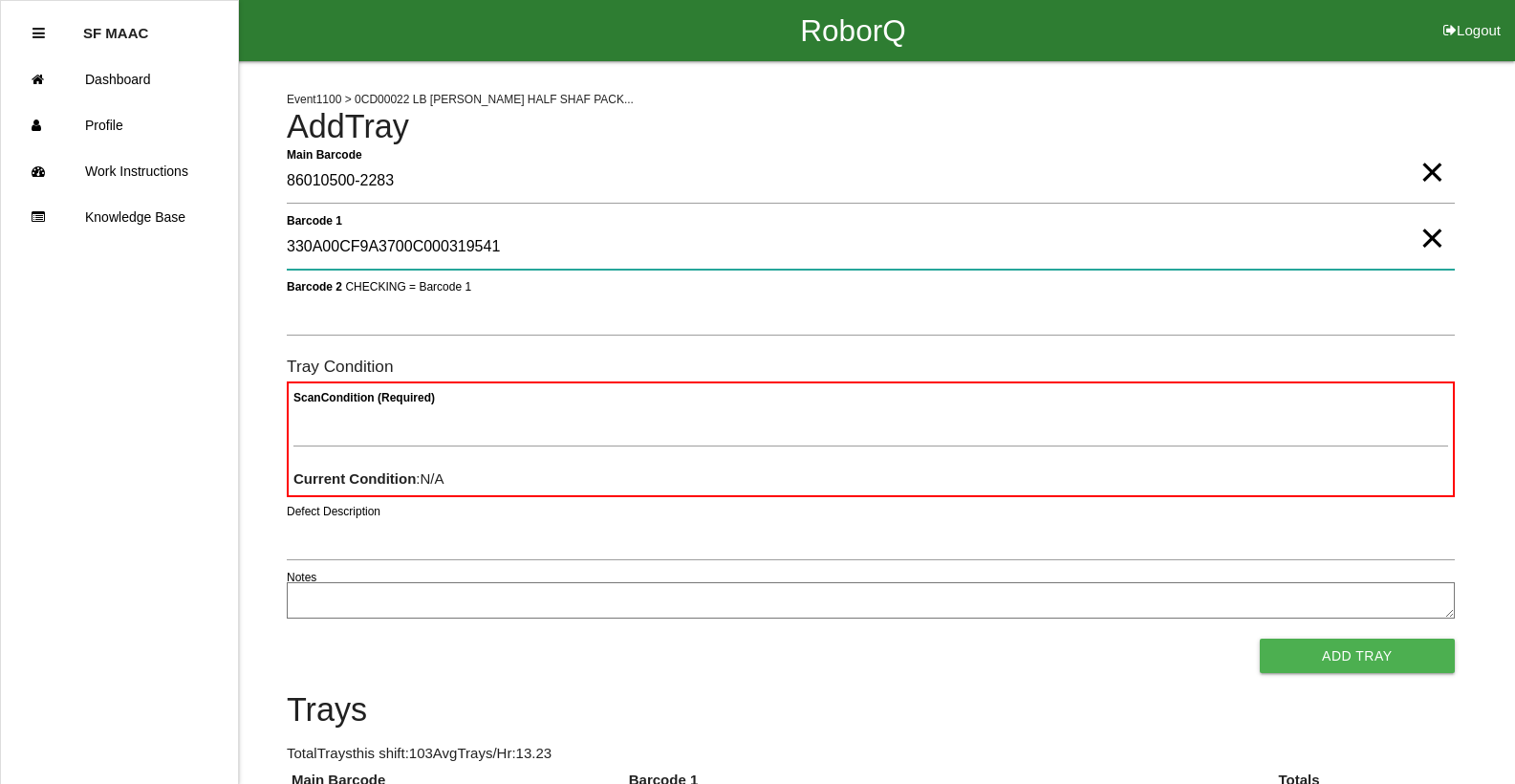
type 1 "330A00CF9A3700C000319541"
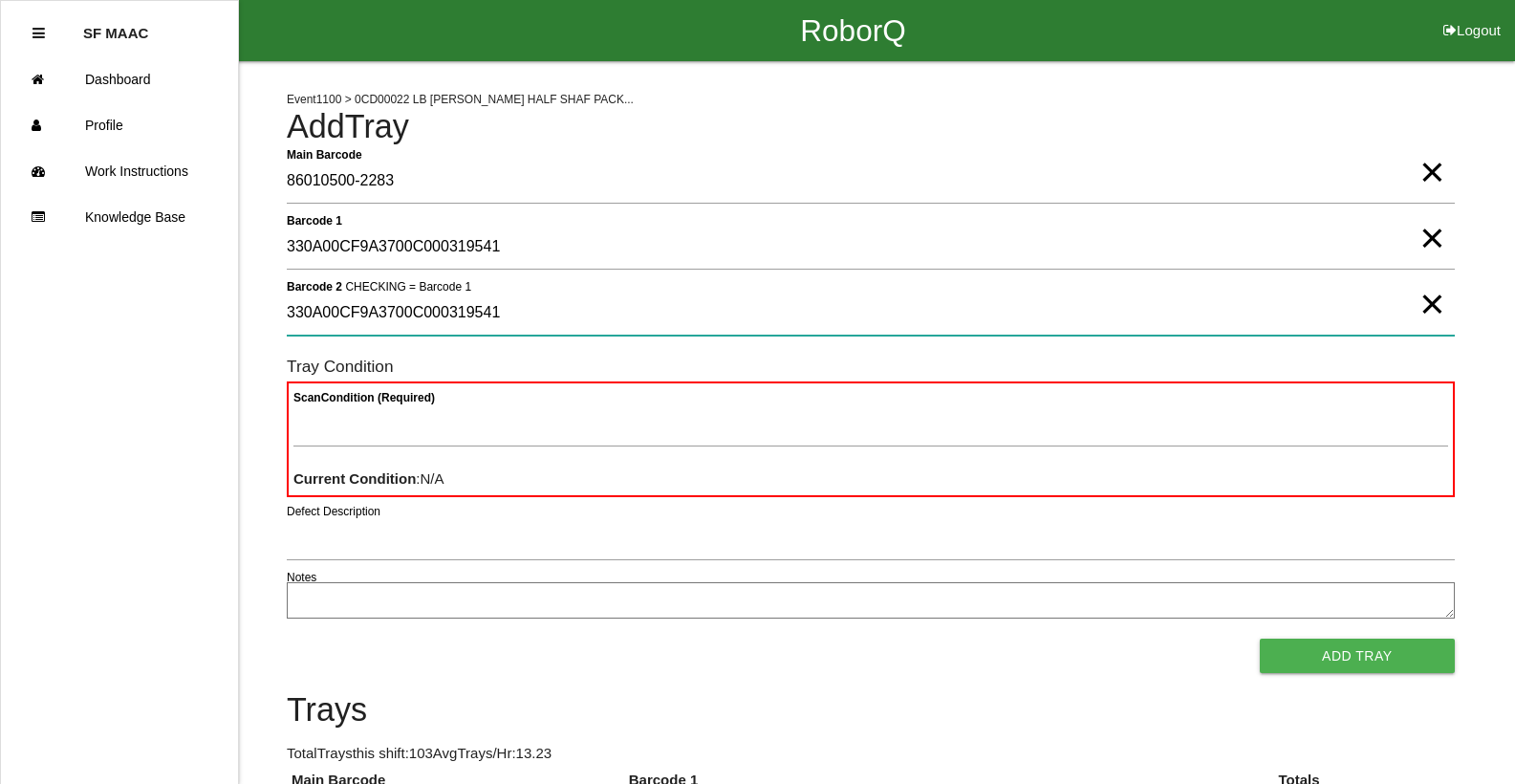
type 2 "330A00CF9A3700C000319541"
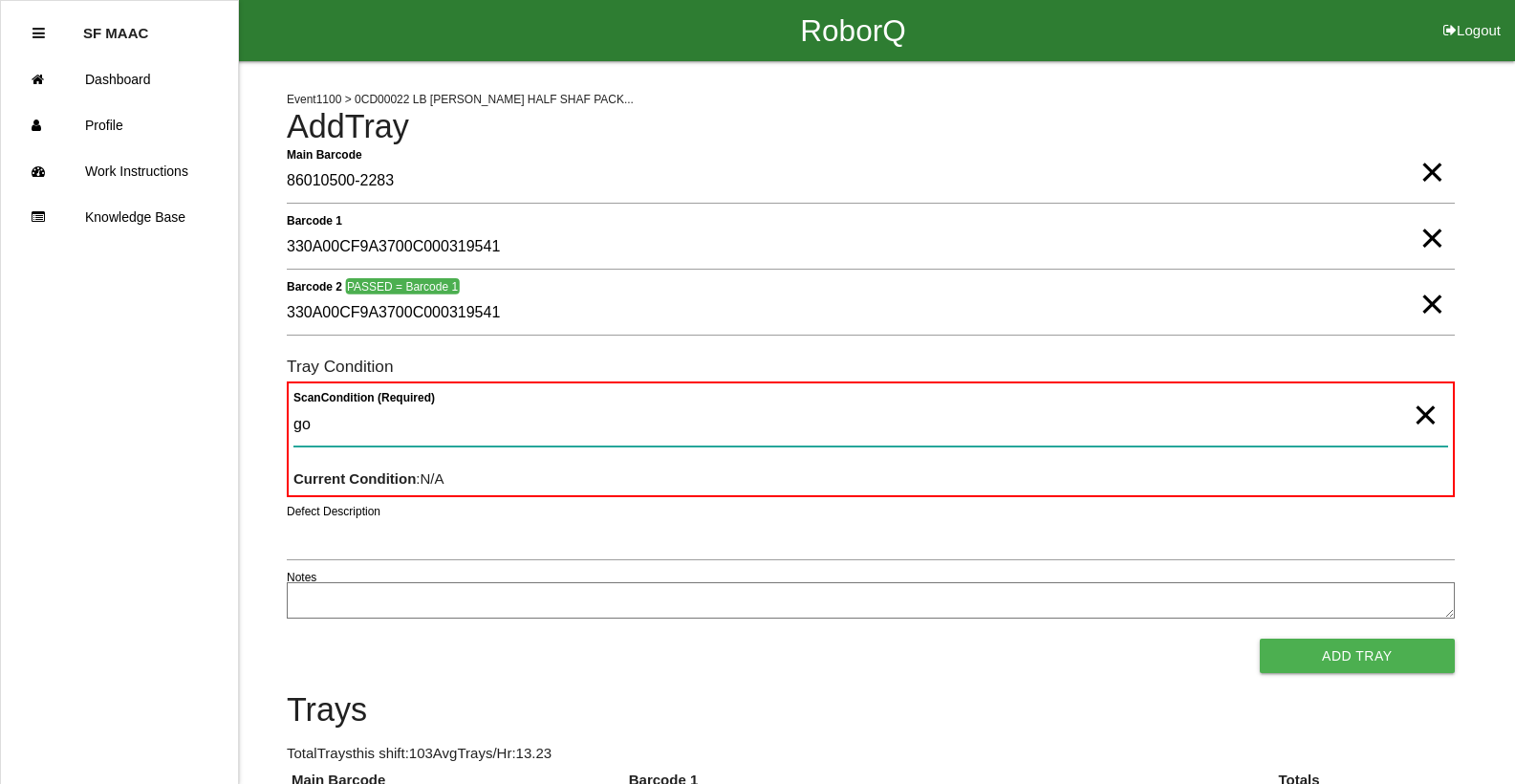
type Condition "goo"
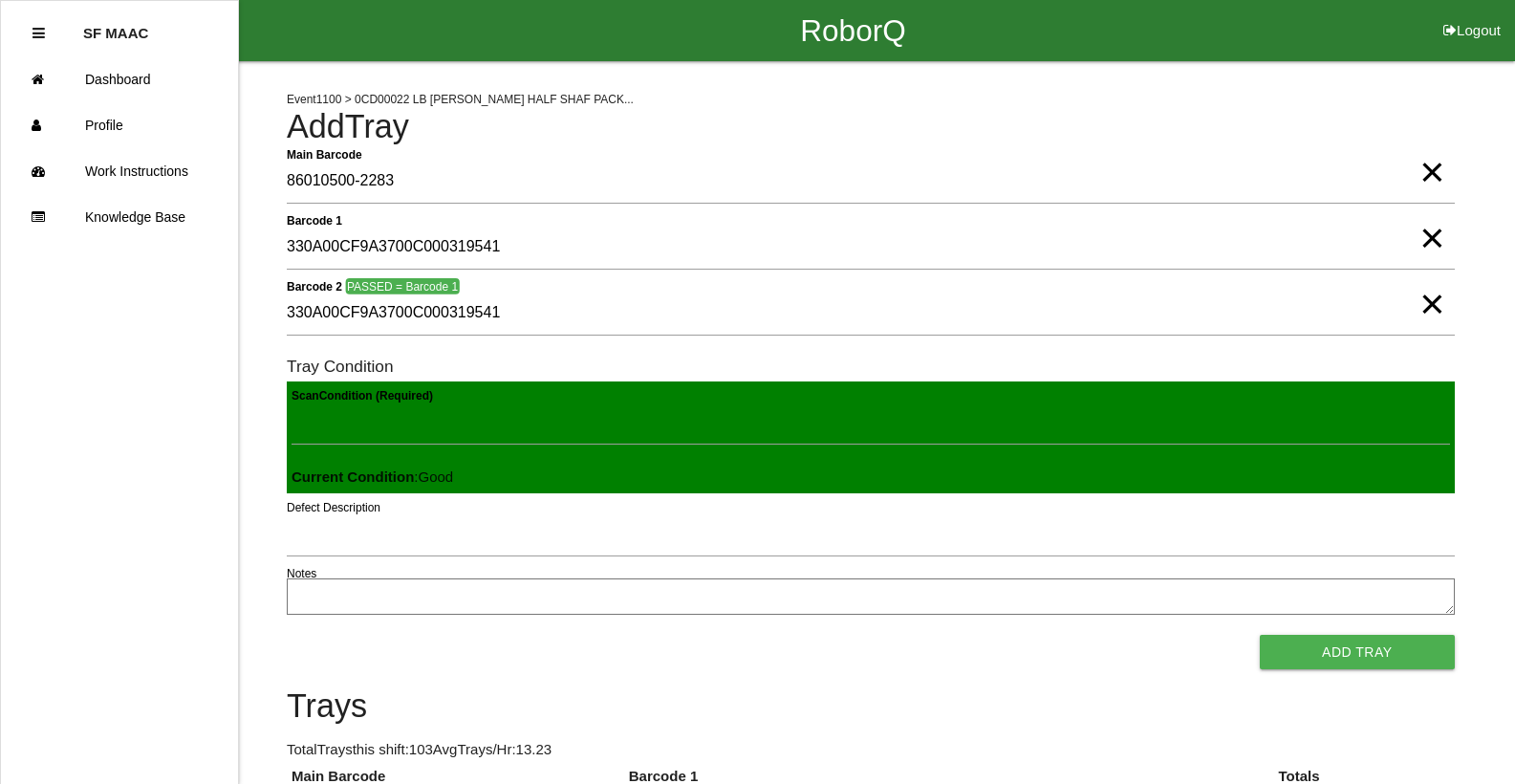
click at [1260, 634] on button "Add Tray" at bounding box center [1357, 652] width 195 height 35
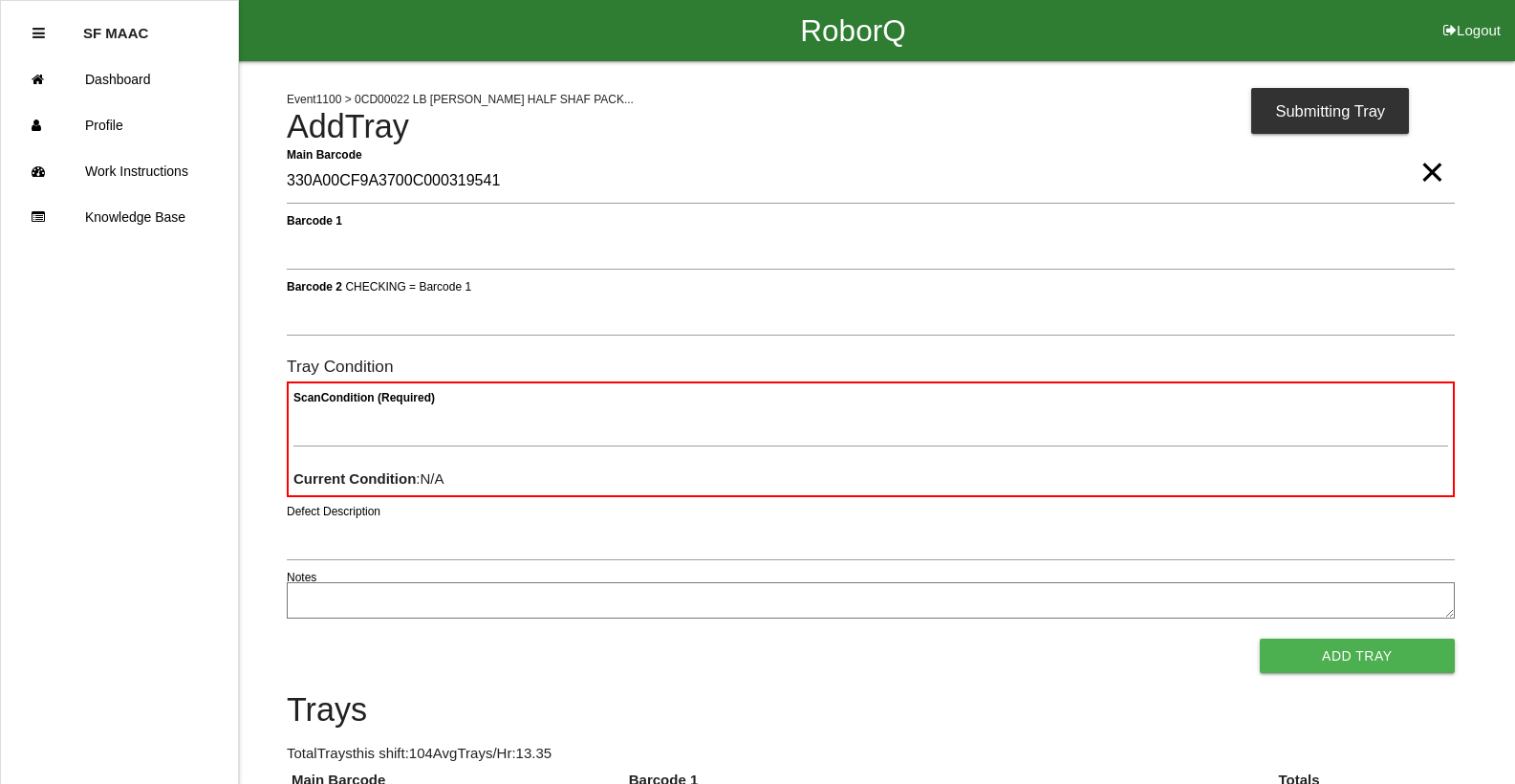
type Barcode "330A00CF9A3700C000319541"
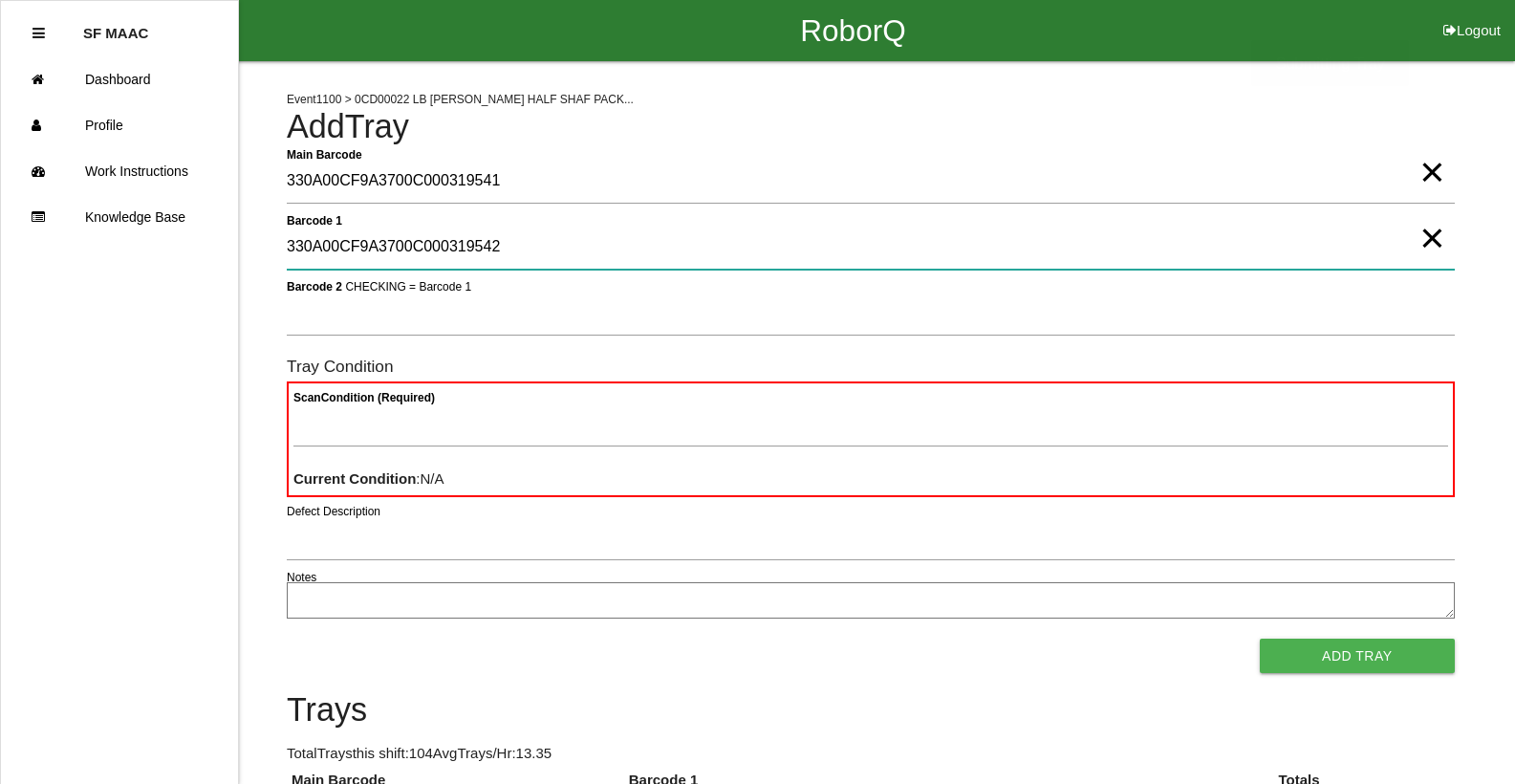
type 1 "330A00CF9A3700C000319542"
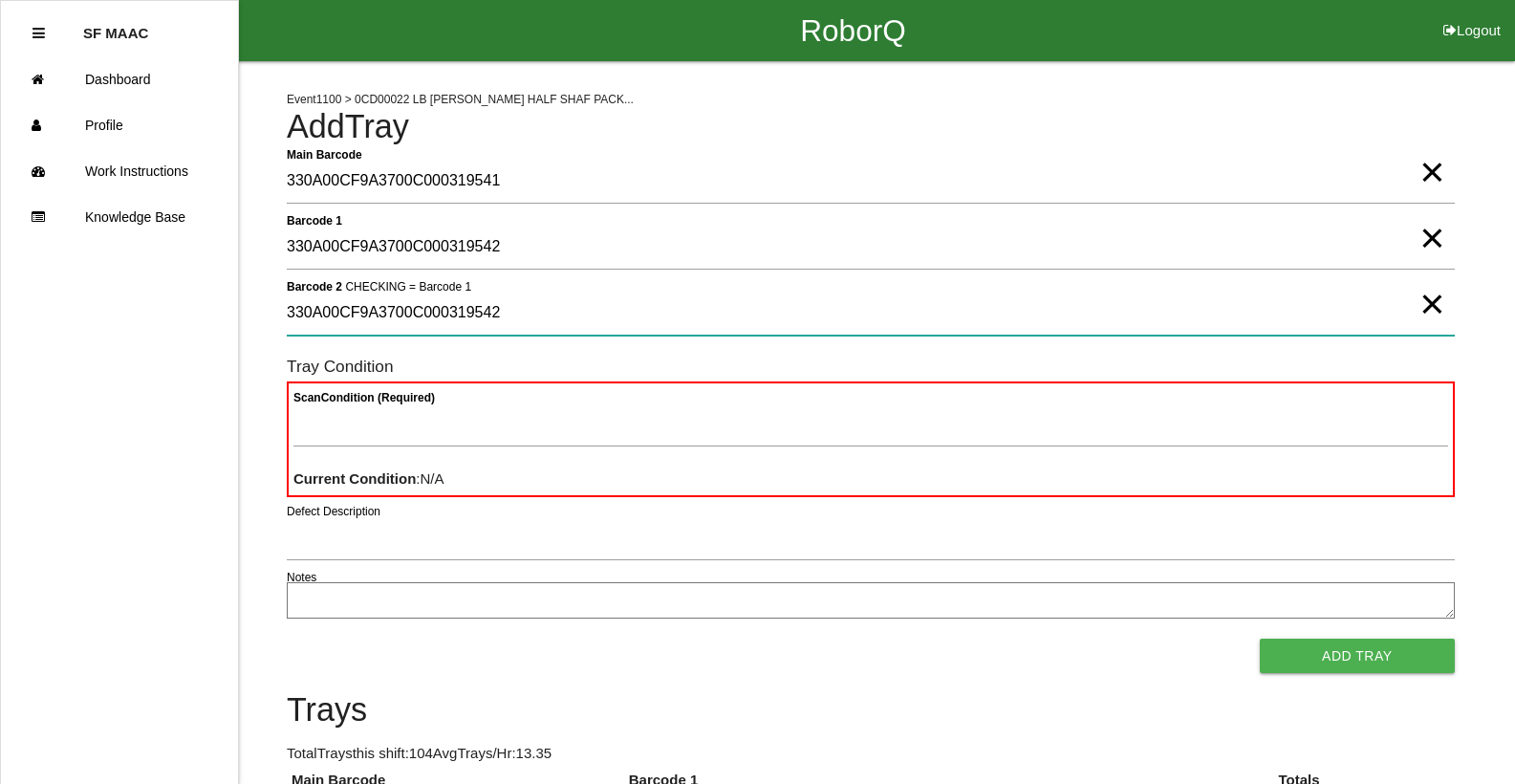
type 2 "330A00CF9A3700C000319542"
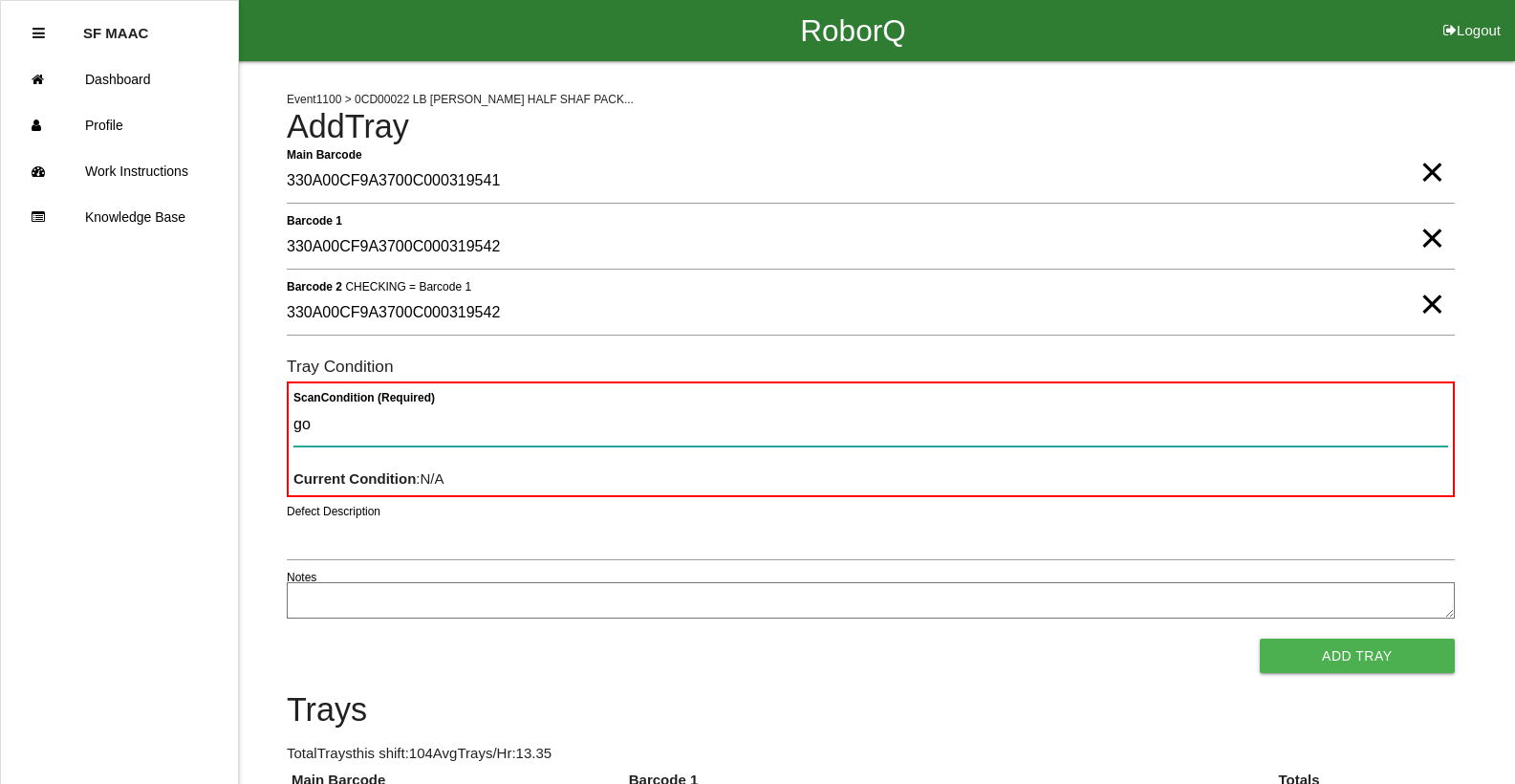
type Condition "goo"
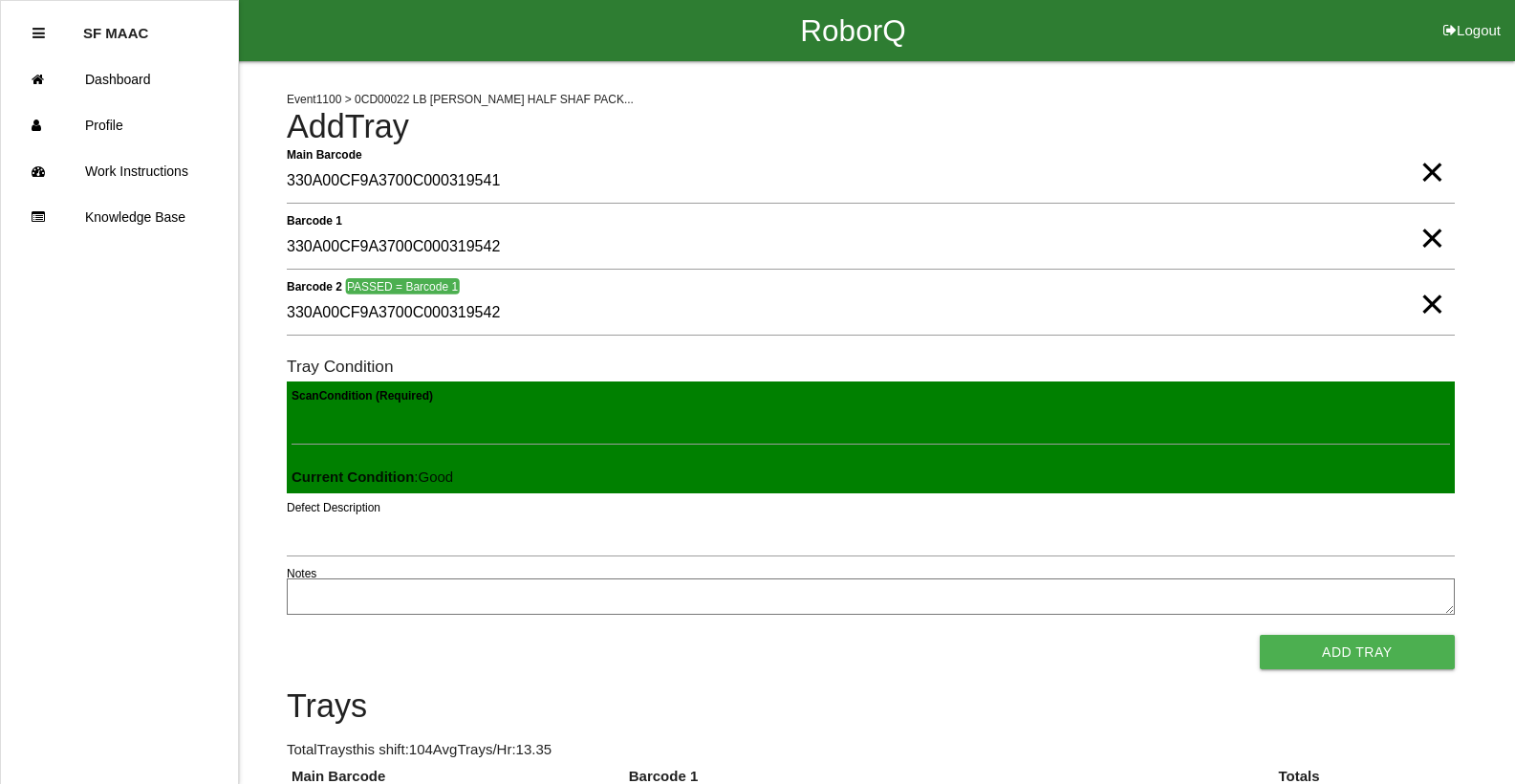
click at [1260, 634] on button "Add Tray" at bounding box center [1357, 652] width 195 height 35
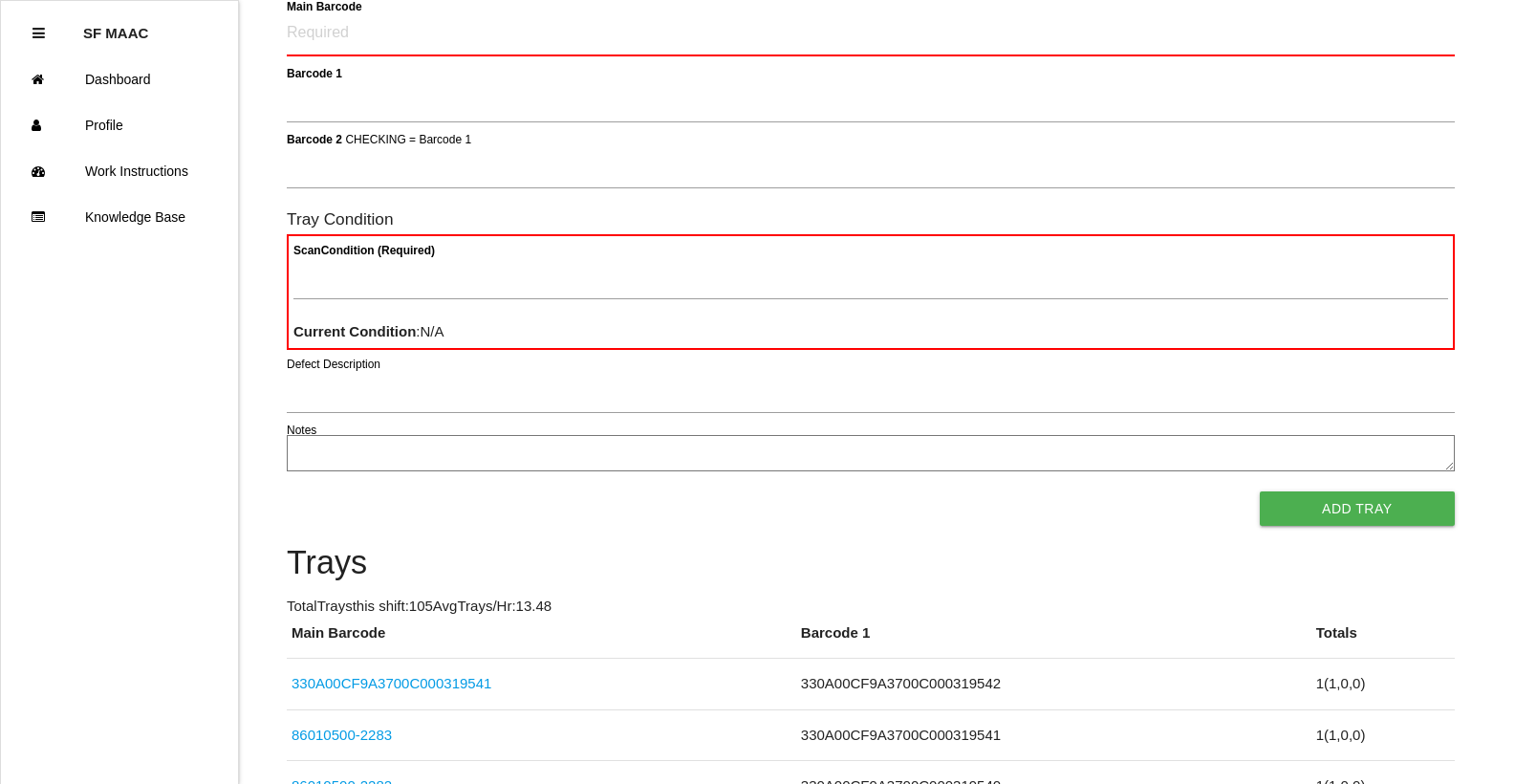
scroll to position [191, 0]
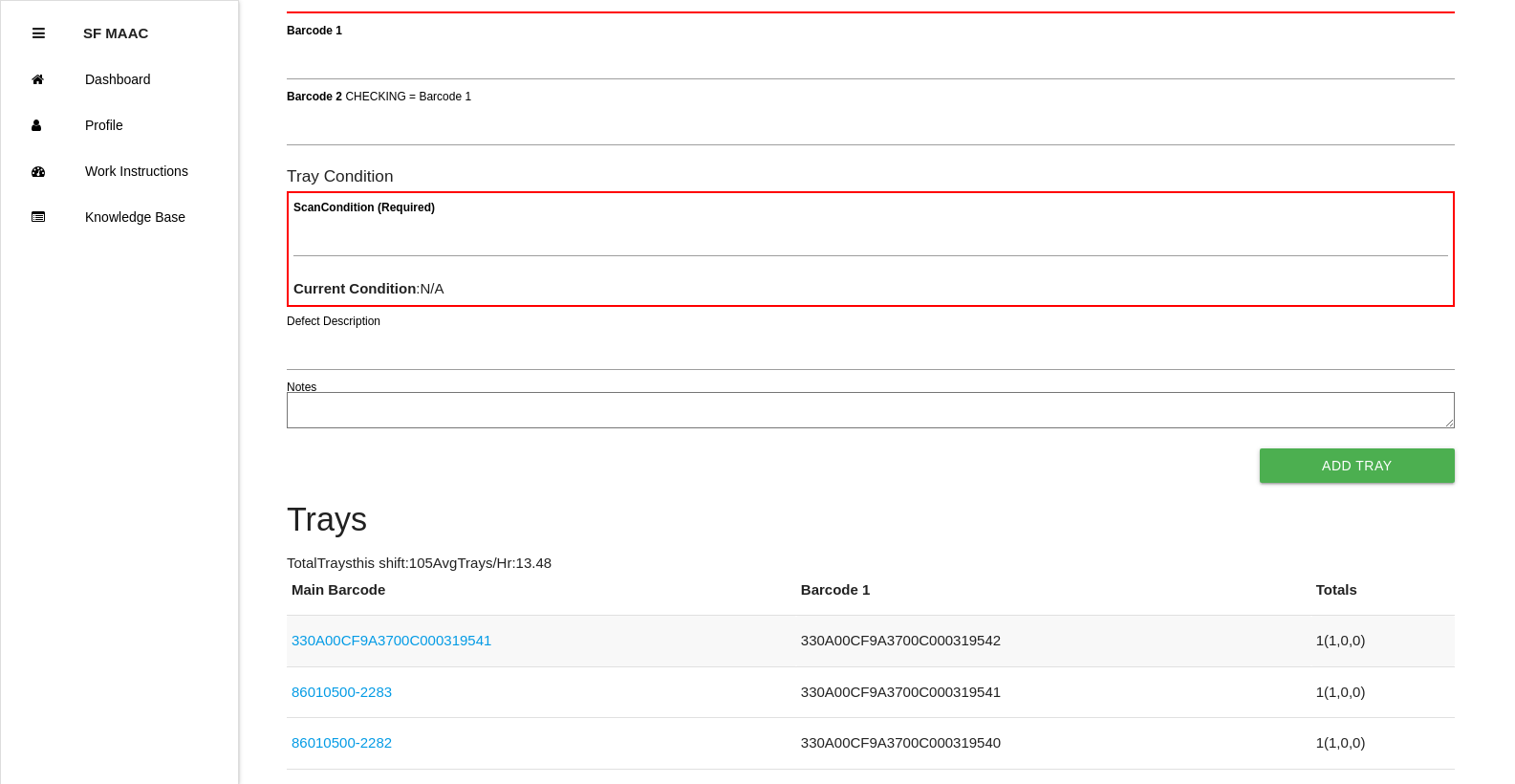
click at [473, 625] on td "330A00CF9A3700C000319541" at bounding box center [541, 641] width 510 height 51
click at [439, 628] on td "330A00CF9A3700C000319541" at bounding box center [541, 641] width 510 height 51
click at [430, 636] on link "330A00CF9A3700C000319541" at bounding box center [391, 639] width 200 height 16
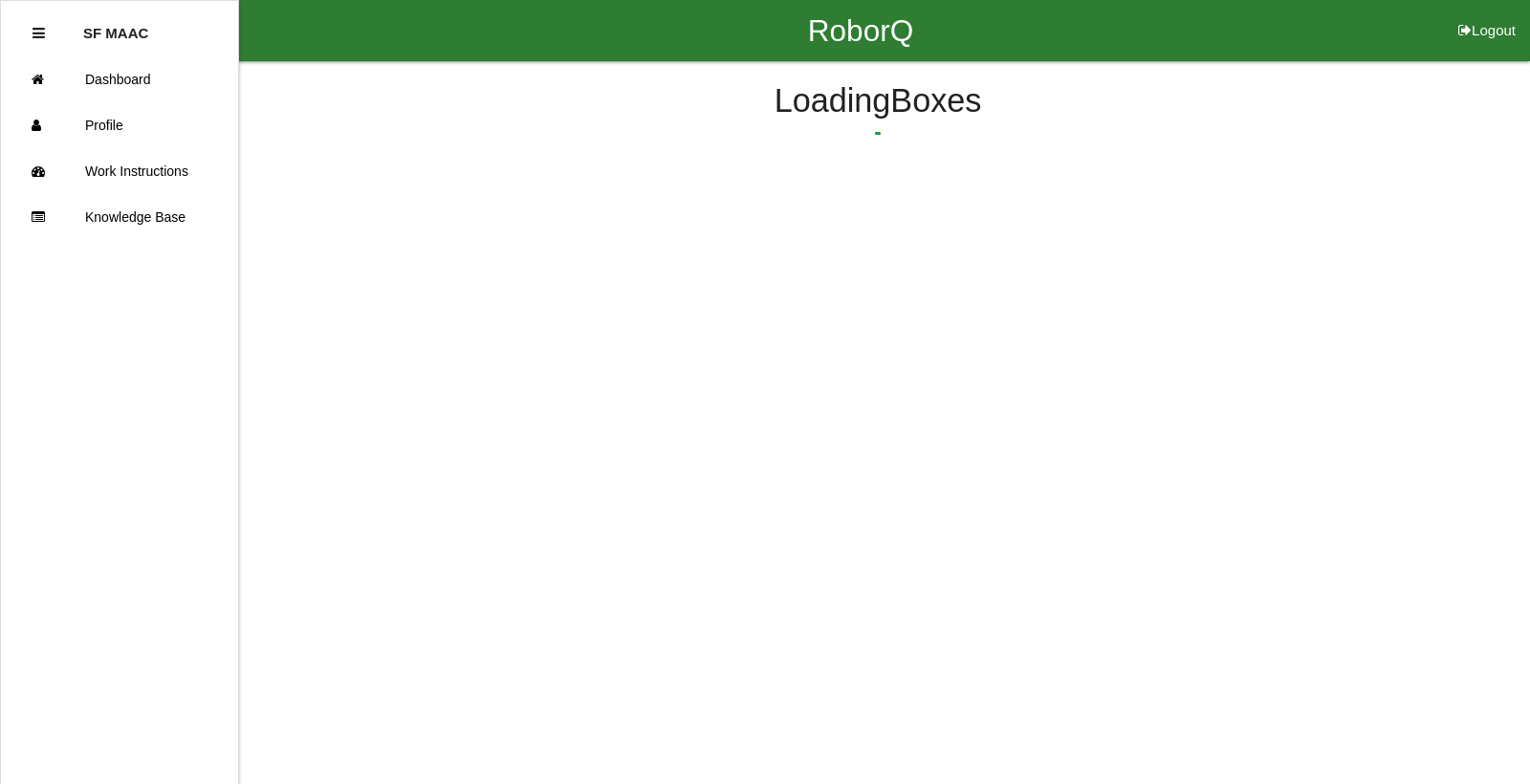
click at [430, 282] on html "RoborQ Logout SF MAAC Dashboard Profile Work Instructions Knowledge Base Loadin…" at bounding box center [765, 141] width 1530 height 282
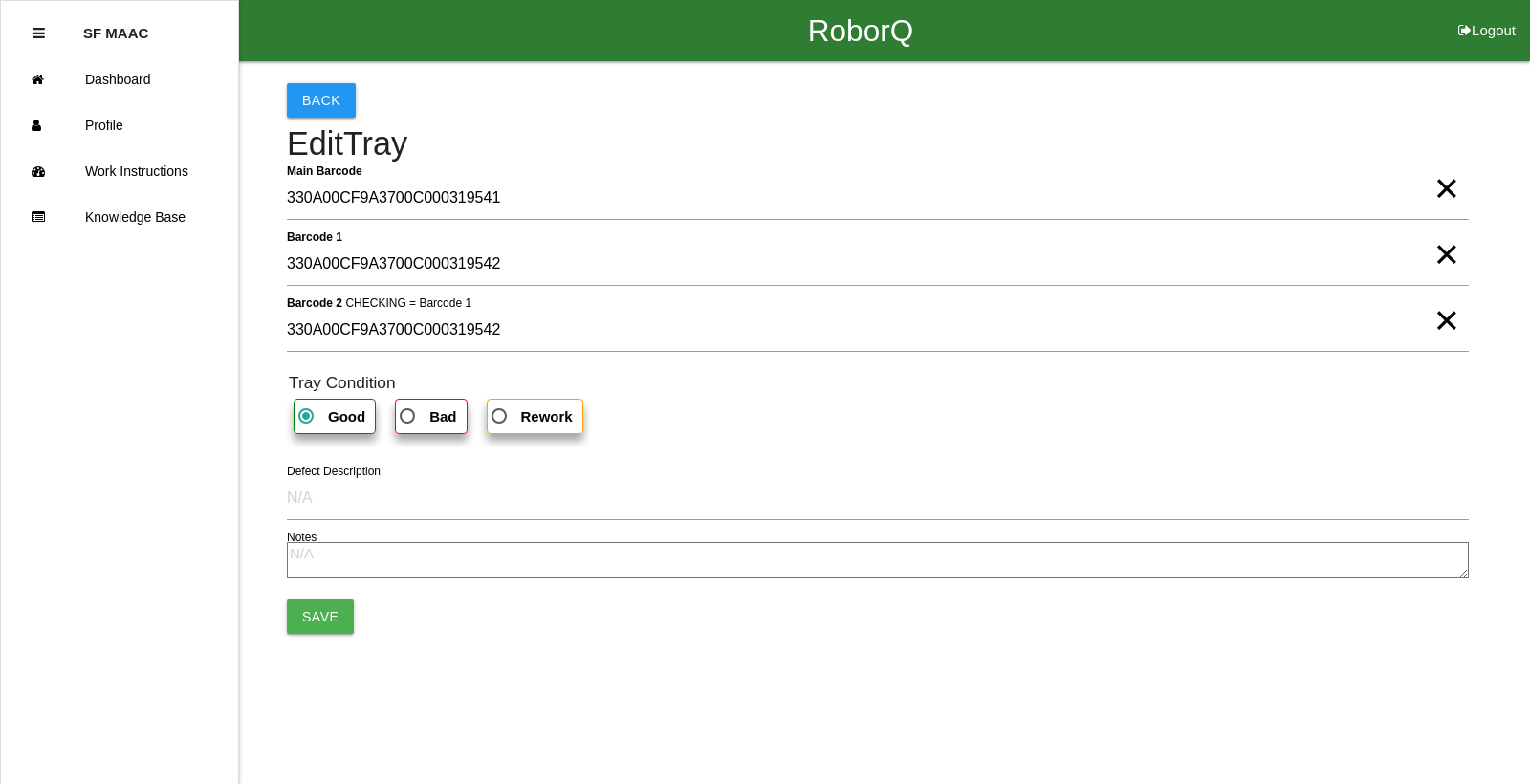
click at [1447, 189] on span "×" at bounding box center [1447, 169] width 25 height 39
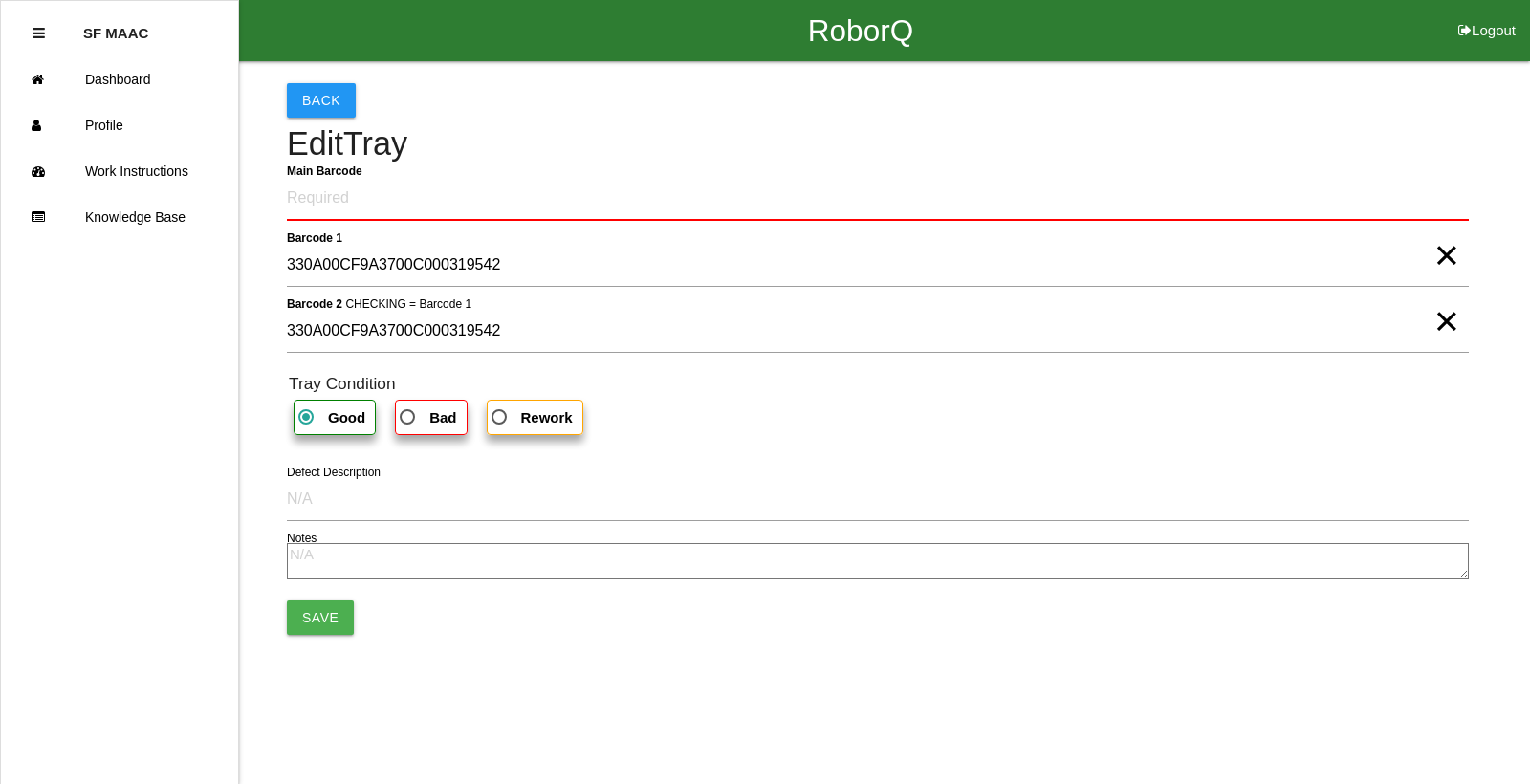
click at [1142, 152] on h4 "Edit Tray" at bounding box center [878, 144] width 1182 height 37
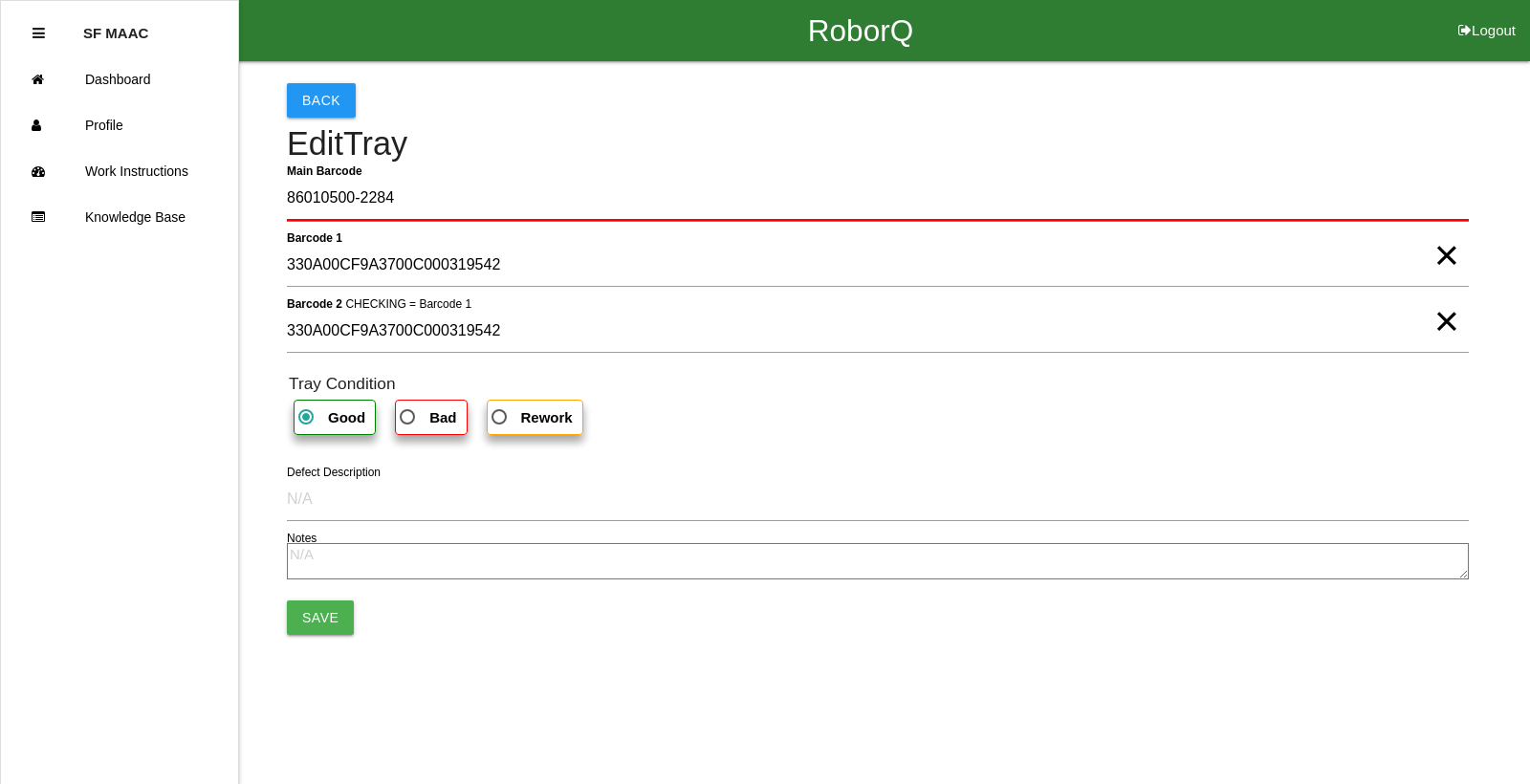
type Barcode "86010500-2284"
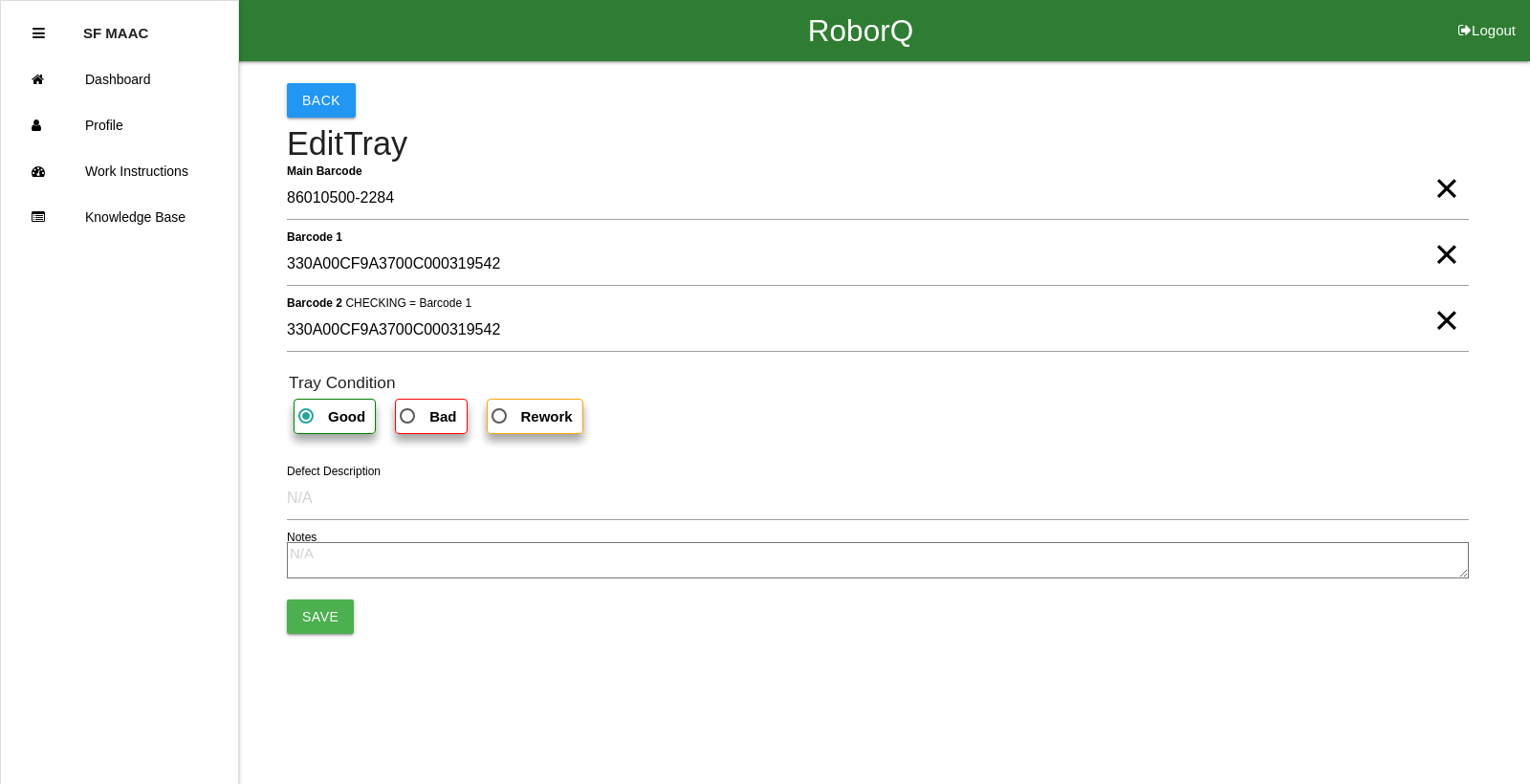
click at [285, 620] on div "Back Edit Tray Main Barcode 86010500-2284 × Barcode 1 330A00CF9A3700C000319542 …" at bounding box center [765, 358] width 1530 height 594
click at [286, 619] on div "Back Edit Tray Main Barcode 86010500-2284 × Barcode 1 330A00CF9A3700C000319542 …" at bounding box center [765, 358] width 1530 height 594
click at [337, 630] on button "Save" at bounding box center [320, 617] width 67 height 35
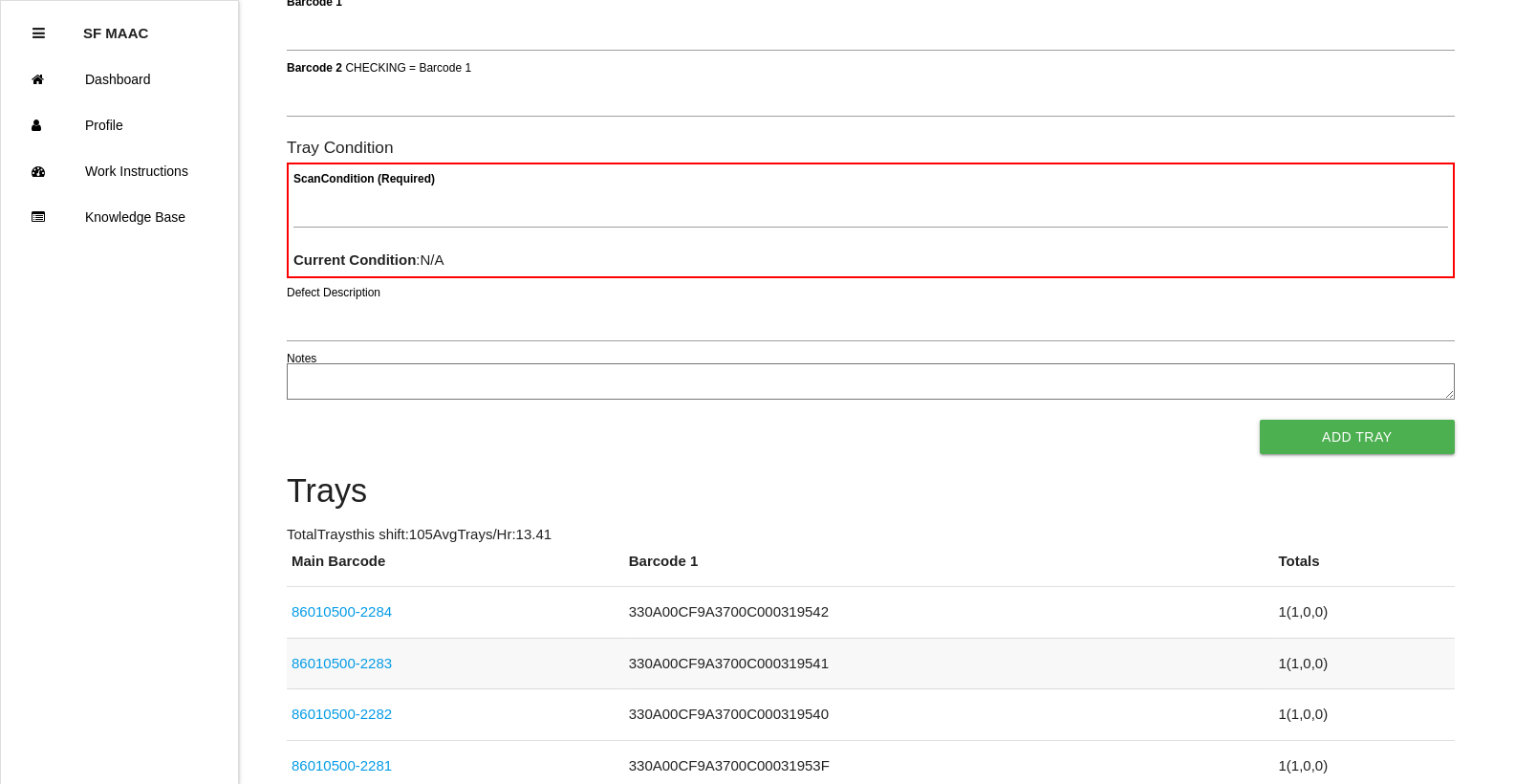
scroll to position [96, 0]
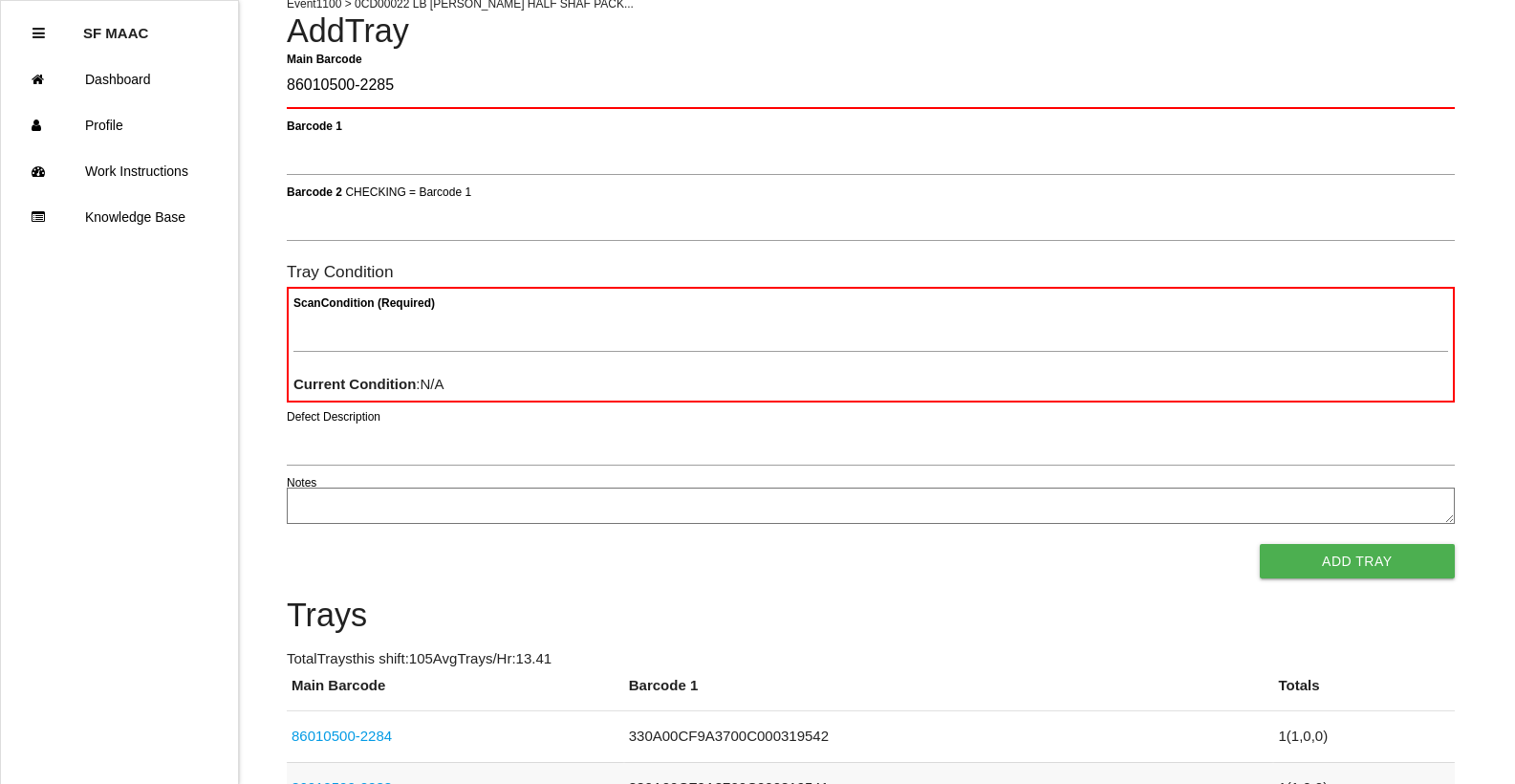
type Barcode "86010500-2285"
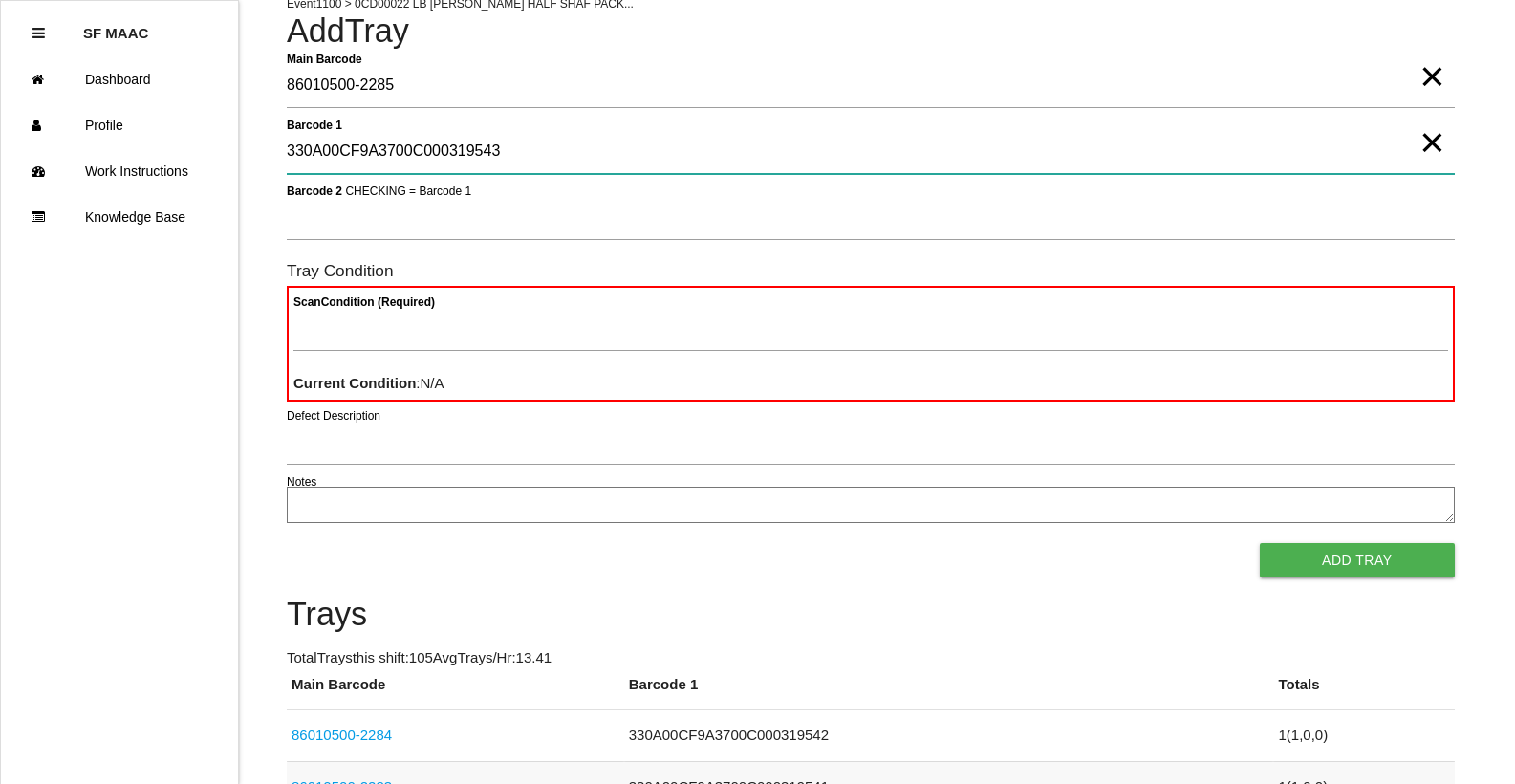
type 1 "330A00CF9A3700C000319543"
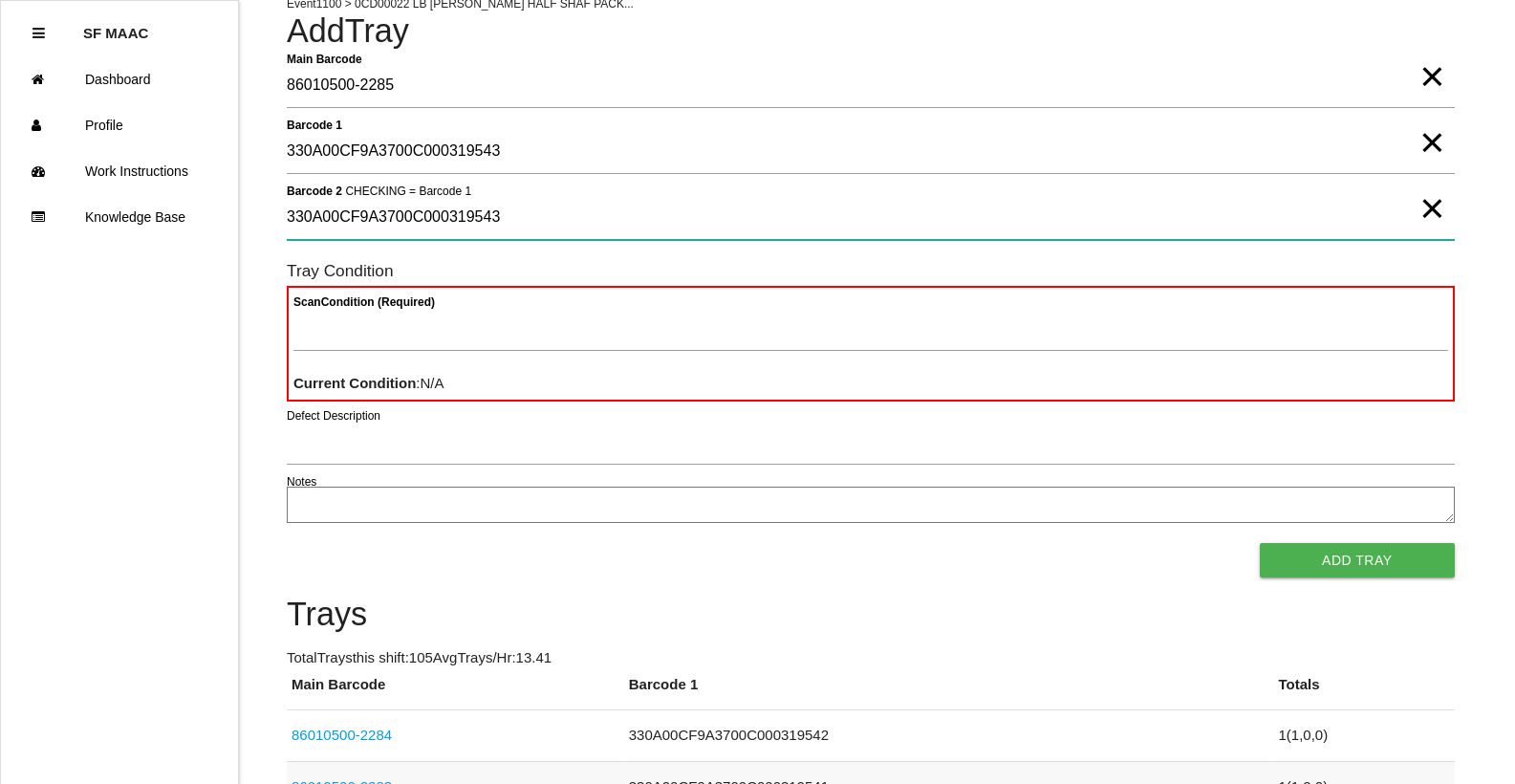
type 2 "330A00CF9A3700C000319543"
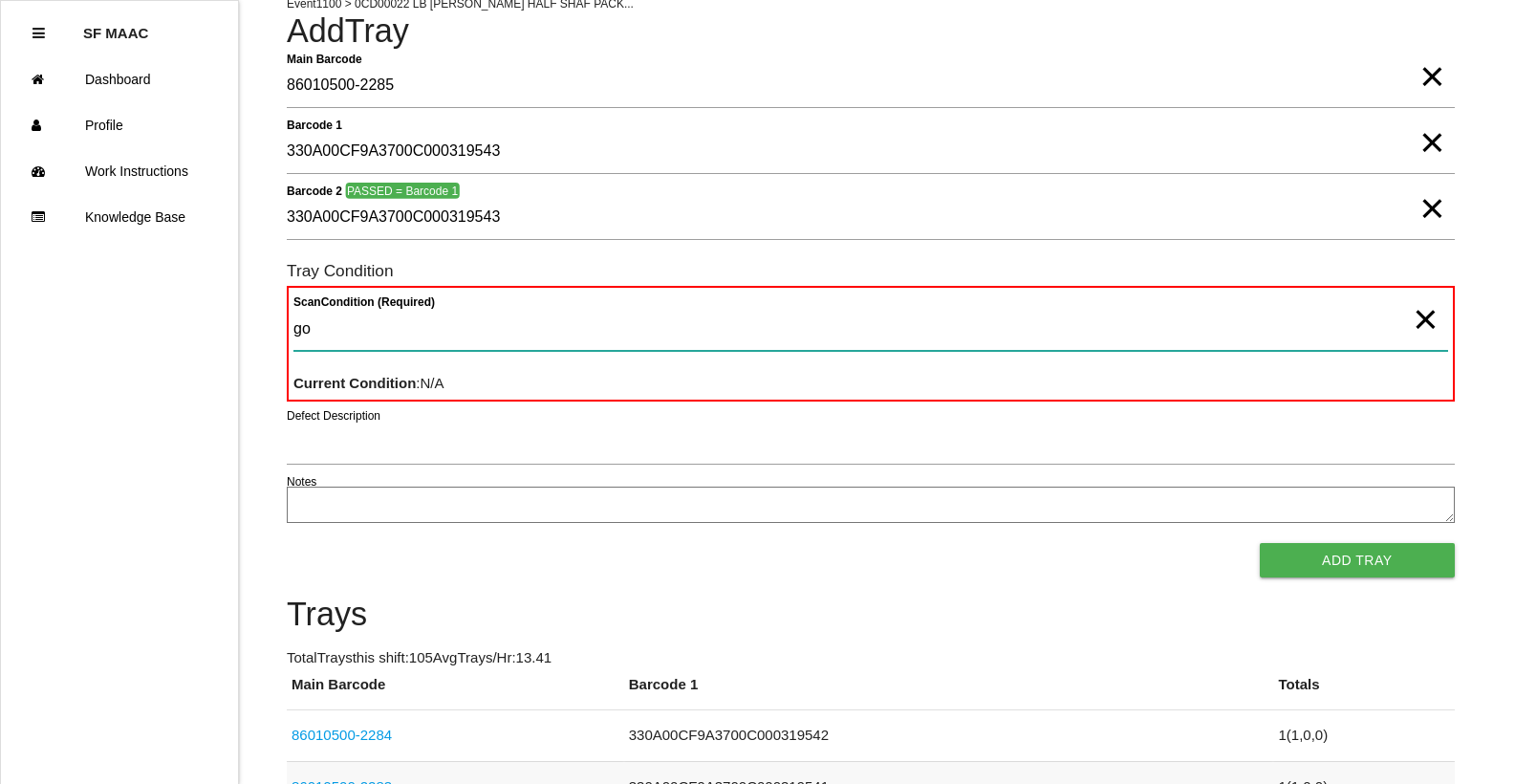
type Condition "goo"
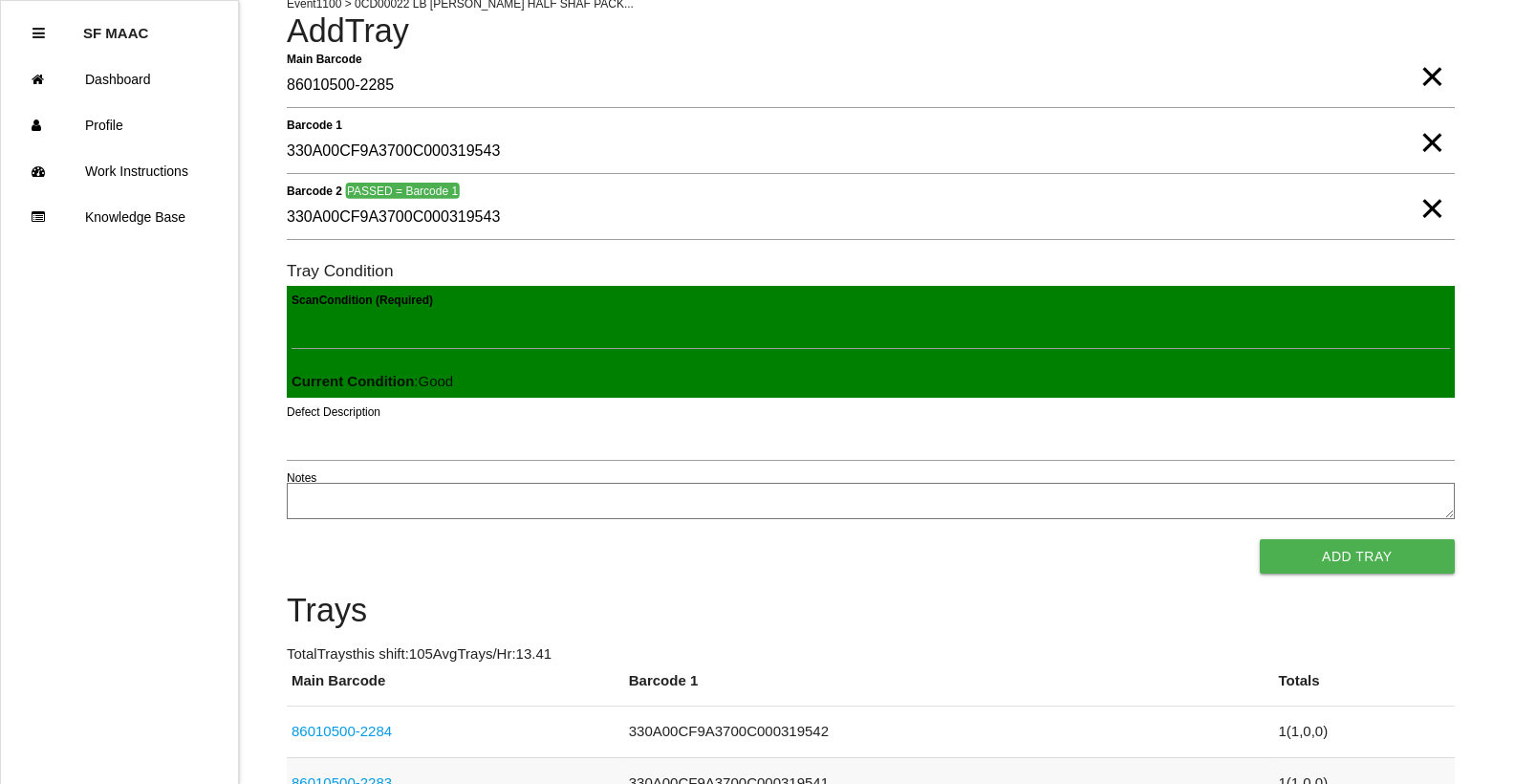
click at [1260, 539] on button "Add Tray" at bounding box center [1357, 557] width 195 height 35
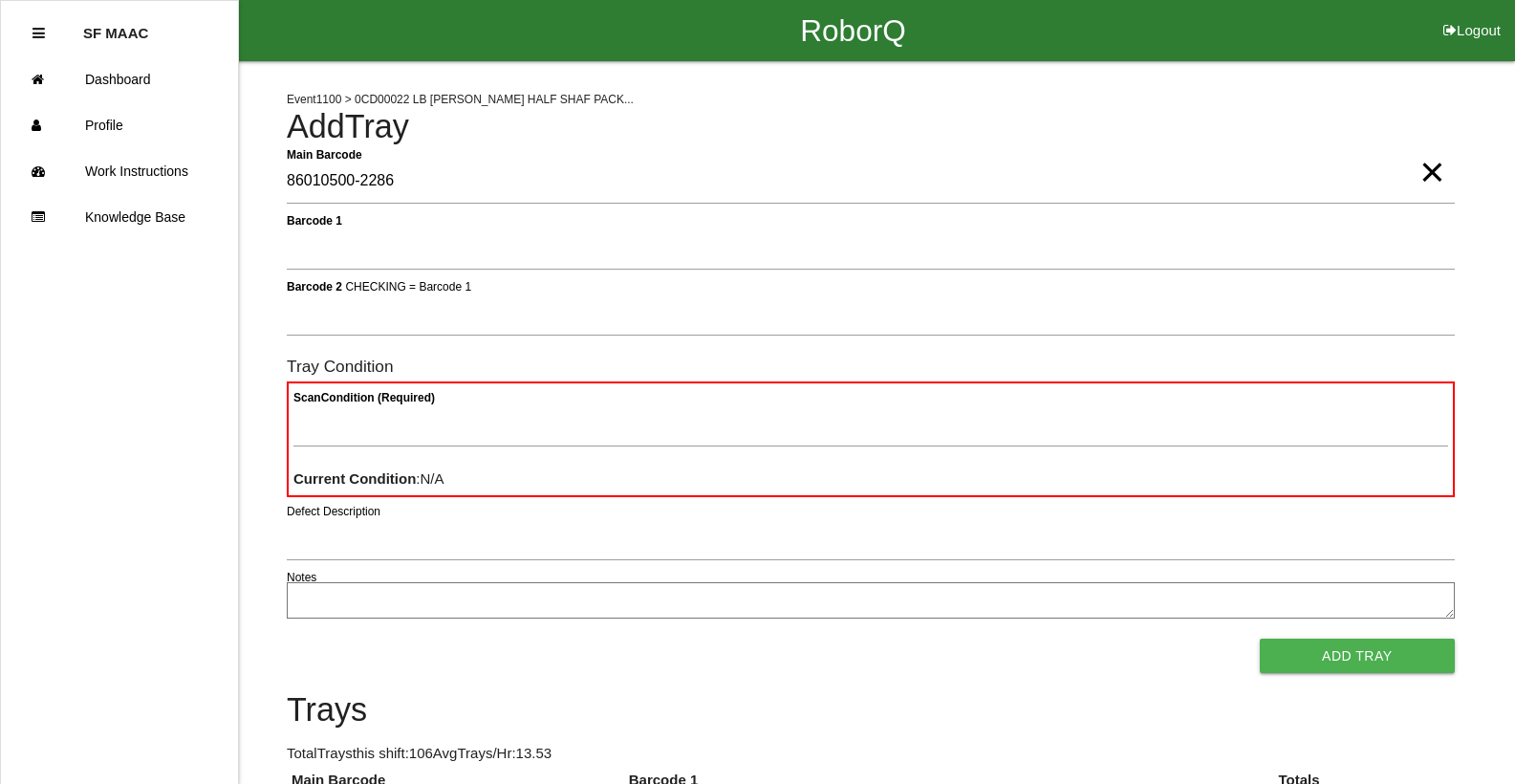
type Barcode "86010500-2286"
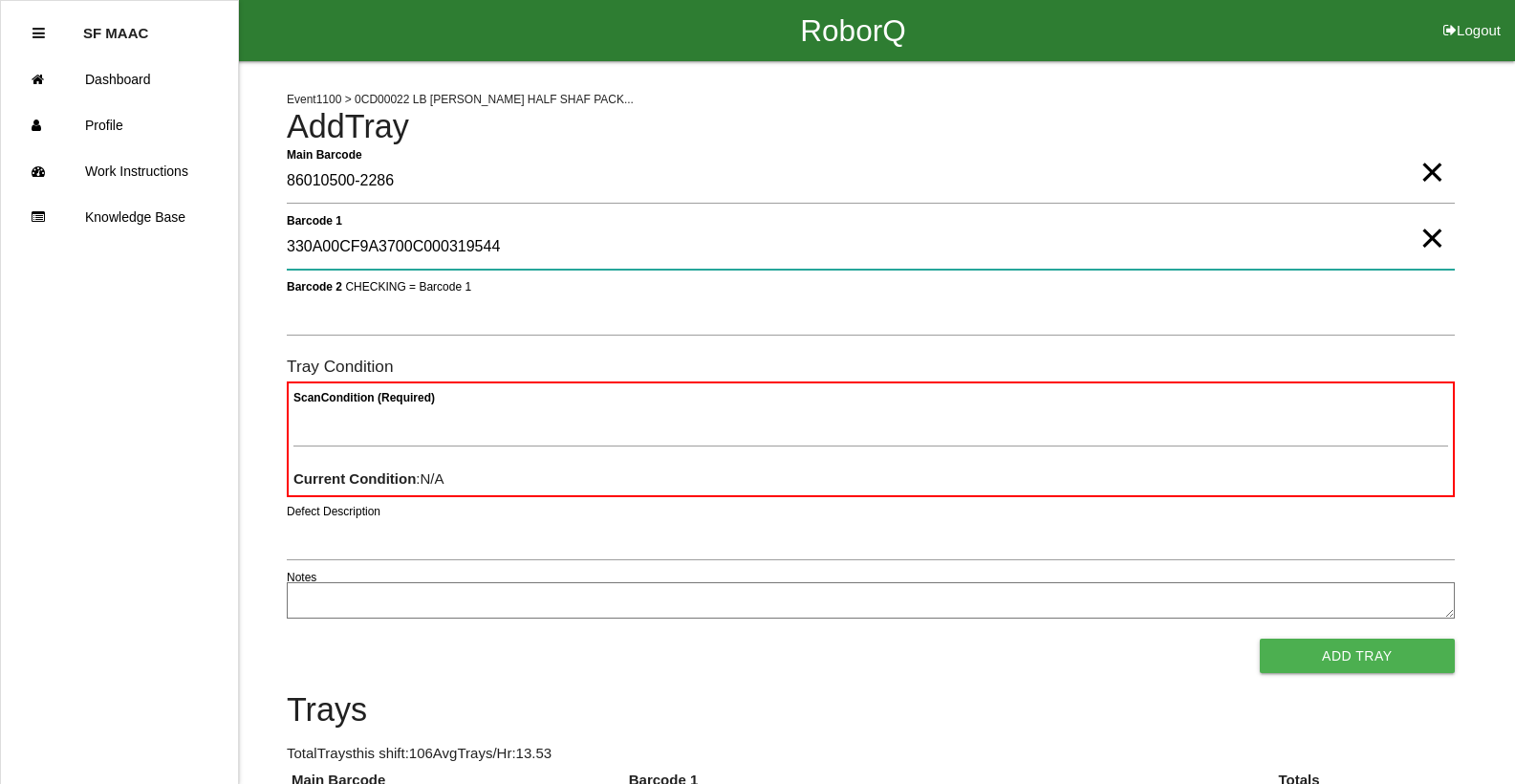
type 1 "330A00CF9A3700C000319544"
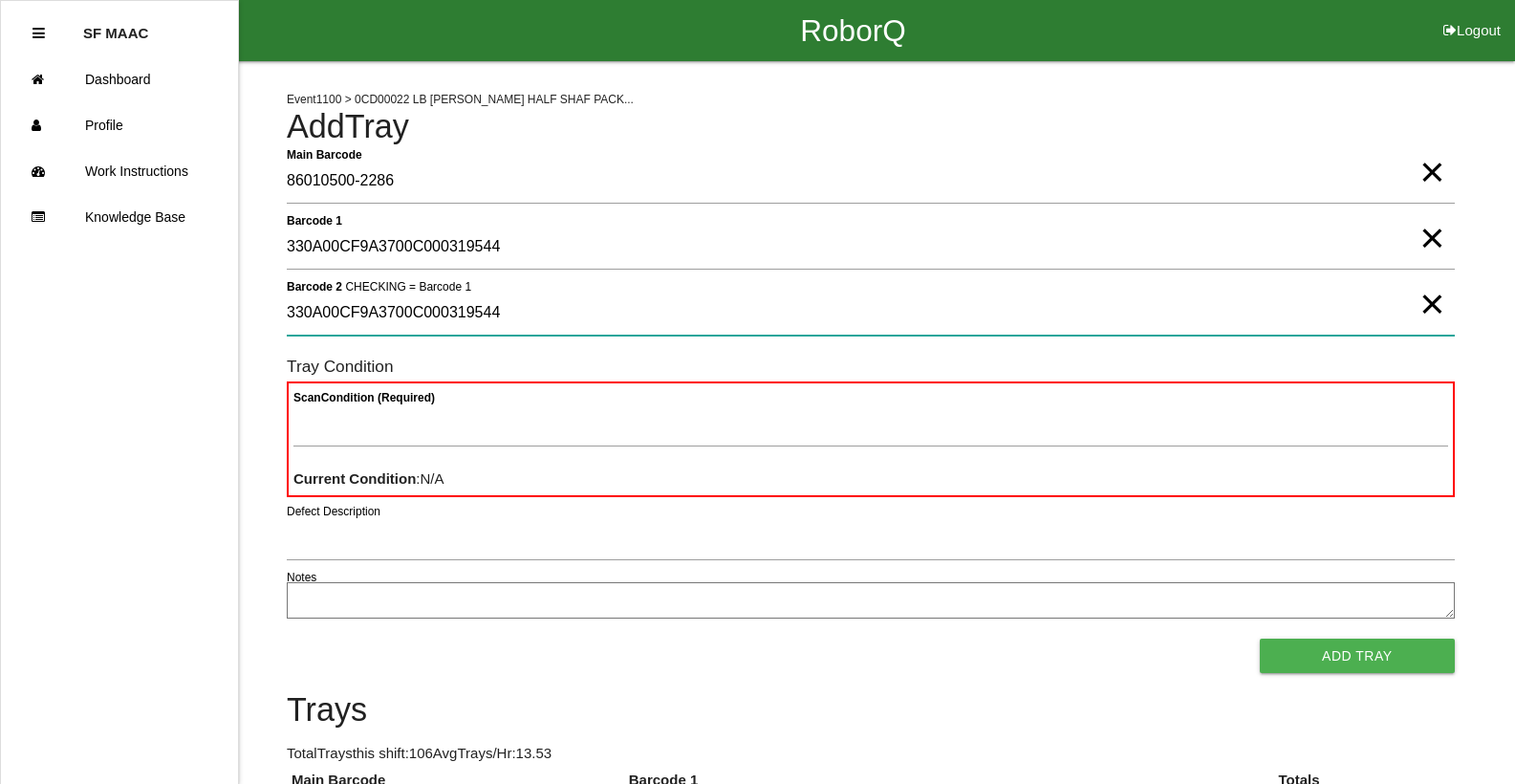
type 2 "330A00CF9A3700C000319544"
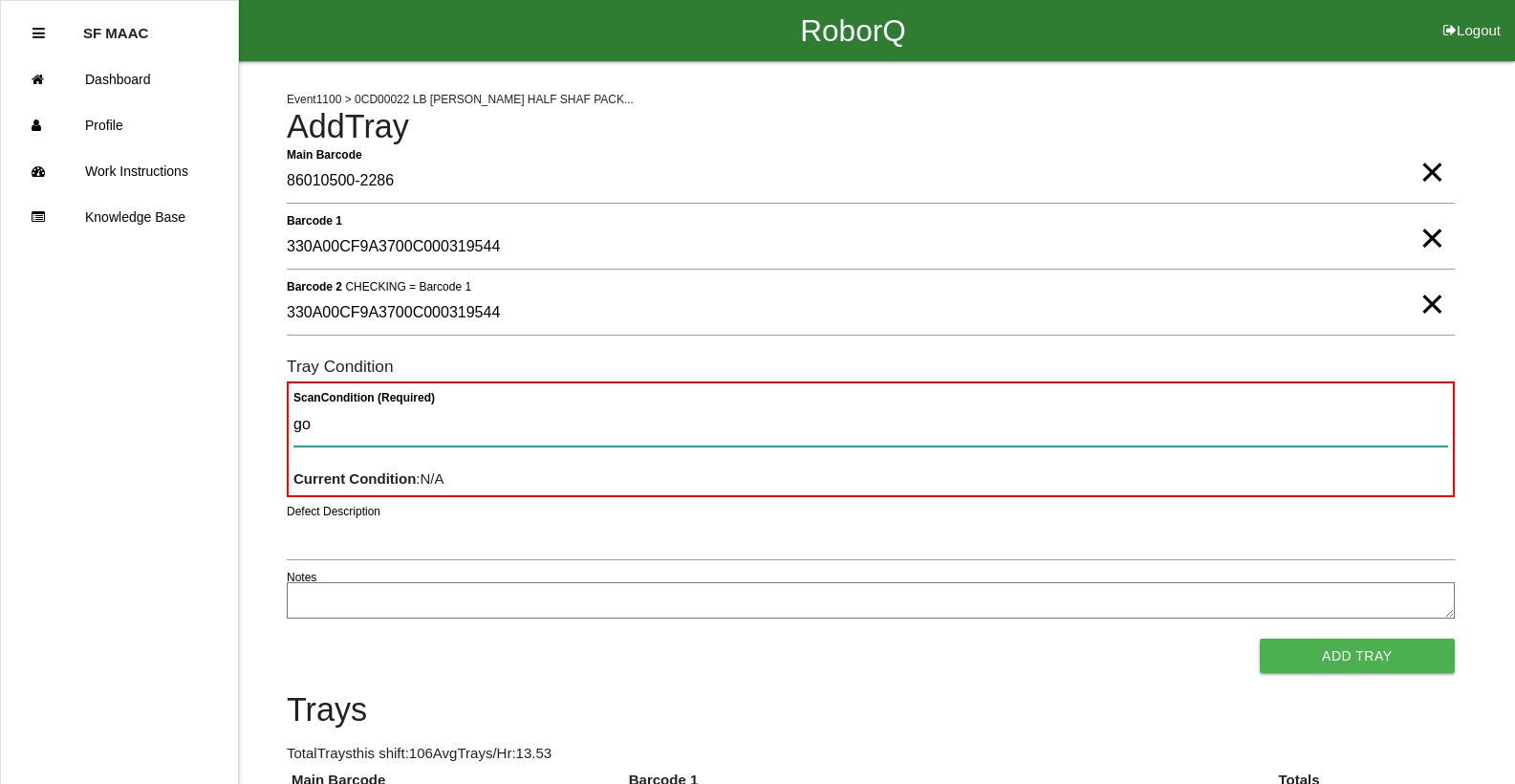
type Condition "goo"
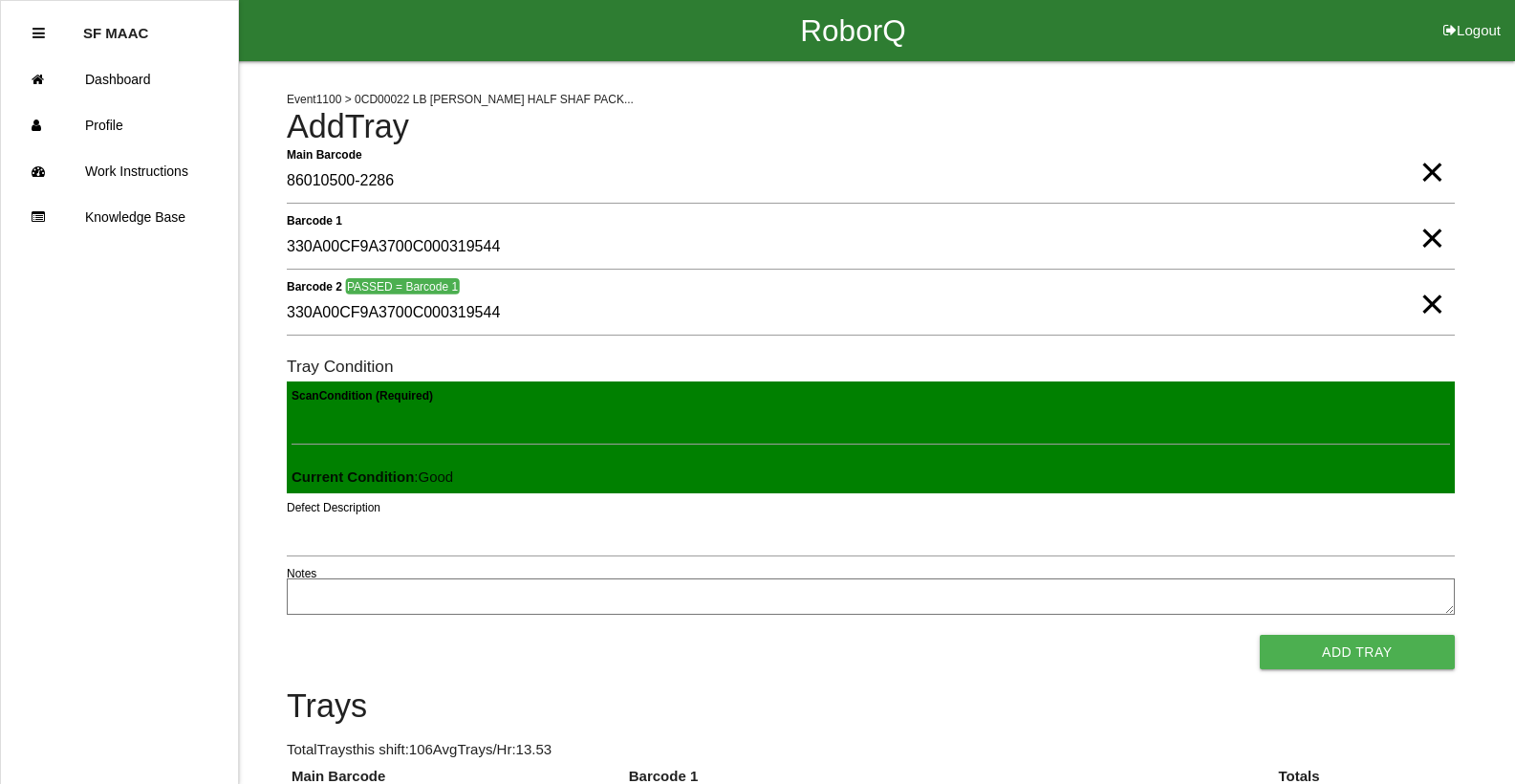
click at [1260, 634] on button "Add Tray" at bounding box center [1357, 652] width 195 height 35
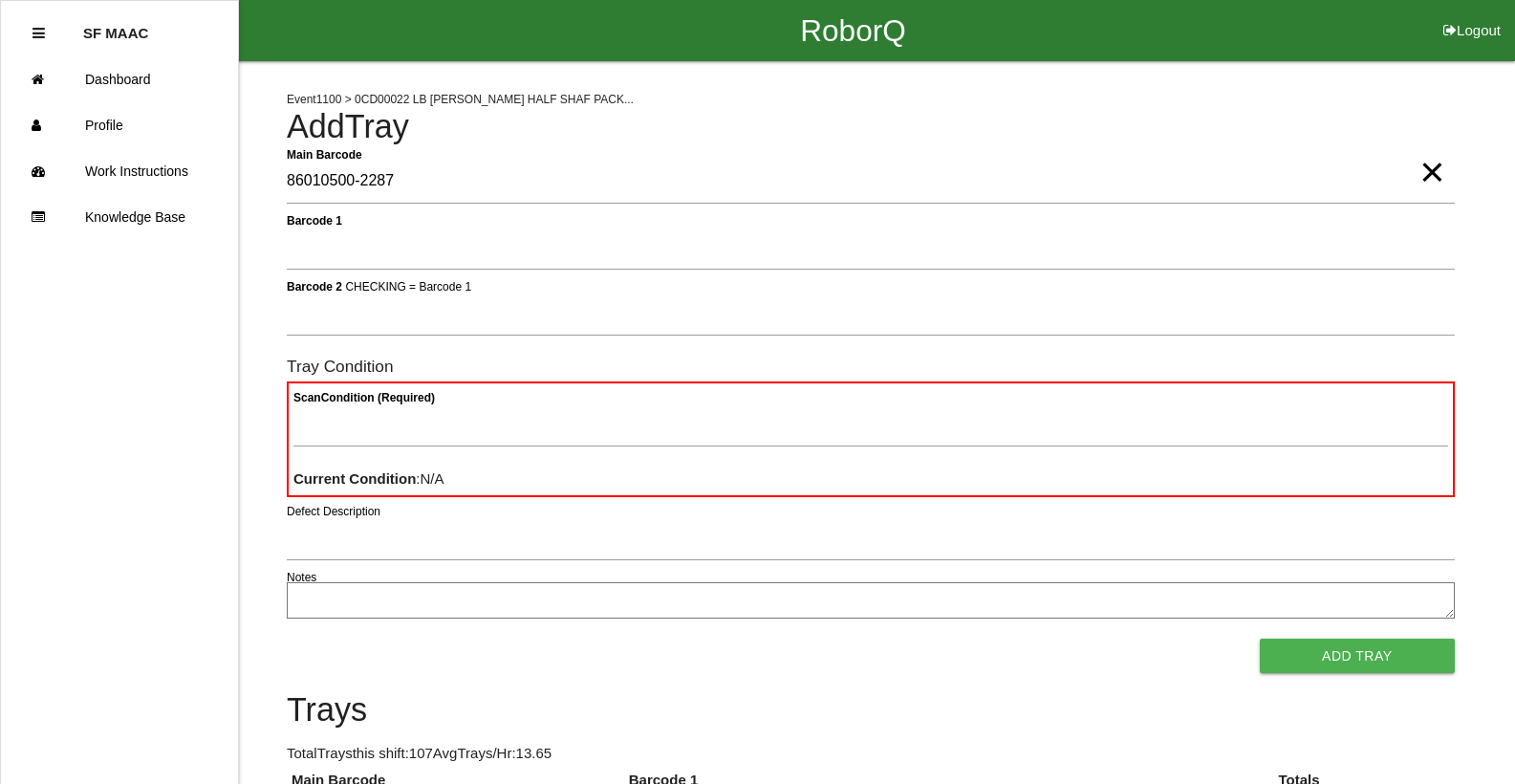
type Barcode "86010500-2287"
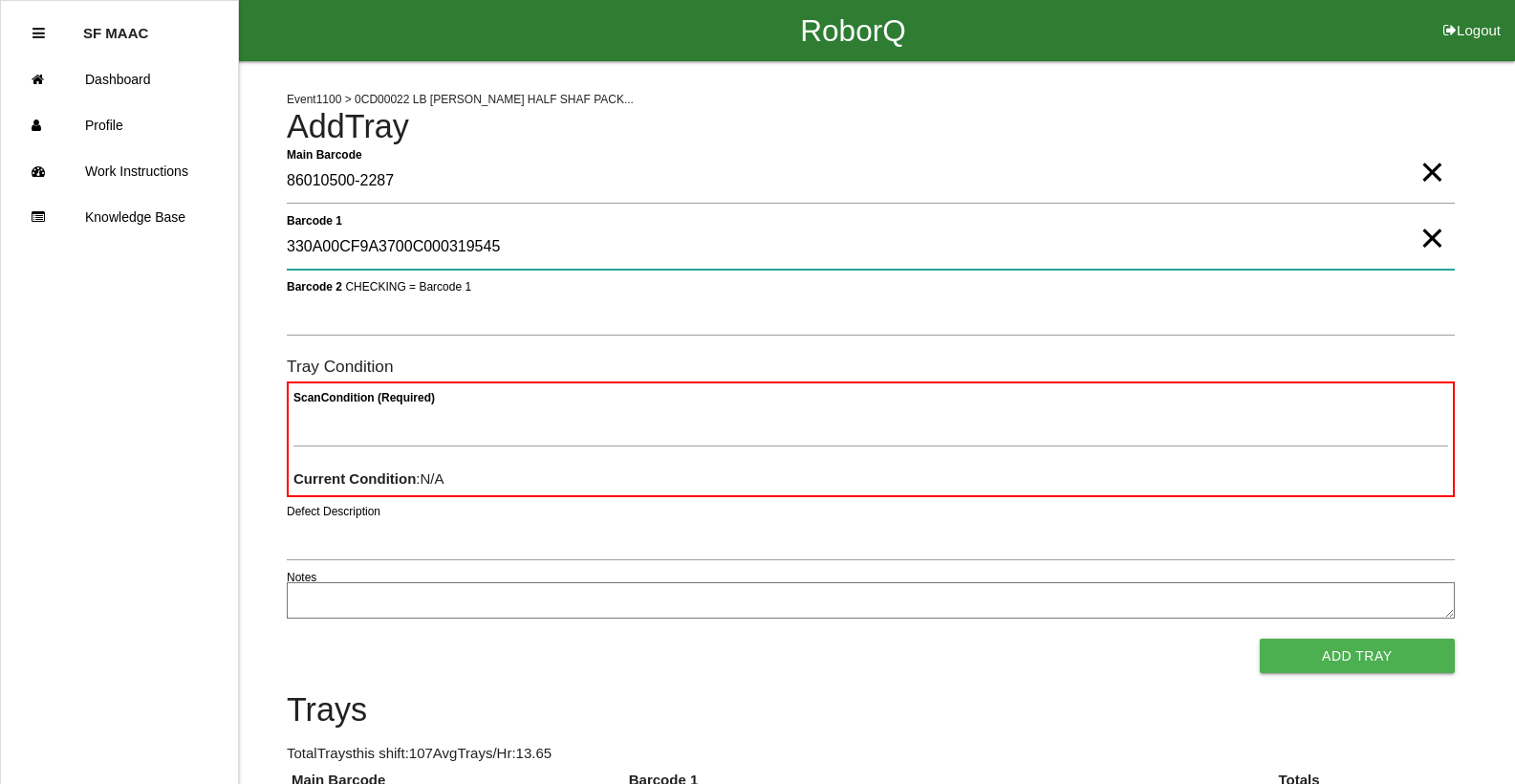
type 1 "330A00CF9A3700C000319545"
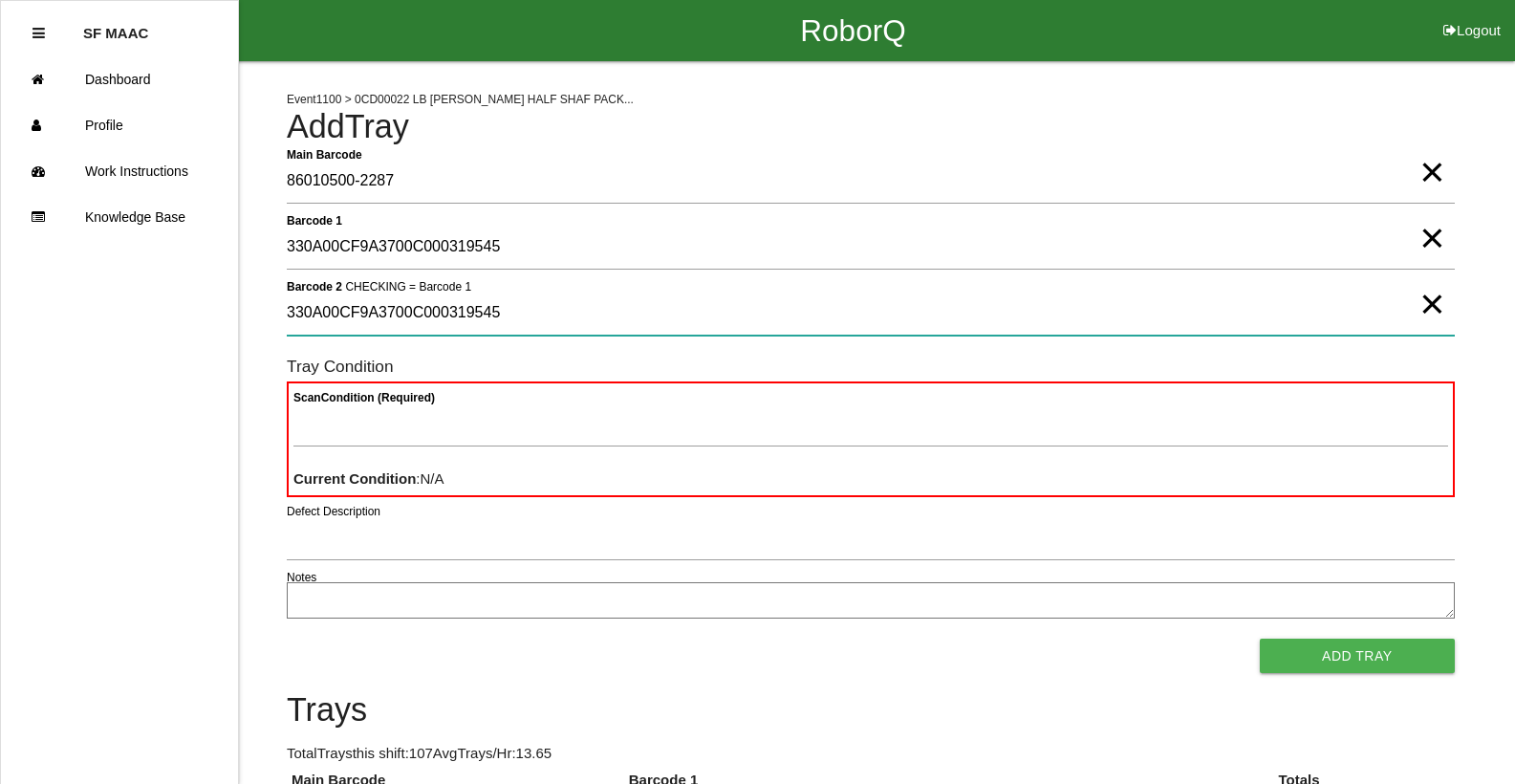
type 2 "330A00CF9A3700C000319545"
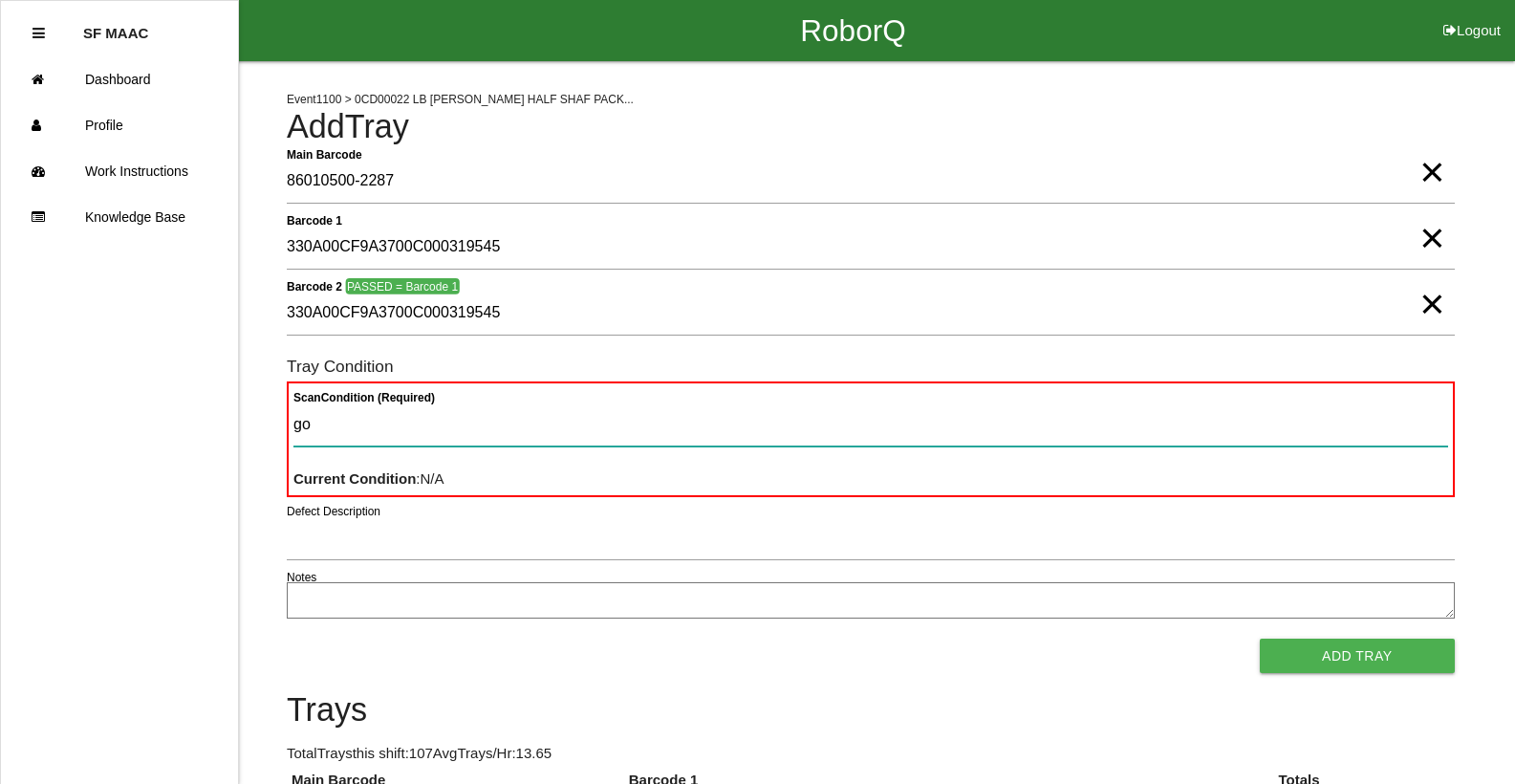
type Condition "goo"
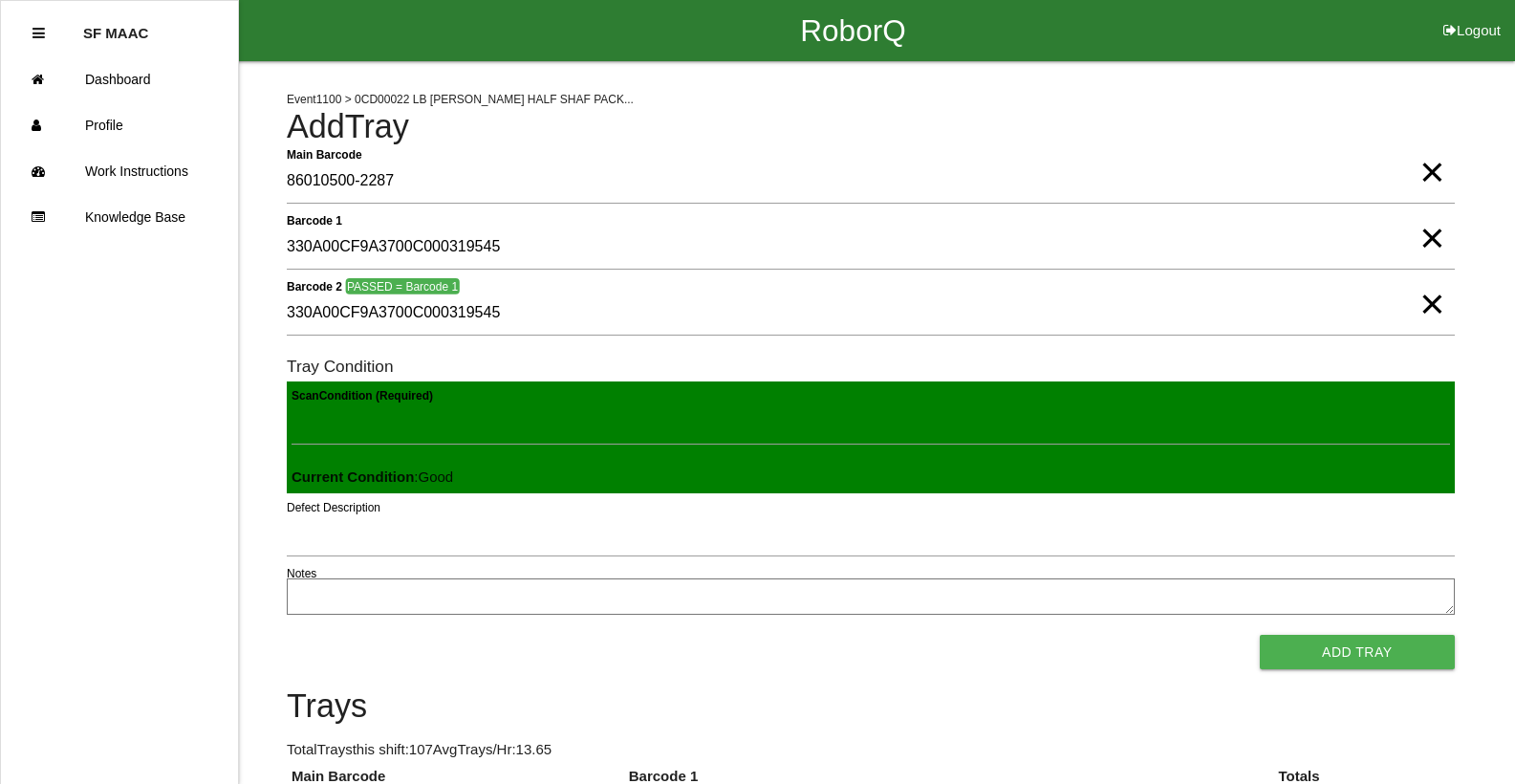
click at [1260, 634] on button "Add Tray" at bounding box center [1357, 652] width 195 height 35
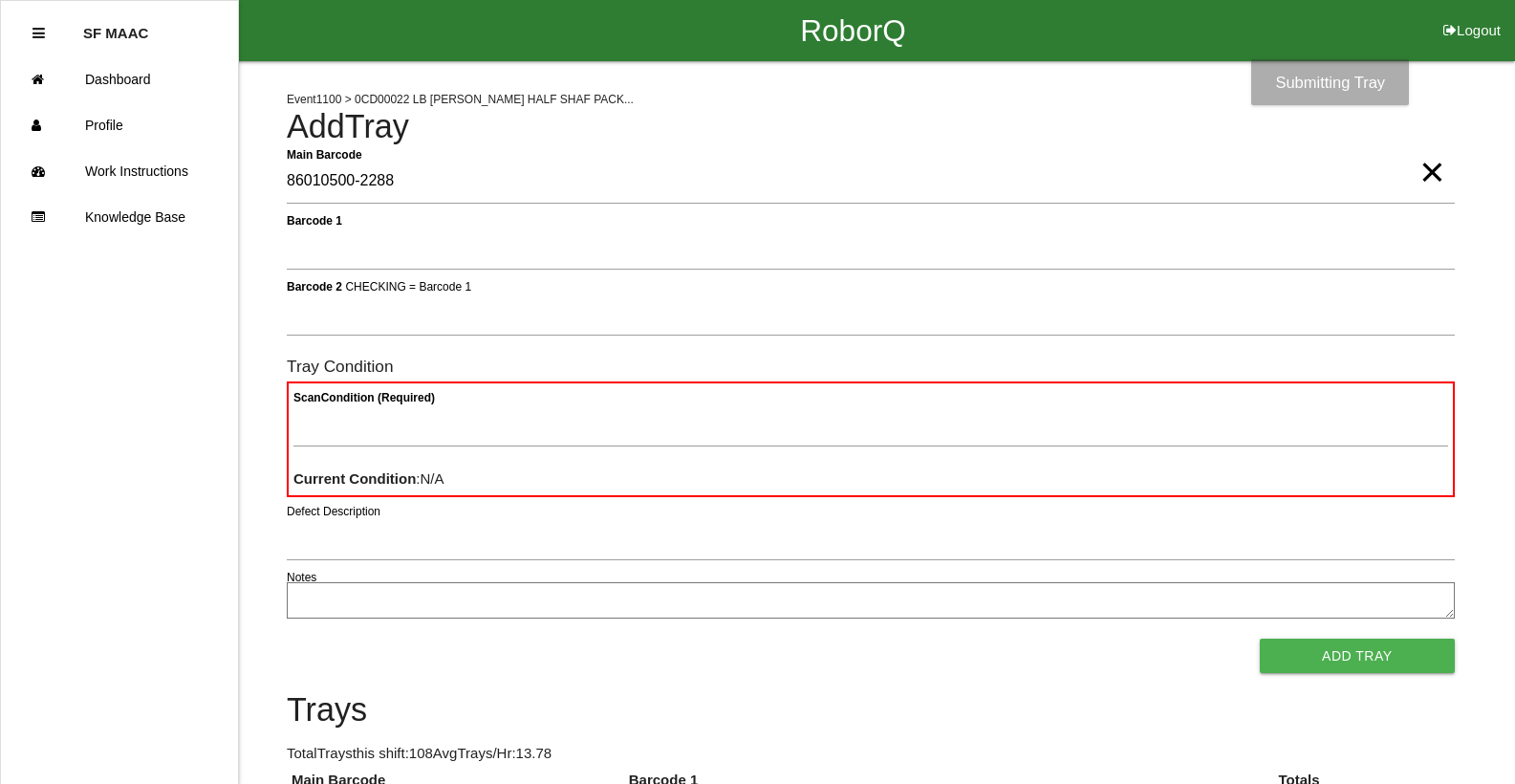
type Barcode "86010500-2288"
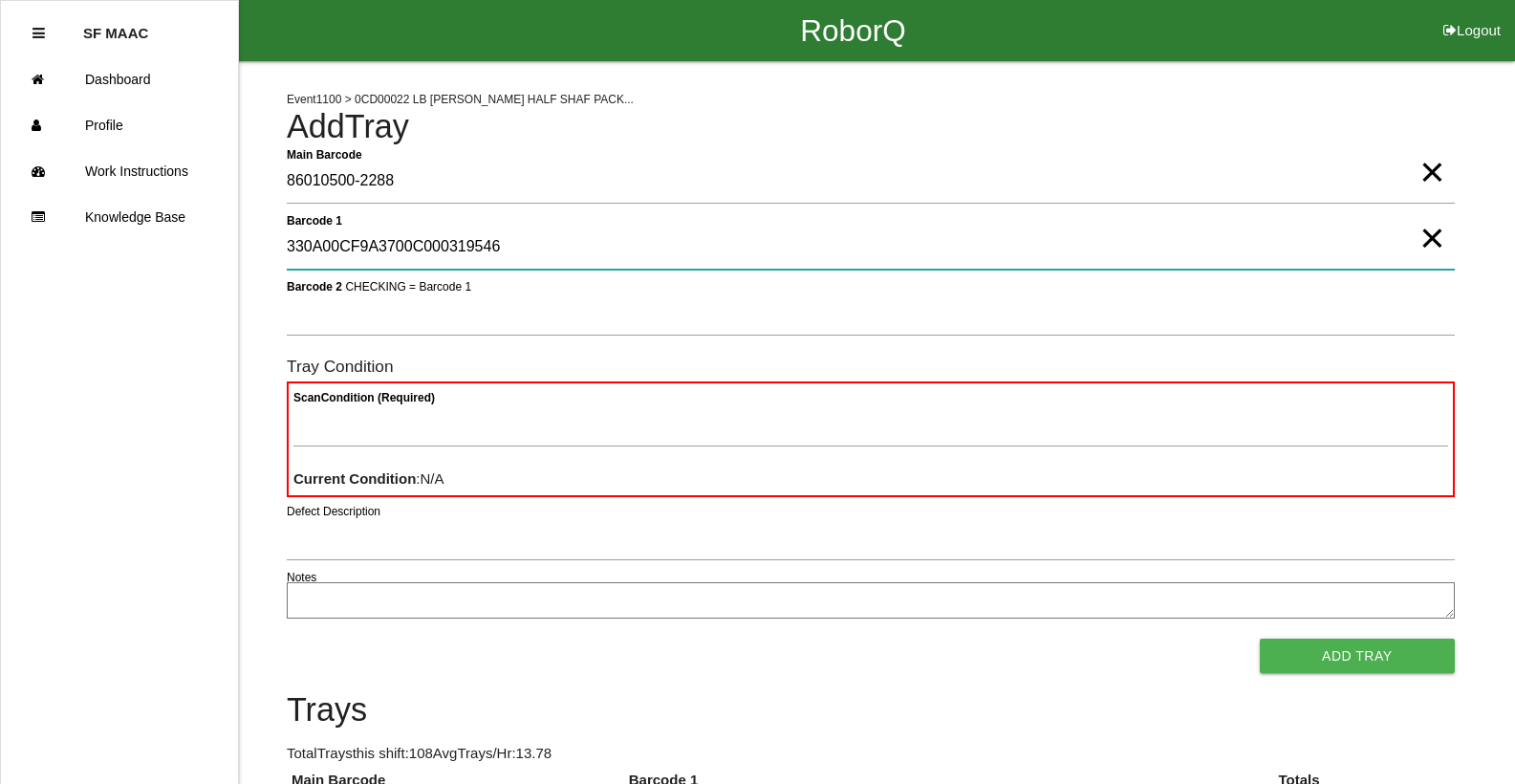
type 1 "330A00CF9A3700C000319546"
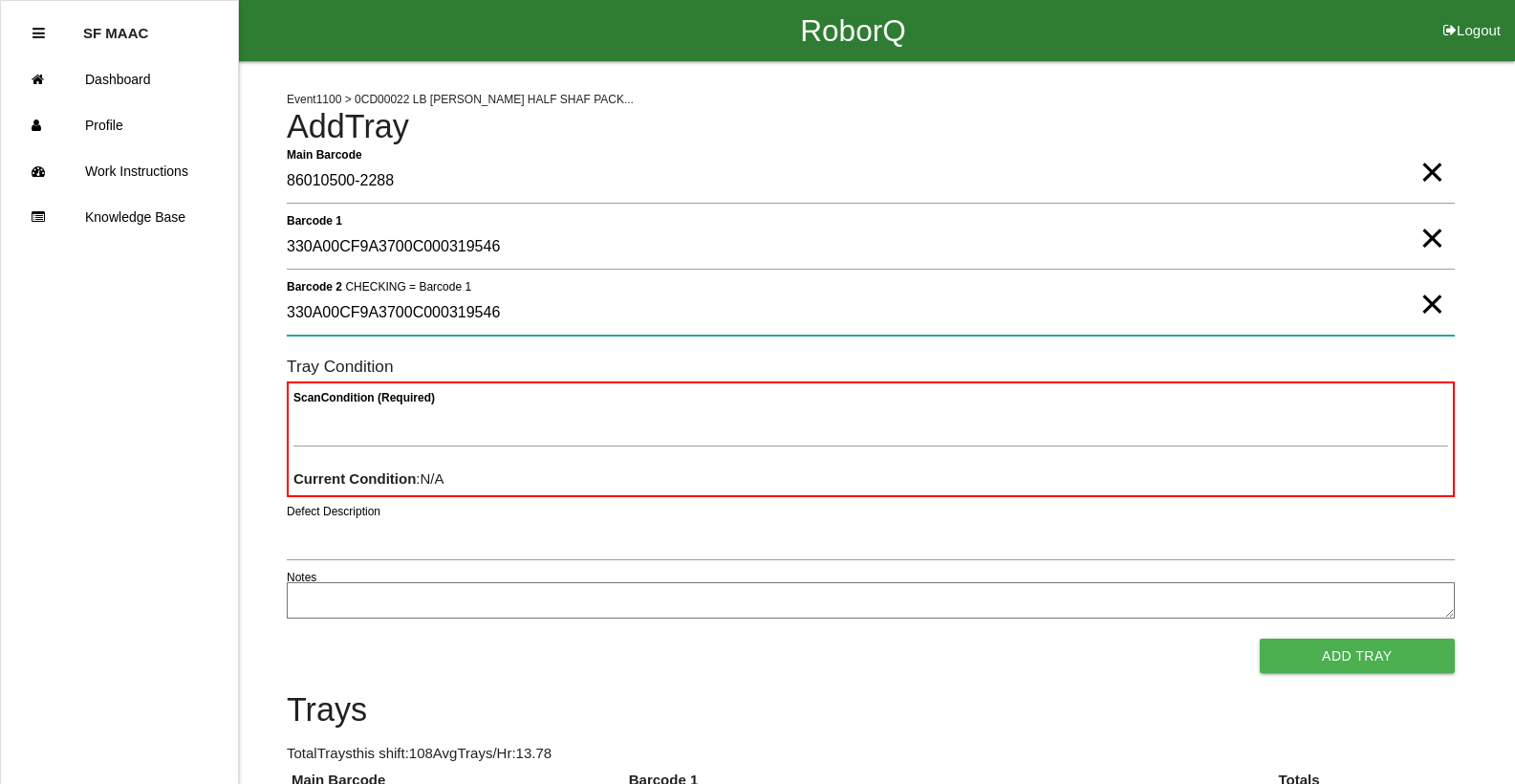
type 2 "330A00CF9A3700C000319546"
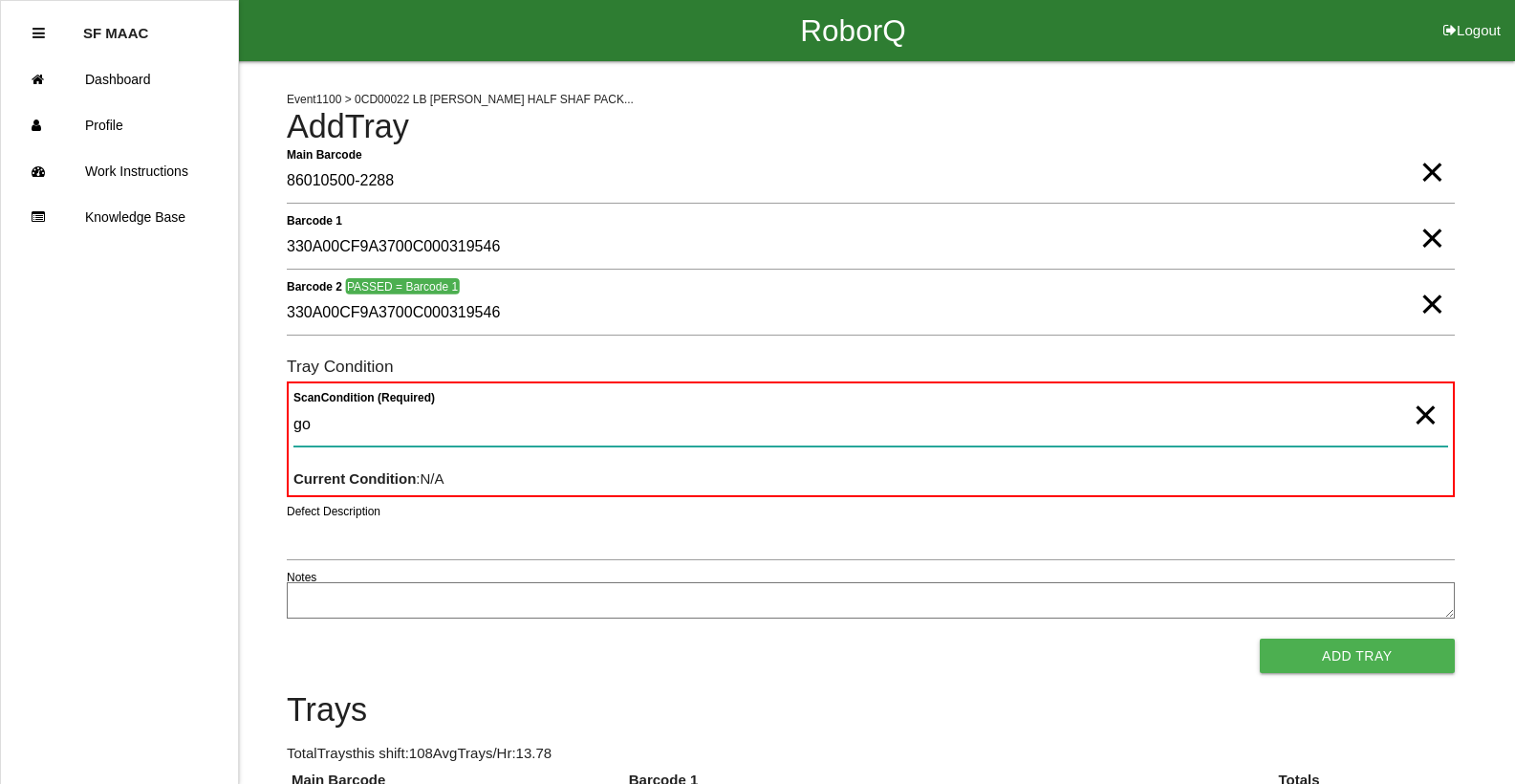
type Condition "goo"
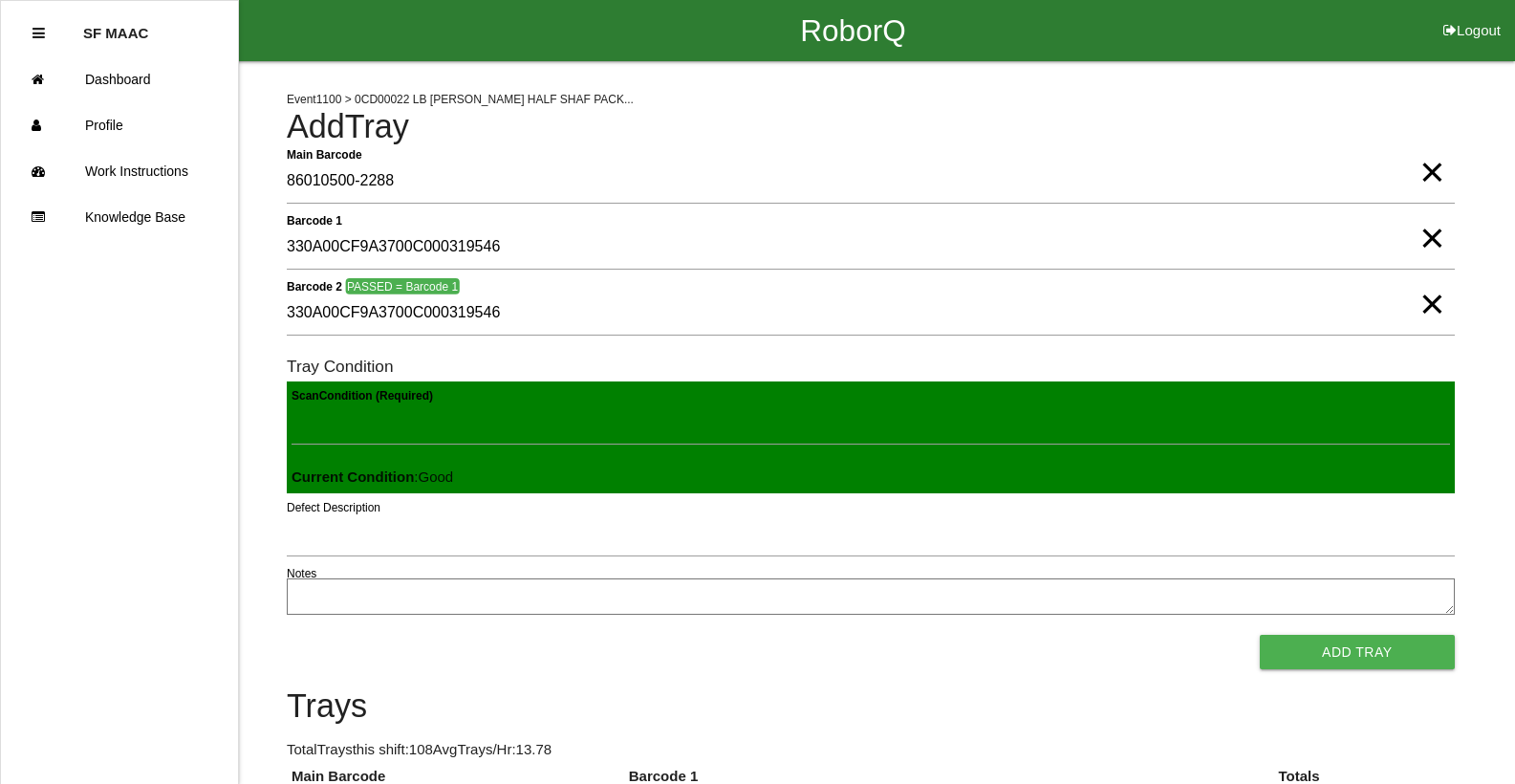
click at [1260, 634] on button "Add Tray" at bounding box center [1357, 652] width 195 height 35
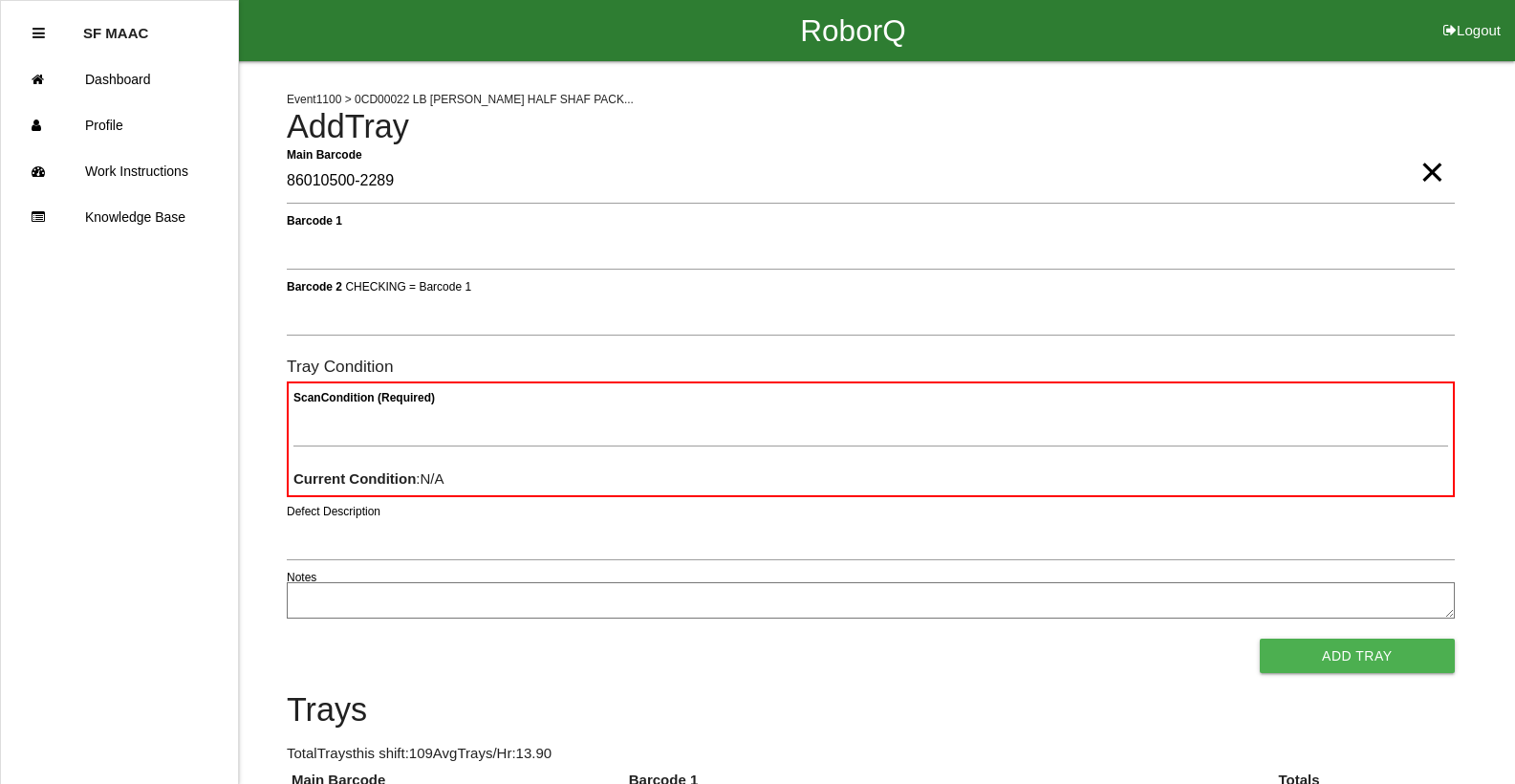
type Barcode "86010500-2289"
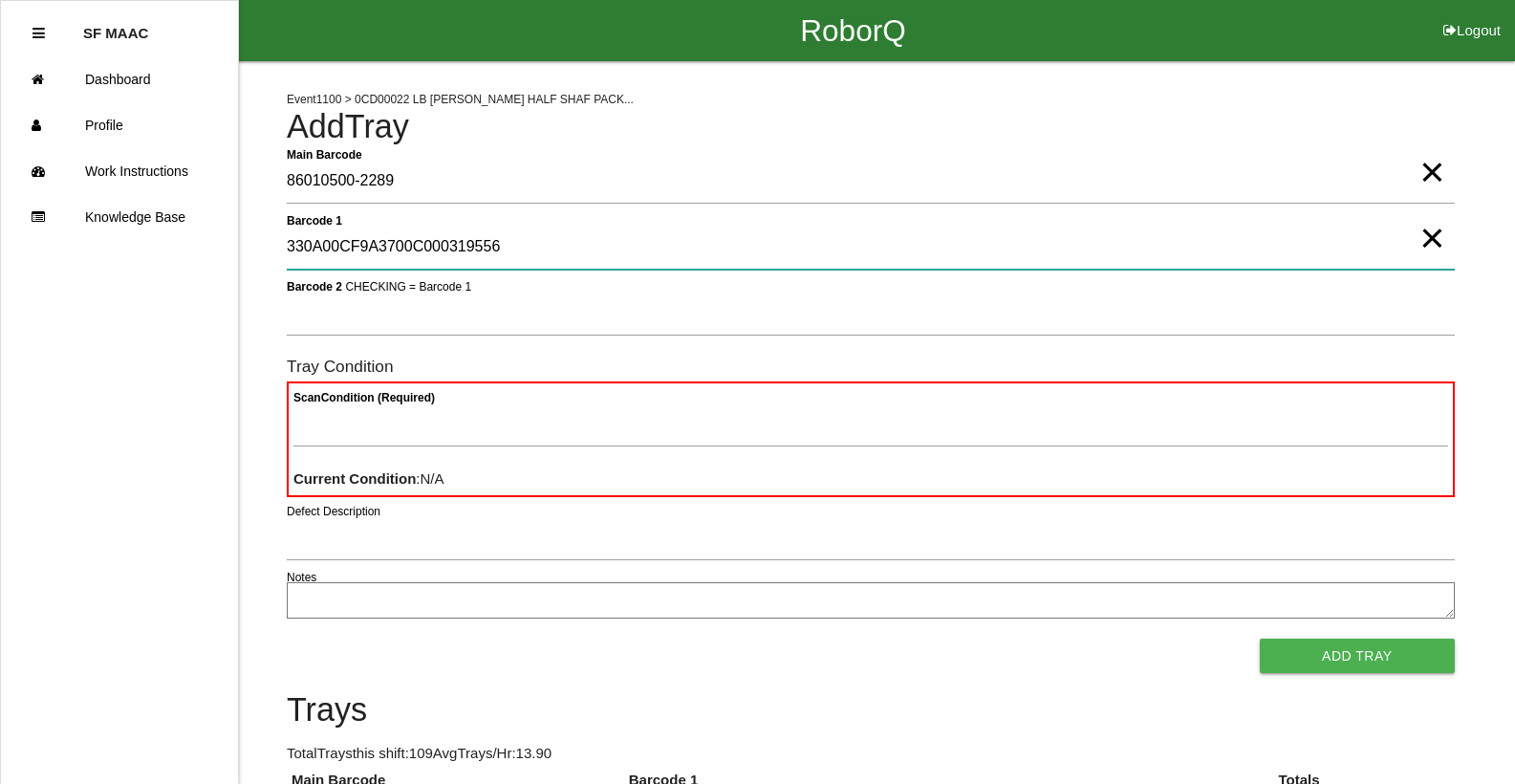
type 1 "330A00CF9A3700C000319556"
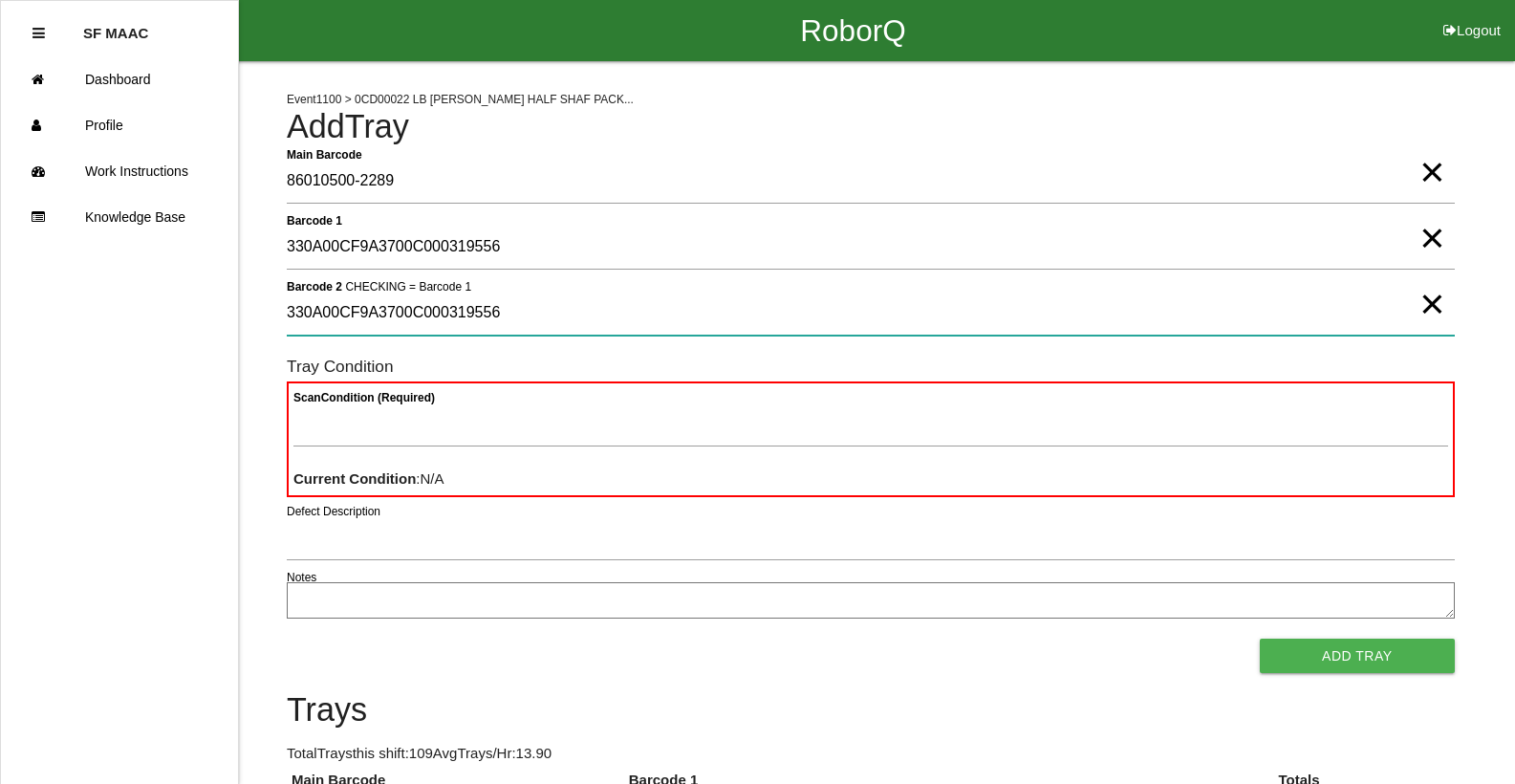
type 2 "330A00CF9A3700C000319556"
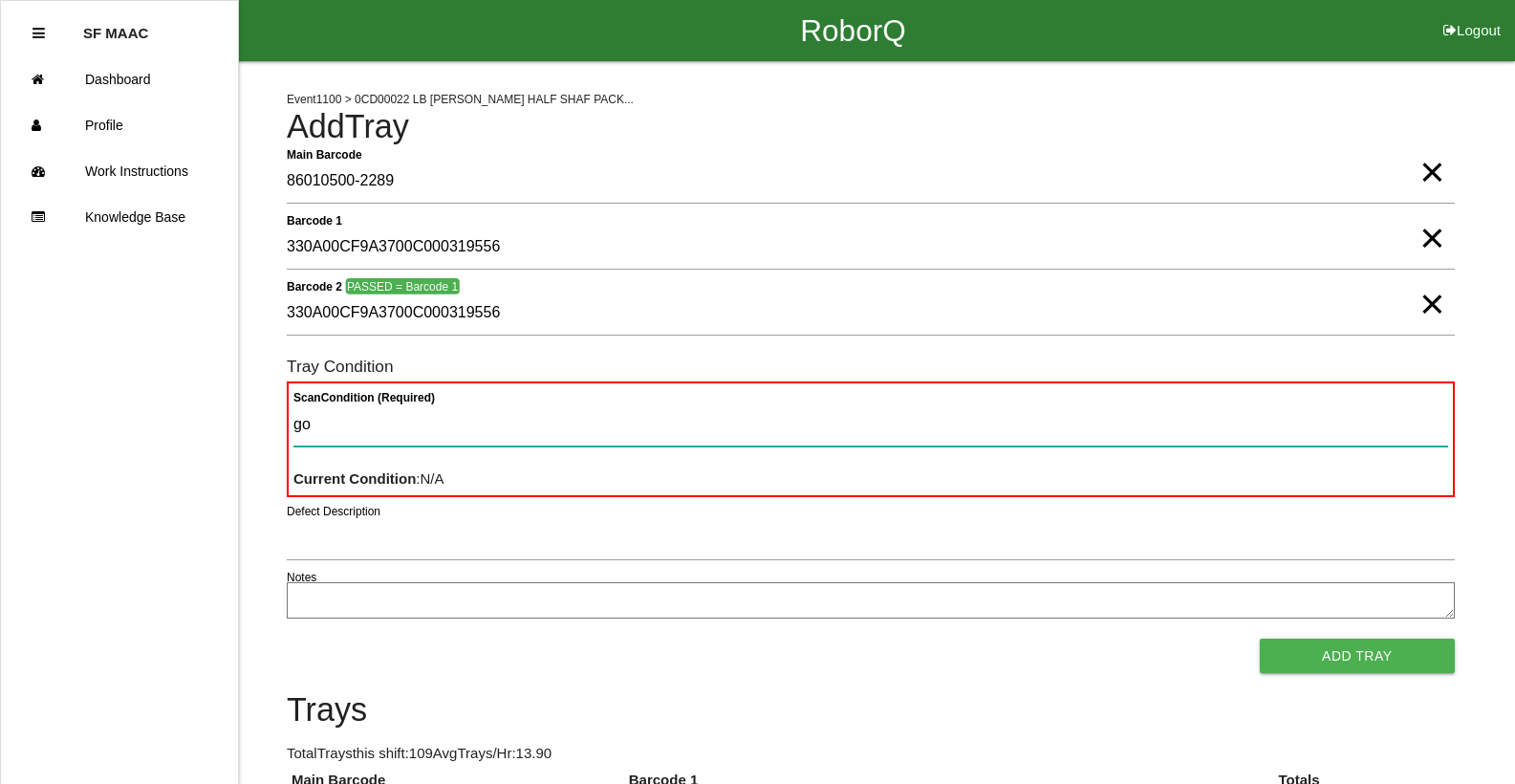
type Condition "goo"
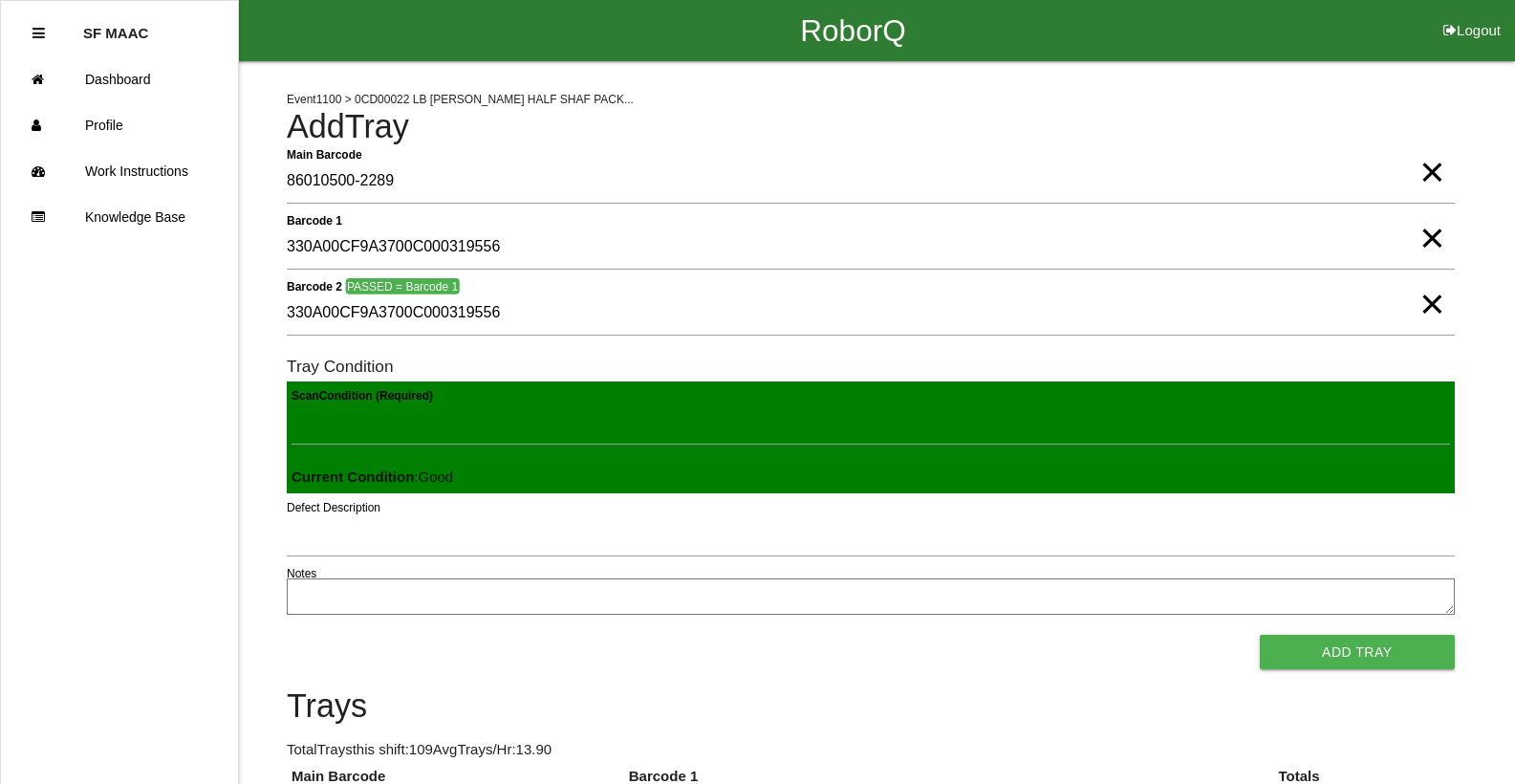
click at [1260, 634] on button "Add Tray" at bounding box center [1357, 652] width 195 height 35
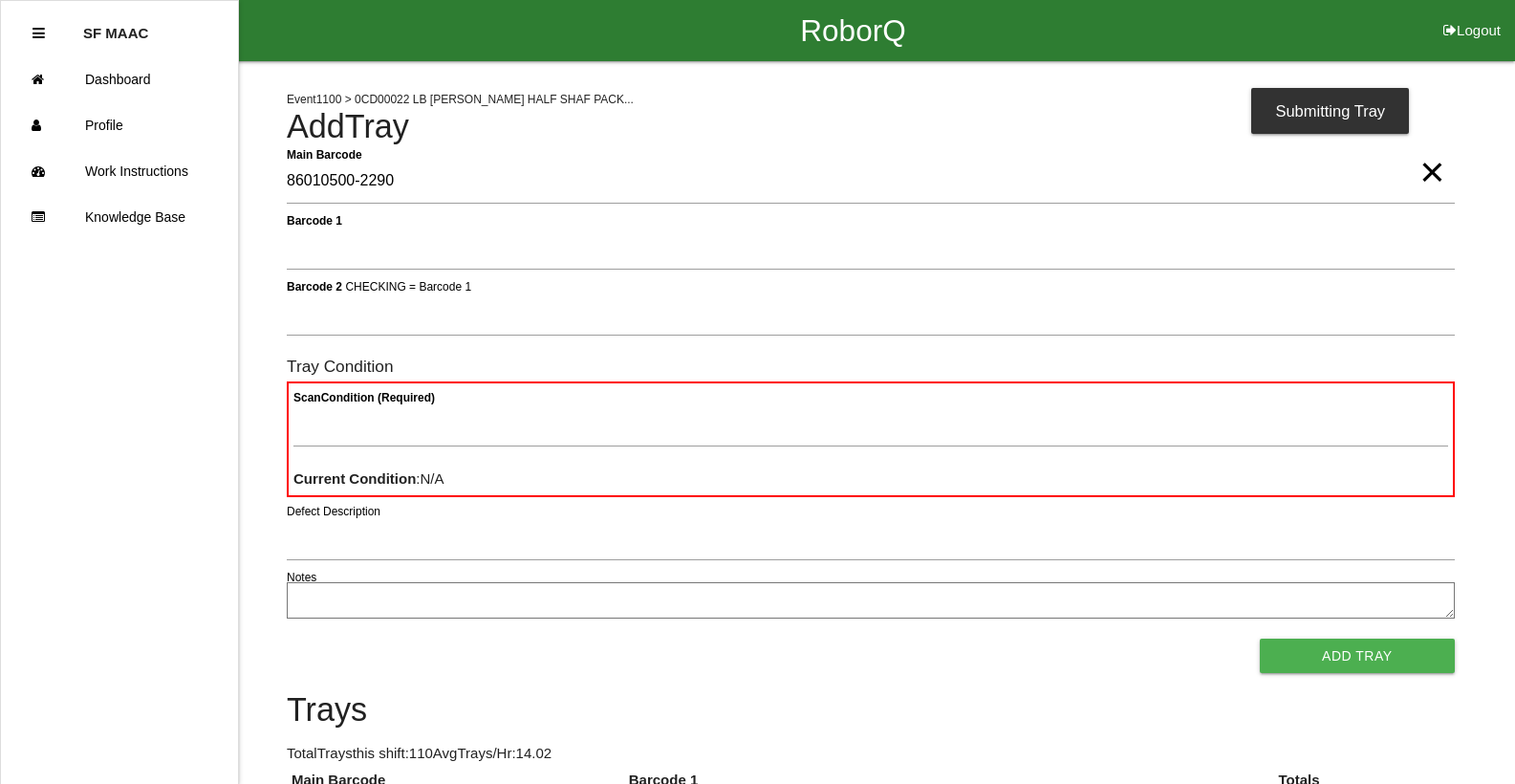
type Barcode "86010500-2290"
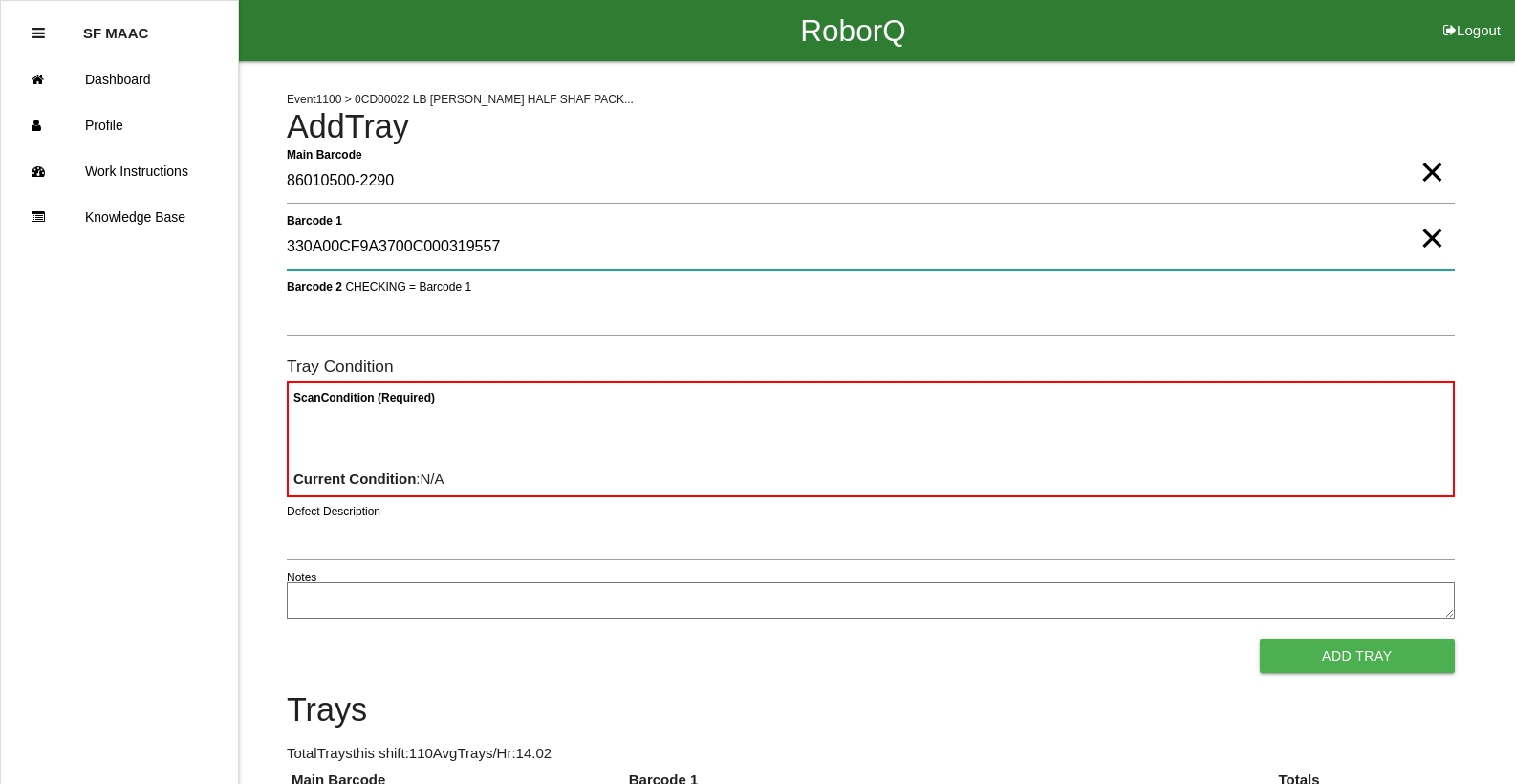
type 1 "330A00CF9A3700C000319557"
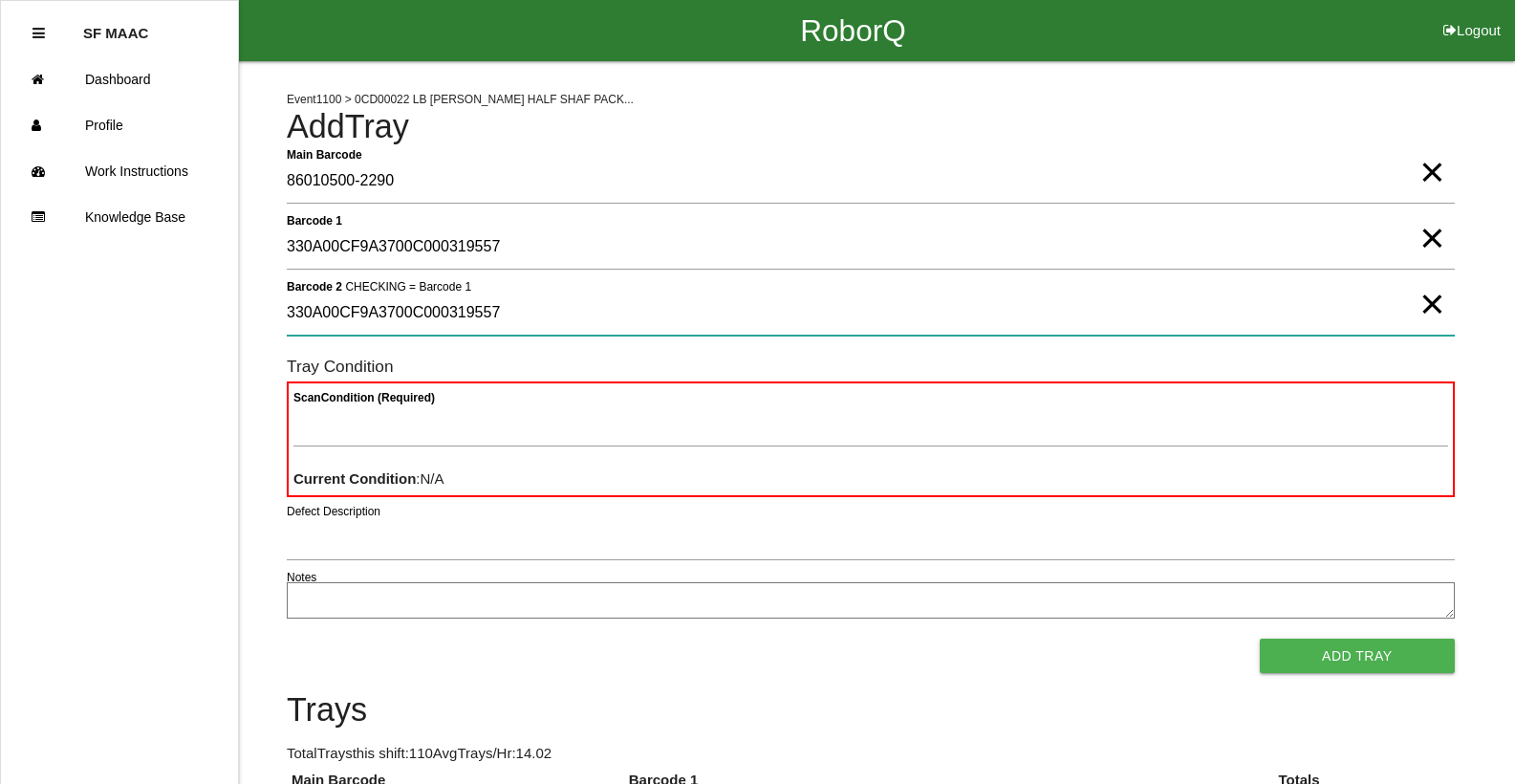
type 2 "330A00CF9A3700C000319557"
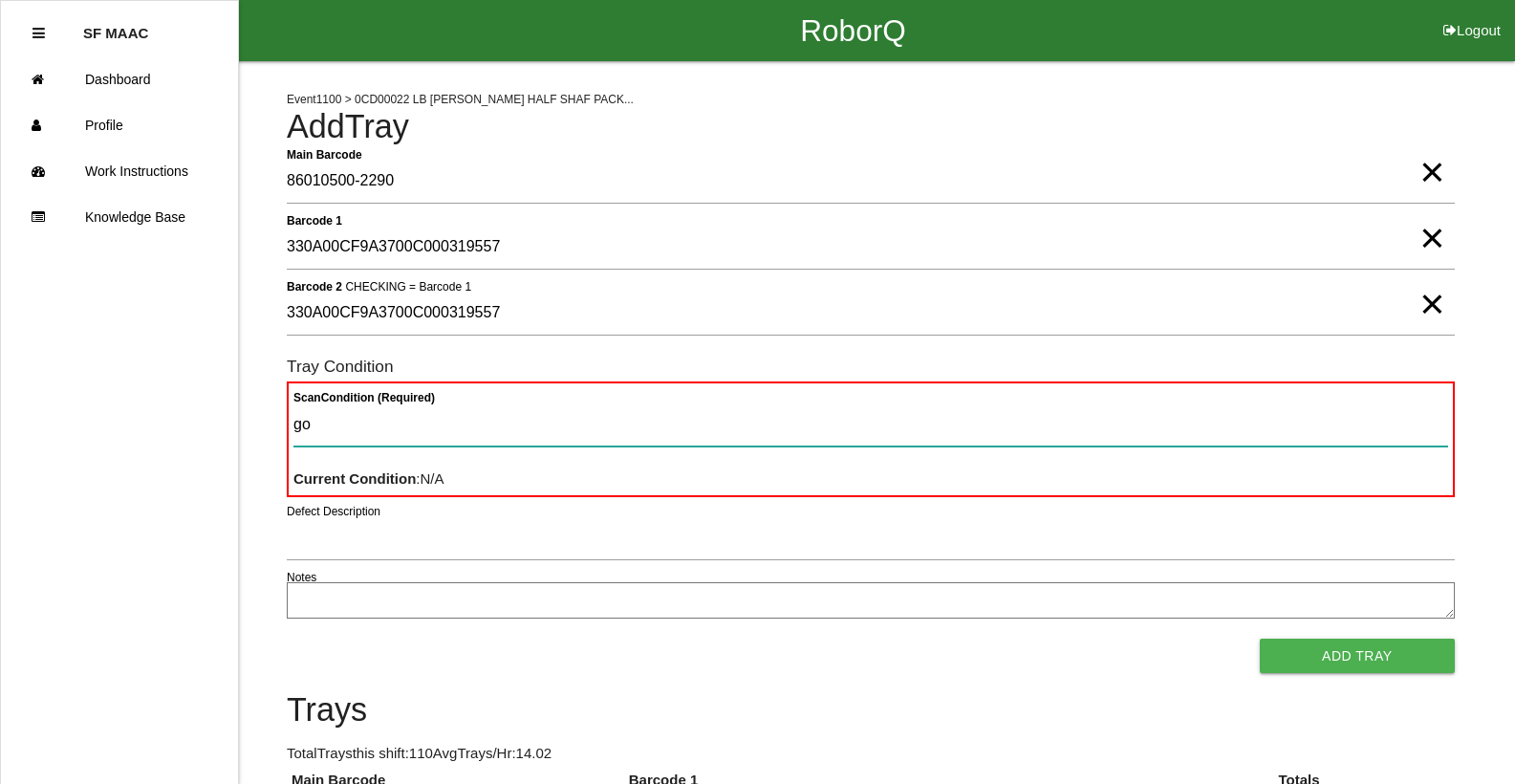
type Condition "goo"
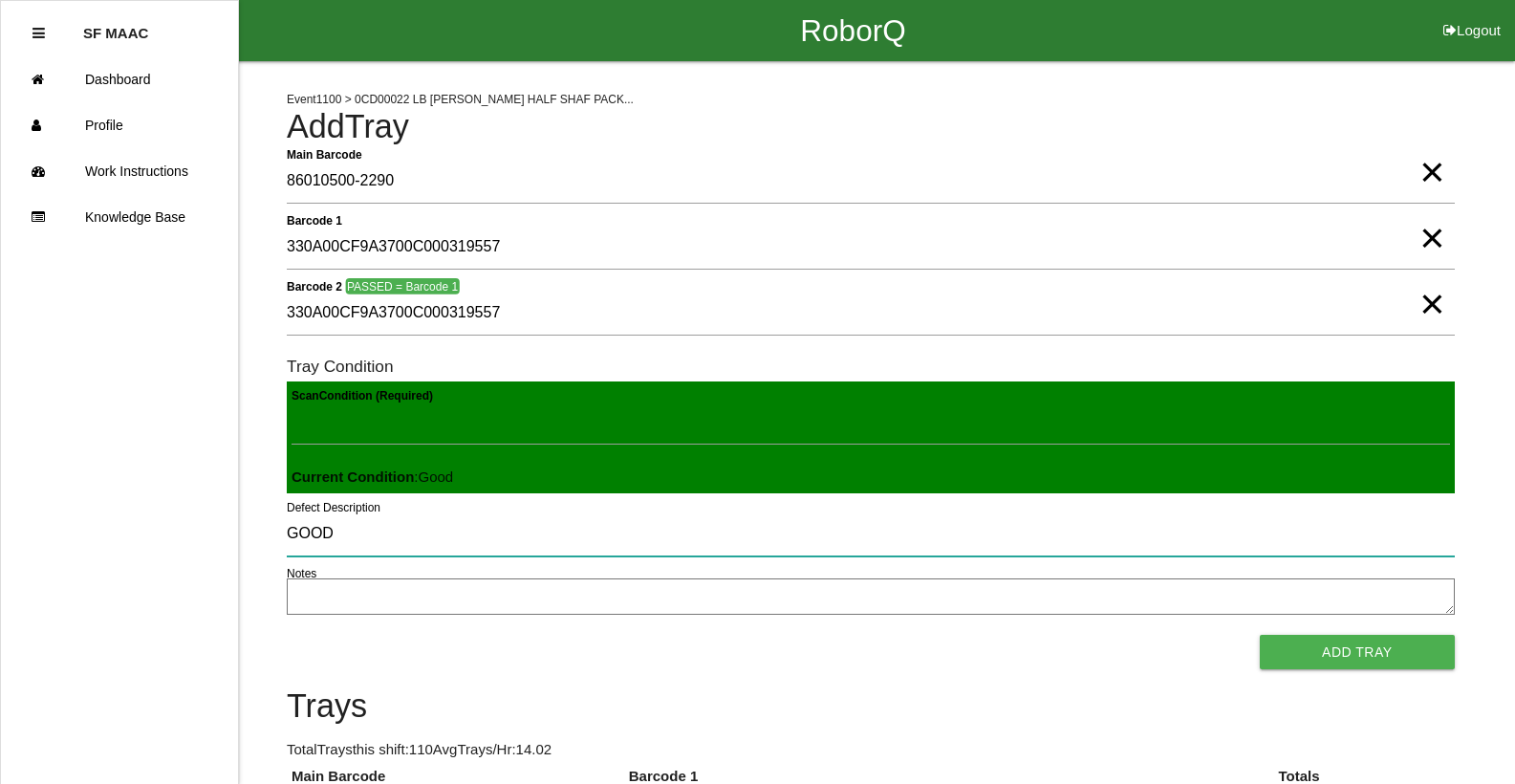
type input "GOOD"
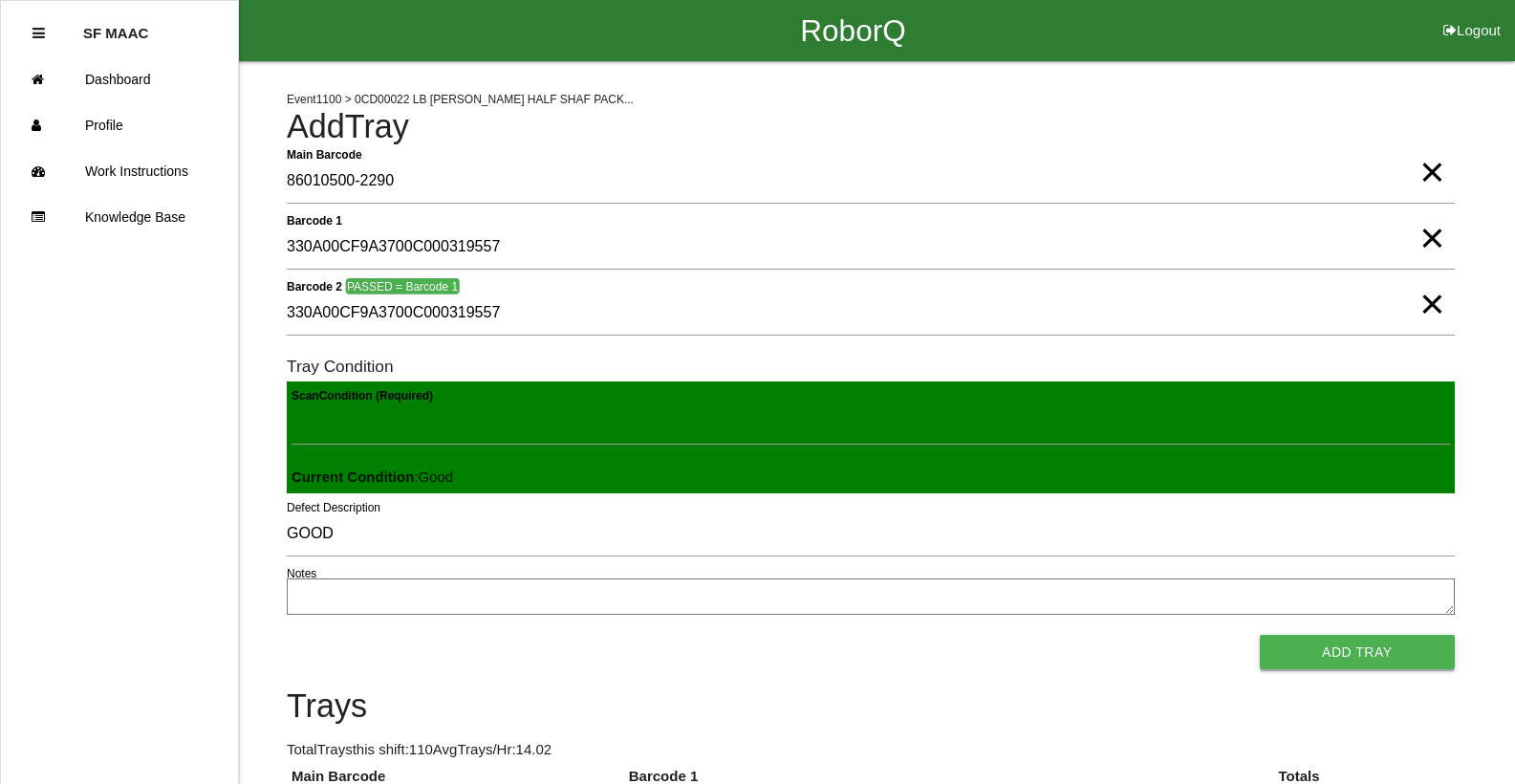
click at [1279, 647] on button "Add Tray" at bounding box center [1357, 652] width 195 height 35
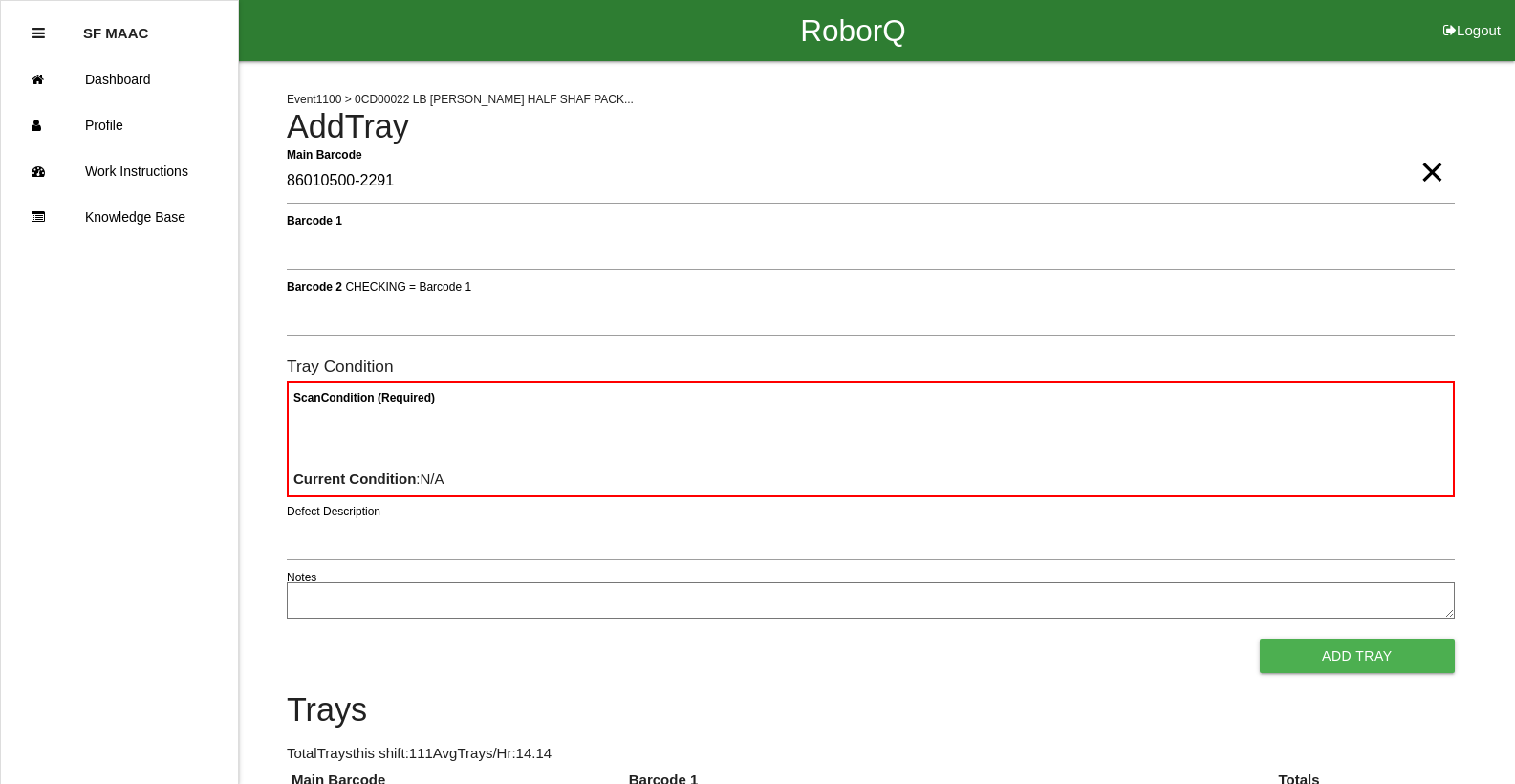
type Barcode "86010500-2291"
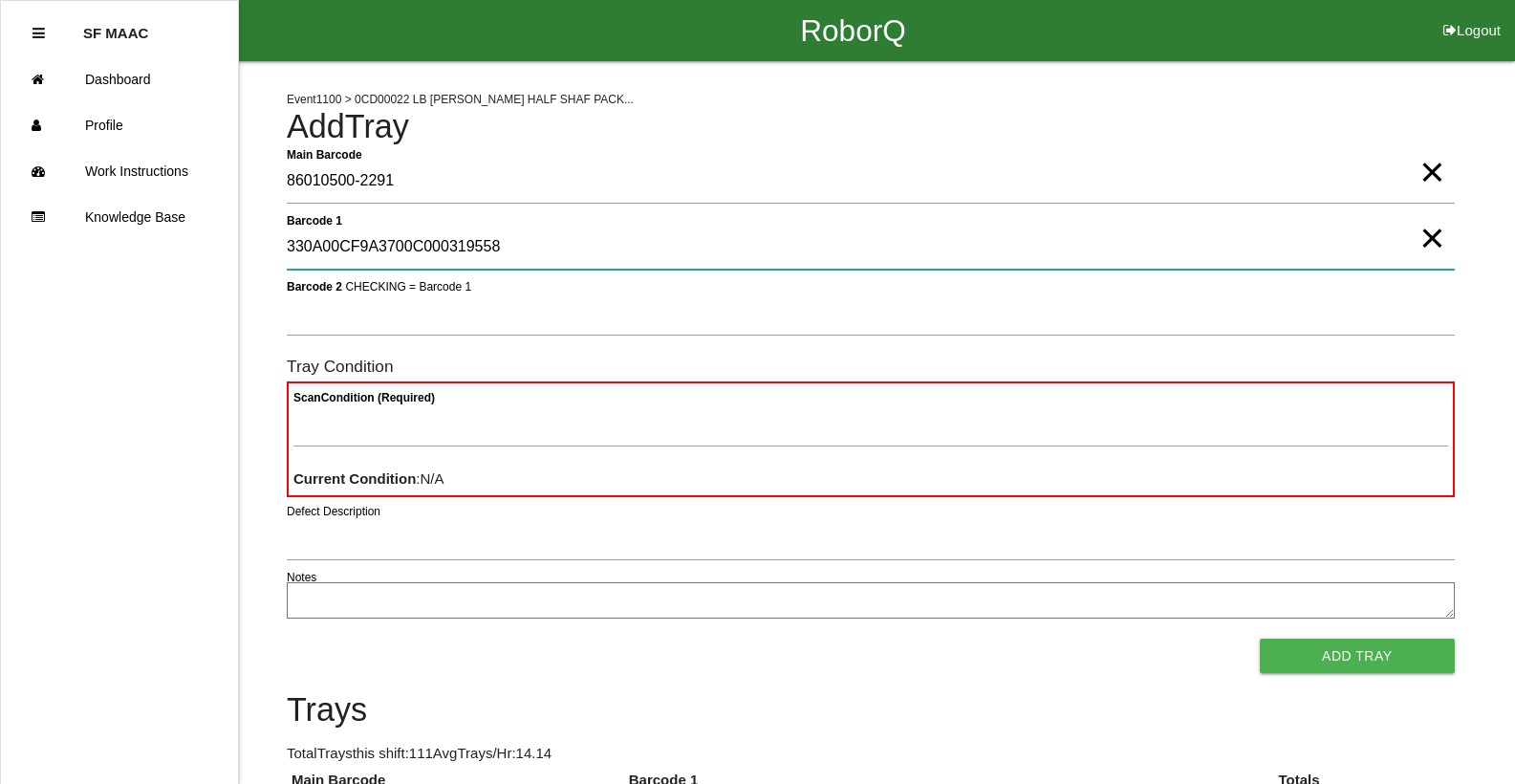
type 1 "330A00CF9A3700C000319558"
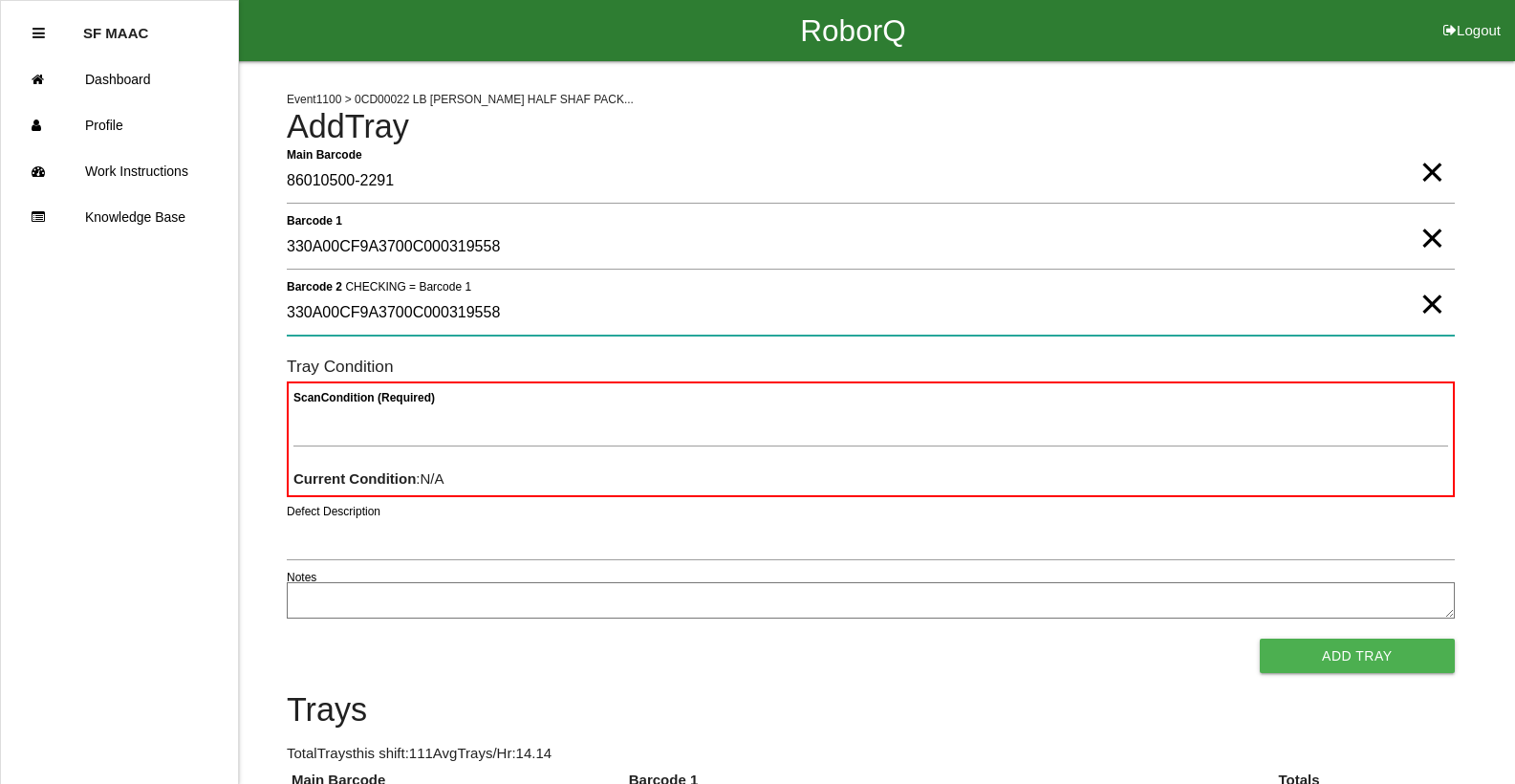
type 2 "330A00CF9A3700C000319558"
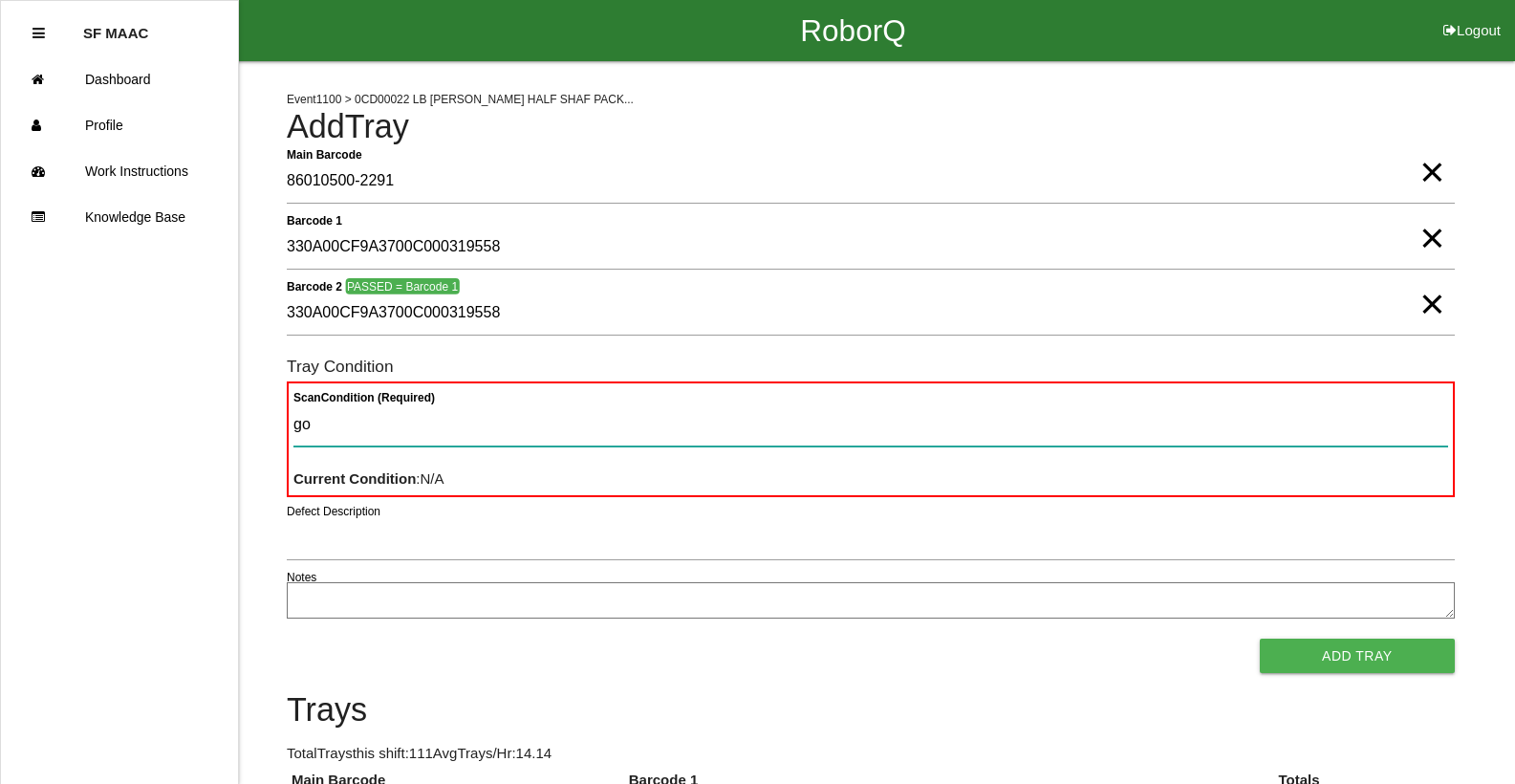
type Condition "goo"
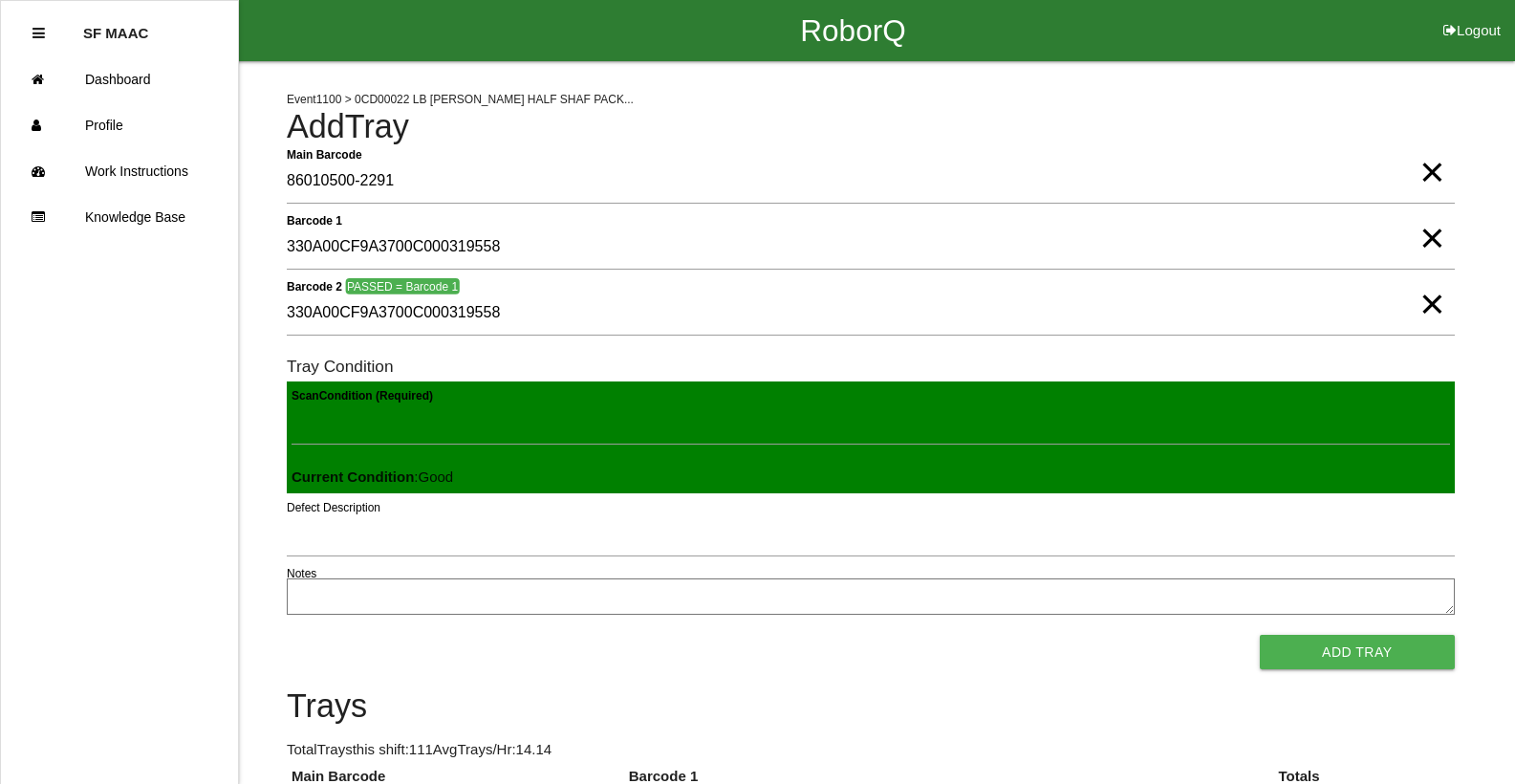
click button "Add Tray" at bounding box center [1357, 652] width 195 height 35
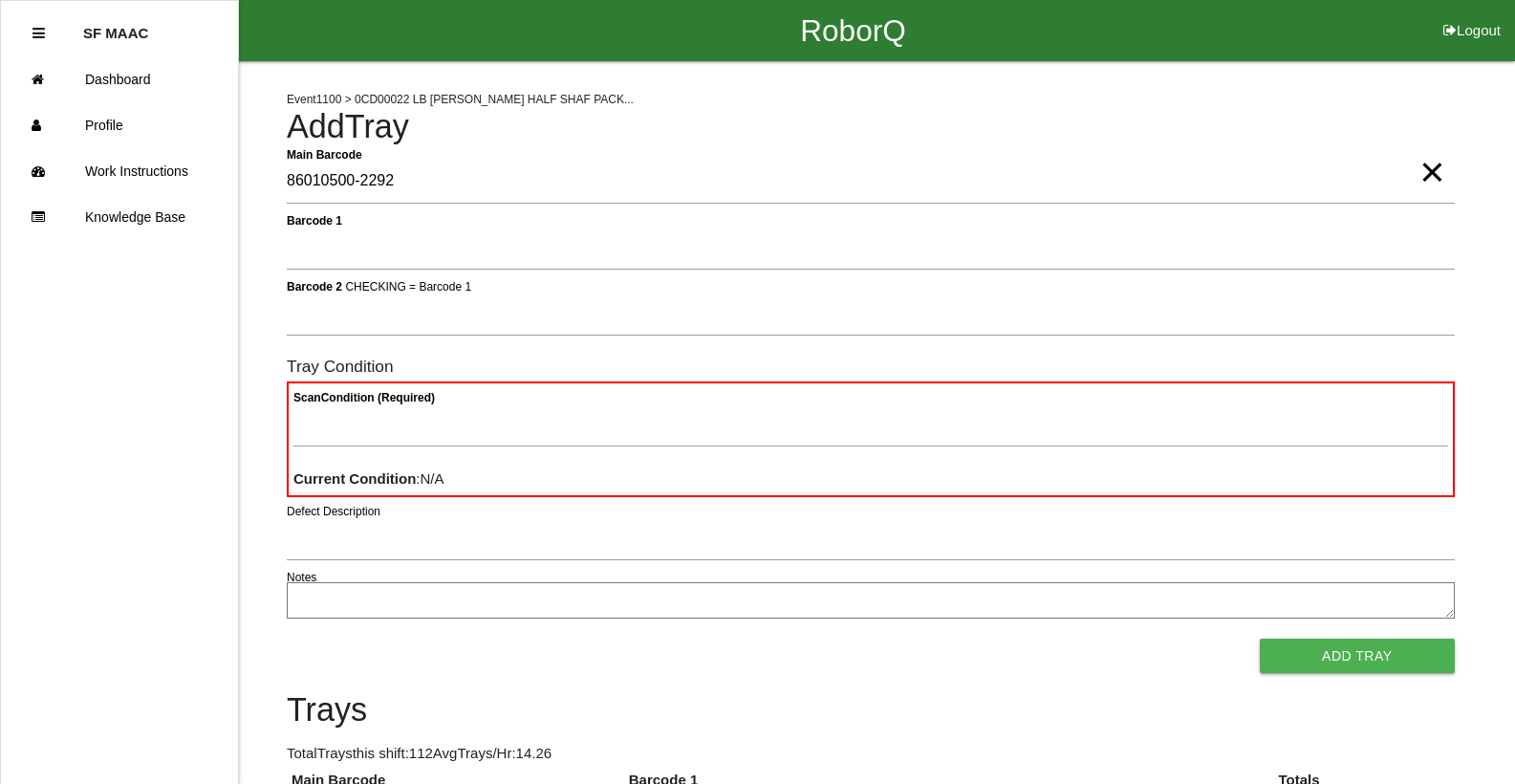
type Barcode "86010500-2292"
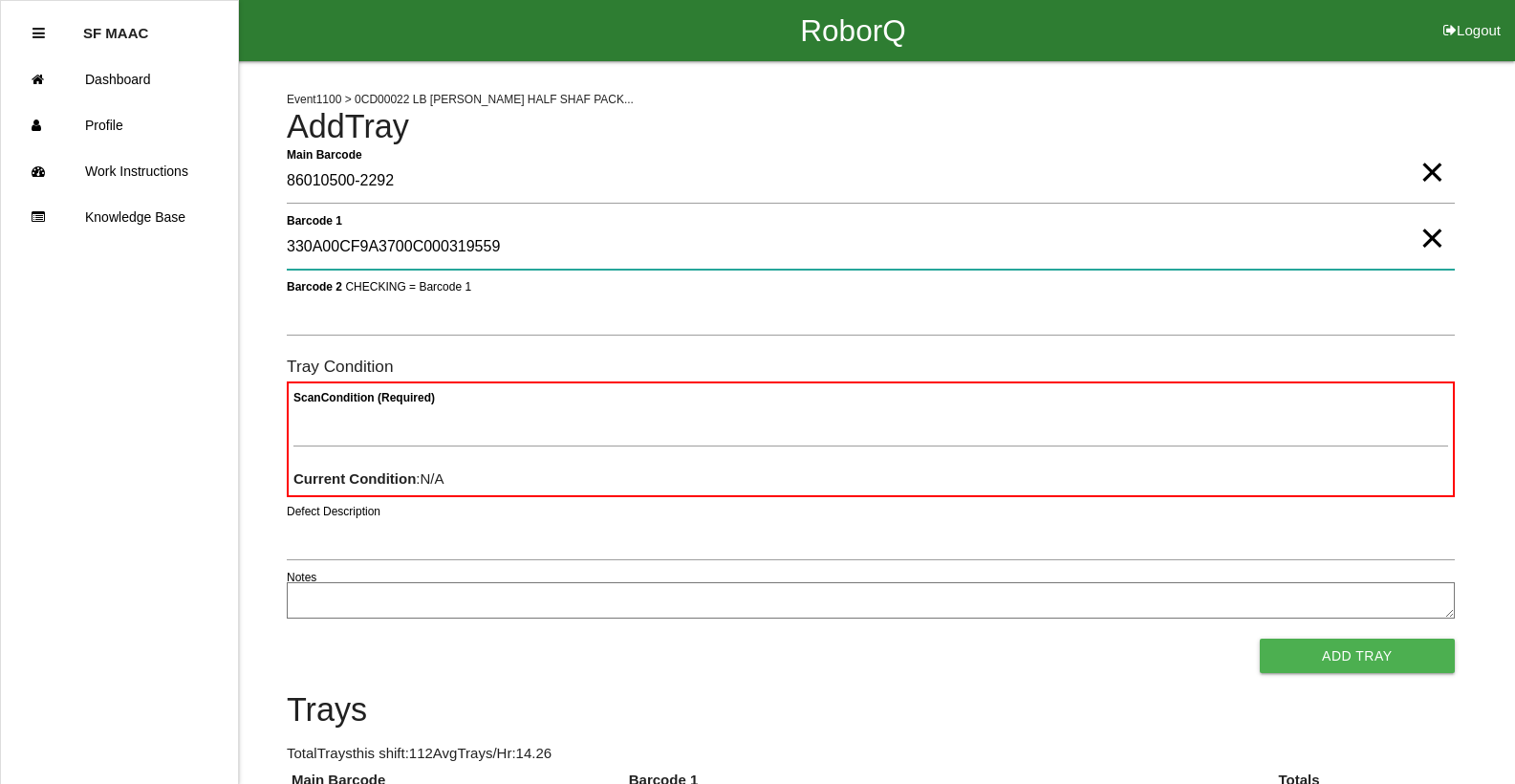
type 1 "330A00CF9A3700C000319559"
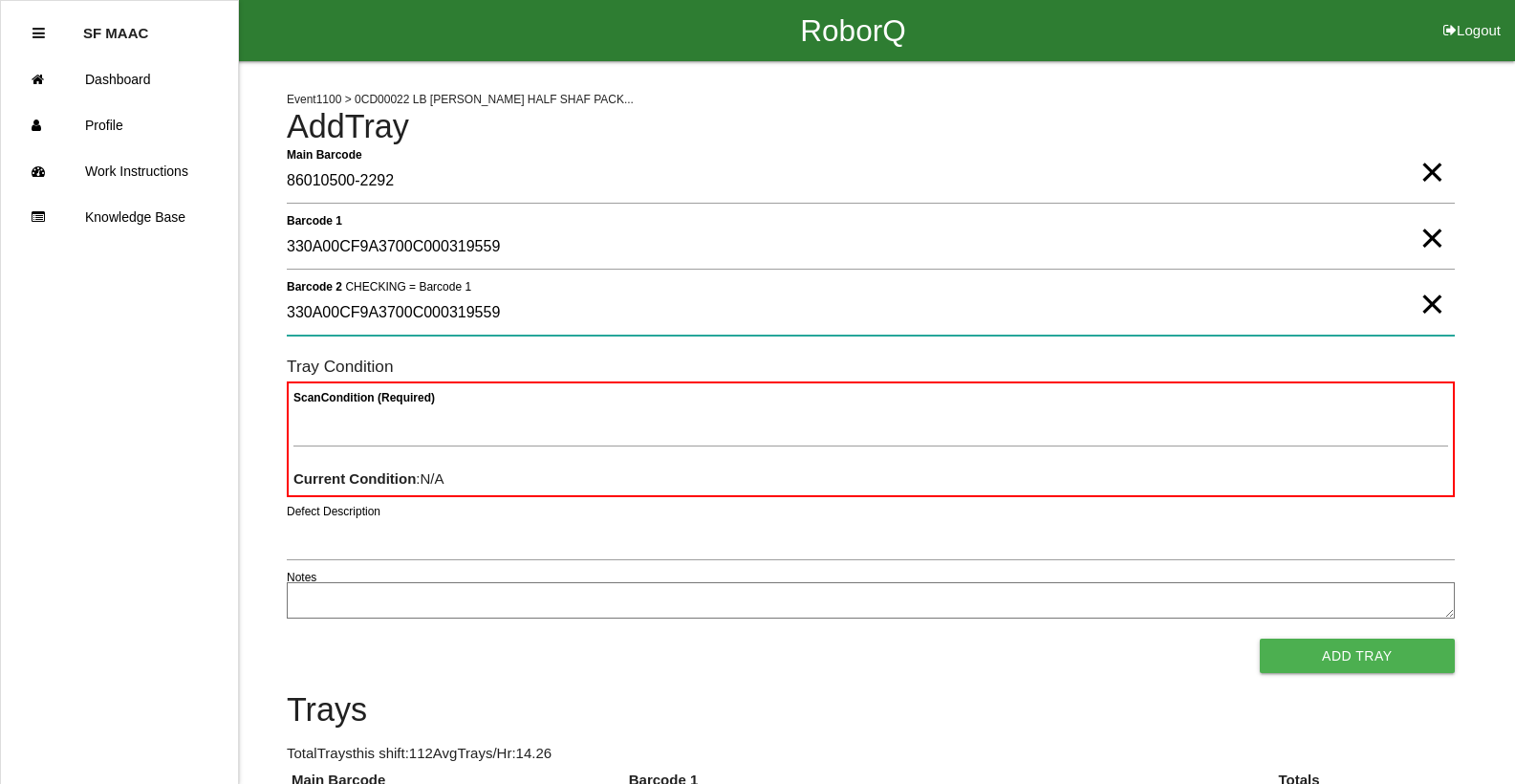
type 2 "330A00CF9A3700C000319559"
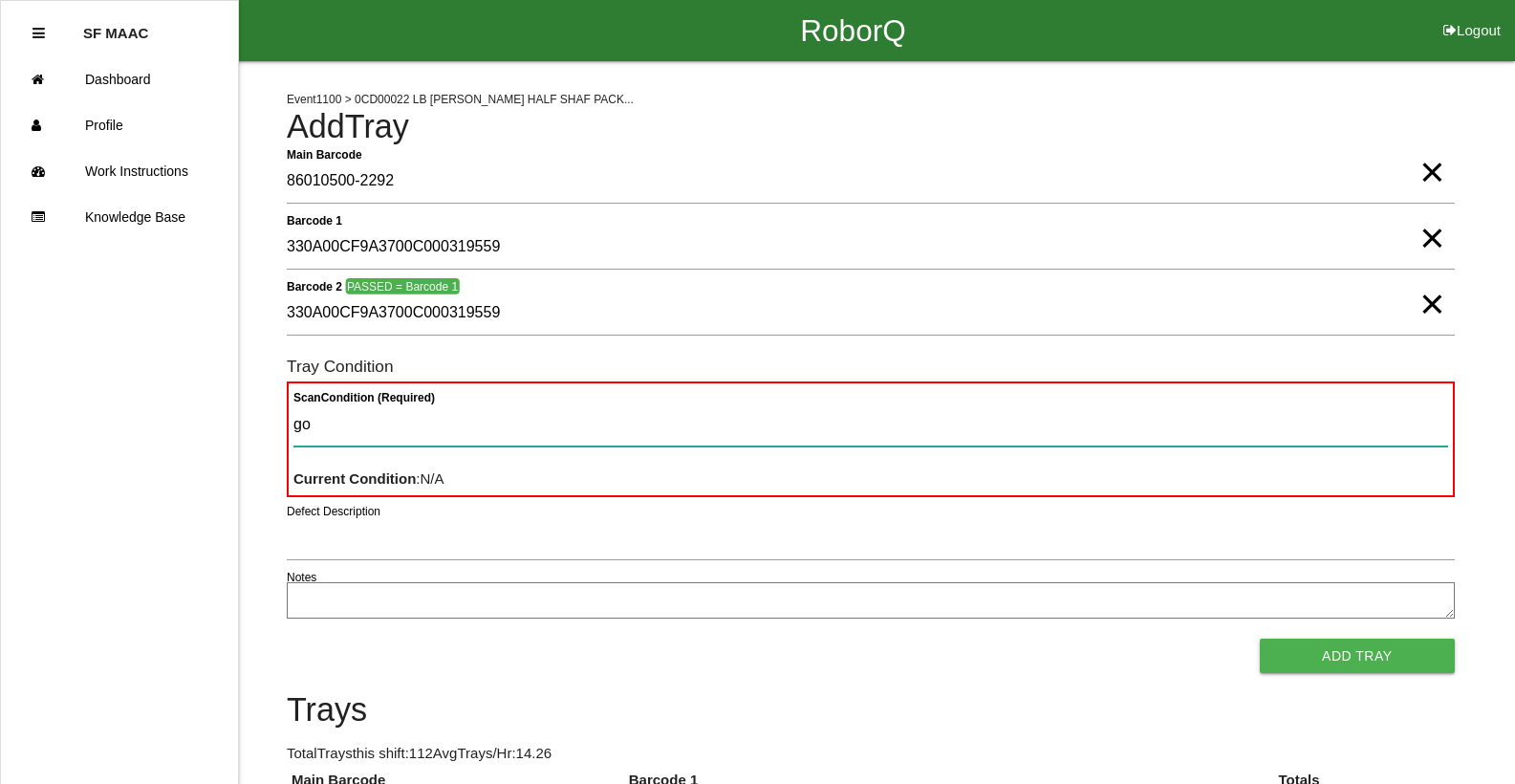
type Condition "goo"
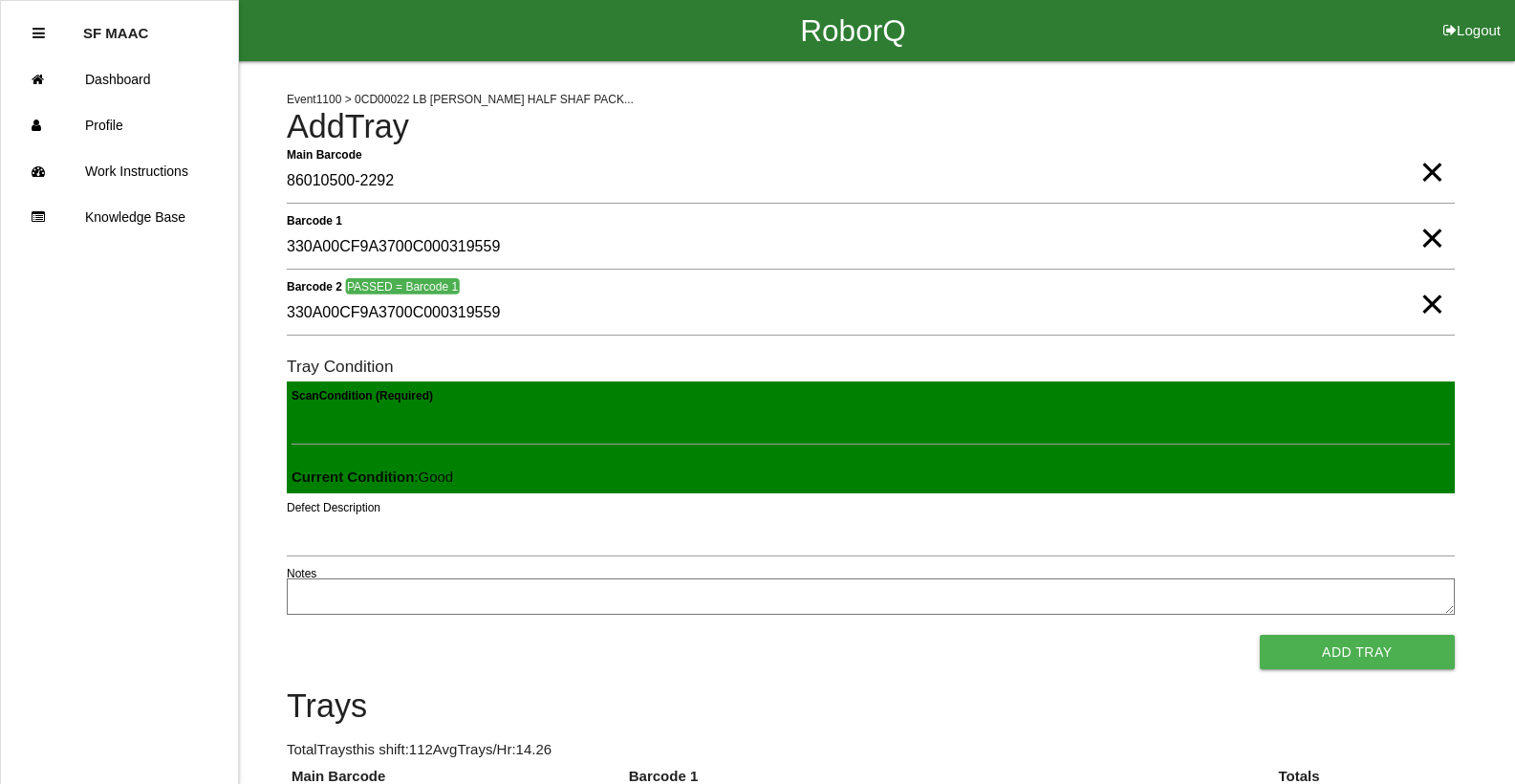
click at [1260, 634] on button "Add Tray" at bounding box center [1357, 652] width 195 height 35
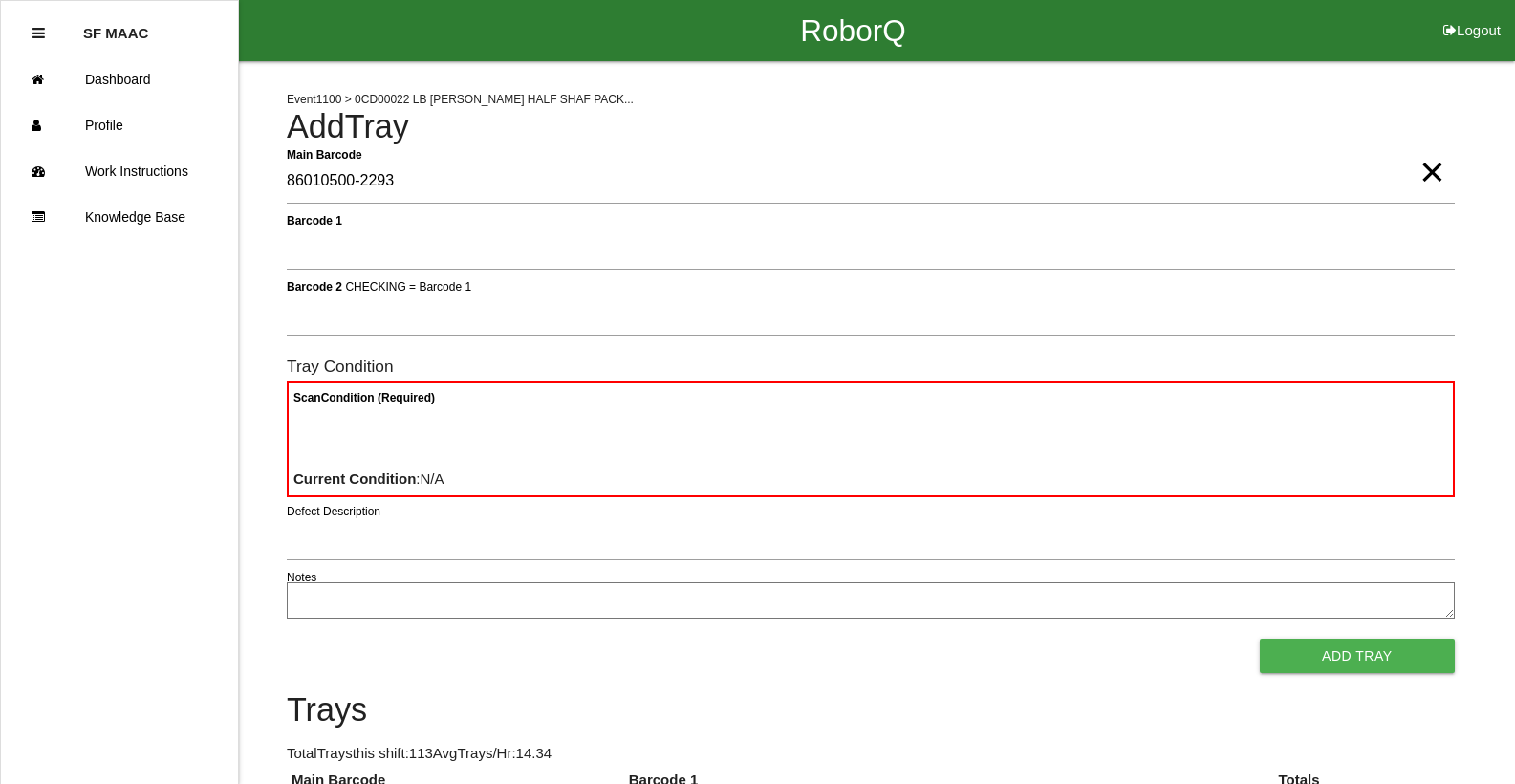
type Barcode "86010500-2293"
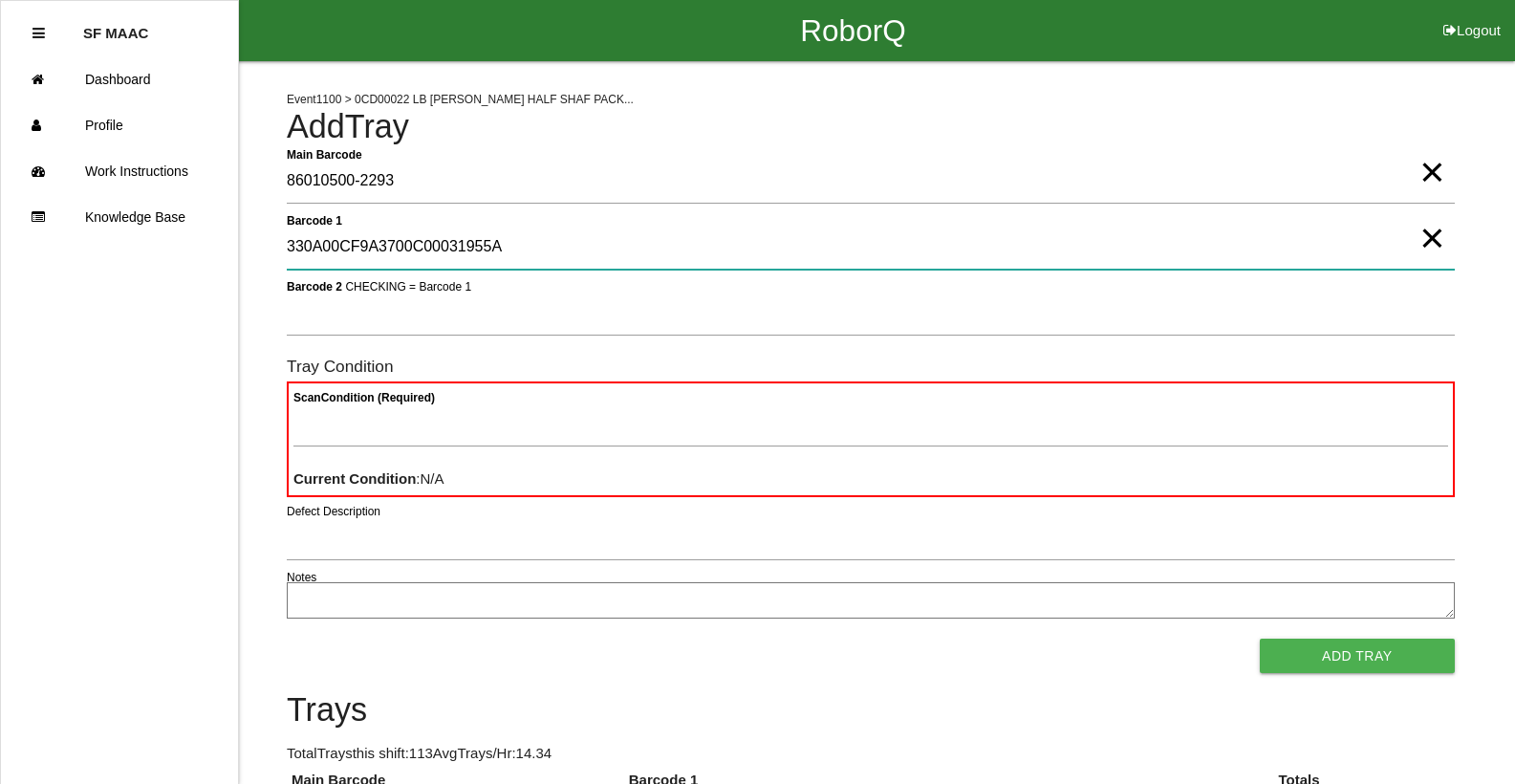
type 1 "330A00CF9A3700C00031955A"
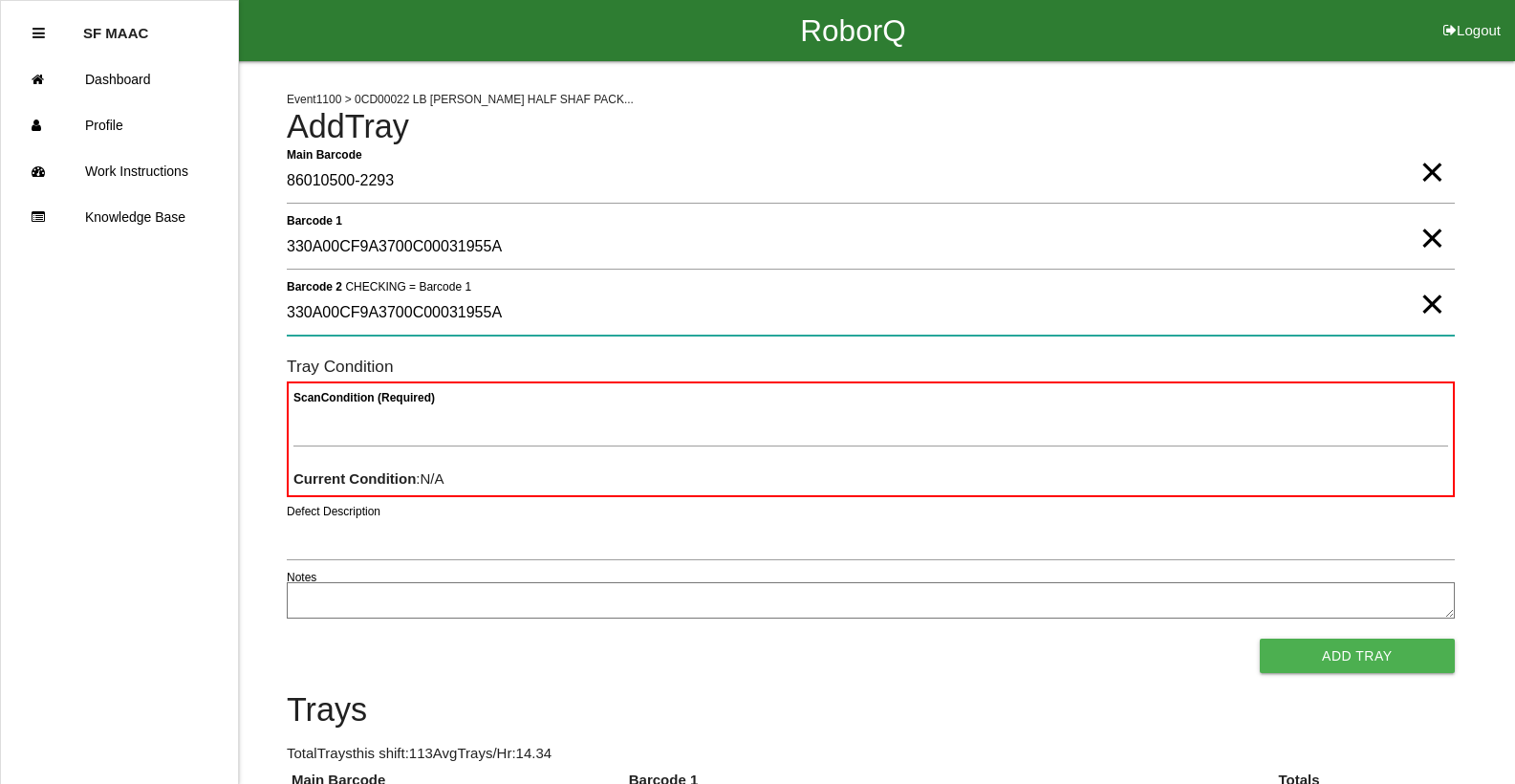
type 2 "330A00CF9A3700C00031955A"
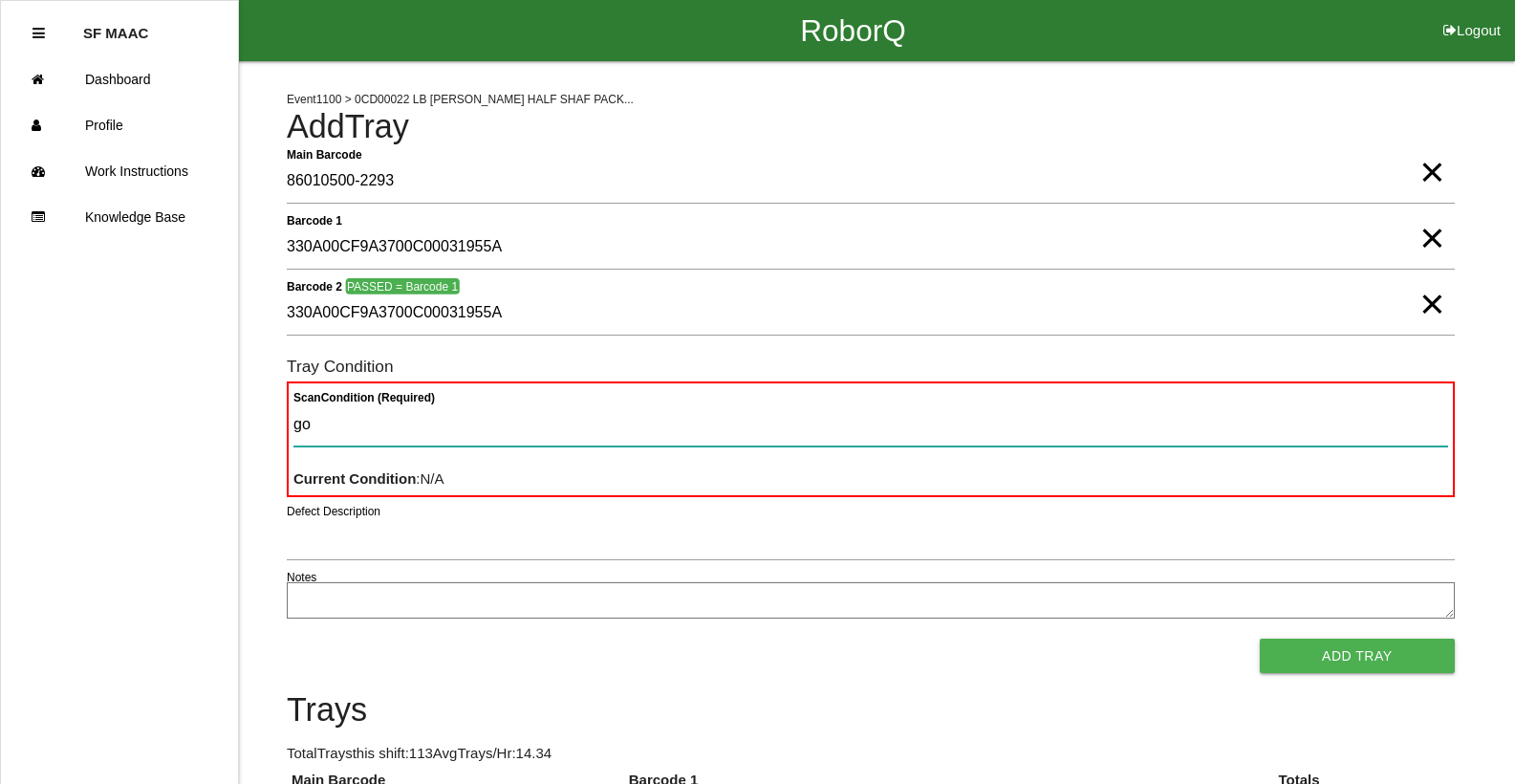
type Condition "goo"
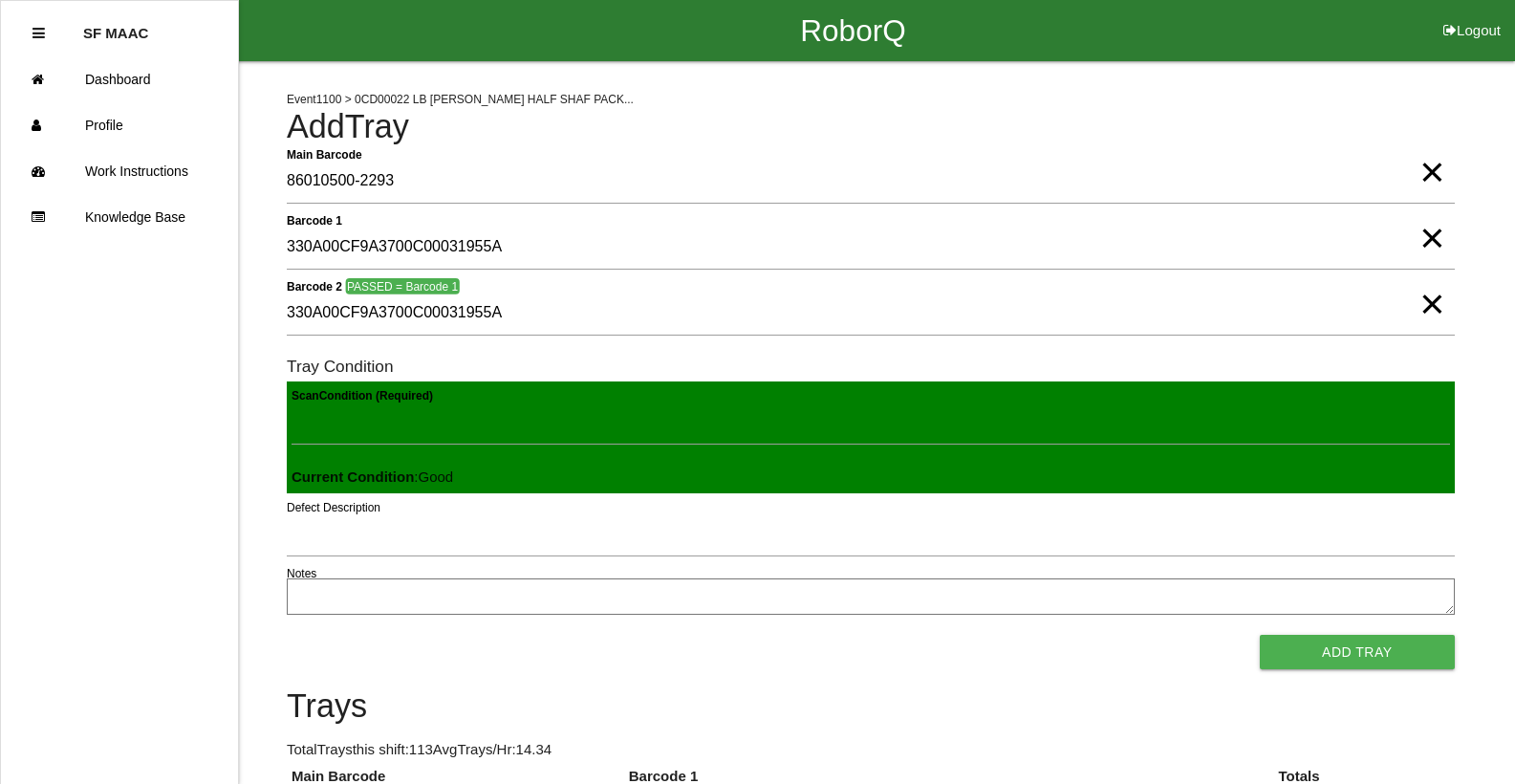
click at [1260, 634] on button "Add Tray" at bounding box center [1357, 652] width 195 height 35
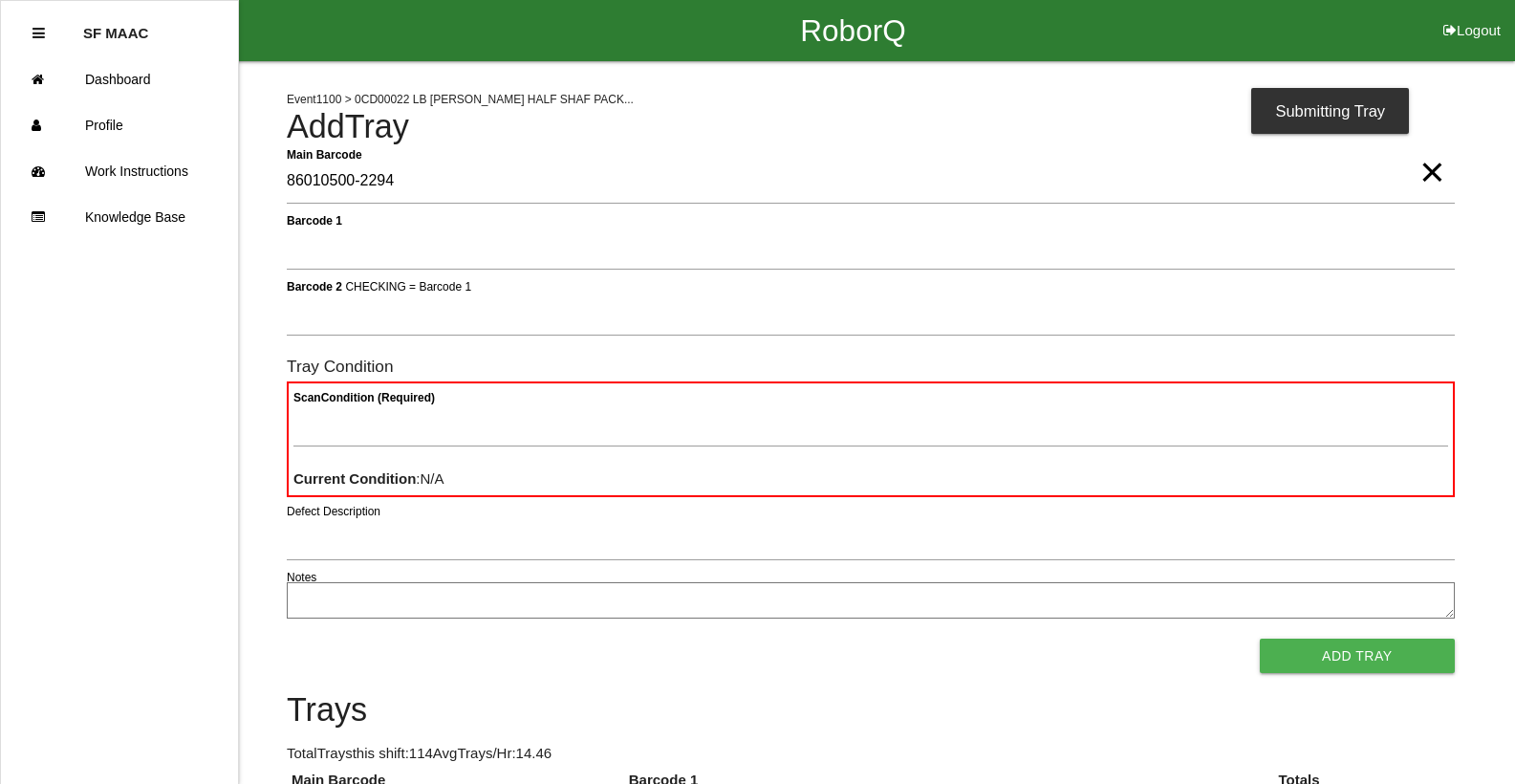
type Barcode "86010500-2294"
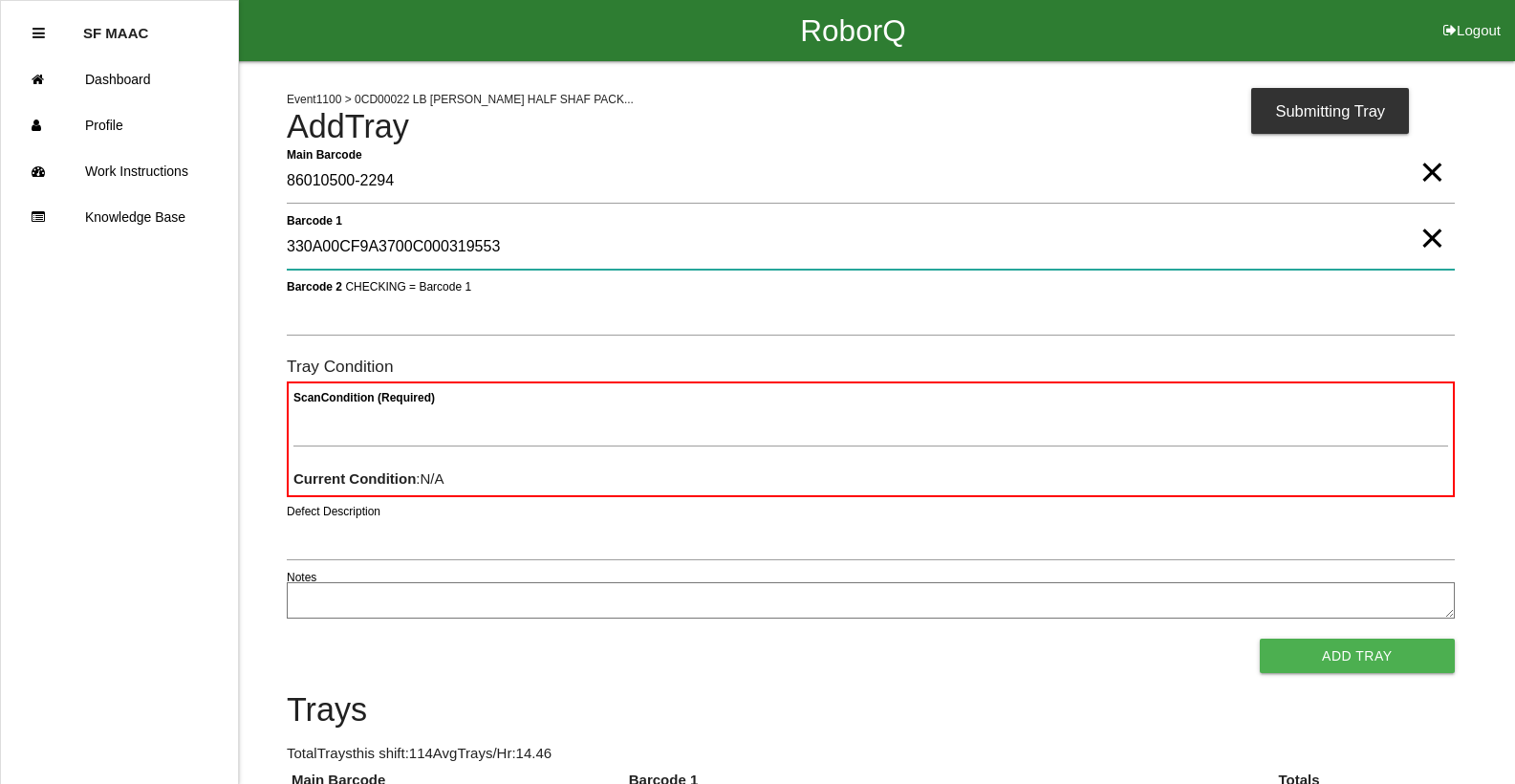
type 1 "330A00CF9A3700C000319553"
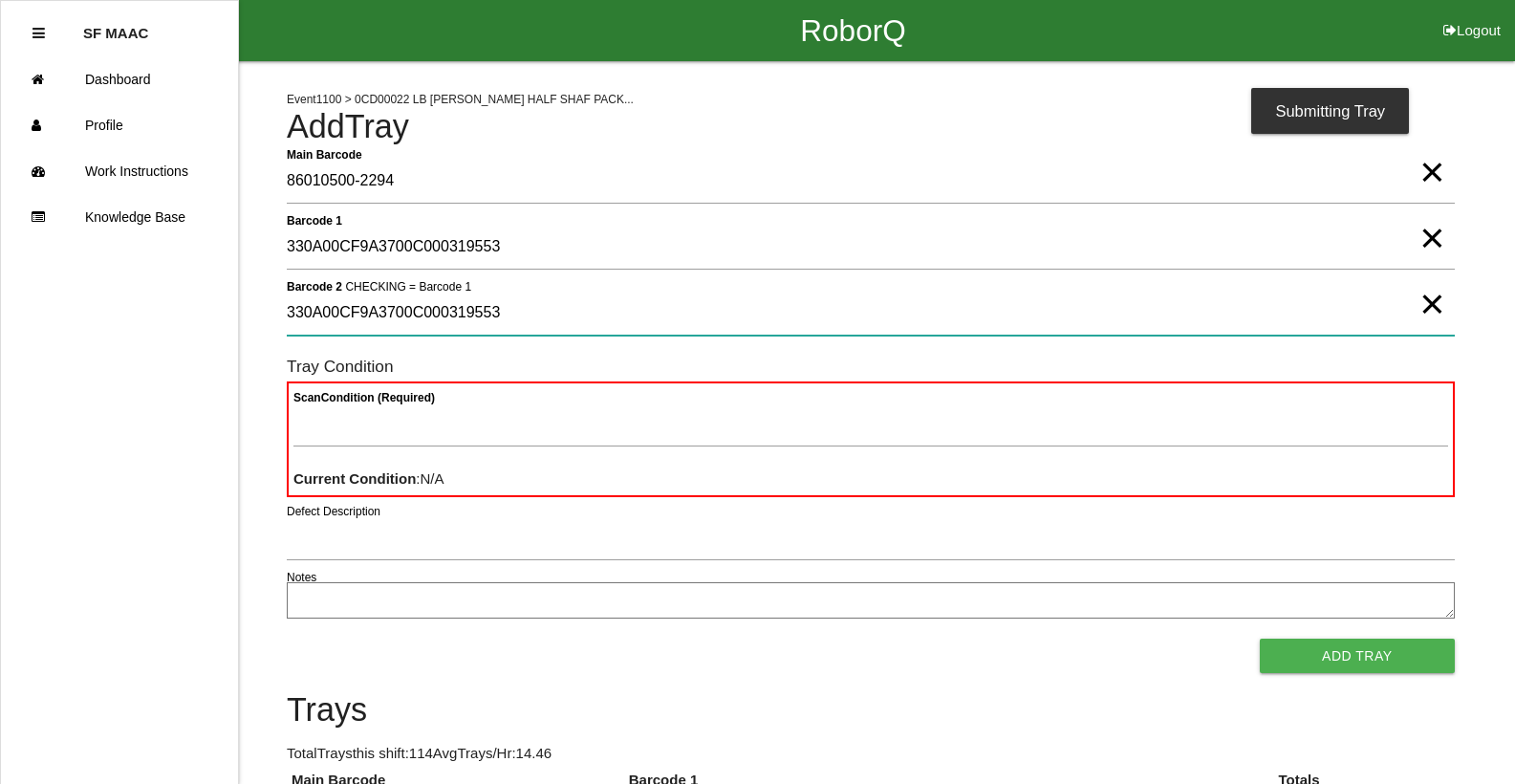
type 2 "330A00CF9A3700C000319553"
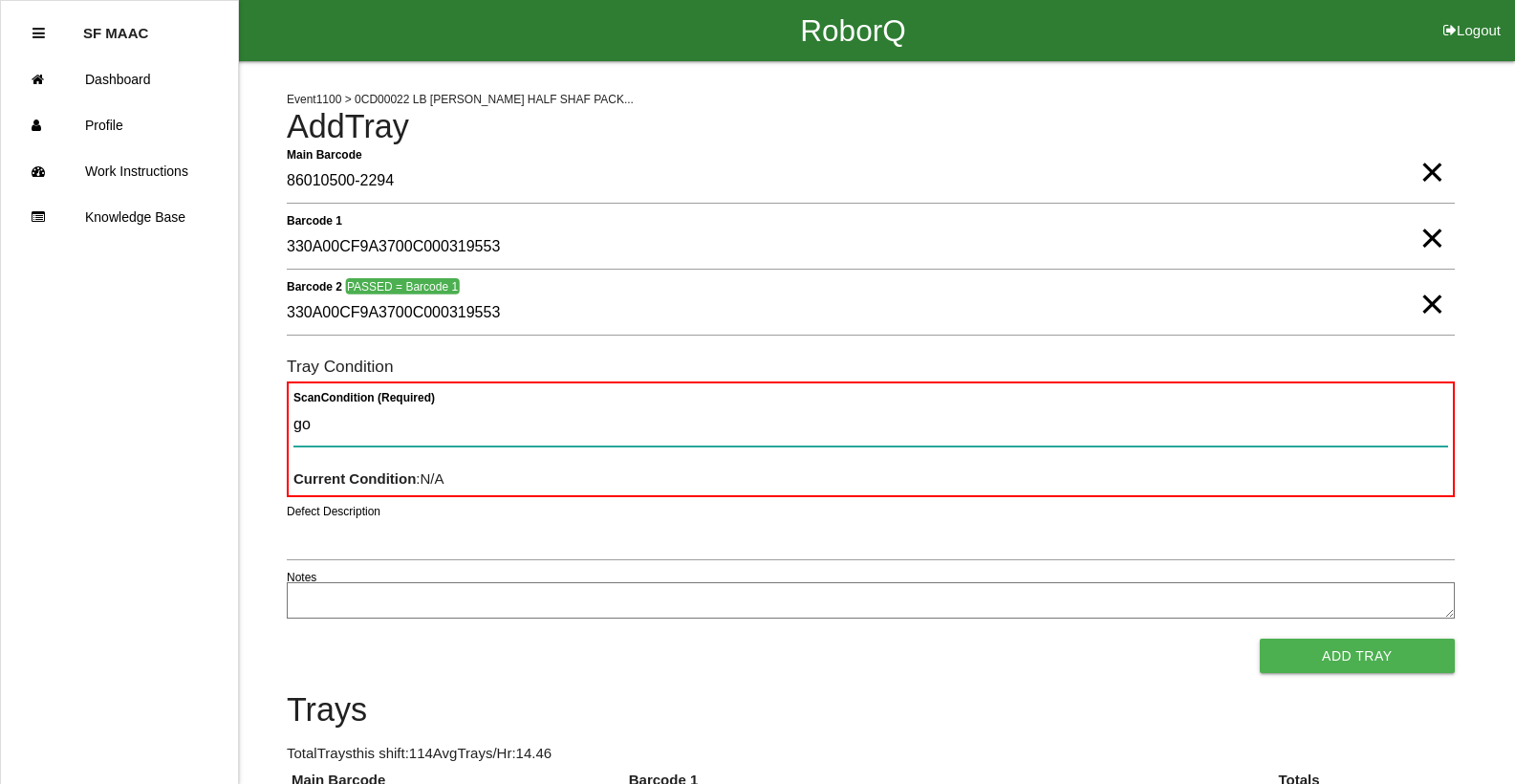
type Condition "goo"
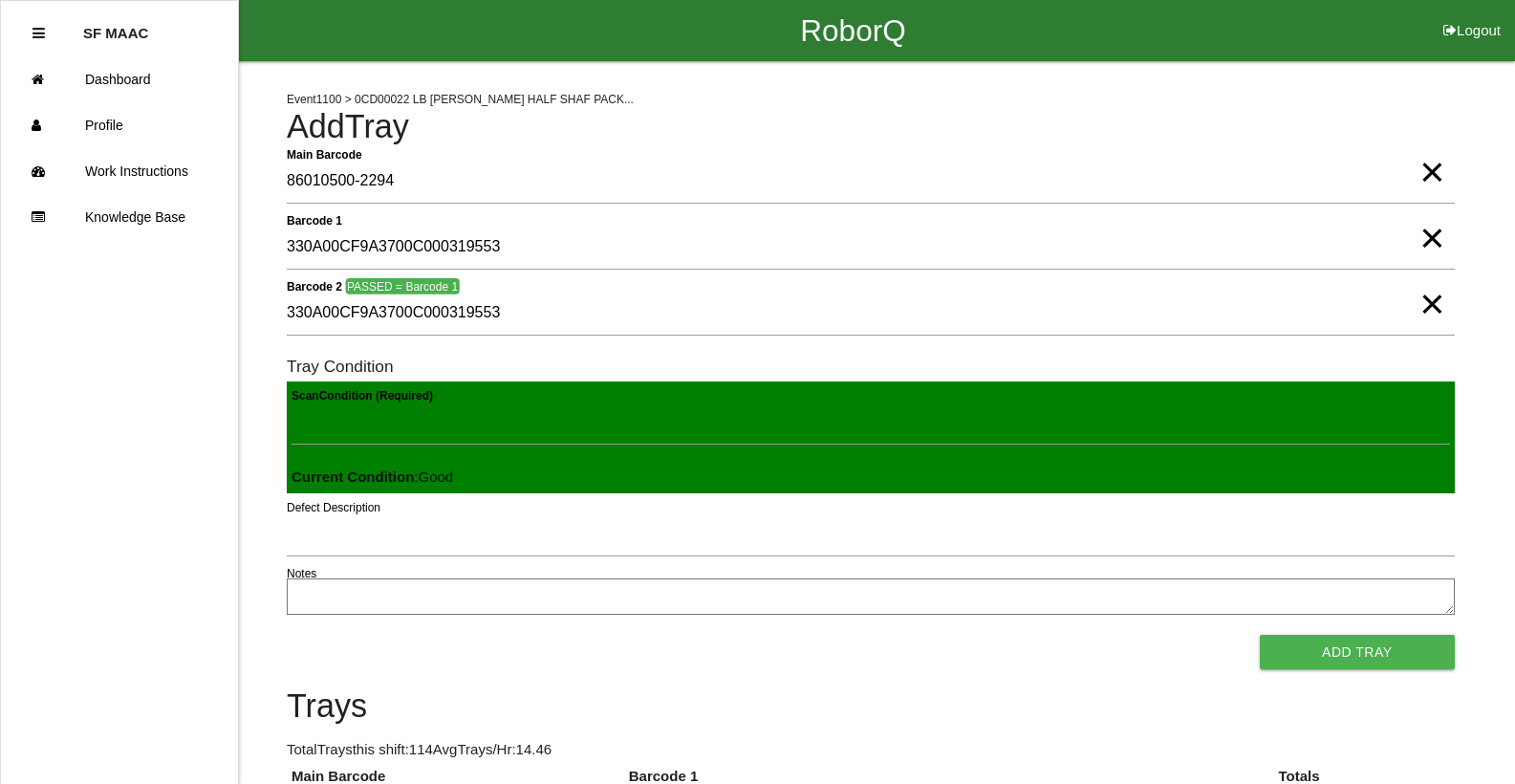
click at [1260, 634] on button "Add Tray" at bounding box center [1357, 652] width 195 height 35
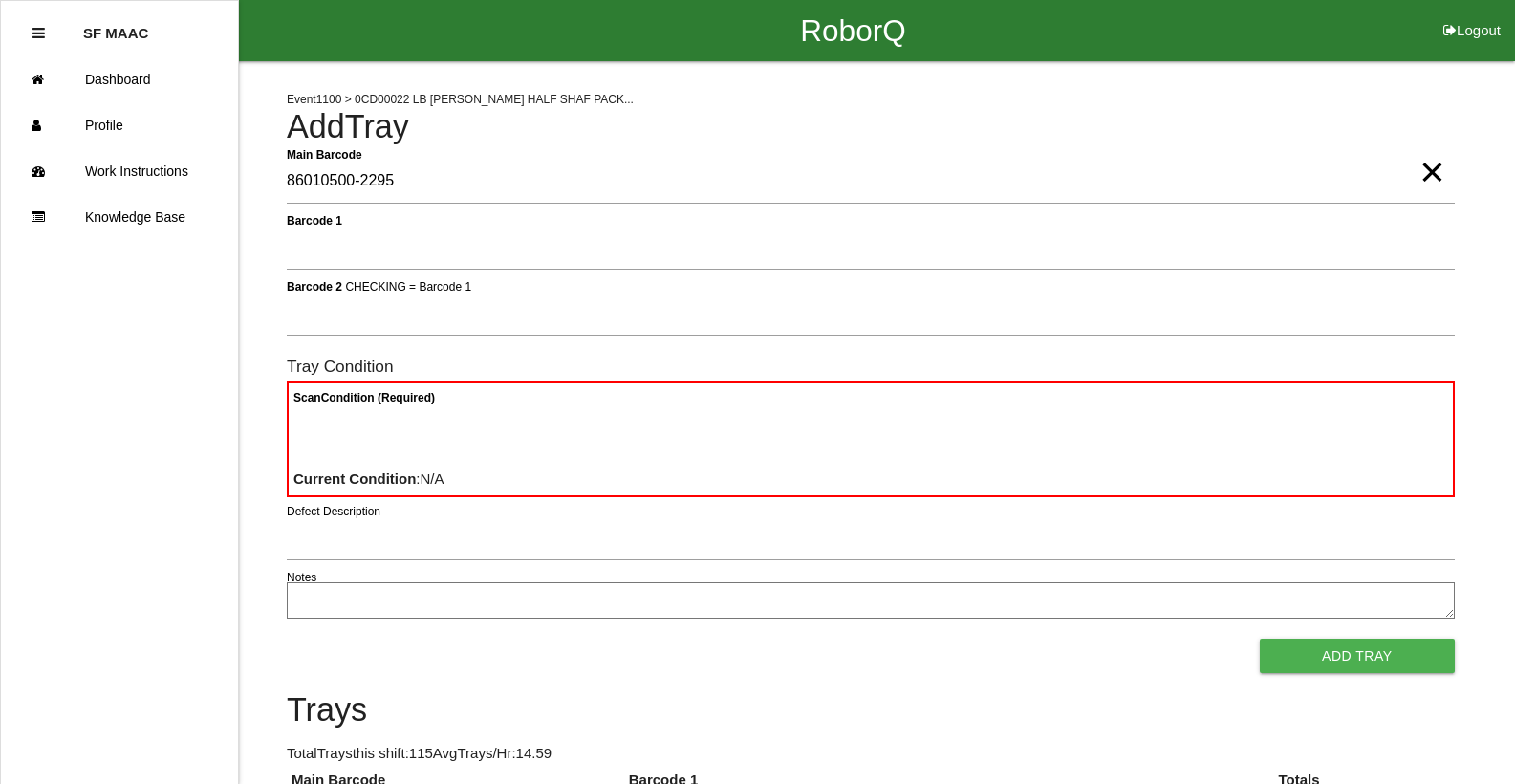
type Barcode "86010500-2295"
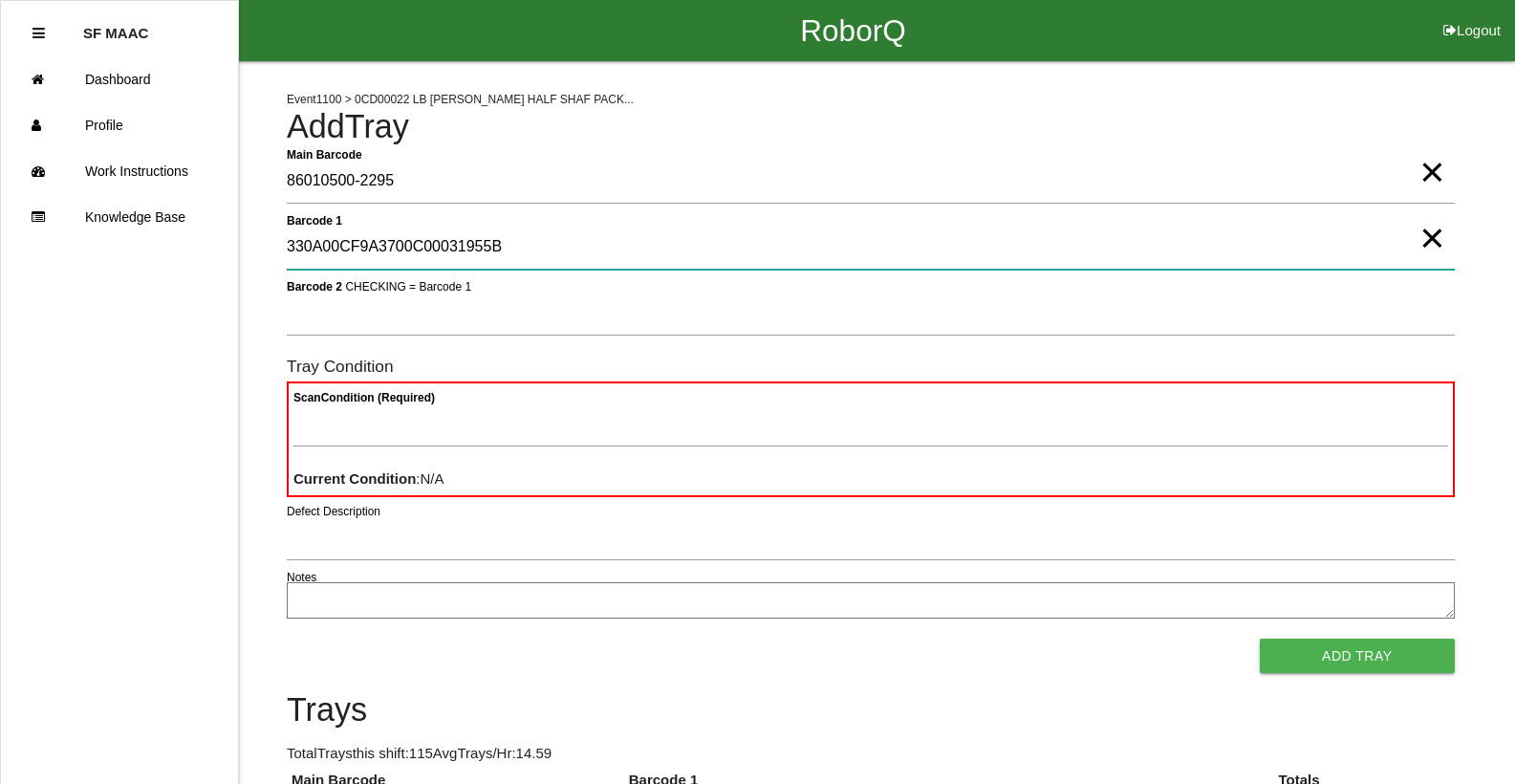
type 1 "330A00CF9A3700C00031955B"
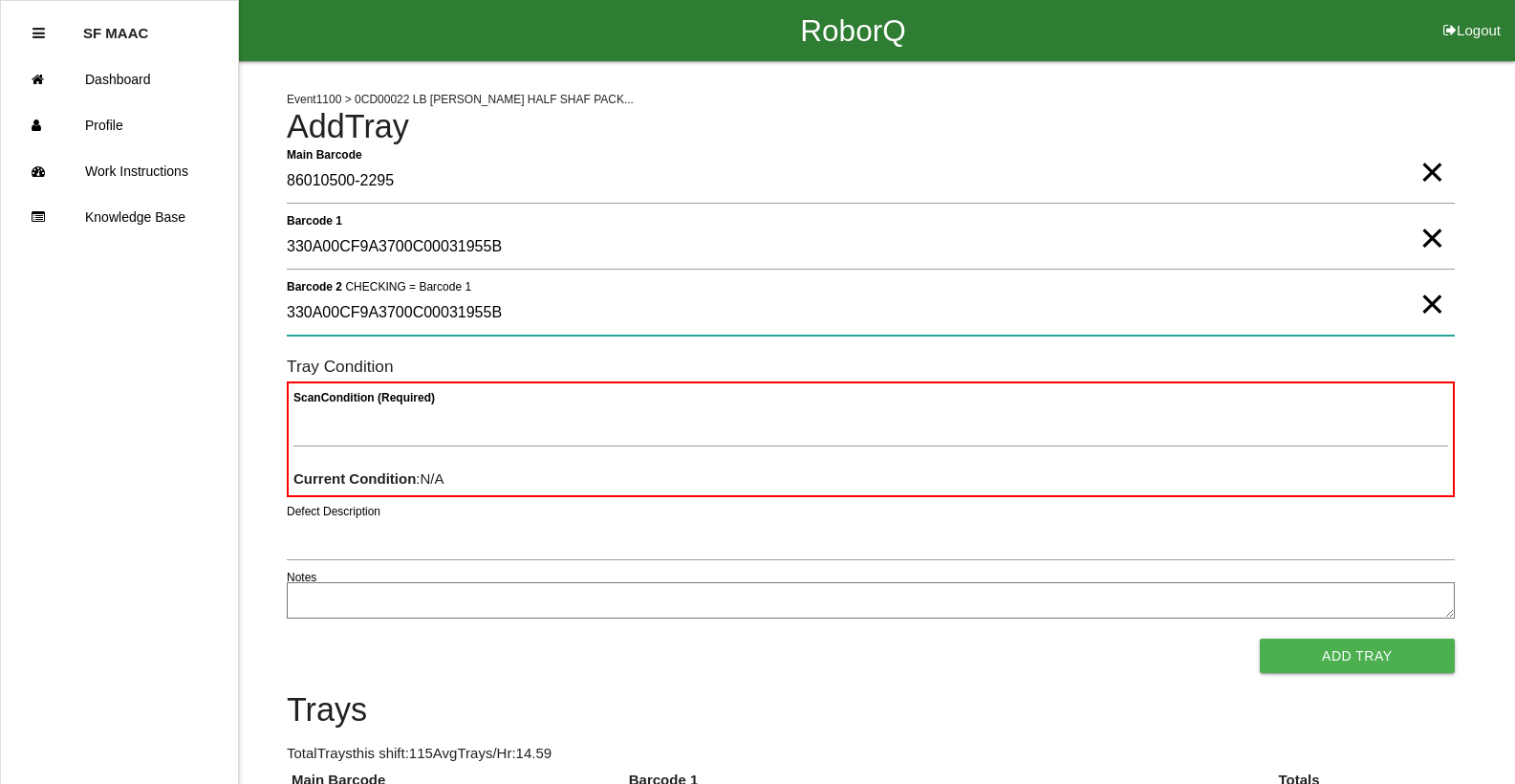
type 2 "330A00CF9A3700C00031955B"
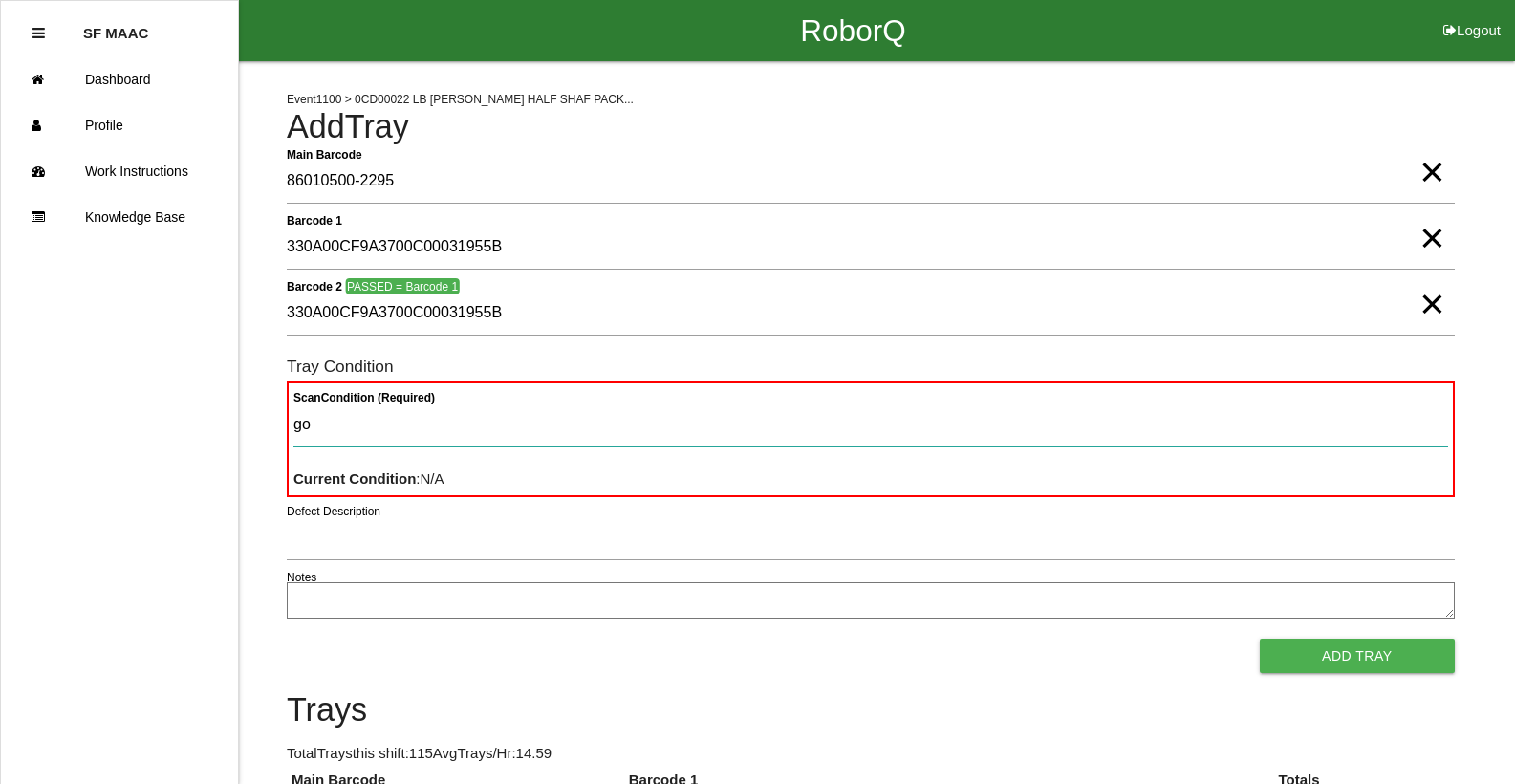
type Condition "goo"
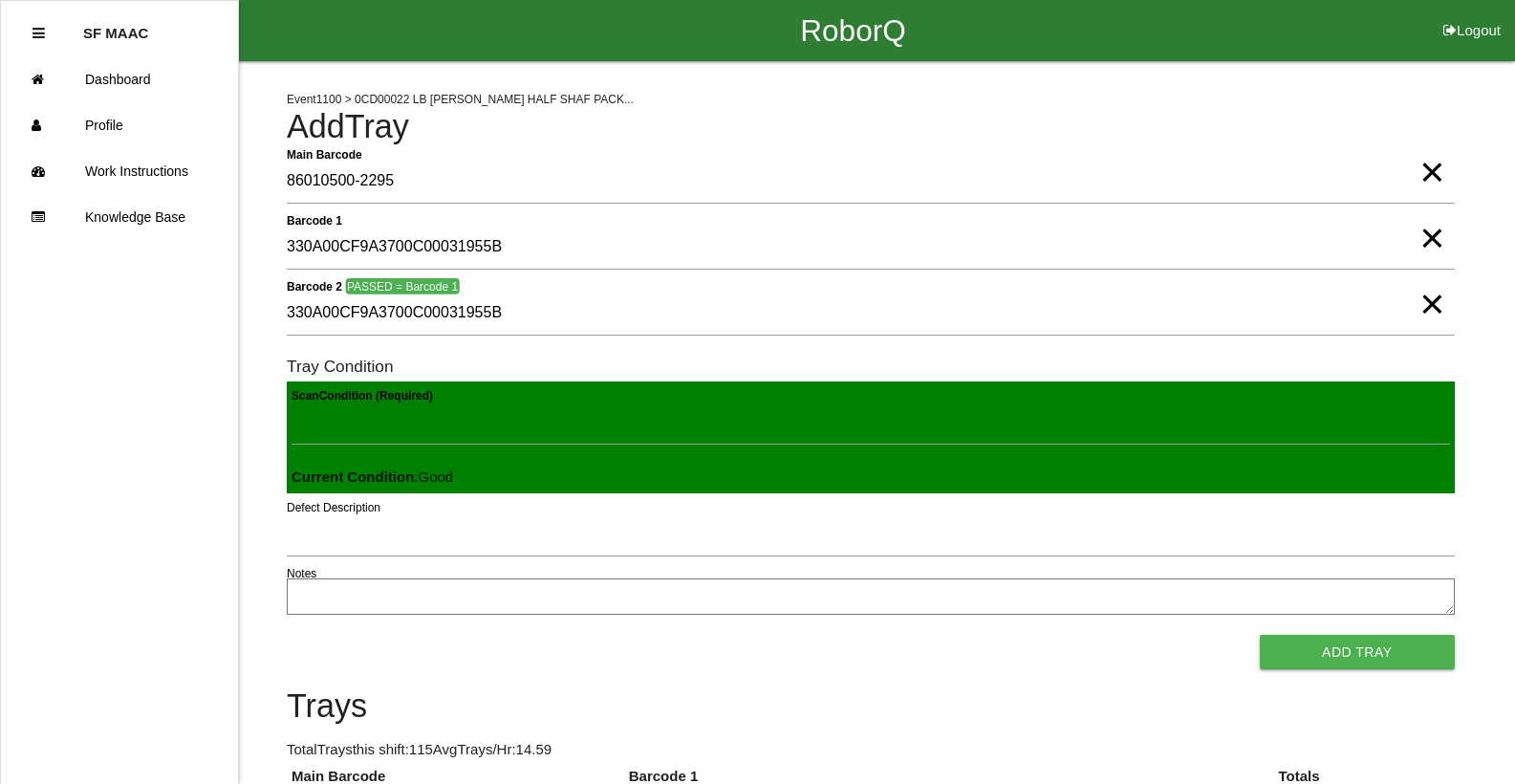
click at [1260, 634] on button "Add Tray" at bounding box center [1357, 652] width 195 height 35
